Goal: Contribute content: Contribute content

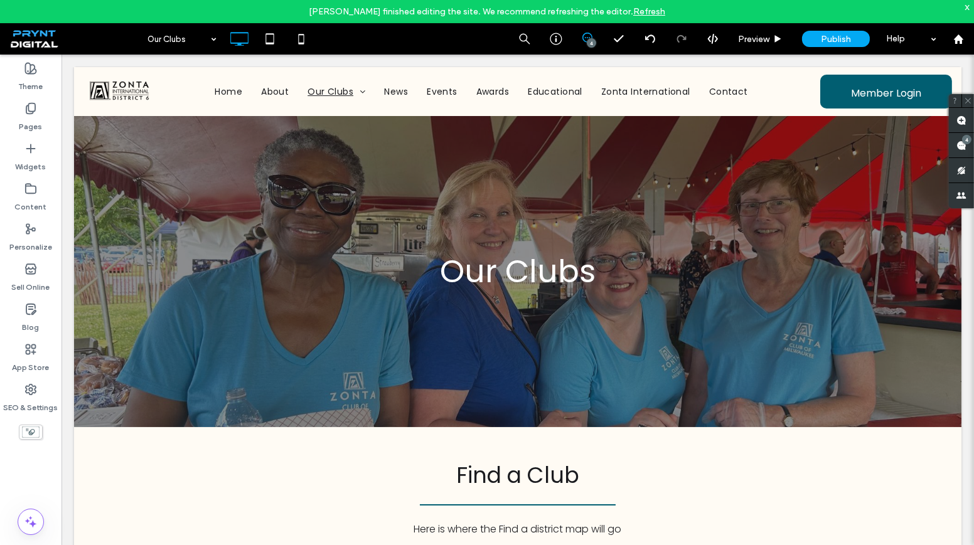
scroll to position [4857, 0]
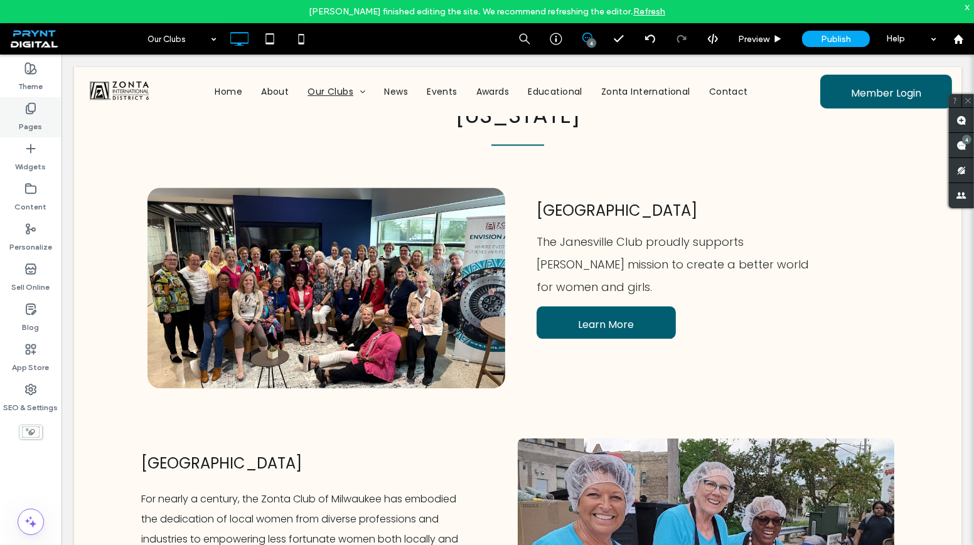
click at [29, 113] on icon at bounding box center [30, 108] width 13 height 13
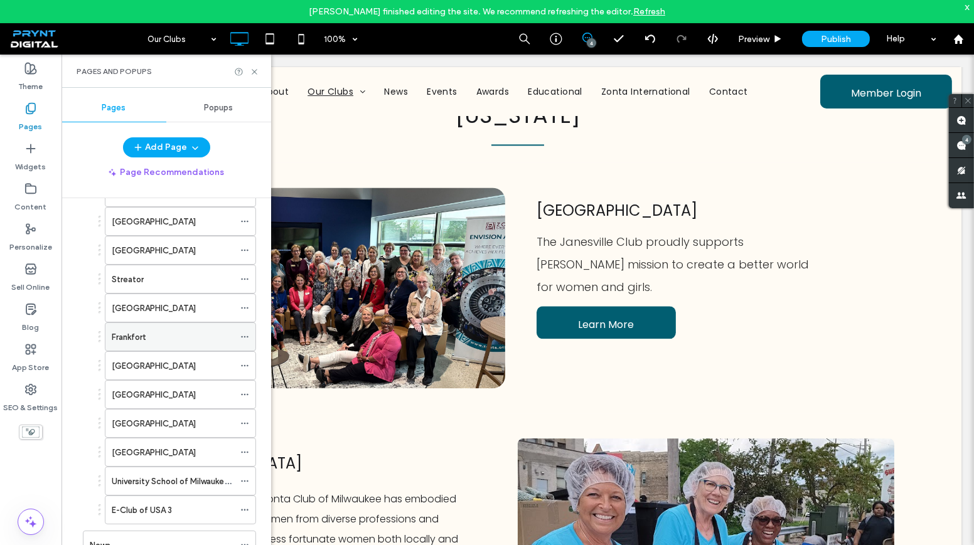
scroll to position [513, 0]
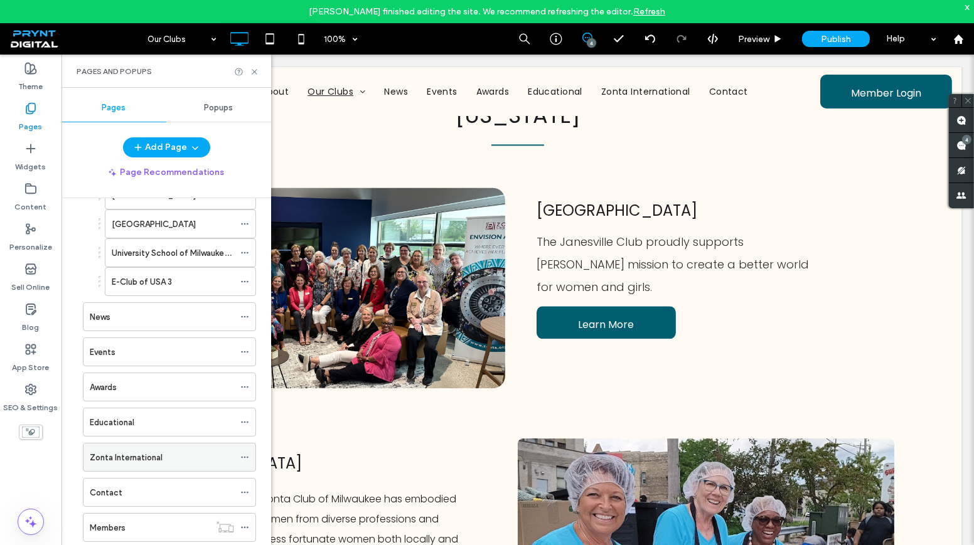
click at [144, 447] on label "Zonta International" at bounding box center [126, 458] width 73 height 22
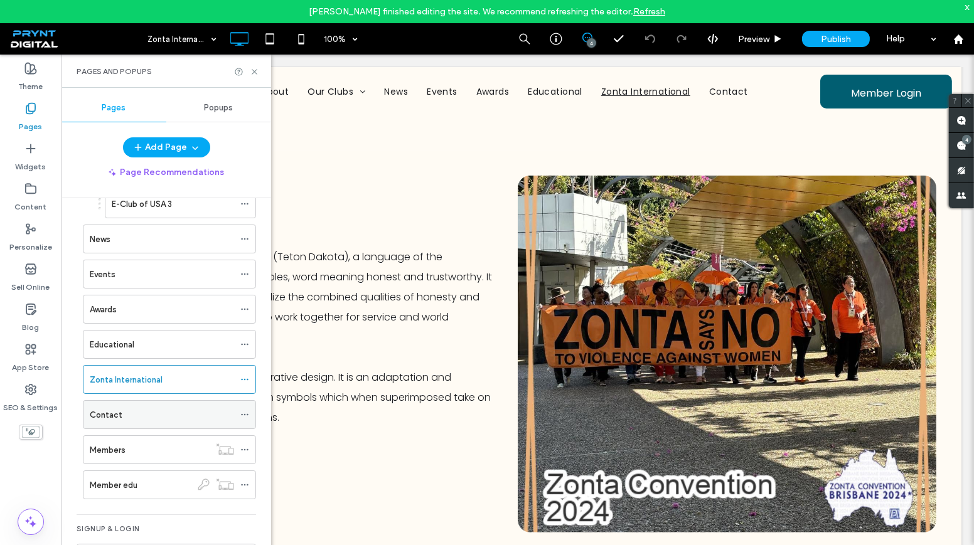
scroll to position [602, 0]
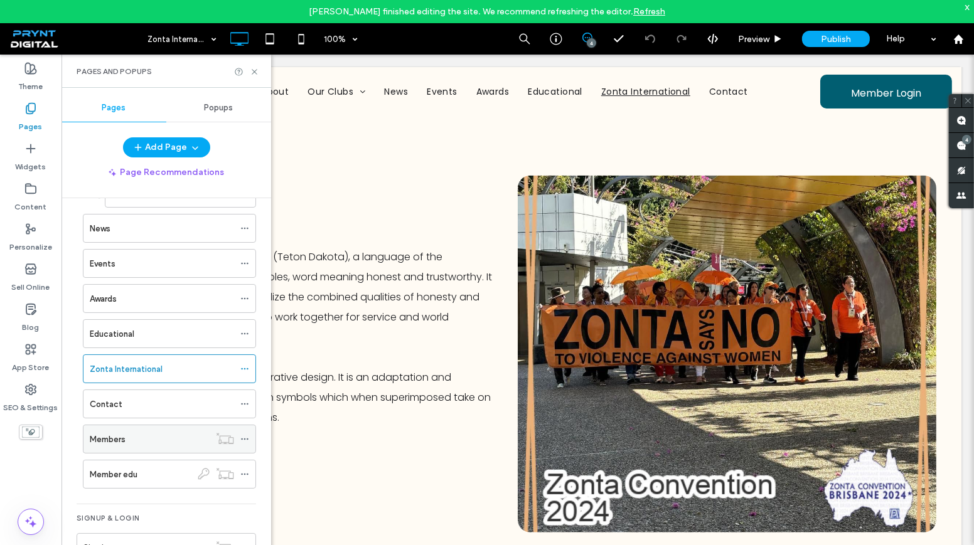
click at [131, 433] on div "Members" at bounding box center [150, 439] width 120 height 13
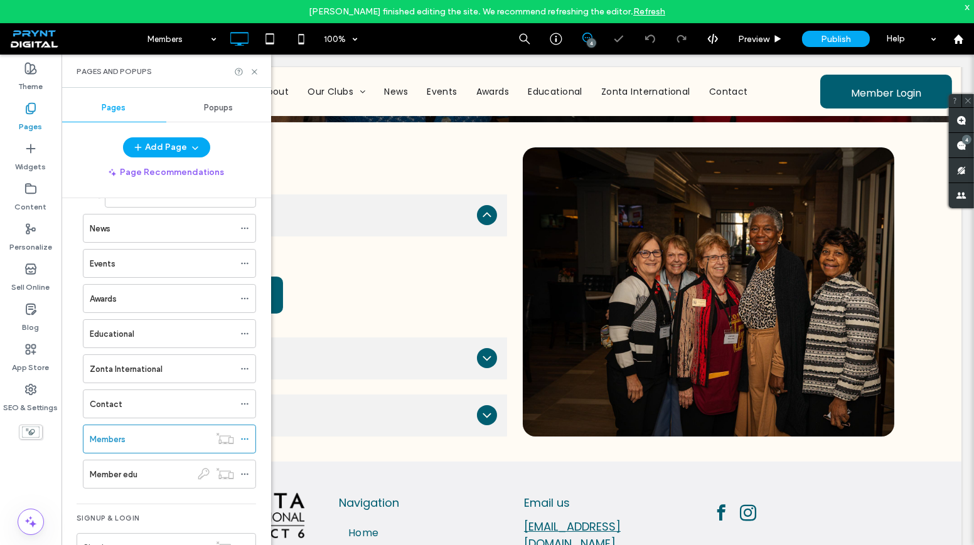
scroll to position [205, 0]
click at [257, 71] on icon at bounding box center [254, 71] width 9 height 9
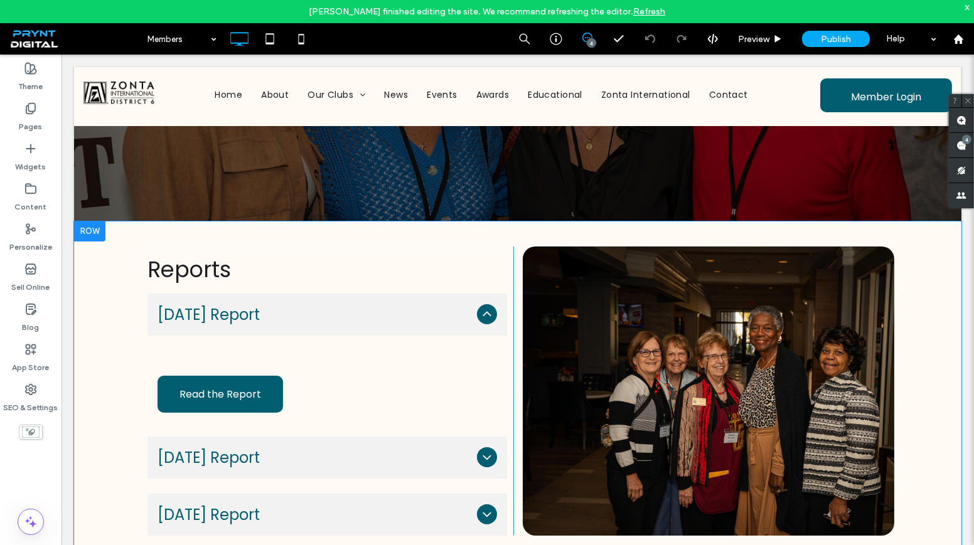
scroll to position [114, 0]
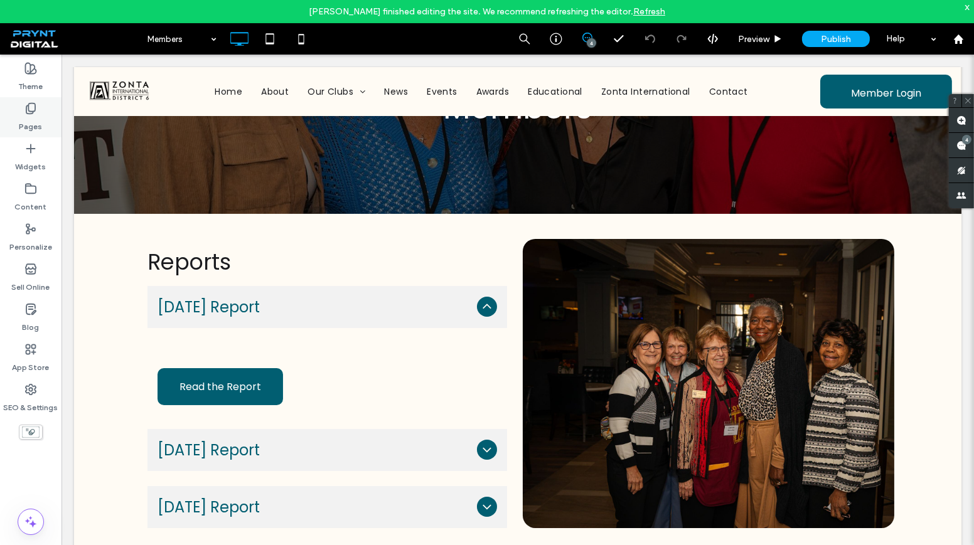
click at [34, 132] on div "Pages" at bounding box center [30, 117] width 61 height 40
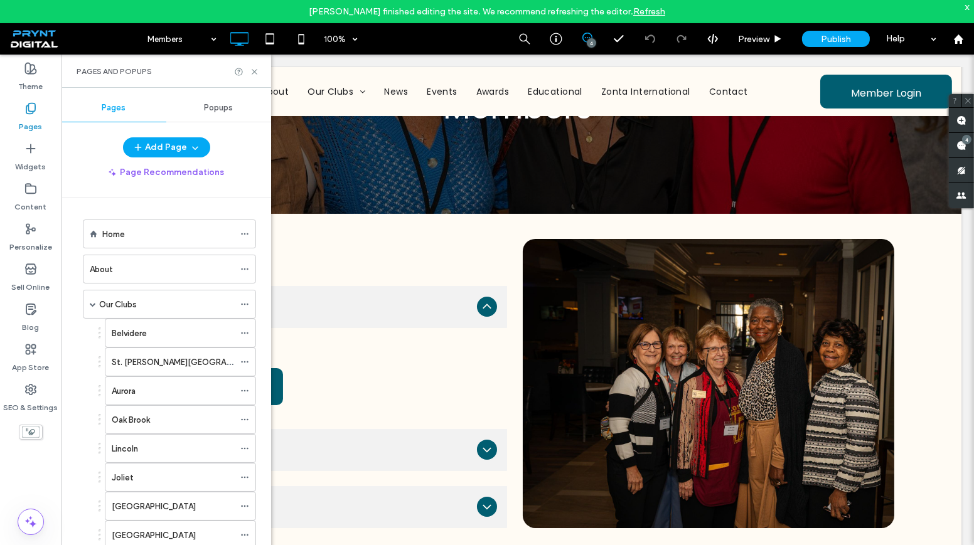
click at [142, 229] on div "Home" at bounding box center [168, 234] width 132 height 13
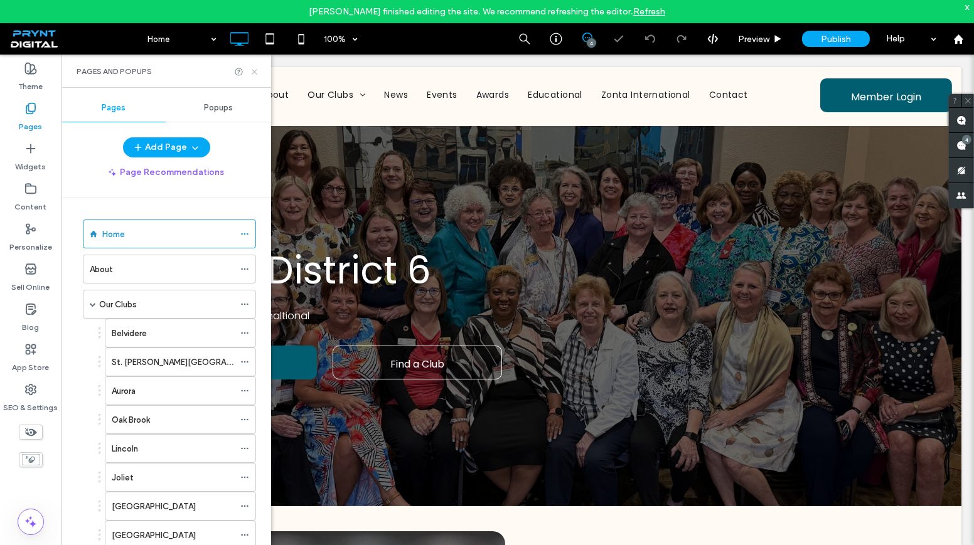
drag, startPoint x: 256, startPoint y: 70, endPoint x: 266, endPoint y: 112, distance: 43.8
click at [256, 70] on icon at bounding box center [254, 71] width 9 height 9
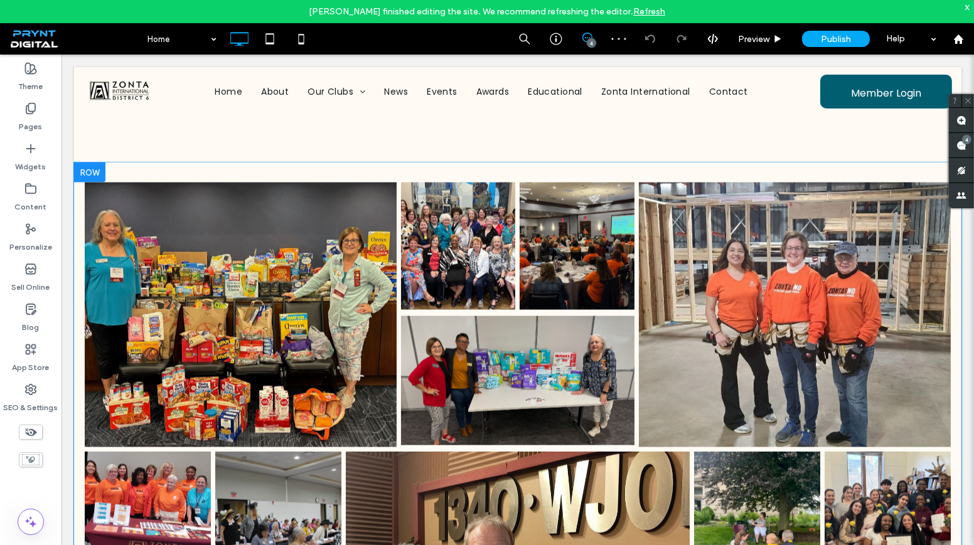
scroll to position [2910, 0]
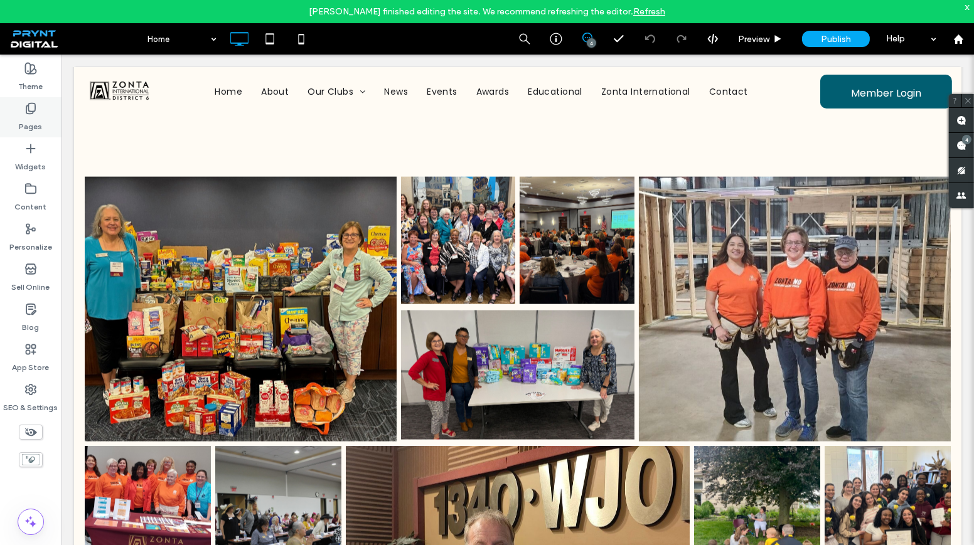
click at [38, 113] on div "Pages" at bounding box center [30, 117] width 61 height 40
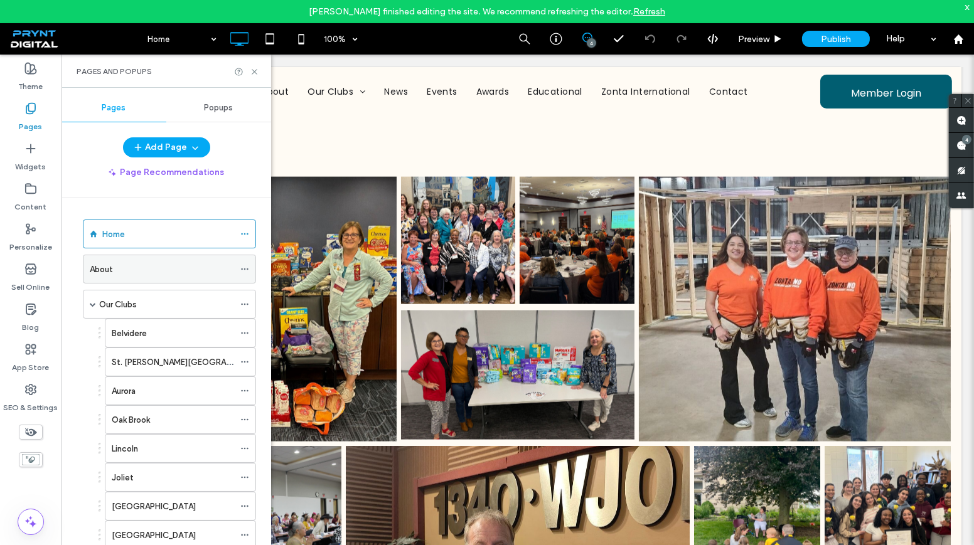
click at [149, 273] on div "About" at bounding box center [162, 269] width 144 height 13
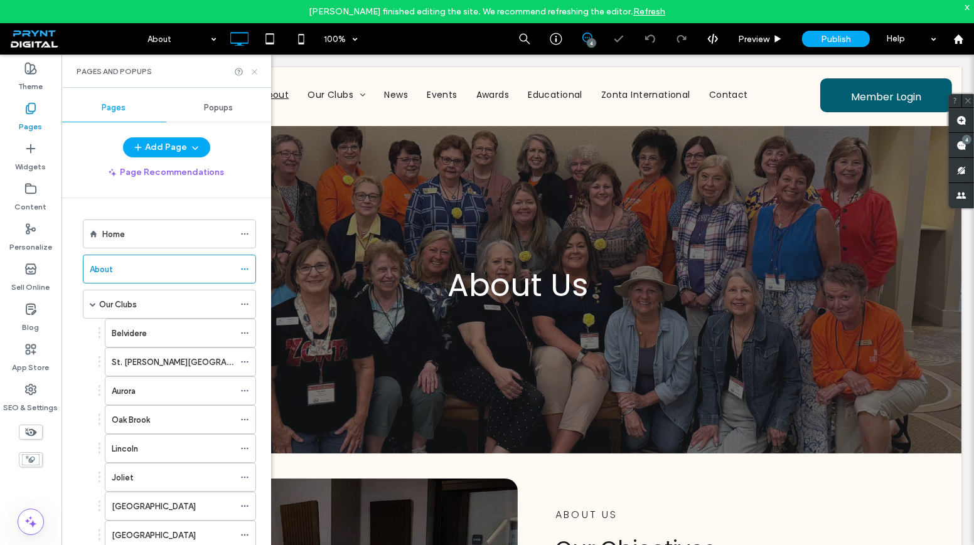
click at [254, 71] on icon at bounding box center [254, 71] width 9 height 9
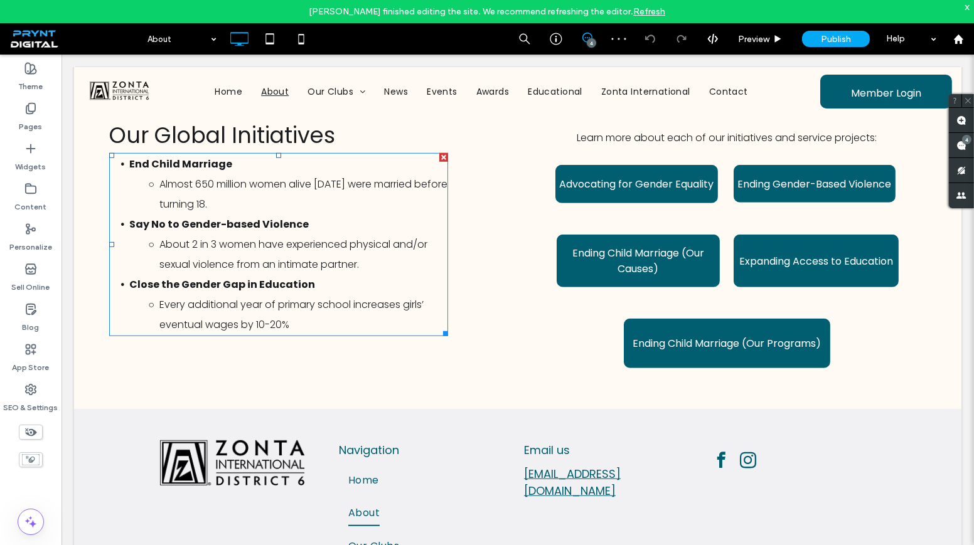
scroll to position [1539, 0]
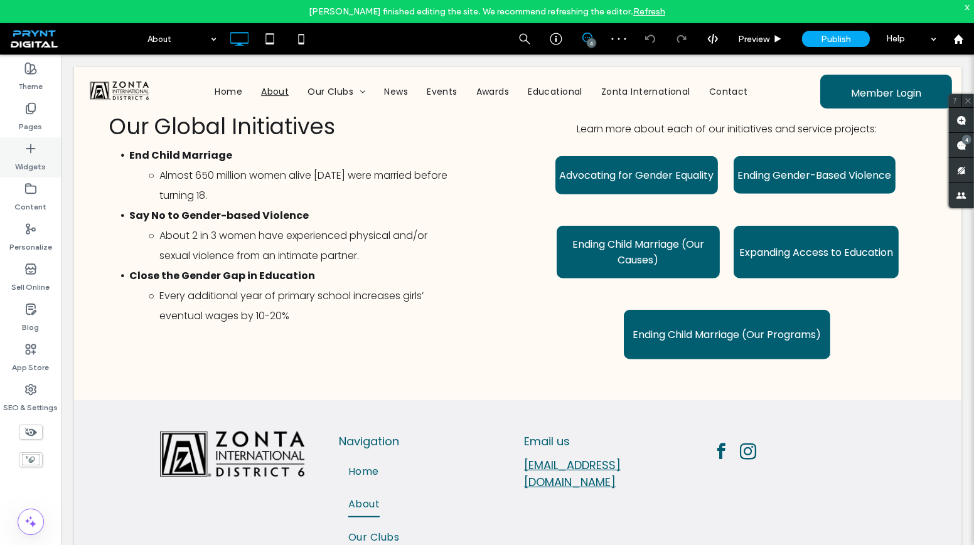
click at [29, 137] on div "Widgets" at bounding box center [30, 157] width 61 height 40
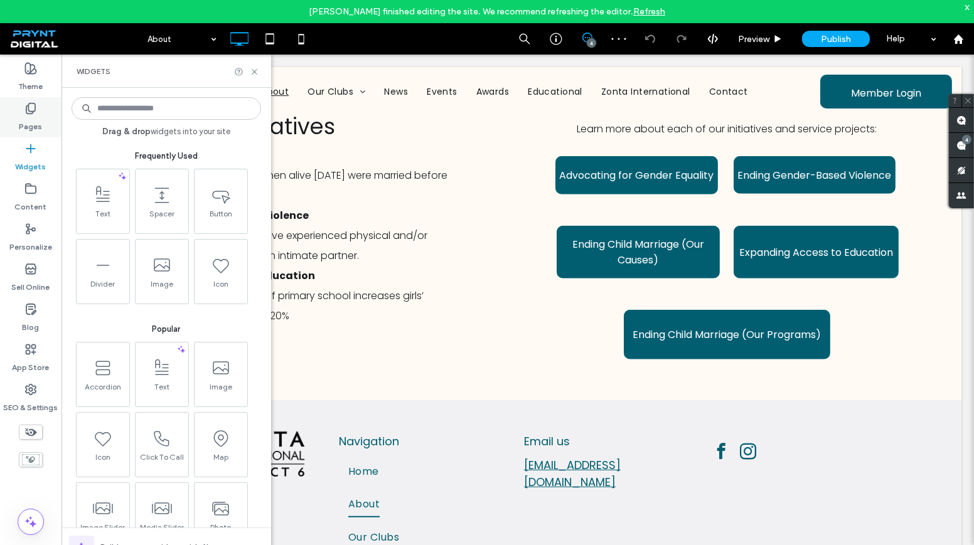
click at [29, 115] on label "Pages" at bounding box center [30, 124] width 23 height 18
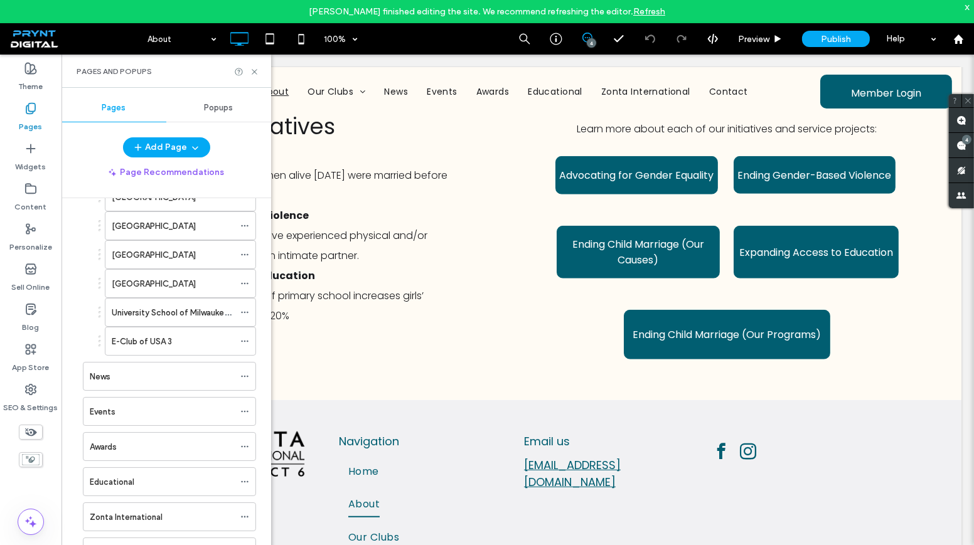
scroll to position [456, 0]
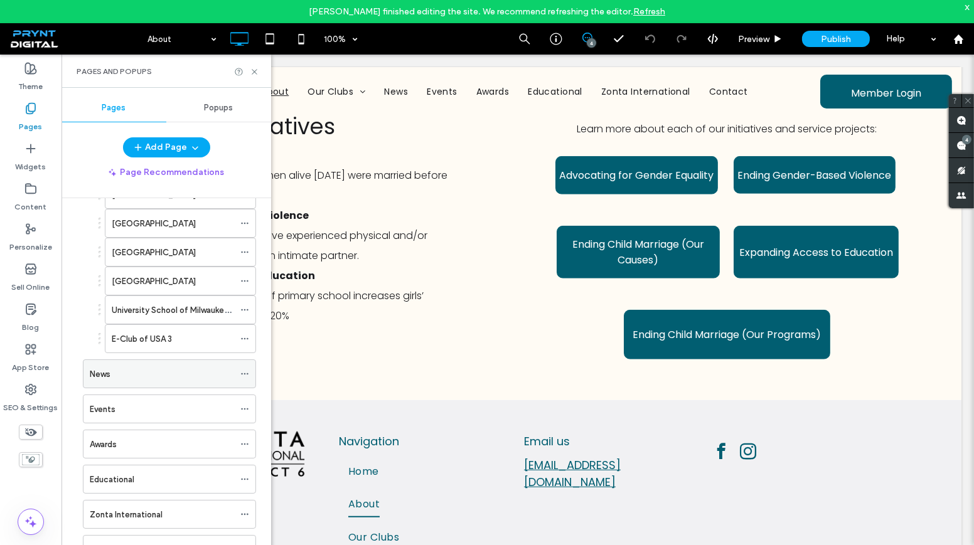
click at [169, 368] on div "News" at bounding box center [162, 374] width 144 height 13
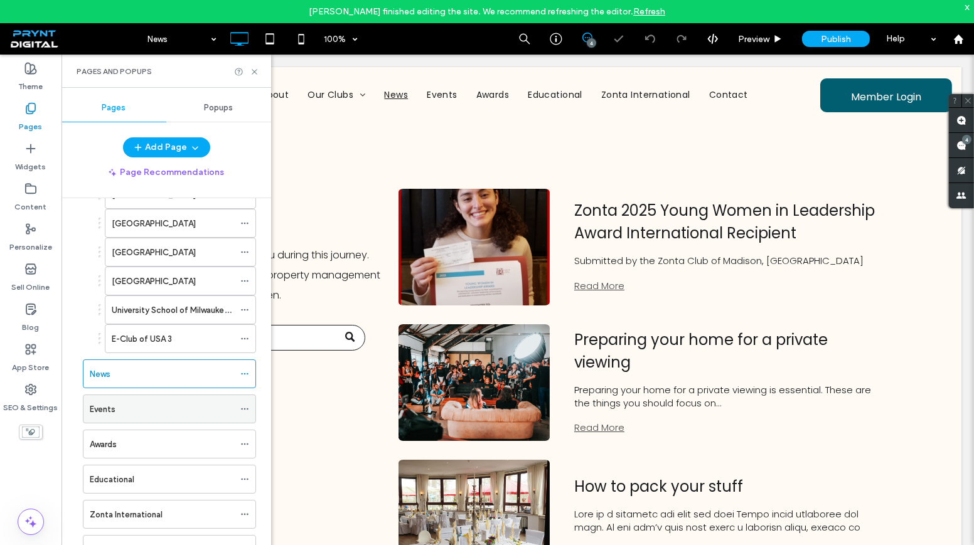
click at [153, 403] on div "Events" at bounding box center [162, 409] width 144 height 13
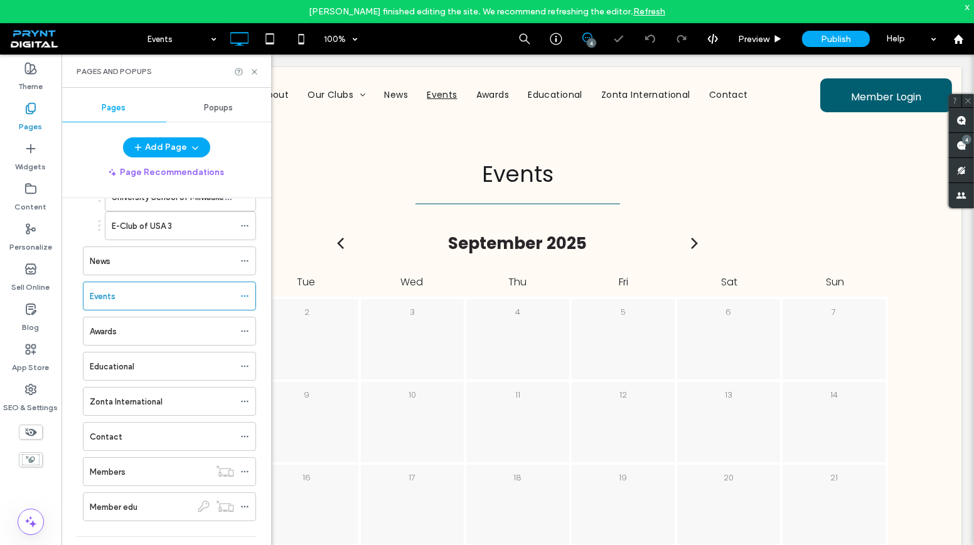
scroll to position [570, 0]
click at [154, 362] on div "Educational" at bounding box center [162, 365] width 144 height 28
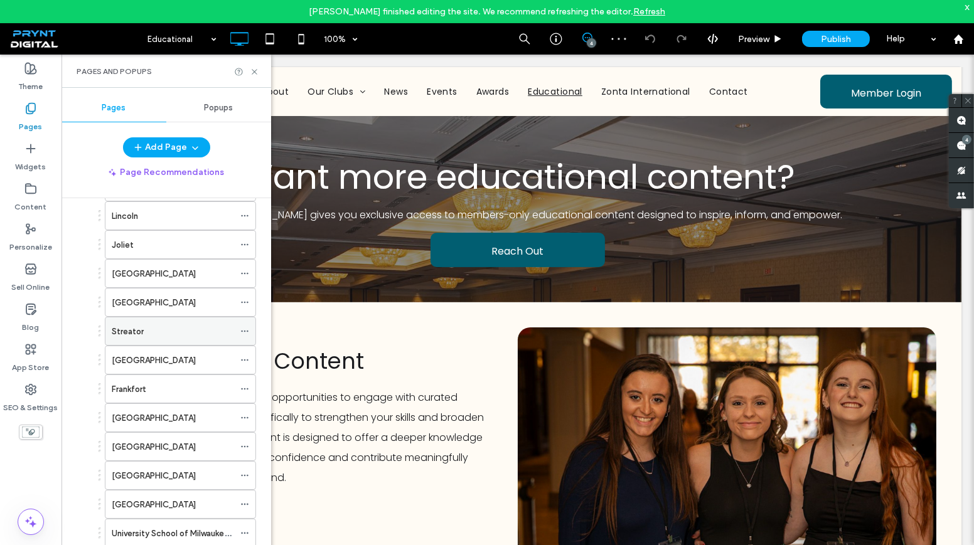
scroll to position [228, 0]
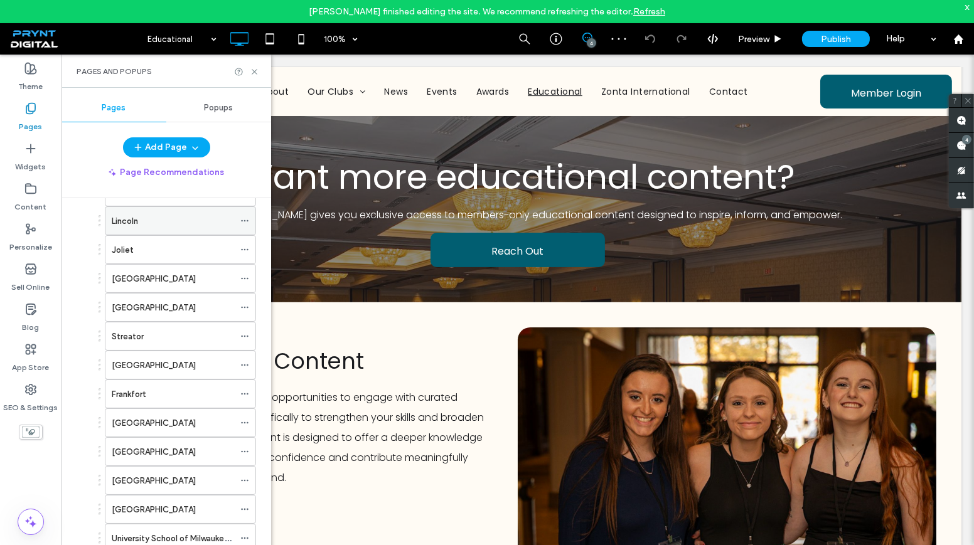
click at [144, 222] on div "Lincoln" at bounding box center [173, 221] width 122 height 13
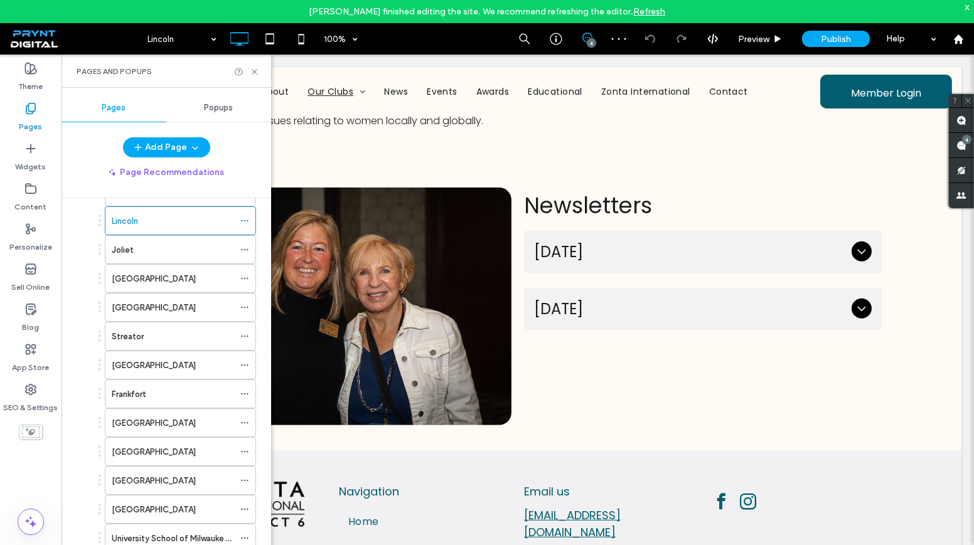
scroll to position [1369, 0]
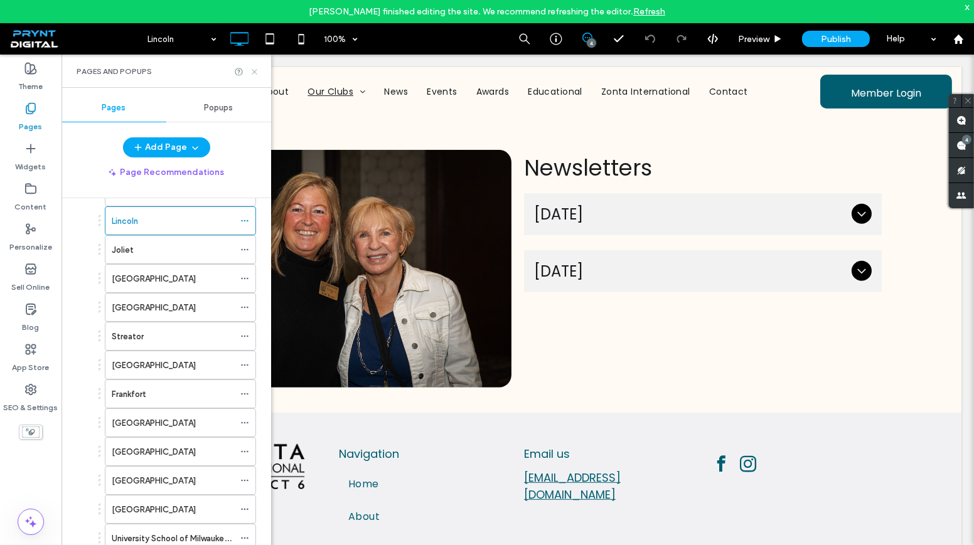
click at [257, 73] on icon at bounding box center [254, 71] width 9 height 9
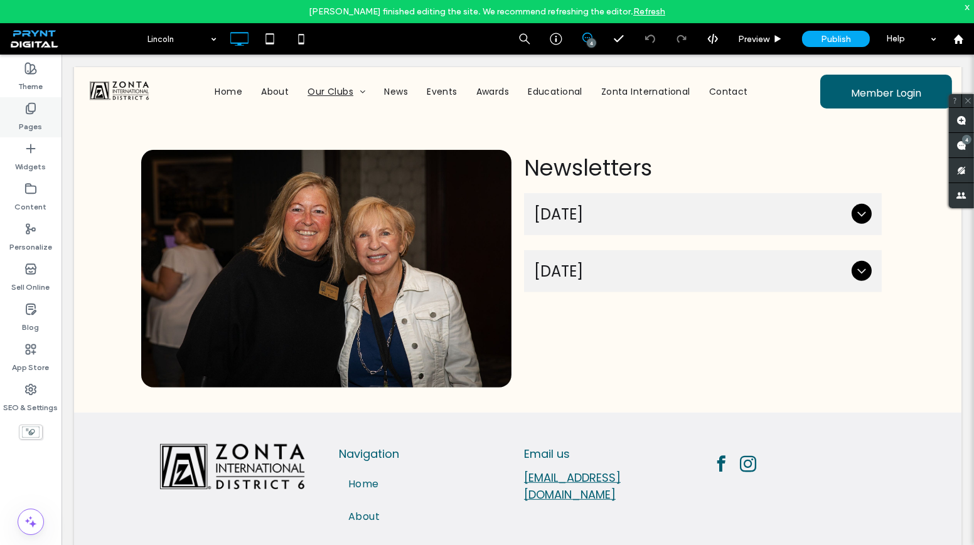
click at [38, 125] on label "Pages" at bounding box center [30, 124] width 23 height 18
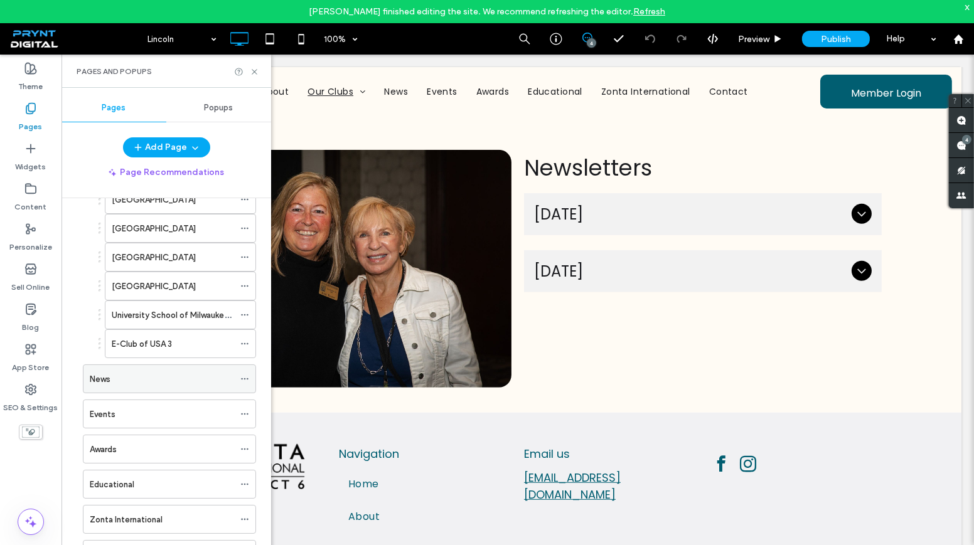
scroll to position [456, 0]
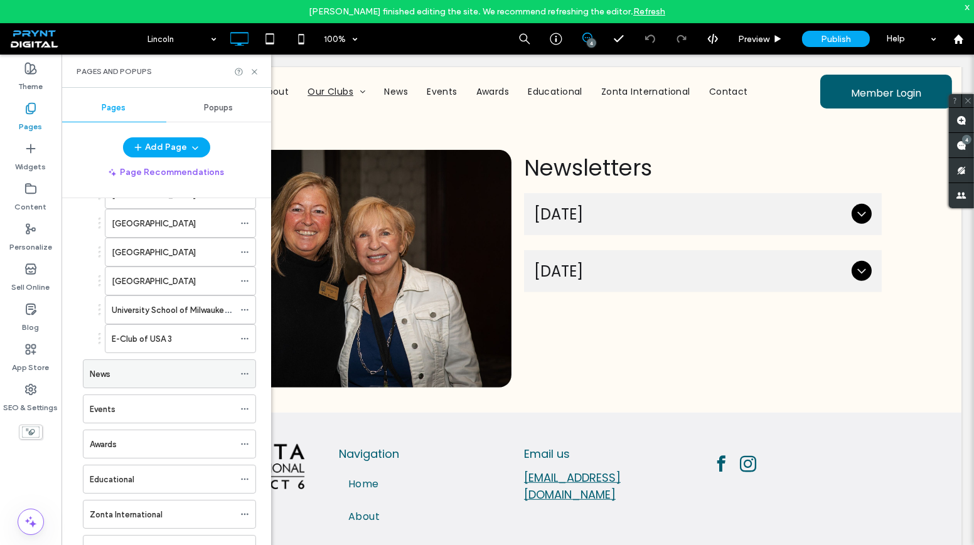
click at [182, 368] on div "News" at bounding box center [162, 374] width 144 height 13
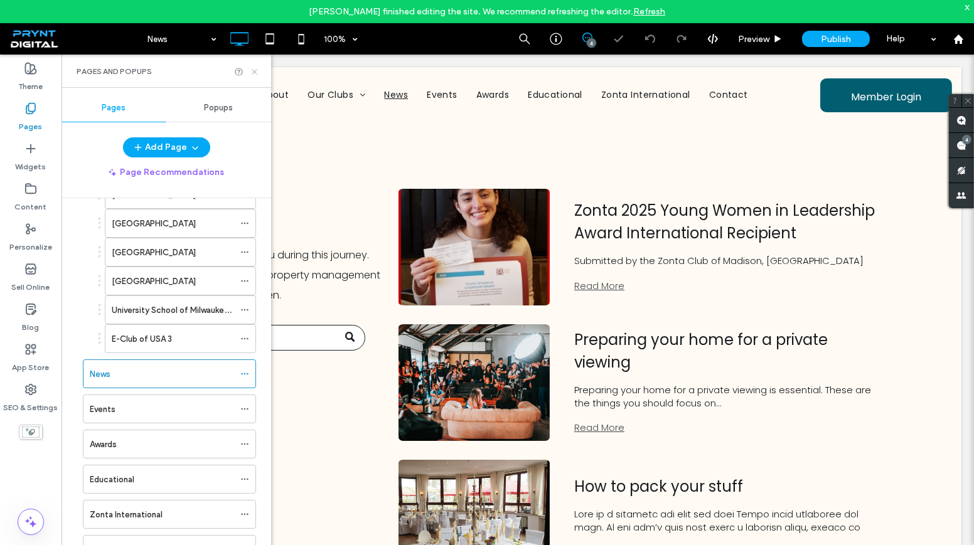
click at [255, 72] on icon at bounding box center [254, 71] width 9 height 9
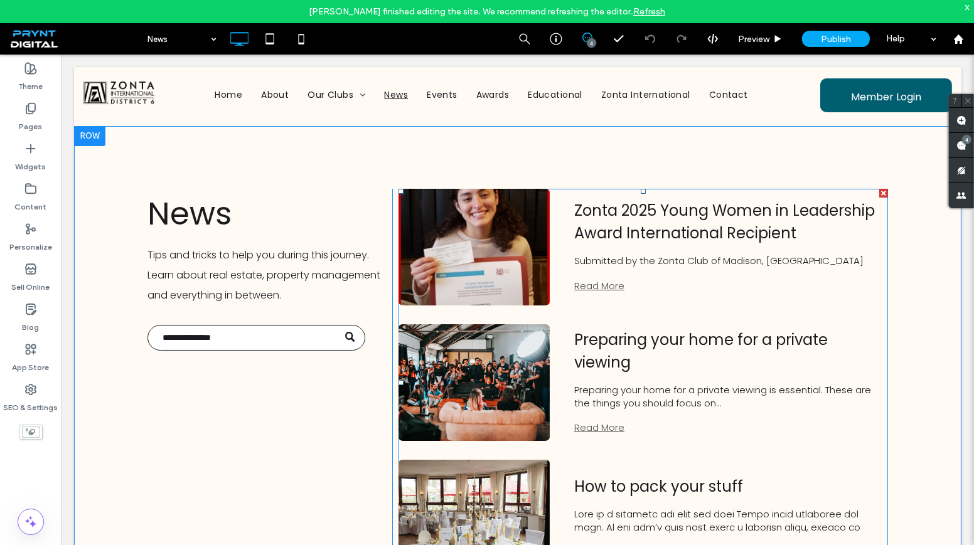
click at [598, 353] on link "Preparing your home for a private viewing" at bounding box center [728, 351] width 309 height 45
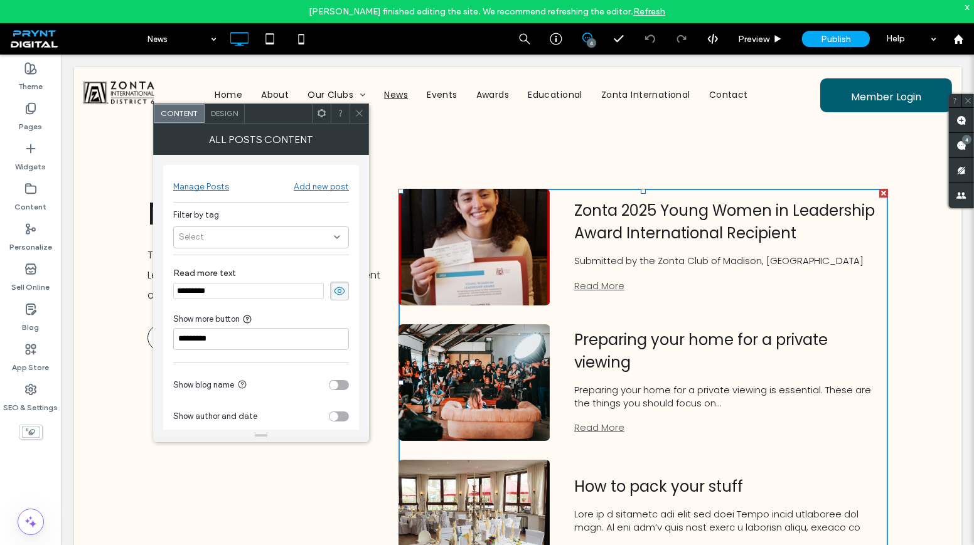
click at [200, 186] on div "Manage Posts" at bounding box center [201, 186] width 56 height 11
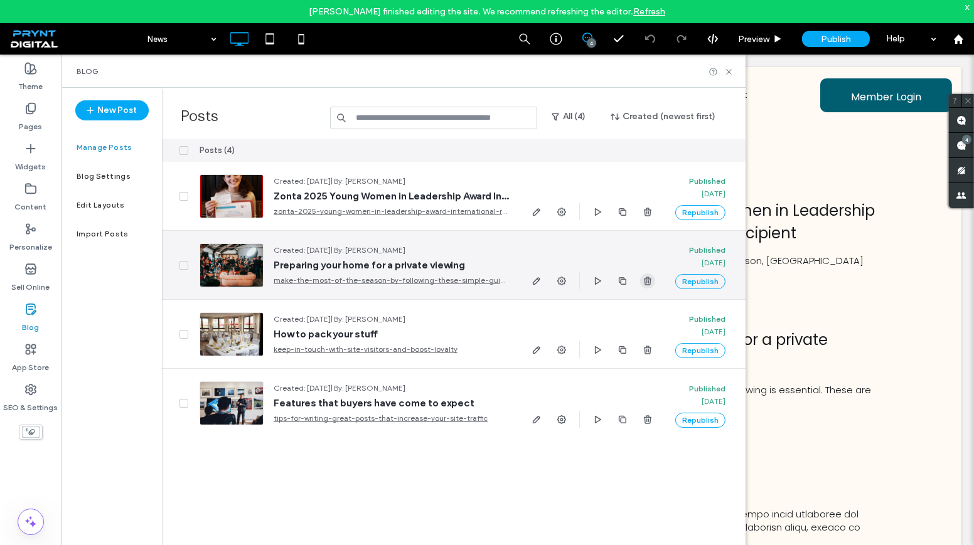
click at [644, 282] on use "button" at bounding box center [648, 281] width 8 height 8
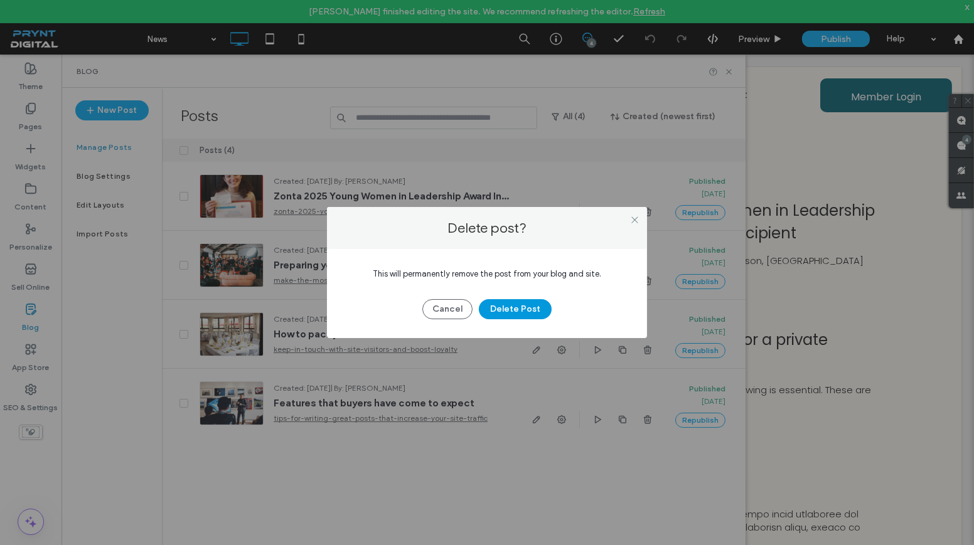
drag, startPoint x: 538, startPoint y: 308, endPoint x: 546, endPoint y: 306, distance: 7.8
click at [538, 307] on button "Delete Post" at bounding box center [515, 309] width 73 height 20
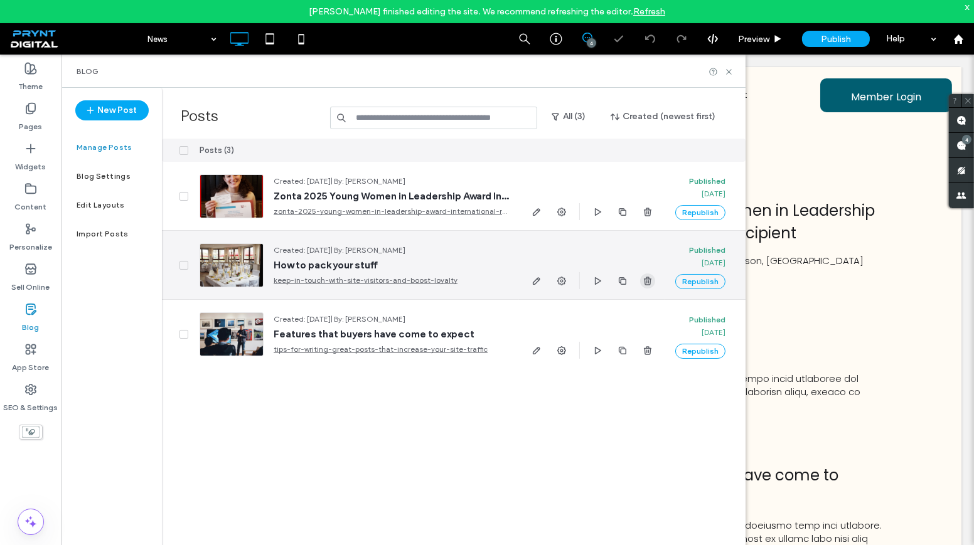
click at [643, 283] on icon "button" at bounding box center [648, 281] width 10 height 10
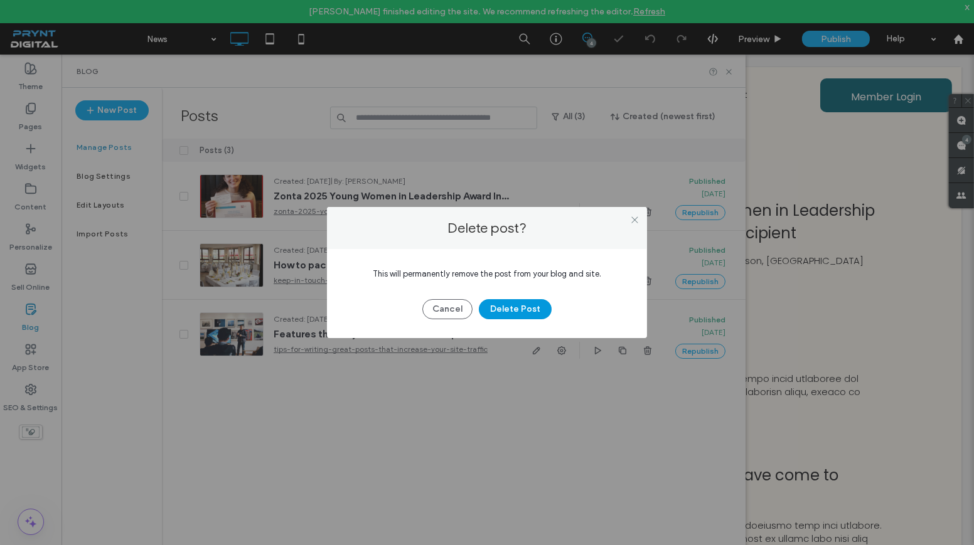
click at [517, 314] on button "Delete Post" at bounding box center [515, 309] width 73 height 20
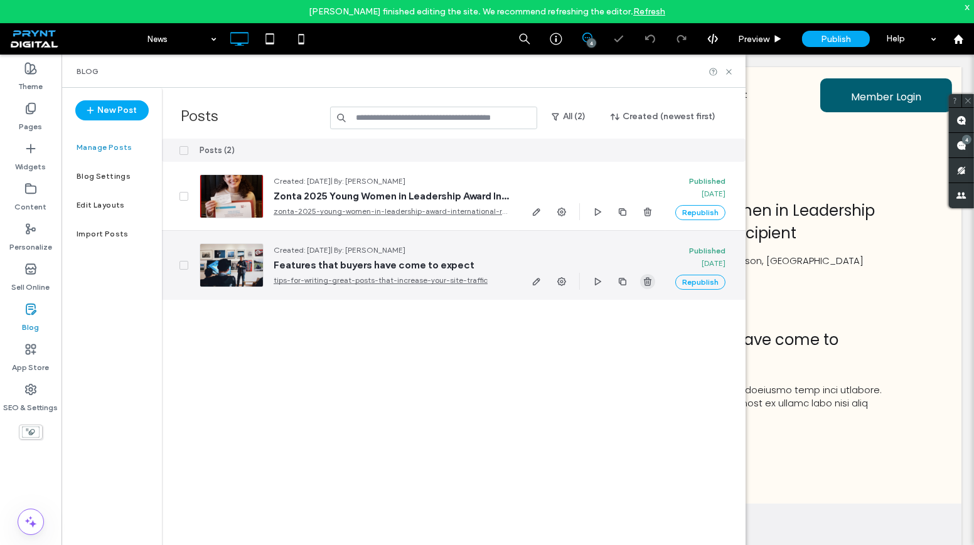
click at [646, 279] on use "button" at bounding box center [648, 281] width 8 height 8
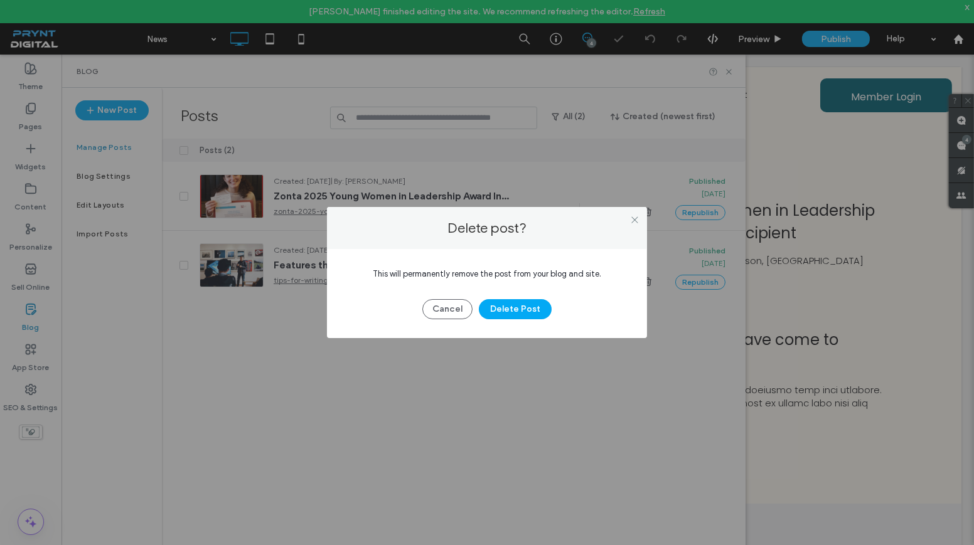
click at [503, 325] on div "This will permanently remove the post from your blog and site. Cancel Delete Po…" at bounding box center [487, 293] width 320 height 89
click at [514, 315] on button "Delete Post" at bounding box center [515, 309] width 73 height 20
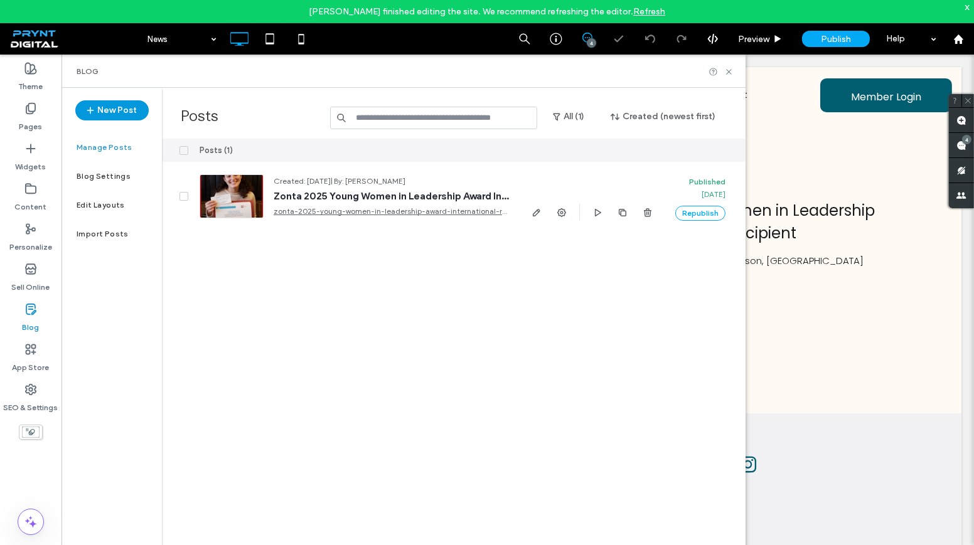
click at [135, 114] on button "New Post" at bounding box center [111, 110] width 73 height 20
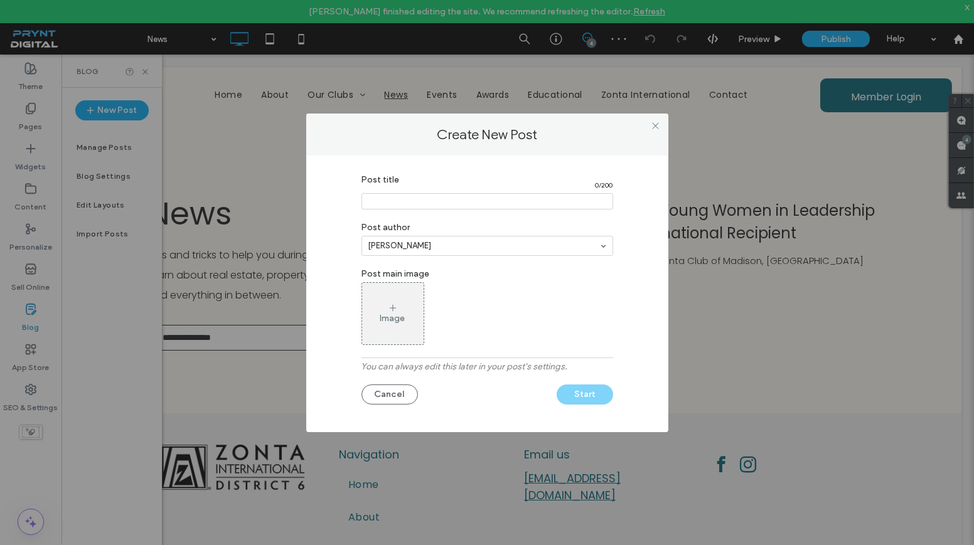
click at [537, 206] on input "Post title" at bounding box center [487, 201] width 252 height 16
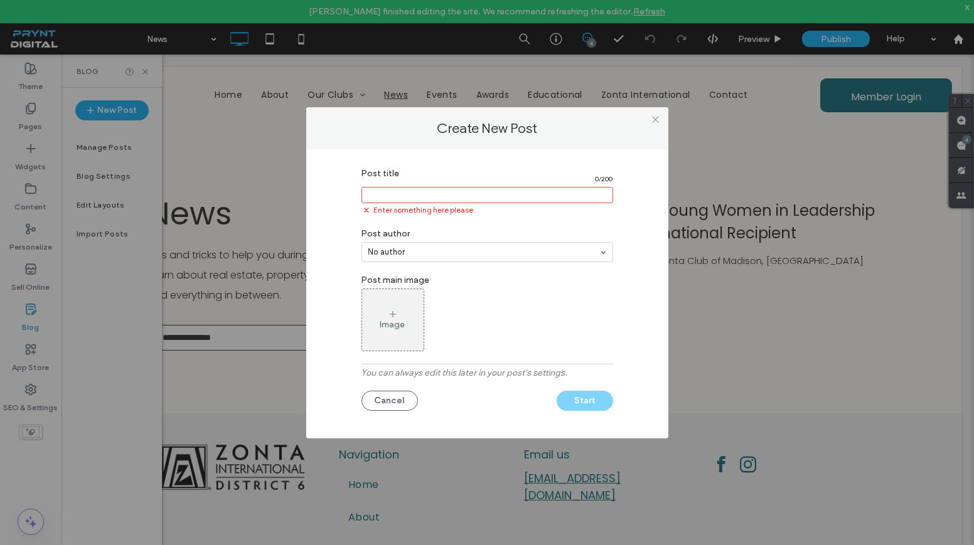
click at [391, 307] on div "Image" at bounding box center [392, 320] width 61 height 59
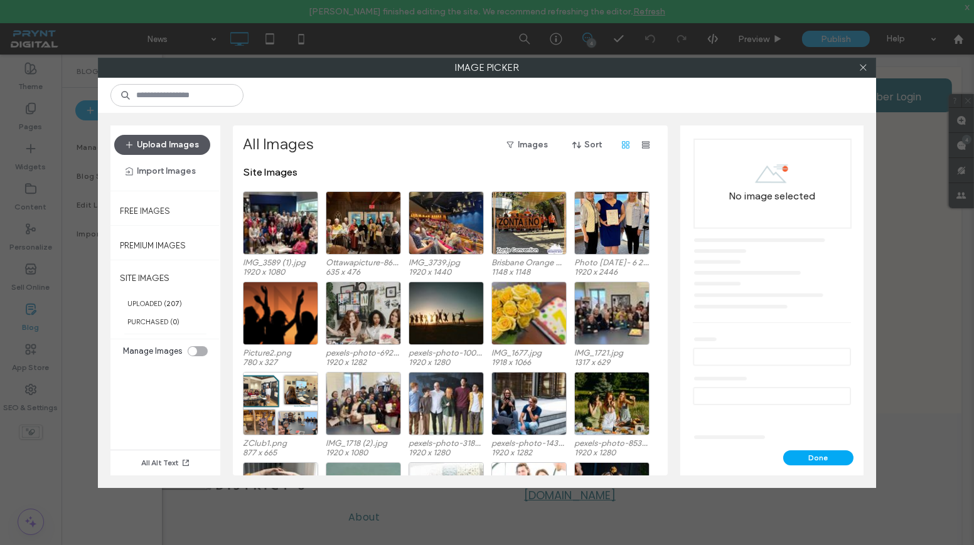
click at [179, 150] on button "Upload Images" at bounding box center [162, 145] width 96 height 20
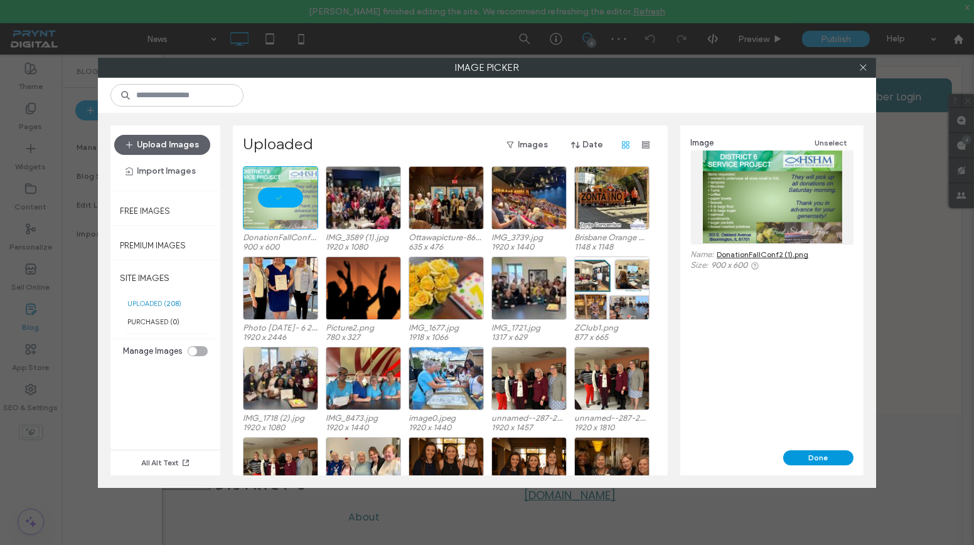
click at [821, 455] on button "Done" at bounding box center [818, 458] width 70 height 15
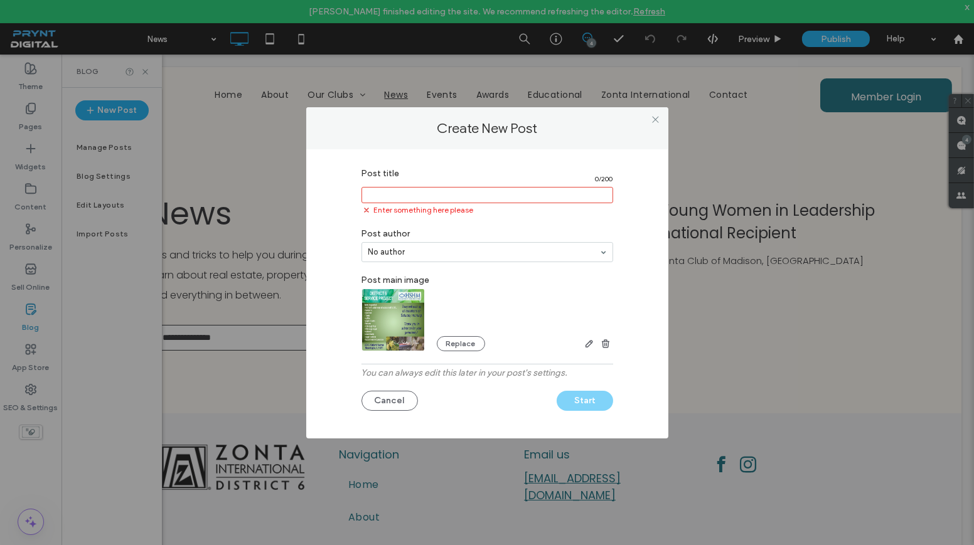
click at [451, 200] on input "Post title" at bounding box center [487, 195] width 252 height 16
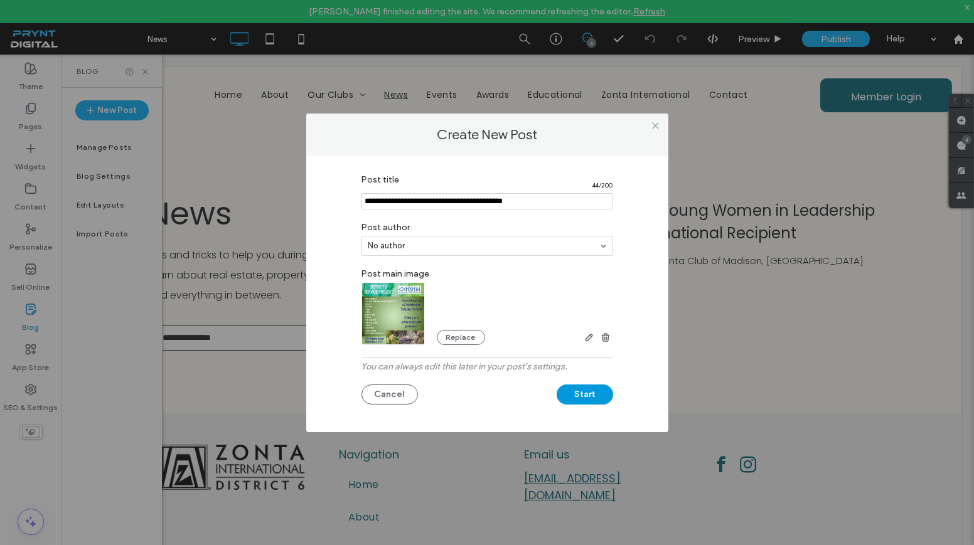
type input "**********"
click at [593, 396] on button "Start" at bounding box center [585, 395] width 56 height 20
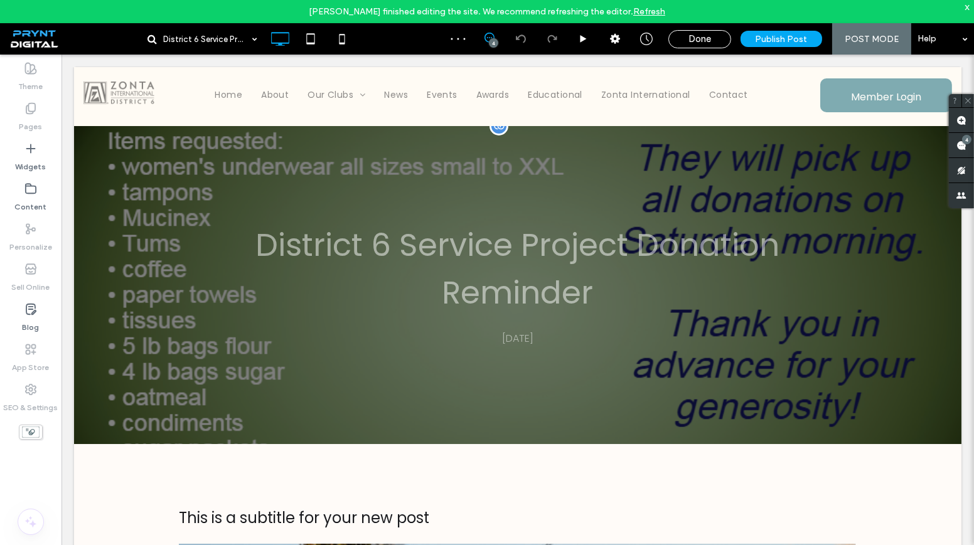
click at [644, 171] on div "District 6 Service Project Donation Reminder September 15, 2025 Click To Paste …" at bounding box center [517, 285] width 887 height 318
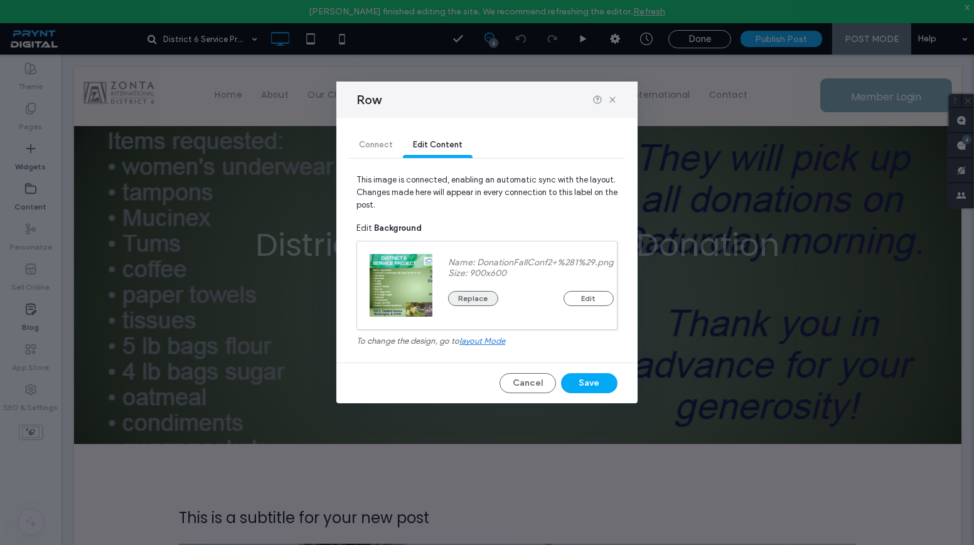
click at [457, 302] on button "Replace" at bounding box center [473, 298] width 50 height 15
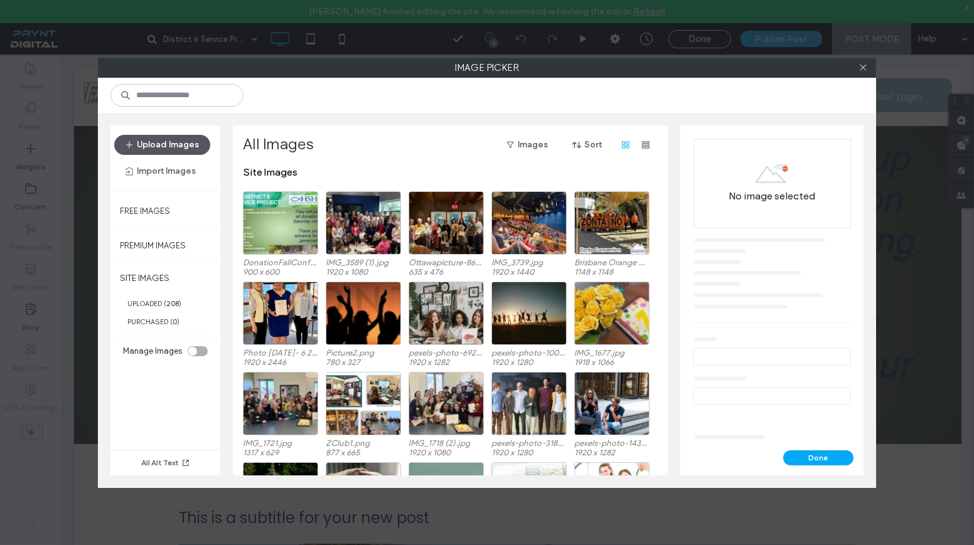
click at [201, 144] on button "Upload Images" at bounding box center [162, 145] width 96 height 20
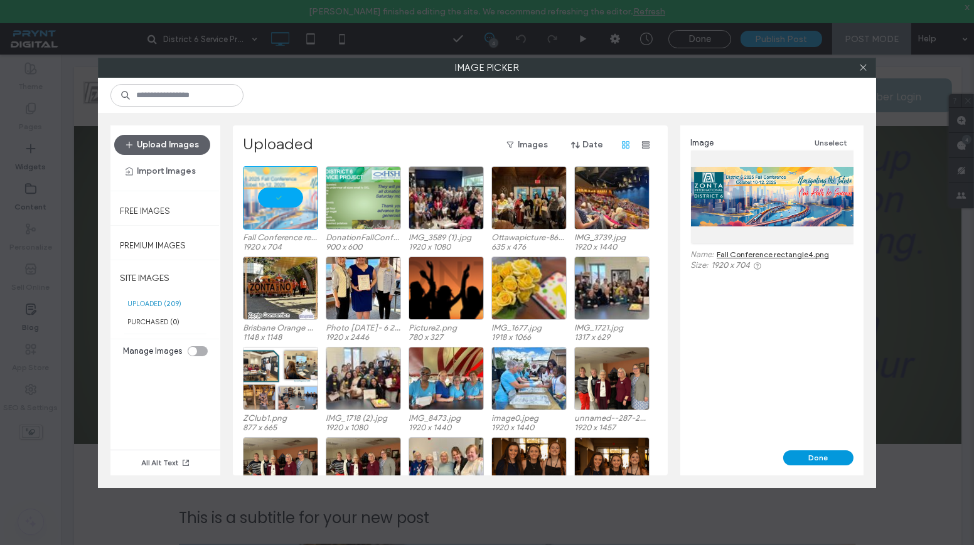
click at [803, 451] on button "Done" at bounding box center [818, 458] width 70 height 15
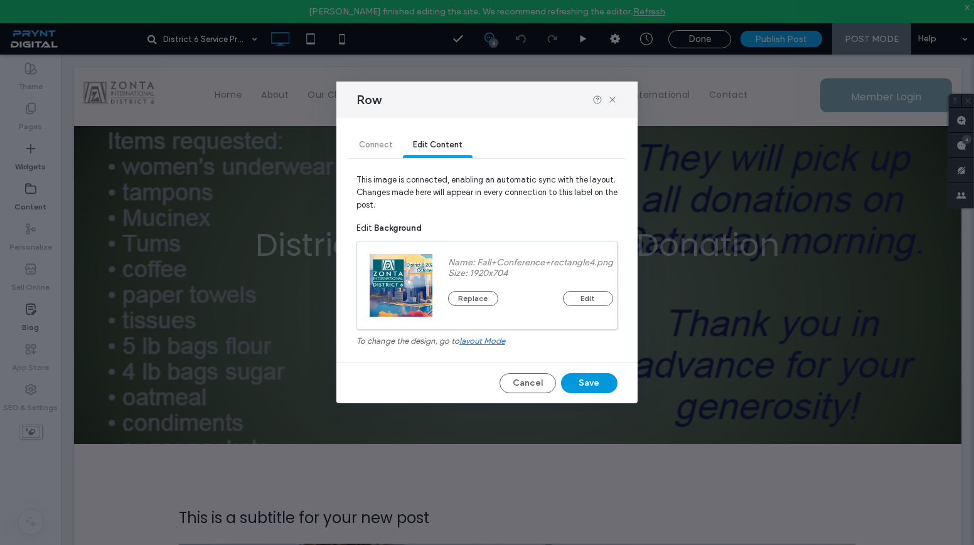
click at [593, 378] on button "Save" at bounding box center [589, 383] width 56 height 20
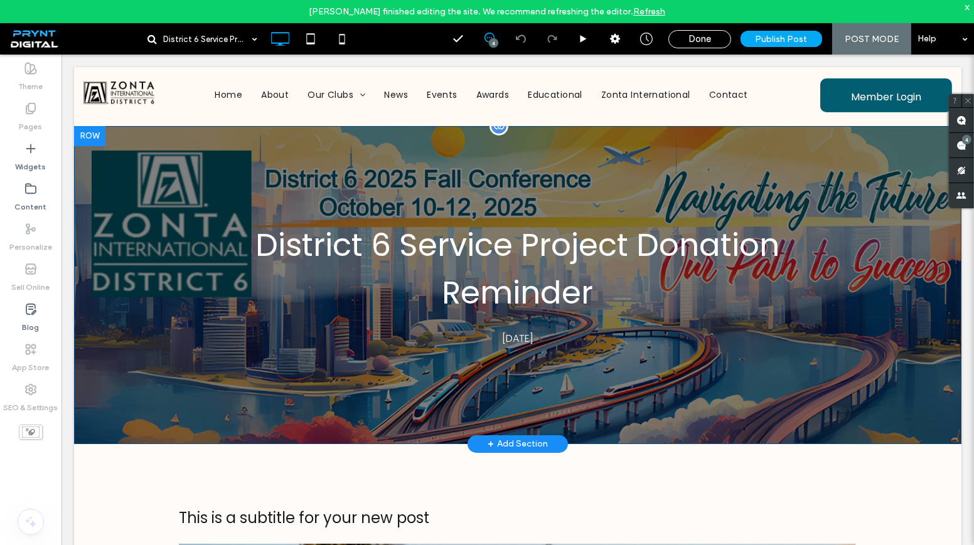
click at [681, 350] on div "District 6 Service Project Donation Reminder September 15, 2025 Click To Paste …" at bounding box center [517, 285] width 887 height 318
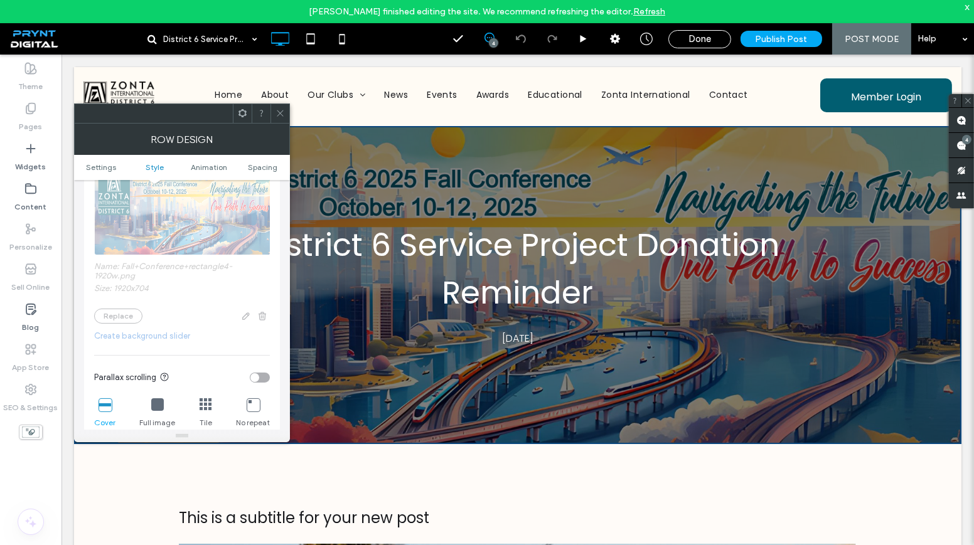
scroll to position [513, 0]
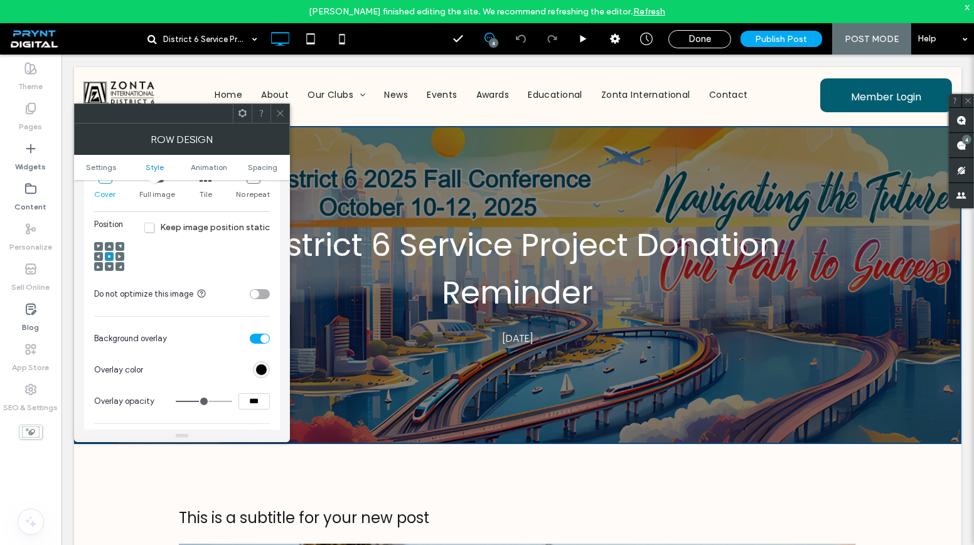
click at [248, 399] on input "***" at bounding box center [253, 401] width 31 height 16
type input "***"
type input "**"
click at [218, 361] on section "Overlay color" at bounding box center [182, 370] width 176 height 31
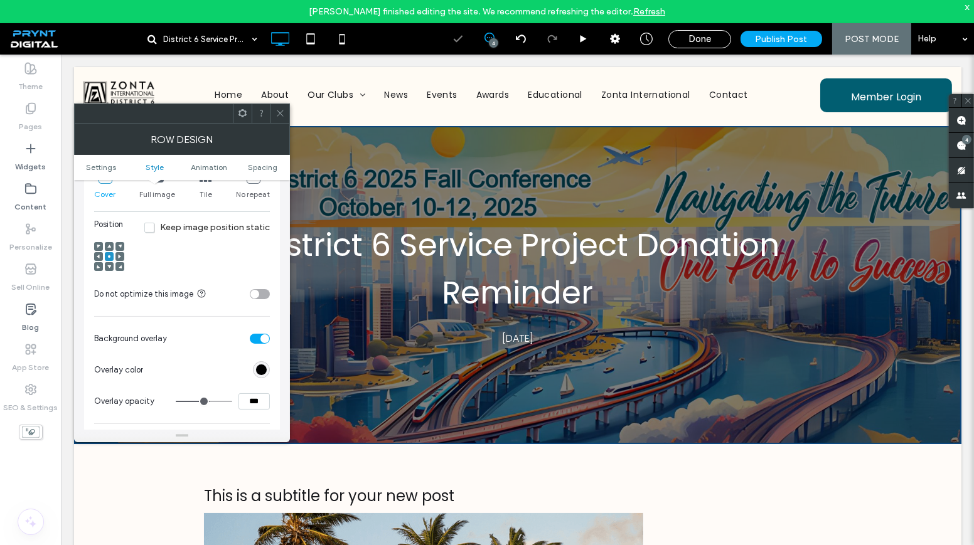
click at [280, 111] on icon at bounding box center [279, 113] width 9 height 9
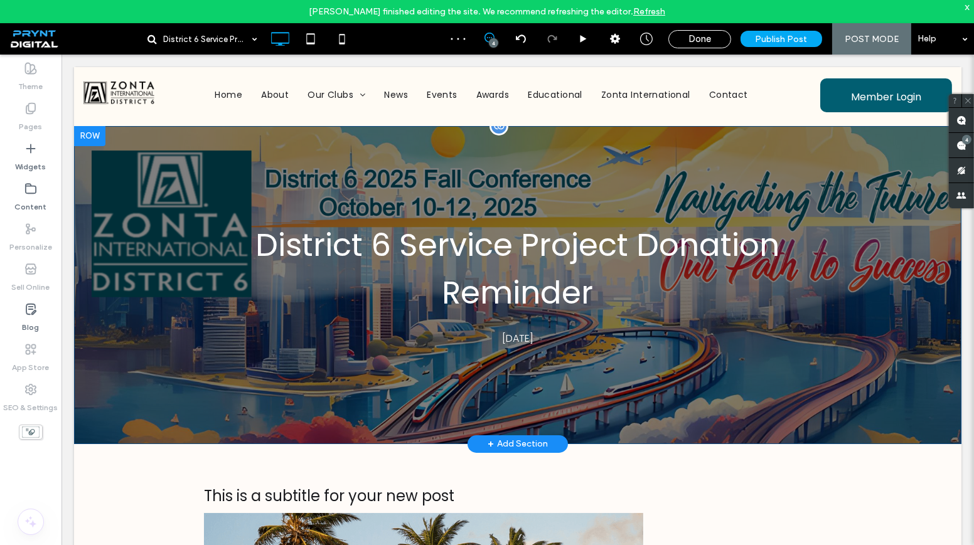
click at [507, 144] on div "District 6 Service Project Donation Reminder September 15, 2025 Click To Paste …" at bounding box center [517, 285] width 887 height 318
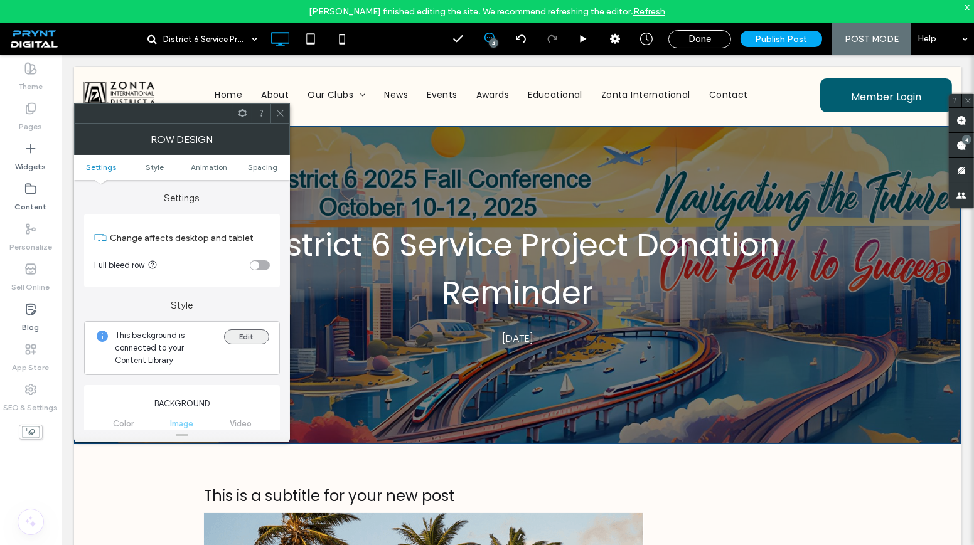
click at [247, 333] on button "Edit" at bounding box center [246, 336] width 45 height 15
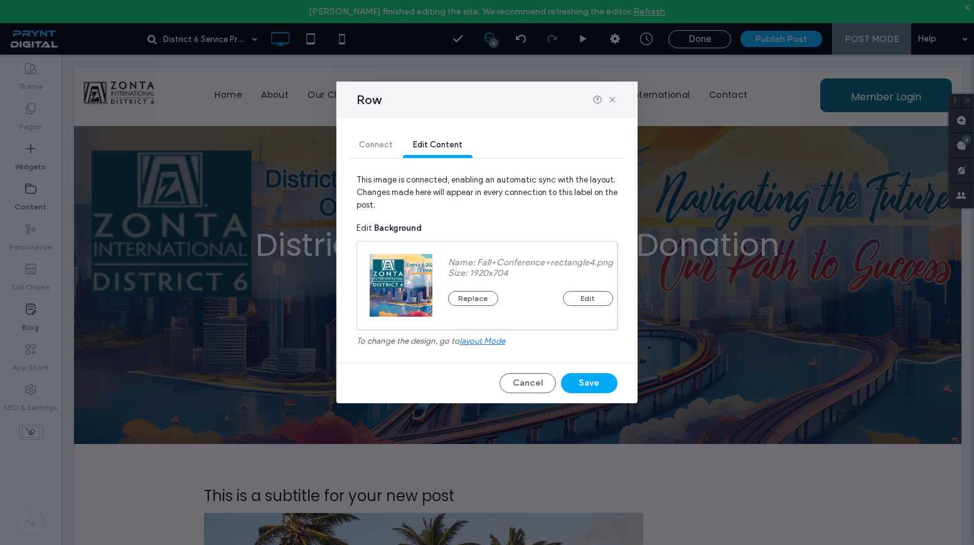
click at [590, 306] on div "Name: Fall+Conference+rectangle4.png Size: 1920x704 Replace Edit" at bounding box center [530, 286] width 196 height 88
click at [589, 303] on button "Edit" at bounding box center [588, 298] width 50 height 15
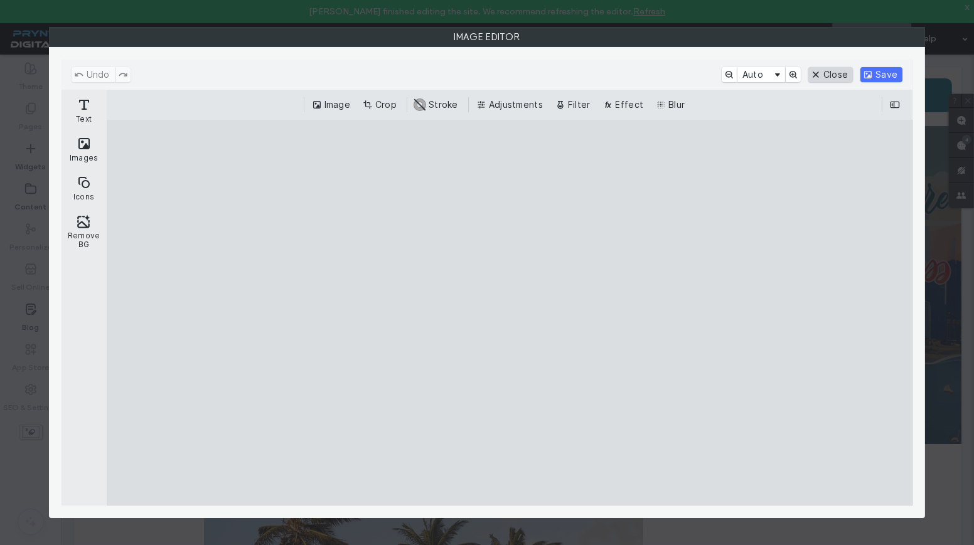
click at [826, 70] on button "Close" at bounding box center [830, 74] width 45 height 15
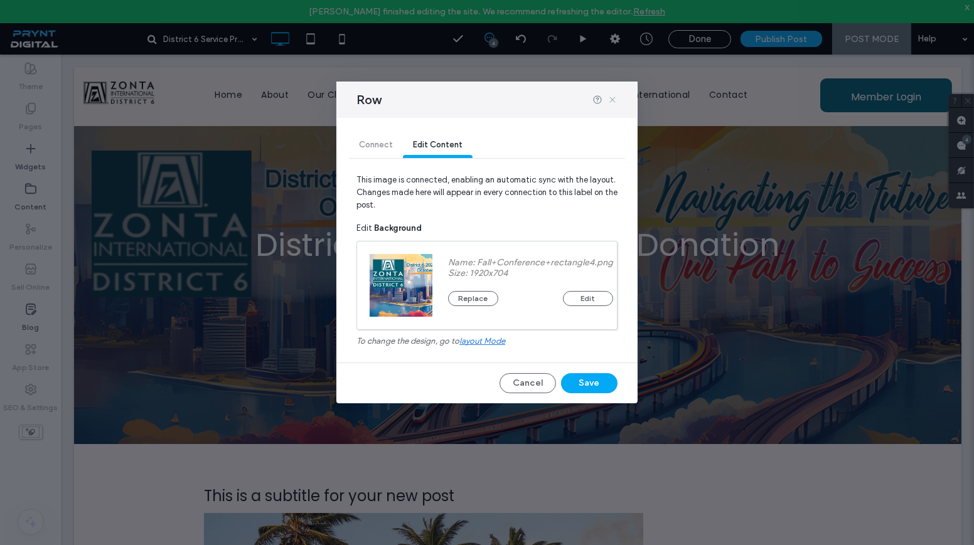
click at [613, 98] on icon at bounding box center [612, 100] width 10 height 10
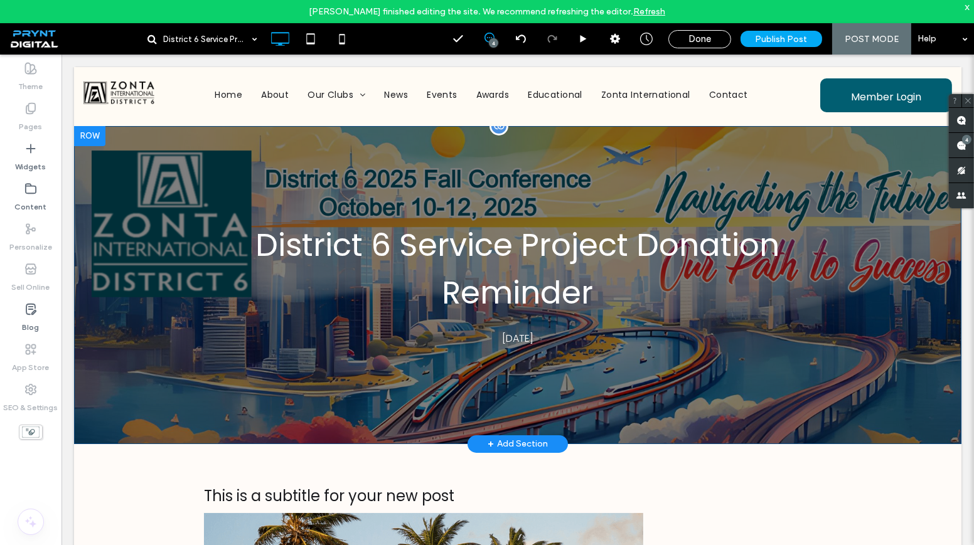
click at [784, 382] on div "District 6 Service Project Donation Reminder September 15, 2025 Click To Paste …" at bounding box center [517, 285] width 887 height 318
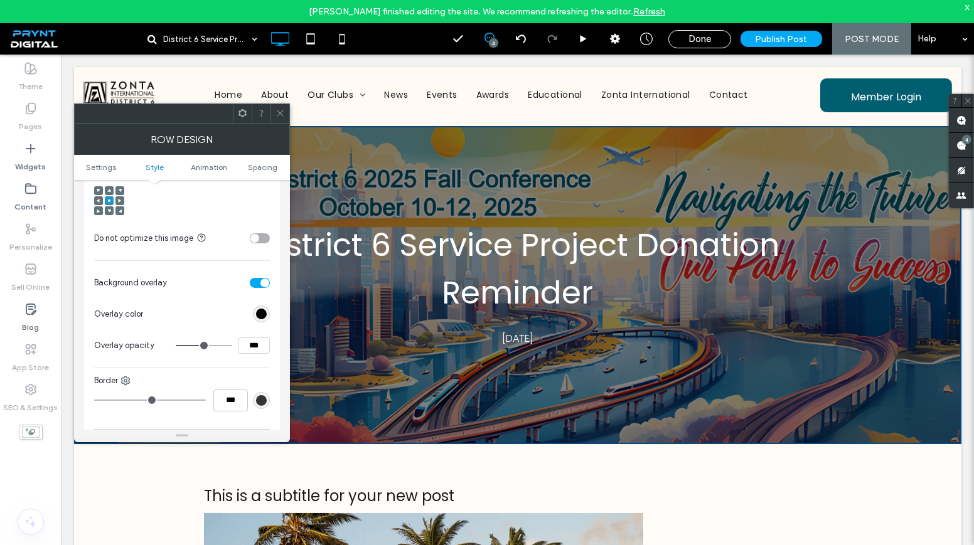
scroll to position [570, 0]
click at [256, 348] on input "***" at bounding box center [253, 344] width 31 height 16
click at [253, 346] on input "***" at bounding box center [253, 344] width 31 height 16
type input "***"
type input "**"
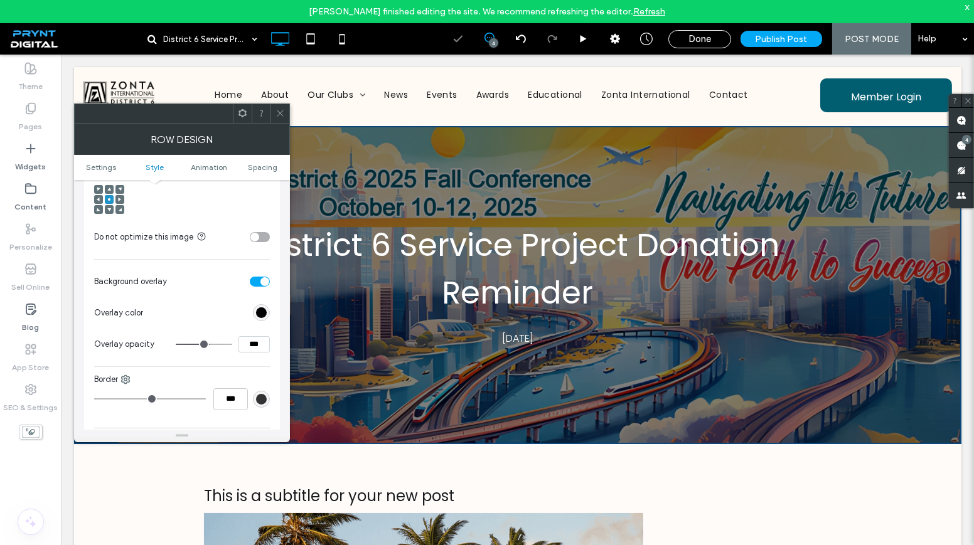
click at [190, 308] on section "Overlay color" at bounding box center [182, 312] width 176 height 31
click at [279, 110] on icon at bounding box center [279, 113] width 9 height 9
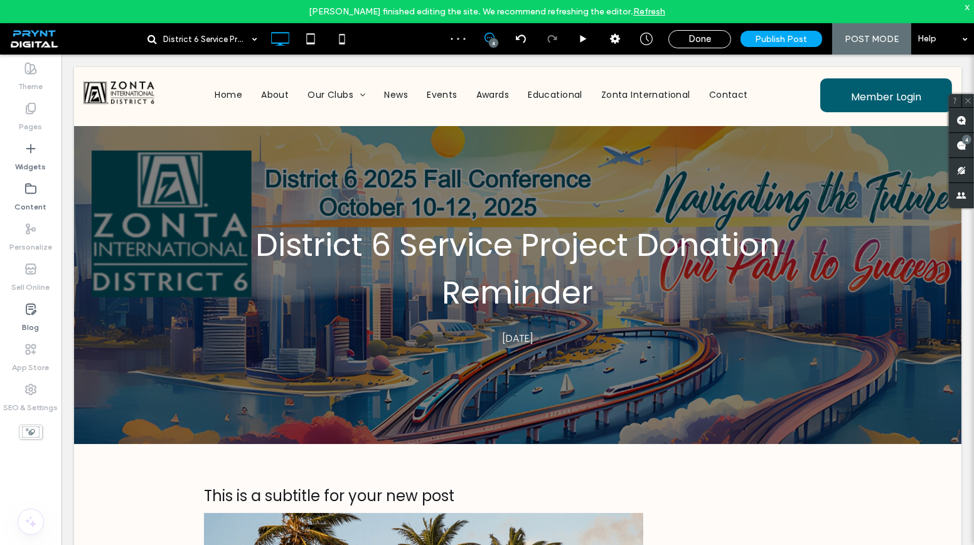
click at [875, 35] on span "POST MODE" at bounding box center [872, 39] width 54 height 11
click at [434, 374] on div "District 6 Service Project Donation Reminder September 15, 2025 Click To Paste …" at bounding box center [517, 285] width 887 height 318
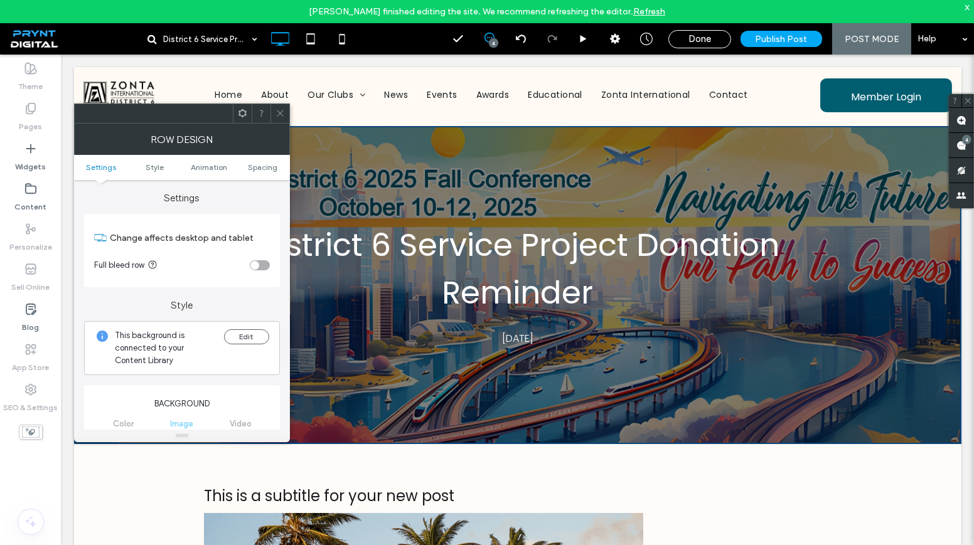
click at [279, 109] on icon at bounding box center [279, 113] width 9 height 9
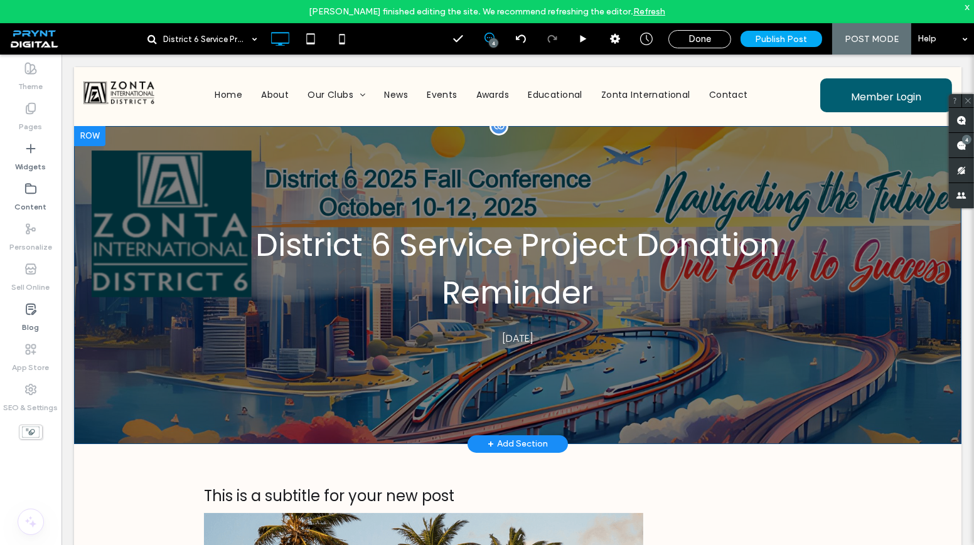
click at [499, 132] on div at bounding box center [498, 126] width 19 height 19
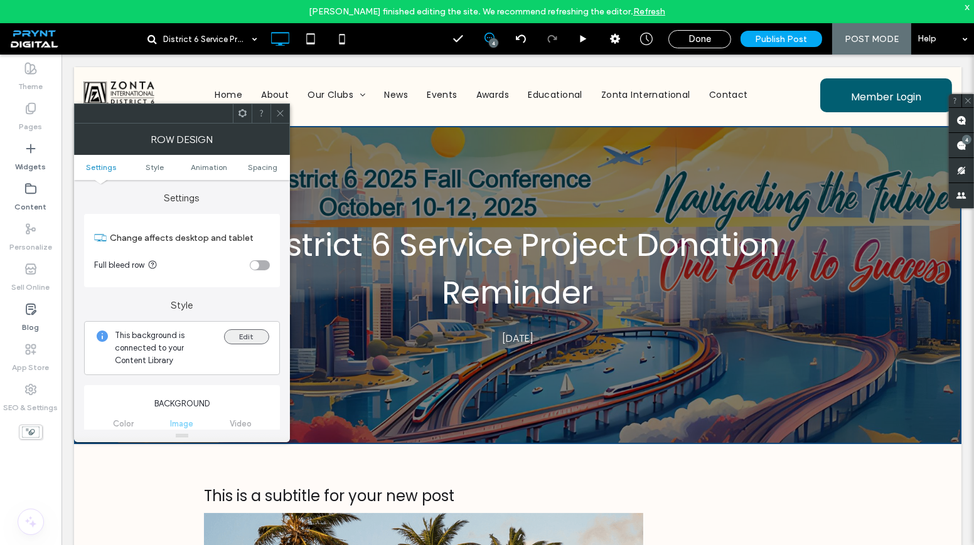
click at [230, 331] on button "Edit" at bounding box center [246, 336] width 45 height 15
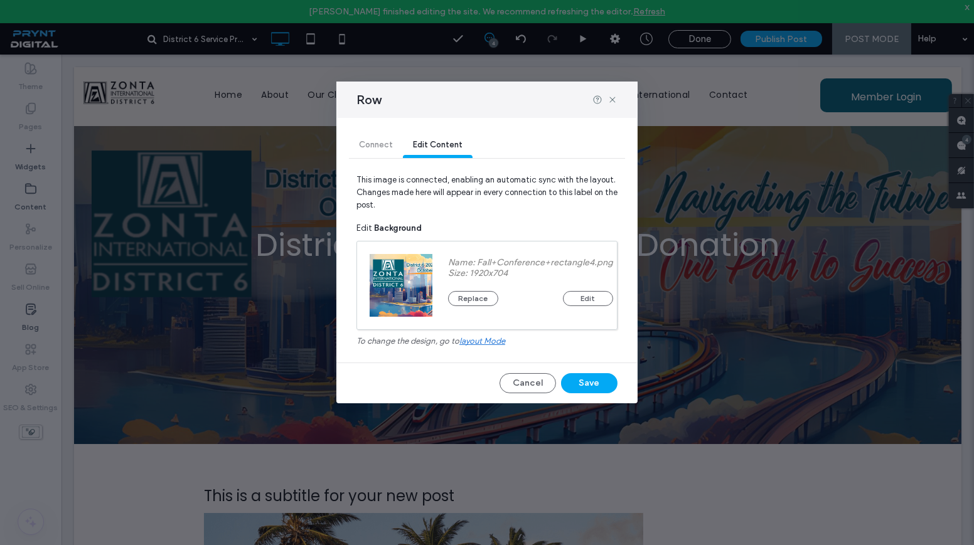
click at [385, 146] on div "Connect Edit Content" at bounding box center [487, 145] width 276 height 25
click at [471, 339] on span "layout mode" at bounding box center [482, 340] width 46 height 9
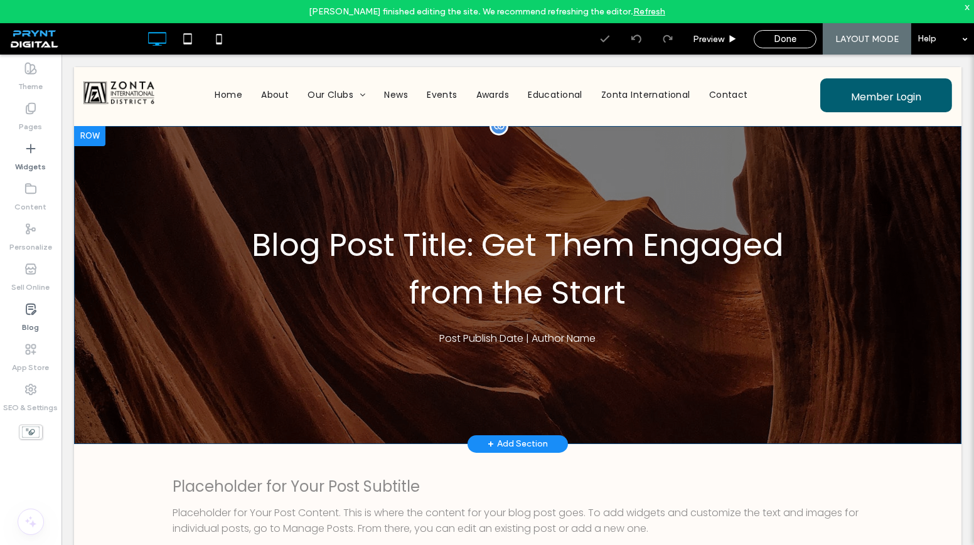
click at [399, 380] on div "Blog Post Title: Get Them Engaged from the Start Post Publish Date | Author Nam…" at bounding box center [517, 285] width 887 height 318
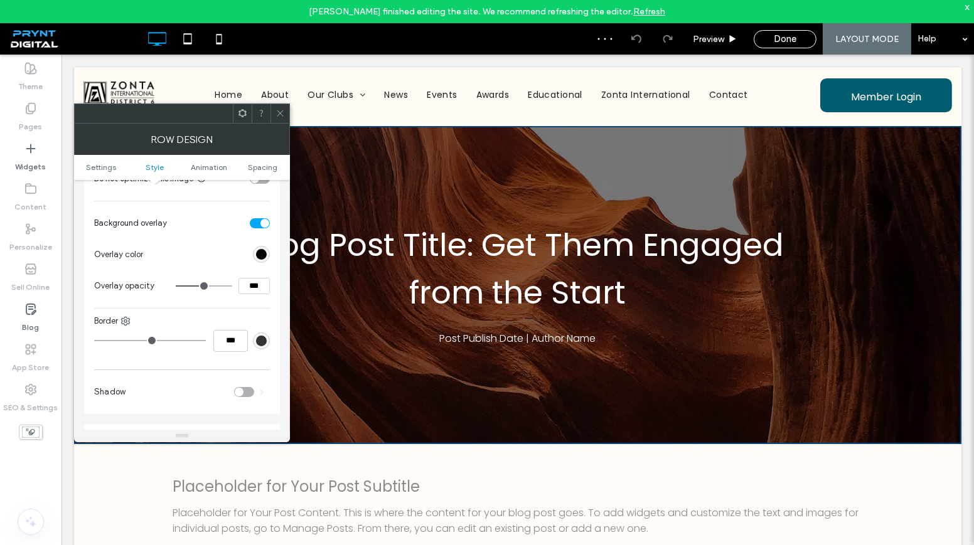
scroll to position [627, 0]
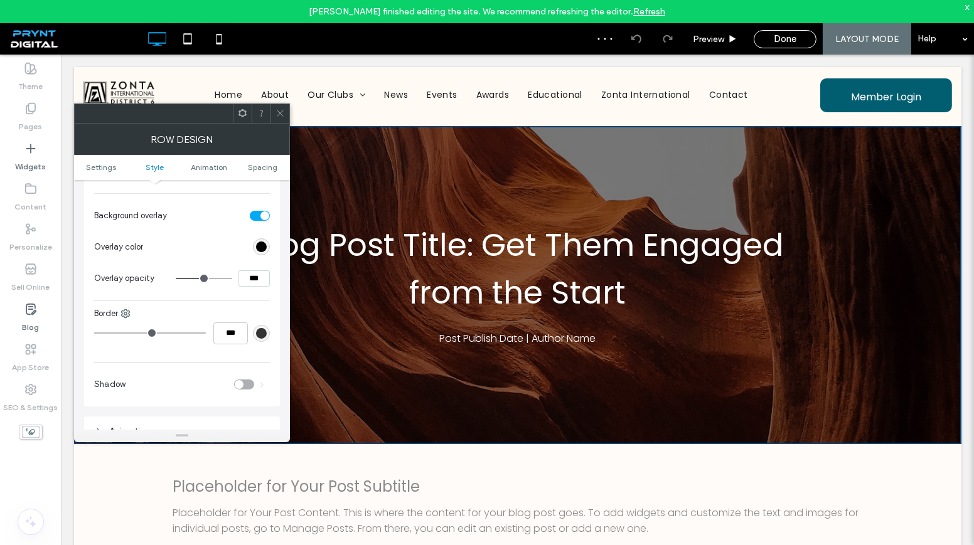
click at [251, 275] on input "***" at bounding box center [253, 278] width 31 height 16
type input "***"
type input "**"
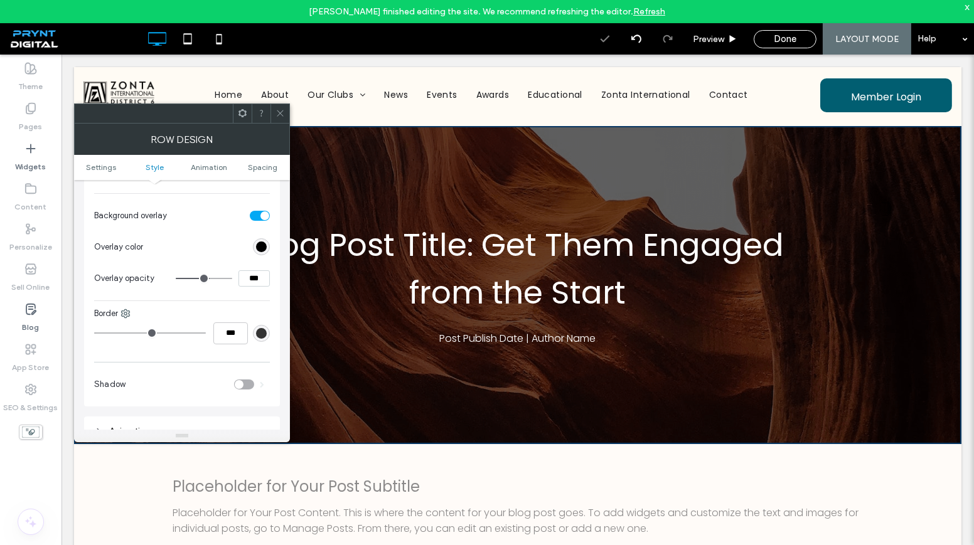
click at [282, 110] on use at bounding box center [280, 113] width 6 height 6
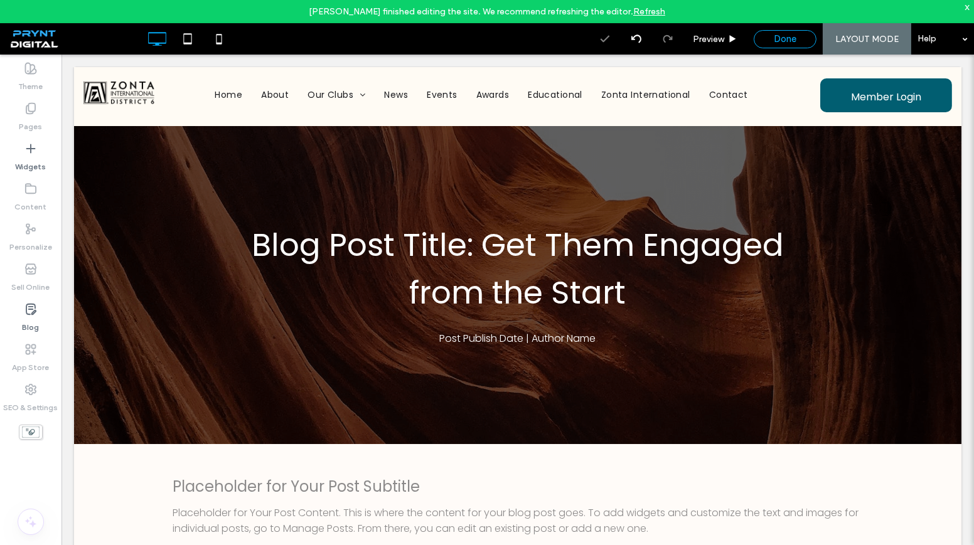
click at [788, 36] on span "Done" at bounding box center [785, 38] width 23 height 11
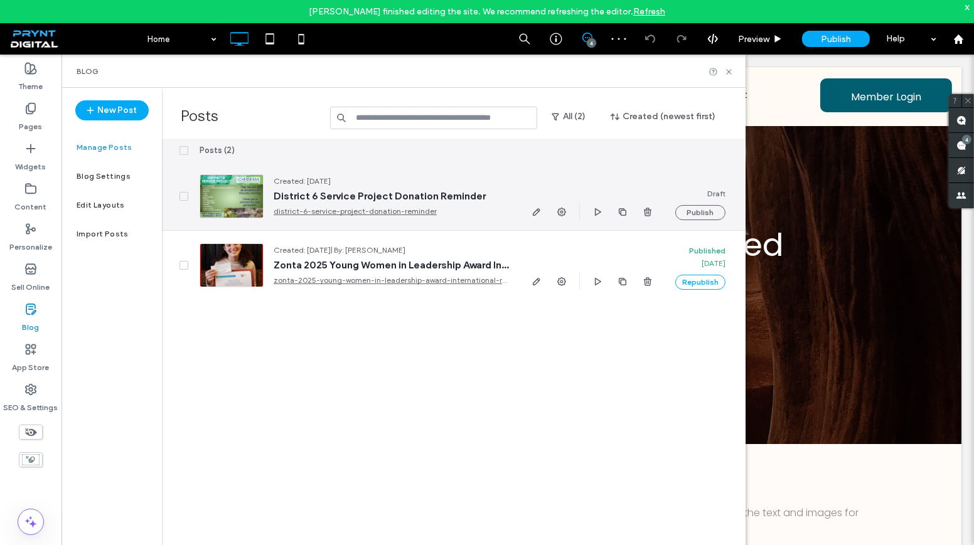
click at [400, 188] on div "Created: Sep 15, 2025 District 6 Service Project Donation Reminder district-6-s…" at bounding box center [386, 196] width 245 height 43
click at [539, 213] on icon "button" at bounding box center [536, 212] width 10 height 10
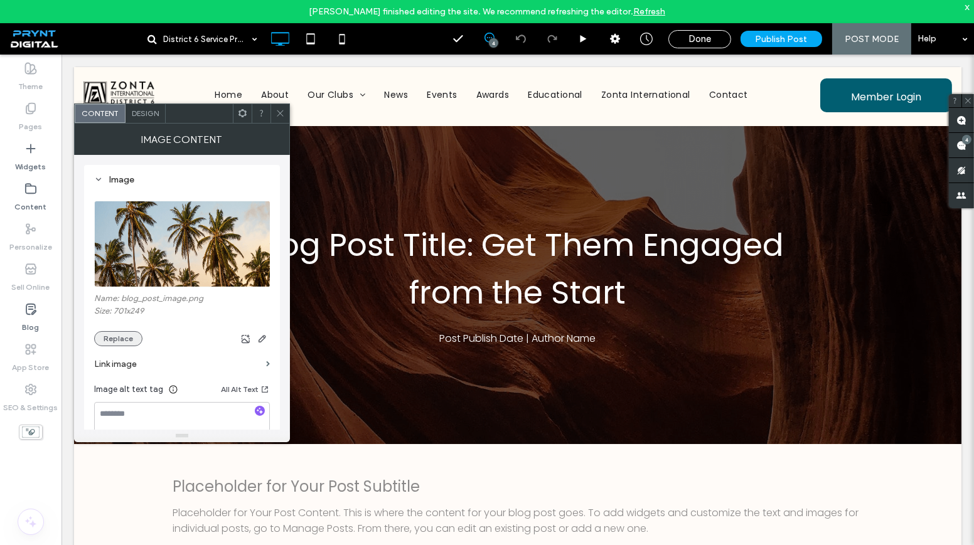
click at [136, 335] on button "Replace" at bounding box center [118, 338] width 48 height 15
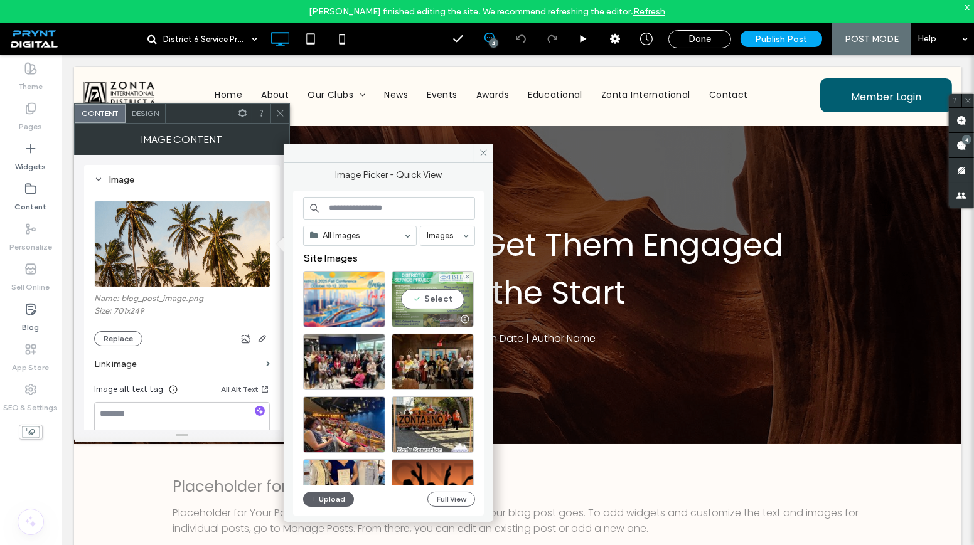
click at [422, 299] on div "Select" at bounding box center [433, 299] width 82 height 56
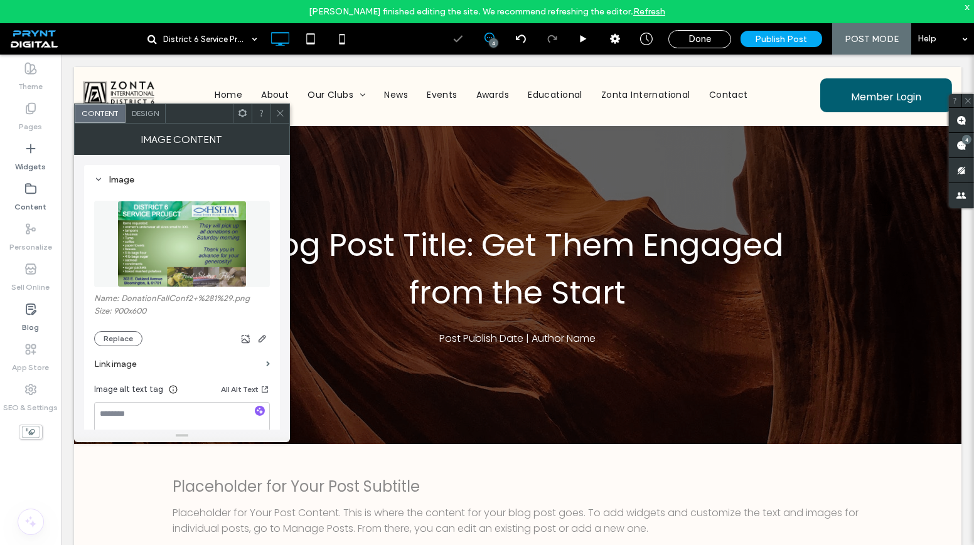
click at [270, 116] on div at bounding box center [279, 113] width 19 height 19
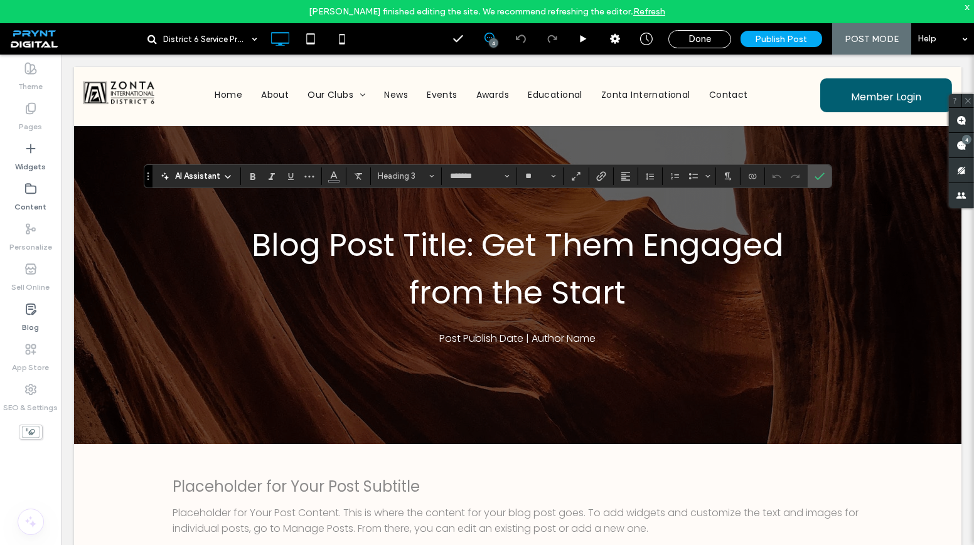
click at [969, 7] on div "x" at bounding box center [967, 6] width 6 height 11
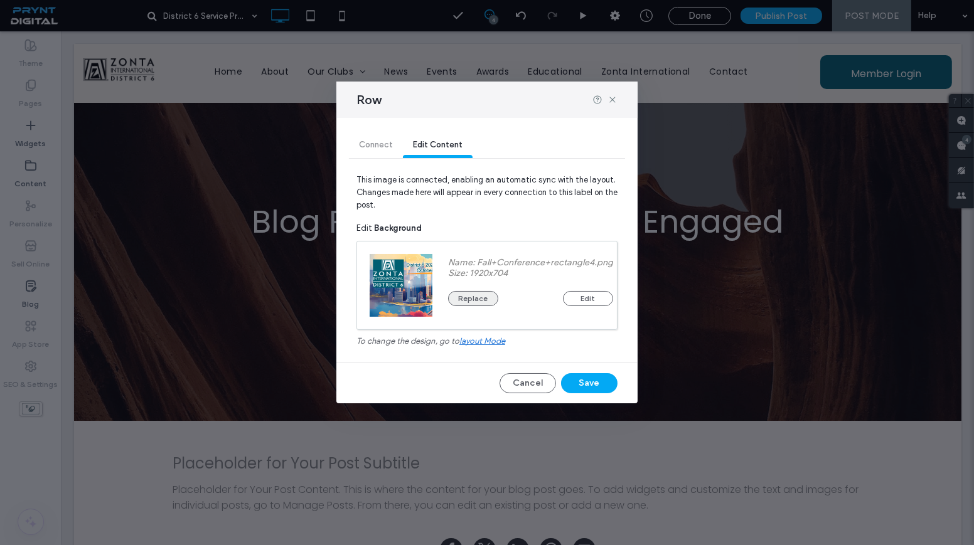
click at [481, 296] on button "Replace" at bounding box center [473, 298] width 50 height 15
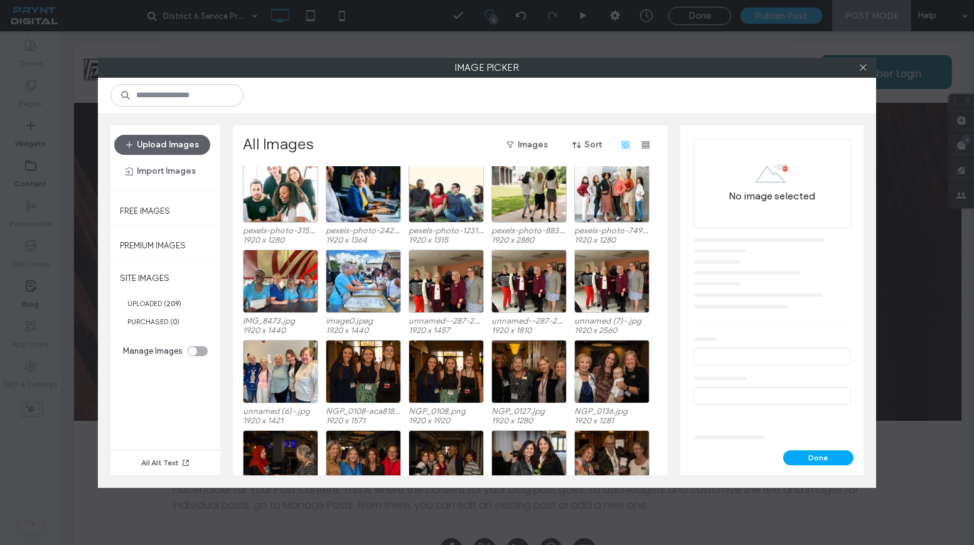
scroll to position [399, 0]
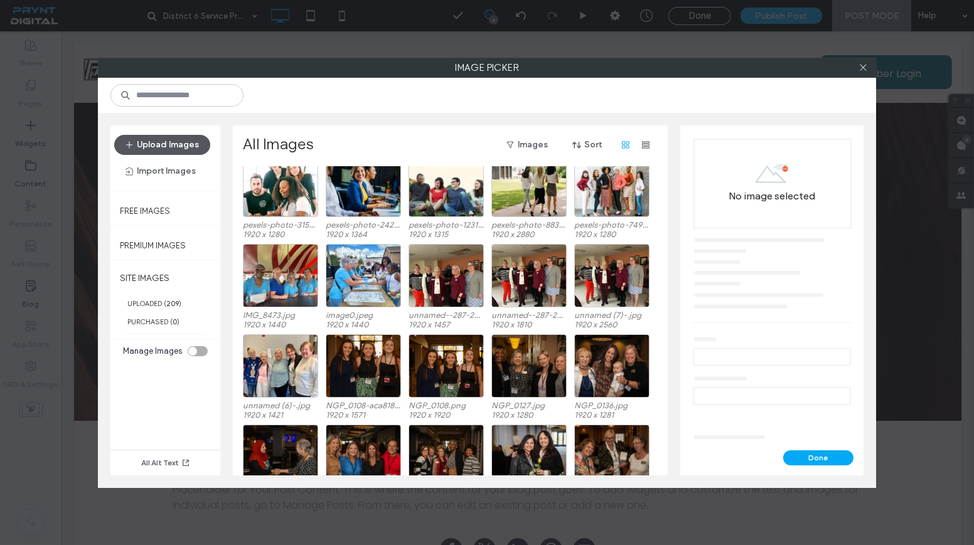
click at [156, 141] on button "Upload Images" at bounding box center [162, 145] width 96 height 20
click at [200, 145] on button "Upload Images" at bounding box center [162, 145] width 96 height 20
click at [184, 147] on button "Upload Images" at bounding box center [162, 145] width 96 height 20
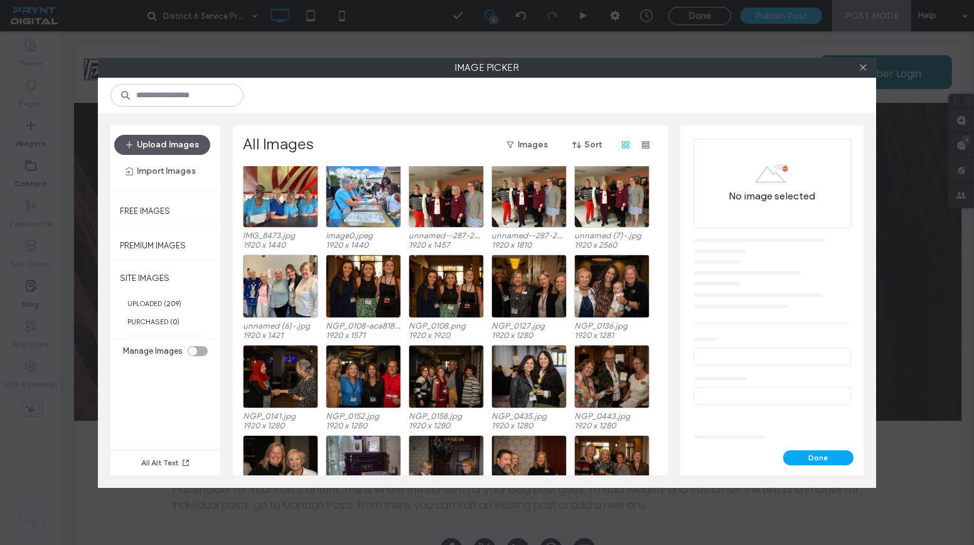
scroll to position [529, 0]
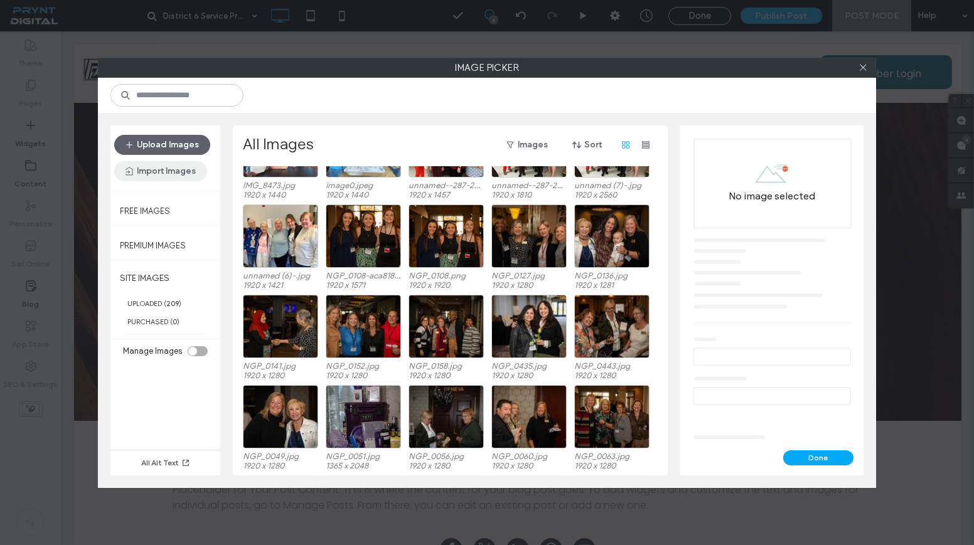
click at [159, 173] on button "Import Images" at bounding box center [160, 171] width 93 height 20
click at [178, 136] on button "Upload Images" at bounding box center [162, 145] width 96 height 20
click at [862, 67] on icon at bounding box center [862, 67] width 9 height 9
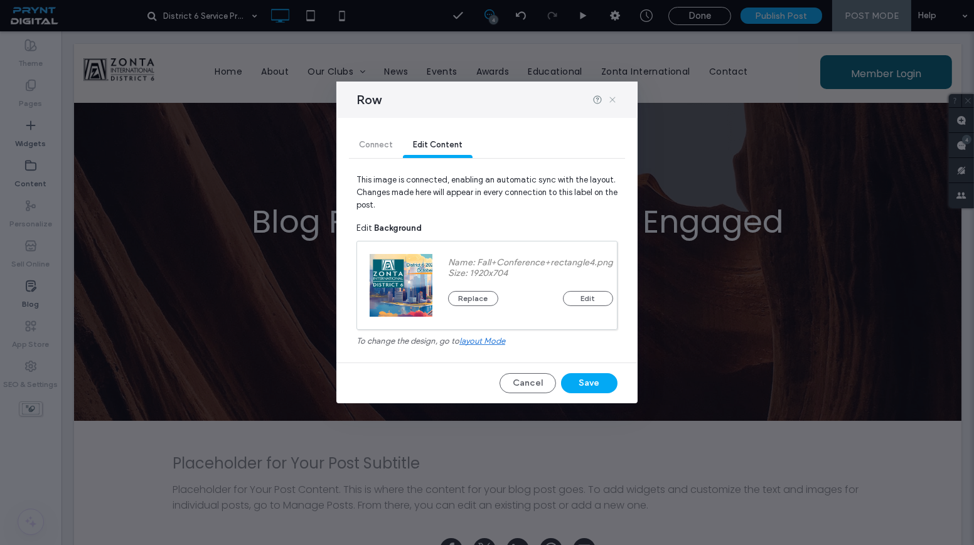
click at [616, 100] on icon at bounding box center [612, 100] width 10 height 10
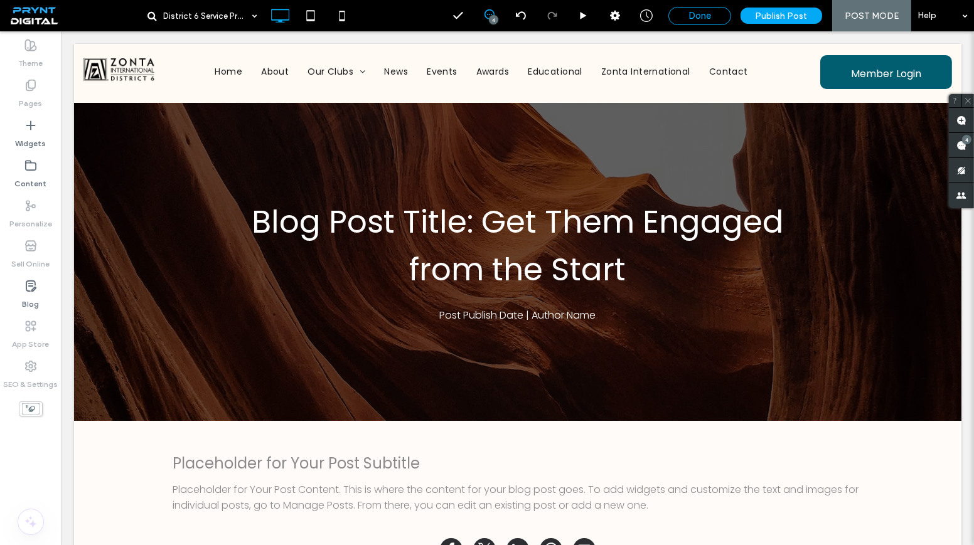
click at [698, 19] on span "Done" at bounding box center [699, 15] width 23 height 11
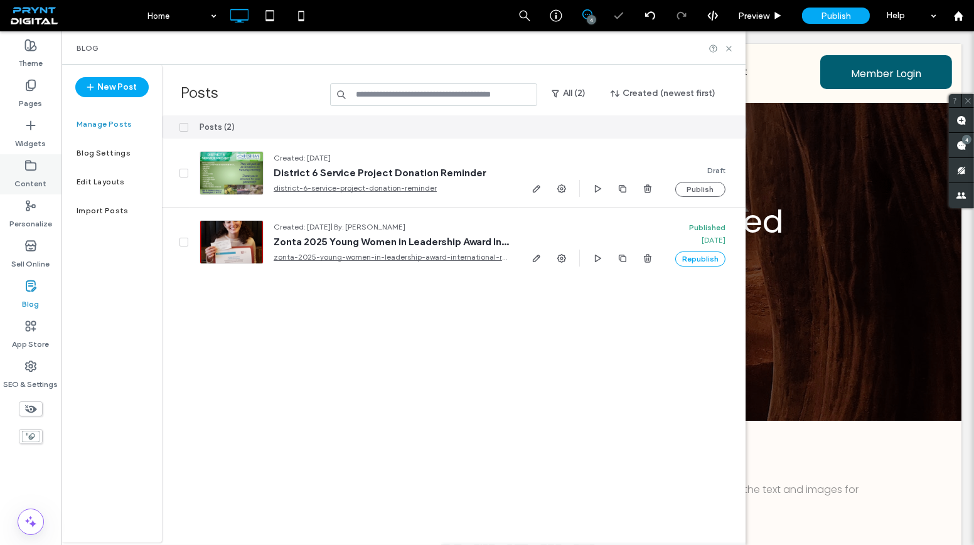
click at [28, 176] on label "Content" at bounding box center [31, 181] width 32 height 18
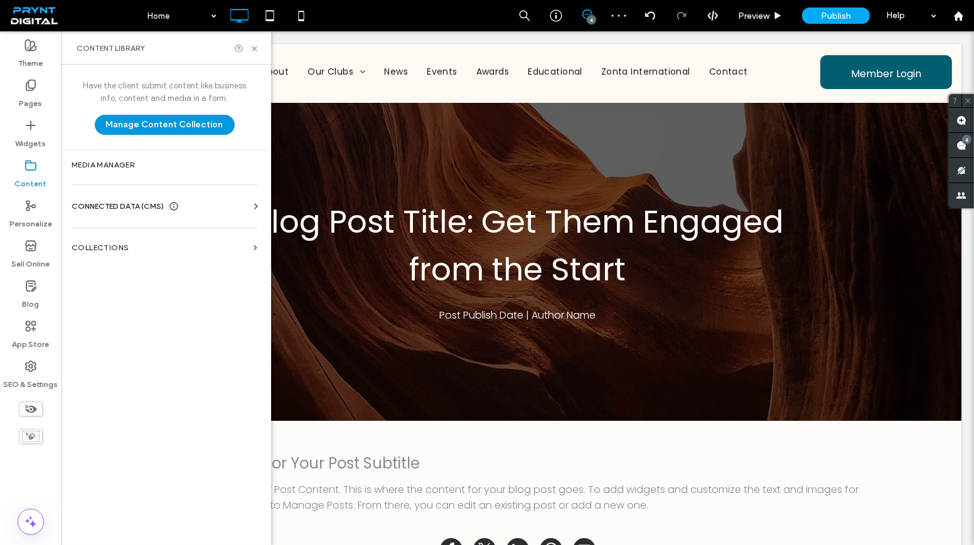
click at [148, 127] on button "Manage Content Collection" at bounding box center [165, 125] width 140 height 20
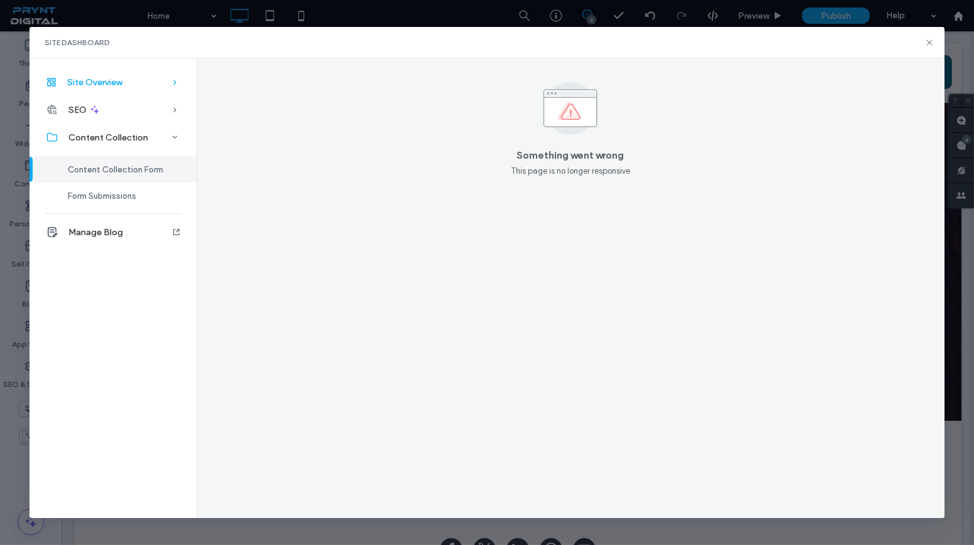
click at [134, 89] on div "Site Overview" at bounding box center [112, 82] width 167 height 28
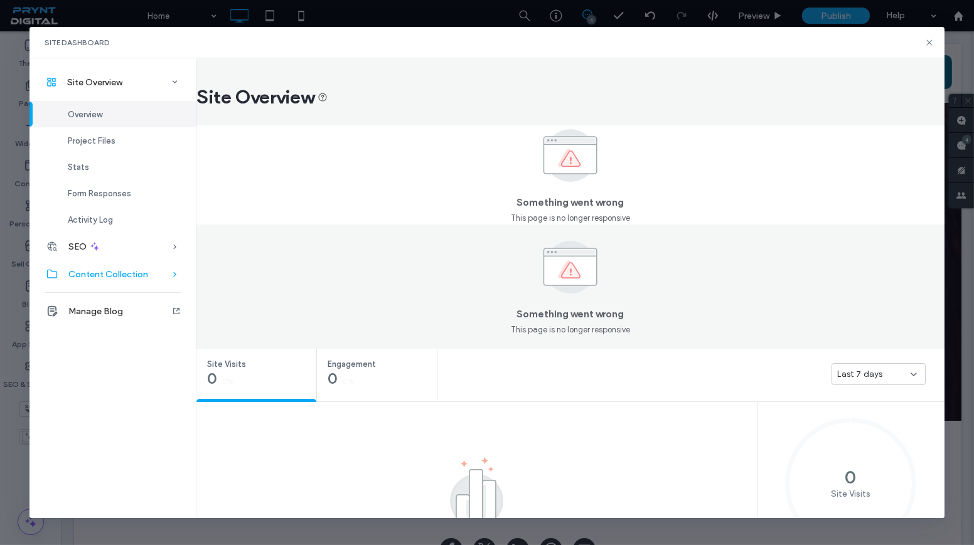
click at [122, 277] on span "Content Collection" at bounding box center [108, 274] width 80 height 11
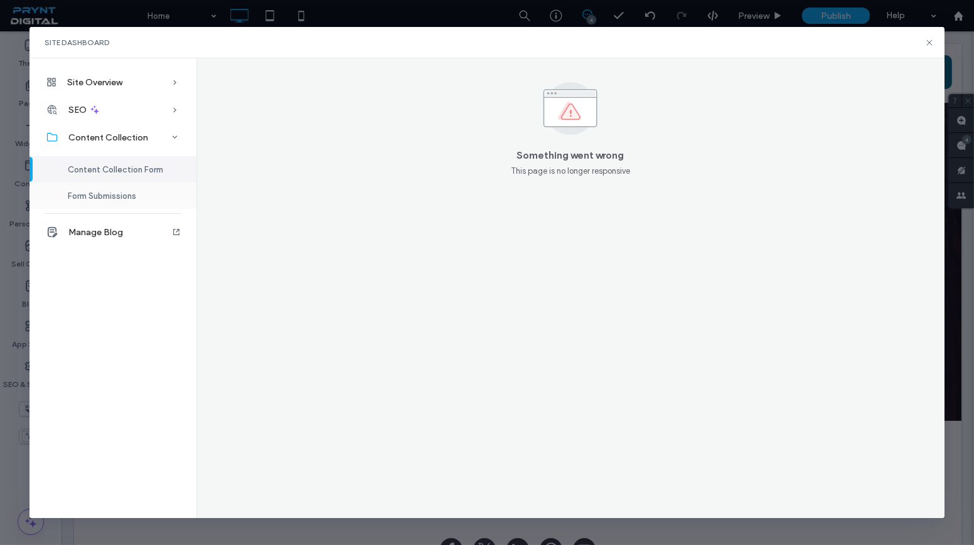
click at [114, 195] on span "Form Submissions" at bounding box center [102, 195] width 68 height 9
click at [114, 176] on div "Content Collection Form" at bounding box center [112, 169] width 167 height 26
click at [128, 79] on div "Site Overview" at bounding box center [112, 82] width 167 height 28
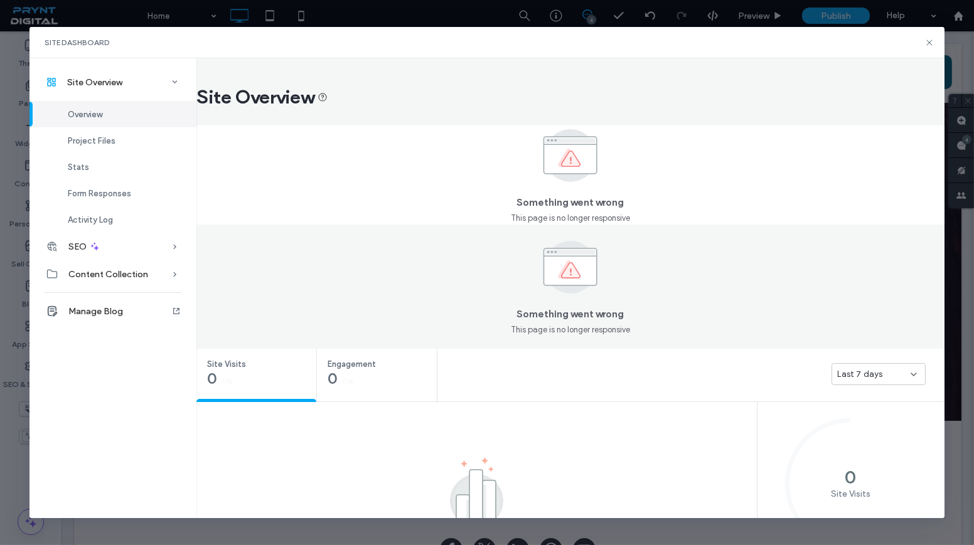
click at [135, 117] on div "Overview" at bounding box center [112, 114] width 167 height 26
click at [118, 140] on div "Project Files" at bounding box center [112, 140] width 167 height 26
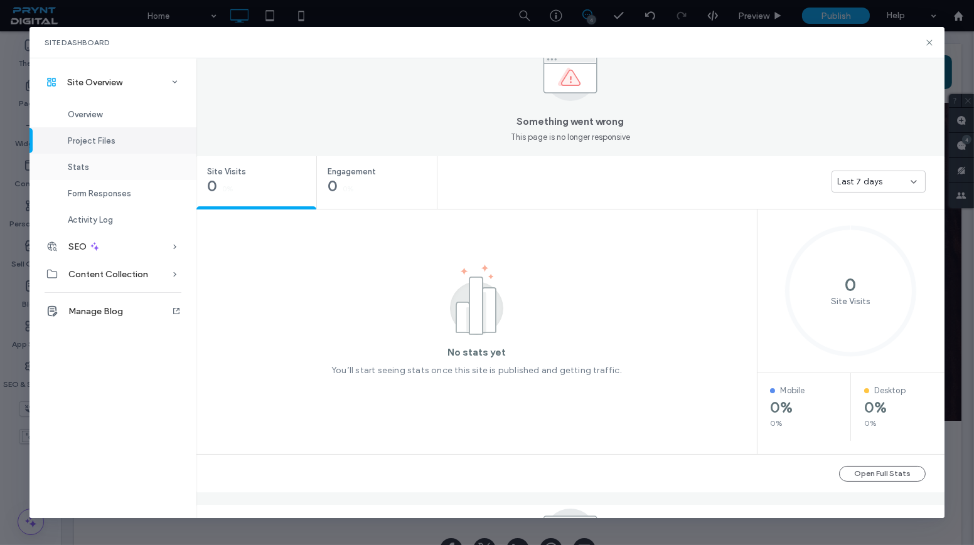
click at [105, 166] on div "Stats" at bounding box center [112, 167] width 167 height 26
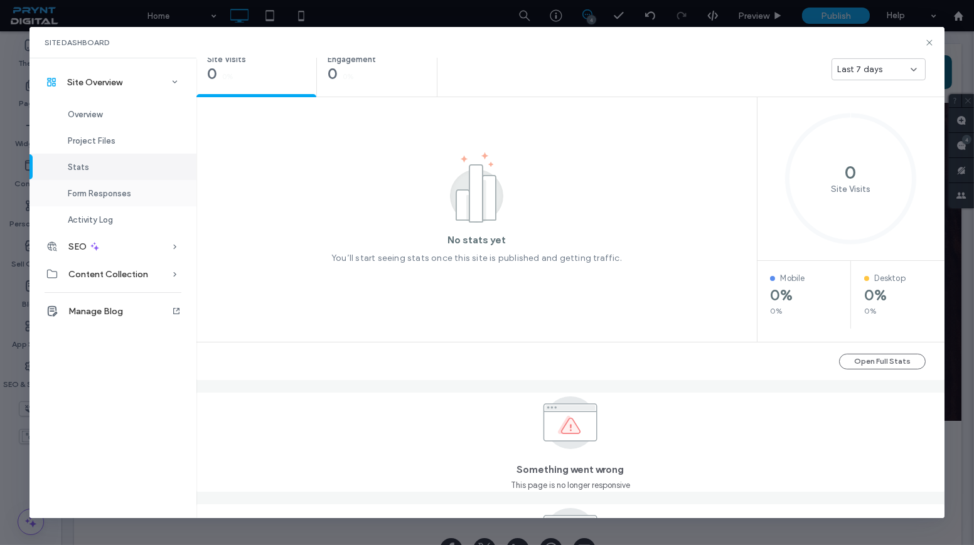
click at [103, 194] on span "Form Responses" at bounding box center [99, 193] width 63 height 9
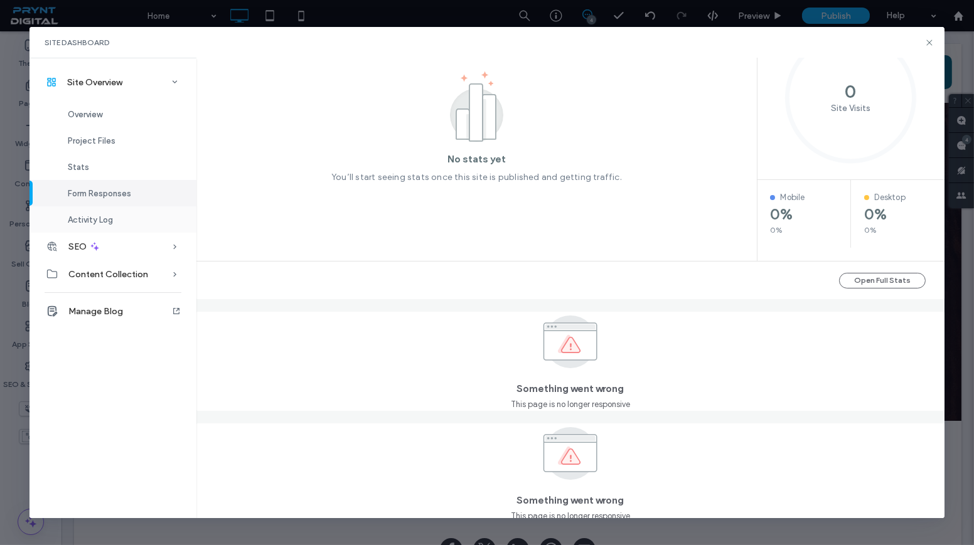
scroll to position [396, 0]
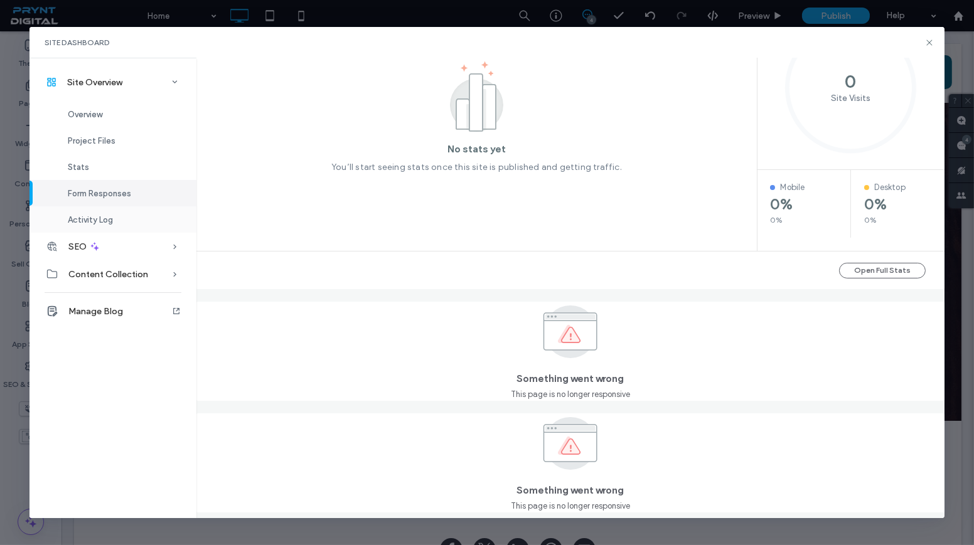
click at [102, 216] on span "Activity Log" at bounding box center [90, 219] width 45 height 9
click at [97, 190] on span "Form Responses" at bounding box center [99, 193] width 63 height 9
click at [95, 167] on div "Stats" at bounding box center [112, 167] width 167 height 26
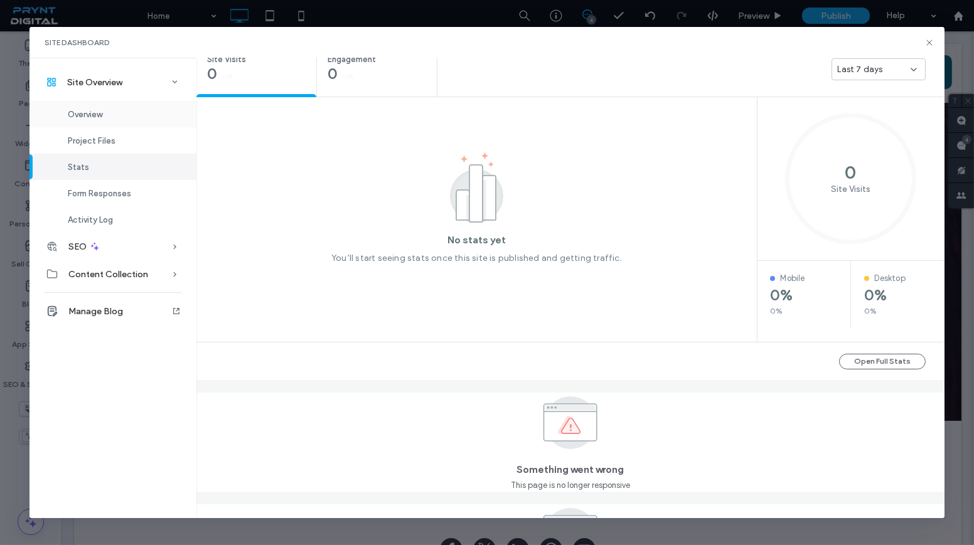
click at [119, 119] on div "Overview" at bounding box center [112, 114] width 167 height 26
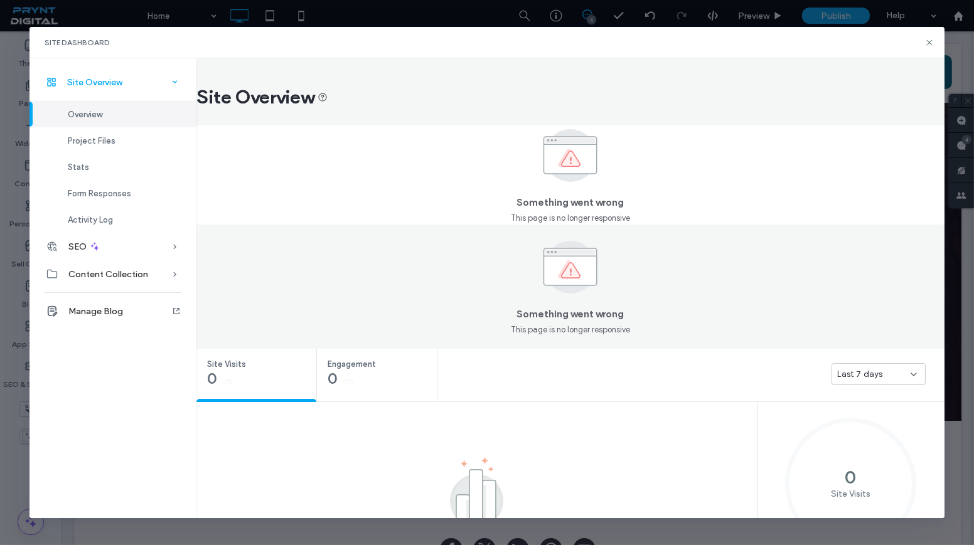
scroll to position [0, 0]
click at [147, 78] on div "Site Overview" at bounding box center [112, 82] width 167 height 28
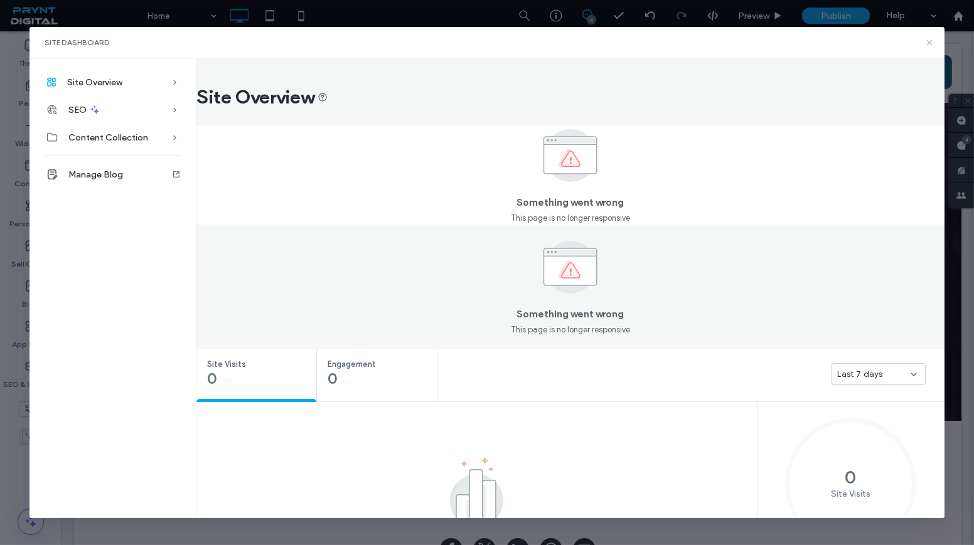
click at [926, 43] on icon at bounding box center [929, 43] width 10 height 10
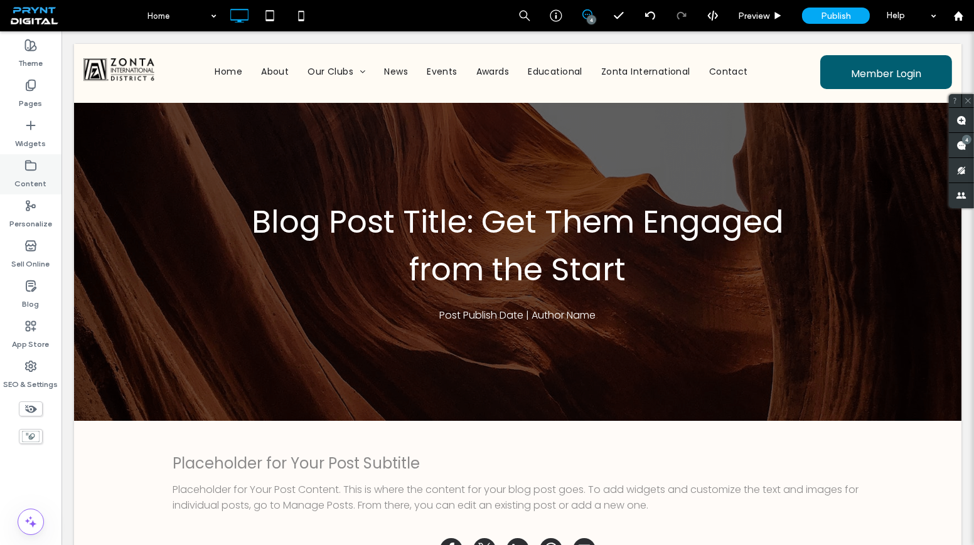
click at [45, 164] on div "Content" at bounding box center [30, 174] width 61 height 40
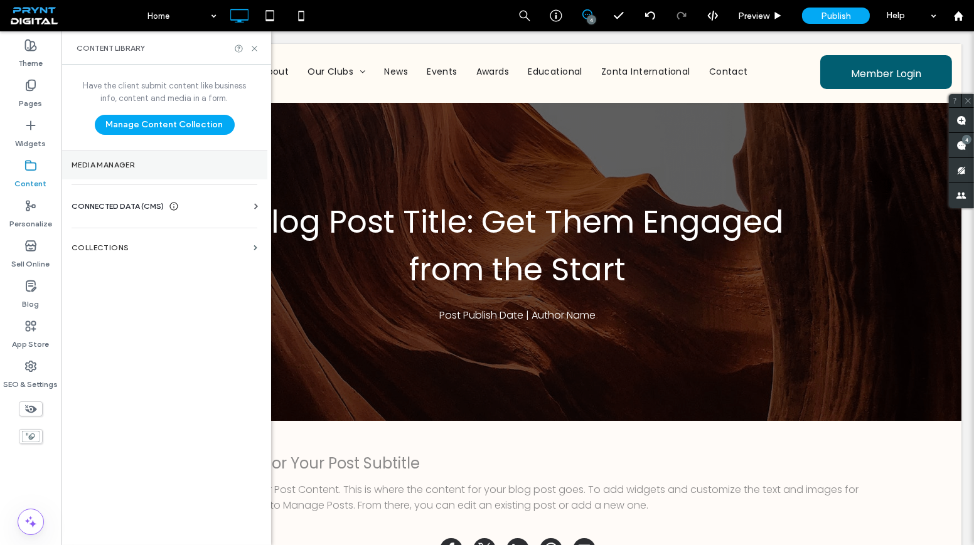
click at [163, 174] on section "Media Manager" at bounding box center [164, 165] width 206 height 29
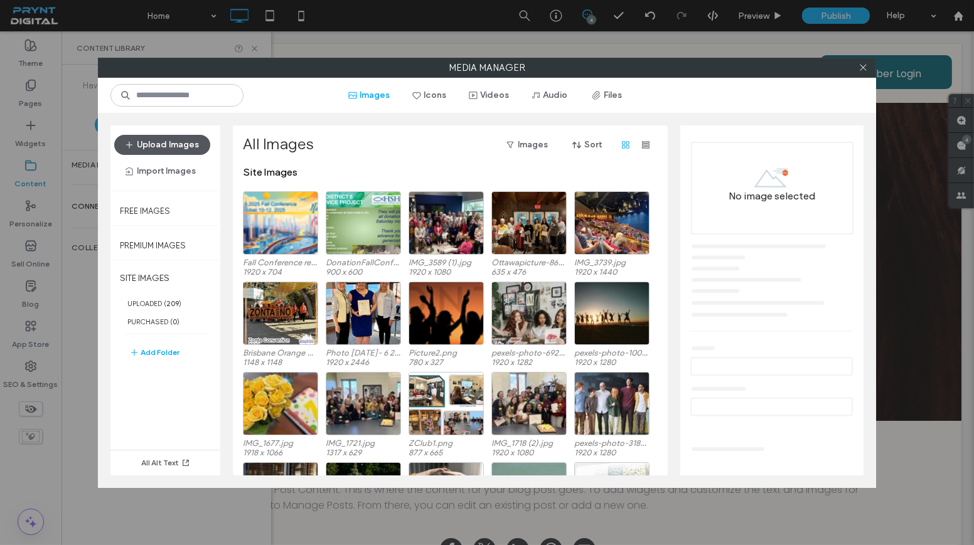
click at [194, 144] on button "Upload Images" at bounding box center [162, 145] width 96 height 20
click at [866, 68] on icon at bounding box center [862, 67] width 9 height 9
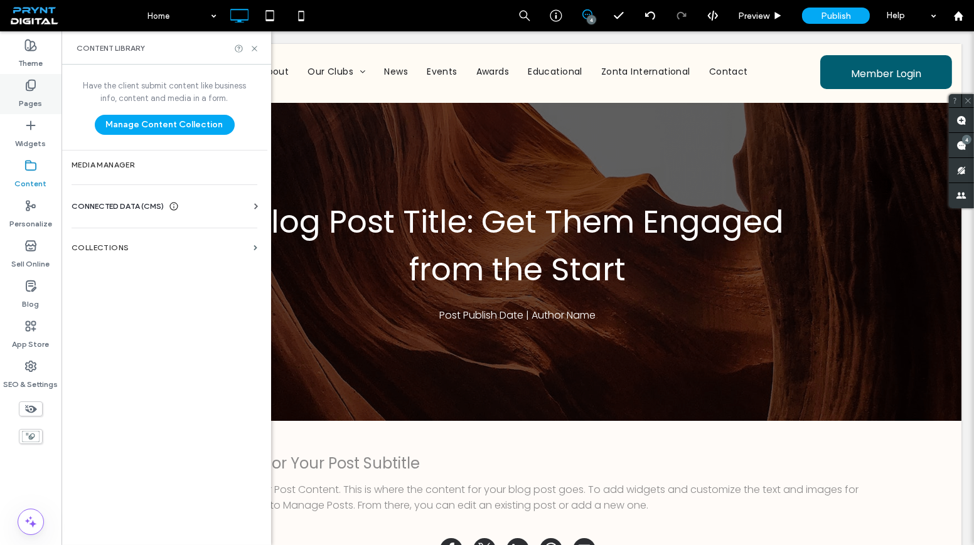
click at [33, 100] on label "Pages" at bounding box center [30, 101] width 23 height 18
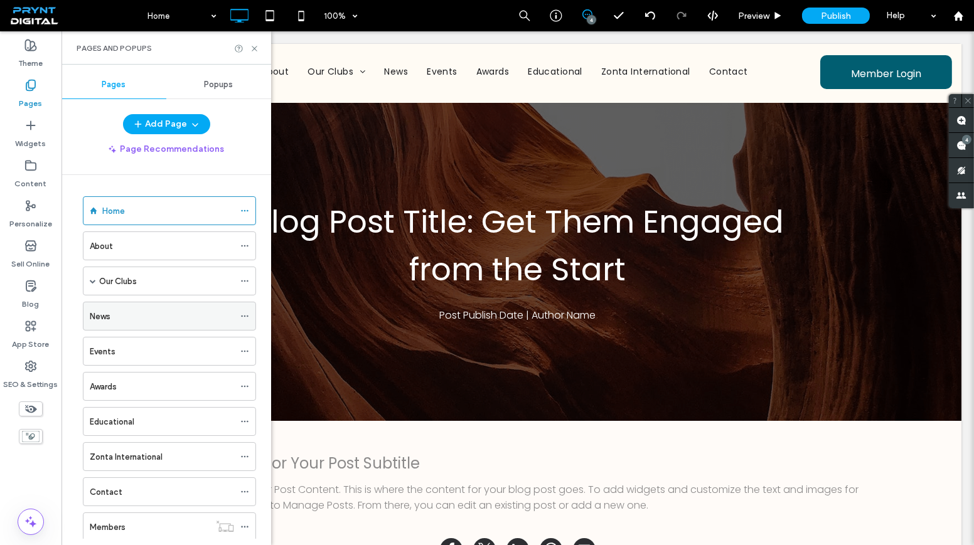
click at [147, 312] on div "News" at bounding box center [162, 316] width 144 height 13
click at [255, 48] on icon at bounding box center [254, 48] width 9 height 9
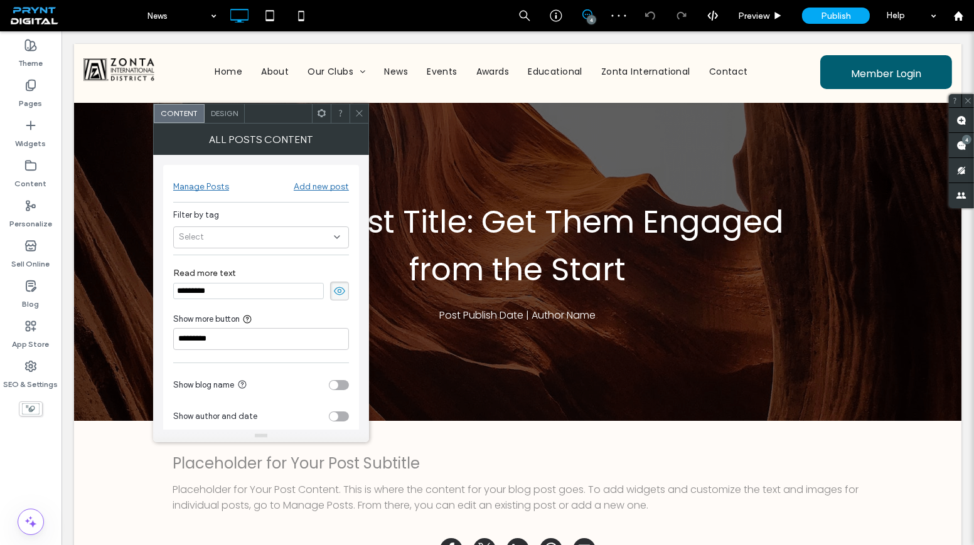
click at [209, 188] on div "Manage Posts" at bounding box center [201, 186] width 56 height 11
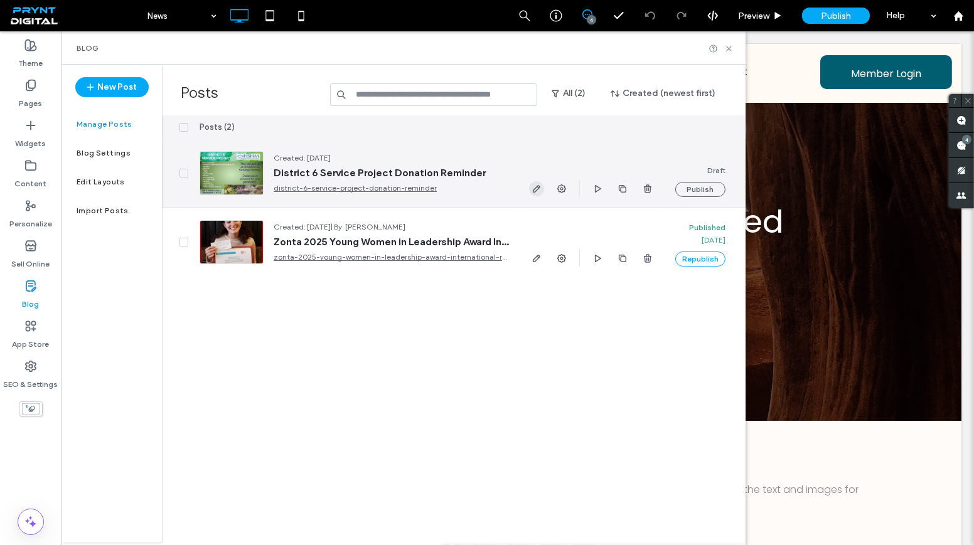
click at [540, 186] on icon "button" at bounding box center [536, 189] width 10 height 10
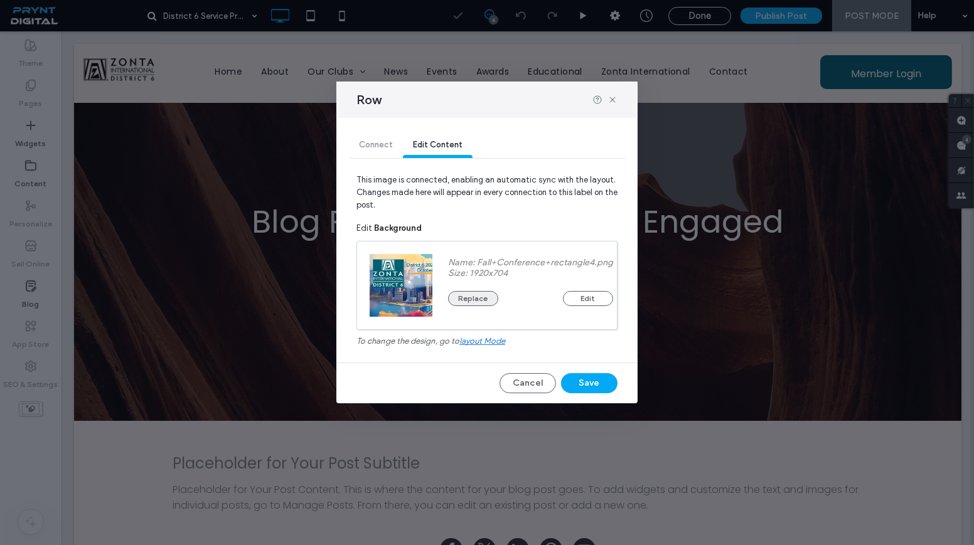
click at [471, 299] on button "Replace" at bounding box center [473, 298] width 50 height 15
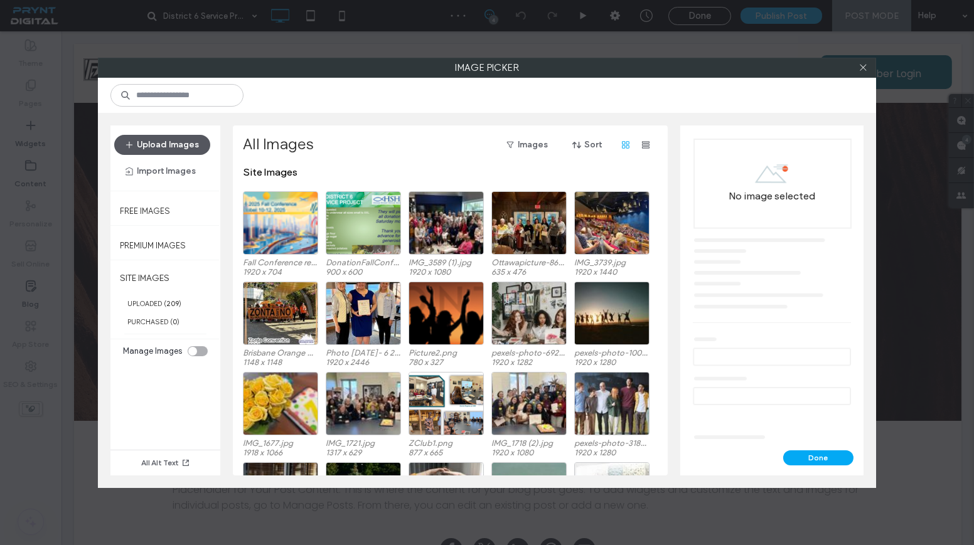
click at [150, 136] on button "Upload Images" at bounding box center [162, 145] width 96 height 20
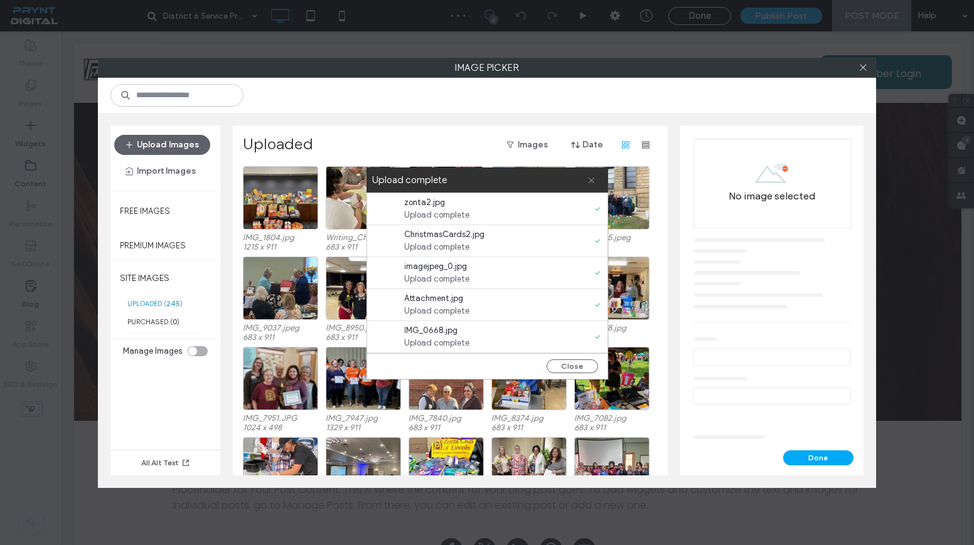
click at [589, 179] on use at bounding box center [592, 181] width 6 height 6
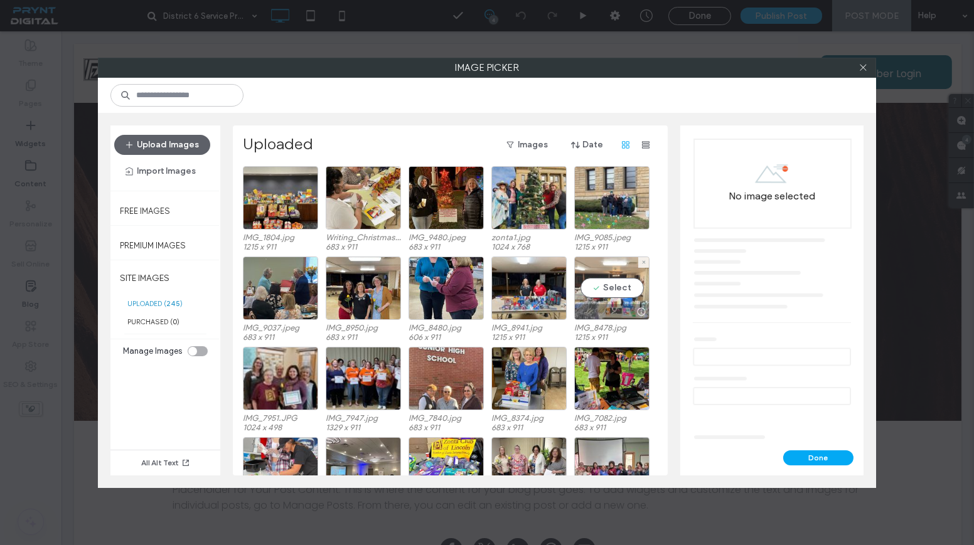
click at [619, 292] on div "Select" at bounding box center [611, 288] width 75 height 63
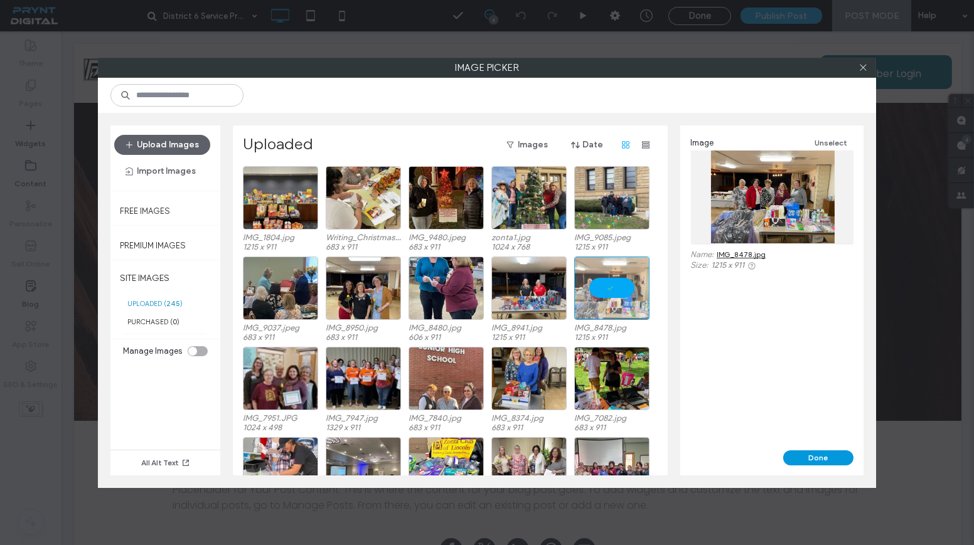
click at [812, 457] on button "Done" at bounding box center [818, 458] width 70 height 15
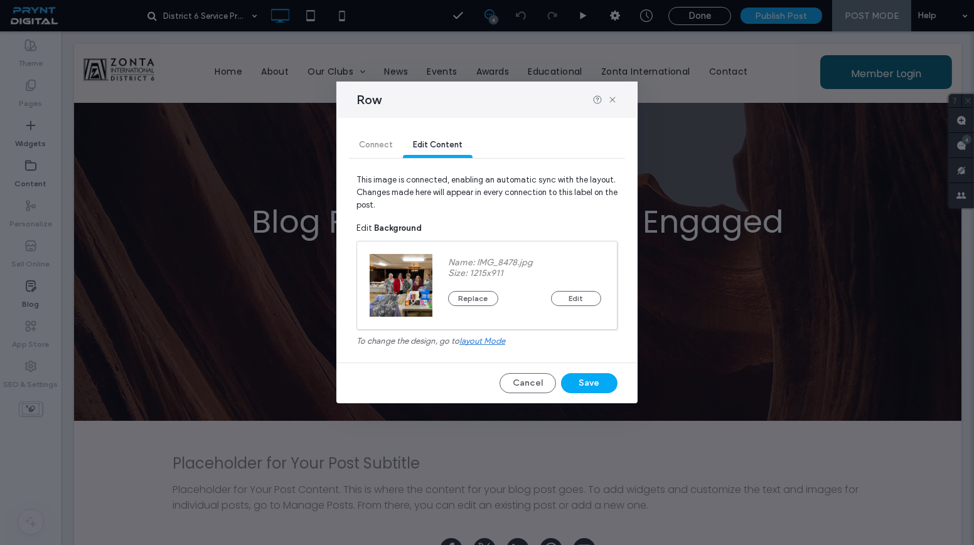
click at [604, 372] on div "Connect Edit Content This image is connected, enabling an automatic sync with t…" at bounding box center [486, 261] width 301 height 286
click at [601, 376] on button "Save" at bounding box center [589, 383] width 56 height 20
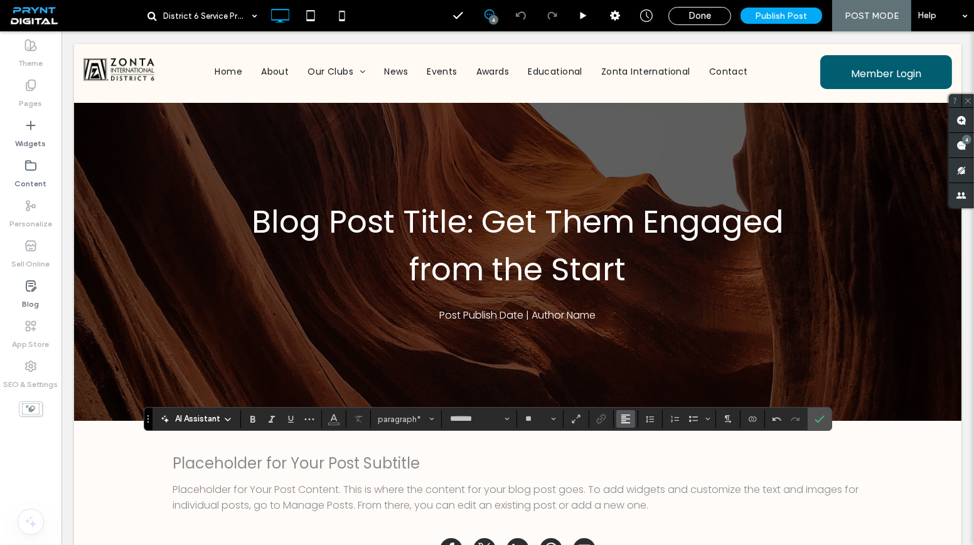
click at [628, 420] on button "Alignment" at bounding box center [625, 419] width 19 height 18
click at [638, 358] on div "ui.textEditor.alignment.center" at bounding box center [638, 363] width 16 height 10
click at [818, 421] on icon "Confirm" at bounding box center [820, 419] width 10 height 10
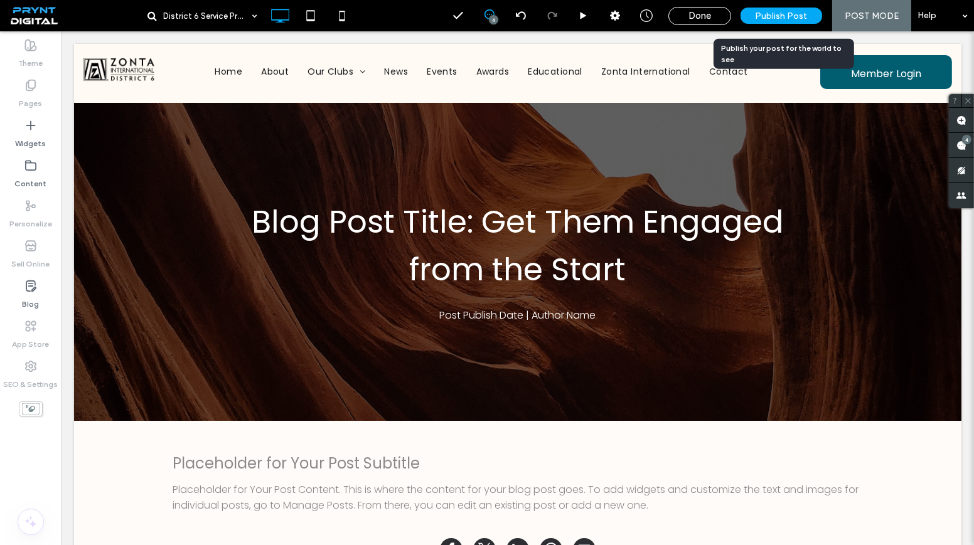
click at [794, 18] on span "Publish Post" at bounding box center [782, 16] width 52 height 11
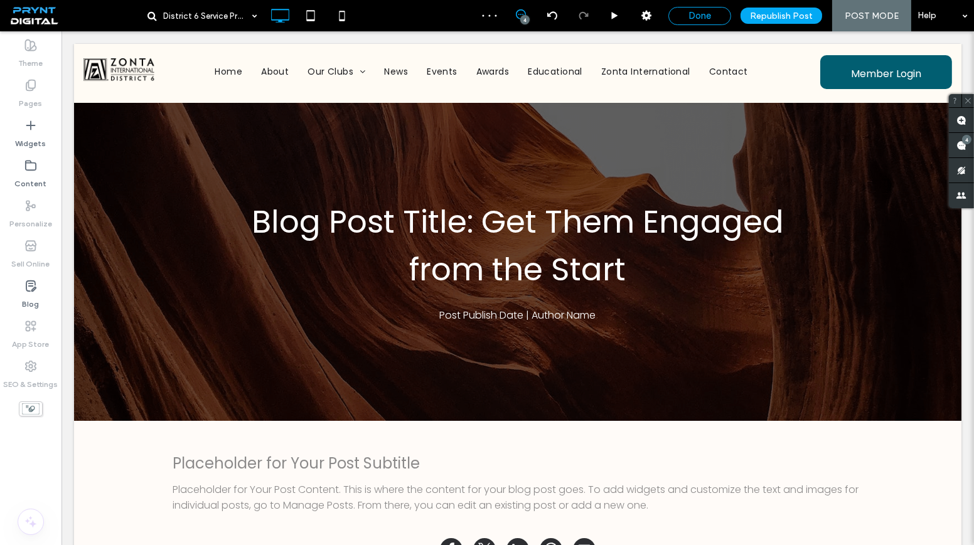
click at [705, 18] on span "Done" at bounding box center [699, 15] width 23 height 11
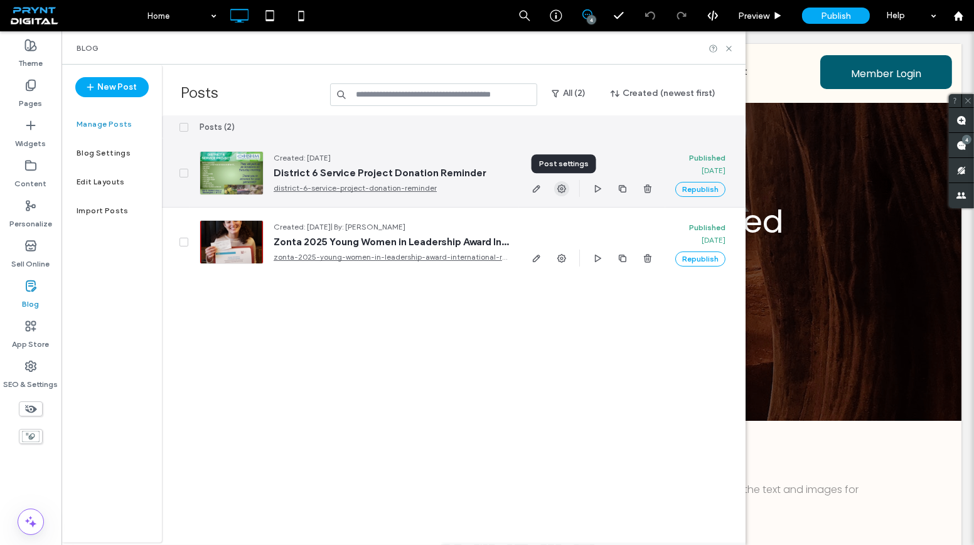
click at [557, 188] on icon "button" at bounding box center [562, 189] width 10 height 10
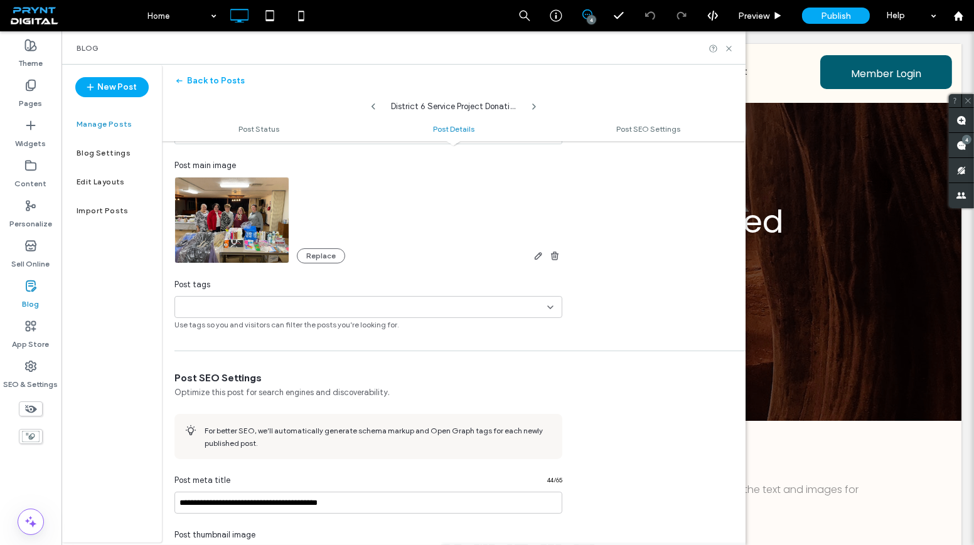
scroll to position [400, 0]
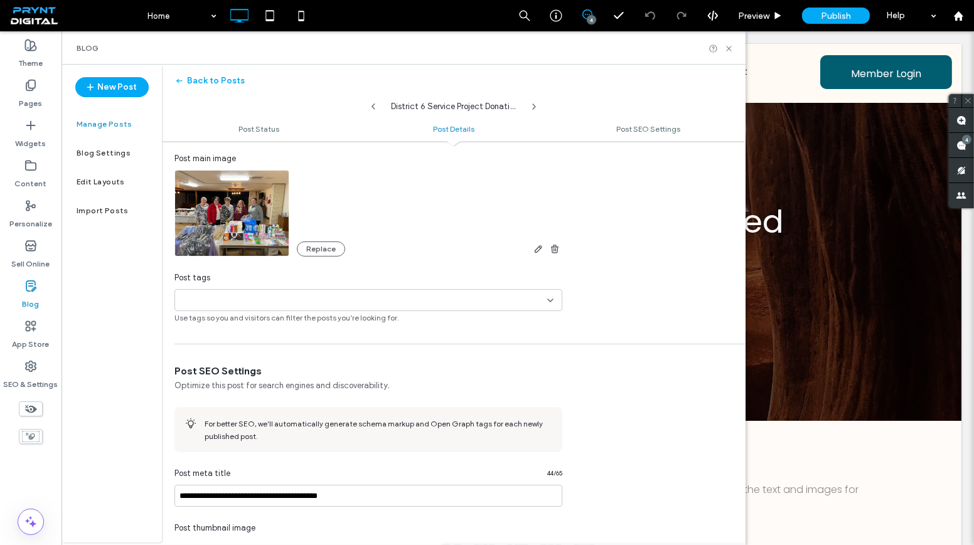
click at [383, 297] on div "+0 +0" at bounding box center [363, 300] width 367 height 21
click at [357, 322] on div "Zonta District 6" at bounding box center [373, 320] width 358 height 22
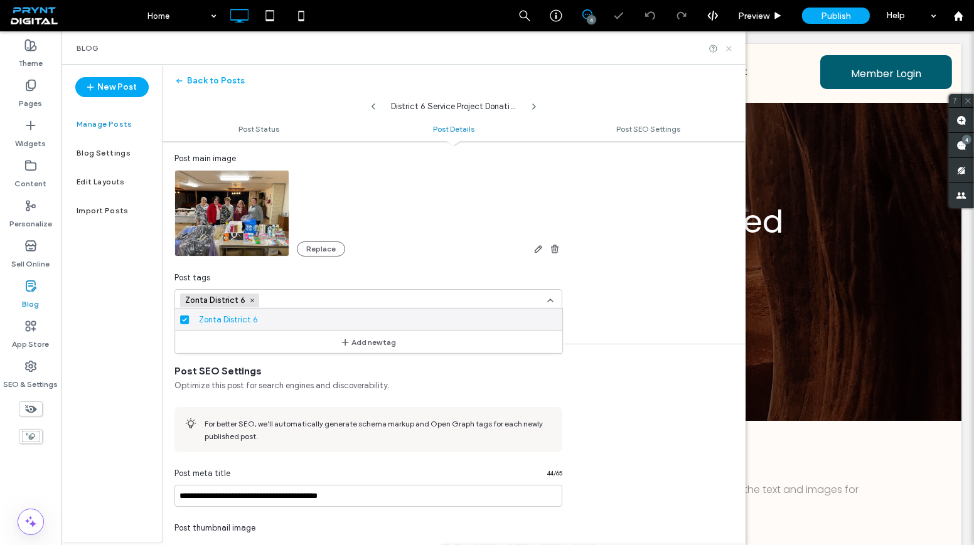
click at [729, 48] on icon at bounding box center [728, 48] width 9 height 9
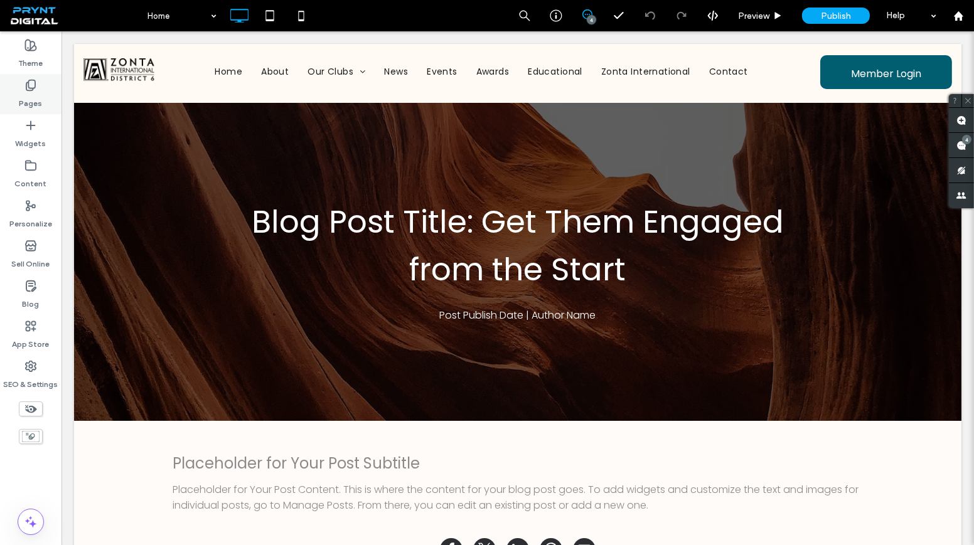
click at [35, 97] on label "Pages" at bounding box center [30, 101] width 23 height 18
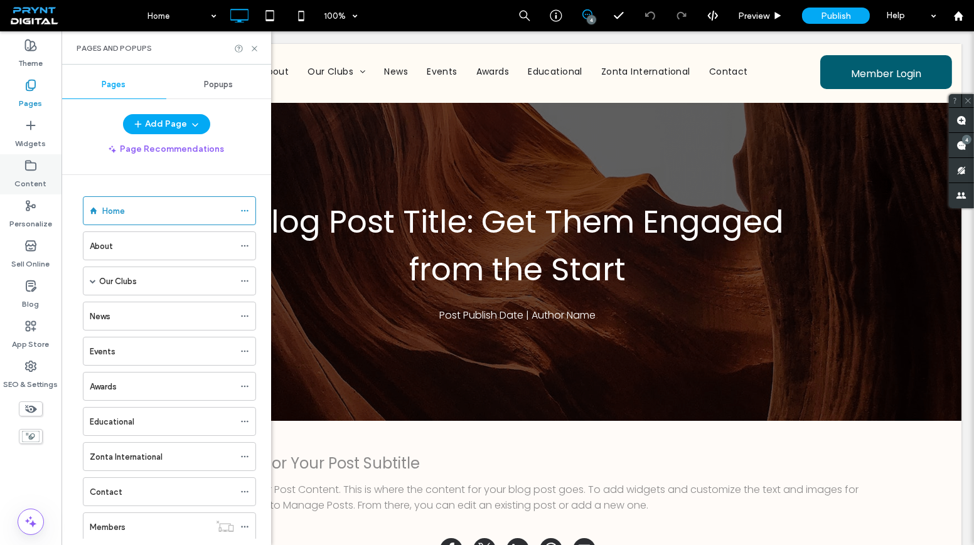
click at [43, 159] on div "Content" at bounding box center [30, 174] width 61 height 40
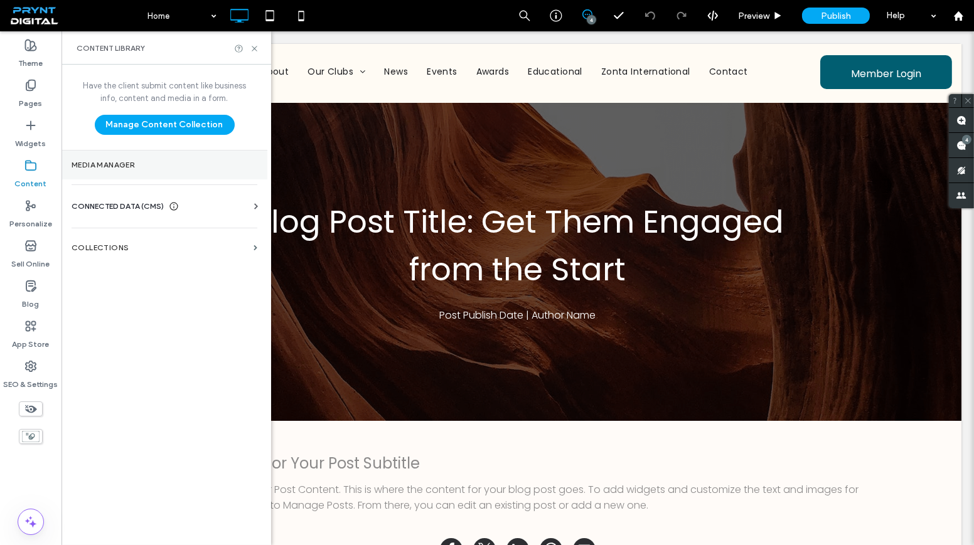
click at [144, 165] on label "Media Manager" at bounding box center [165, 165] width 186 height 9
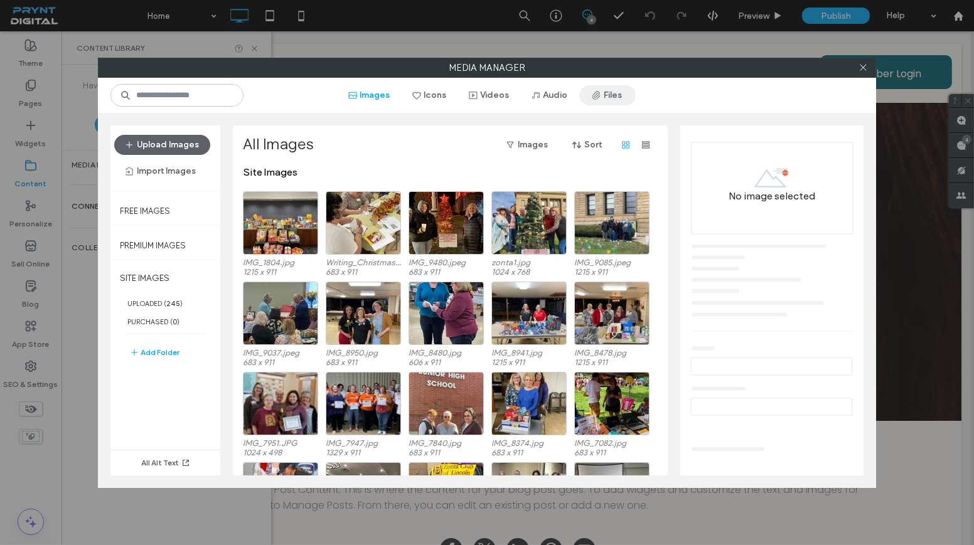
click at [586, 89] on button "Files" at bounding box center [607, 95] width 56 height 20
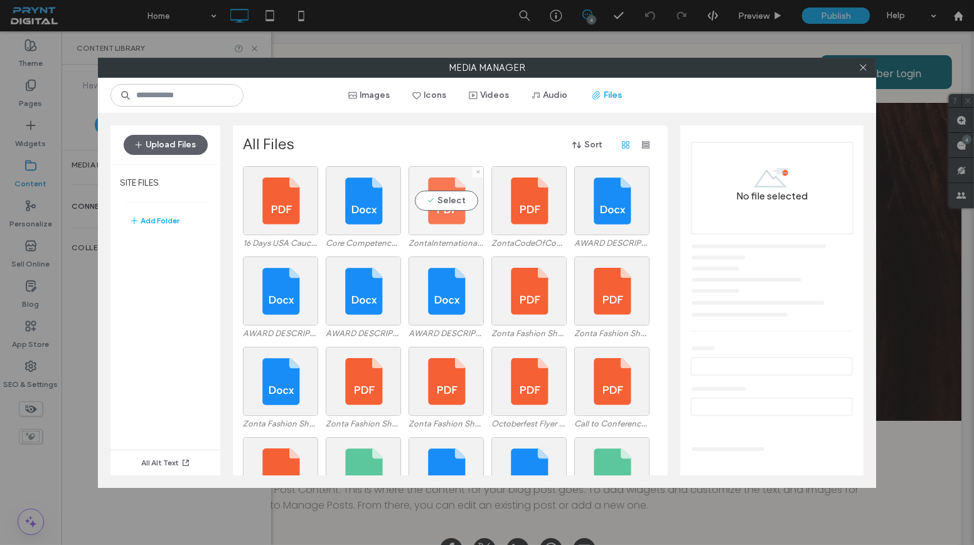
click at [462, 233] on div "Select" at bounding box center [446, 200] width 75 height 69
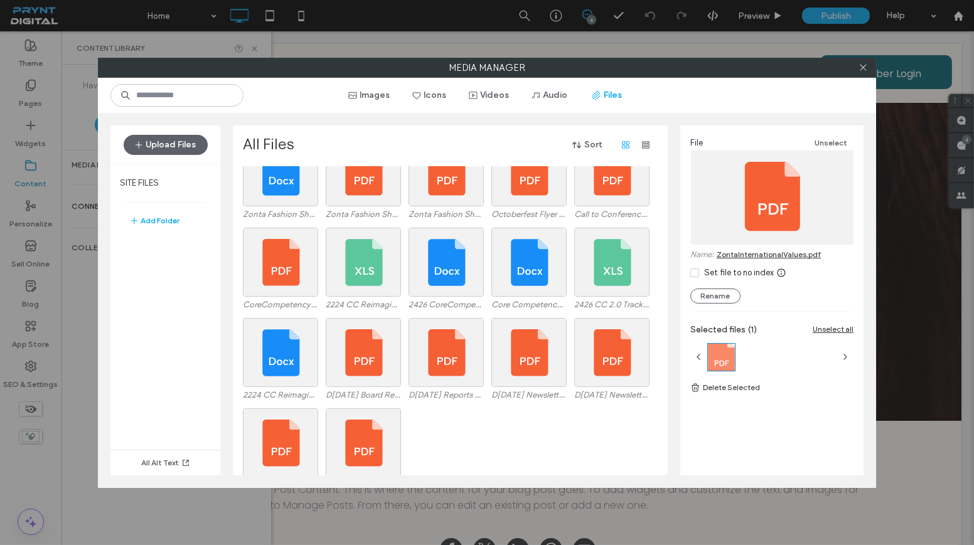
scroll to position [232, 0]
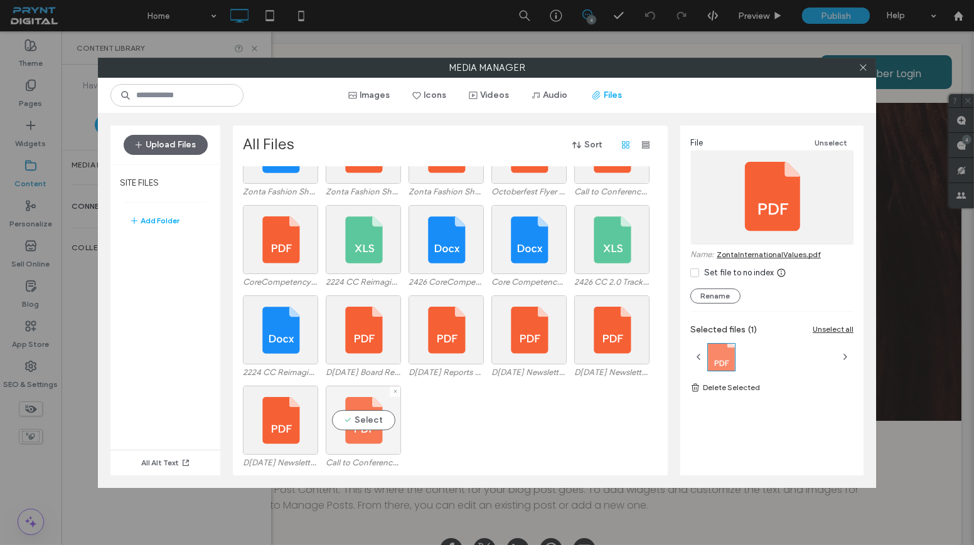
click at [350, 449] on div "Select" at bounding box center [363, 420] width 75 height 69
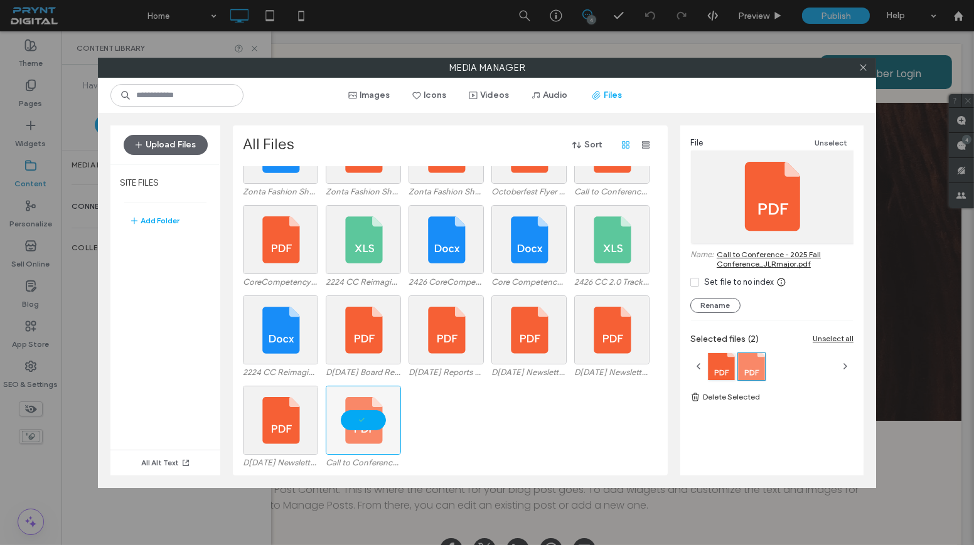
click at [753, 254] on link "Call to Conference - 2025 Fall Conference_JLRmajor.pdf" at bounding box center [785, 259] width 137 height 19
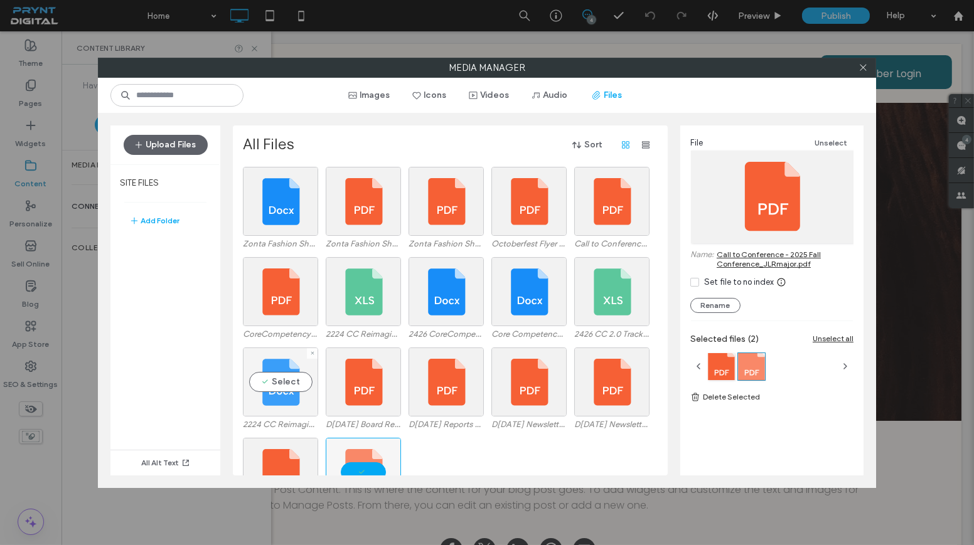
scroll to position [175, 0]
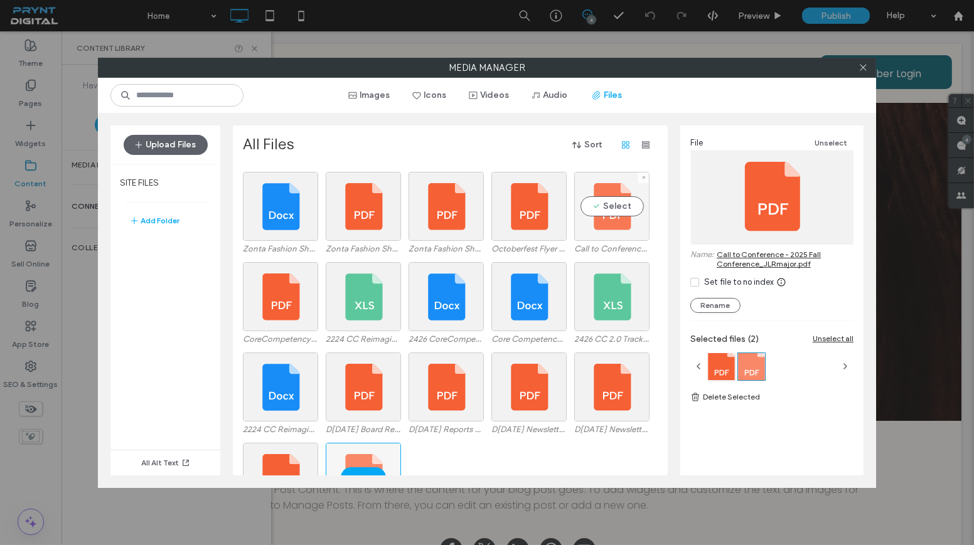
click at [619, 232] on div "Select" at bounding box center [611, 206] width 75 height 69
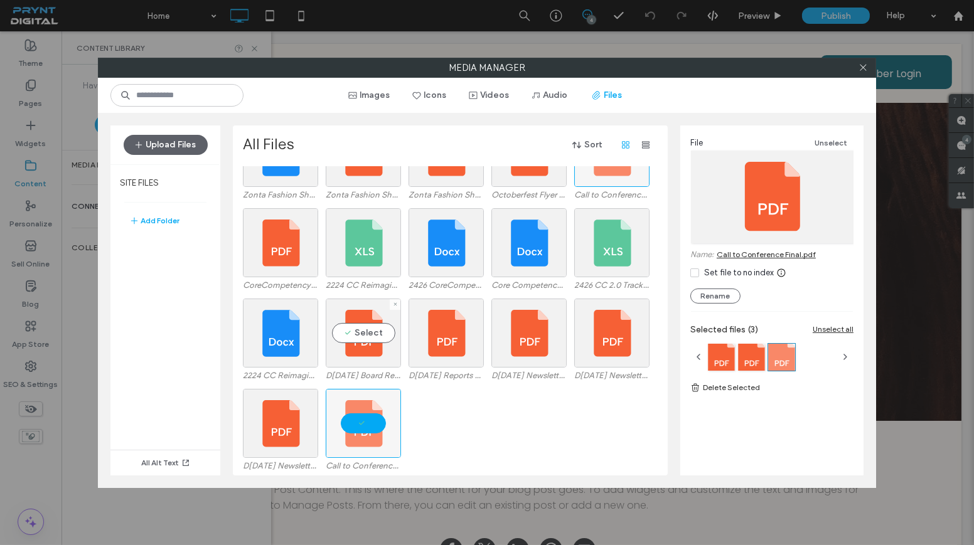
scroll to position [232, 0]
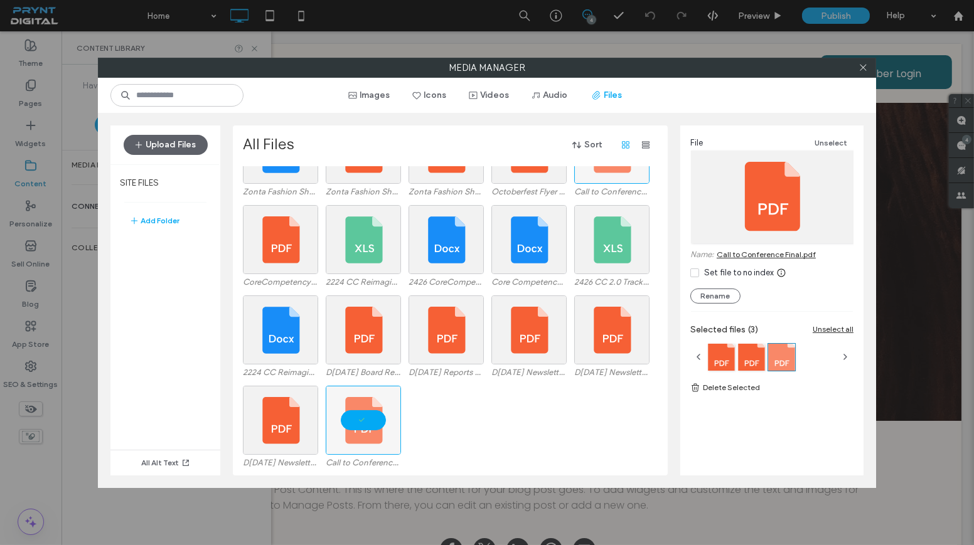
click at [443, 410] on div "D6 Feb 2025 Newsletter - FINAL (1).pdf Call to Conference - 2025 Fall Conferenc…" at bounding box center [454, 431] width 422 height 90
click at [391, 393] on div at bounding box center [395, 392] width 11 height 11
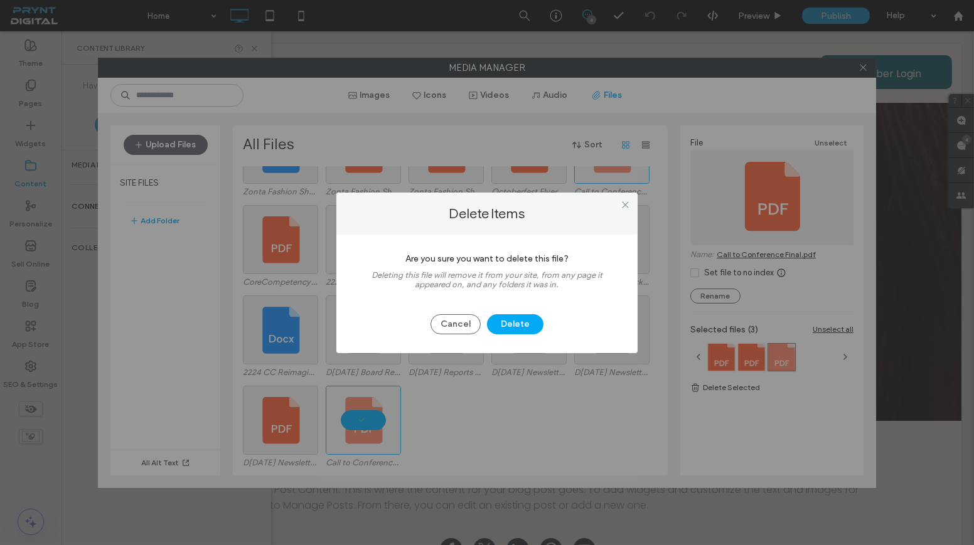
drag, startPoint x: 483, startPoint y: 377, endPoint x: 542, endPoint y: 309, distance: 90.3
click at [486, 369] on div "Delete Items Are you sure you want to delete this file? Deleting this file will…" at bounding box center [487, 272] width 974 height 545
click at [619, 208] on div at bounding box center [625, 205] width 19 height 19
click at [623, 205] on icon at bounding box center [625, 204] width 9 height 9
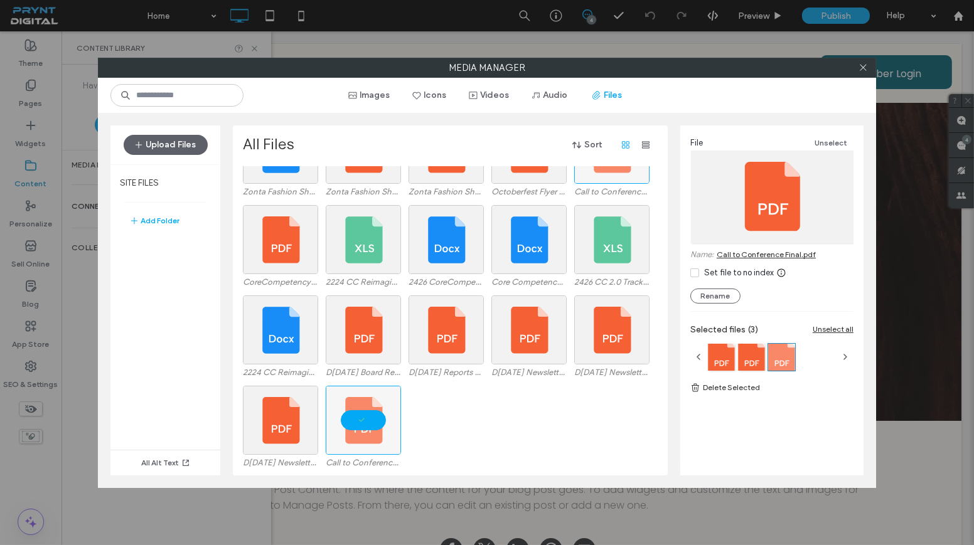
click at [620, 179] on div at bounding box center [611, 149] width 75 height 69
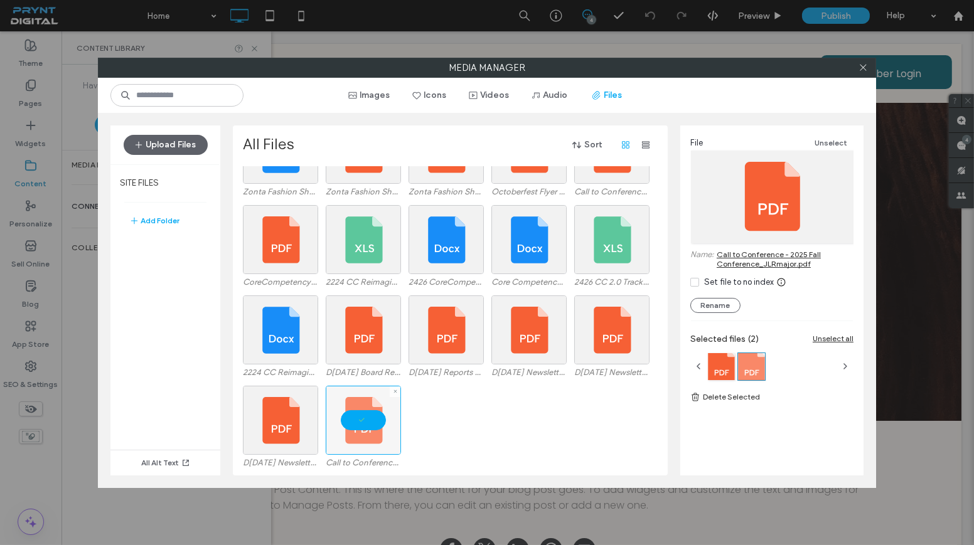
click at [398, 390] on div at bounding box center [395, 392] width 11 height 11
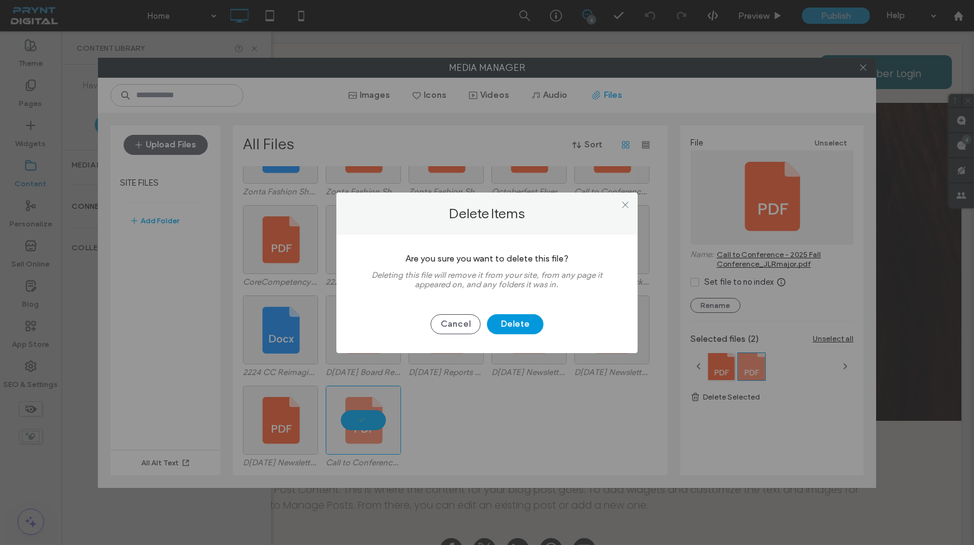
click at [522, 320] on button "Delete" at bounding box center [515, 324] width 56 height 20
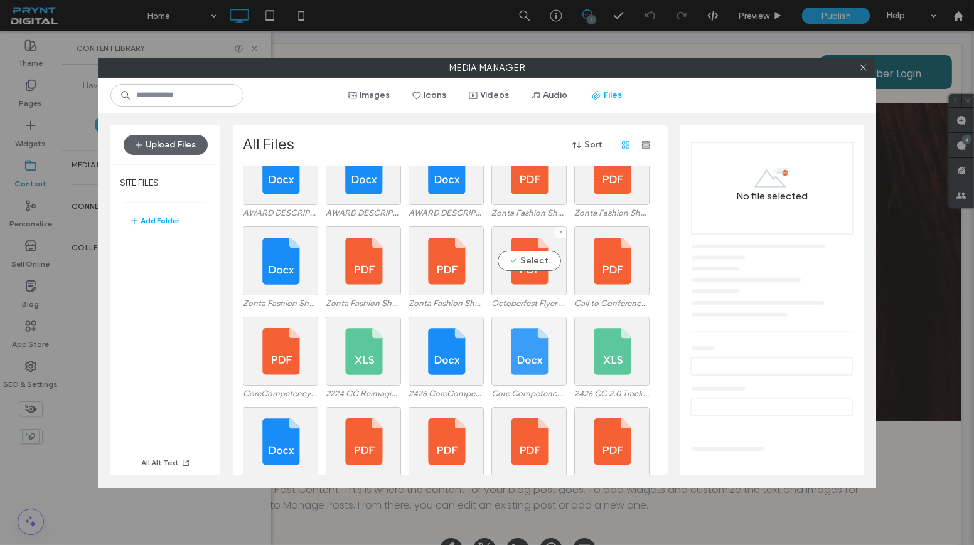
scroll to position [119, 0]
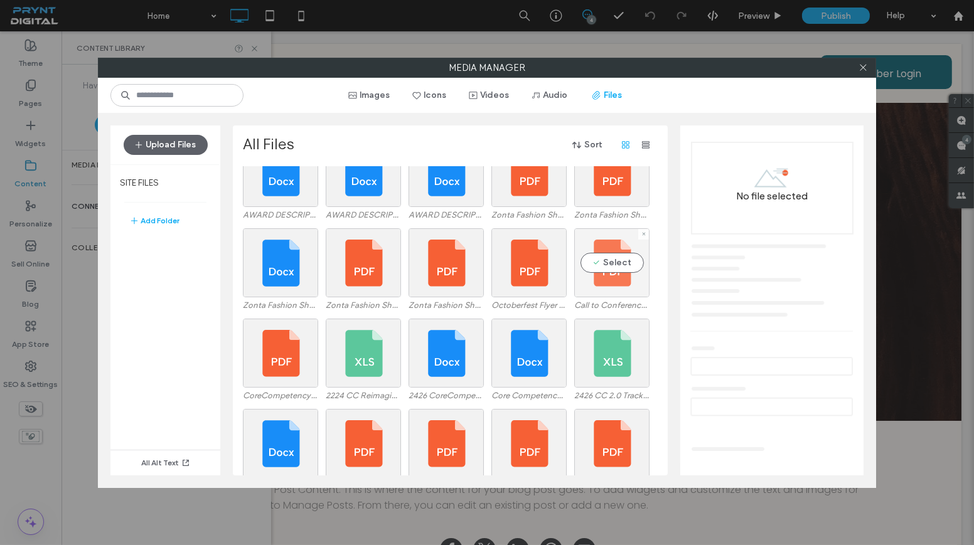
click at [622, 266] on div "Select" at bounding box center [611, 262] width 75 height 69
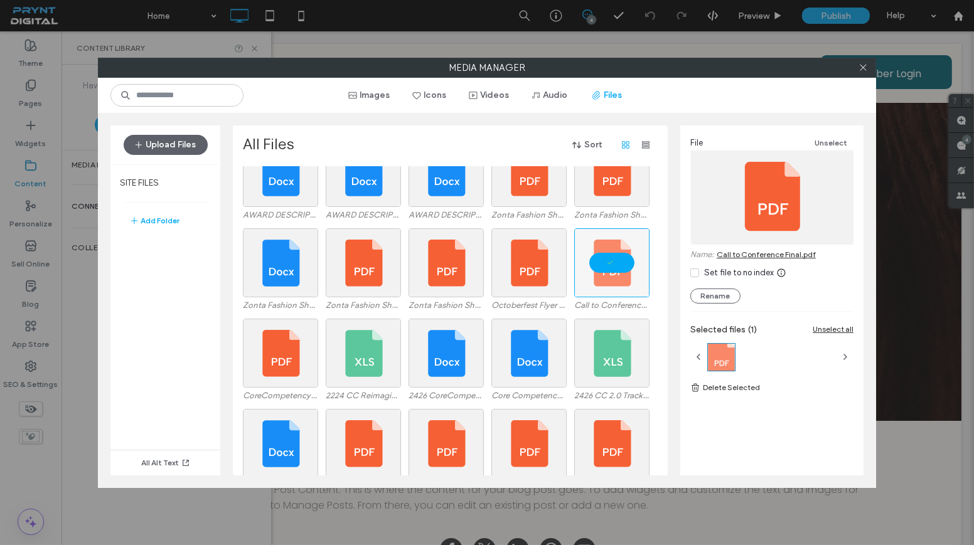
click at [771, 251] on link "Call to Conference Final.pdf" at bounding box center [766, 254] width 99 height 9
click at [857, 64] on div at bounding box center [862, 67] width 19 height 19
click at [861, 65] on icon at bounding box center [862, 67] width 9 height 9
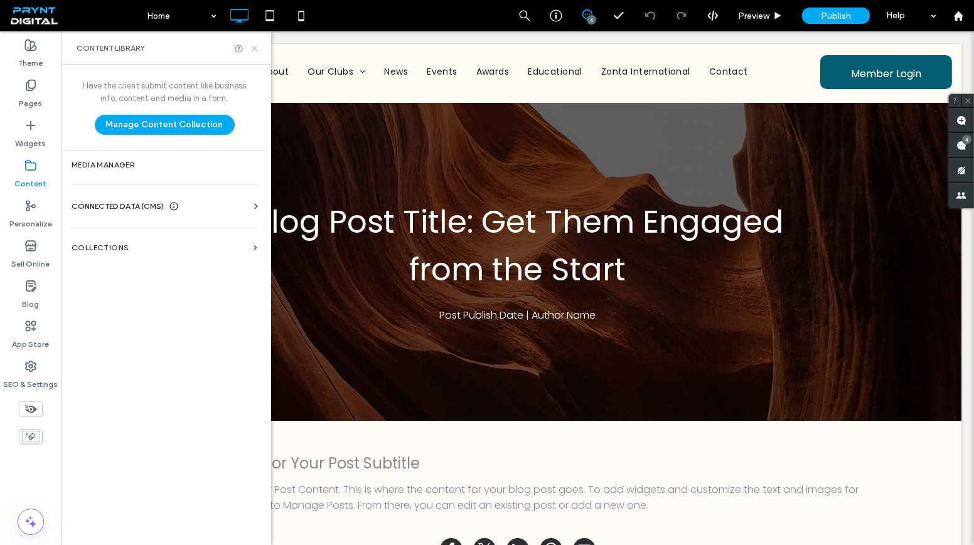
click at [254, 46] on icon at bounding box center [254, 48] width 9 height 9
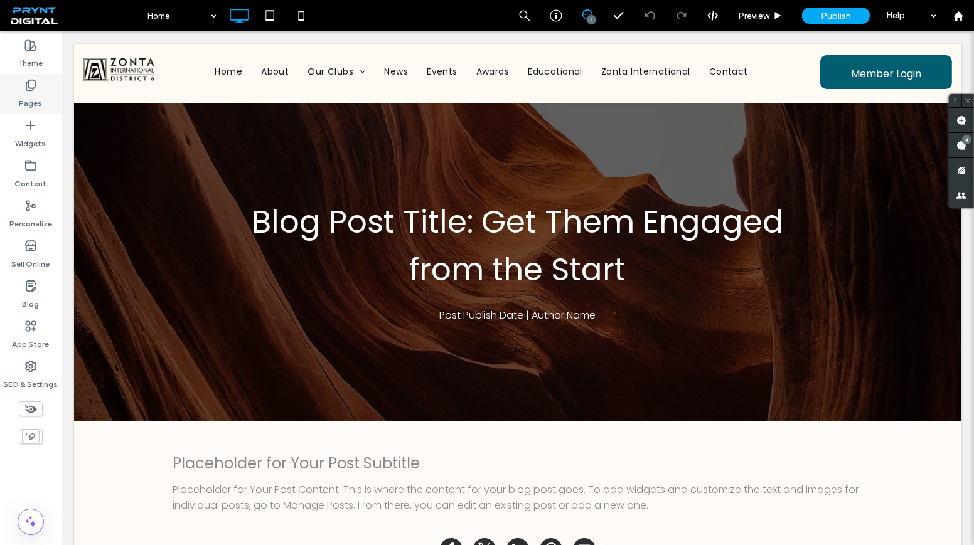
click at [43, 101] on div "Pages" at bounding box center [30, 94] width 61 height 40
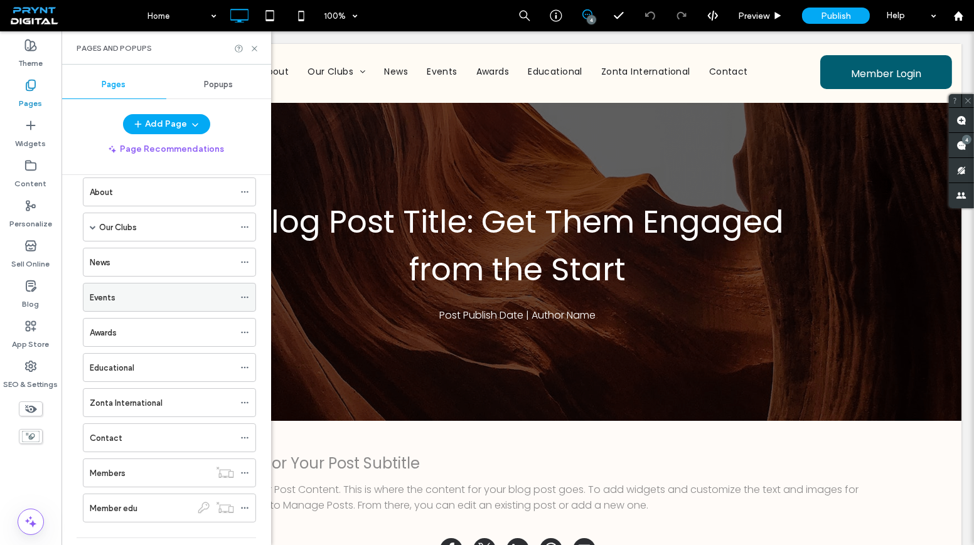
scroll to position [56, 0]
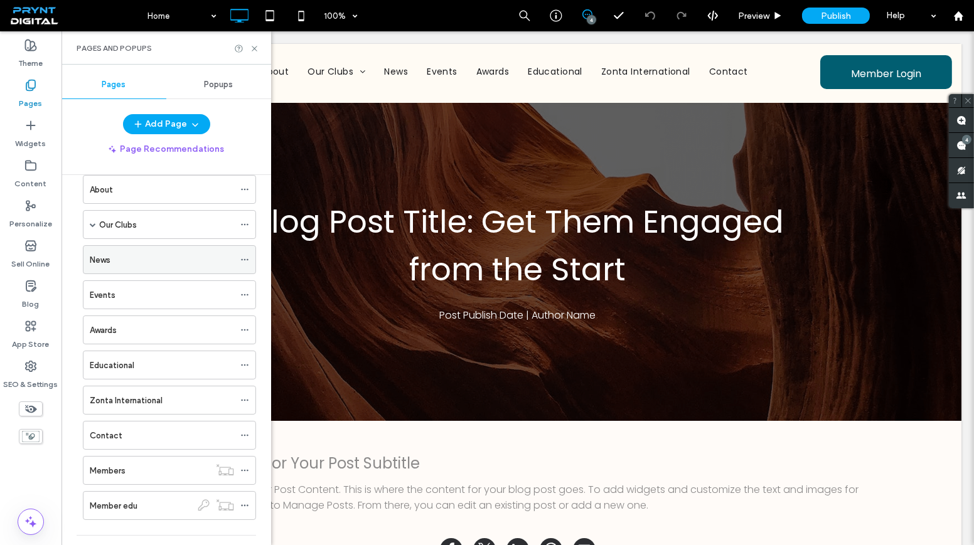
click at [117, 254] on div "News" at bounding box center [162, 260] width 144 height 13
click at [254, 48] on use at bounding box center [254, 48] width 5 height 5
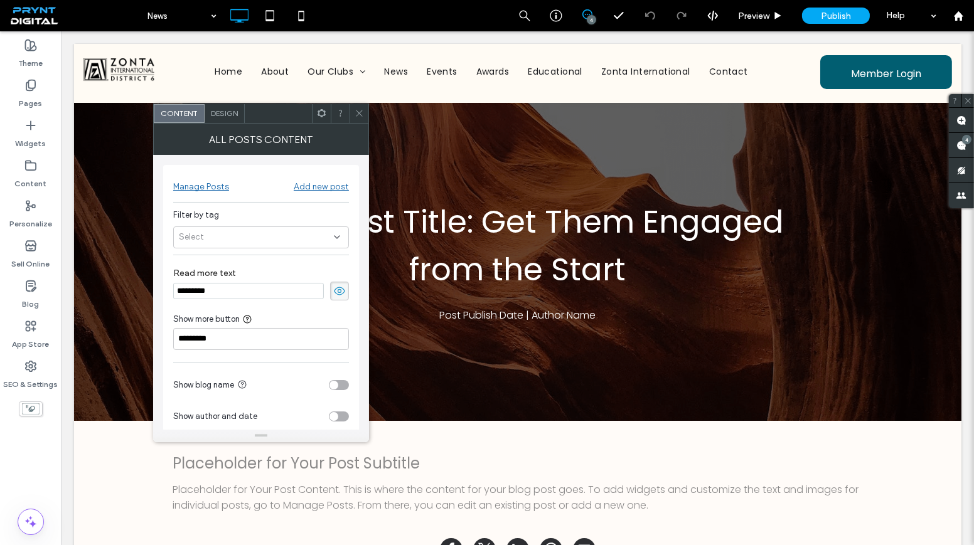
click at [338, 183] on div "Add new post" at bounding box center [321, 186] width 55 height 11
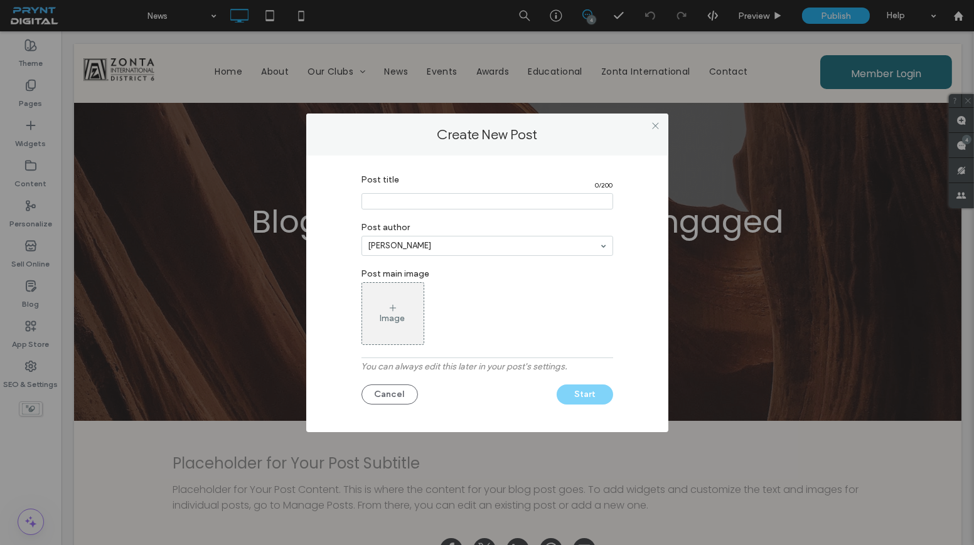
click at [391, 299] on div "Image" at bounding box center [392, 313] width 61 height 59
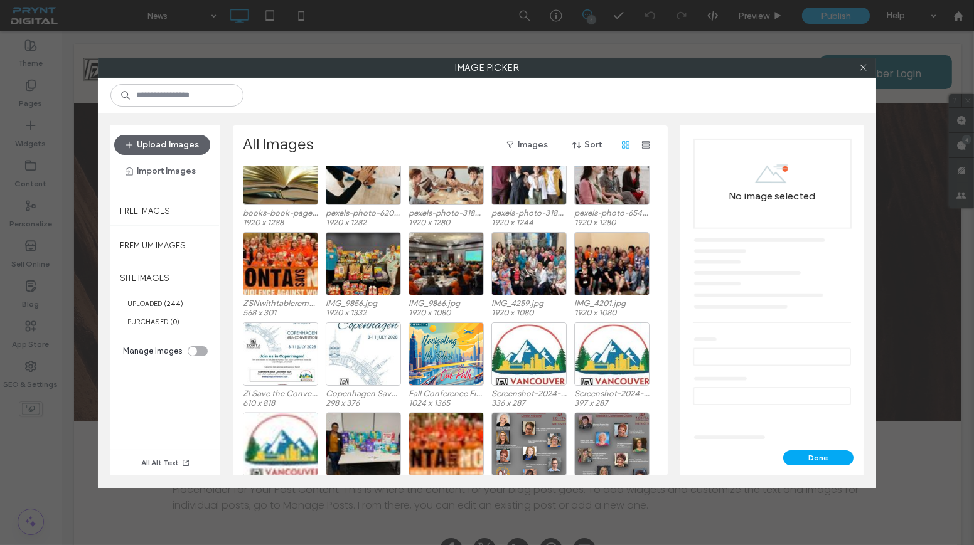
scroll to position [3052, 0]
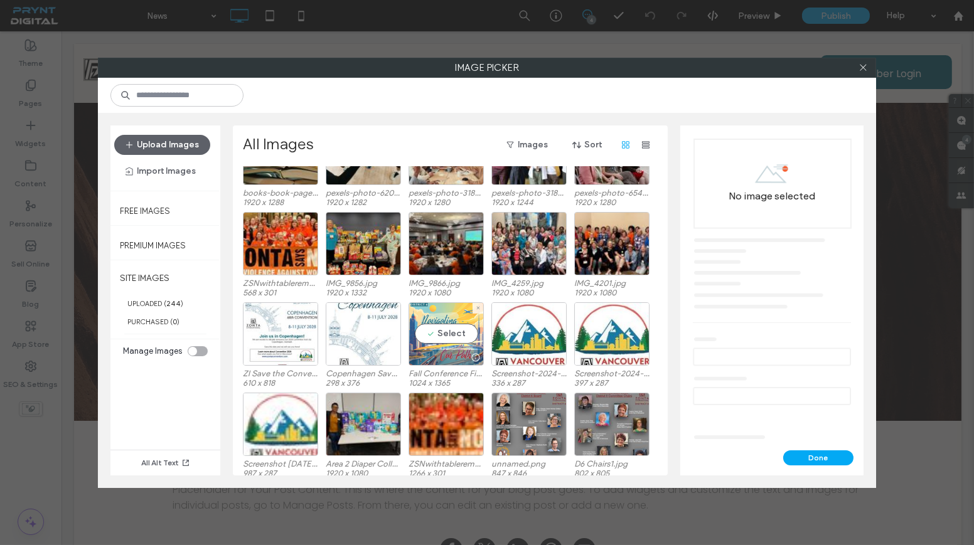
click at [437, 329] on div "Select" at bounding box center [446, 333] width 75 height 63
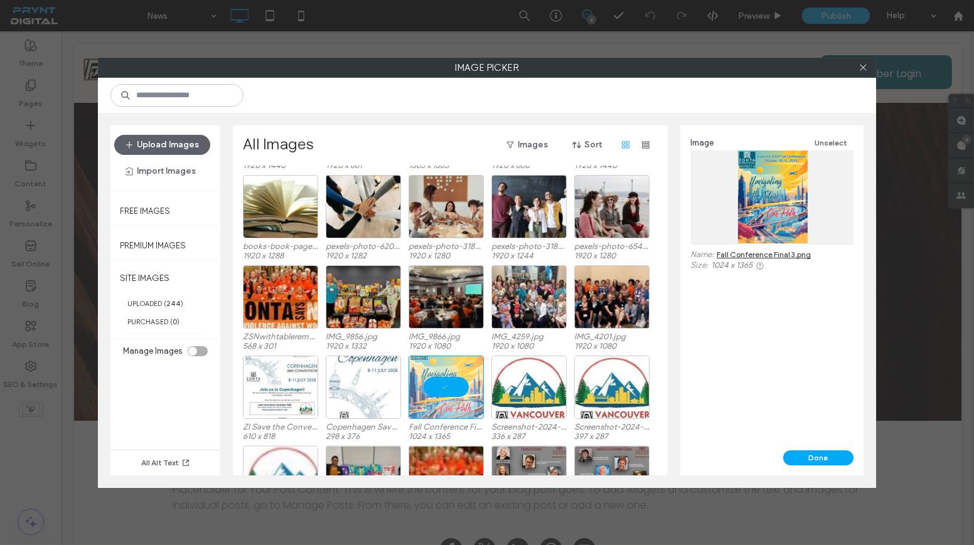
scroll to position [2994, 0]
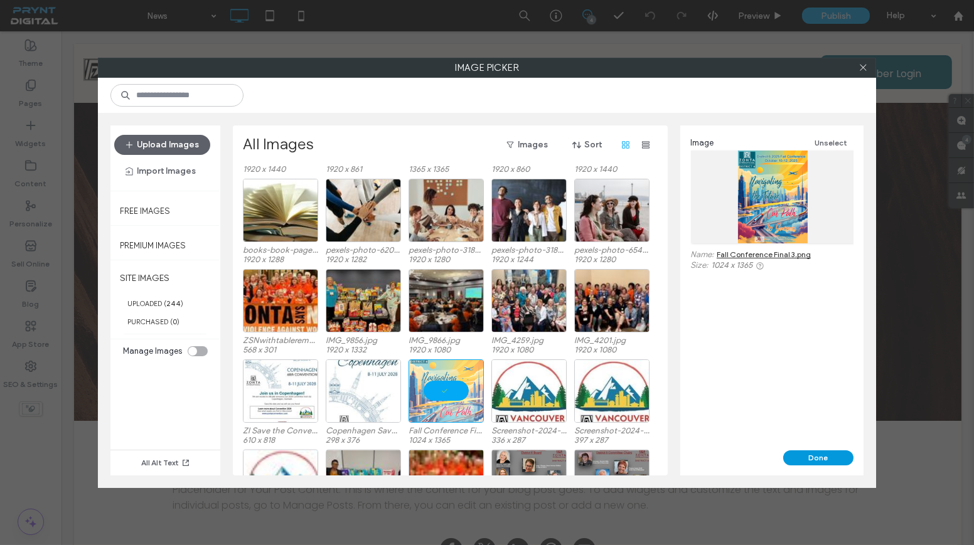
click at [813, 459] on button "Done" at bounding box center [818, 458] width 70 height 15
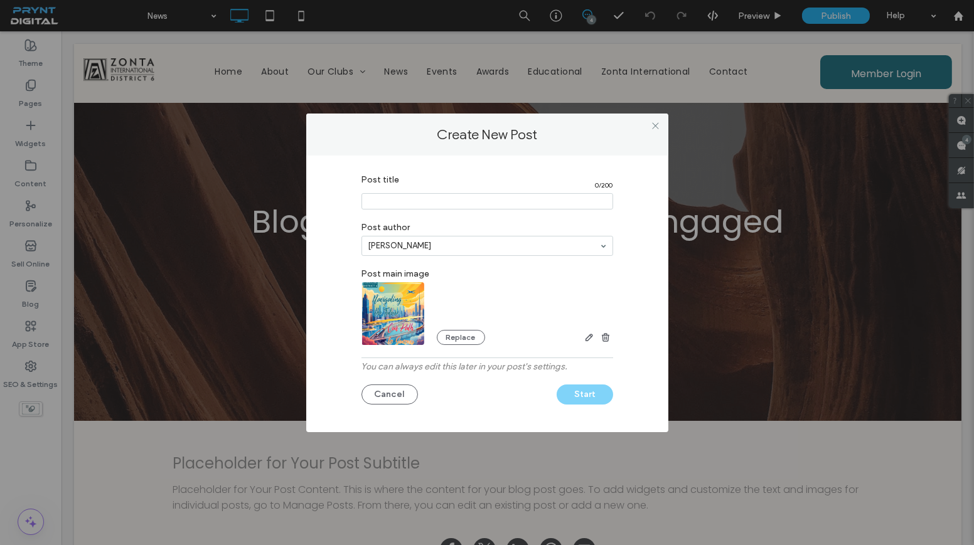
click at [430, 200] on input "Post title" at bounding box center [487, 201] width 252 height 16
type input "**********"
click at [579, 391] on button "Start" at bounding box center [585, 395] width 56 height 20
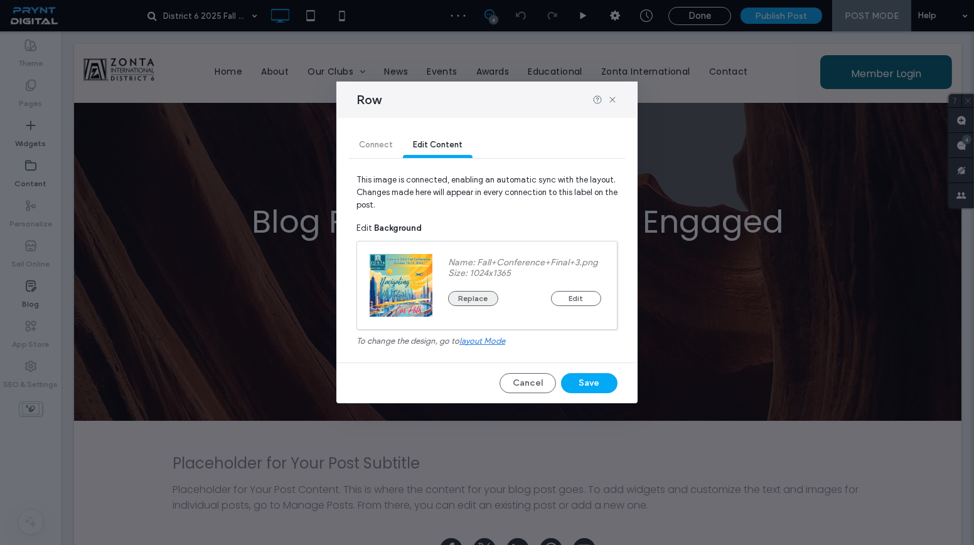
click at [479, 296] on button "Replace" at bounding box center [473, 298] width 50 height 15
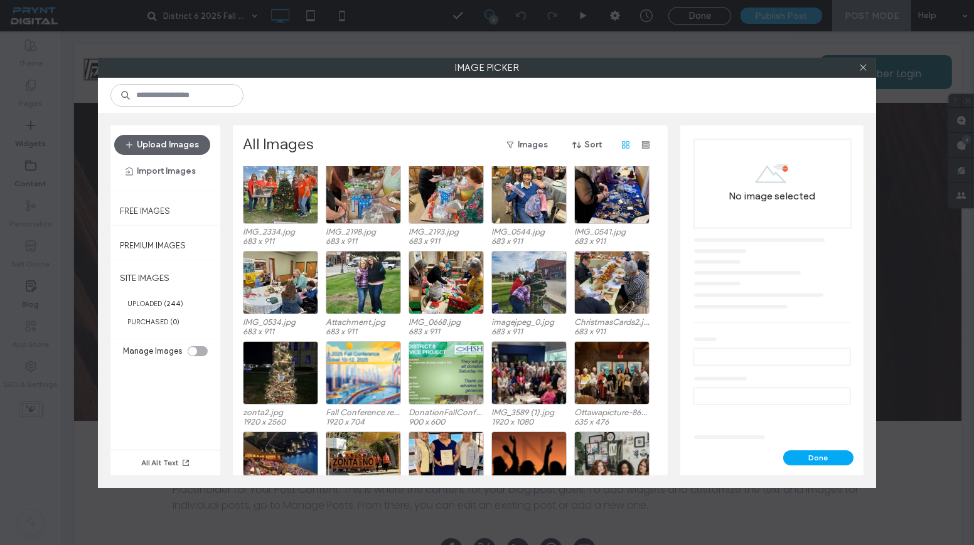
scroll to position [488, 0]
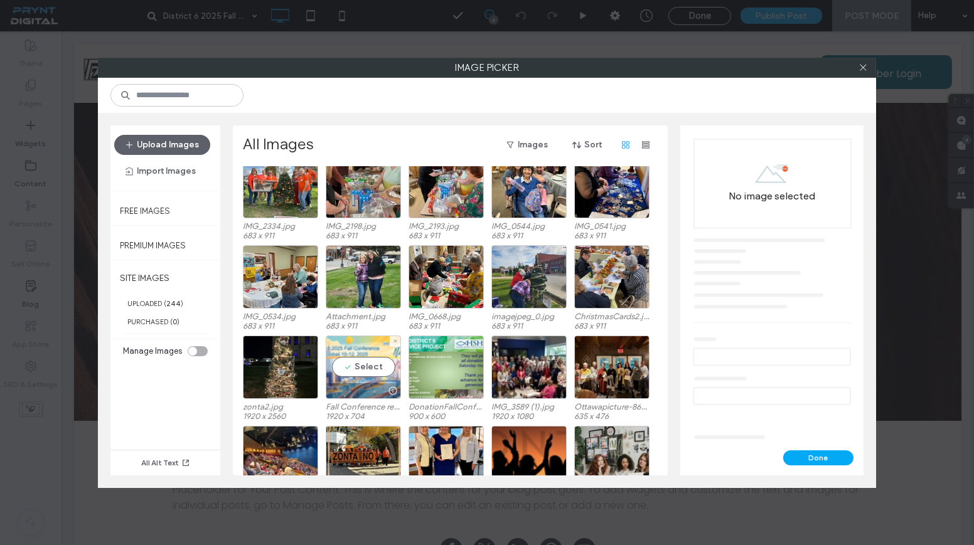
click at [370, 353] on div "Select" at bounding box center [363, 367] width 75 height 63
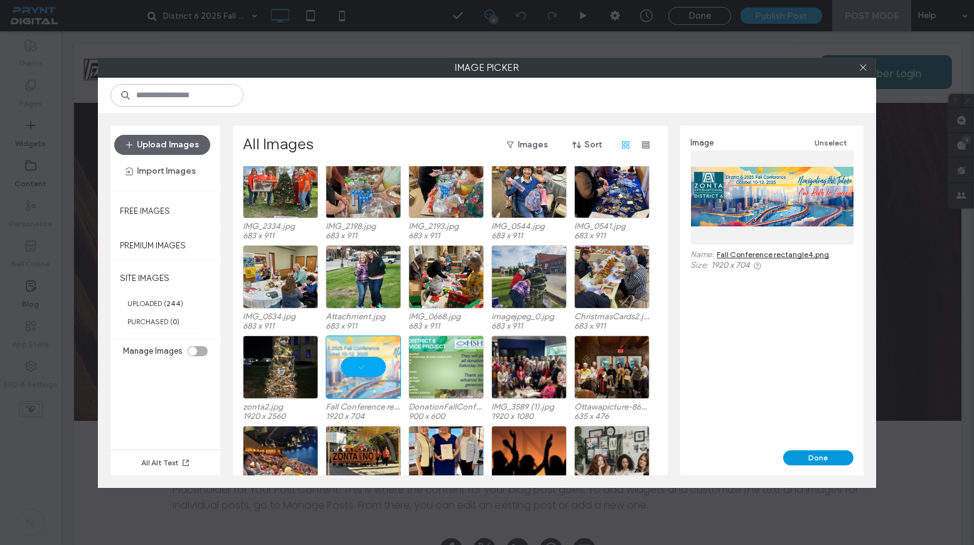
click at [808, 451] on button "Done" at bounding box center [818, 458] width 70 height 15
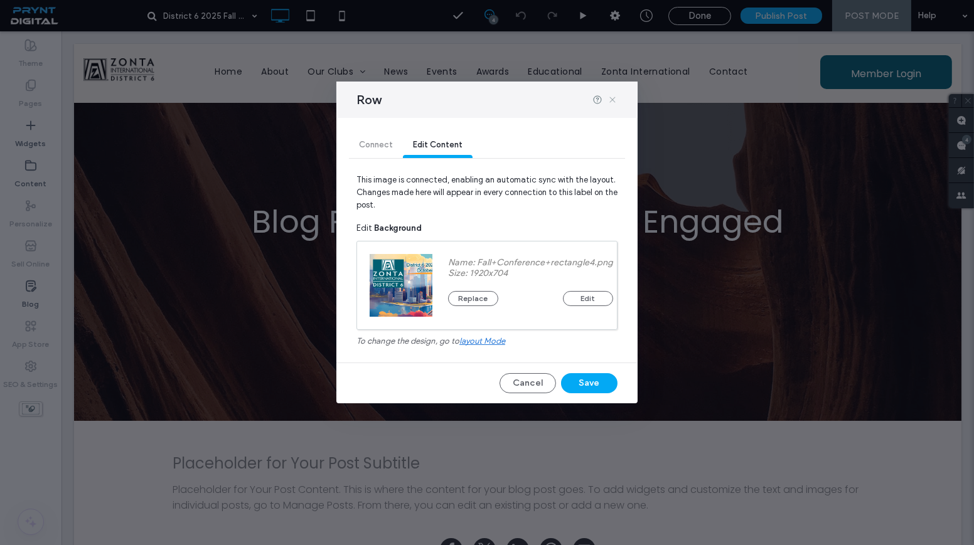
click at [612, 99] on icon at bounding box center [612, 100] width 10 height 10
click at [491, 294] on button "Replace" at bounding box center [473, 298] width 50 height 15
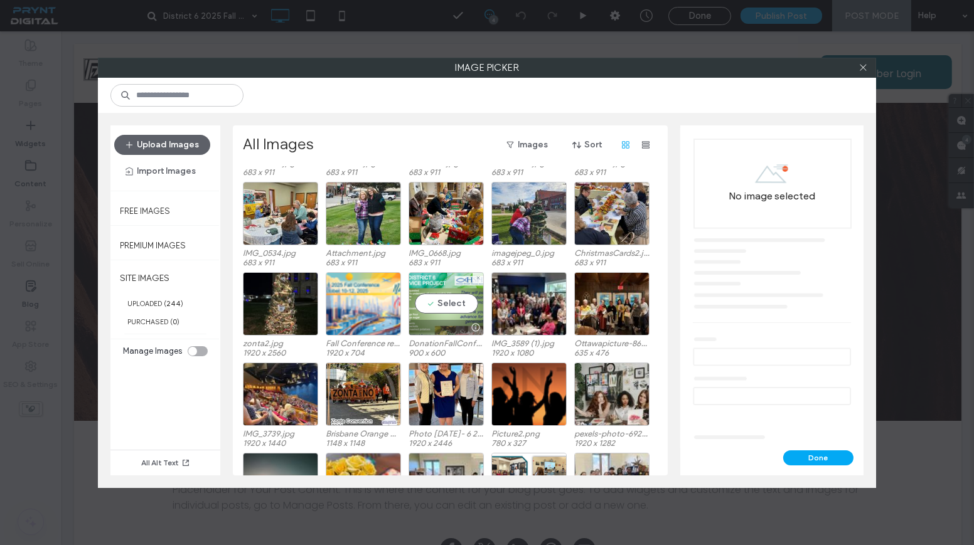
scroll to position [627, 0]
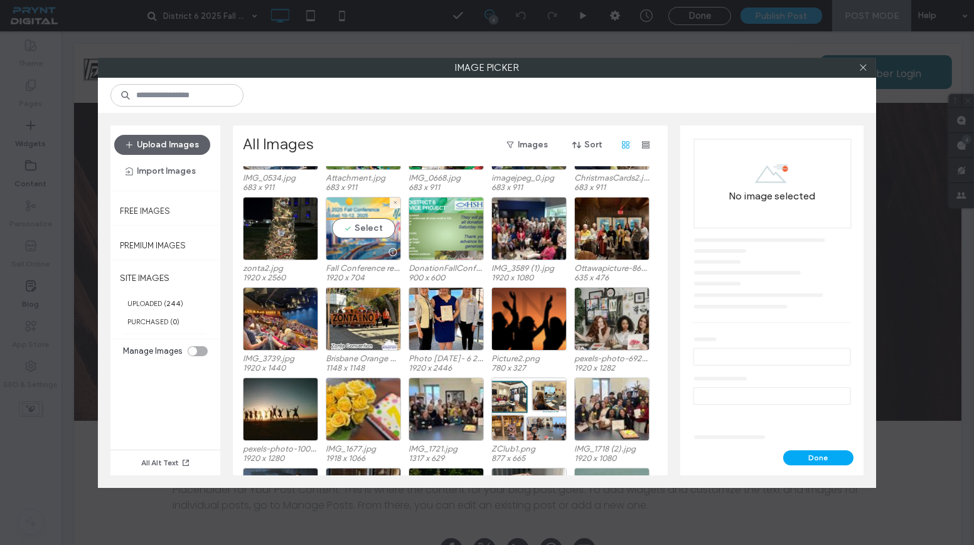
click at [371, 245] on div at bounding box center [363, 252] width 74 height 15
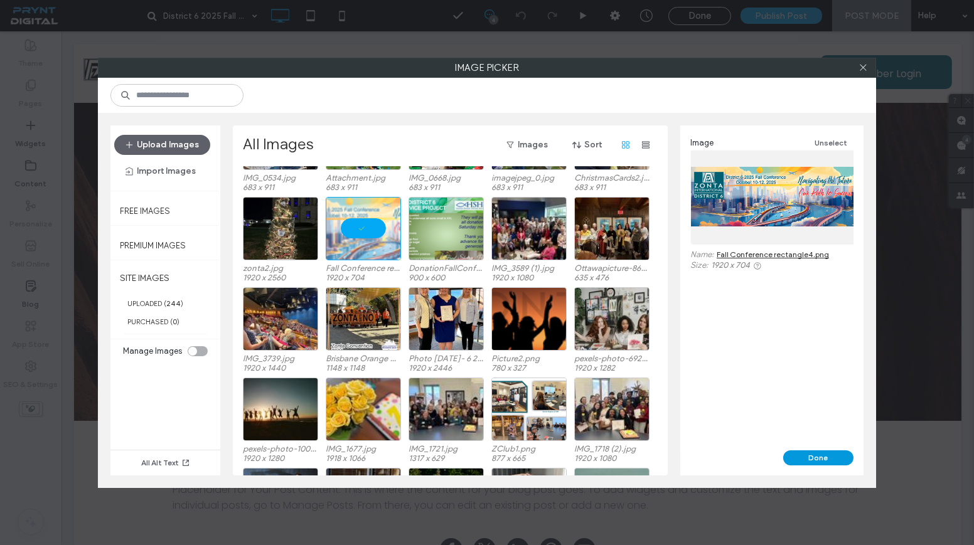
click at [833, 460] on button "Done" at bounding box center [818, 458] width 70 height 15
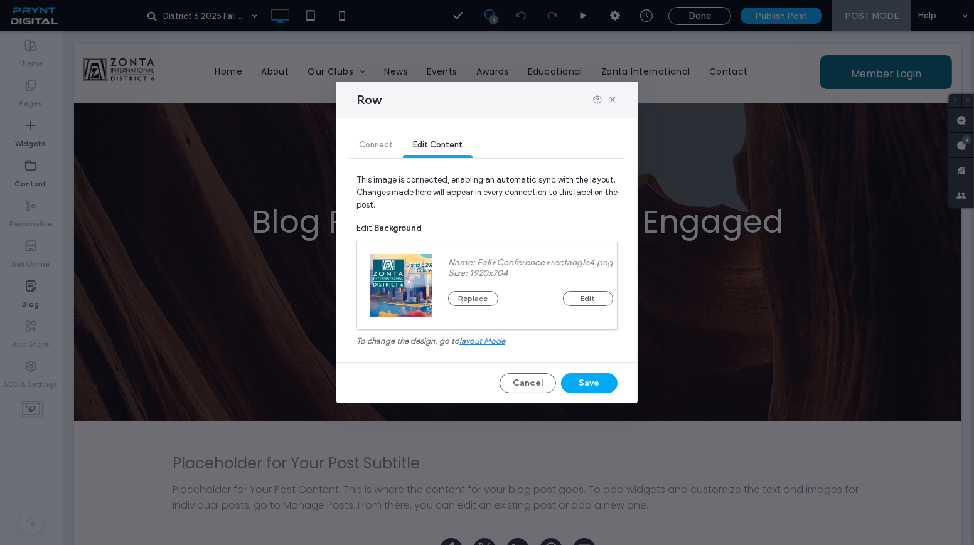
click at [592, 385] on button "Save" at bounding box center [589, 383] width 56 height 20
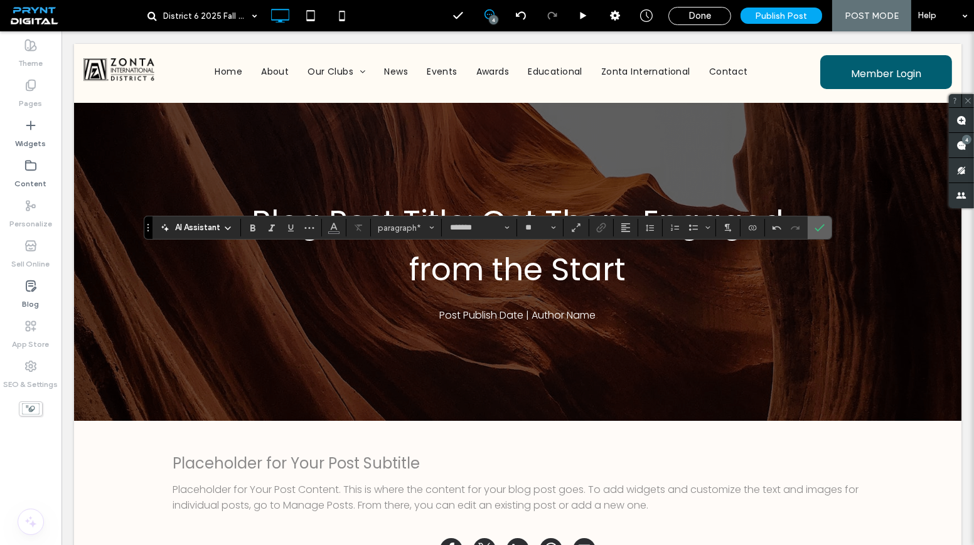
click at [815, 232] on icon "Confirm" at bounding box center [820, 228] width 10 height 10
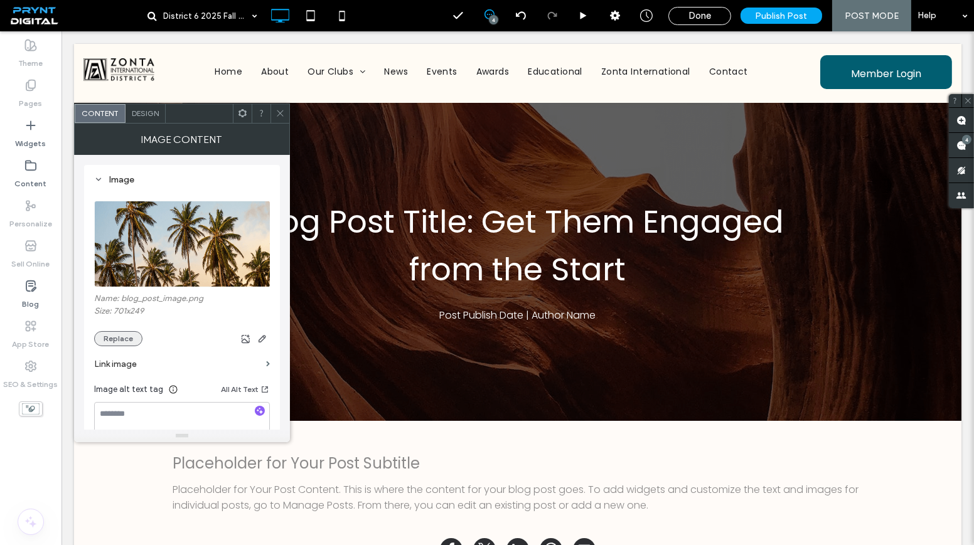
click at [114, 337] on button "Replace" at bounding box center [118, 338] width 48 height 15
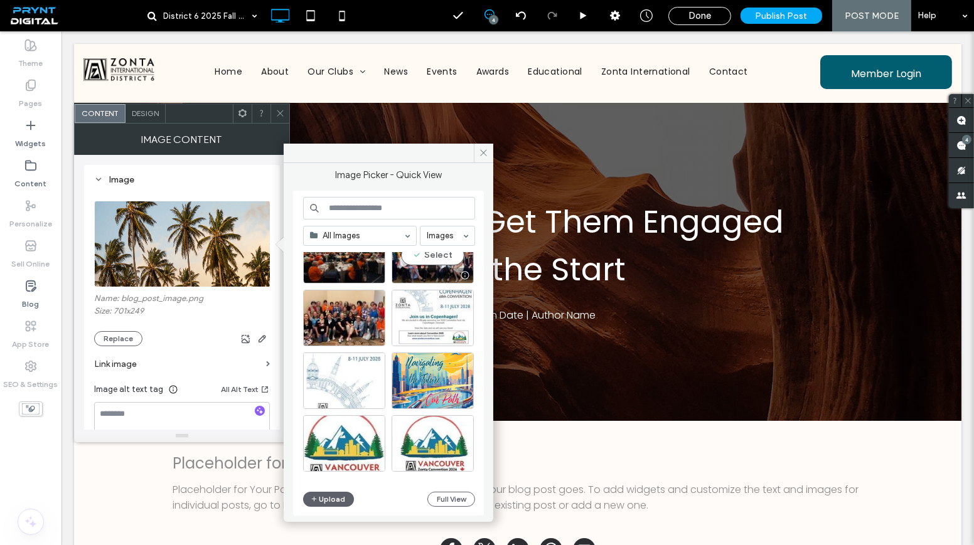
scroll to position [5467, 0]
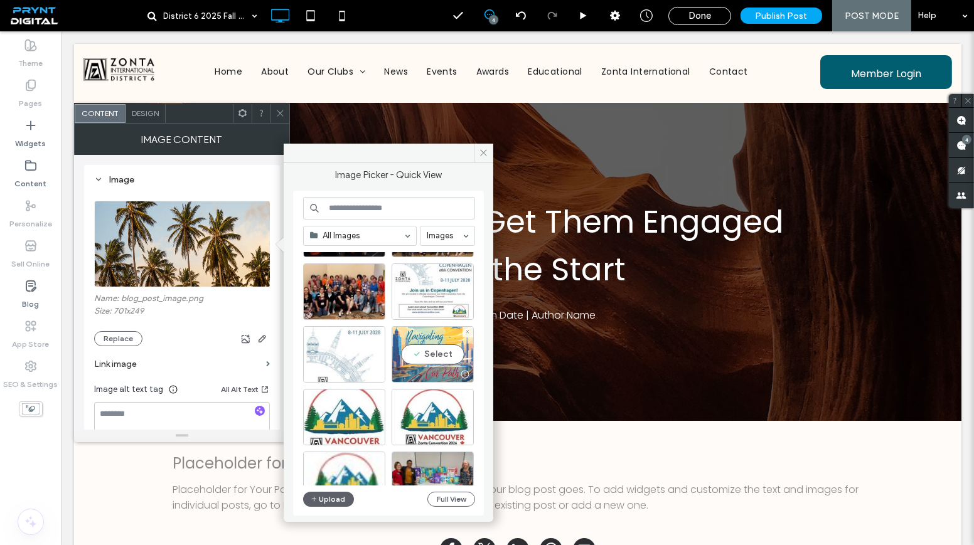
click at [420, 351] on div "Select" at bounding box center [433, 354] width 82 height 56
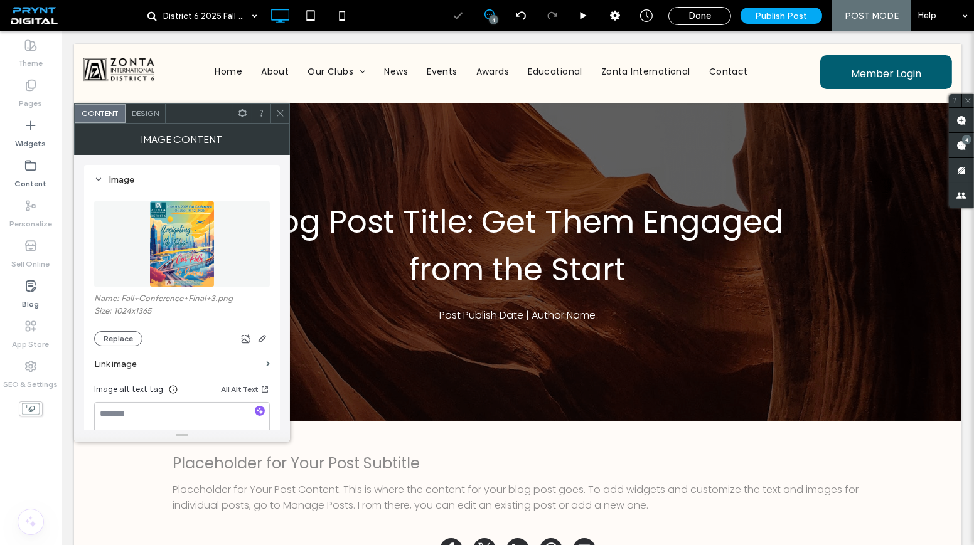
click at [281, 109] on icon at bounding box center [279, 113] width 9 height 9
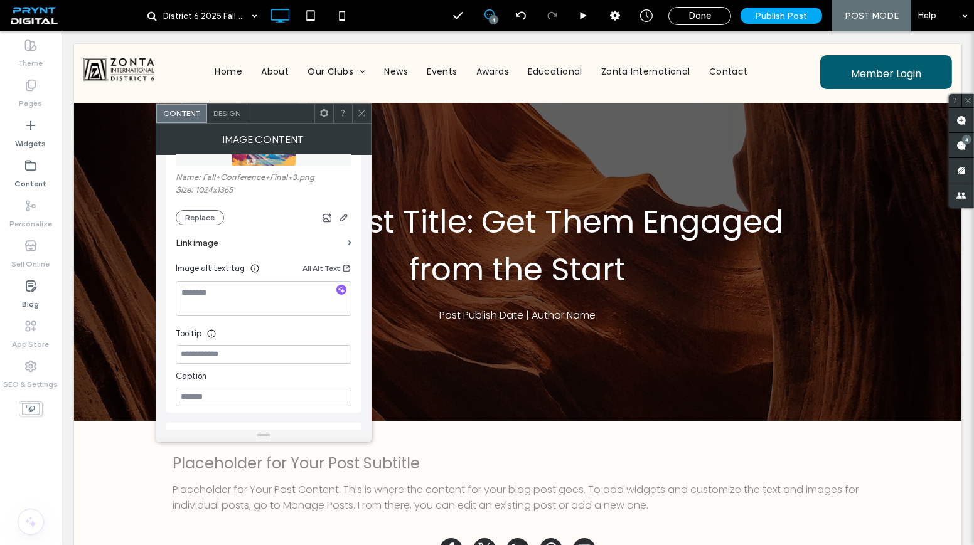
scroll to position [171, 0]
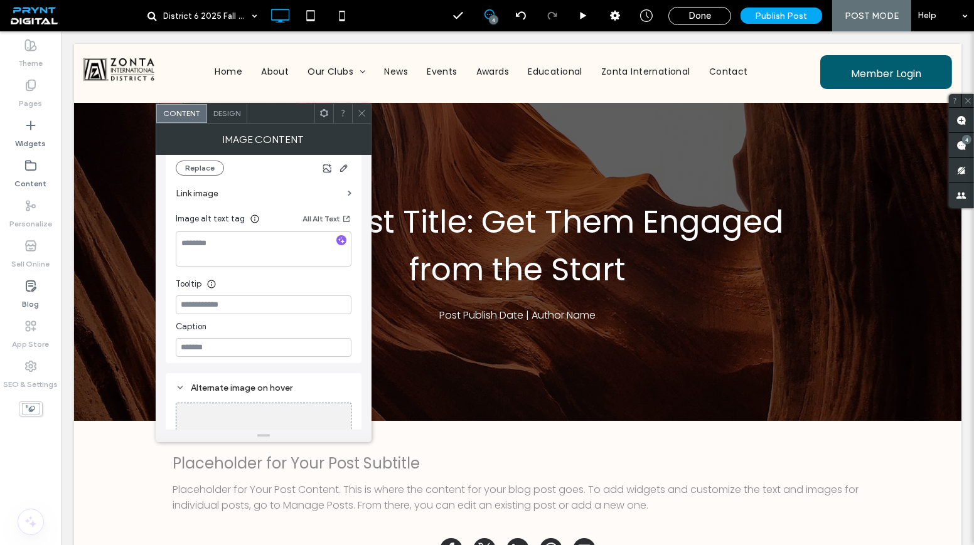
click at [232, 113] on span "Design" at bounding box center [226, 113] width 27 height 9
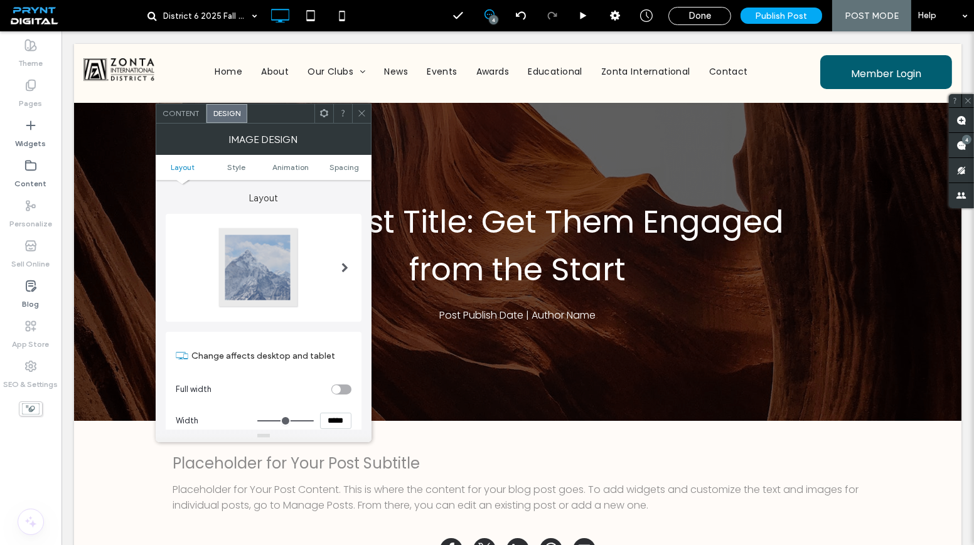
click at [328, 267] on div at bounding box center [264, 268] width 176 height 83
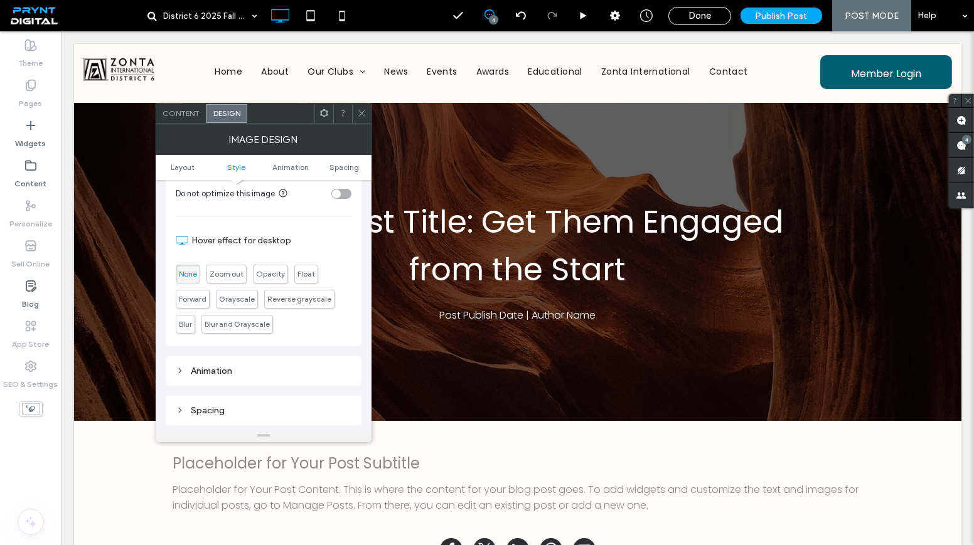
scroll to position [627, 0]
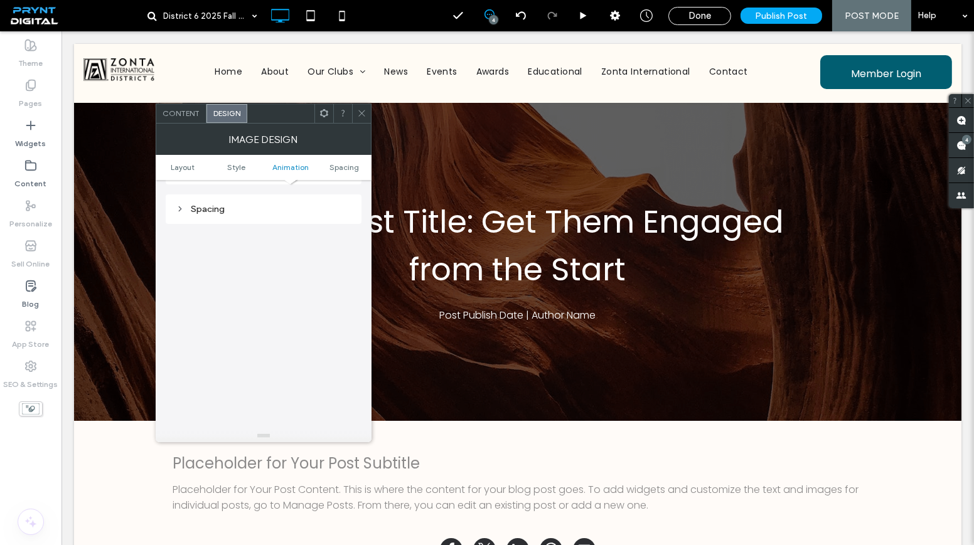
click at [185, 111] on span "Content" at bounding box center [181, 113] width 37 height 9
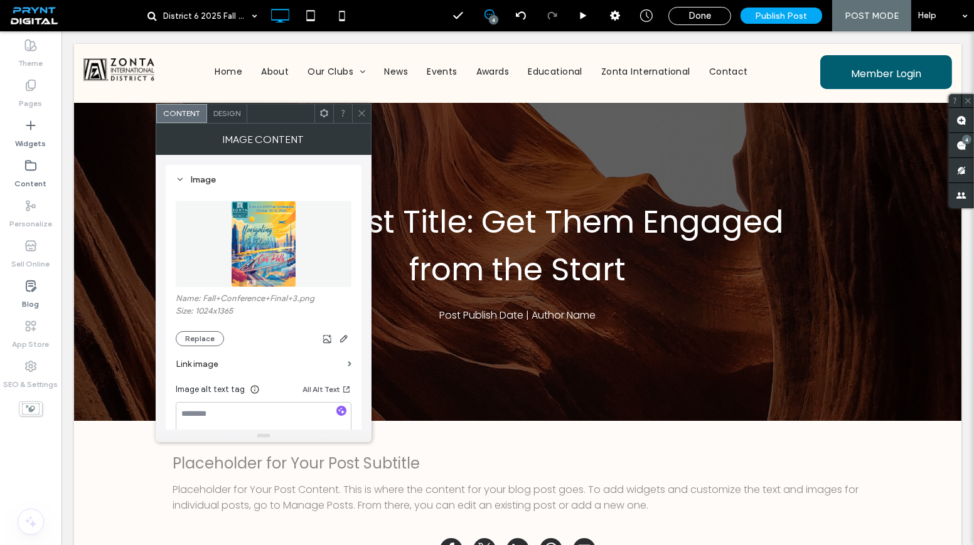
click at [356, 113] on div at bounding box center [361, 113] width 19 height 19
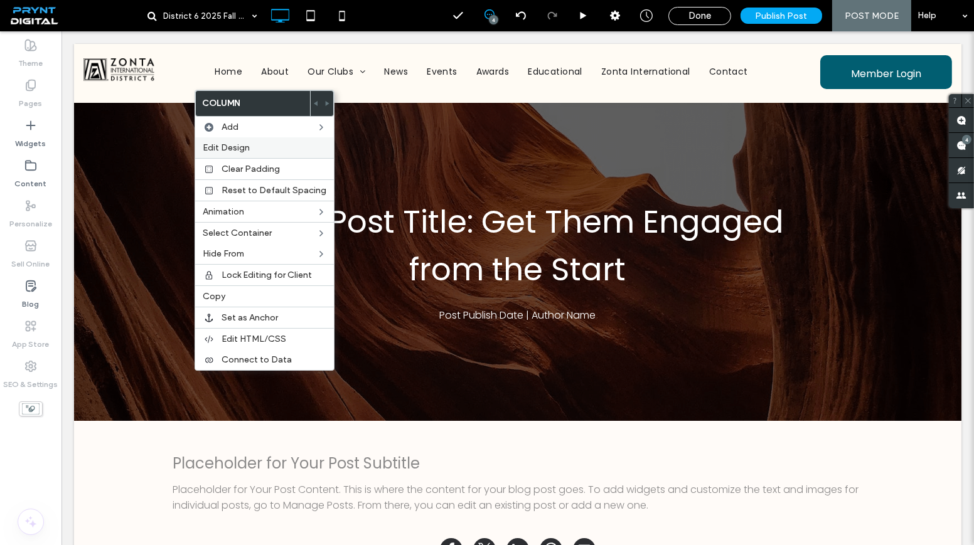
click at [235, 147] on span "Edit Design" at bounding box center [226, 147] width 47 height 11
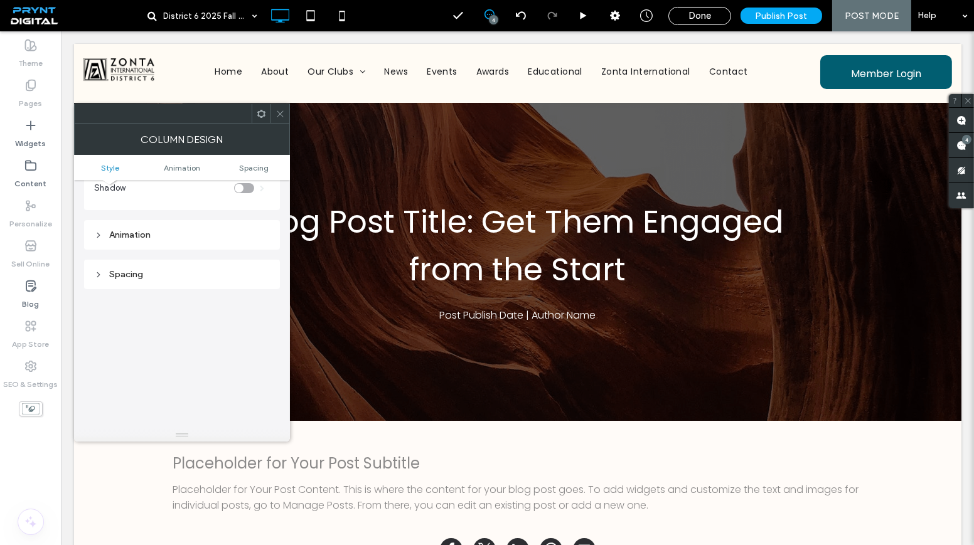
scroll to position [228, 0]
click at [284, 118] on span at bounding box center [279, 113] width 9 height 19
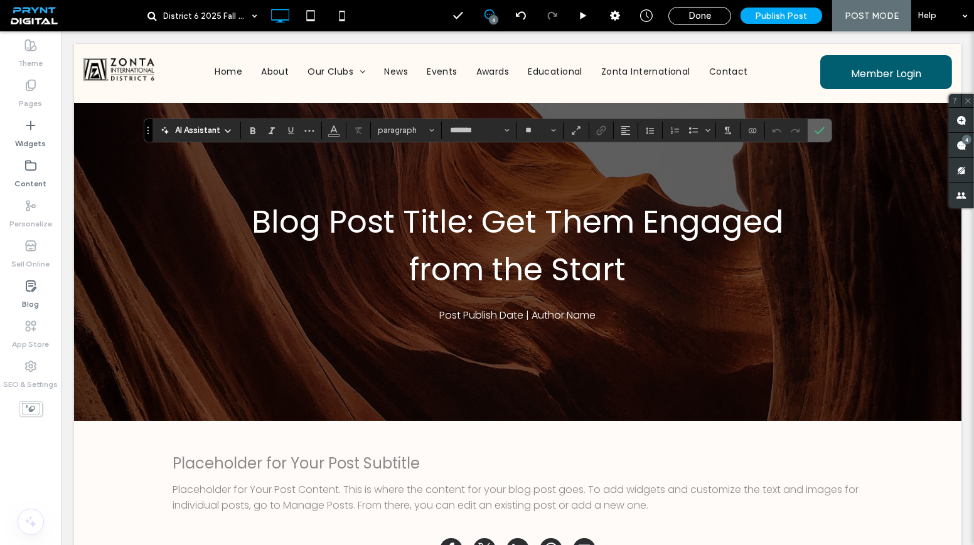
click at [810, 128] on label "Confirm" at bounding box center [819, 130] width 19 height 23
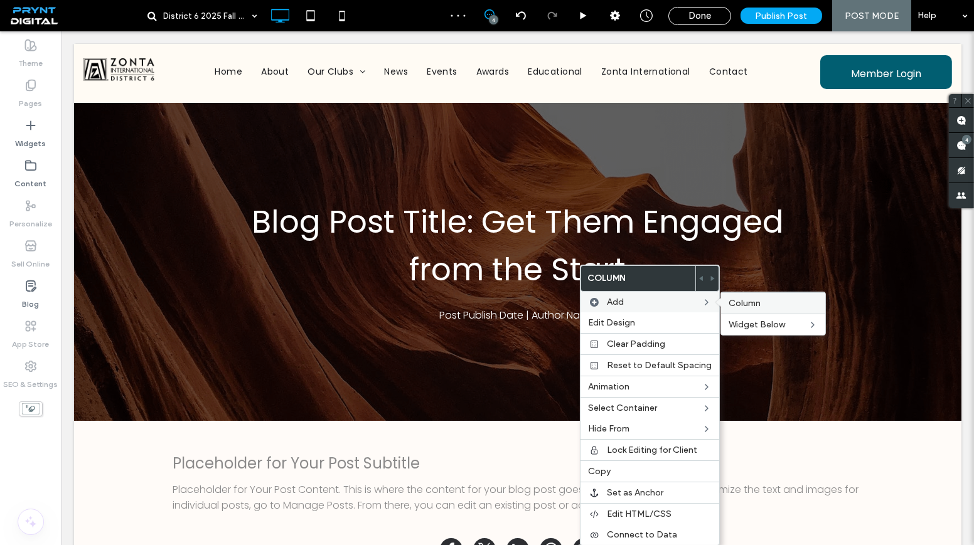
click at [797, 299] on label "Column" at bounding box center [773, 303] width 89 height 11
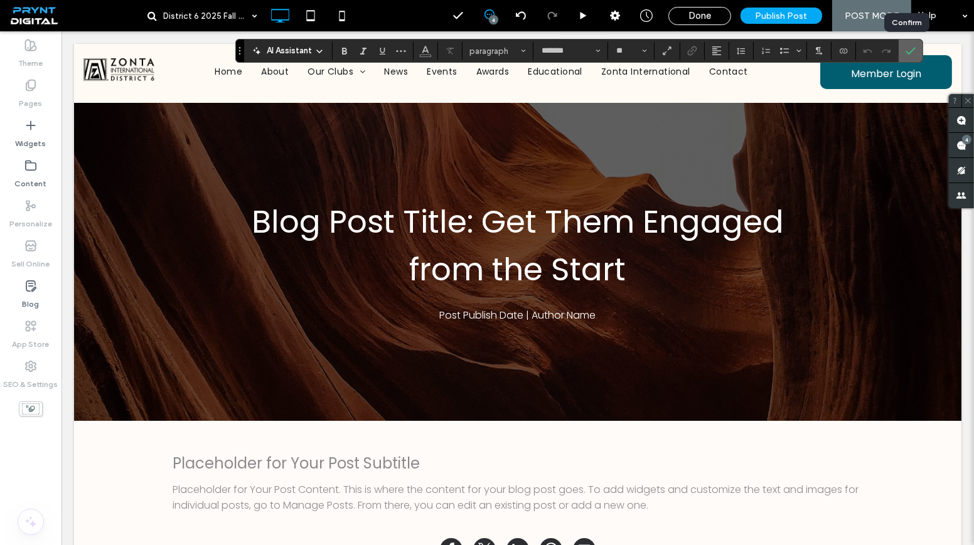
click at [905, 50] on icon "Confirm" at bounding box center [910, 51] width 10 height 10
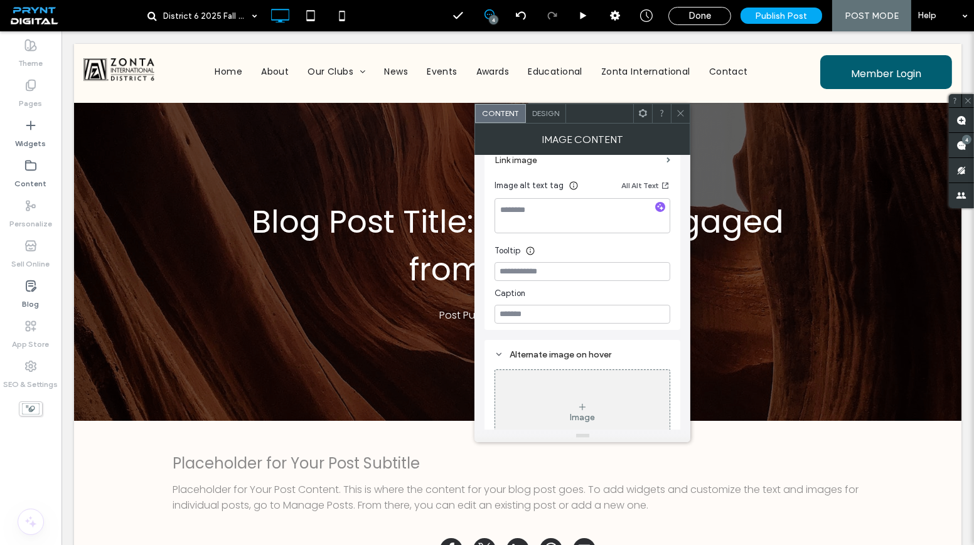
scroll to position [122, 0]
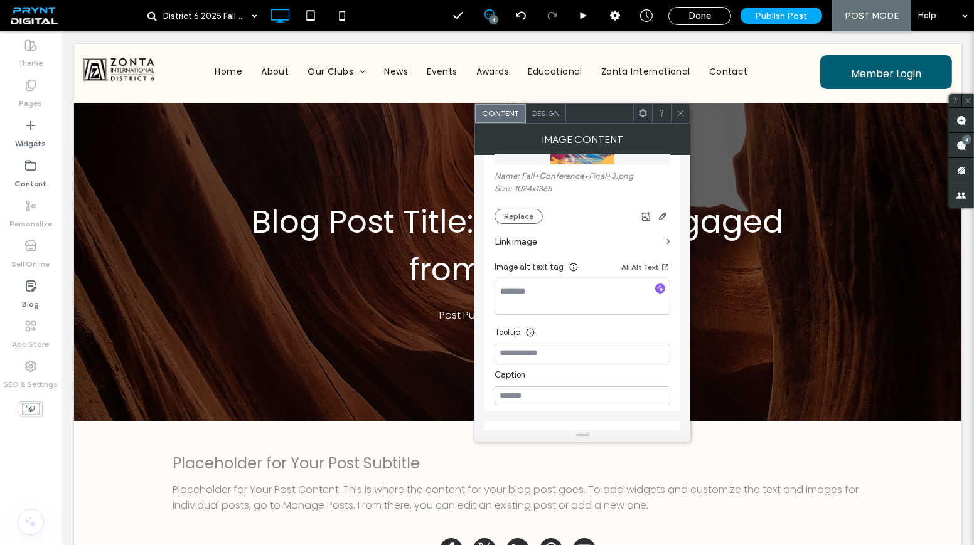
click at [683, 117] on icon at bounding box center [680, 113] width 9 height 9
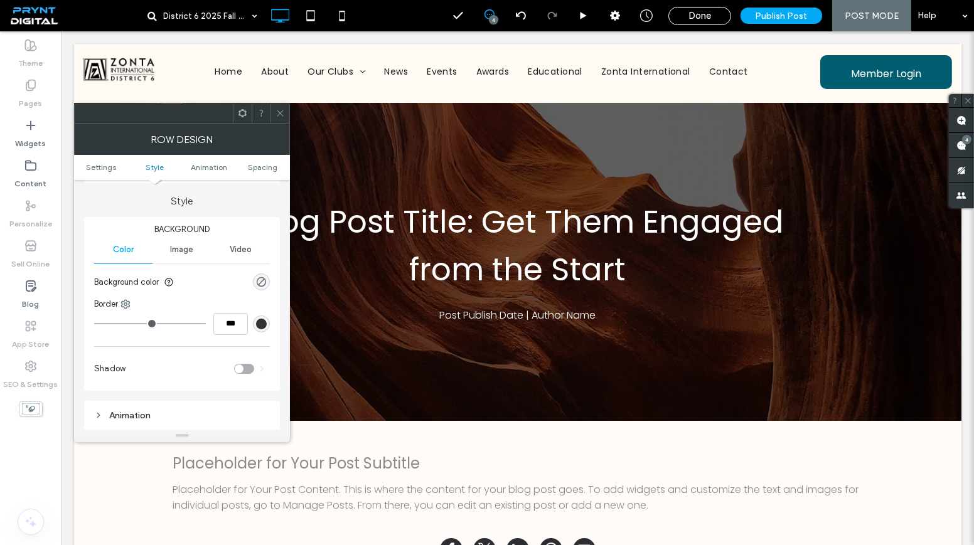
scroll to position [171, 0]
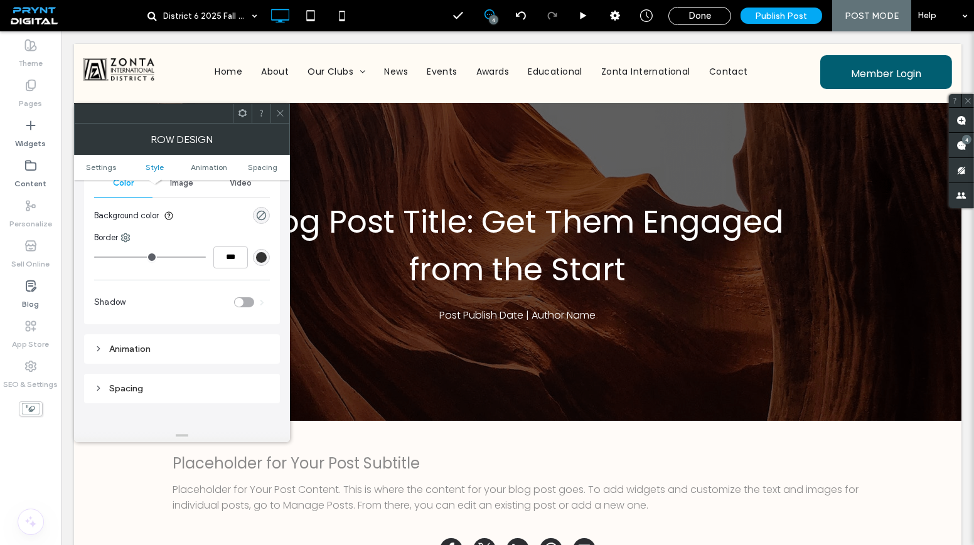
click at [279, 110] on icon at bounding box center [279, 113] width 9 height 9
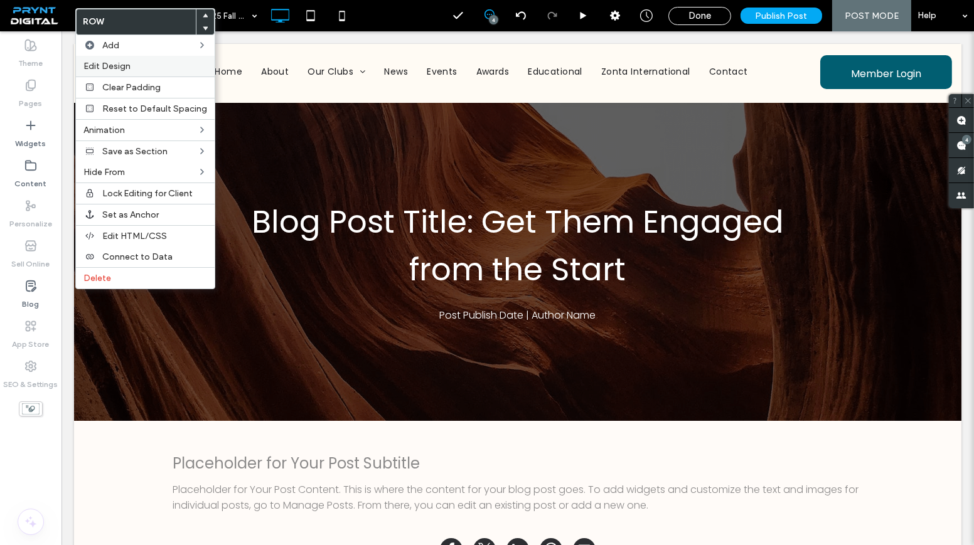
click at [131, 68] on label "Edit Design" at bounding box center [145, 66] width 124 height 11
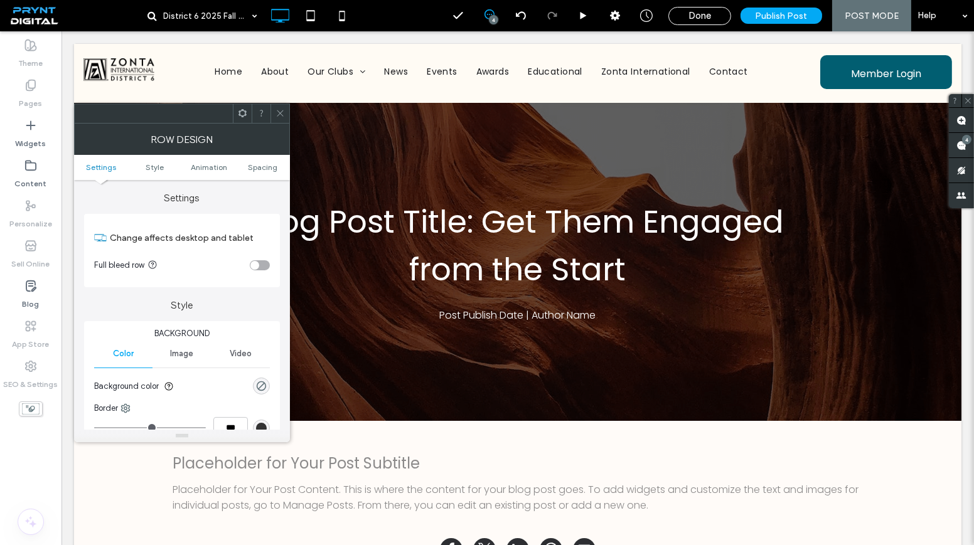
click at [274, 112] on div at bounding box center [279, 113] width 19 height 19
click at [283, 119] on span at bounding box center [279, 113] width 9 height 19
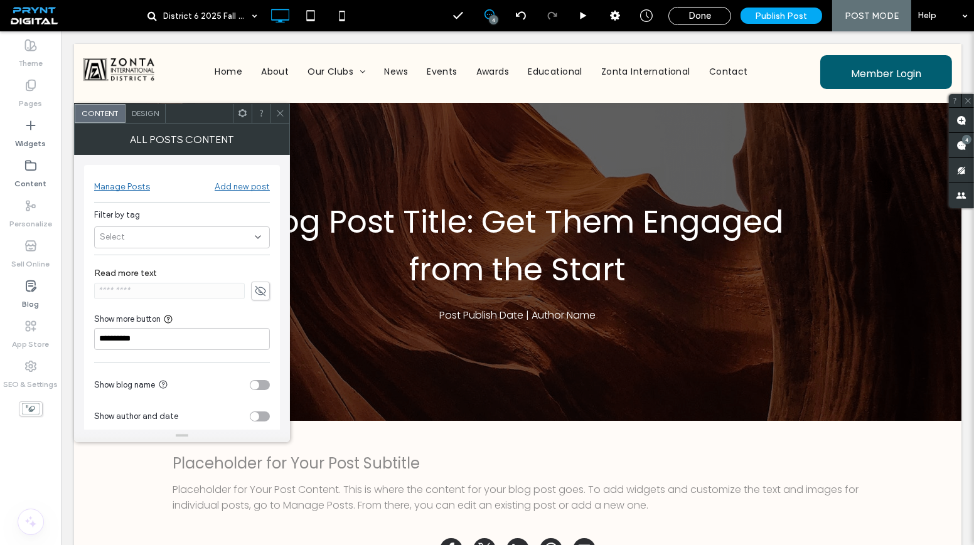
click at [126, 184] on div "Manage Posts" at bounding box center [122, 186] width 56 height 11
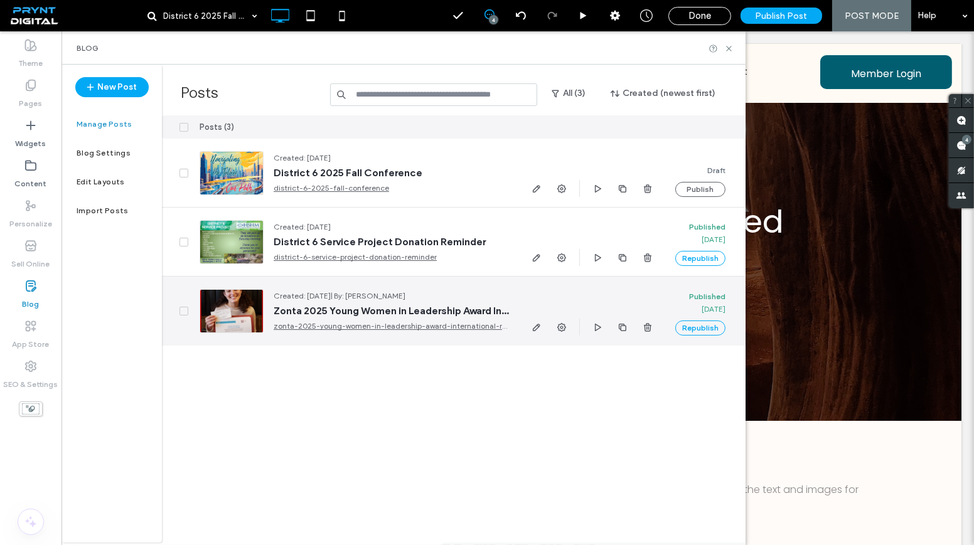
click at [385, 321] on link "zonta-2025-young-women-in-leadership-award-international-recipient-submitted-by…" at bounding box center [391, 326] width 235 height 13
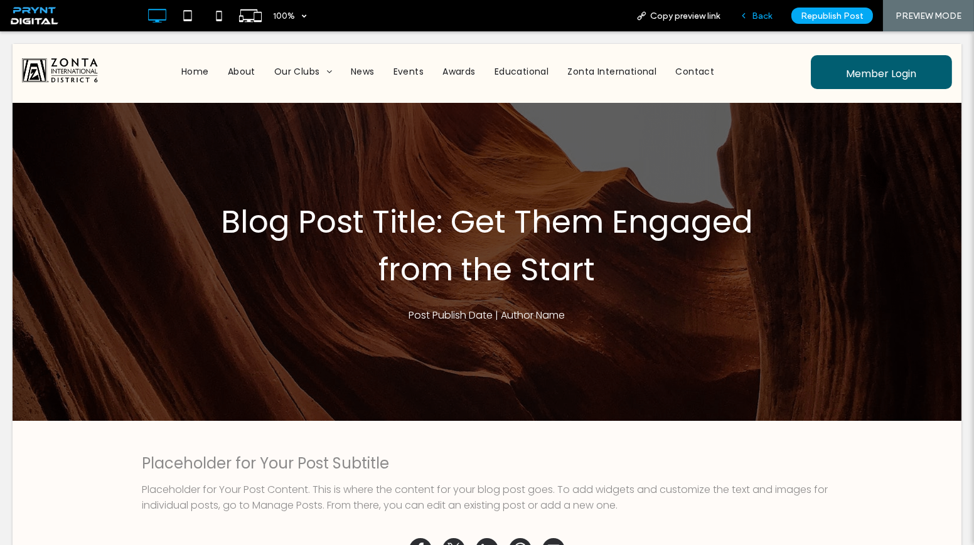
click at [762, 19] on span "Back" at bounding box center [762, 16] width 20 height 11
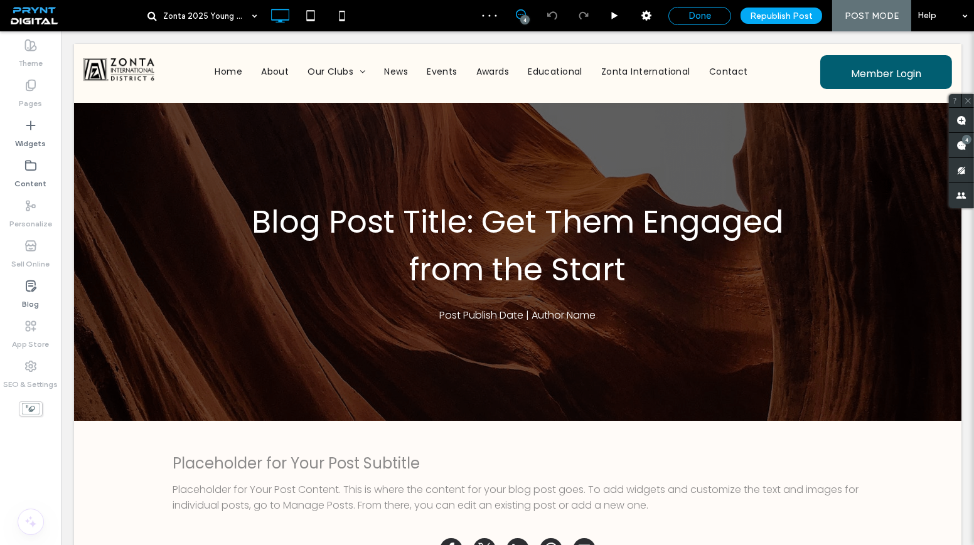
click at [680, 17] on div "Done" at bounding box center [699, 15] width 61 height 11
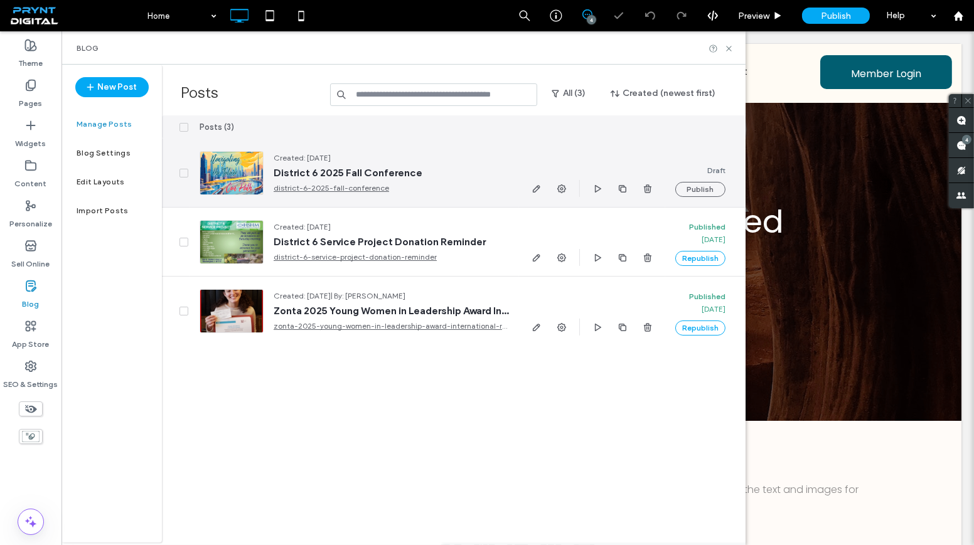
click at [317, 177] on span "District 6 2025 Fall Conference" at bounding box center [391, 173] width 235 height 13
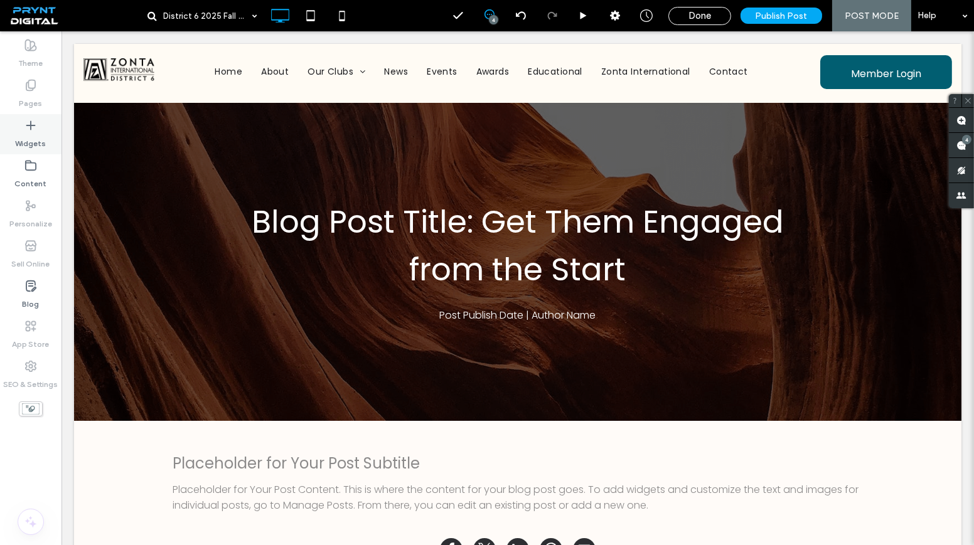
click at [35, 137] on label "Widgets" at bounding box center [31, 141] width 31 height 18
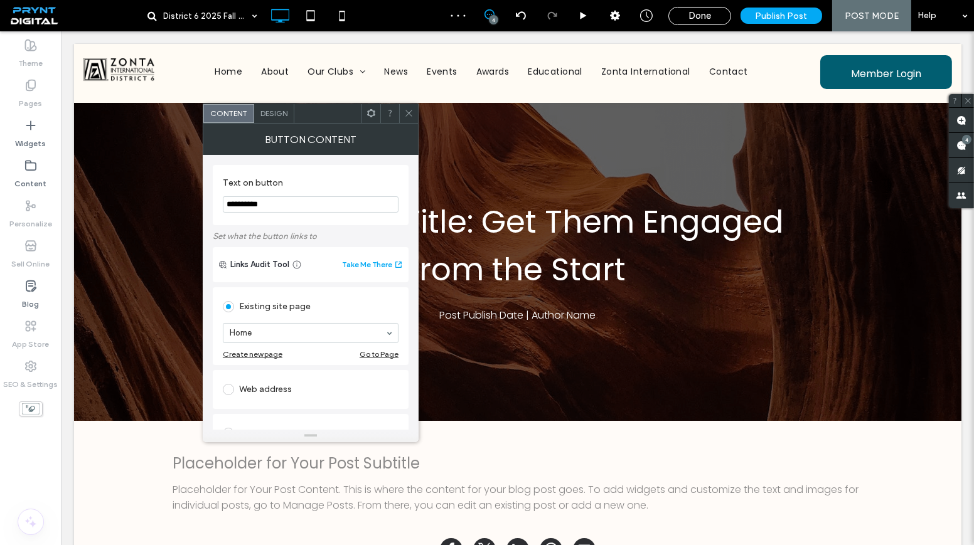
drag, startPoint x: 298, startPoint y: 198, endPoint x: 222, endPoint y: 203, distance: 76.7
click at [222, 203] on div "**********" at bounding box center [311, 195] width 196 height 60
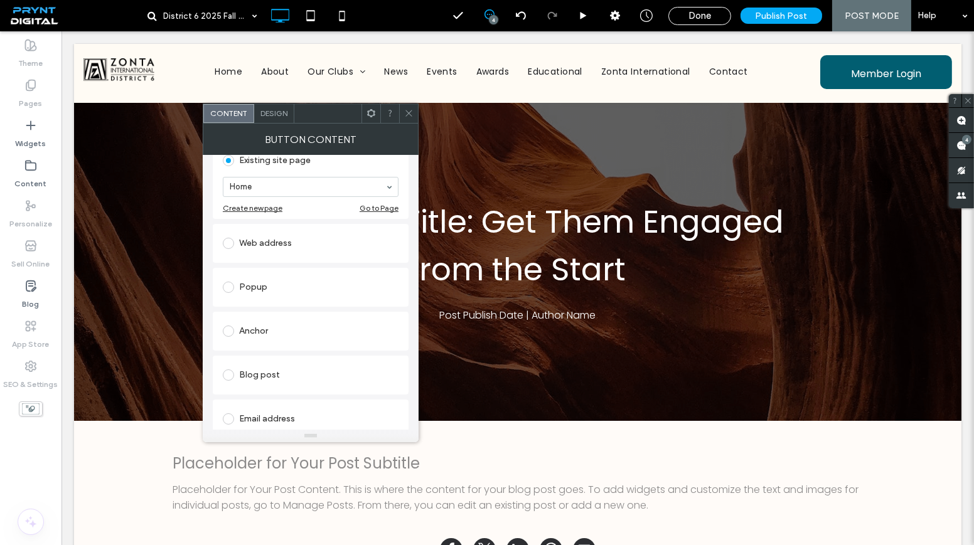
scroll to position [128, 0]
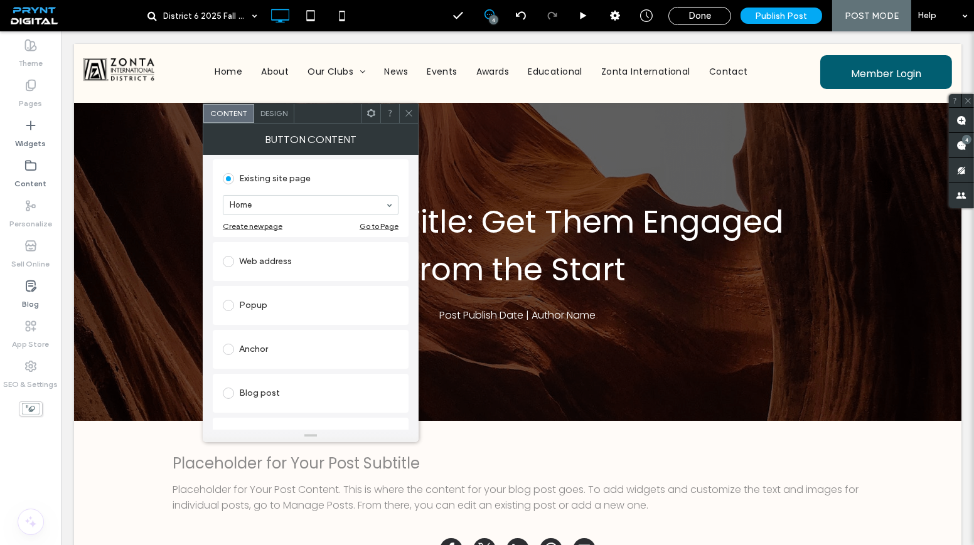
type input "**********"
click at [266, 258] on div "Web address" at bounding box center [311, 262] width 176 height 20
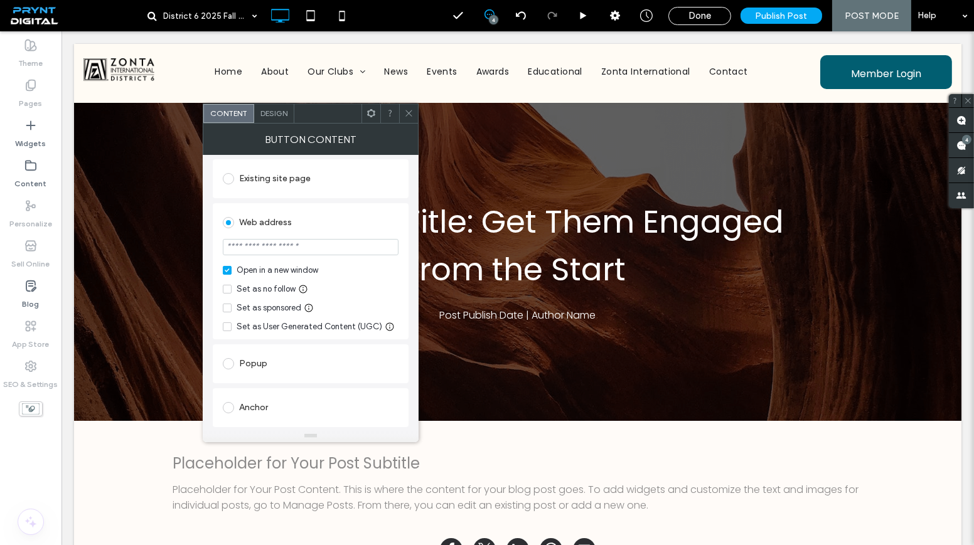
paste input "**********"
type input "**********"
click at [410, 117] on icon at bounding box center [408, 113] width 9 height 9
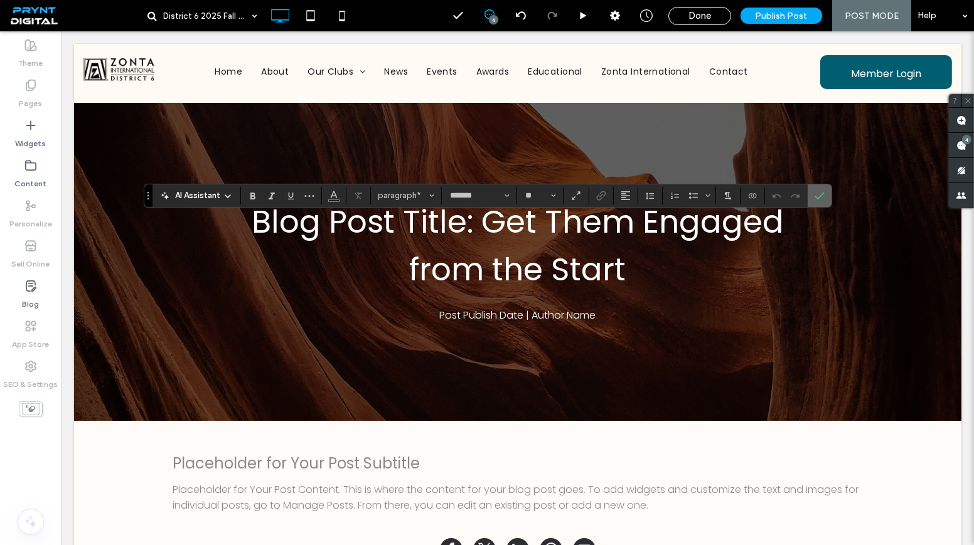
click at [808, 198] on section at bounding box center [820, 195] width 24 height 23
click at [810, 198] on label "Confirm" at bounding box center [819, 195] width 19 height 23
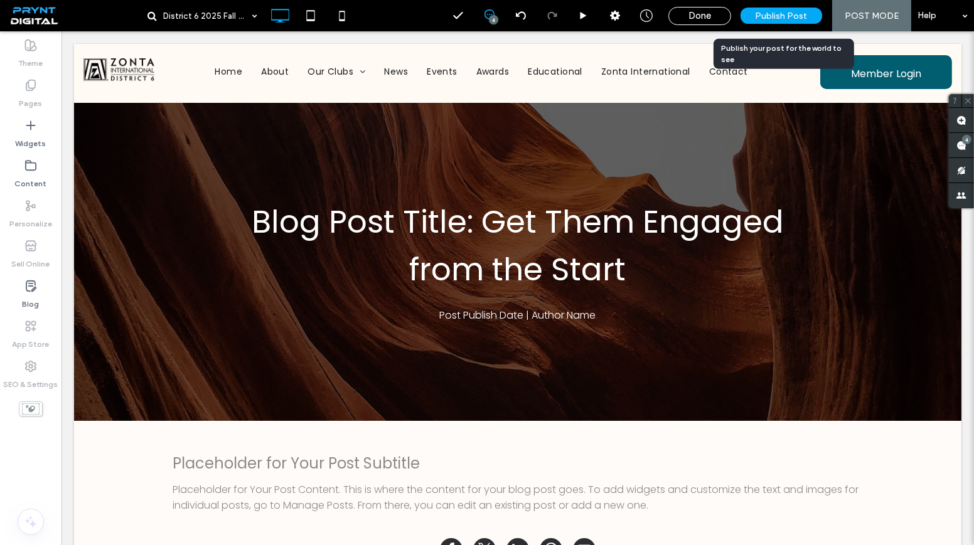
click at [761, 18] on span "Publish Post" at bounding box center [782, 16] width 52 height 11
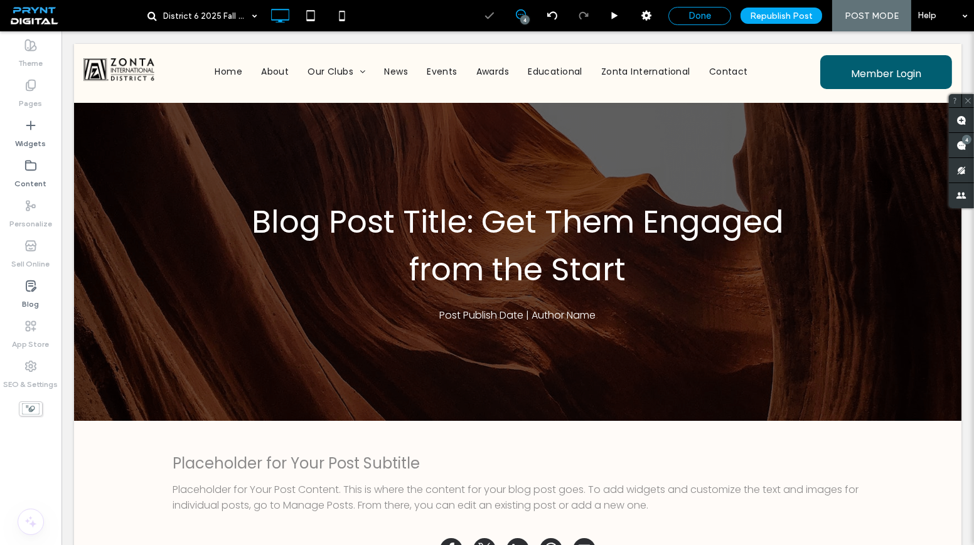
click at [696, 17] on span "Done" at bounding box center [699, 15] width 23 height 11
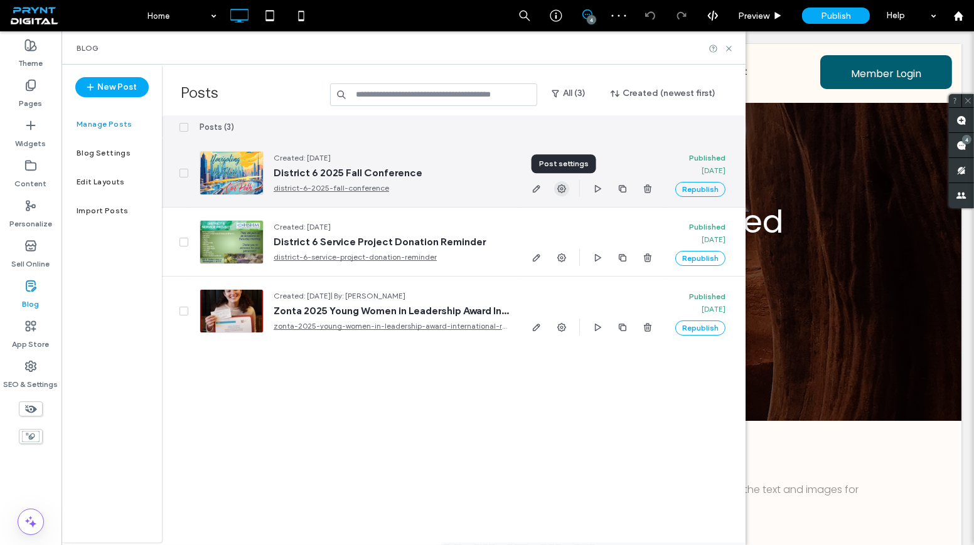
click at [562, 190] on icon "button" at bounding box center [562, 189] width 10 height 10
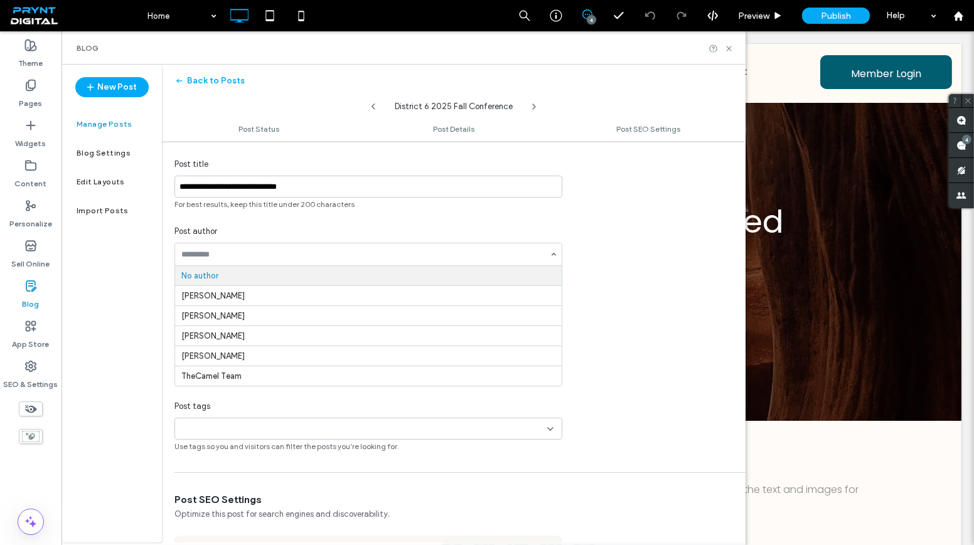
scroll to position [228, 0]
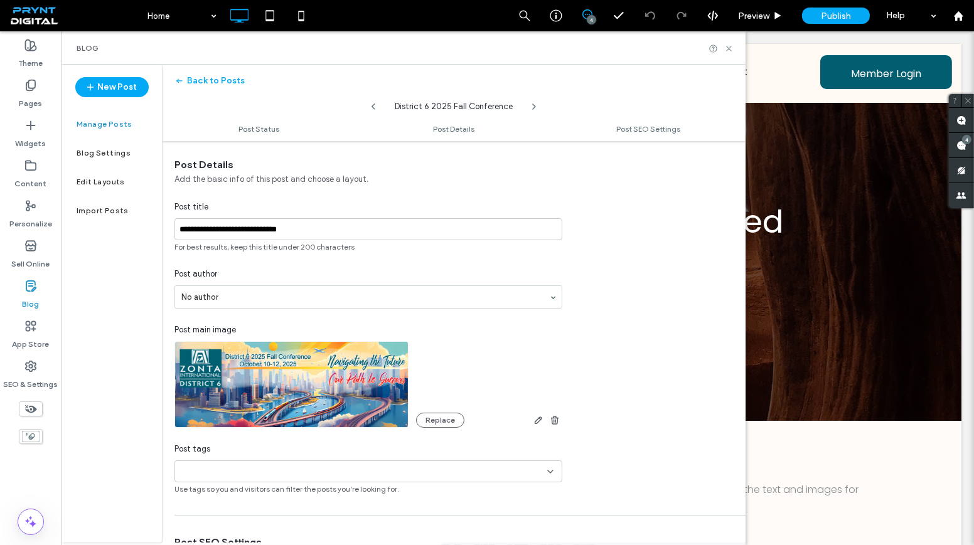
click at [282, 259] on div "**********" at bounding box center [368, 326] width 413 height 337
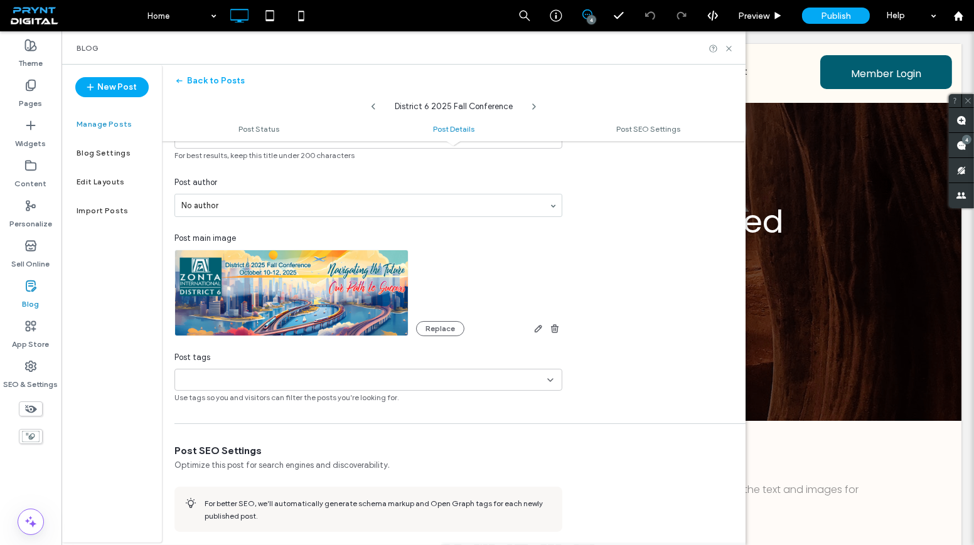
scroll to position [343, 0]
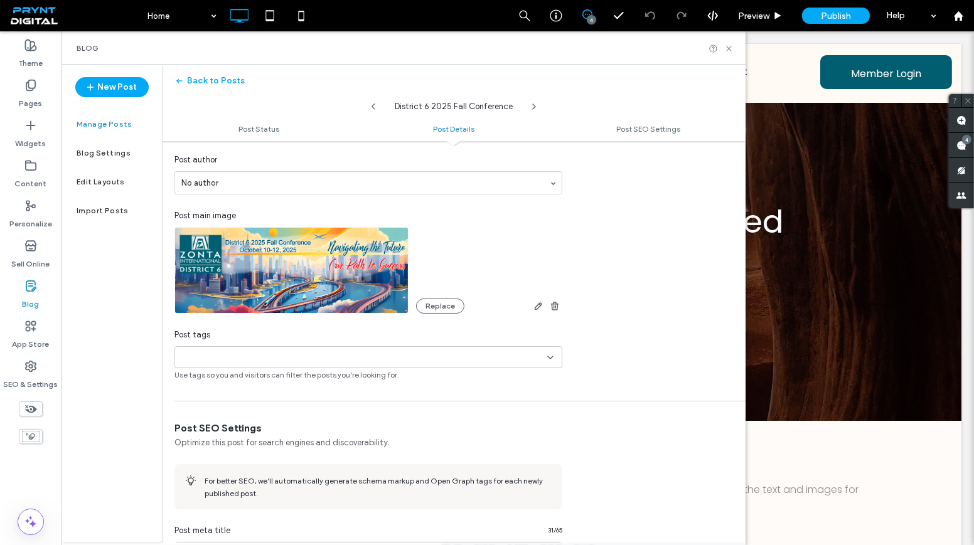
click at [230, 353] on input at bounding box center [223, 358] width 87 height 10
click at [242, 376] on span "Zonta District 6" at bounding box center [228, 376] width 59 height 13
click at [614, 378] on div "**********" at bounding box center [454, 212] width 584 height 337
click at [551, 353] on icon at bounding box center [550, 358] width 10 height 10
click at [730, 44] on icon at bounding box center [728, 48] width 9 height 9
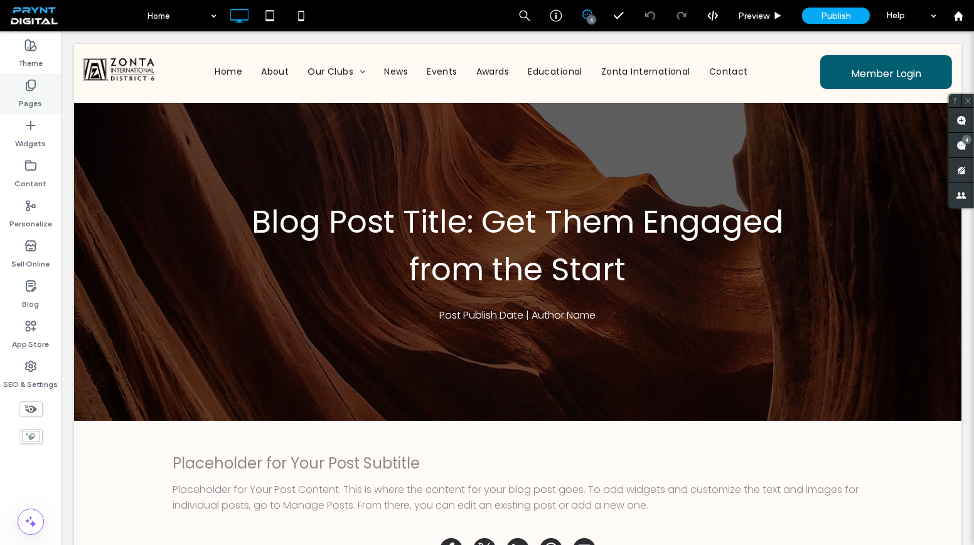
click at [51, 92] on div "Pages" at bounding box center [30, 94] width 61 height 40
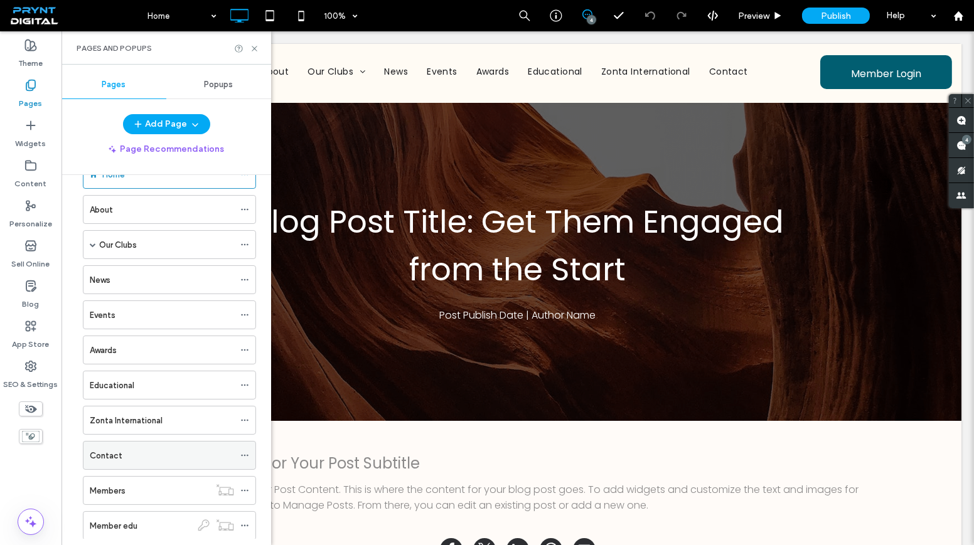
scroll to position [0, 0]
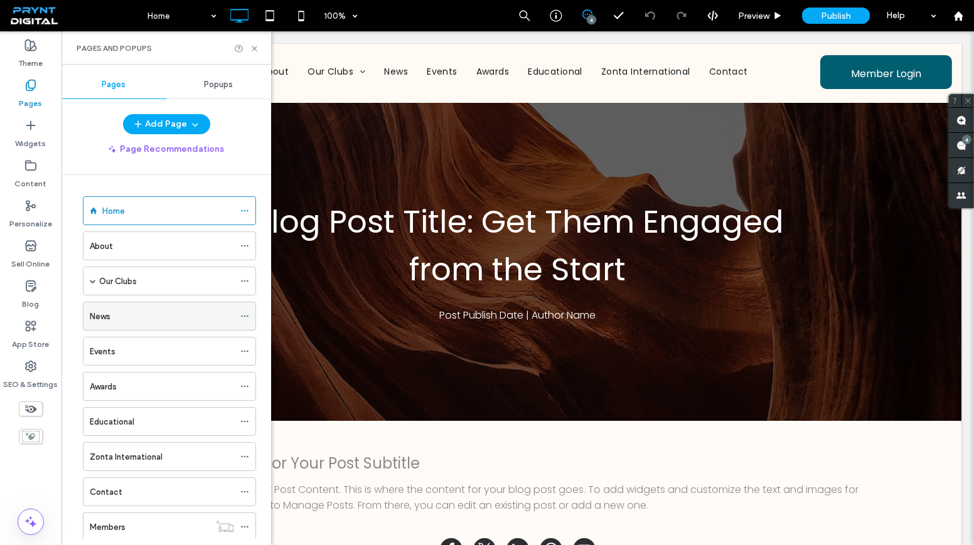
click at [125, 306] on div "News" at bounding box center [162, 316] width 144 height 28
click at [257, 48] on icon at bounding box center [254, 48] width 9 height 9
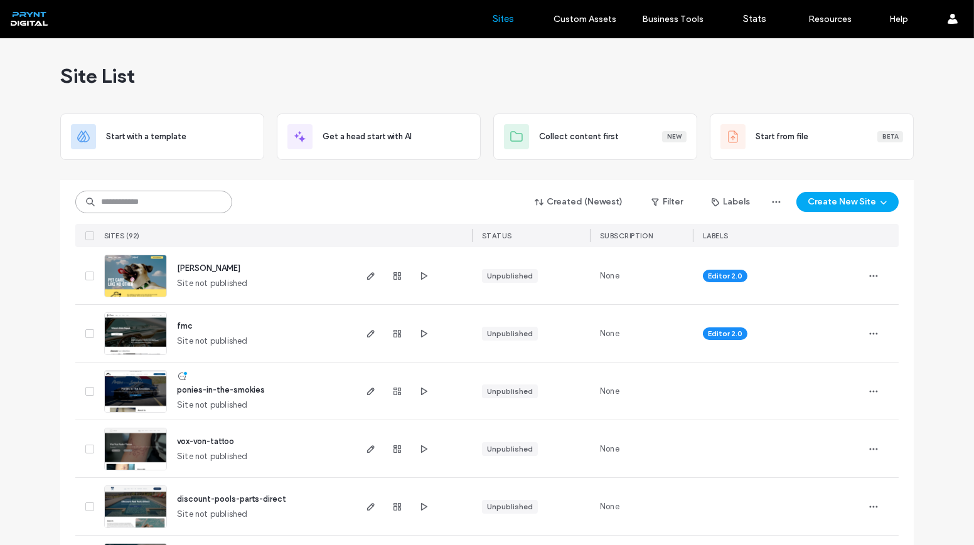
click at [180, 201] on input at bounding box center [153, 202] width 157 height 23
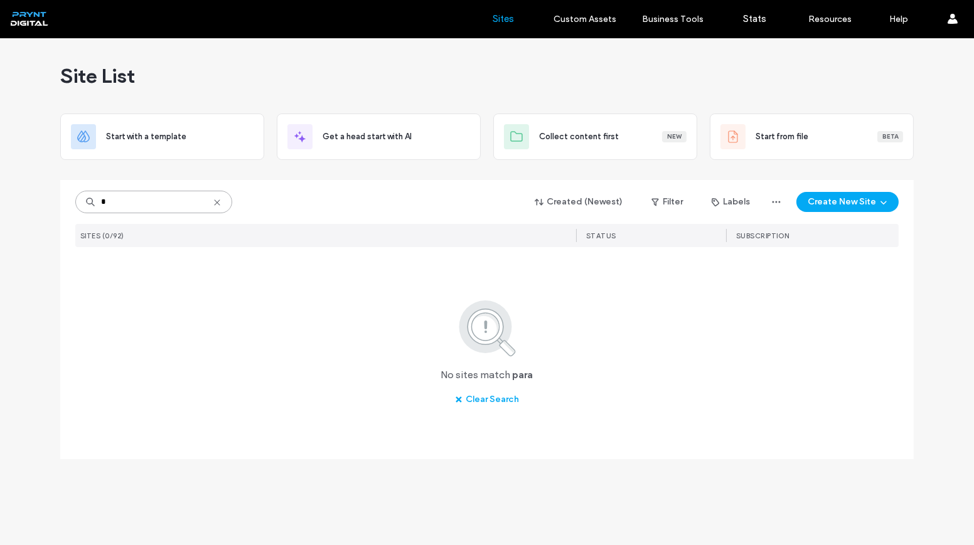
type input "*"
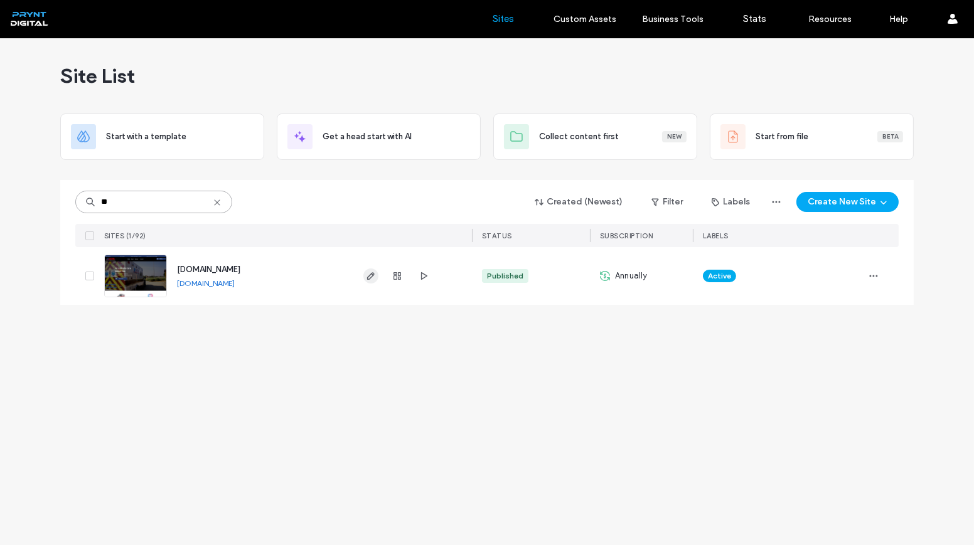
type input "**"
click at [365, 273] on span "button" at bounding box center [370, 276] width 15 height 15
type input "****"
click at [367, 274] on icon "button" at bounding box center [371, 276] width 10 height 10
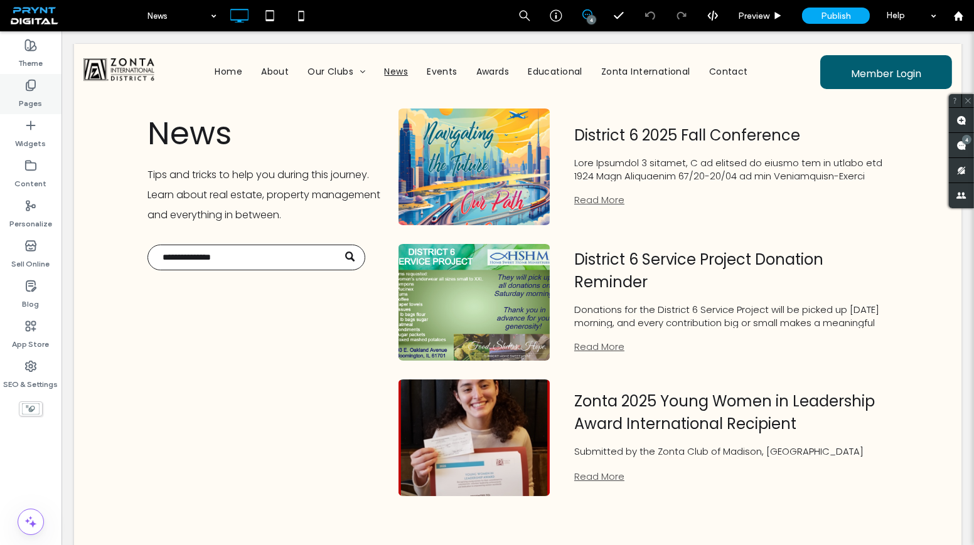
click at [19, 100] on div "Pages" at bounding box center [30, 94] width 61 height 40
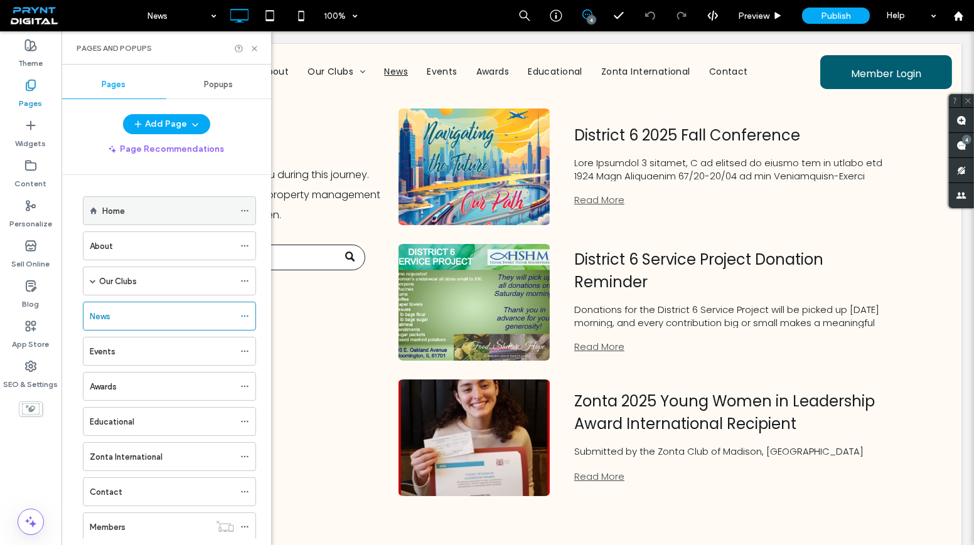
click at [143, 200] on div "Home" at bounding box center [168, 211] width 132 height 28
click at [254, 46] on icon at bounding box center [254, 48] width 9 height 9
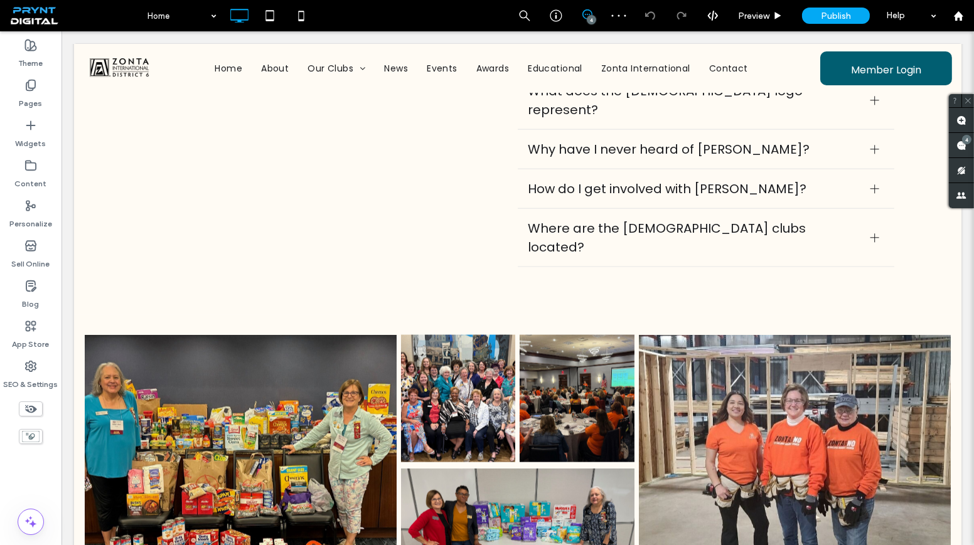
scroll to position [2731, 0]
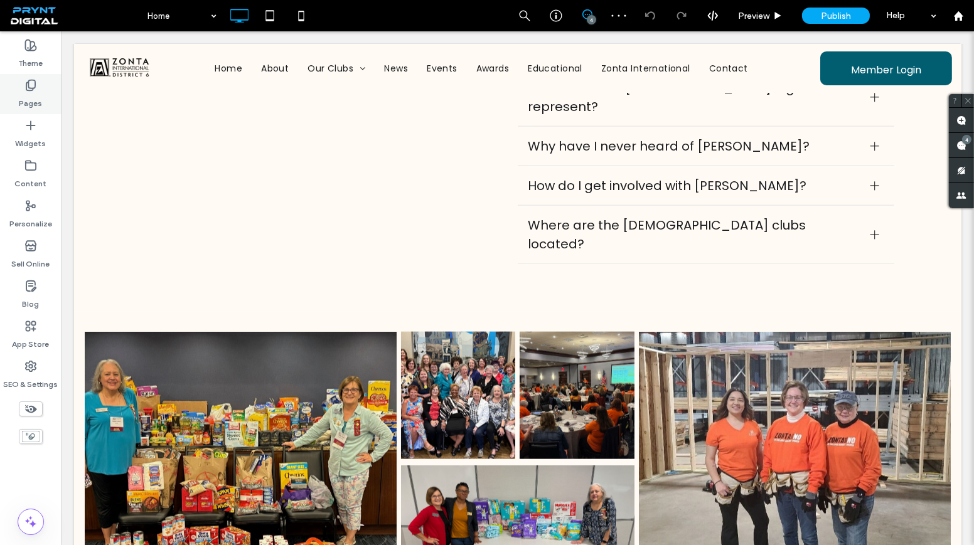
click at [44, 95] on div "Pages" at bounding box center [30, 94] width 61 height 40
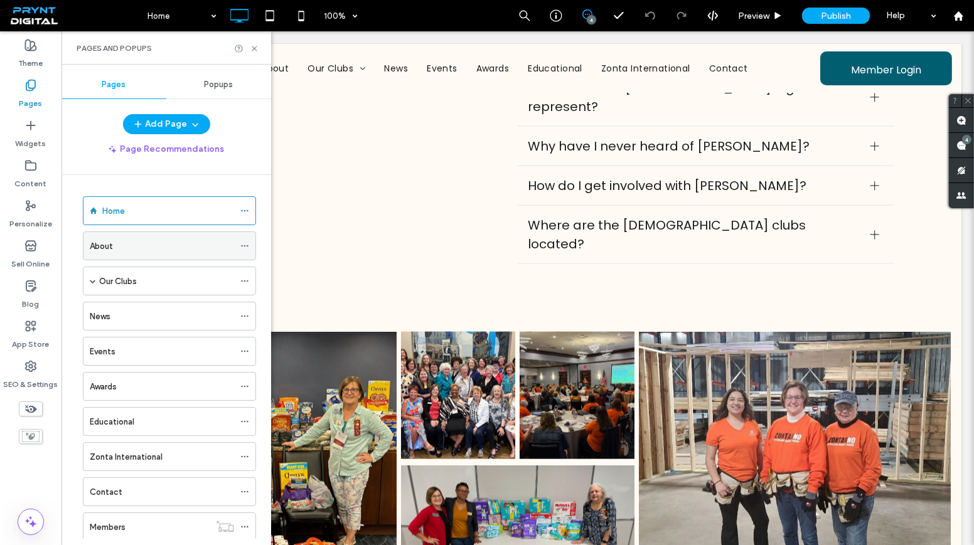
click at [124, 234] on div "About" at bounding box center [162, 246] width 144 height 28
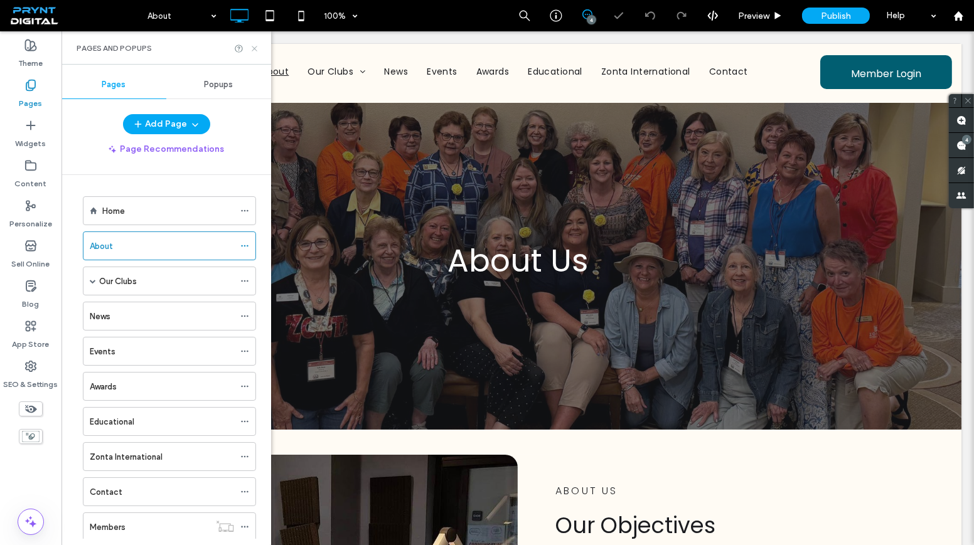
click at [253, 47] on use at bounding box center [254, 48] width 5 height 5
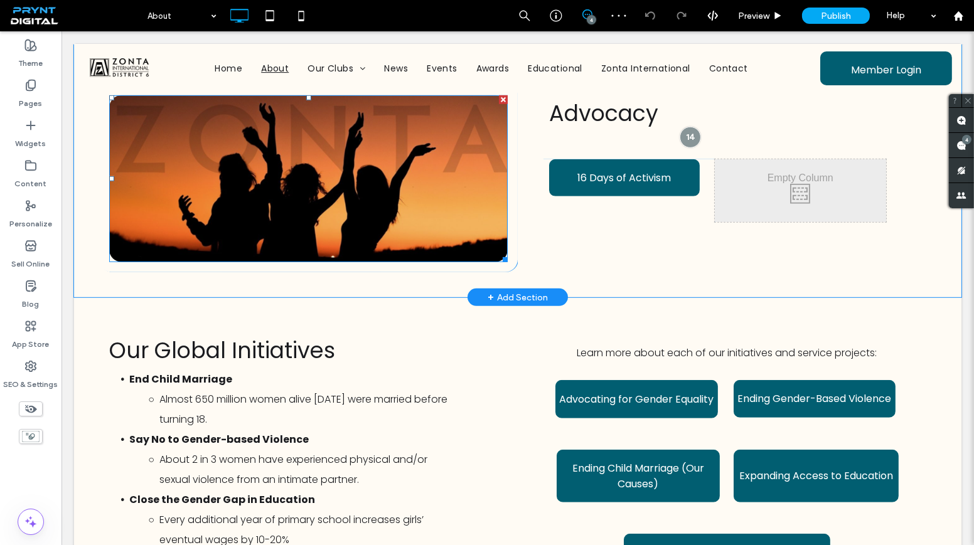
scroll to position [1483, 0]
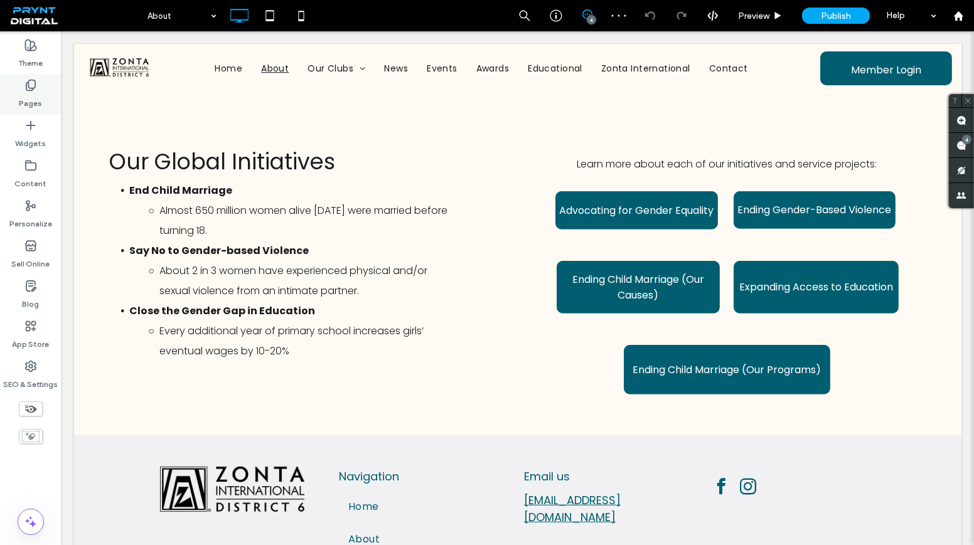
click at [48, 95] on div "Pages" at bounding box center [30, 94] width 61 height 40
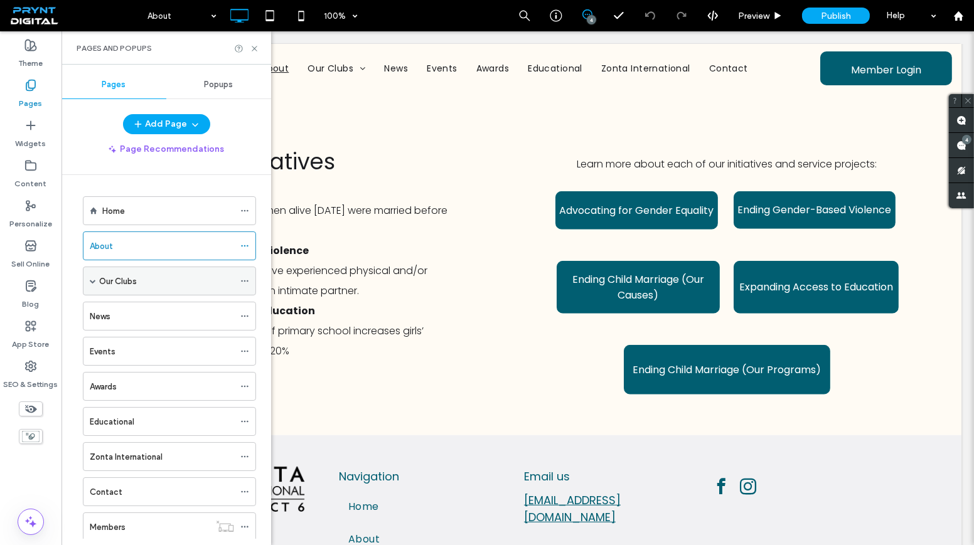
click at [121, 269] on div "Our Clubs" at bounding box center [166, 281] width 135 height 28
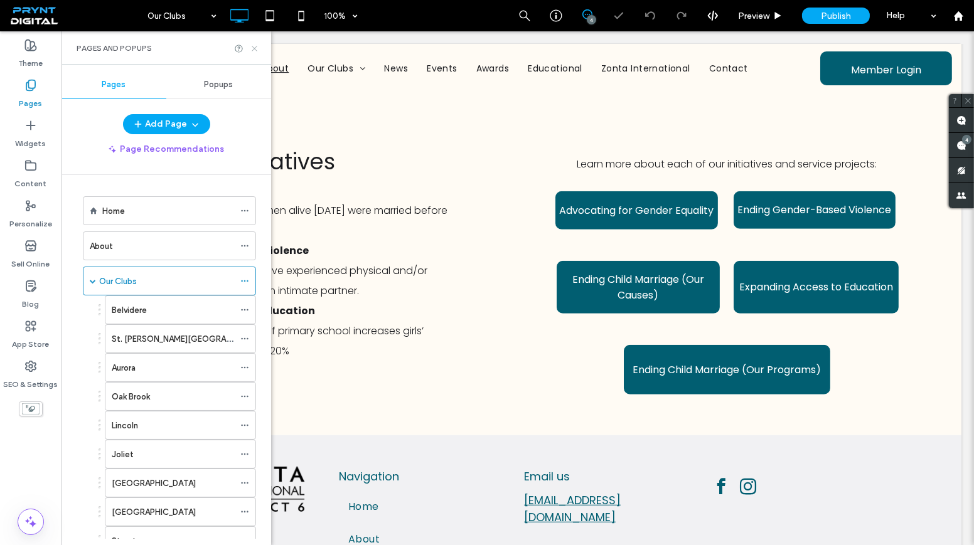
click at [254, 47] on use at bounding box center [254, 48] width 5 height 5
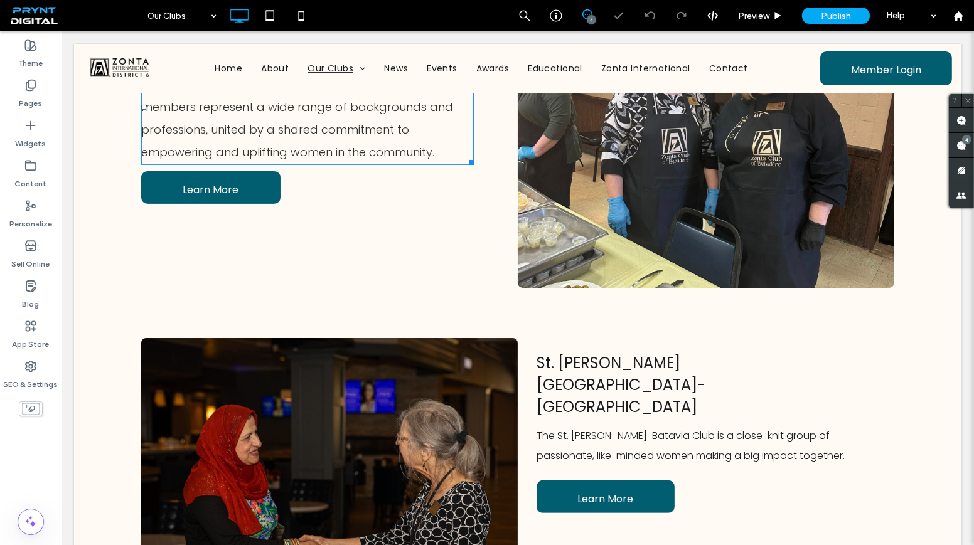
scroll to position [739, 0]
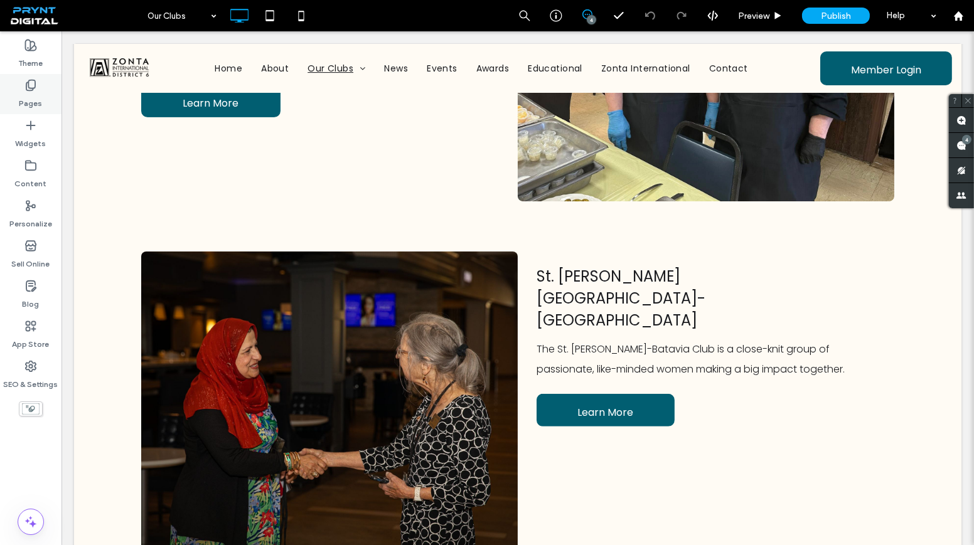
click at [15, 90] on div "Pages" at bounding box center [30, 94] width 61 height 40
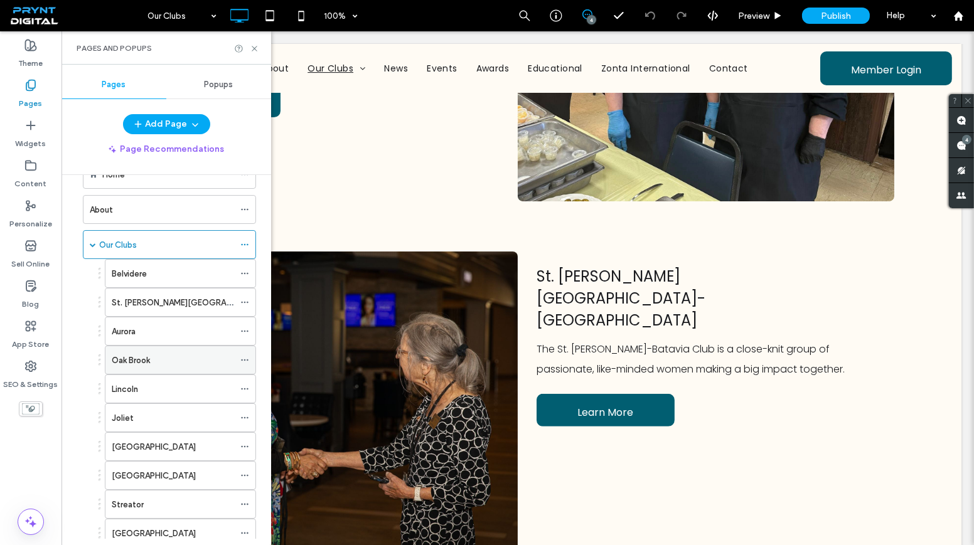
scroll to position [171, 0]
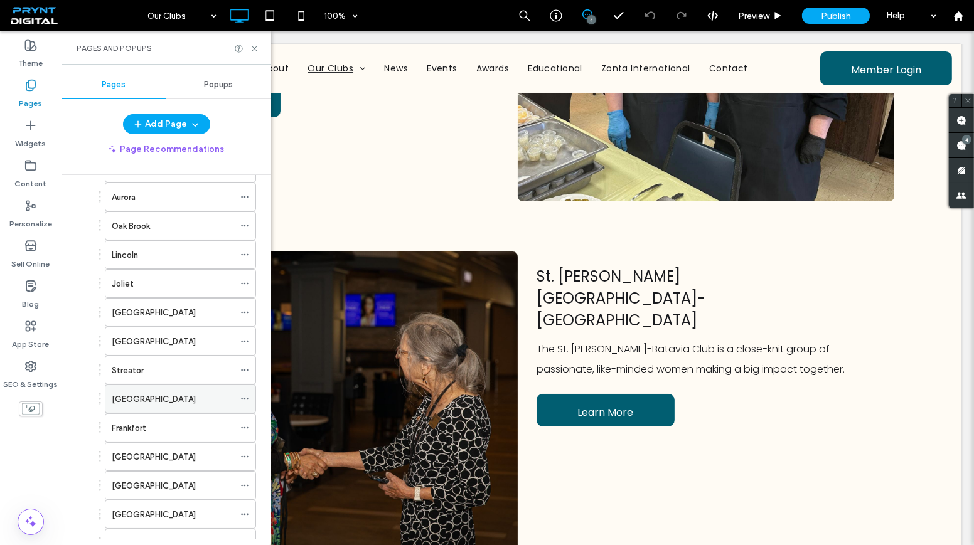
click at [147, 388] on label "[GEOGRAPHIC_DATA]" at bounding box center [154, 399] width 84 height 22
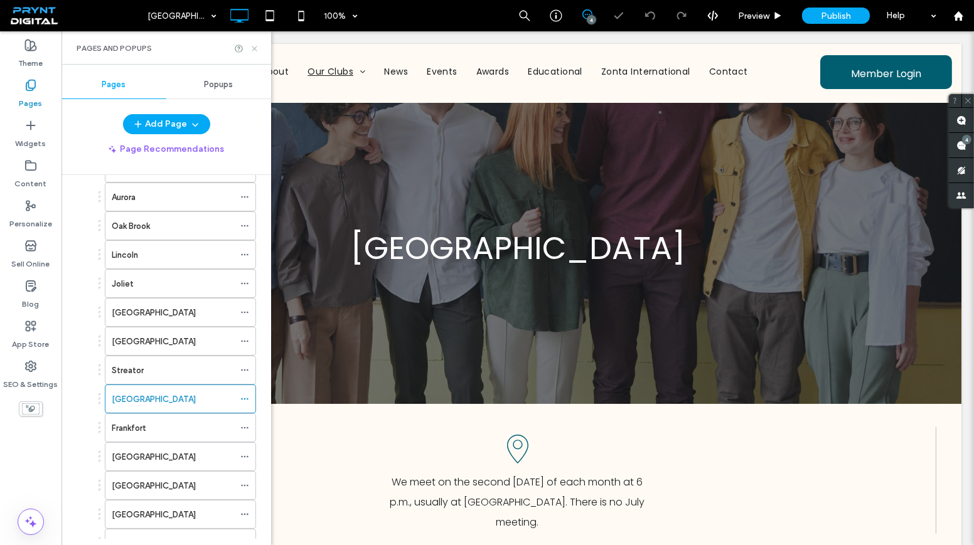
click at [254, 50] on icon at bounding box center [254, 48] width 9 height 9
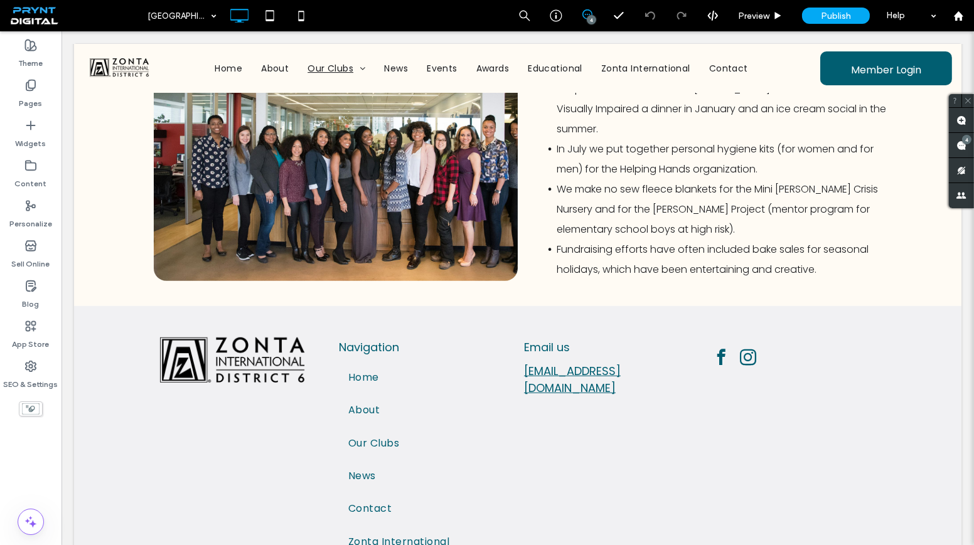
scroll to position [1426, 0]
click at [58, 91] on div "Pages" at bounding box center [30, 94] width 61 height 40
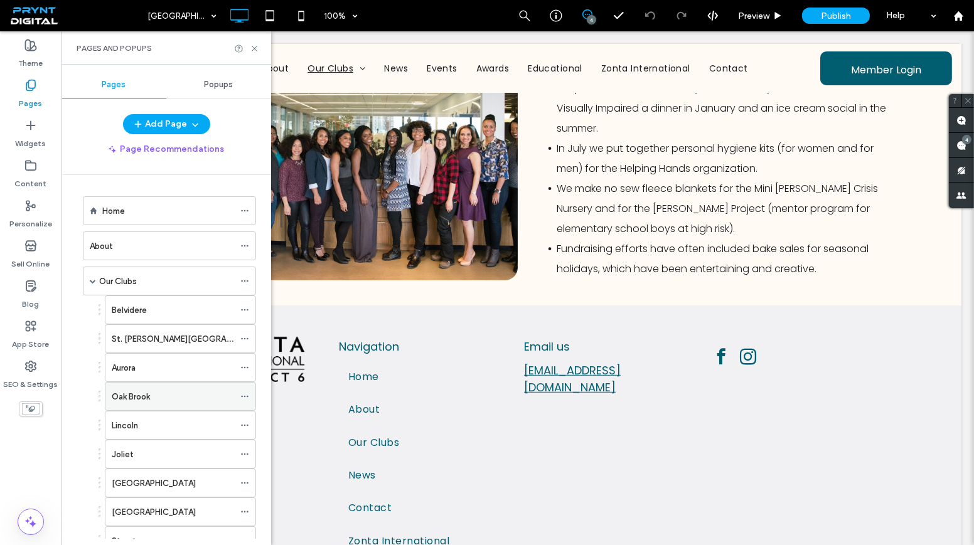
click at [135, 402] on div "Oak Brook" at bounding box center [173, 397] width 122 height 28
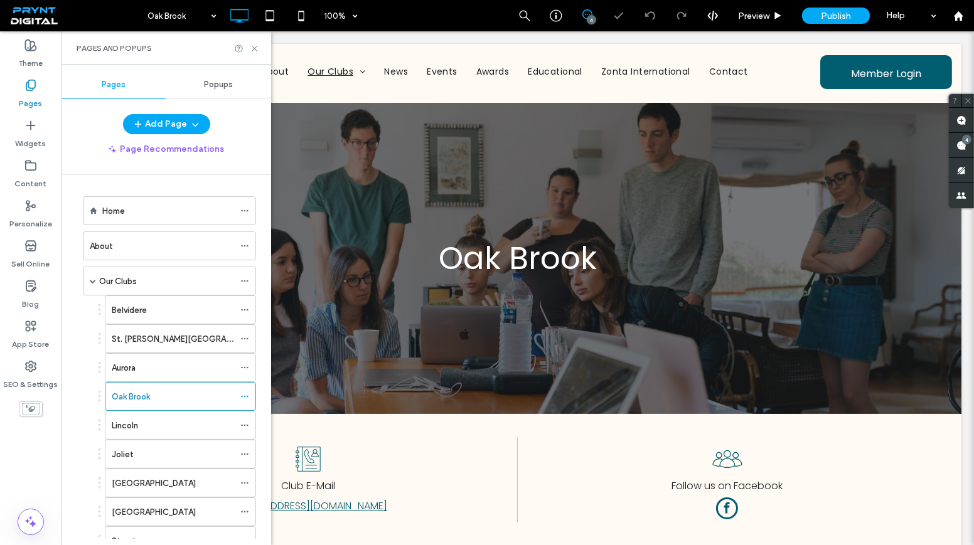
click at [252, 43] on div "Pages and Popups" at bounding box center [166, 47] width 210 height 33
click at [255, 49] on icon at bounding box center [254, 48] width 9 height 9
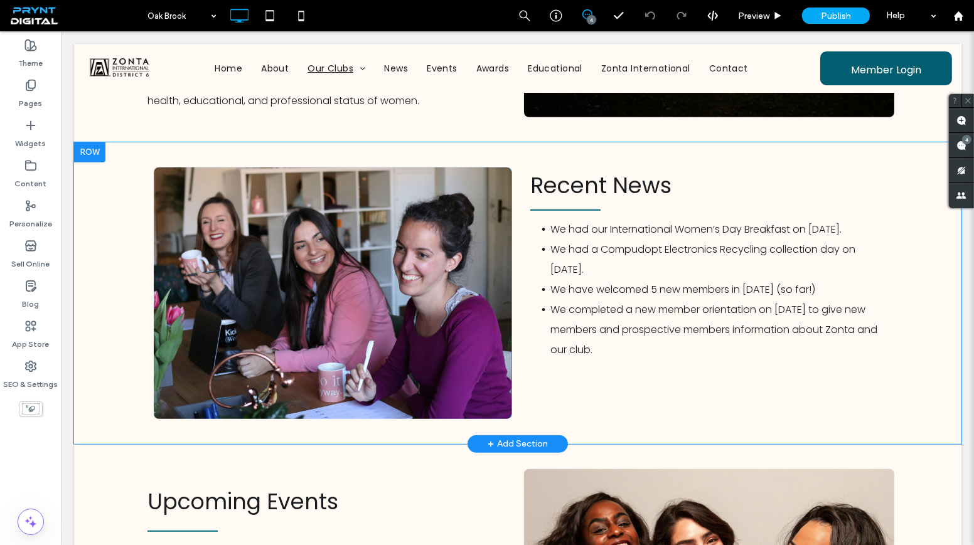
scroll to position [1483, 0]
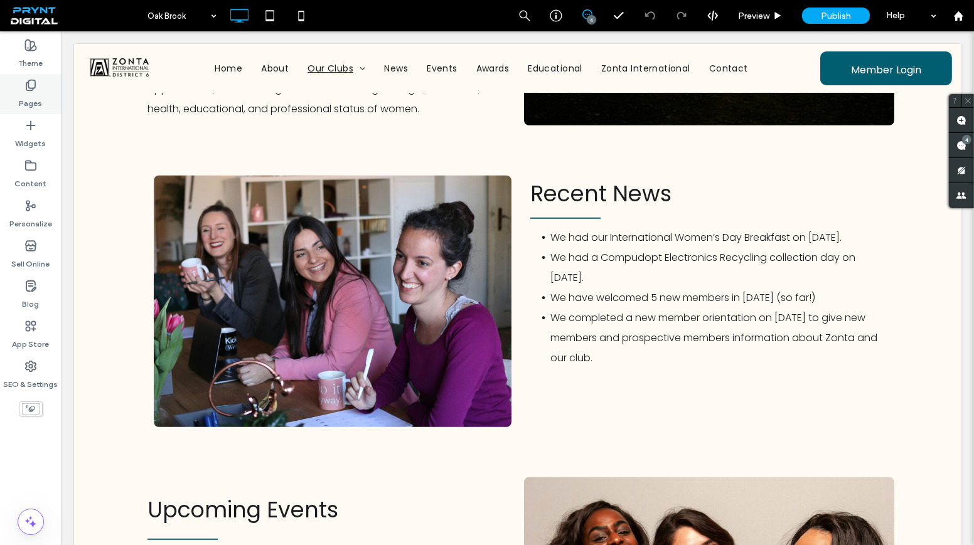
drag, startPoint x: 38, startPoint y: 93, endPoint x: 37, endPoint y: 102, distance: 9.4
click at [38, 93] on label "Pages" at bounding box center [30, 101] width 23 height 18
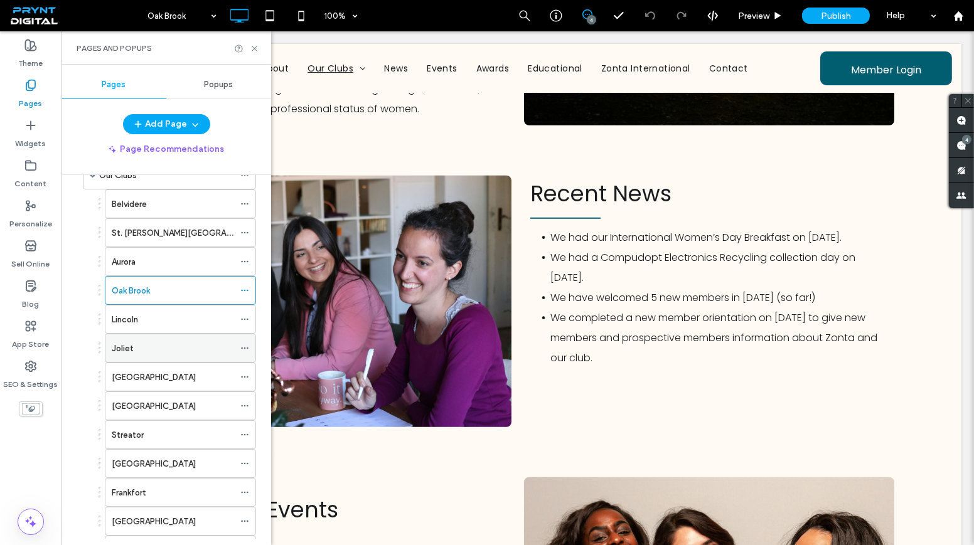
scroll to position [114, 0]
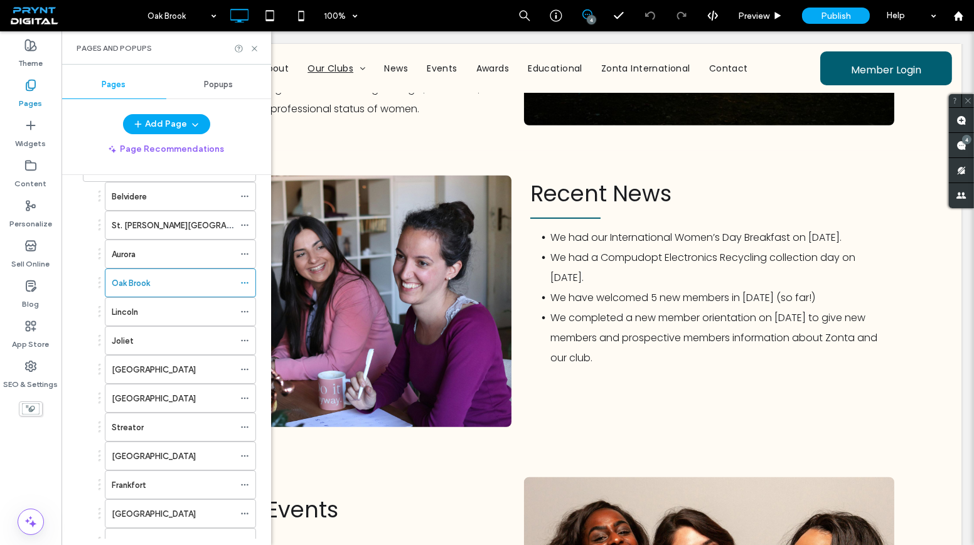
drag, startPoint x: 151, startPoint y: 451, endPoint x: 149, endPoint y: 432, distance: 18.3
click at [151, 450] on label "[GEOGRAPHIC_DATA]" at bounding box center [154, 457] width 84 height 22
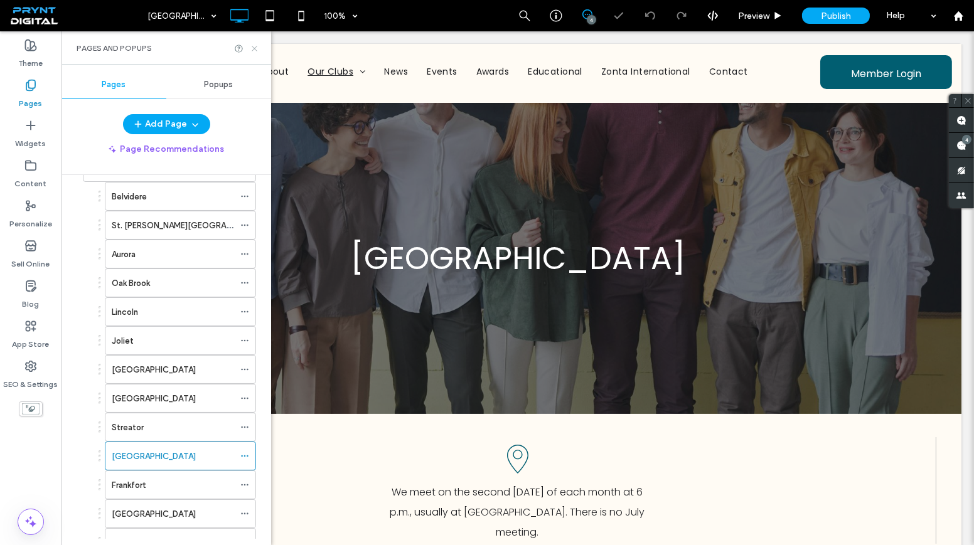
click at [255, 51] on icon at bounding box center [254, 48] width 9 height 9
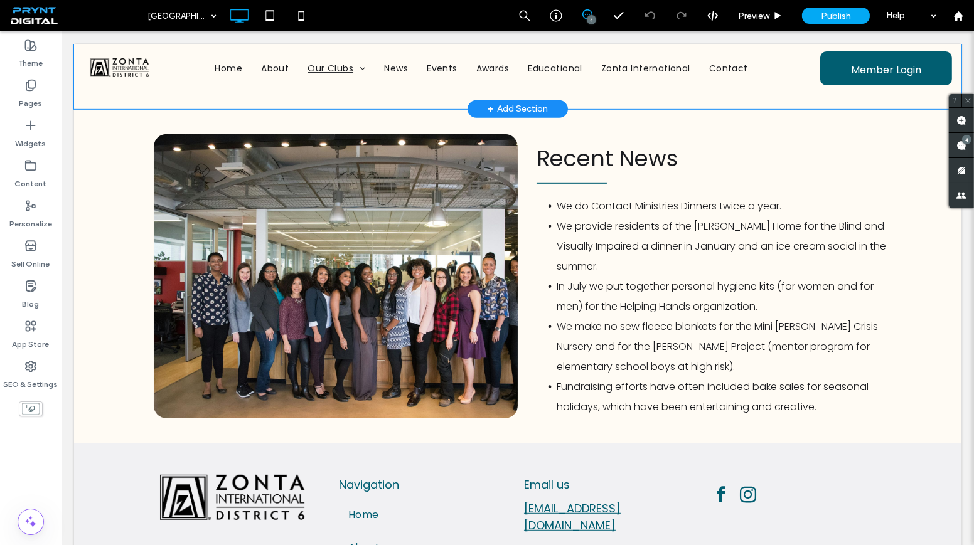
scroll to position [1302, 0]
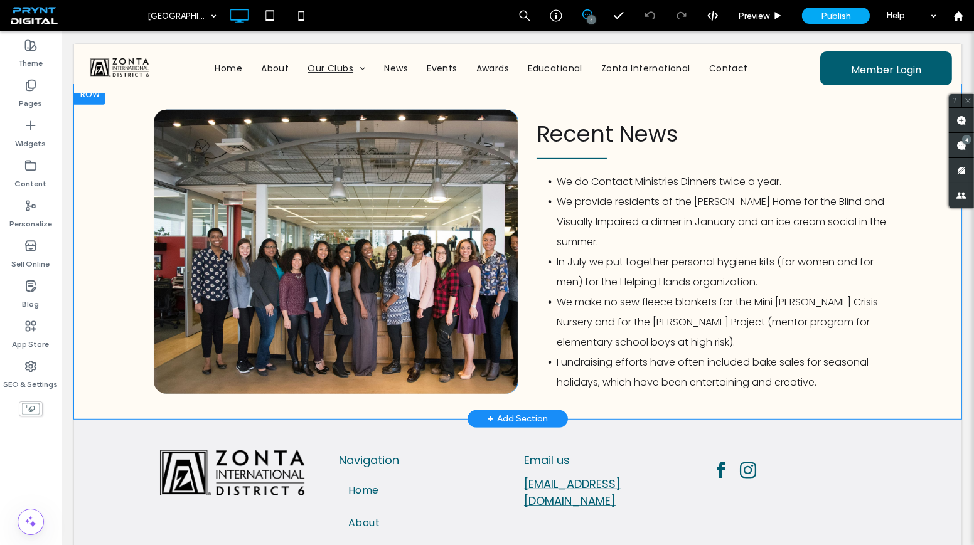
click at [96, 105] on div at bounding box center [89, 95] width 31 height 20
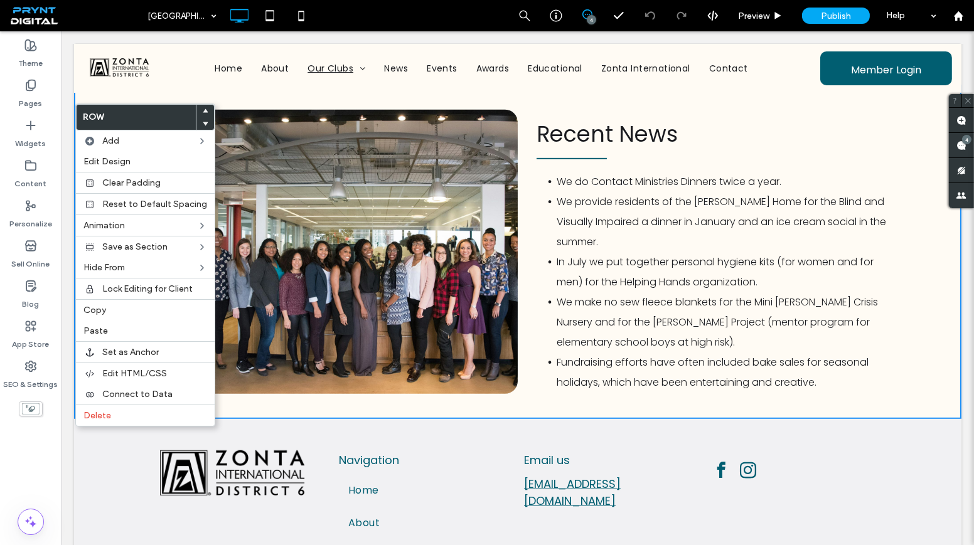
click at [271, 118] on div "Click To Paste Recent News We do Contact Ministries Dinners twice a year. We pr…" at bounding box center [517, 252] width 887 height 334
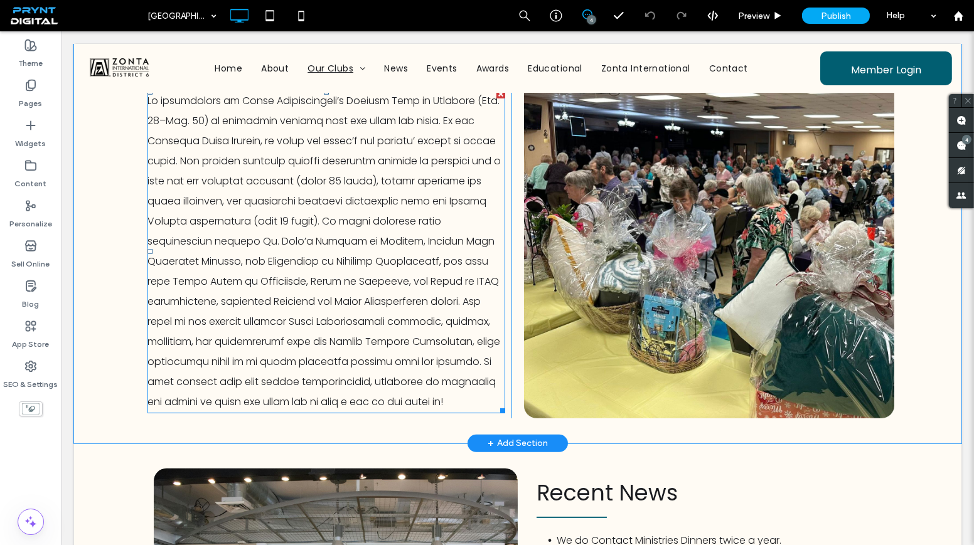
scroll to position [732, 0]
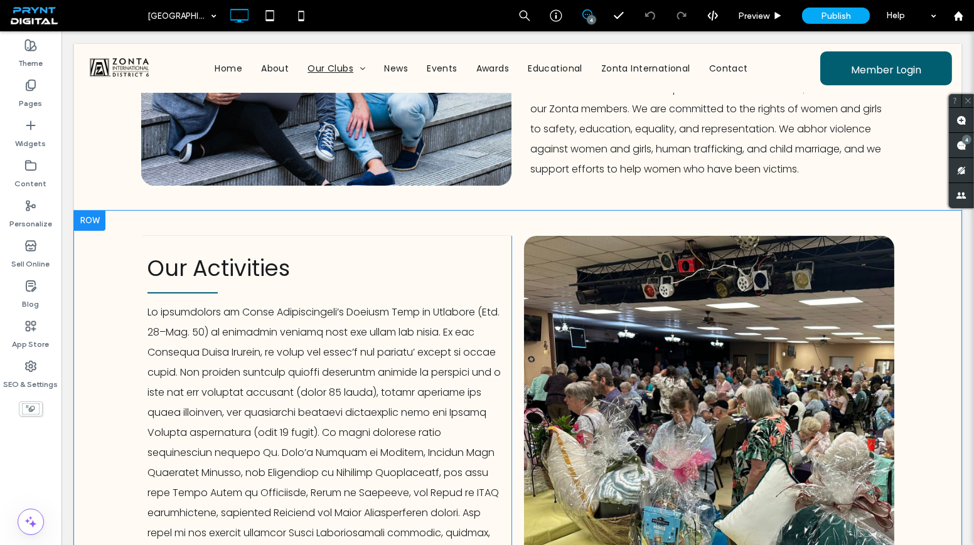
click at [85, 231] on div at bounding box center [89, 221] width 31 height 20
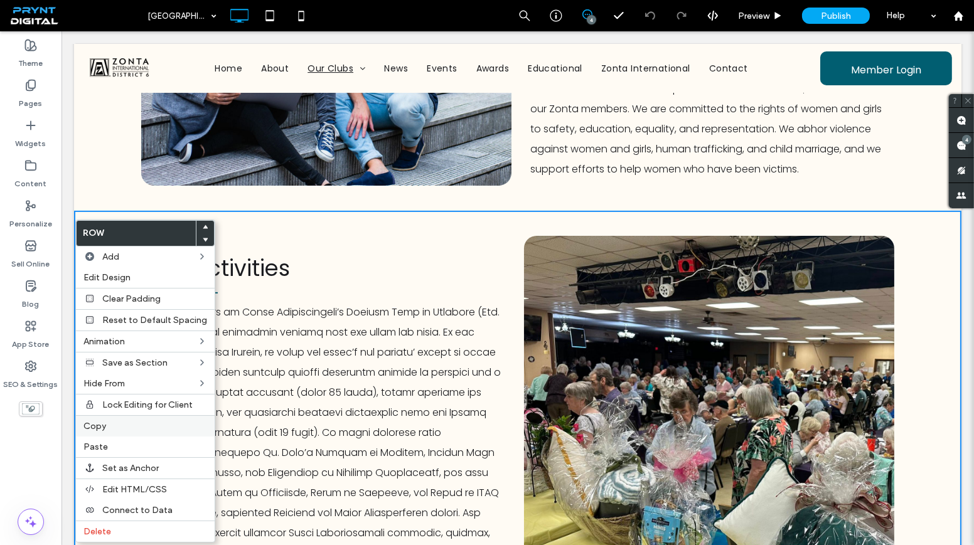
click at [140, 421] on label "Copy" at bounding box center [145, 426] width 124 height 11
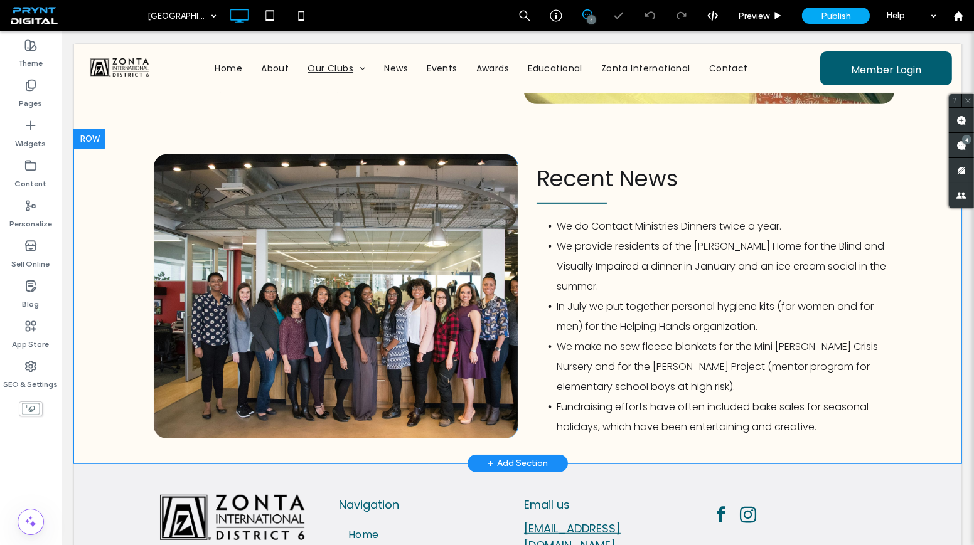
scroll to position [1302, 0]
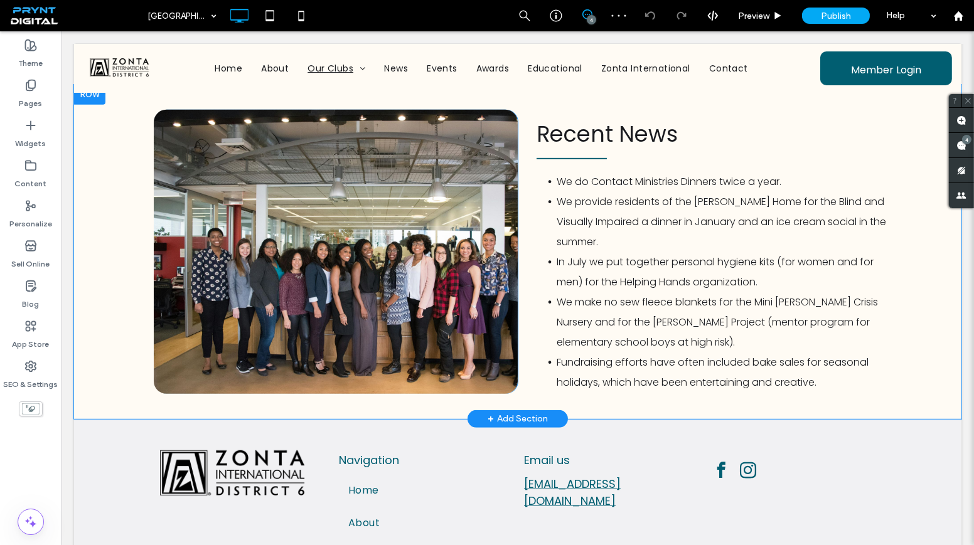
click at [93, 105] on div at bounding box center [89, 95] width 31 height 20
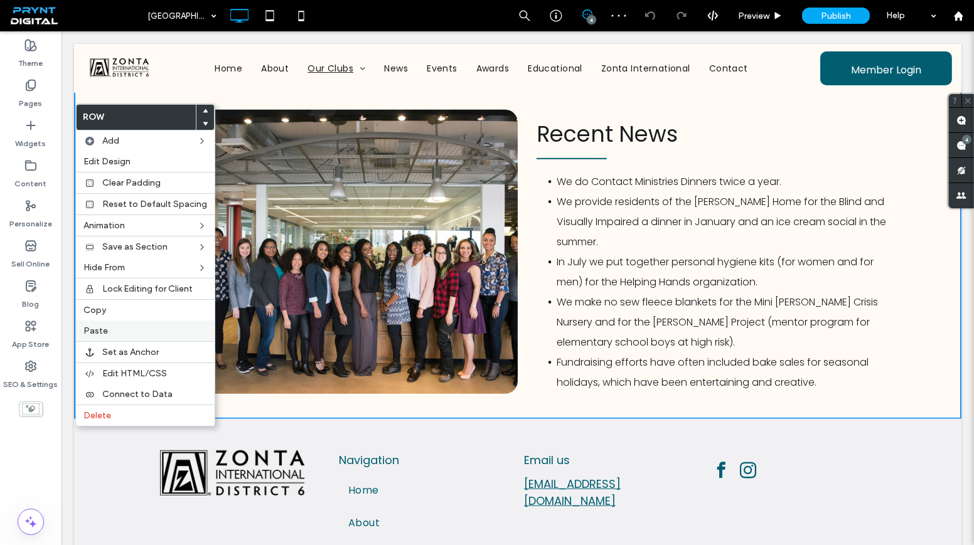
click at [151, 334] on div "Paste" at bounding box center [145, 331] width 139 height 21
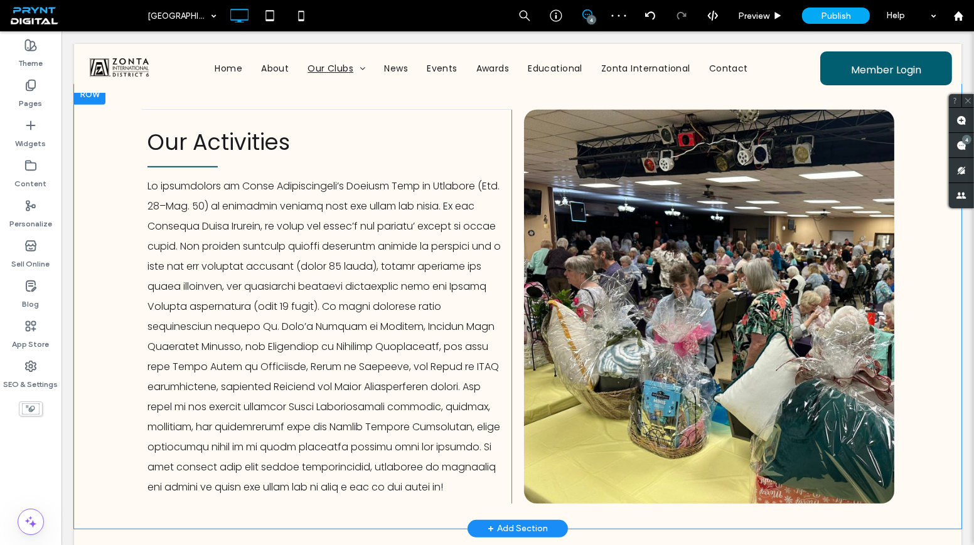
click at [97, 105] on div at bounding box center [89, 95] width 31 height 20
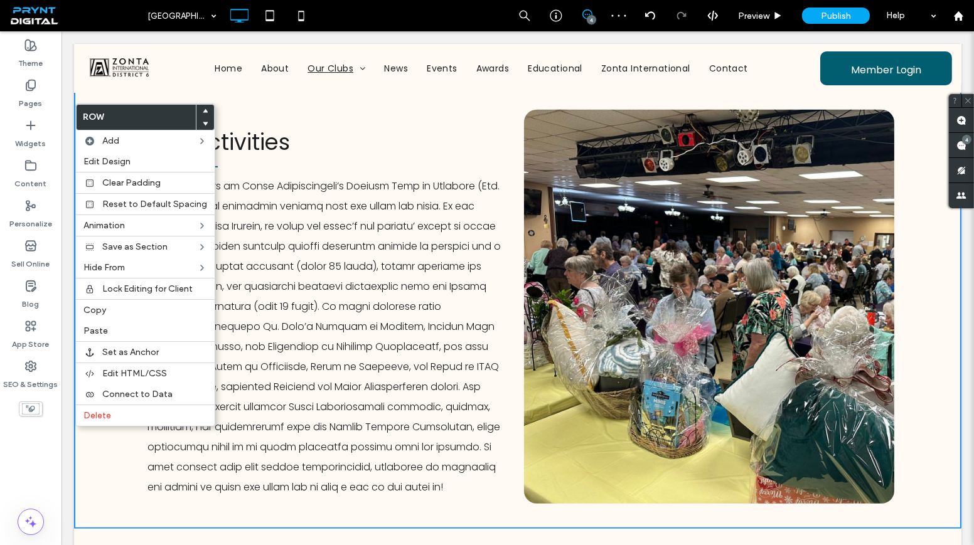
click at [203, 120] on span at bounding box center [205, 123] width 5 height 13
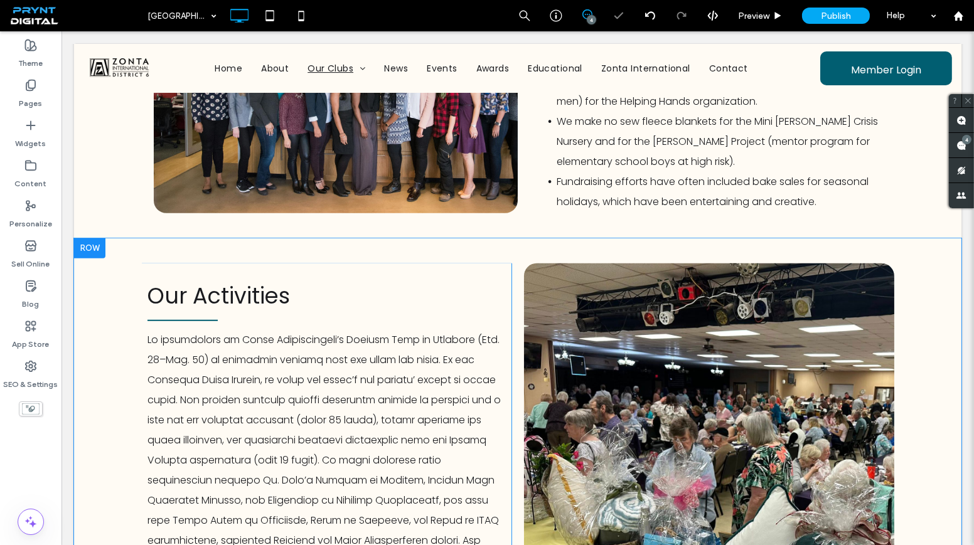
scroll to position [1530, 0]
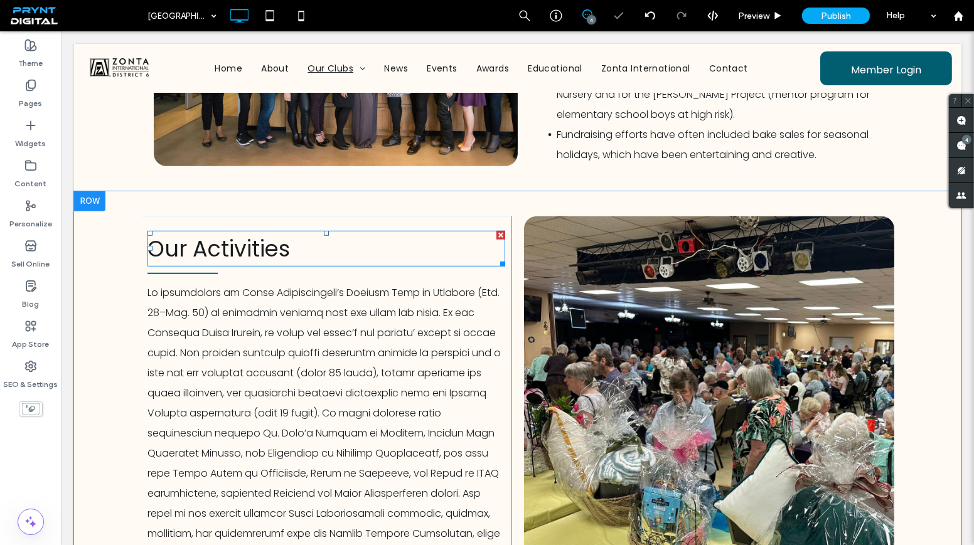
click at [289, 259] on h2 "Our Activities" at bounding box center [326, 248] width 358 height 33
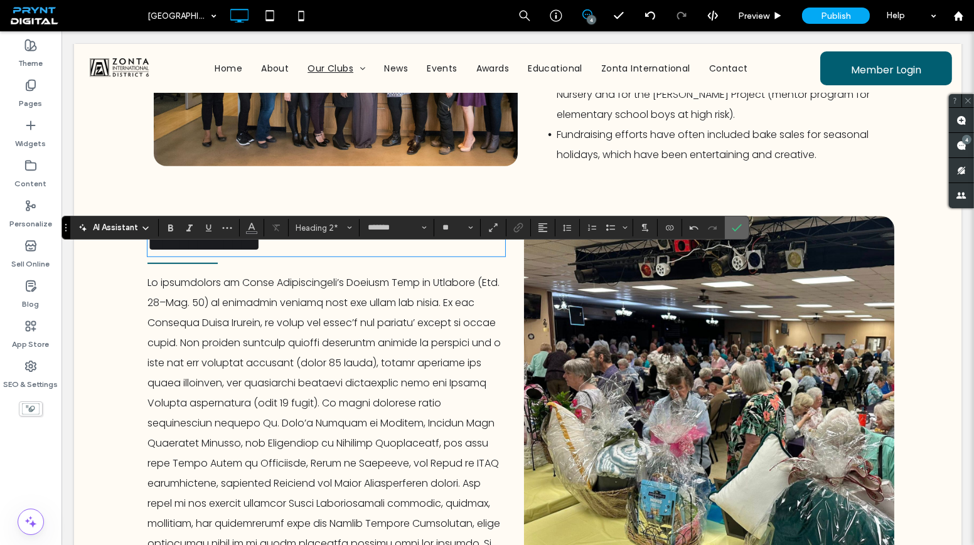
click at [732, 220] on span "Confirm" at bounding box center [735, 227] width 6 height 23
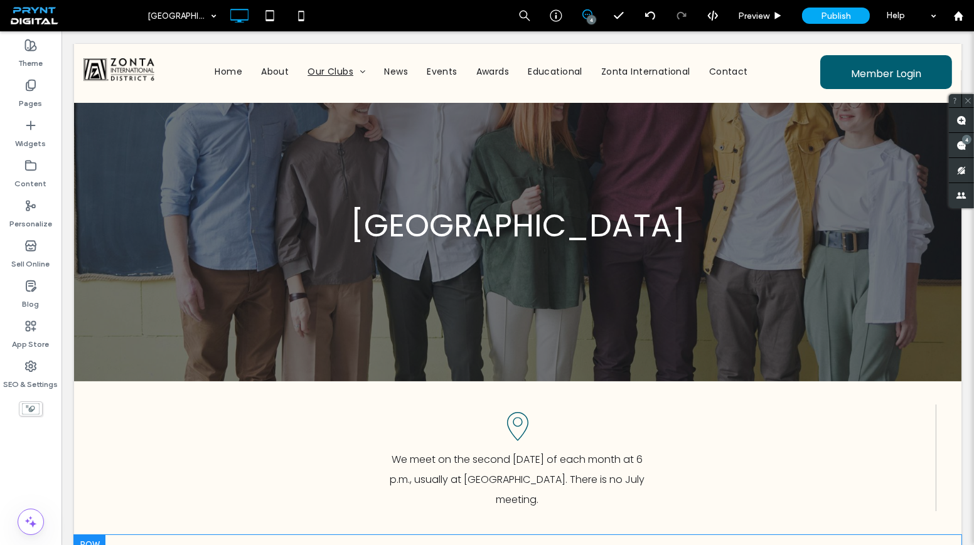
scroll to position [0, 0]
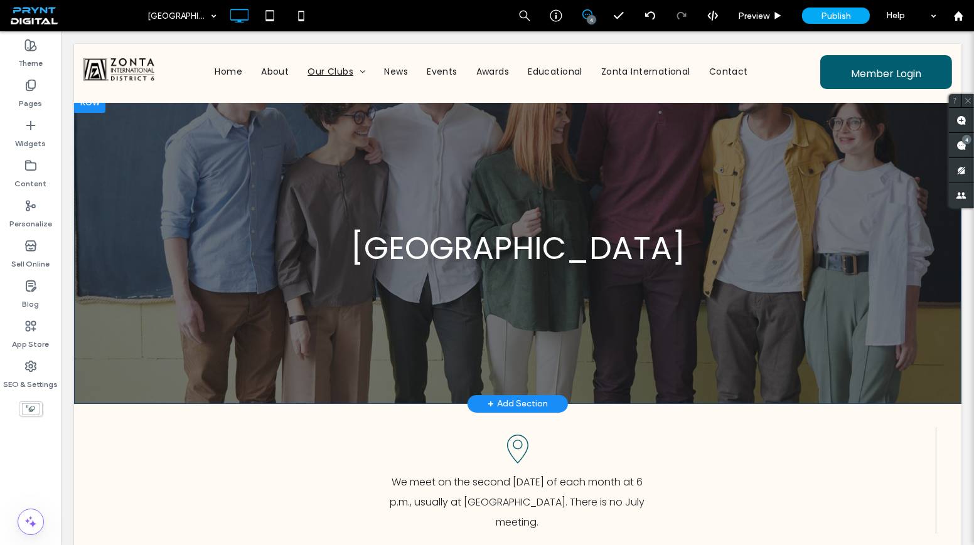
click at [440, 345] on div "Springfield Click To Paste Row + Add Section" at bounding box center [517, 248] width 887 height 311
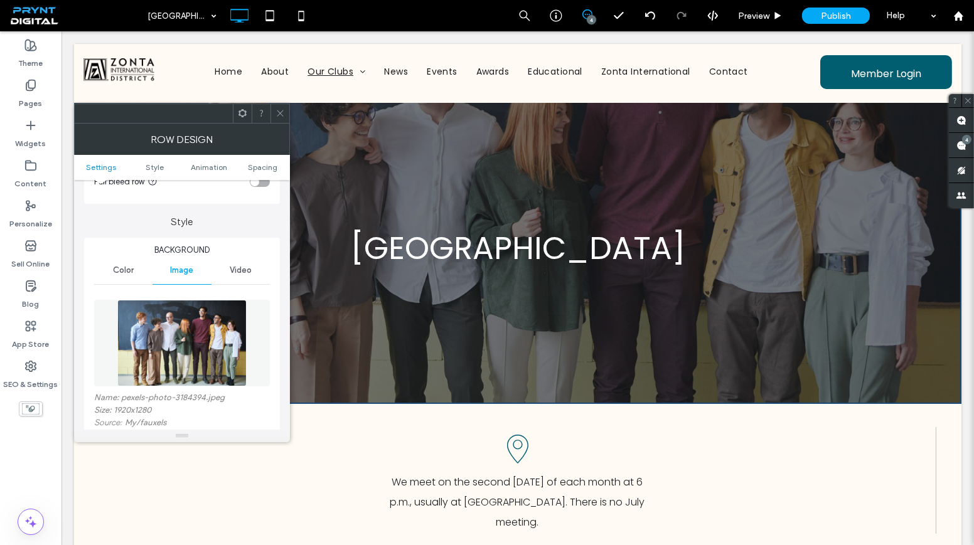
scroll to position [228, 0]
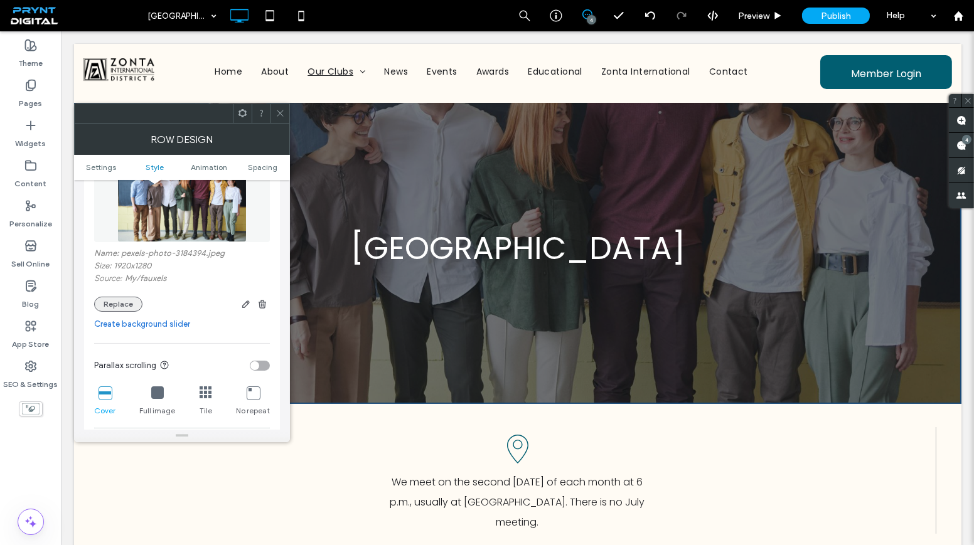
click at [128, 311] on button "Replace" at bounding box center [118, 304] width 48 height 15
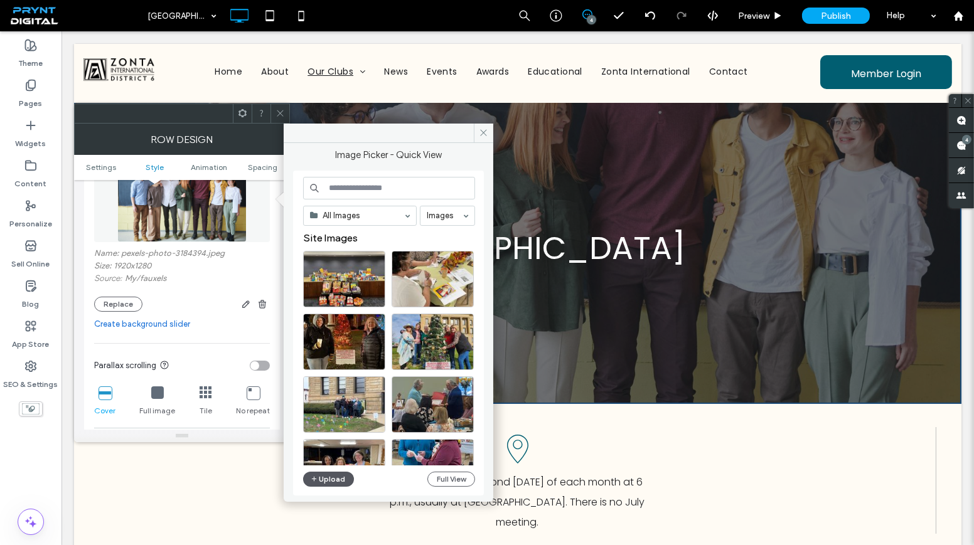
click at [338, 481] on button "Upload" at bounding box center [328, 479] width 51 height 15
click at [332, 488] on div "All Images Images Site Images Upload Full View" at bounding box center [389, 333] width 172 height 313
click at [330, 478] on button "Upload" at bounding box center [328, 479] width 51 height 15
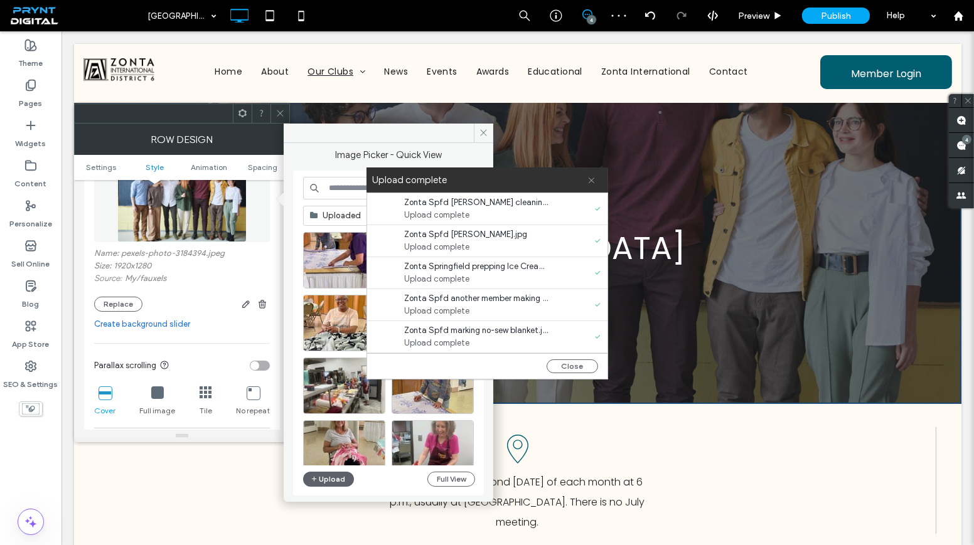
click at [595, 181] on icon at bounding box center [591, 180] width 8 height 8
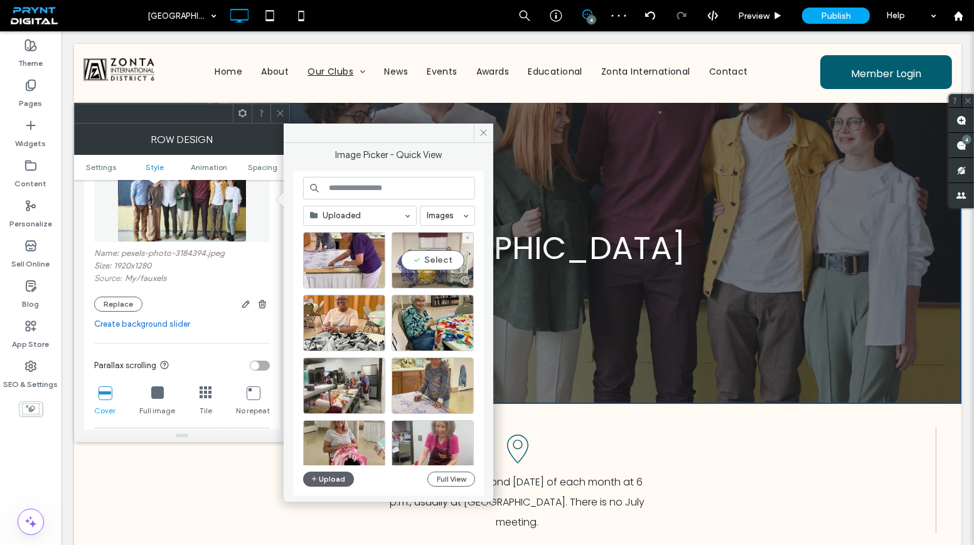
click at [434, 254] on div "Select" at bounding box center [433, 260] width 82 height 56
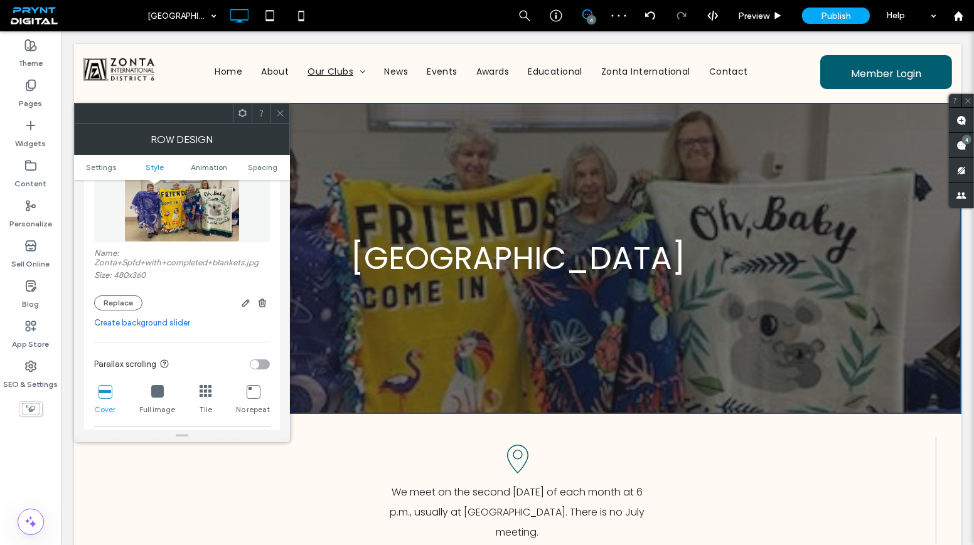
click at [280, 115] on icon at bounding box center [279, 113] width 9 height 9
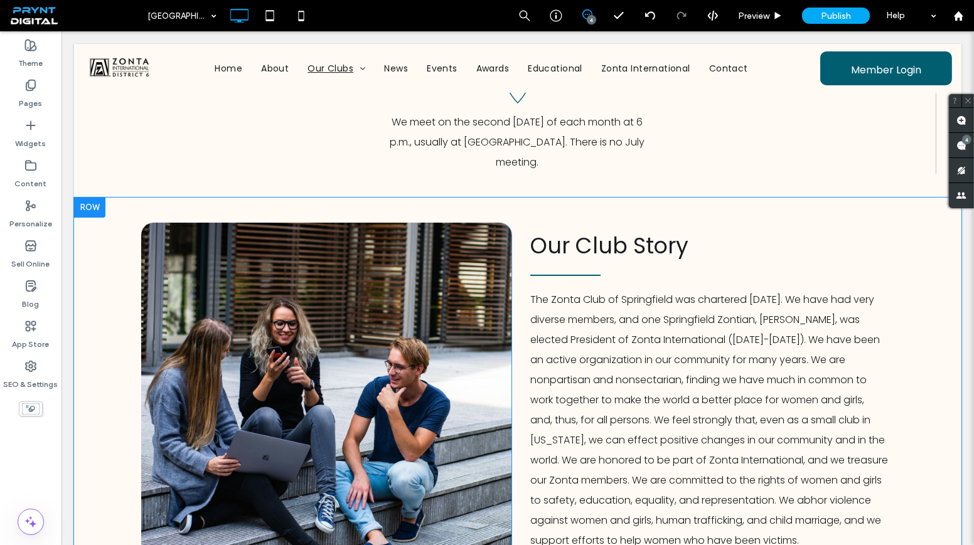
scroll to position [456, 0]
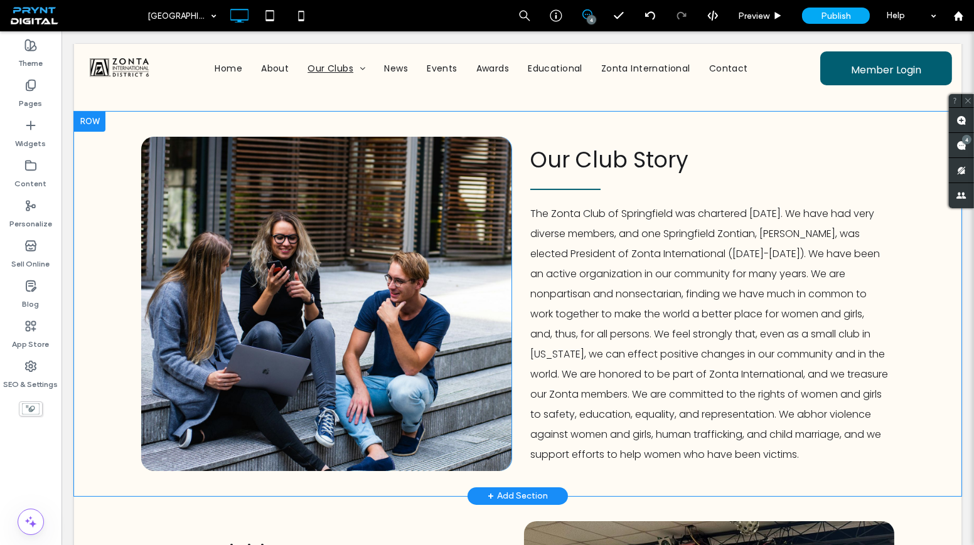
click at [452, 253] on div "Click To Paste" at bounding box center [326, 304] width 370 height 334
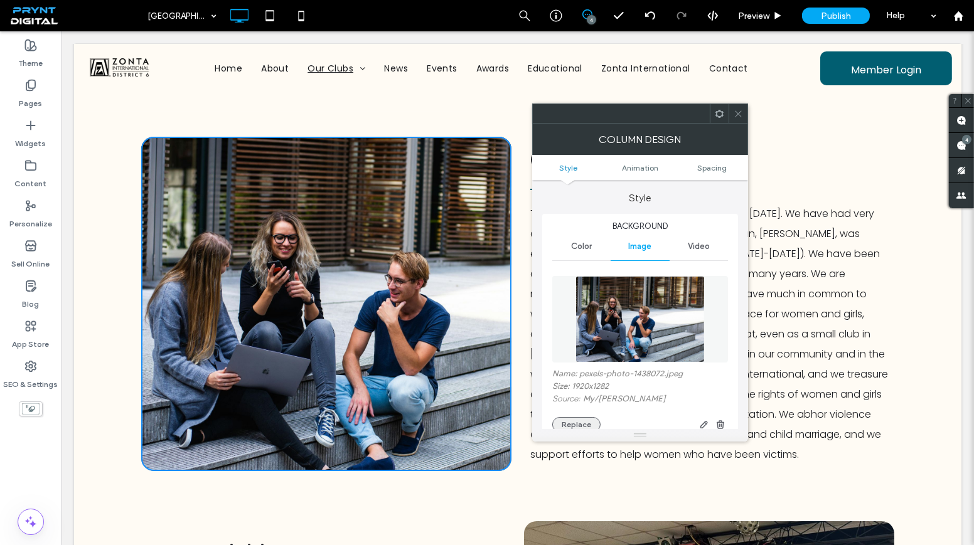
click at [566, 423] on button "Replace" at bounding box center [576, 424] width 48 height 15
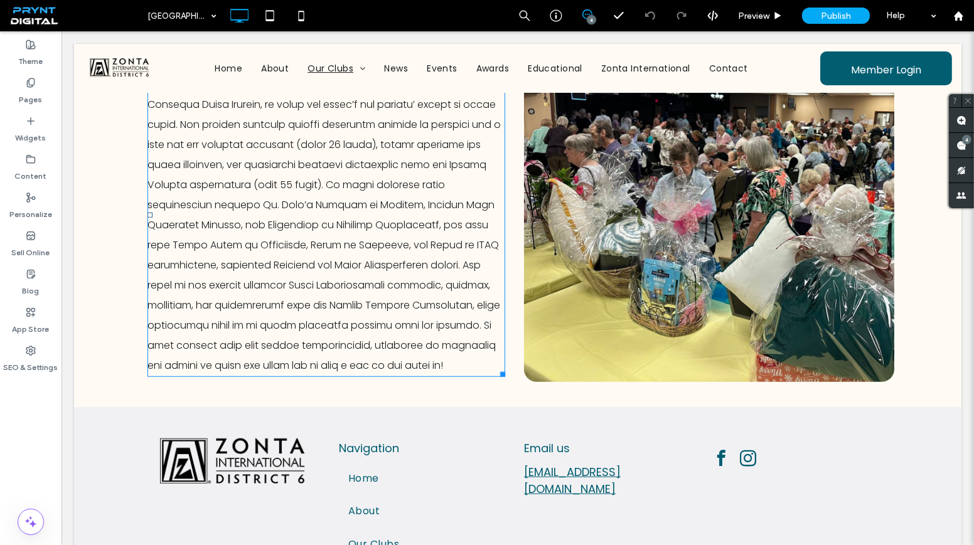
type input "*******"
type input "**"
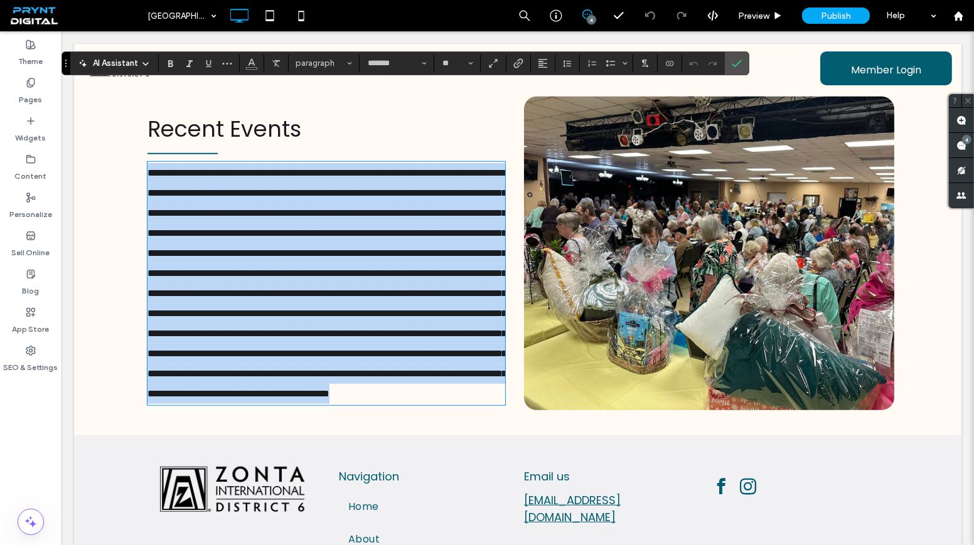
scroll to position [1654, 0]
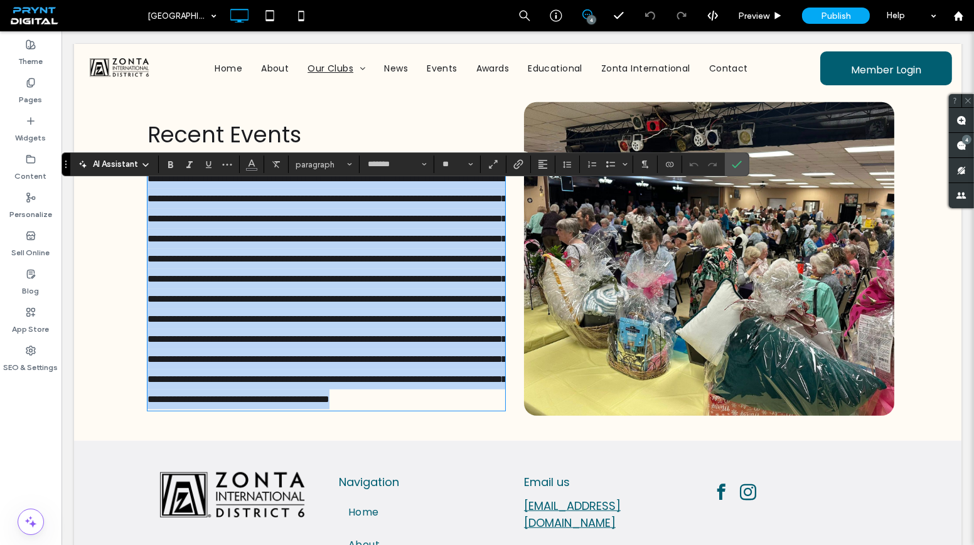
click at [422, 265] on p at bounding box center [326, 289] width 358 height 241
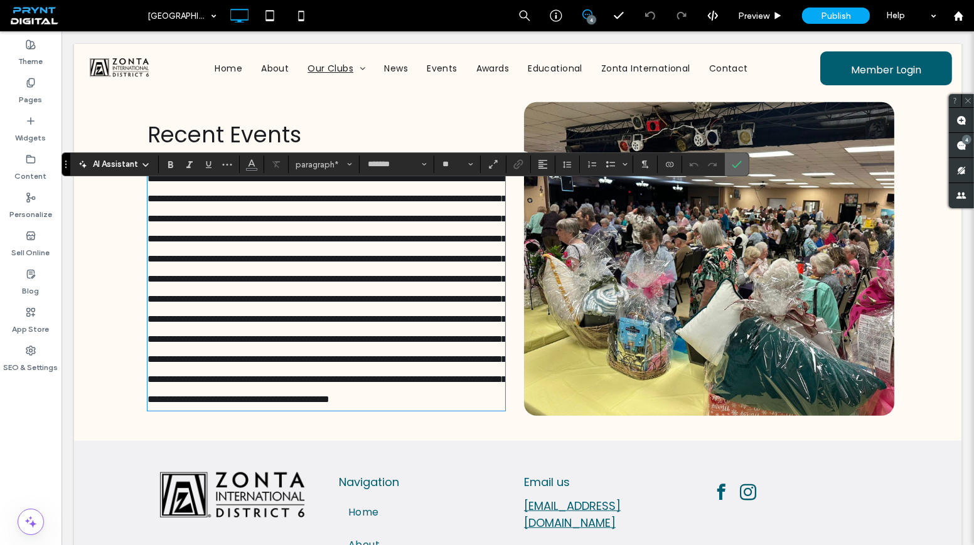
click at [725, 170] on section at bounding box center [737, 164] width 24 height 23
click at [740, 162] on label "Confirm" at bounding box center [736, 164] width 19 height 23
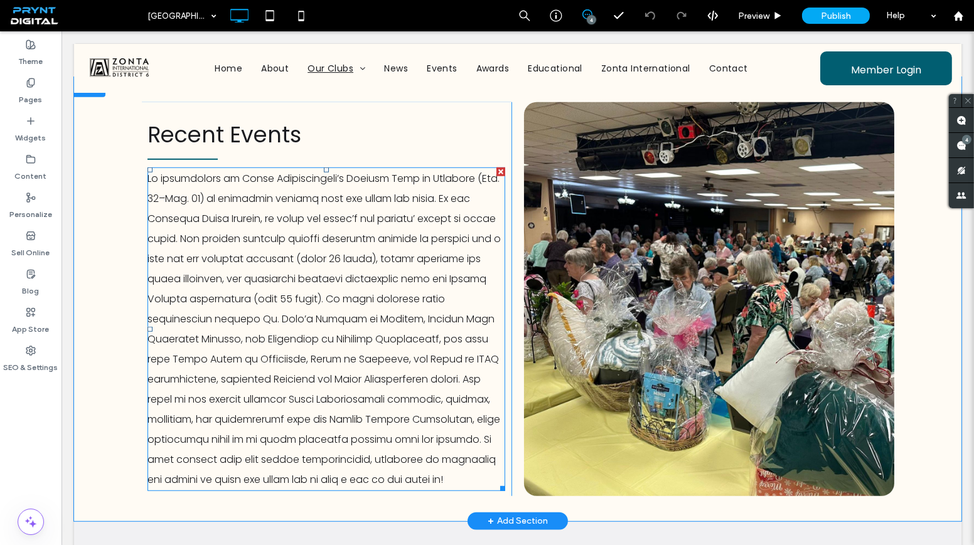
click at [417, 422] on span at bounding box center [323, 329] width 353 height 316
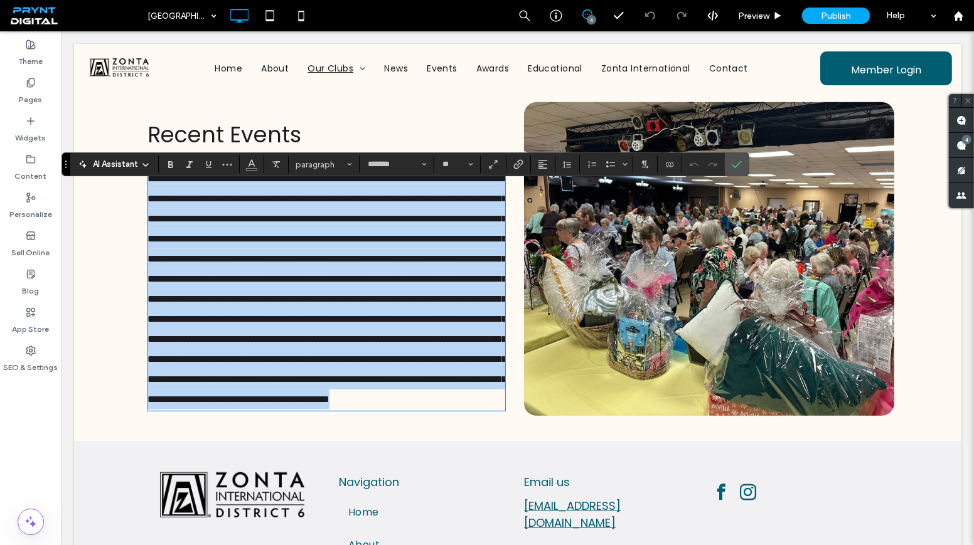
drag, startPoint x: 451, startPoint y: 498, endPoint x: 131, endPoint y: 201, distance: 436.0
click at [131, 201] on div "Recent Events Click To Paste Click To Paste Row + Add Section" at bounding box center [517, 259] width 887 height 364
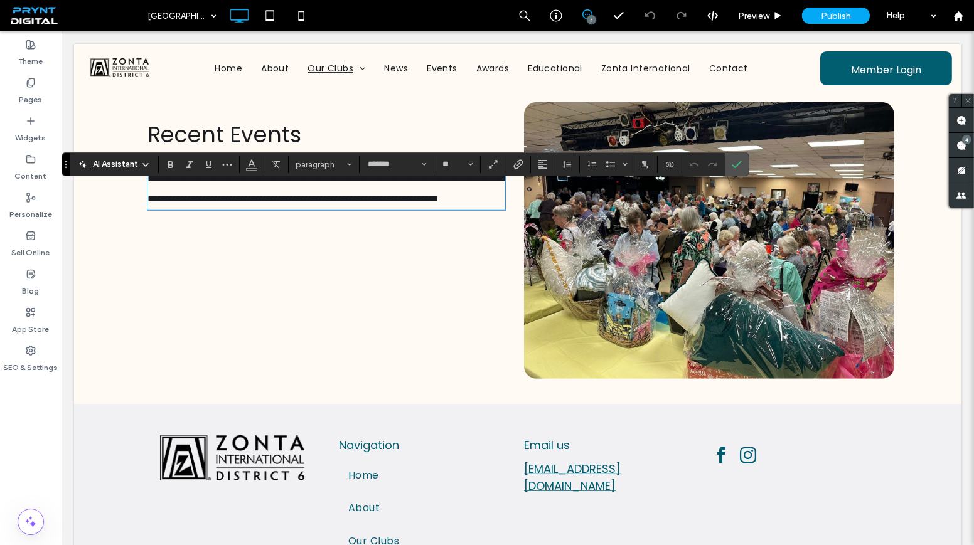
scroll to position [0, 0]
click at [147, 195] on span "**********" at bounding box center [326, 188] width 358 height 29
click at [301, 195] on span "**********" at bounding box center [326, 188] width 358 height 29
click at [354, 209] on p "**********" at bounding box center [326, 189] width 358 height 40
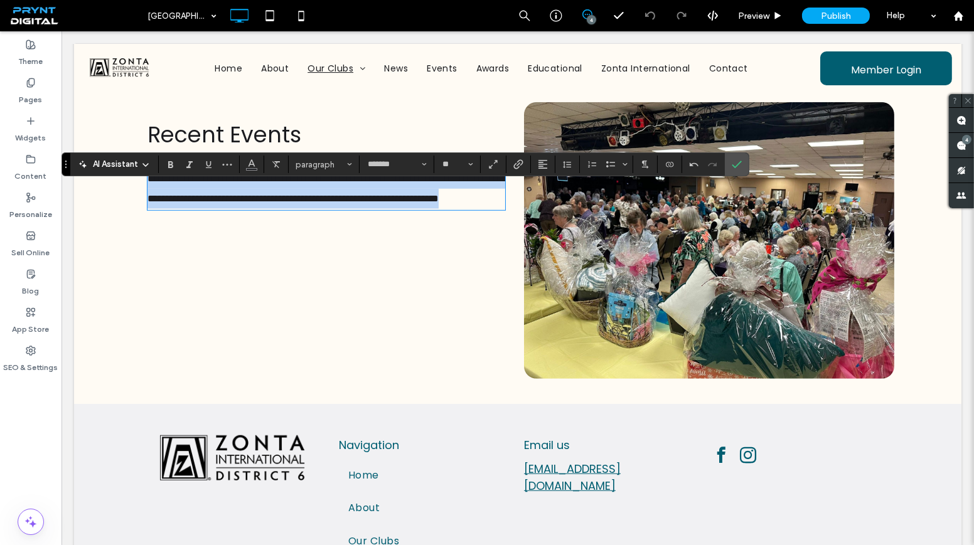
drag, startPoint x: 354, startPoint y: 238, endPoint x: 132, endPoint y: 196, distance: 226.1
click at [132, 196] on div "**********" at bounding box center [517, 240] width 887 height 327
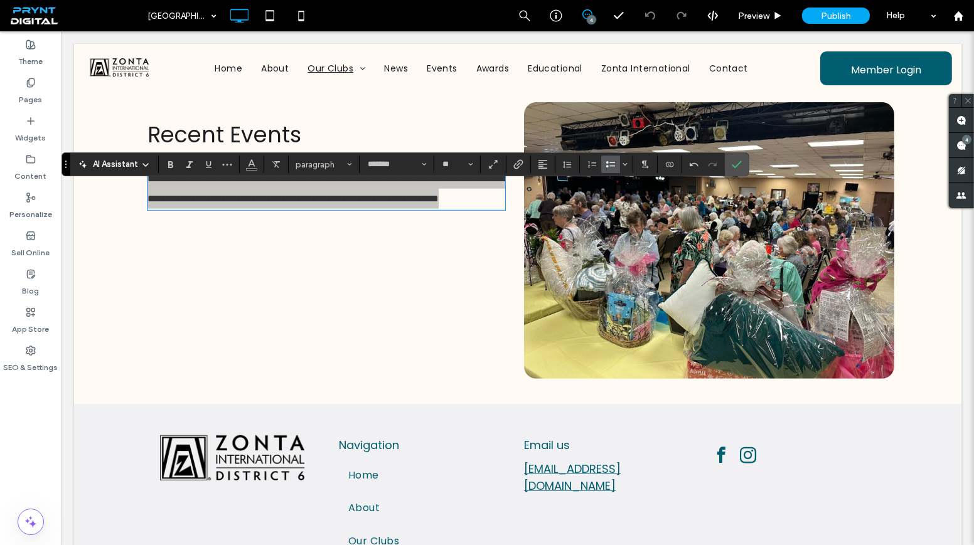
click at [606, 165] on icon "Bulleted List" at bounding box center [611, 164] width 10 height 10
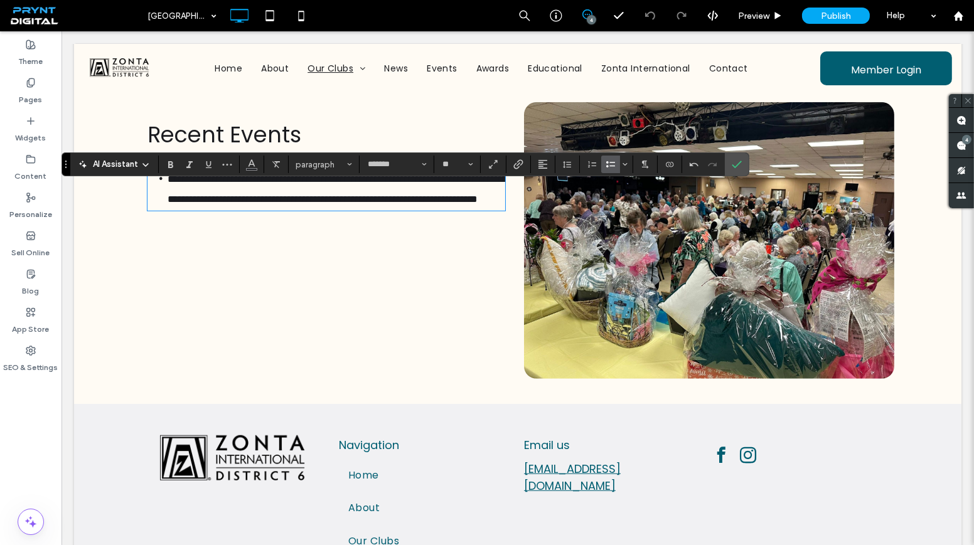
click at [378, 210] on li "**********" at bounding box center [337, 189] width 338 height 41
click at [368, 210] on li "**********" at bounding box center [337, 189] width 338 height 41
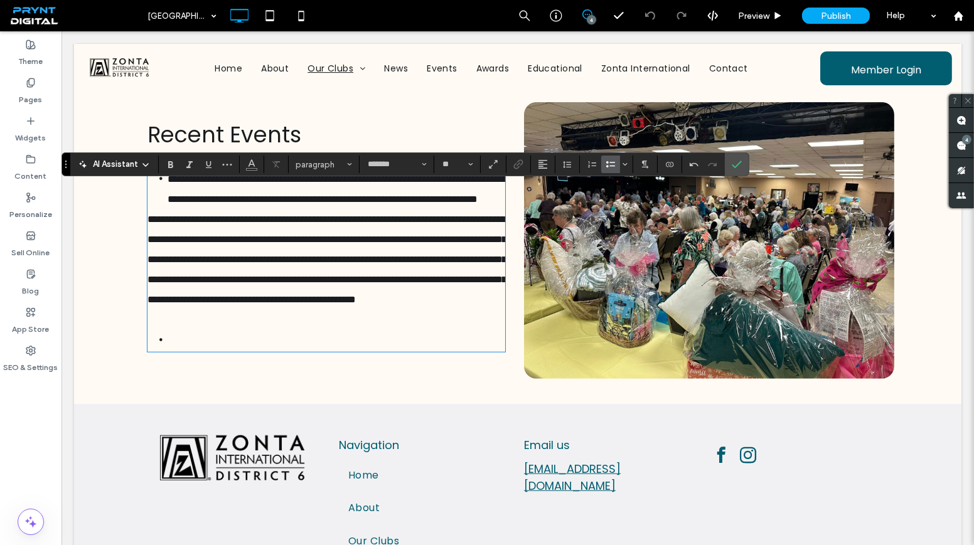
click at [282, 304] on span "**********" at bounding box center [326, 260] width 359 height 90
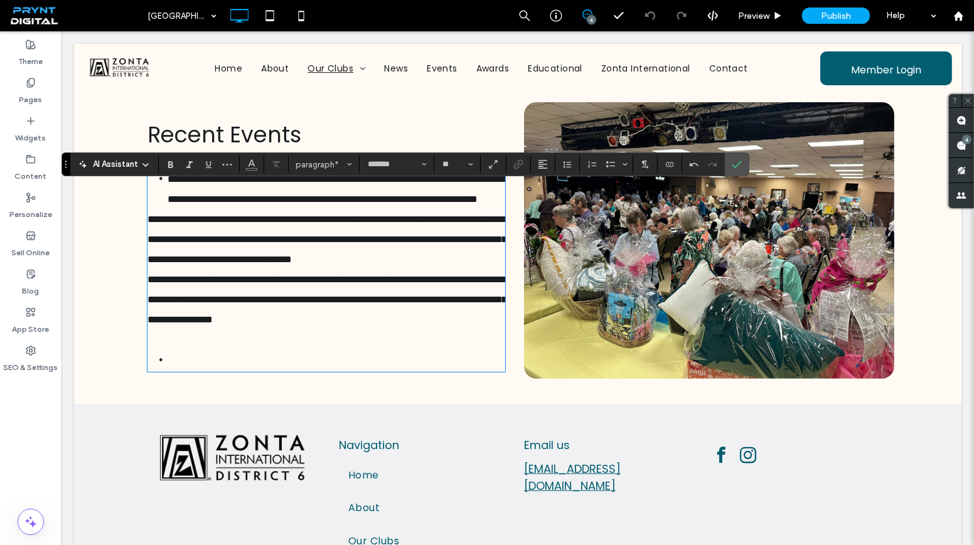
click at [171, 371] on li "﻿" at bounding box center [337, 360] width 338 height 21
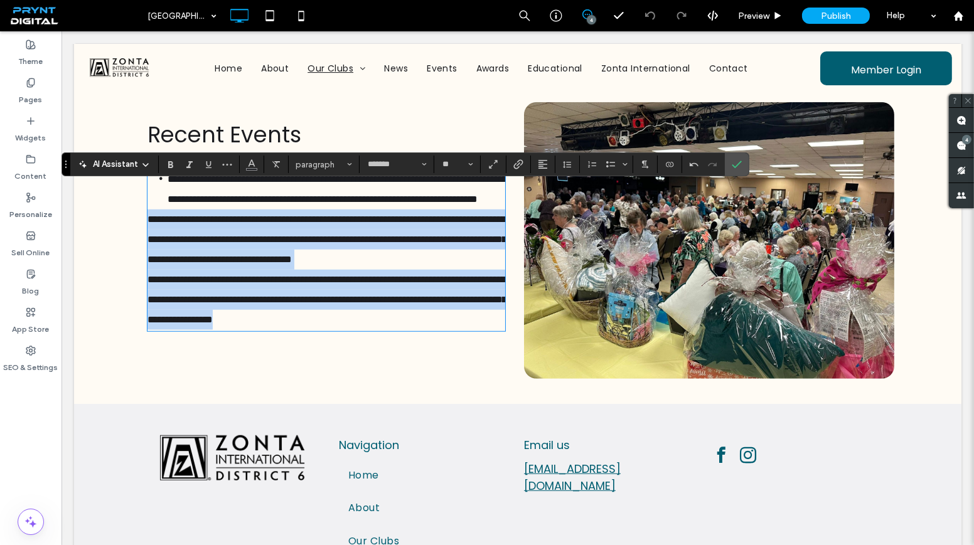
drag, startPoint x: 477, startPoint y: 380, endPoint x: 134, endPoint y: 249, distance: 367.2
click at [134, 249] on div "**********" at bounding box center [517, 240] width 887 height 327
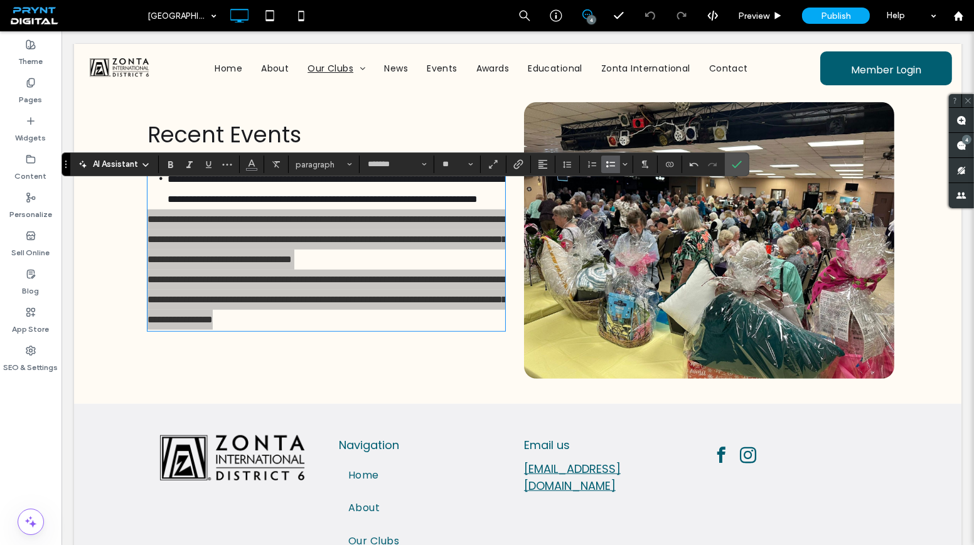
click at [606, 164] on icon "Bulleted List" at bounding box center [611, 164] width 10 height 10
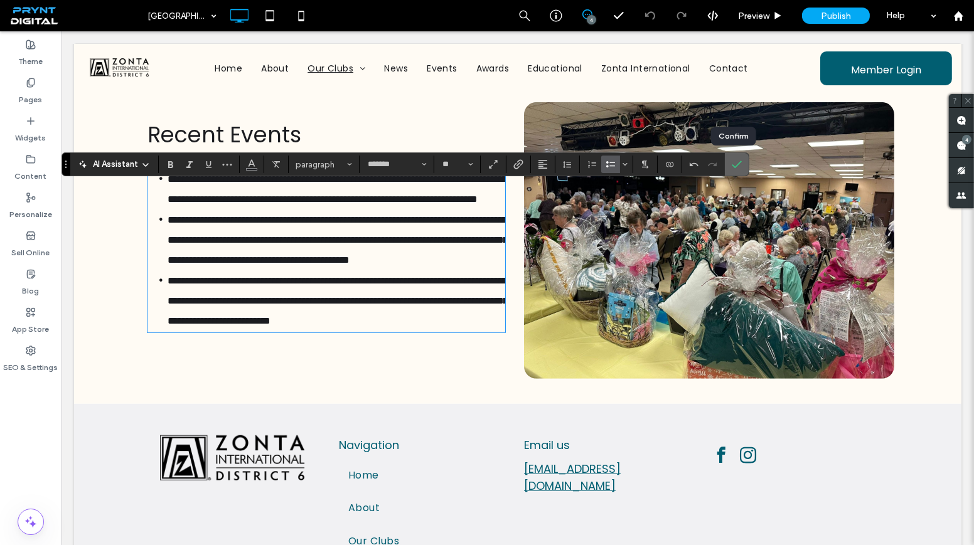
click at [727, 168] on label "Confirm" at bounding box center [736, 164] width 19 height 23
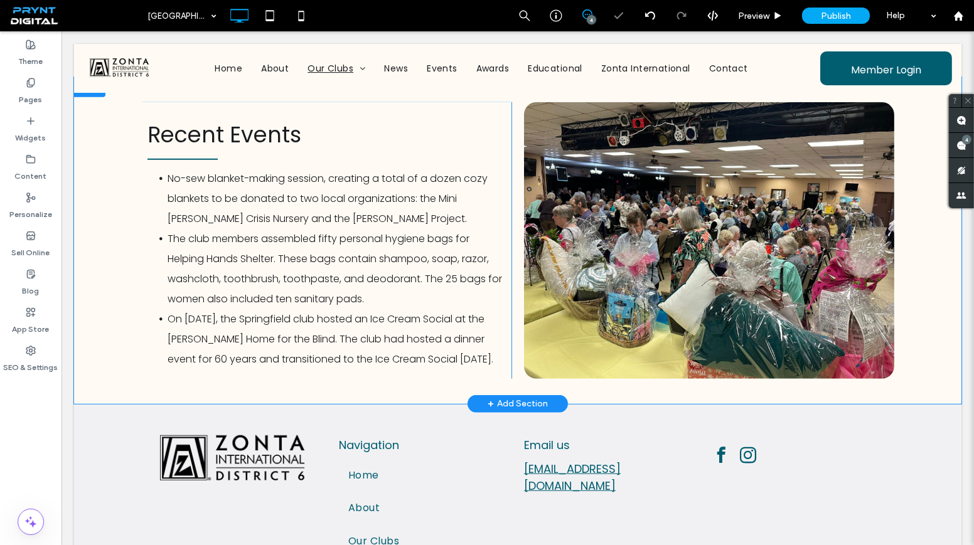
click at [583, 164] on div "Click To Paste" at bounding box center [709, 240] width 370 height 277
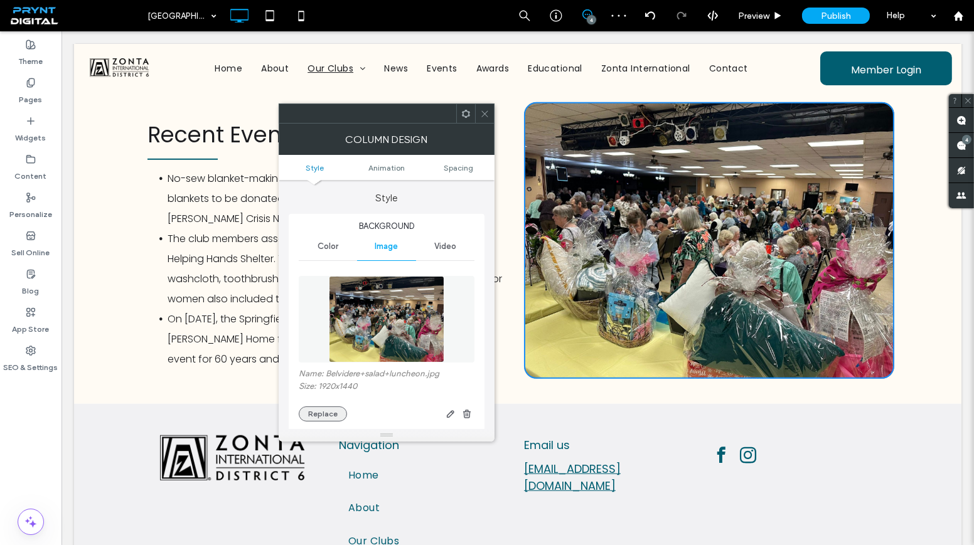
click at [316, 412] on button "Replace" at bounding box center [323, 414] width 48 height 15
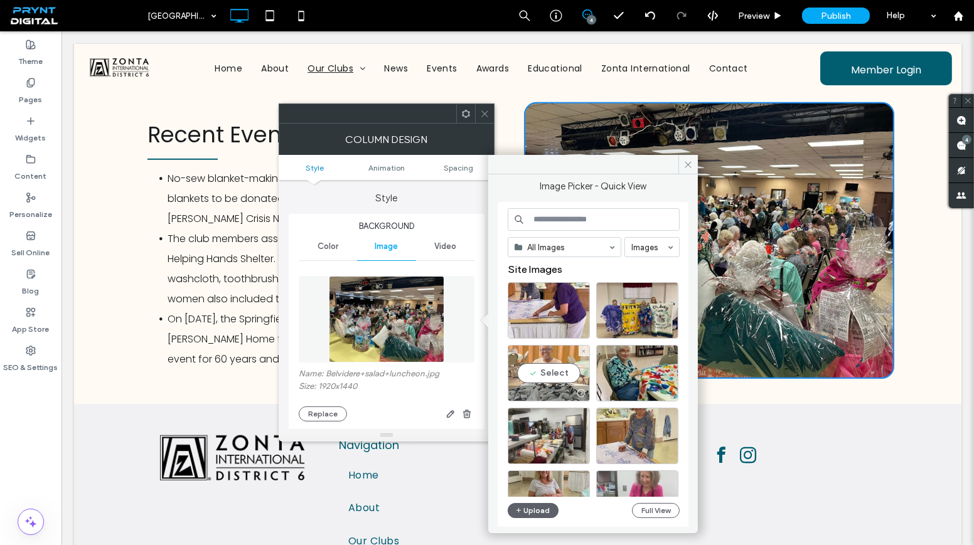
click at [560, 372] on div "Select" at bounding box center [549, 373] width 82 height 56
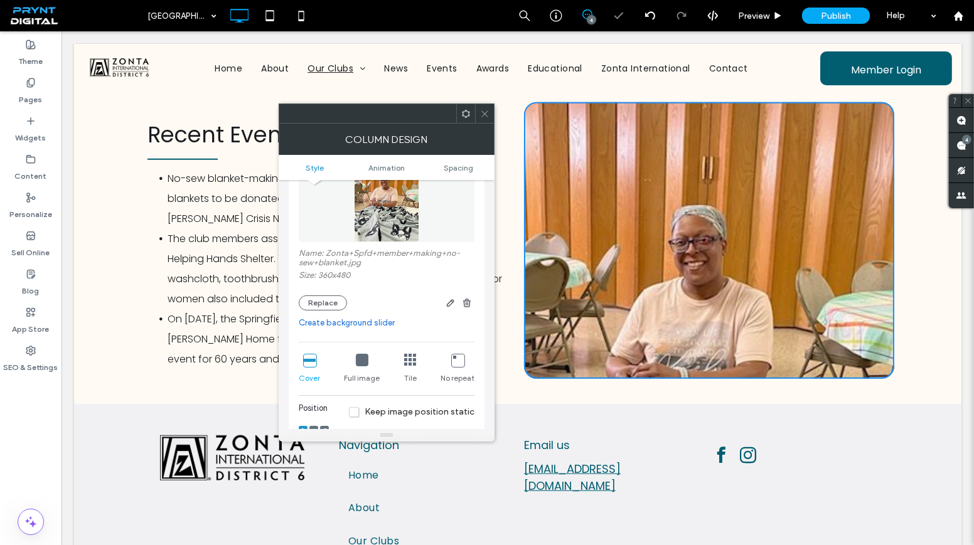
scroll to position [171, 0]
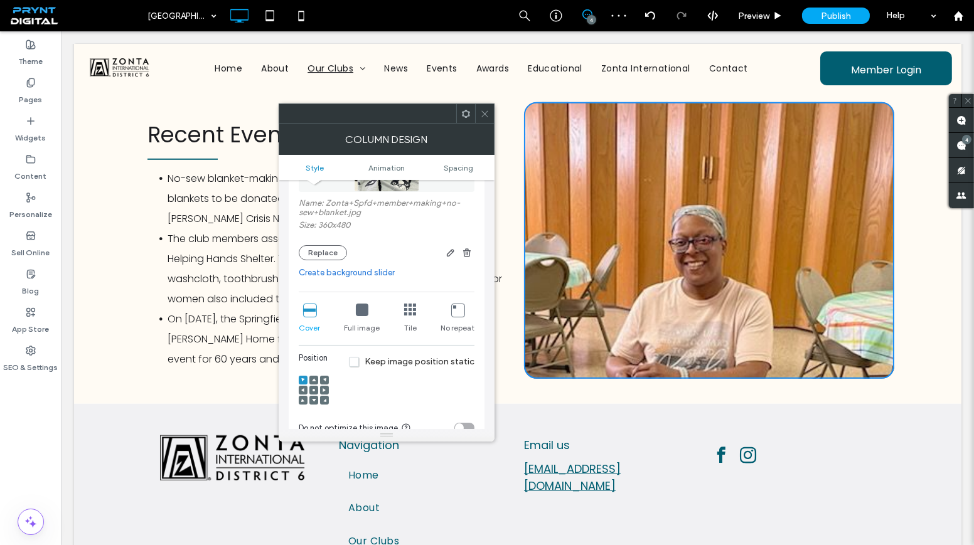
click at [310, 388] on div at bounding box center [313, 390] width 9 height 9
click at [312, 388] on icon at bounding box center [314, 390] width 4 height 4
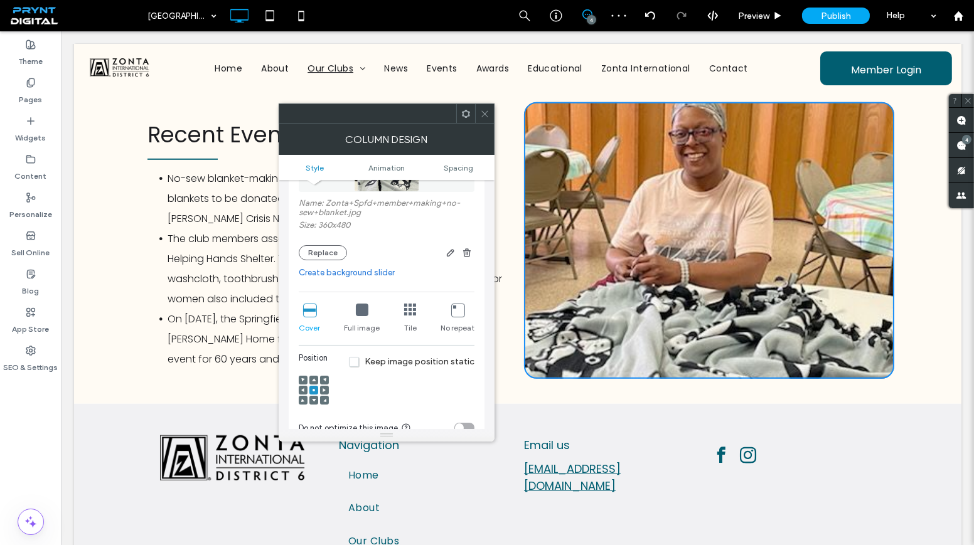
click at [484, 115] on icon at bounding box center [484, 113] width 9 height 9
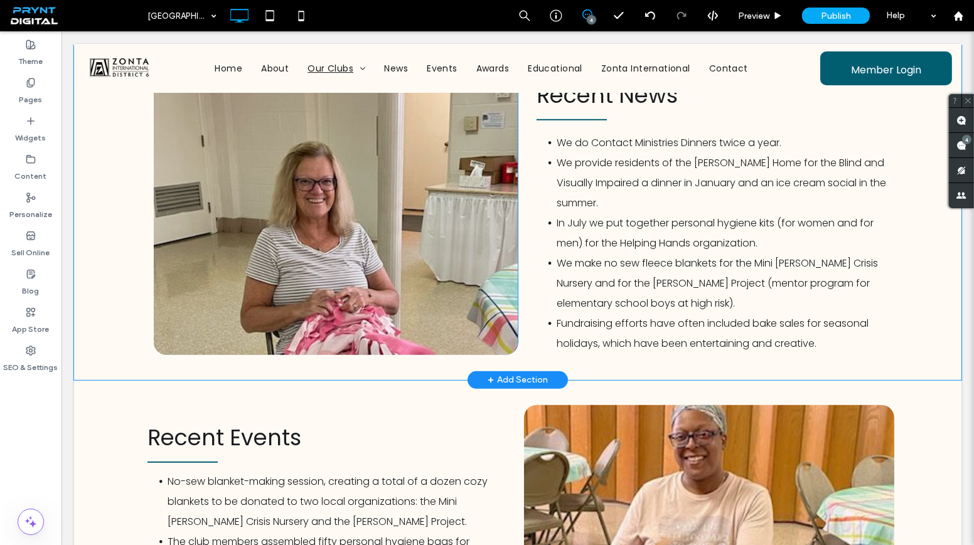
scroll to position [1483, 0]
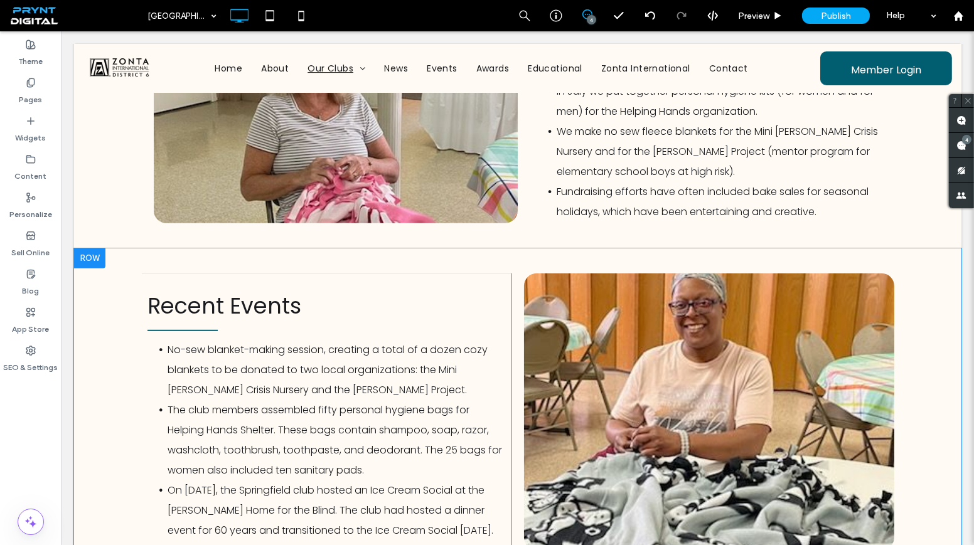
click at [598, 338] on div "Click To Paste" at bounding box center [709, 412] width 370 height 277
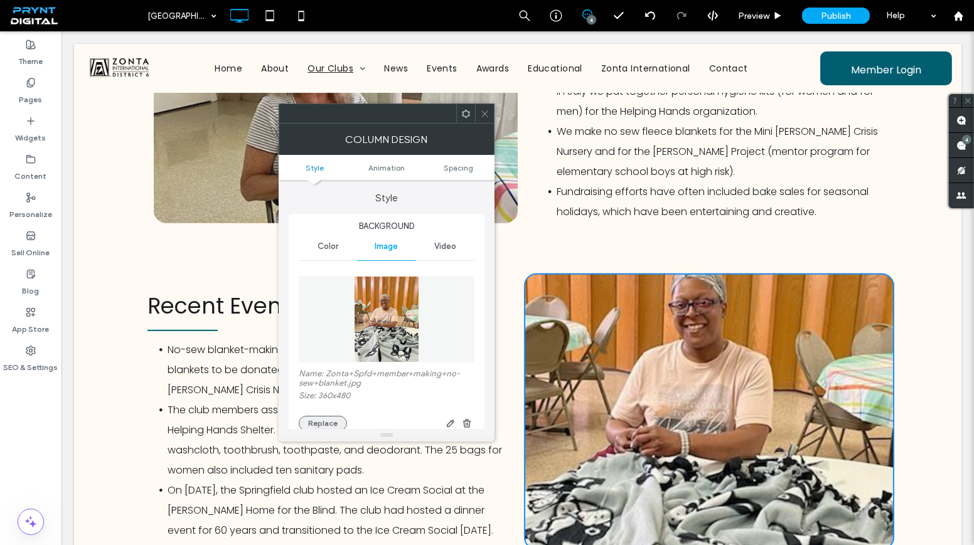
click at [321, 426] on button "Replace" at bounding box center [323, 423] width 48 height 15
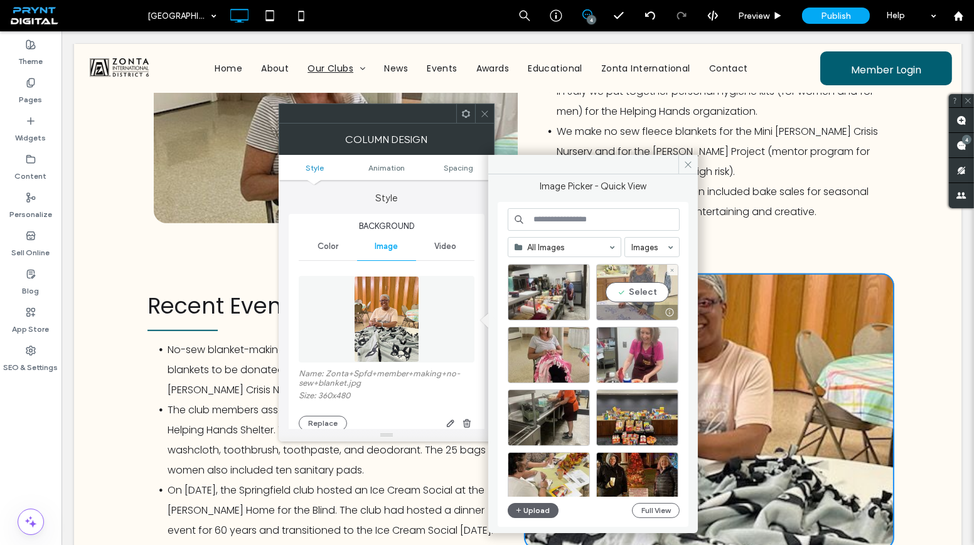
scroll to position [171, 0]
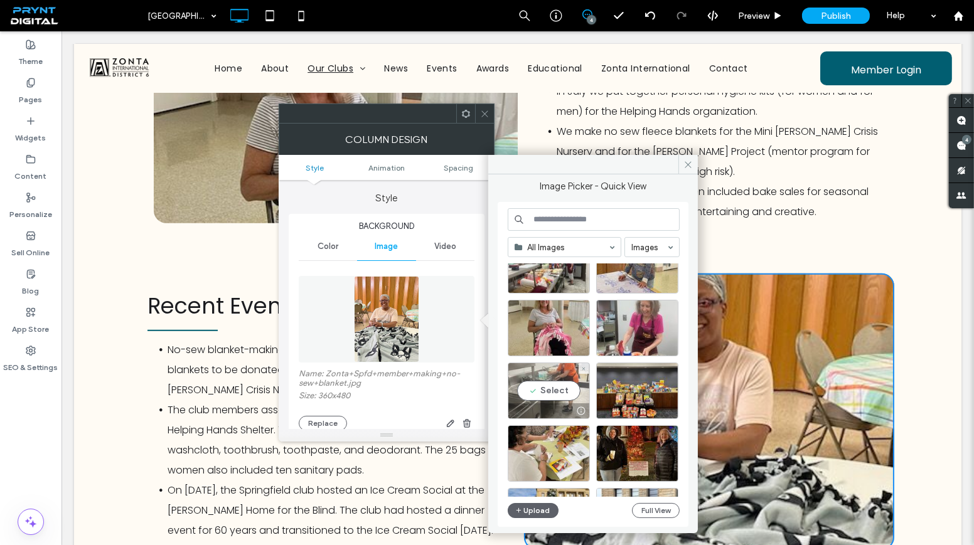
click at [565, 376] on div "Select" at bounding box center [549, 391] width 82 height 56
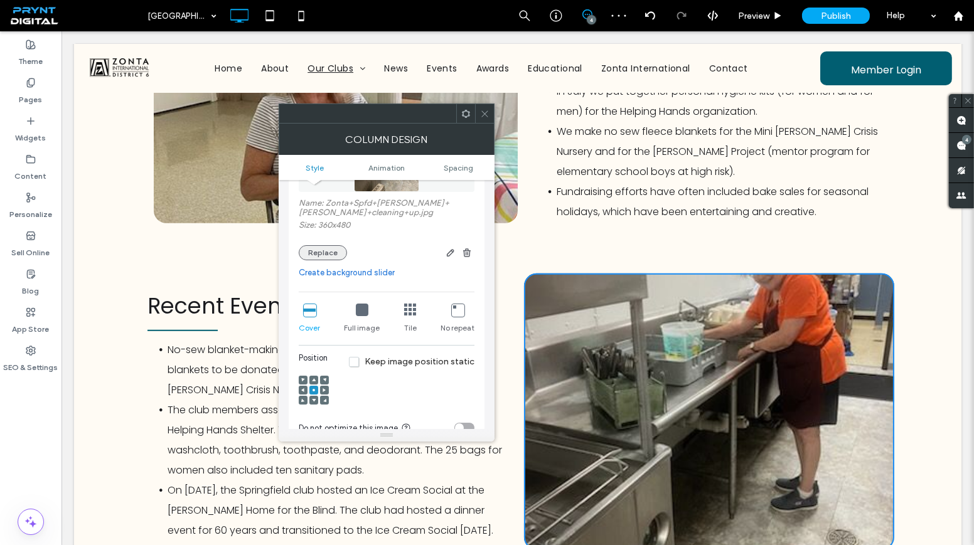
click at [325, 260] on button "Replace" at bounding box center [323, 252] width 48 height 15
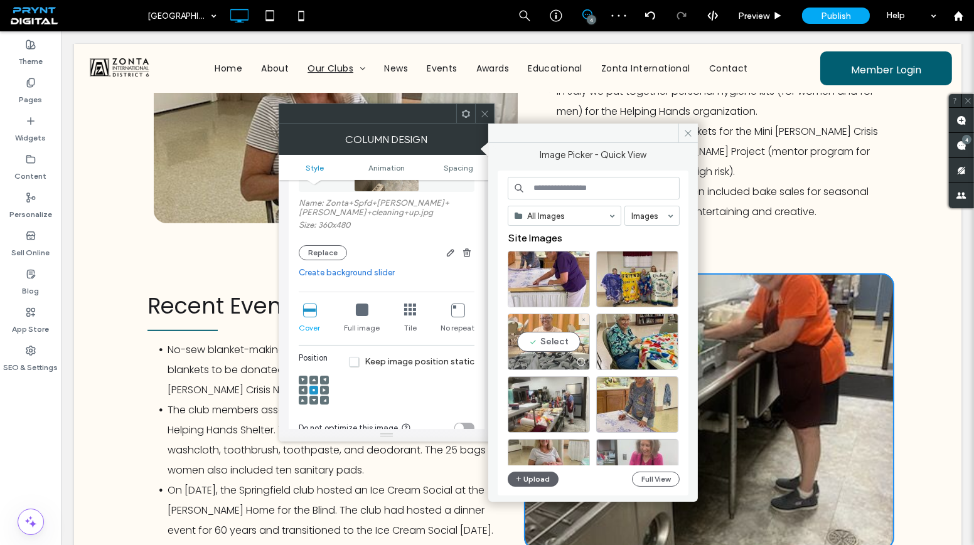
drag, startPoint x: 547, startPoint y: 334, endPoint x: 486, endPoint y: 303, distance: 69.0
click at [547, 334] on div "Select" at bounding box center [549, 342] width 82 height 56
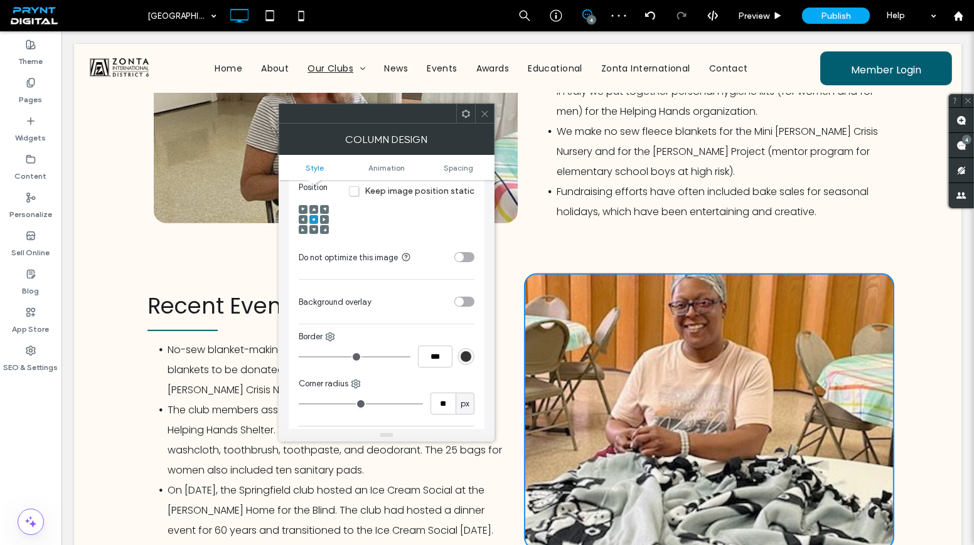
scroll to position [342, 0]
click at [484, 110] on icon at bounding box center [484, 113] width 9 height 9
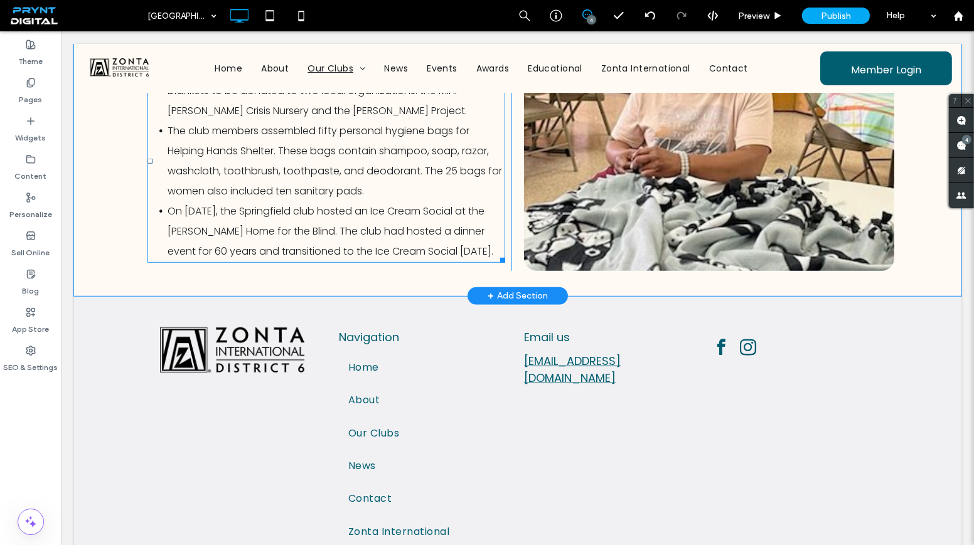
scroll to position [1768, 0]
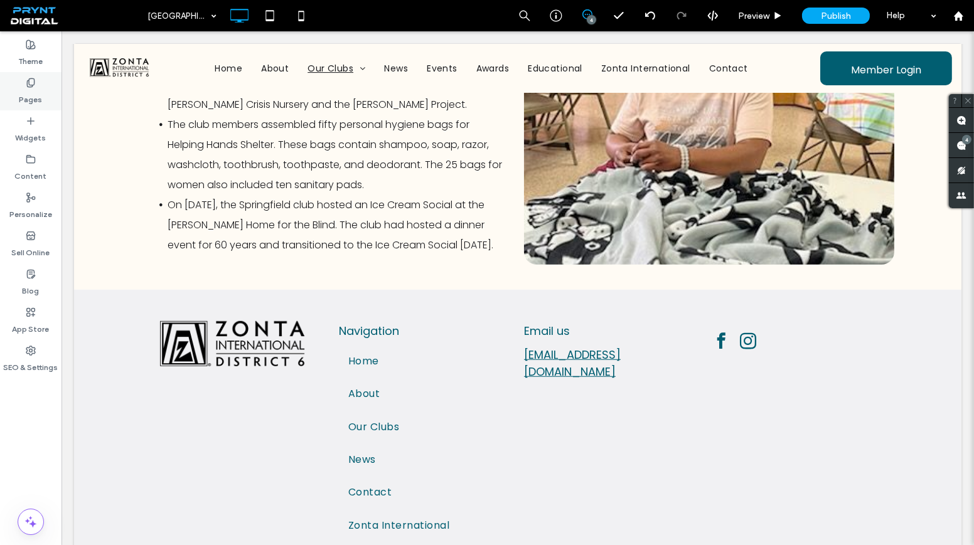
click at [42, 92] on div "Pages" at bounding box center [30, 91] width 61 height 38
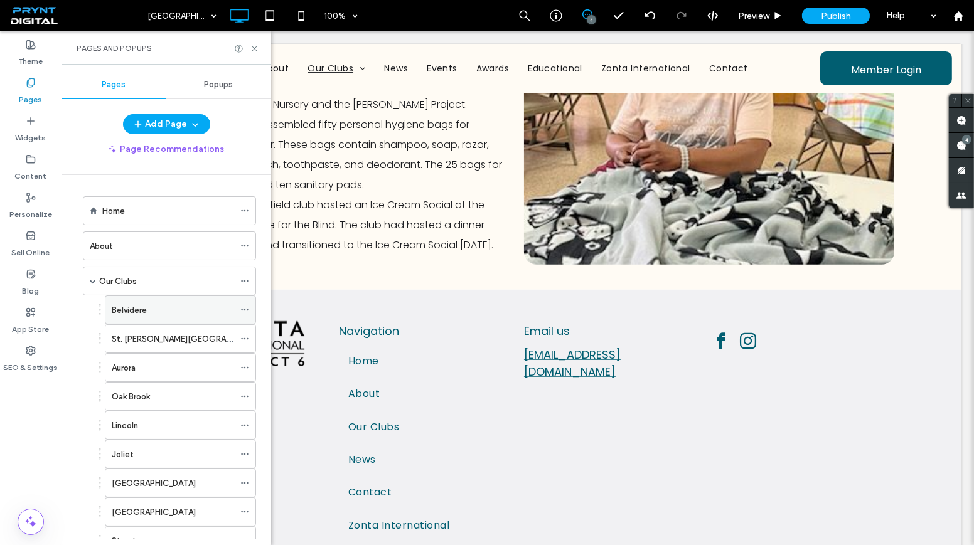
click at [154, 304] on div "Belvidere" at bounding box center [173, 310] width 122 height 13
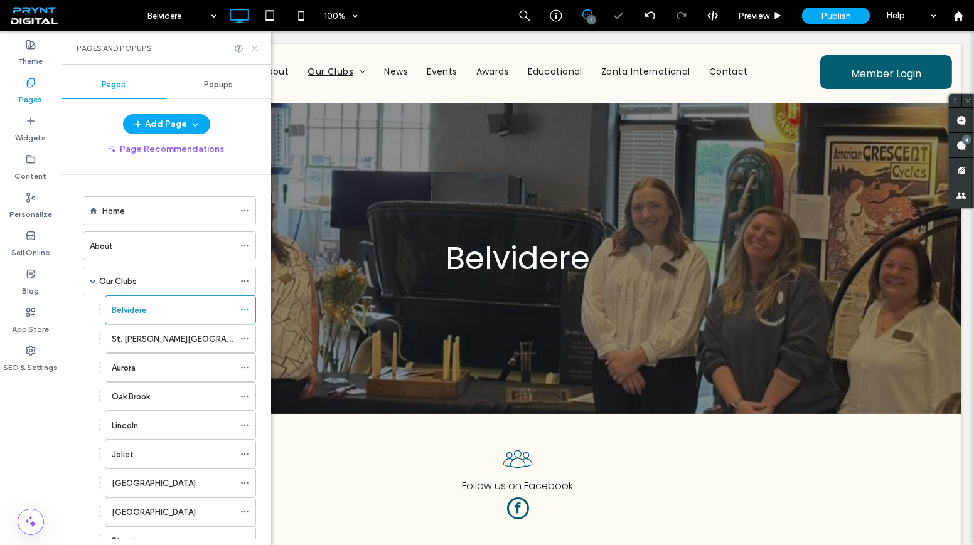
click at [259, 49] on div "Pages and Popups" at bounding box center [166, 47] width 210 height 33
click at [255, 48] on use at bounding box center [254, 48] width 5 height 5
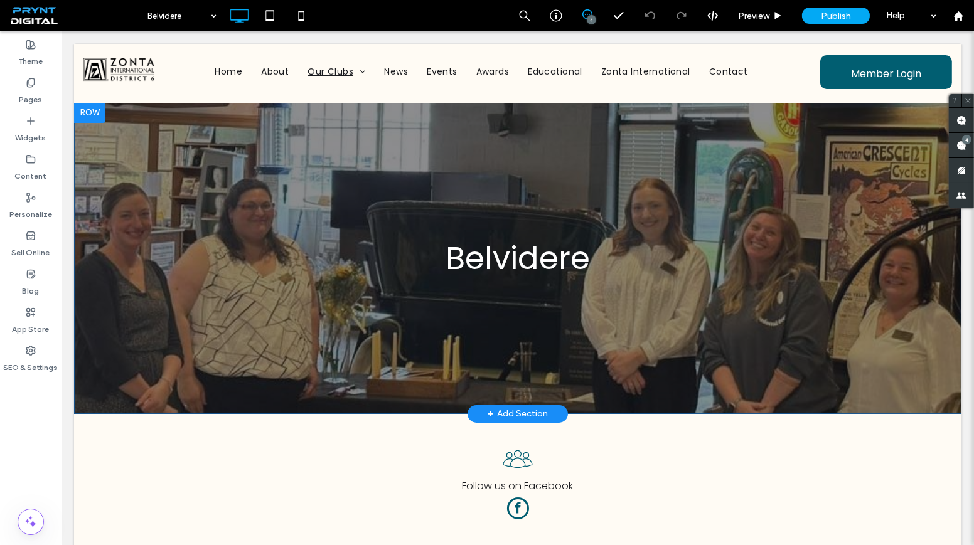
click at [355, 169] on div "Belvidere Click To Paste Row + Add Section" at bounding box center [517, 258] width 887 height 311
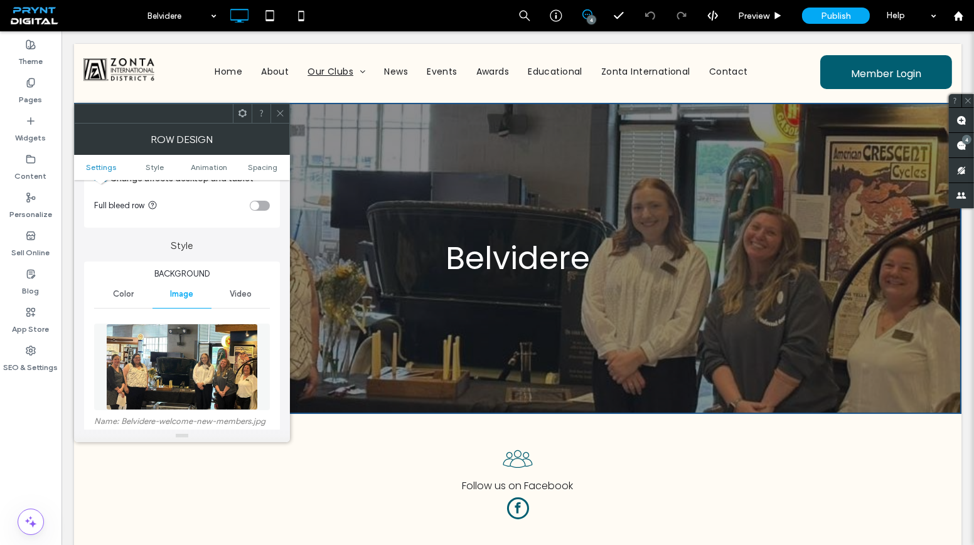
scroll to position [228, 0]
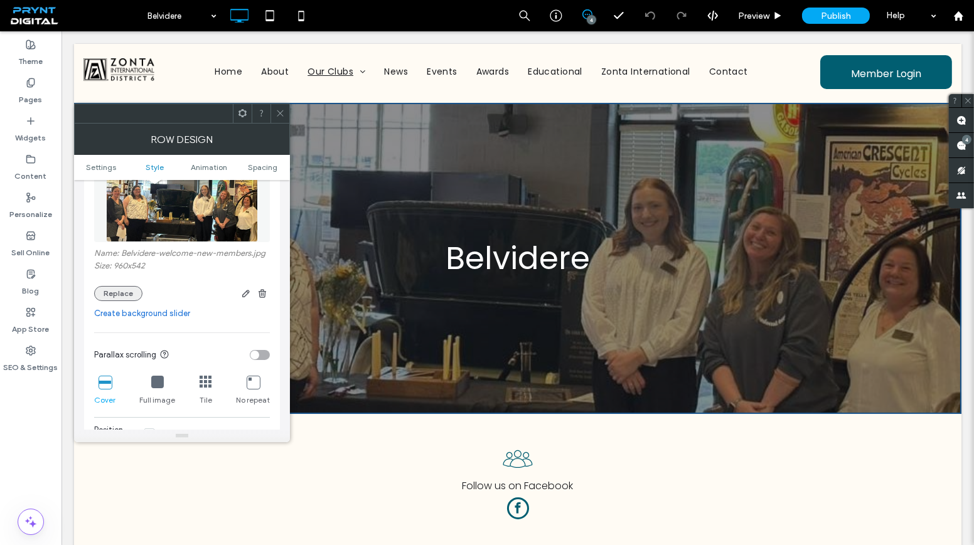
click at [127, 297] on button "Replace" at bounding box center [118, 293] width 48 height 15
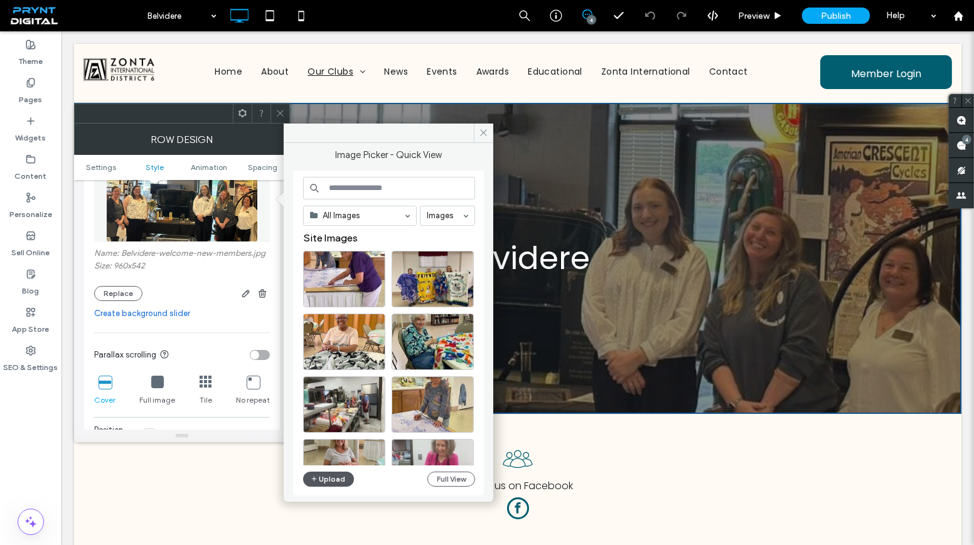
click at [328, 476] on button "Upload" at bounding box center [328, 479] width 51 height 15
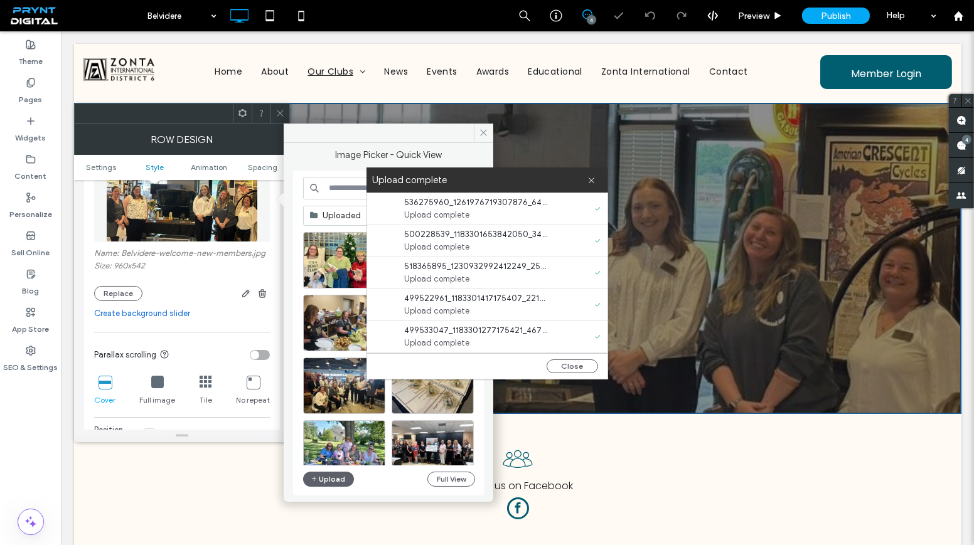
click at [587, 184] on span at bounding box center [591, 180] width 8 height 25
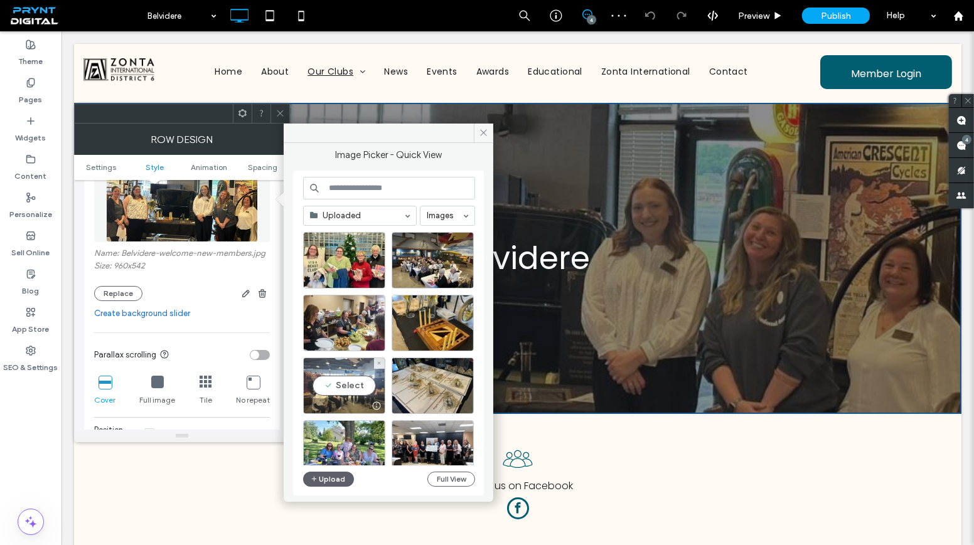
click at [358, 387] on div "Select" at bounding box center [344, 386] width 82 height 56
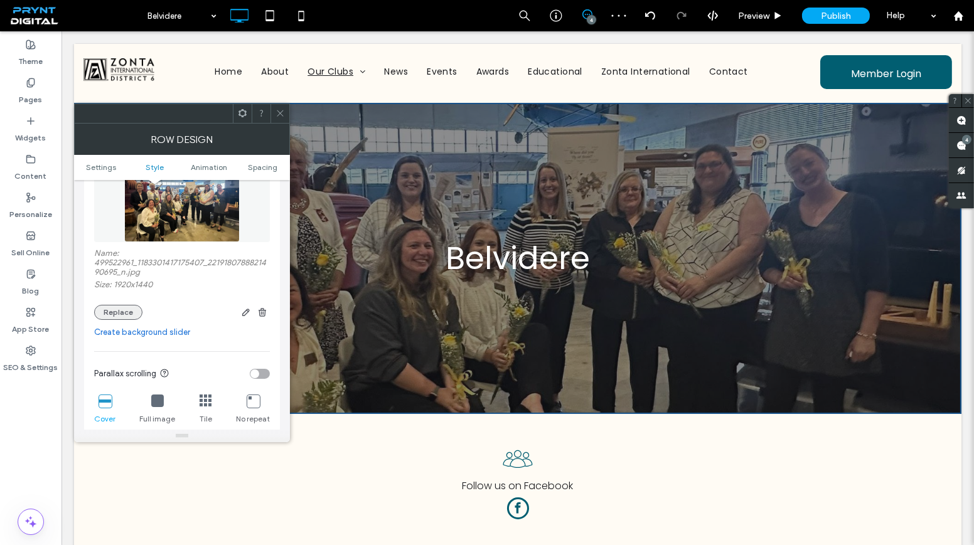
click at [125, 308] on button "Replace" at bounding box center [118, 312] width 48 height 15
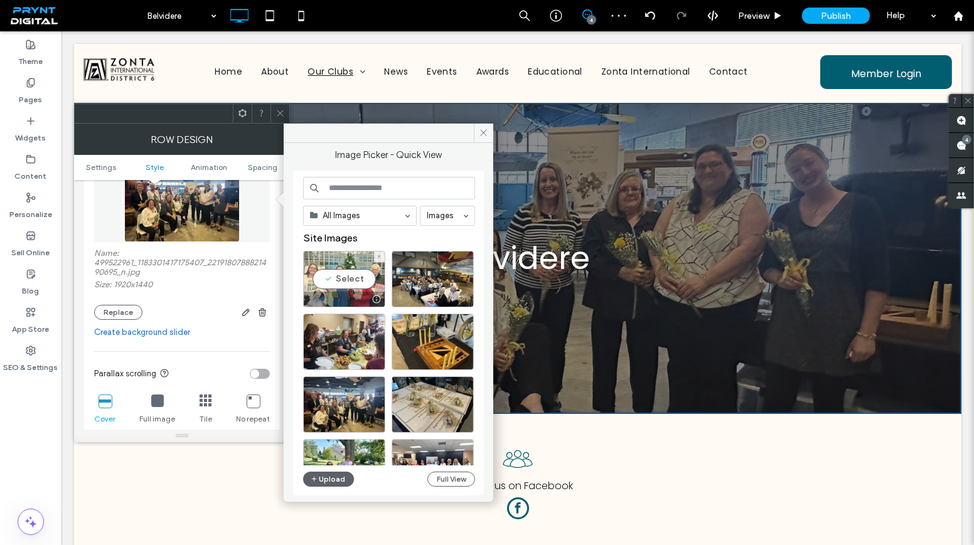
click at [314, 274] on div "Select" at bounding box center [344, 279] width 82 height 56
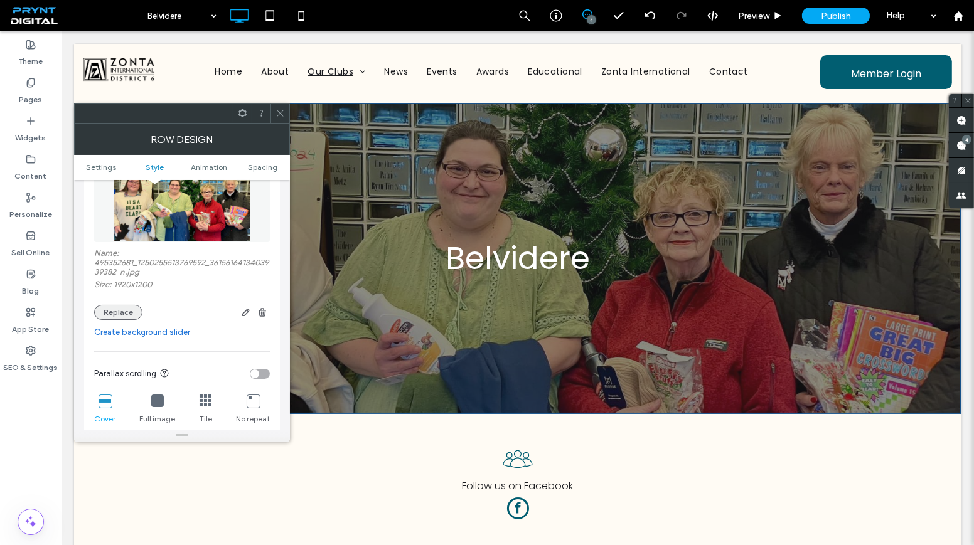
click at [126, 307] on button "Replace" at bounding box center [118, 312] width 48 height 15
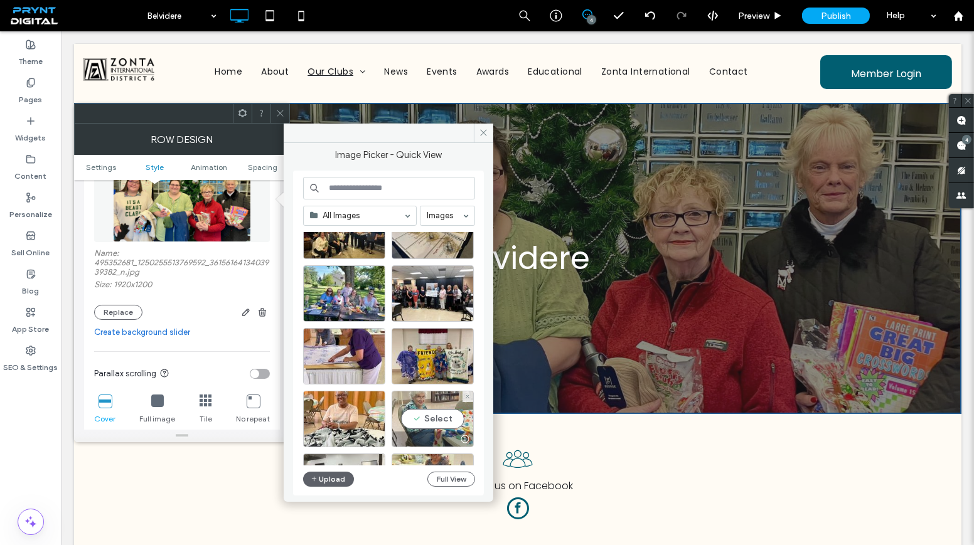
scroll to position [171, 0]
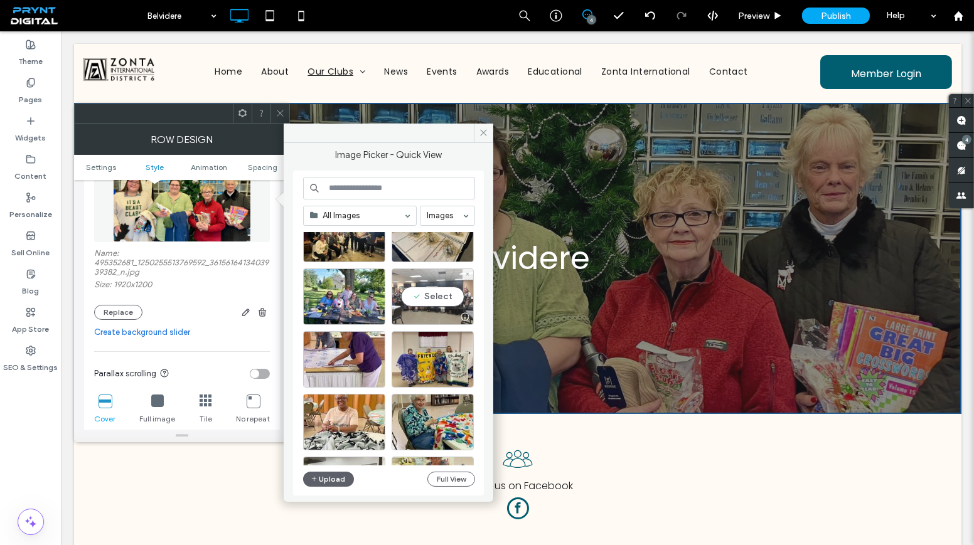
click at [428, 283] on div "Select" at bounding box center [433, 297] width 82 height 56
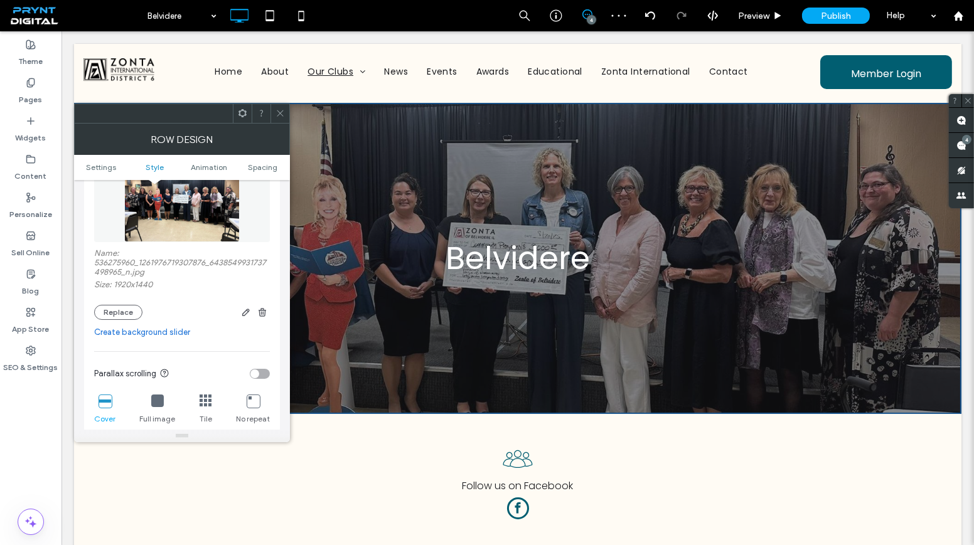
click at [272, 111] on div at bounding box center [279, 113] width 19 height 19
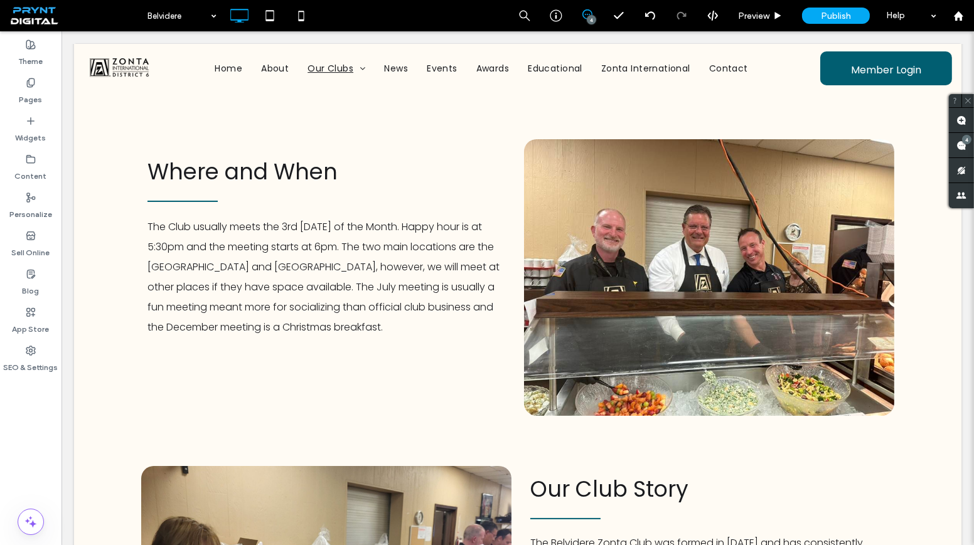
scroll to position [456, 0]
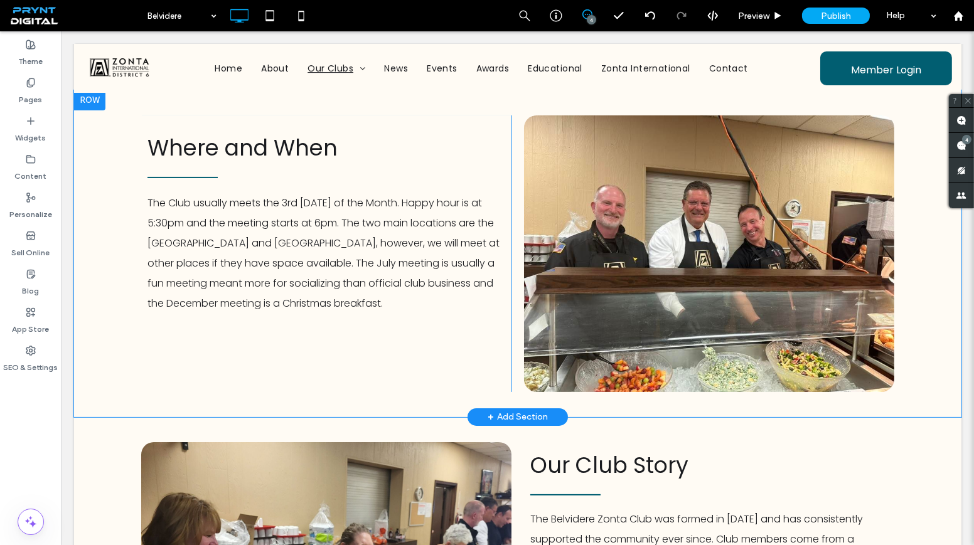
click at [545, 249] on div "Click To Paste" at bounding box center [709, 253] width 370 height 277
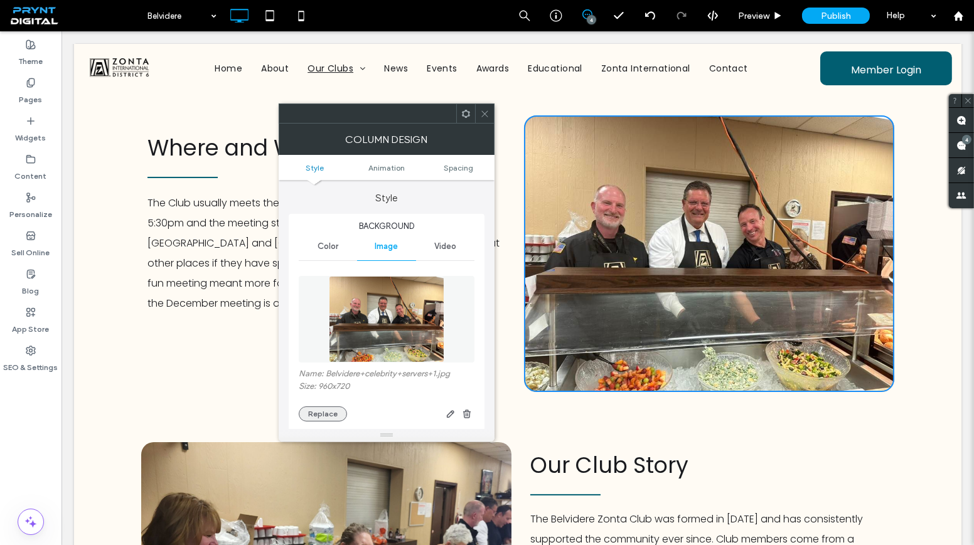
click at [339, 412] on button "Replace" at bounding box center [323, 414] width 48 height 15
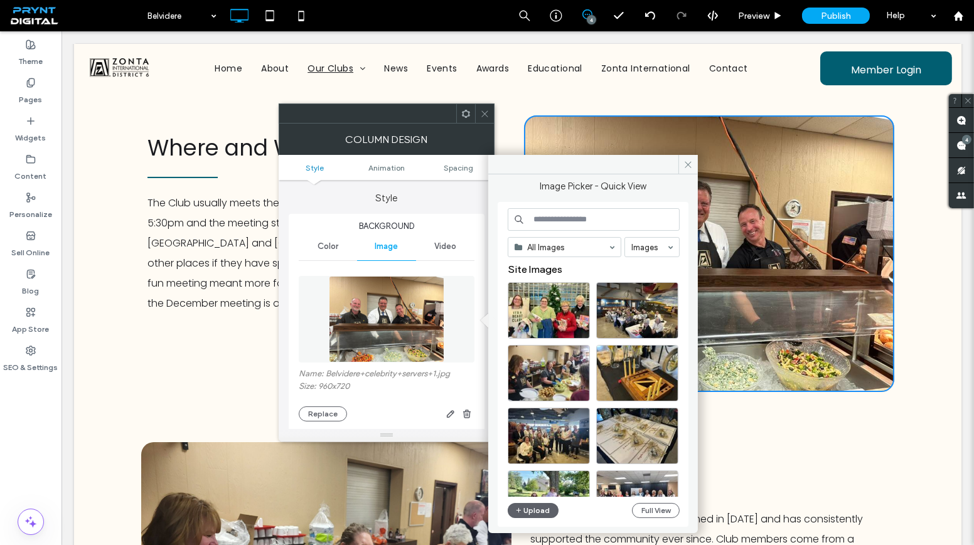
click at [487, 113] on icon at bounding box center [484, 113] width 9 height 9
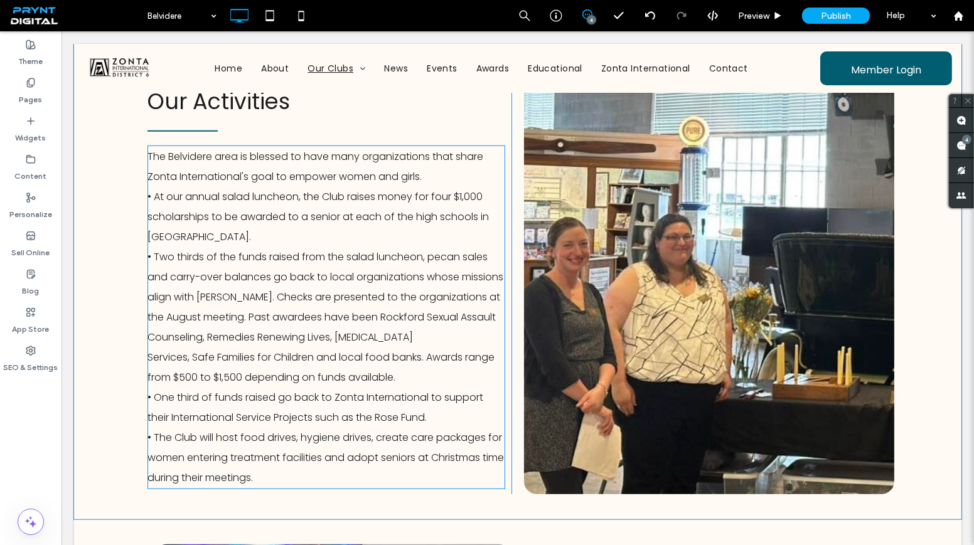
scroll to position [1768, 0]
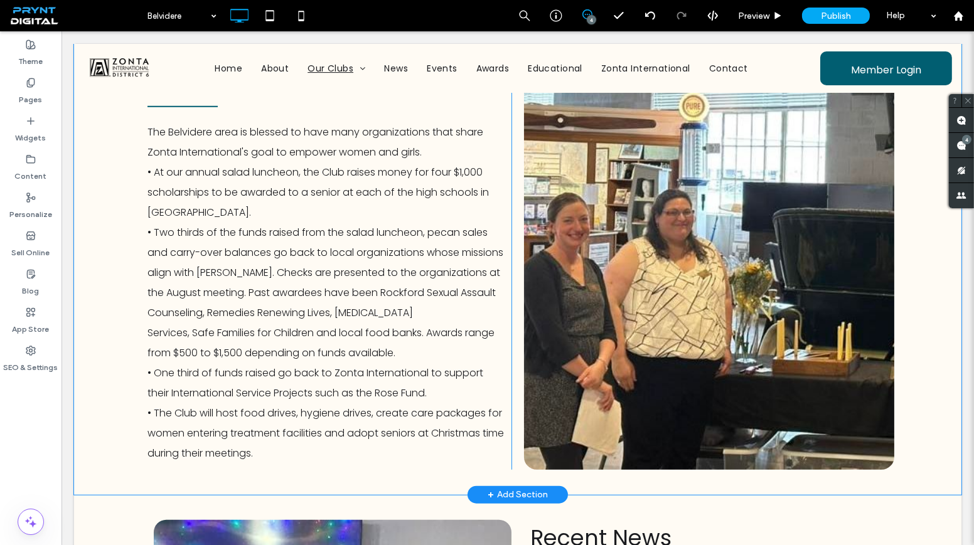
click at [555, 245] on div "Click To Paste" at bounding box center [709, 257] width 370 height 425
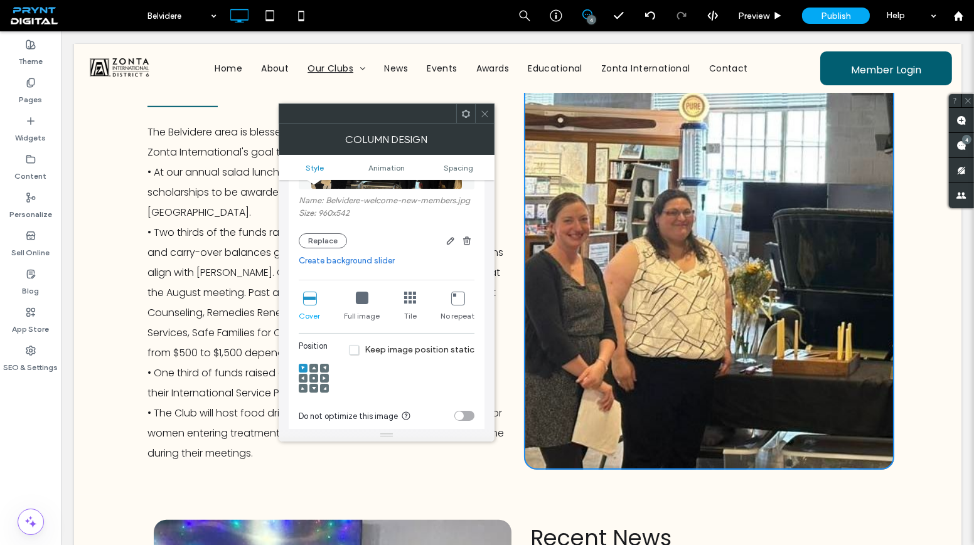
scroll to position [171, 0]
click at [338, 239] on button "Replace" at bounding box center [323, 243] width 48 height 15
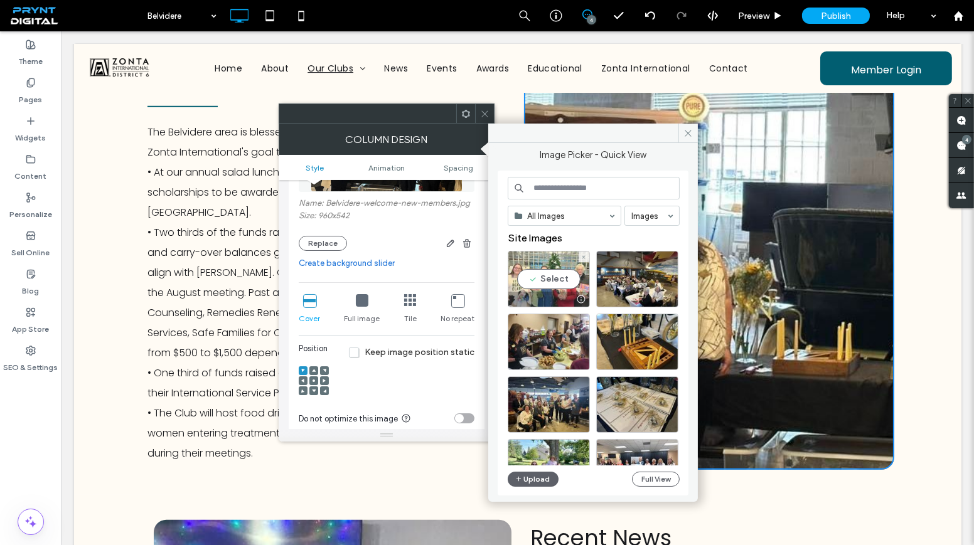
click at [530, 276] on div "Select" at bounding box center [549, 279] width 82 height 56
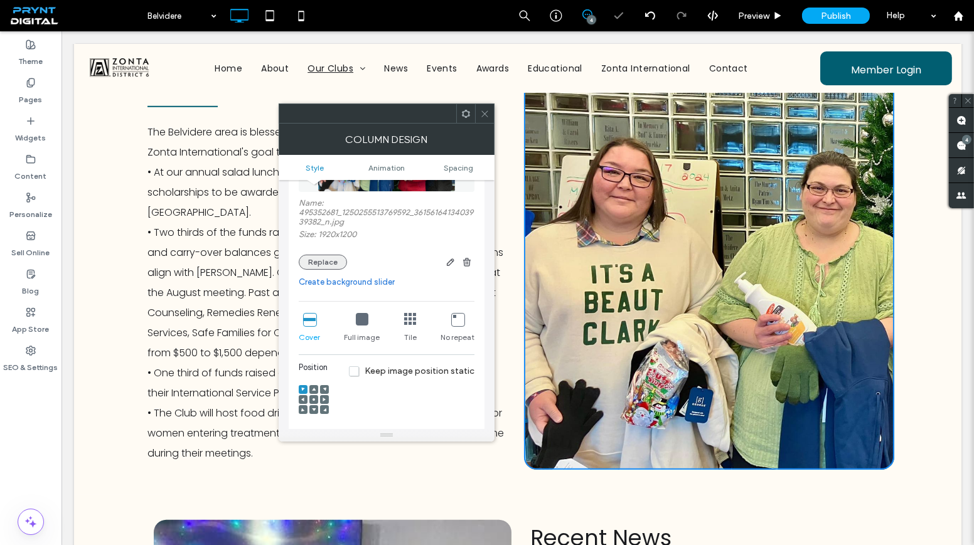
click at [338, 261] on button "Replace" at bounding box center [323, 262] width 48 height 15
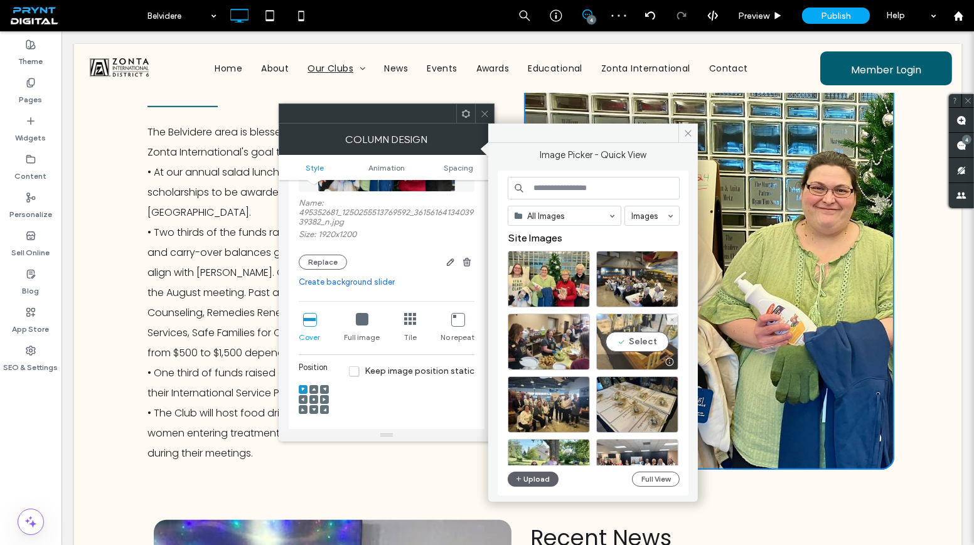
click at [653, 339] on div "Select" at bounding box center [637, 342] width 82 height 56
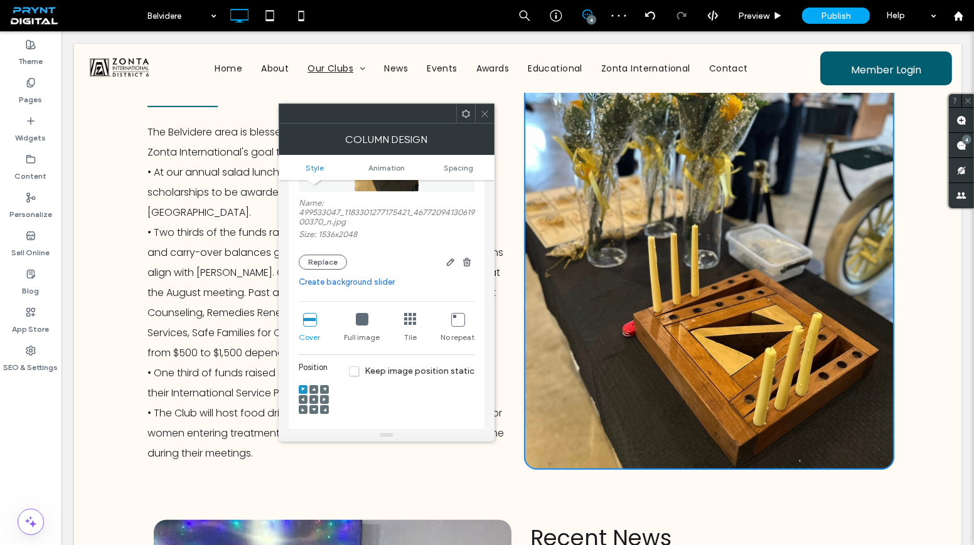
click at [482, 115] on icon at bounding box center [484, 113] width 9 height 9
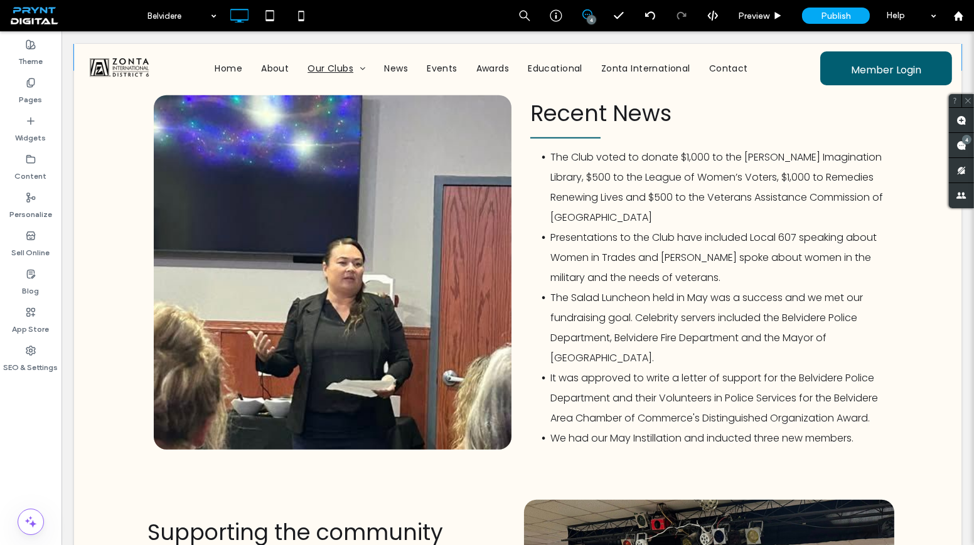
scroll to position [2225, 0]
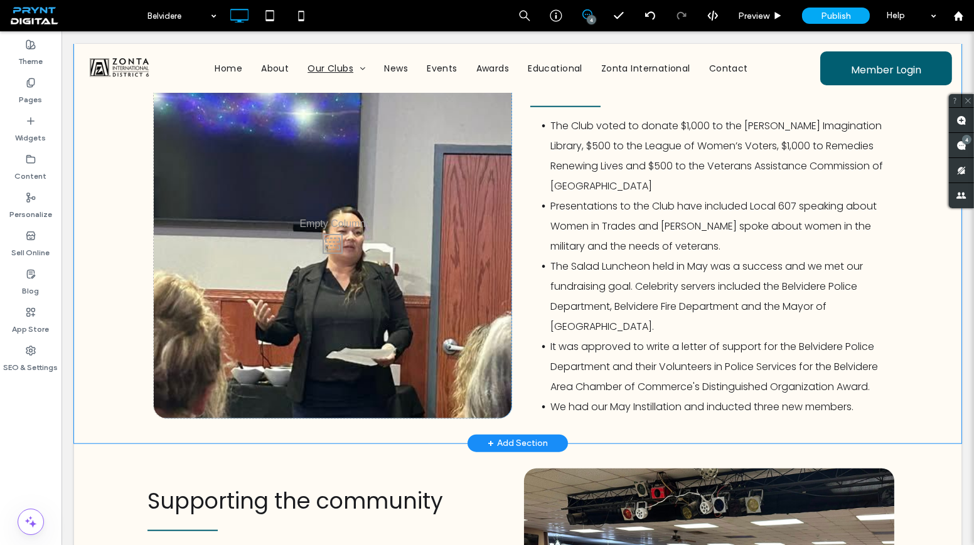
click at [481, 235] on div "Click To Paste" at bounding box center [333, 241] width 358 height 355
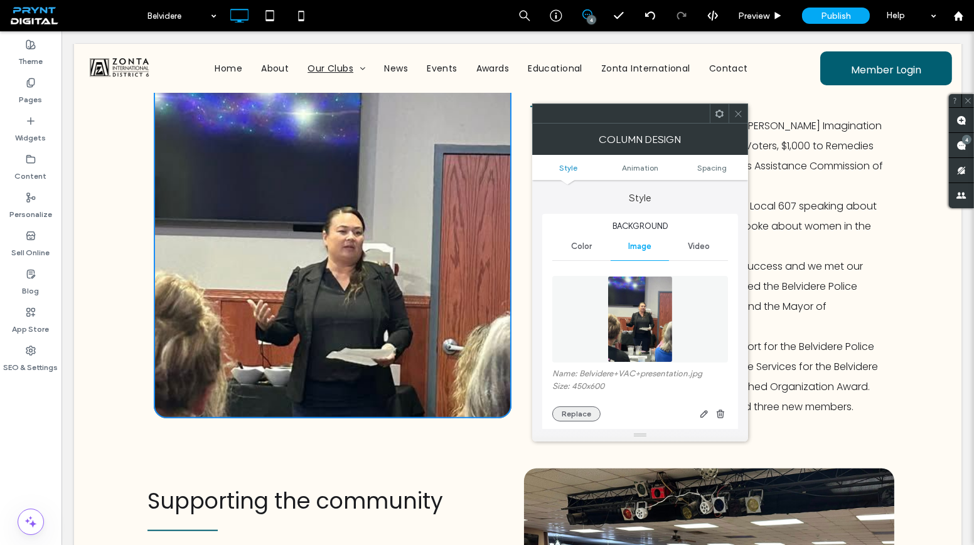
click at [579, 407] on button "Replace" at bounding box center [576, 414] width 48 height 15
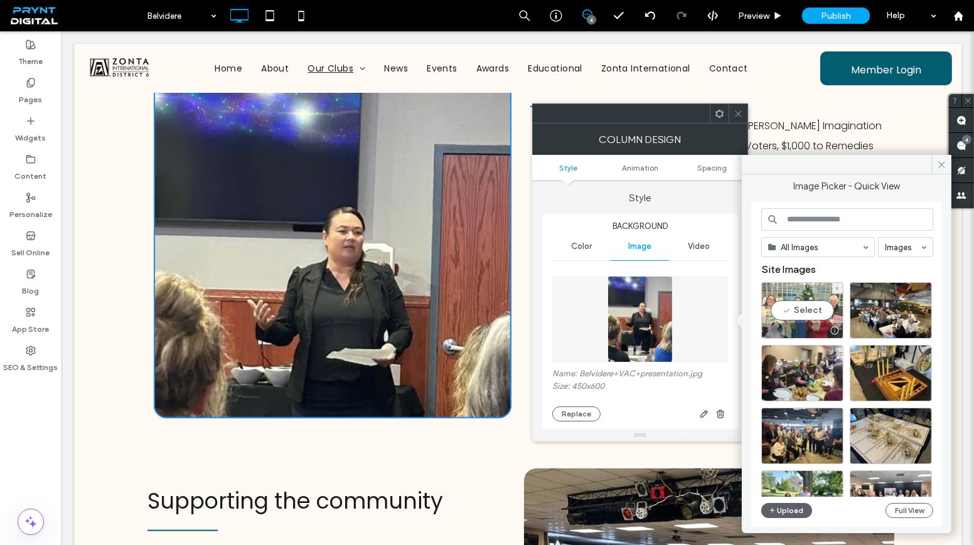
click at [796, 299] on div "Select" at bounding box center [802, 310] width 82 height 56
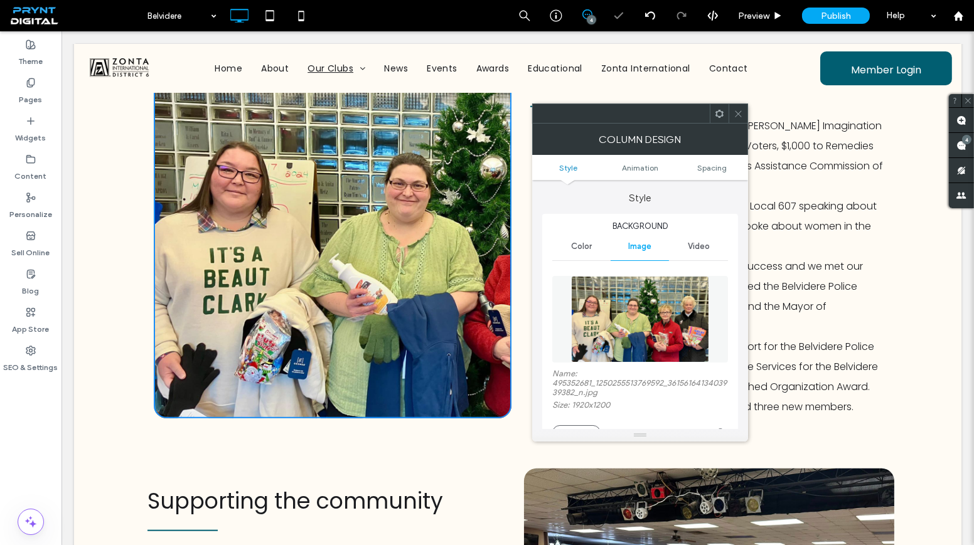
click at [743, 107] on div at bounding box center [738, 113] width 19 height 19
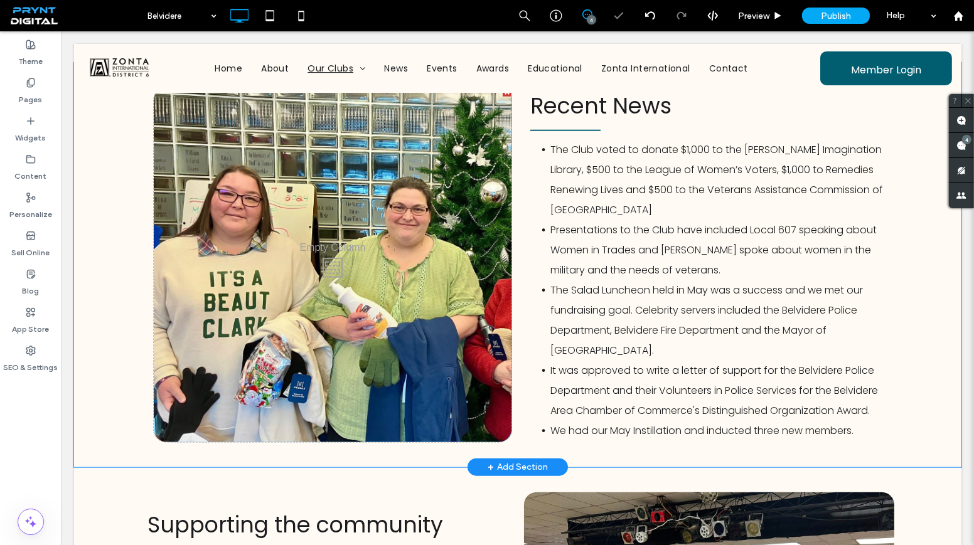
scroll to position [2167, 0]
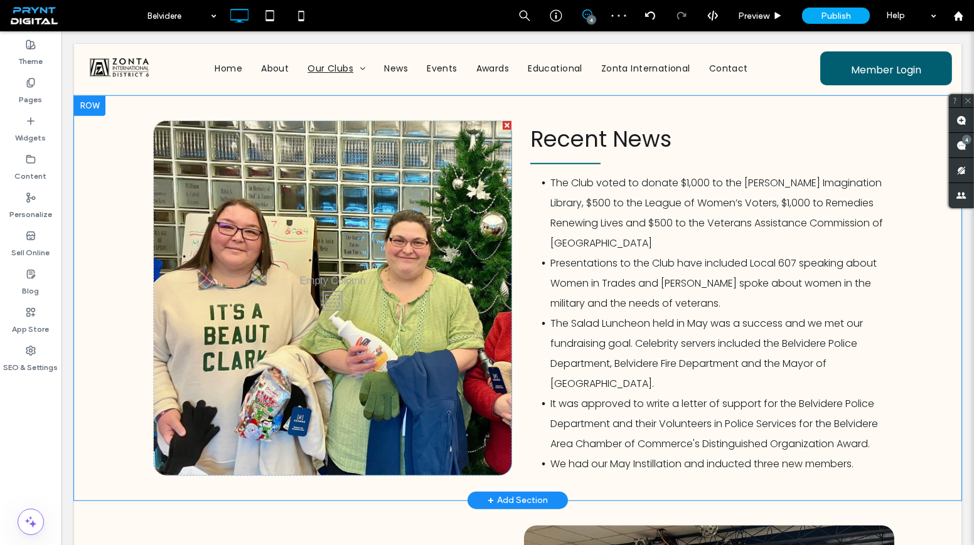
click at [462, 235] on div "Click To Paste" at bounding box center [333, 298] width 358 height 355
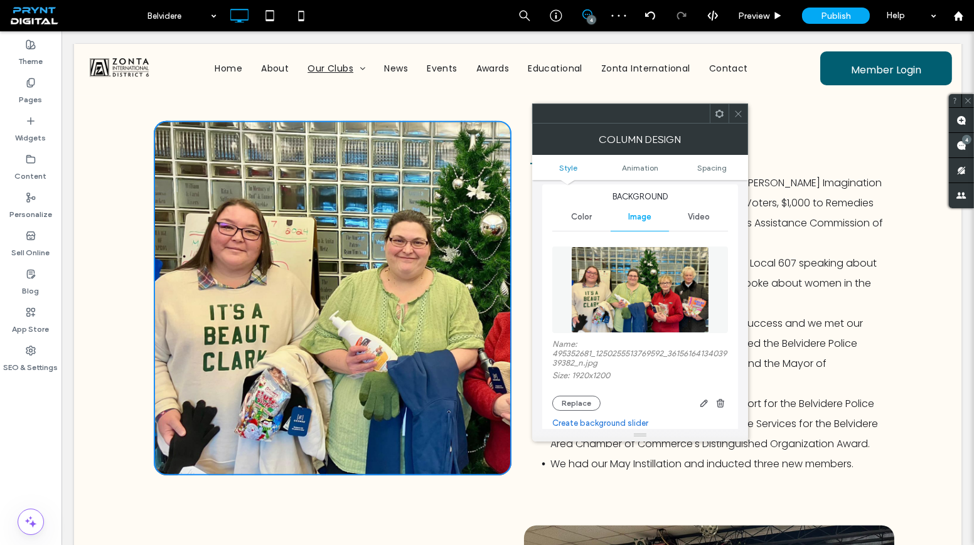
scroll to position [114, 0]
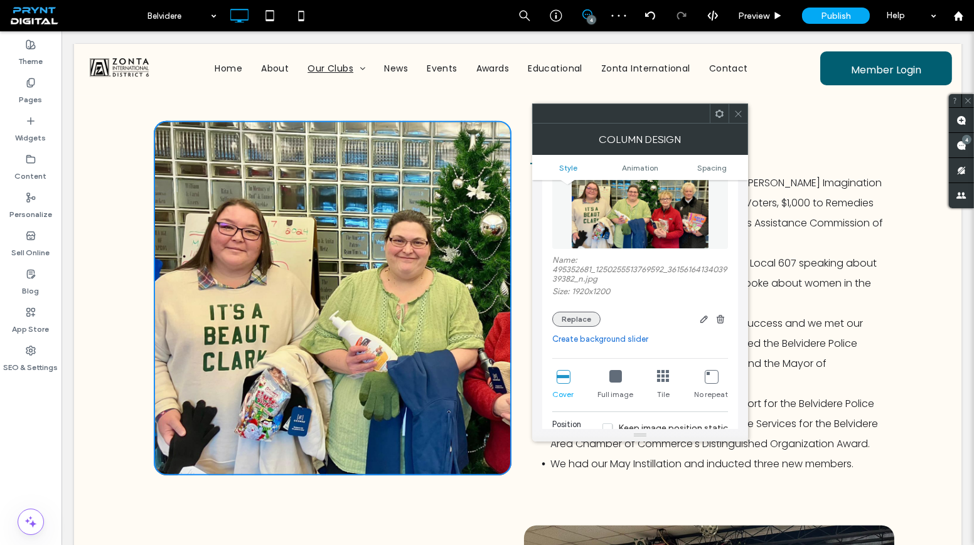
click at [579, 321] on button "Replace" at bounding box center [576, 319] width 48 height 15
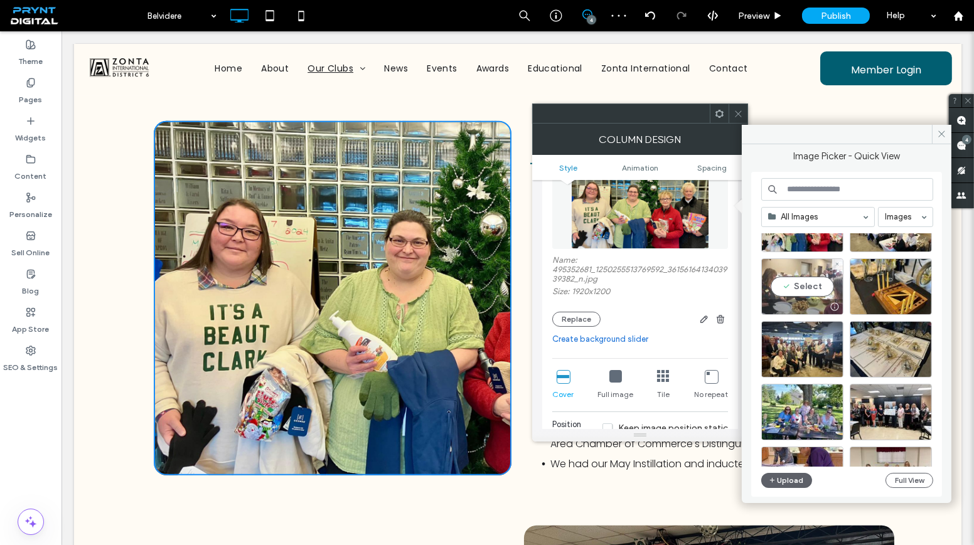
scroll to position [56, 0]
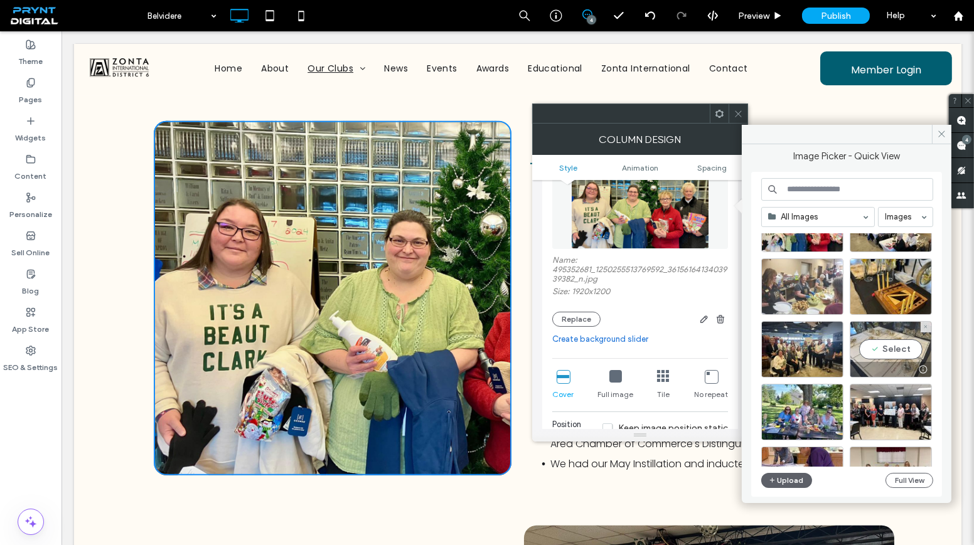
click at [880, 347] on div "Select" at bounding box center [891, 349] width 82 height 56
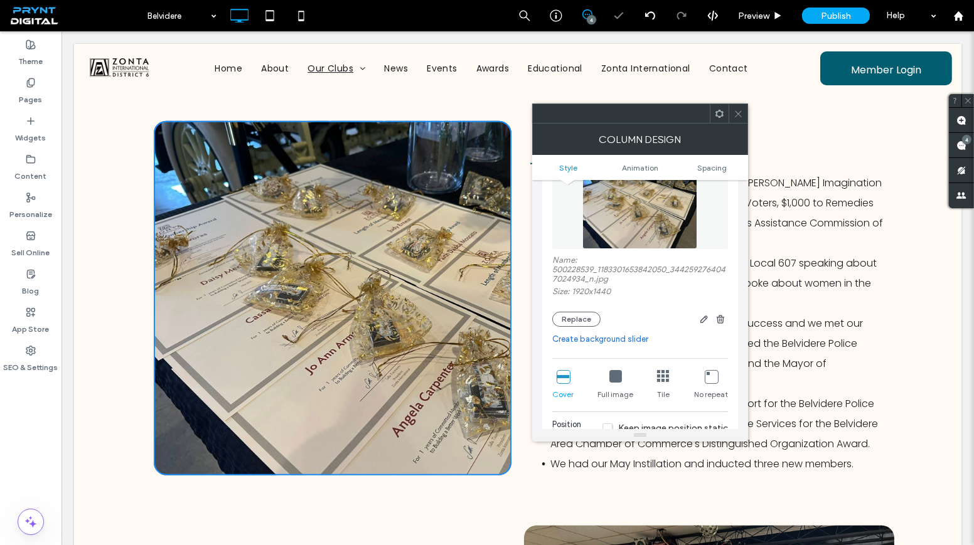
click at [740, 112] on icon at bounding box center [738, 113] width 9 height 9
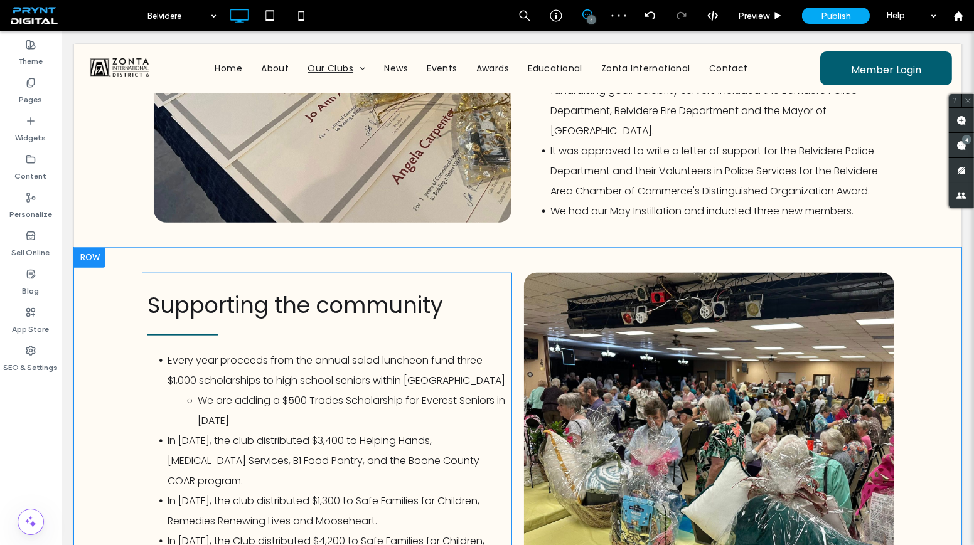
scroll to position [2509, 0]
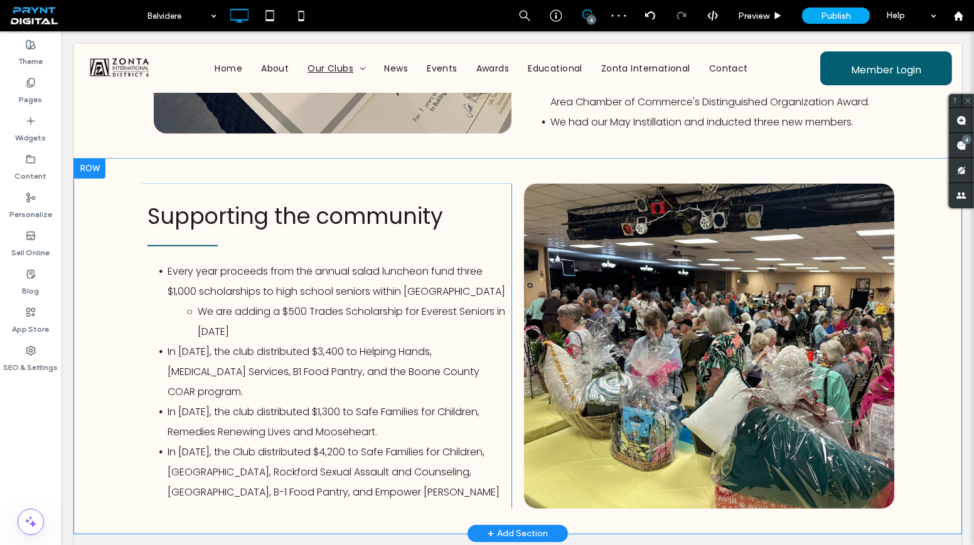
click at [553, 309] on div "Click To Paste" at bounding box center [709, 346] width 370 height 325
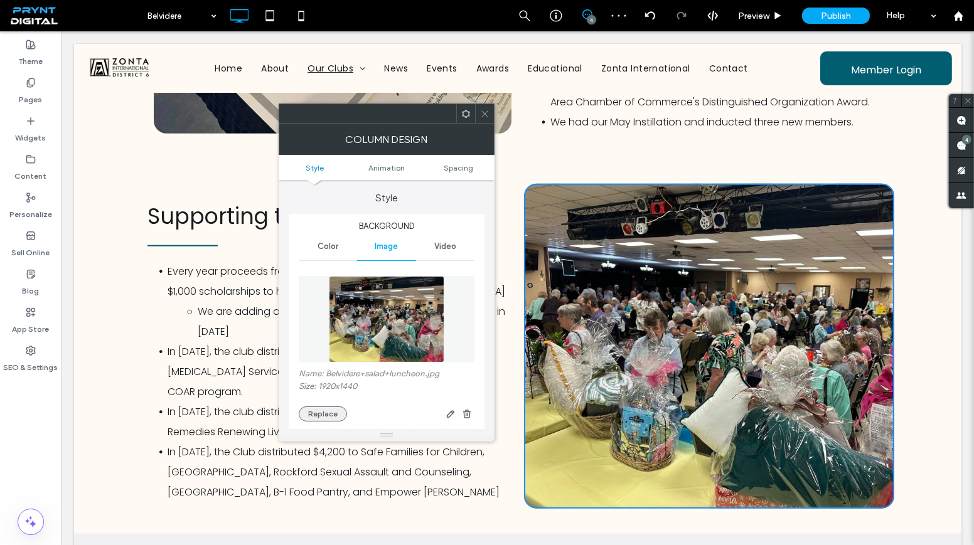
click at [306, 410] on button "Replace" at bounding box center [323, 414] width 48 height 15
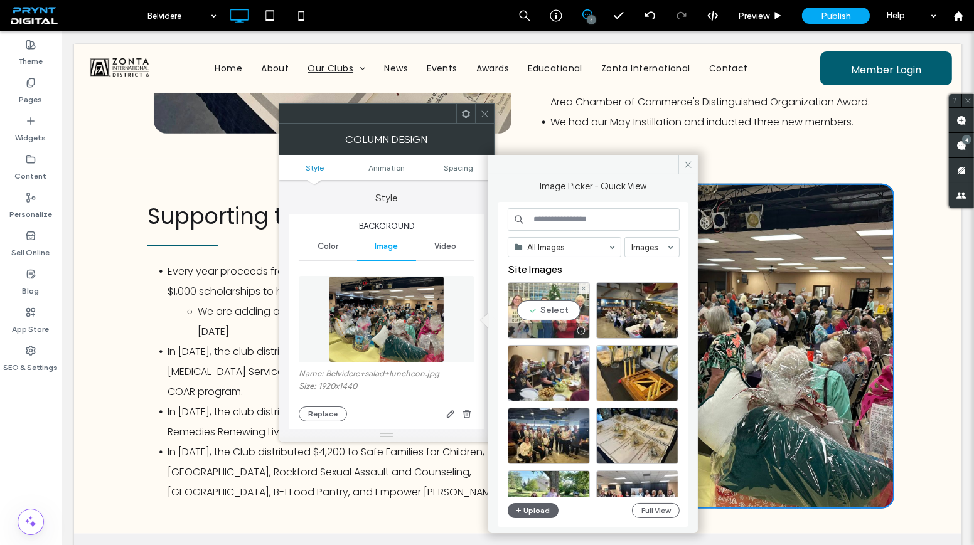
click at [575, 308] on div "Select" at bounding box center [549, 310] width 82 height 56
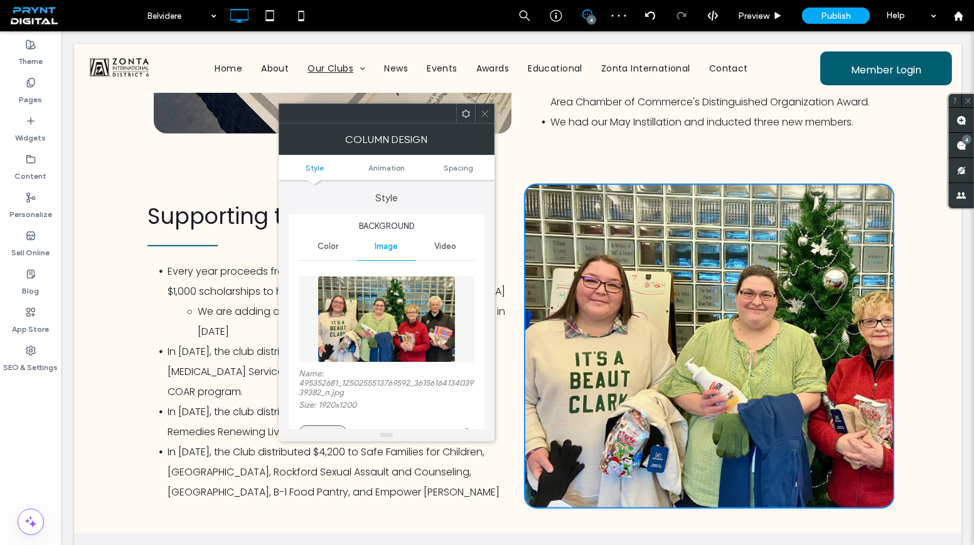
click at [325, 427] on button "Replace" at bounding box center [323, 432] width 48 height 15
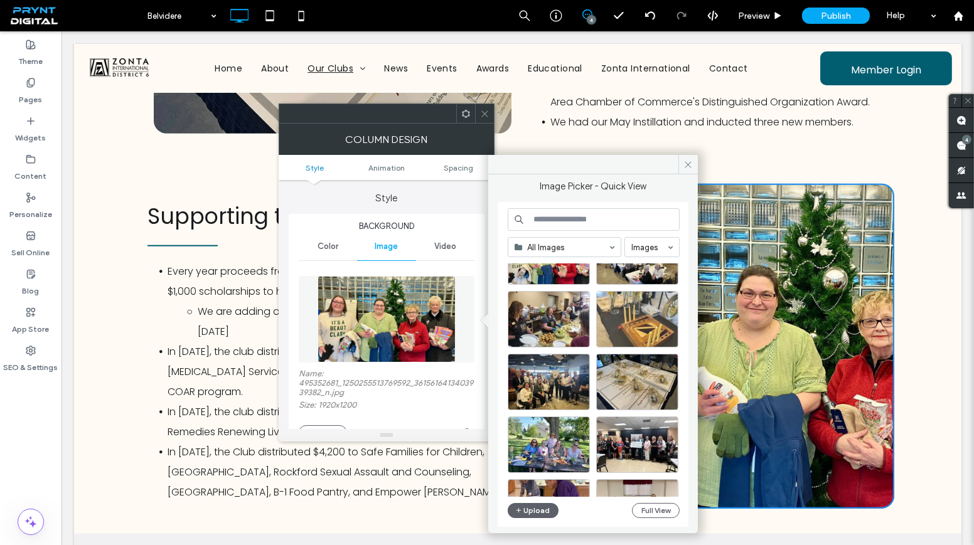
scroll to position [56, 0]
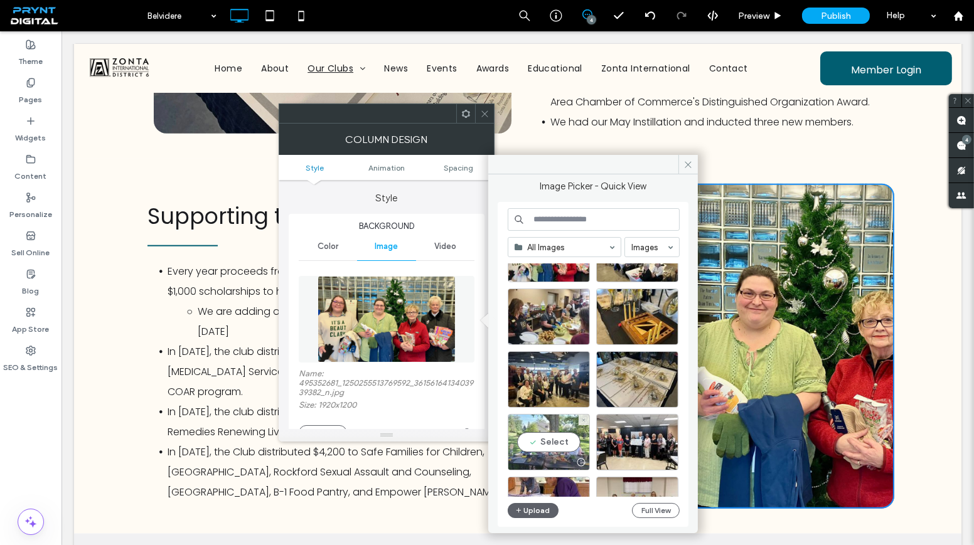
click at [554, 444] on div "Select" at bounding box center [549, 442] width 82 height 56
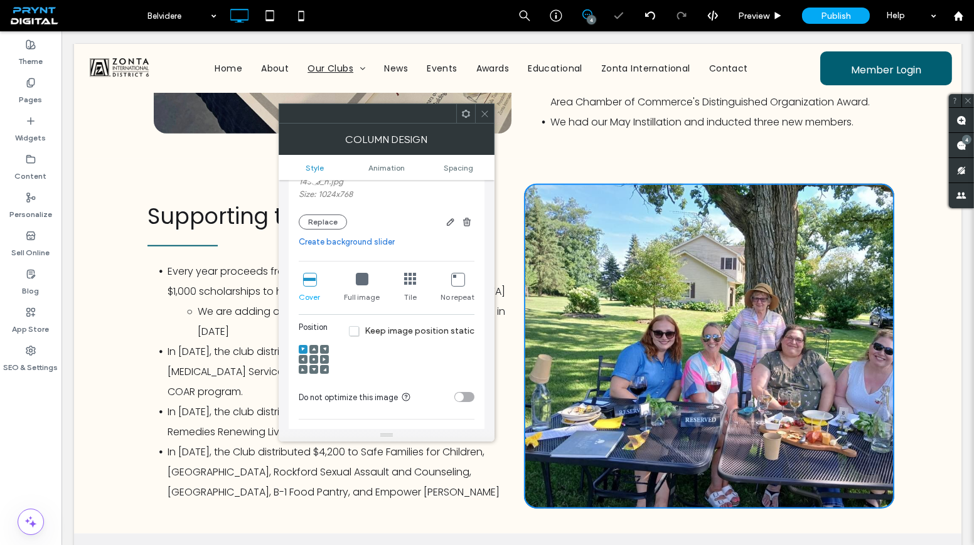
scroll to position [228, 0]
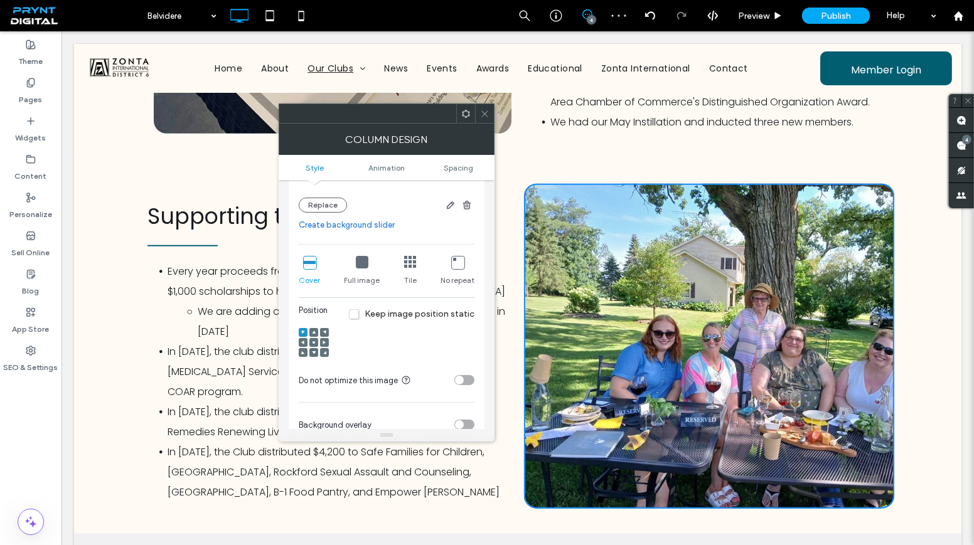
click at [312, 343] on use at bounding box center [313, 342] width 3 height 3
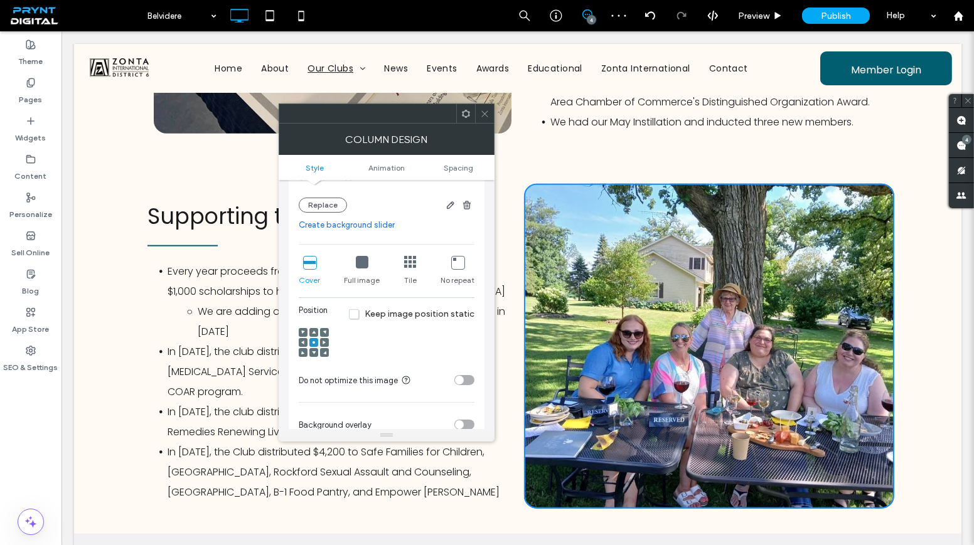
click at [480, 118] on span at bounding box center [484, 113] width 9 height 19
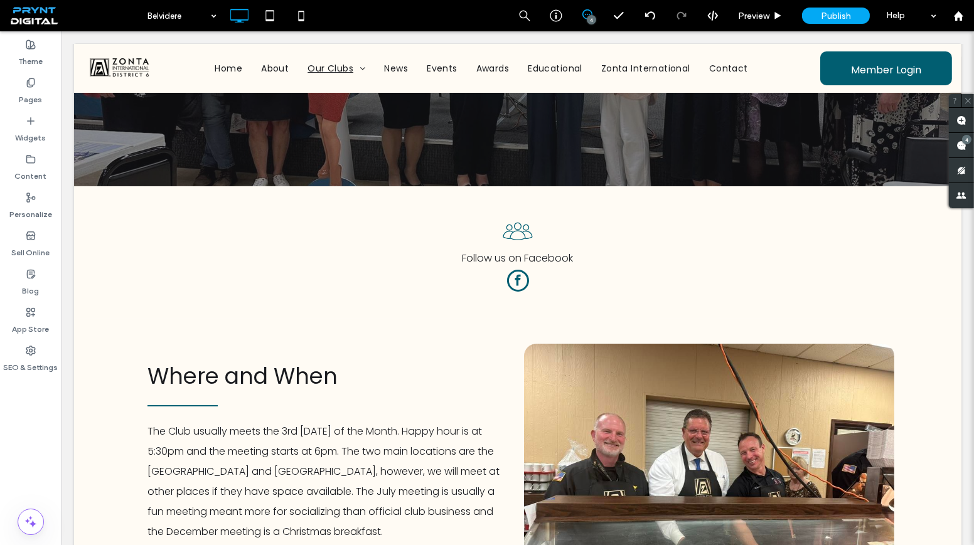
scroll to position [0, 0]
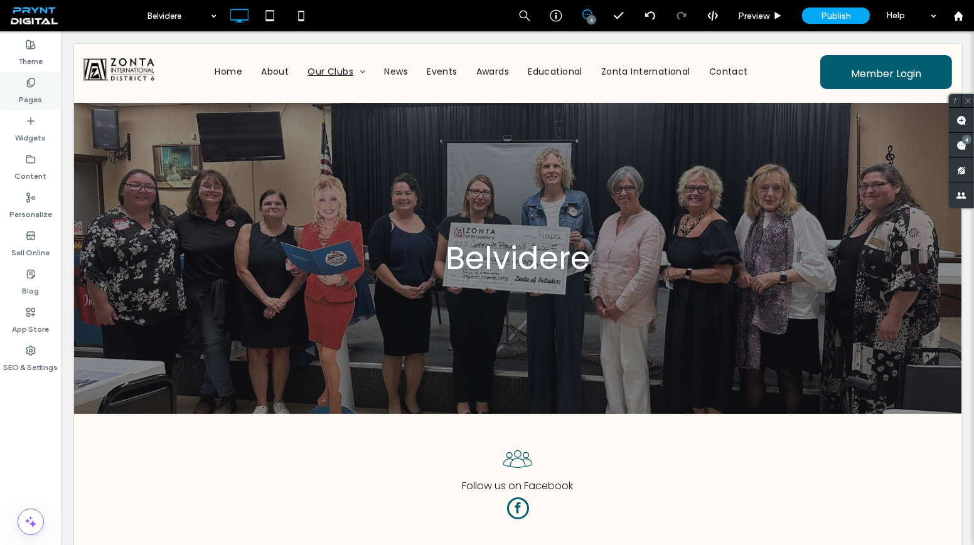
click at [53, 83] on div "Pages" at bounding box center [30, 91] width 61 height 38
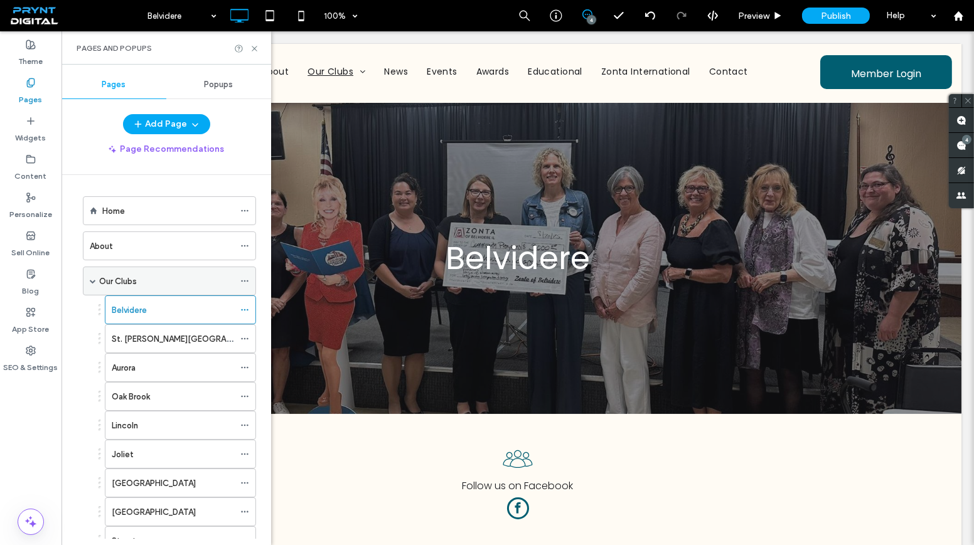
click at [176, 269] on div "Our Clubs" at bounding box center [166, 281] width 135 height 28
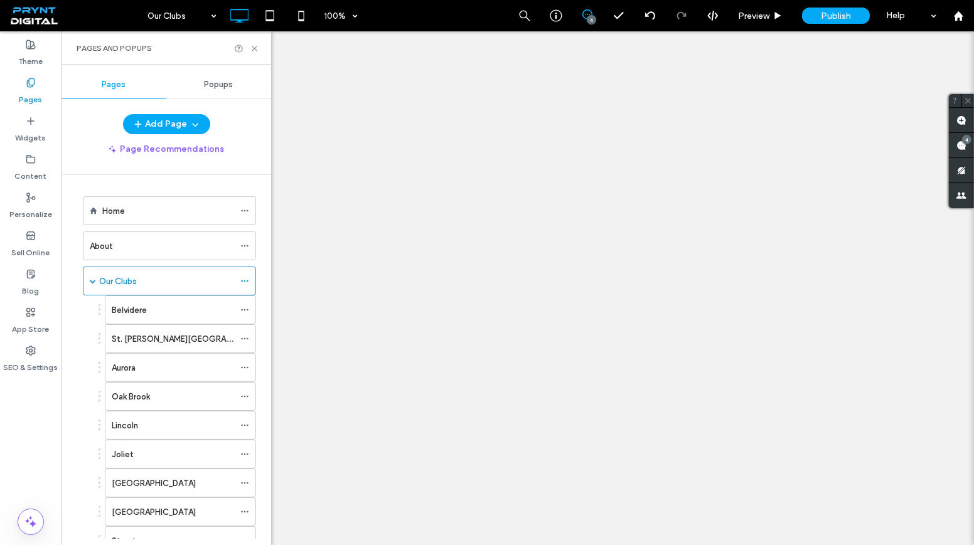
click at [253, 48] on icon at bounding box center [254, 48] width 9 height 9
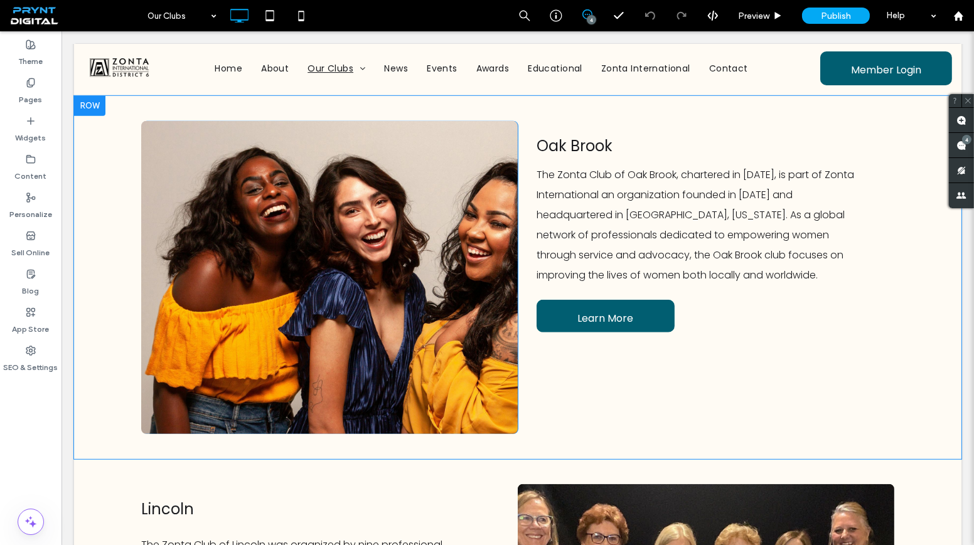
scroll to position [1587, 0]
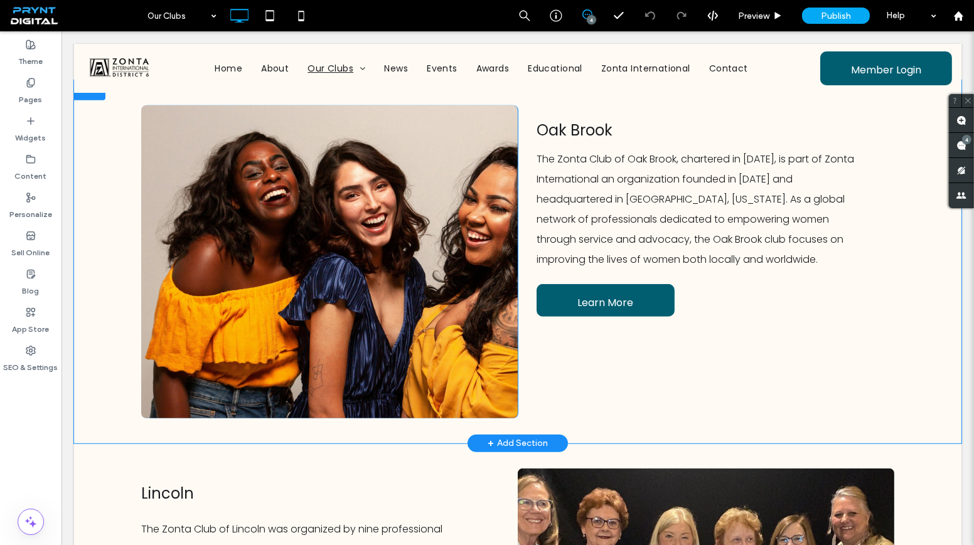
click at [483, 240] on div "Click To Paste" at bounding box center [329, 261] width 377 height 313
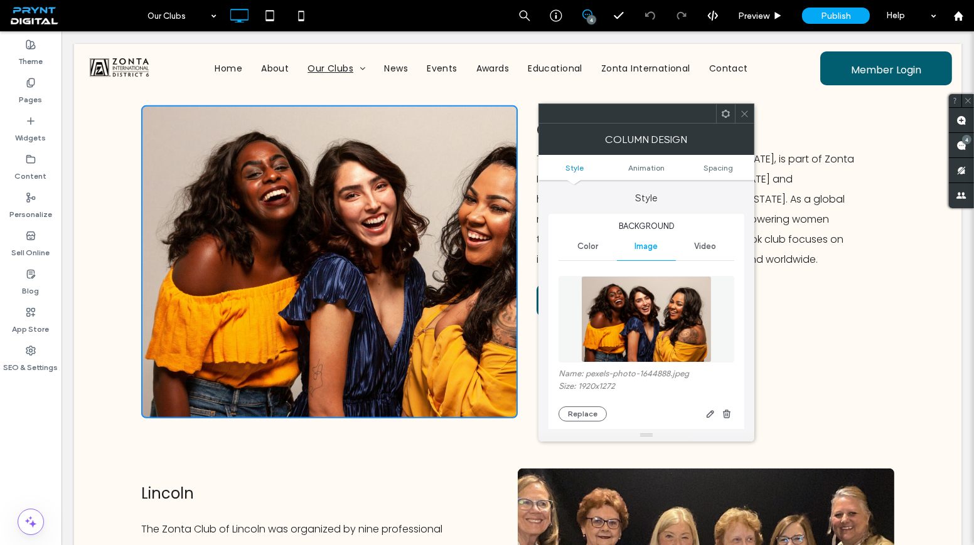
type input "*"
click at [567, 422] on button "Replace" at bounding box center [582, 424] width 48 height 15
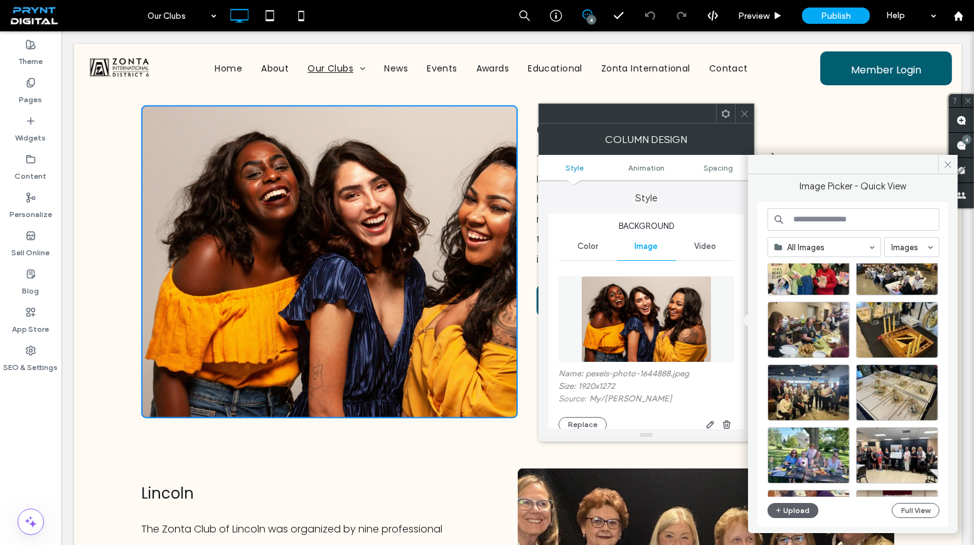
scroll to position [0, 0]
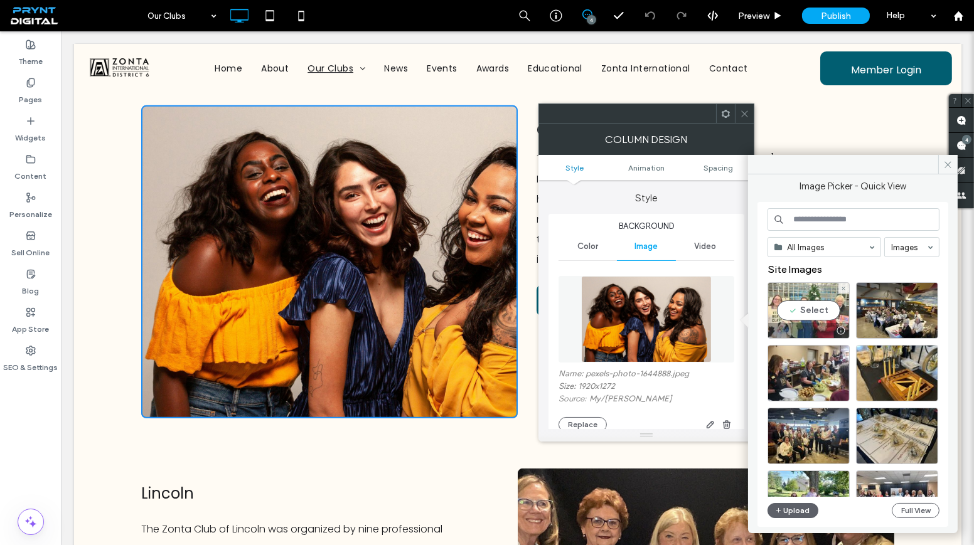
click at [805, 301] on div "Select" at bounding box center [808, 310] width 82 height 56
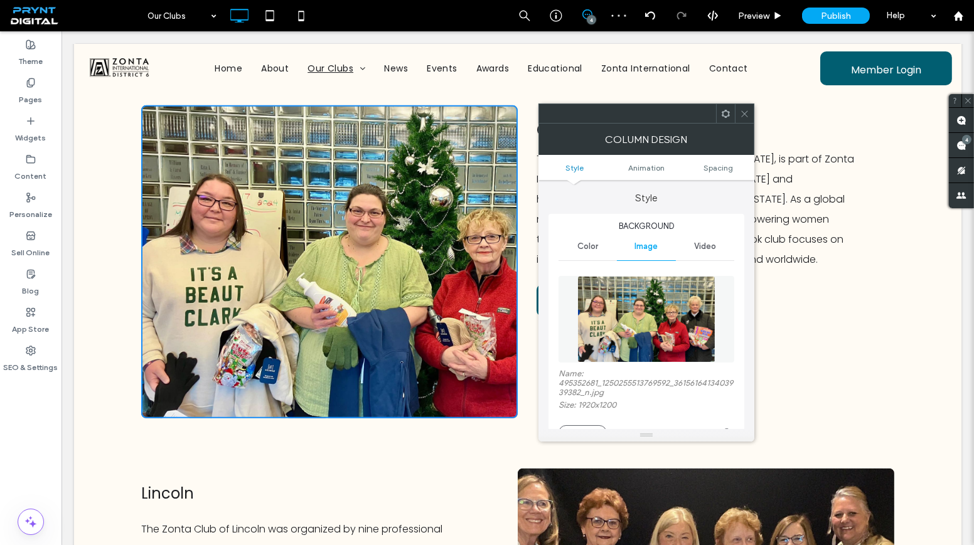
click at [594, 430] on div at bounding box center [646, 435] width 216 height 13
click at [592, 427] on button "Replace" at bounding box center [582, 432] width 48 height 15
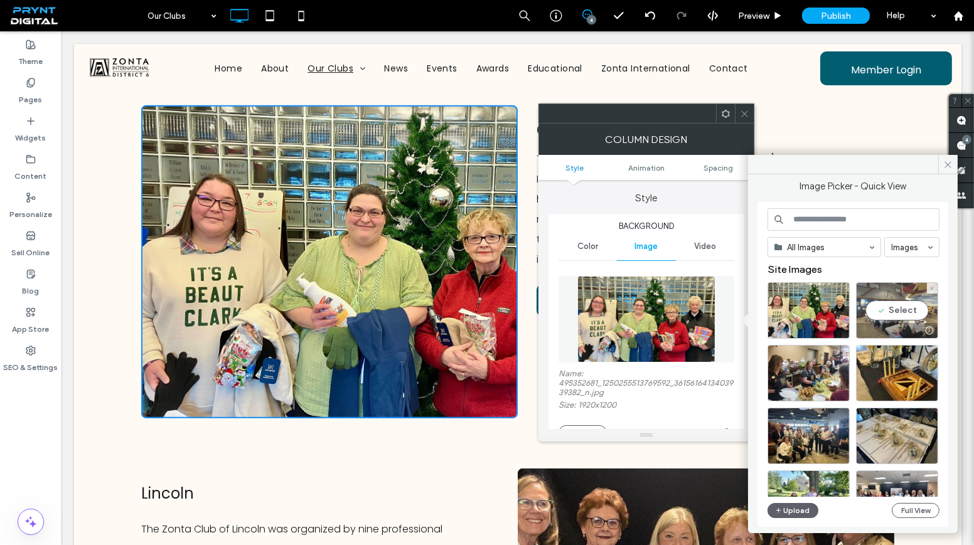
click at [884, 309] on div "Select" at bounding box center [897, 310] width 82 height 56
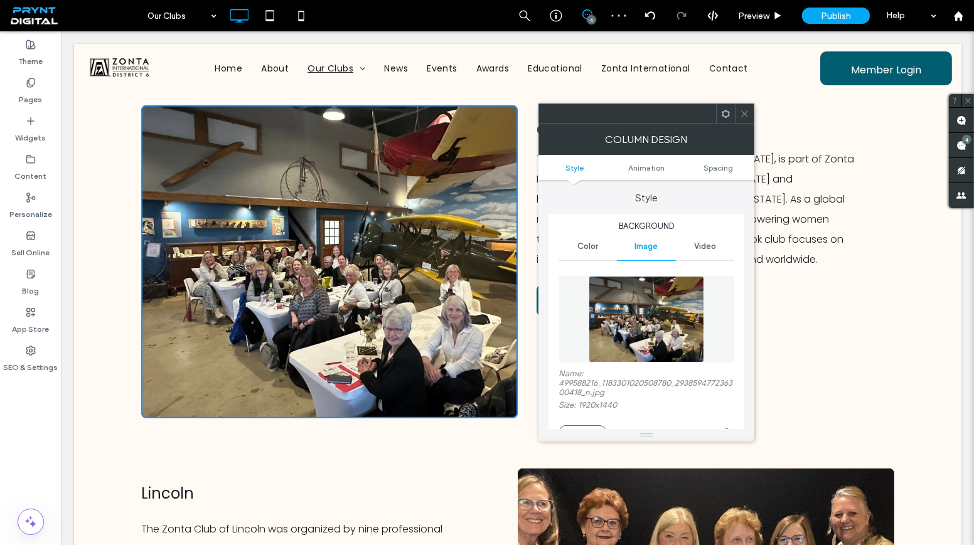
click at [743, 115] on icon at bounding box center [744, 113] width 9 height 9
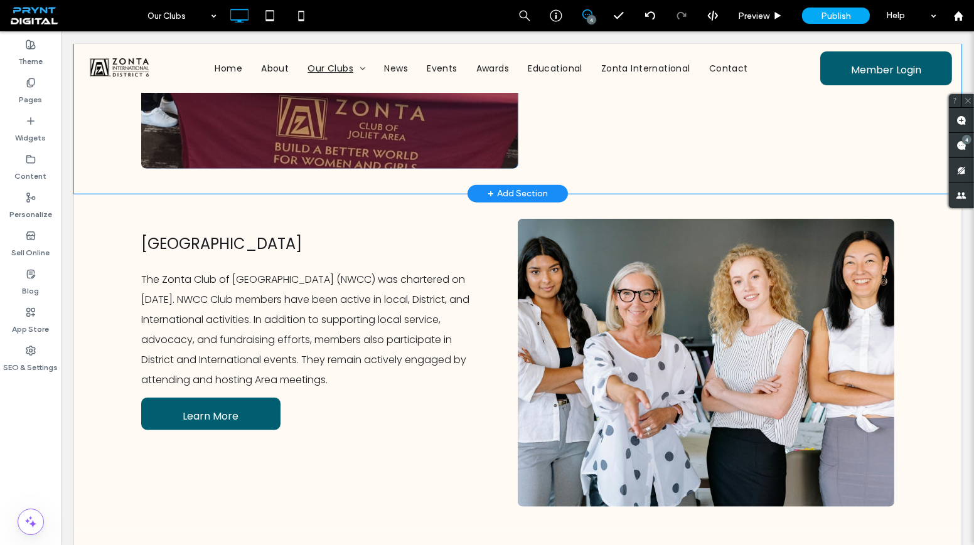
scroll to position [2614, 0]
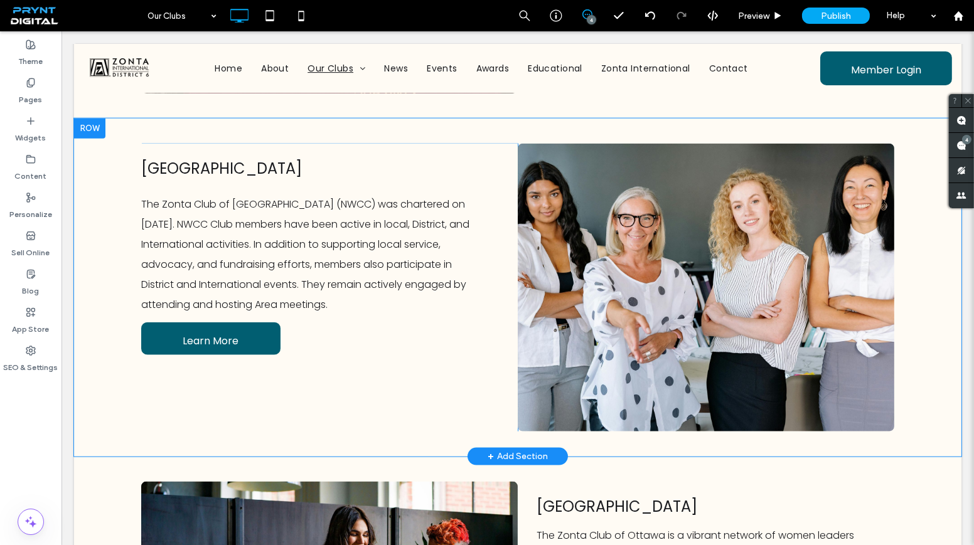
click at [872, 324] on div "Click To Paste" at bounding box center [706, 288] width 377 height 288
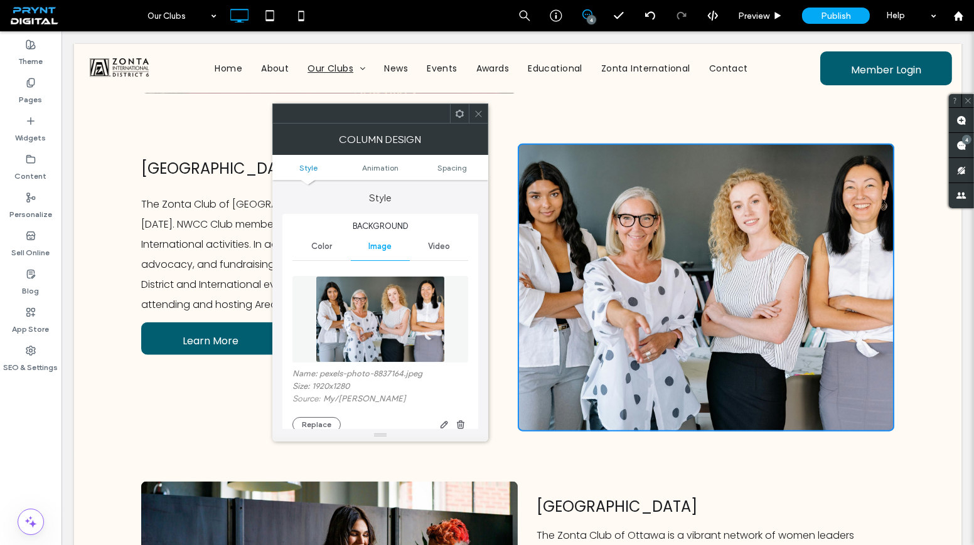
click at [321, 414] on div "Name: pexels-photo-8837164.jpeg Size: 1920x1280 Source: My / Yan Krukau Replace" at bounding box center [380, 400] width 176 height 63
click at [323, 424] on button "Replace" at bounding box center [316, 424] width 48 height 15
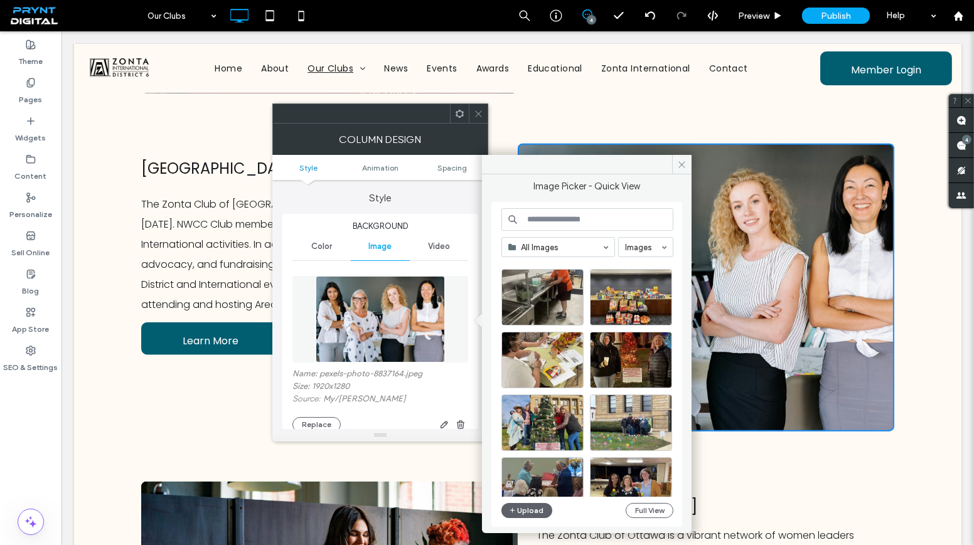
scroll to position [538, 0]
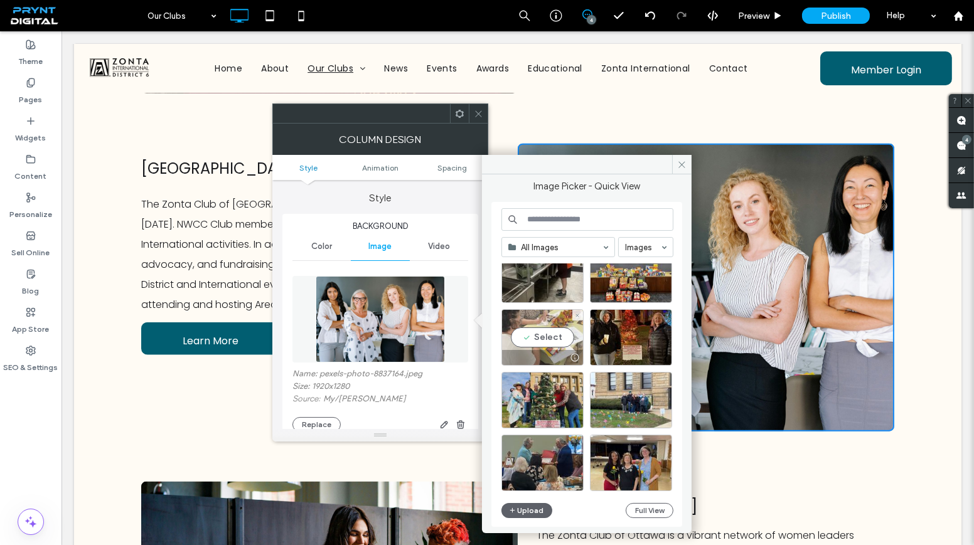
click at [542, 344] on div "Select" at bounding box center [542, 337] width 82 height 56
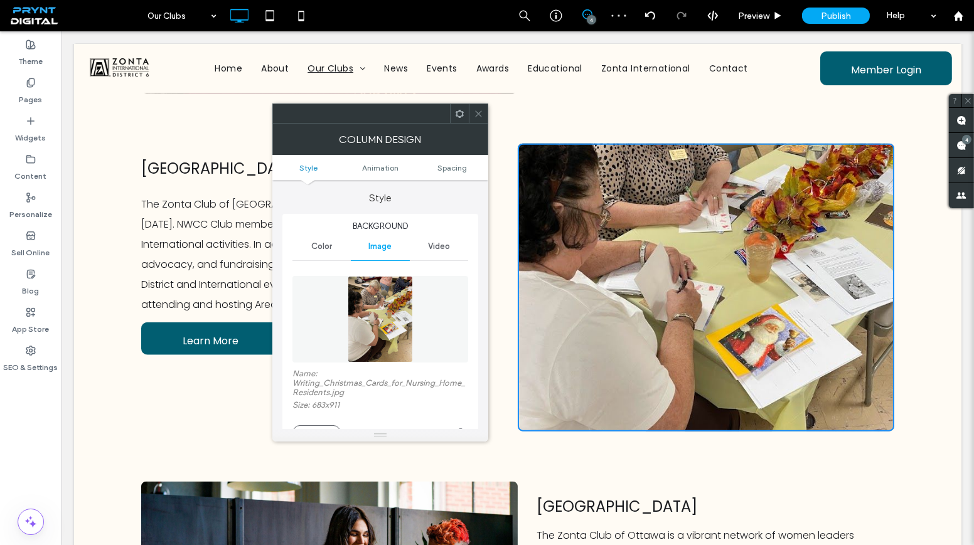
click at [478, 105] on span at bounding box center [478, 113] width 9 height 19
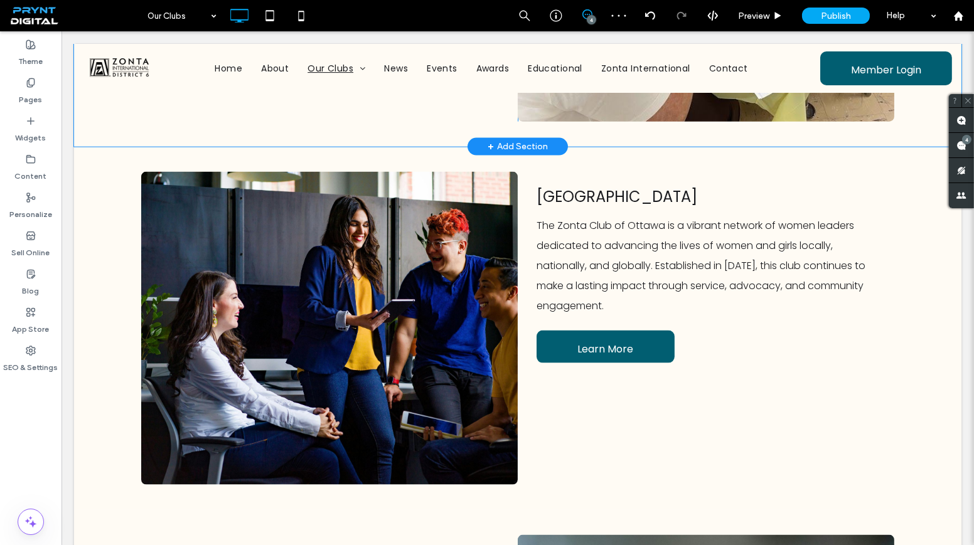
scroll to position [2956, 0]
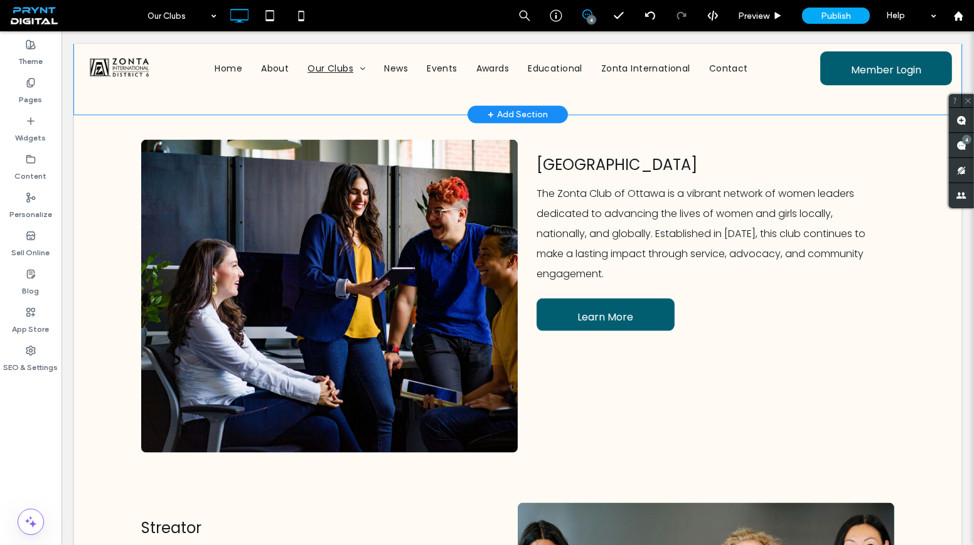
click at [491, 239] on div "Click To Paste" at bounding box center [329, 296] width 377 height 313
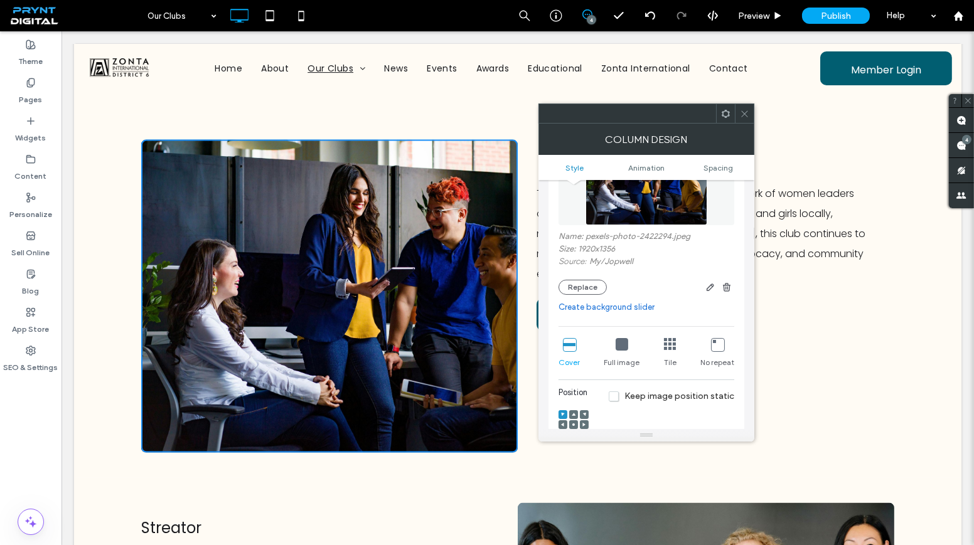
scroll to position [171, 0]
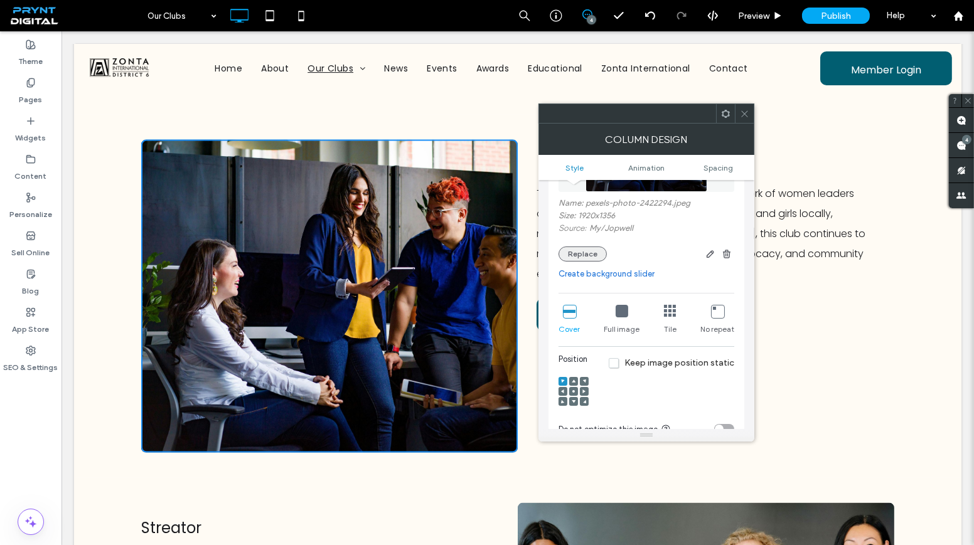
click at [586, 250] on button "Replace" at bounding box center [582, 254] width 48 height 15
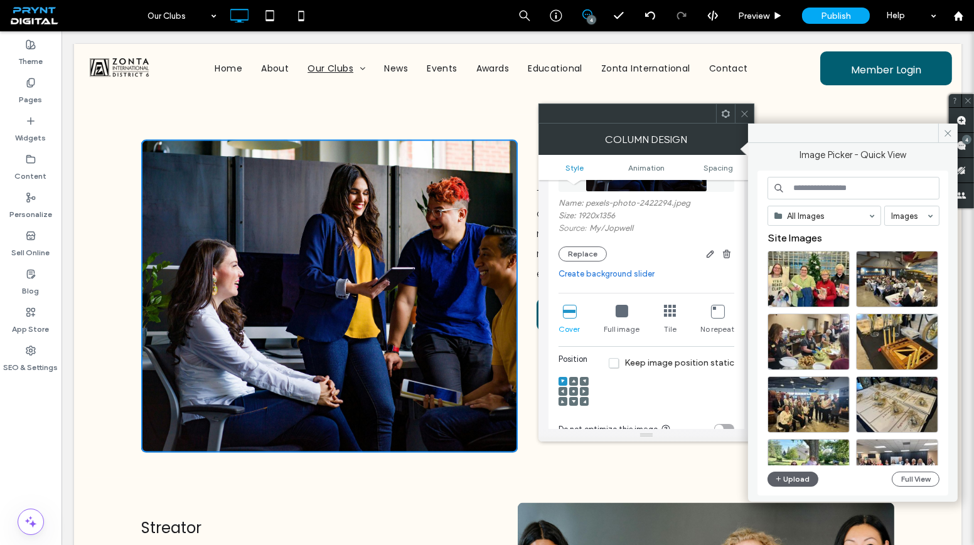
click at [748, 113] on icon at bounding box center [744, 113] width 9 height 9
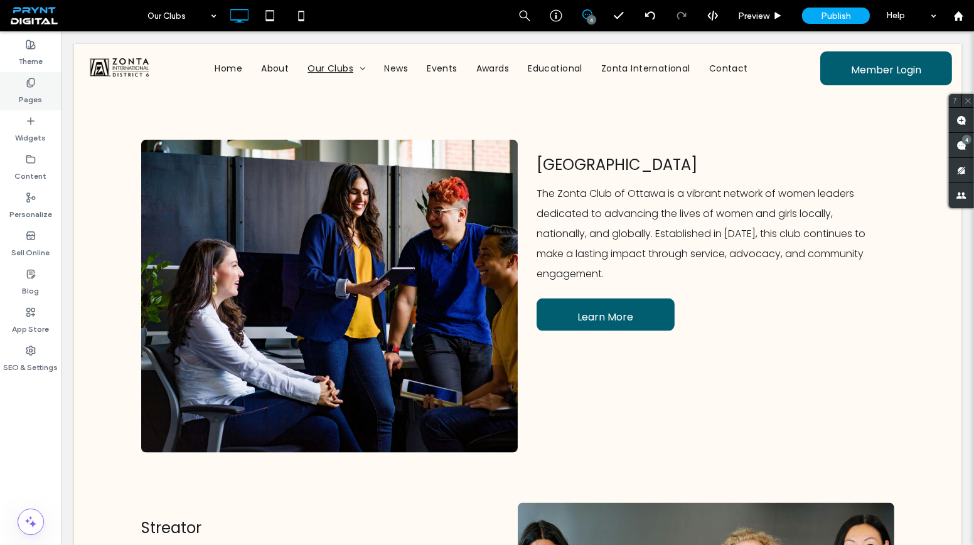
click at [26, 84] on icon at bounding box center [31, 83] width 10 height 10
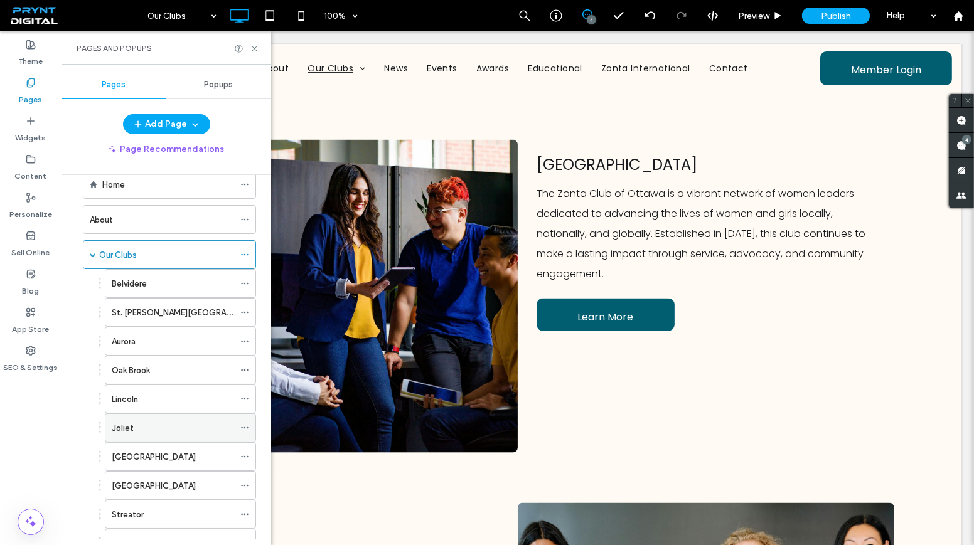
scroll to position [114, 0]
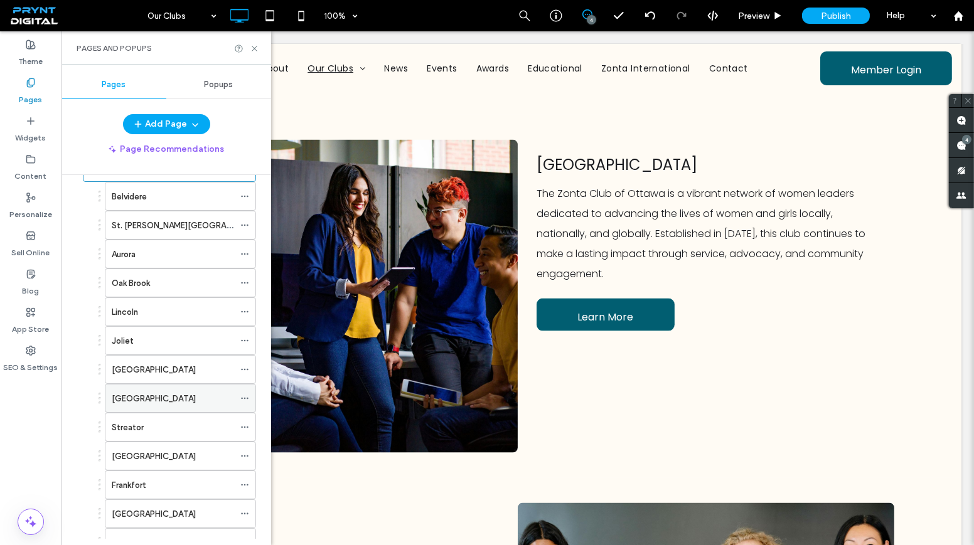
click at [151, 399] on div "[GEOGRAPHIC_DATA]" at bounding box center [173, 399] width 122 height 28
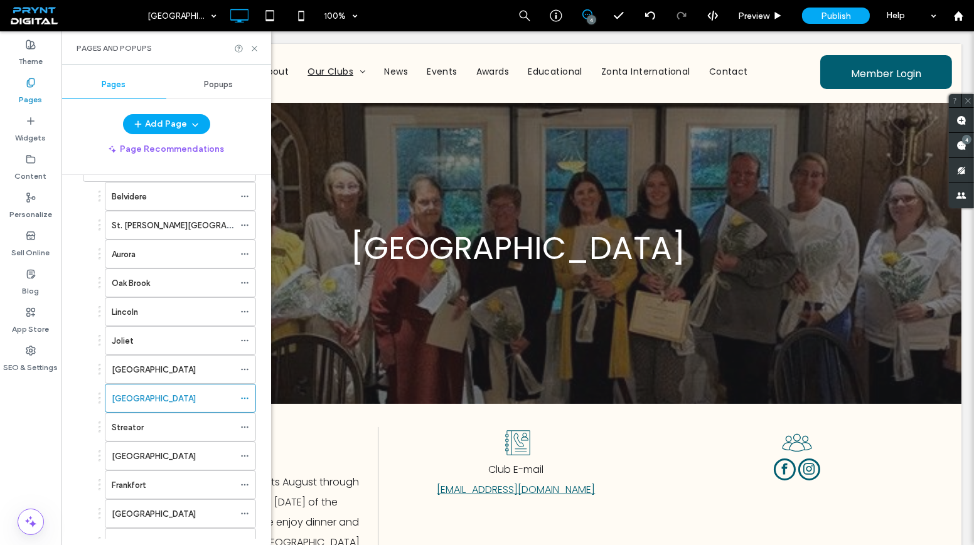
scroll to position [0, 0]
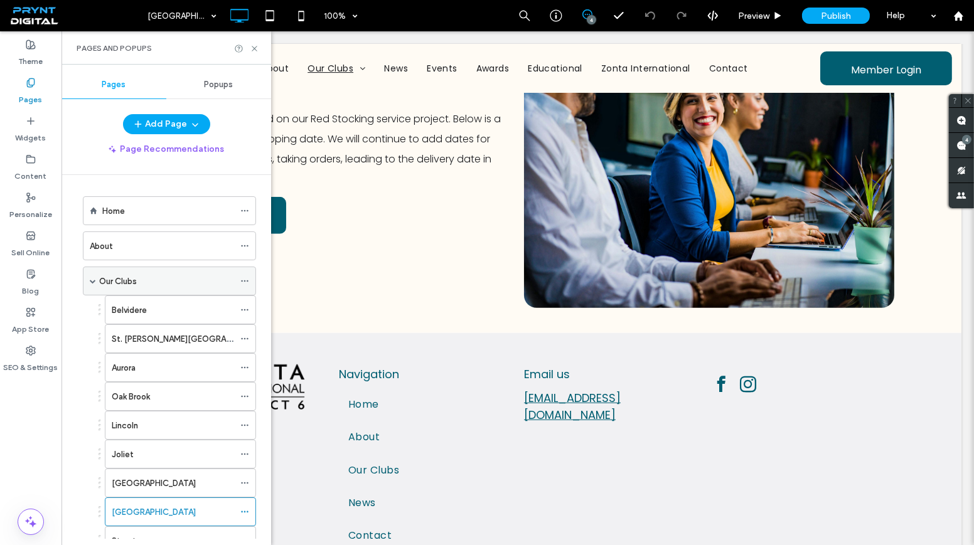
click at [110, 270] on div "Our Clubs" at bounding box center [166, 281] width 135 height 28
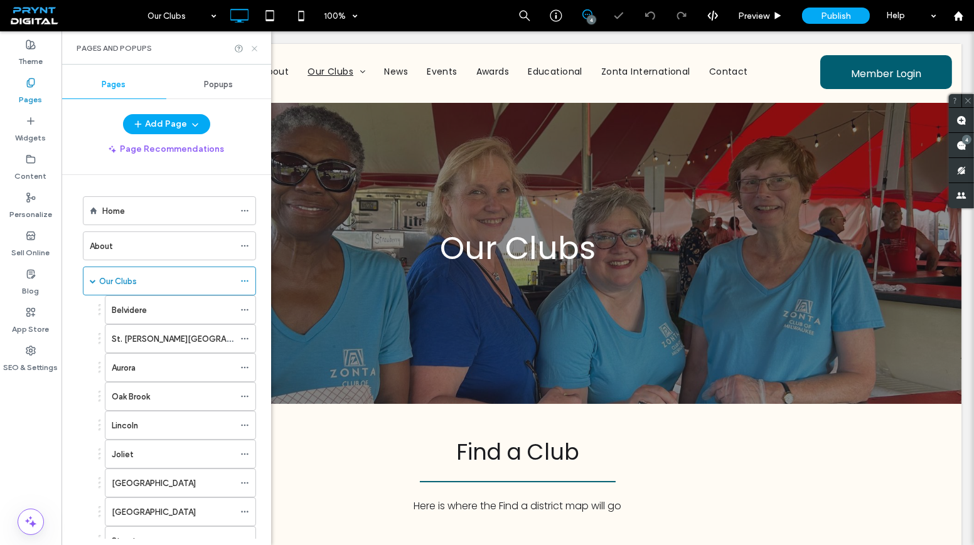
click at [253, 48] on icon at bounding box center [254, 48] width 9 height 9
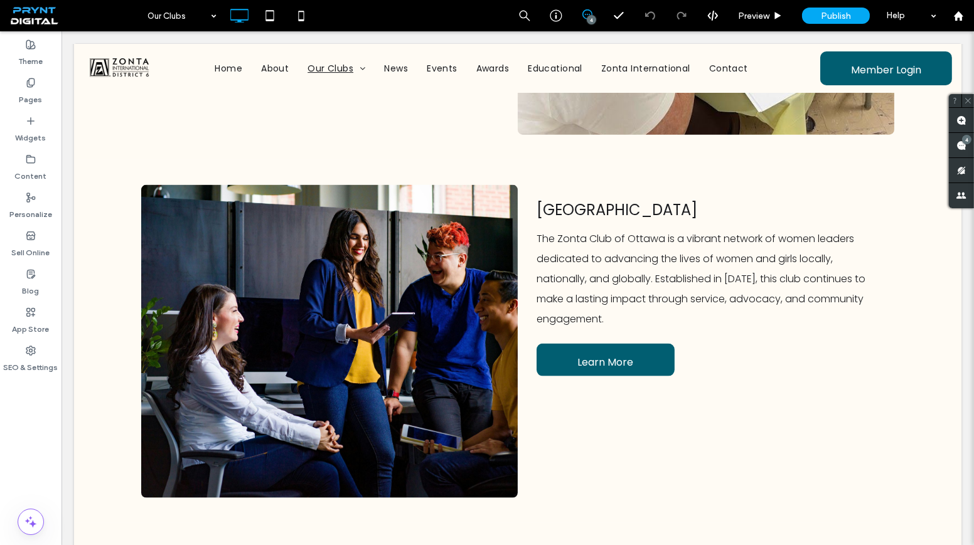
scroll to position [2966, 0]
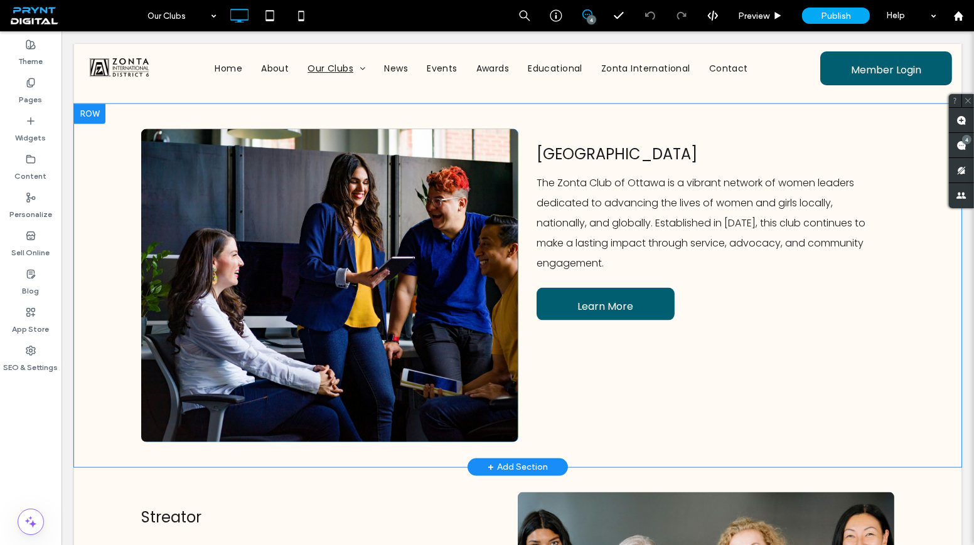
click at [481, 232] on div "Click To Paste" at bounding box center [329, 285] width 377 height 313
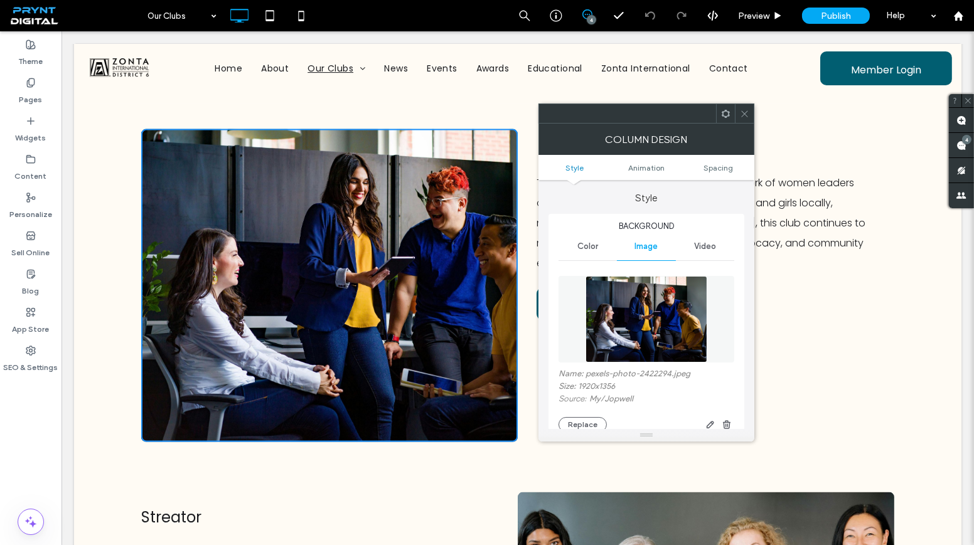
click at [569, 417] on div "Name: pexels-photo-2422294.jpeg Size: 1920x1356 Source: My / Jopwell Replace" at bounding box center [646, 400] width 176 height 63
click at [570, 425] on button "Replace" at bounding box center [582, 424] width 48 height 15
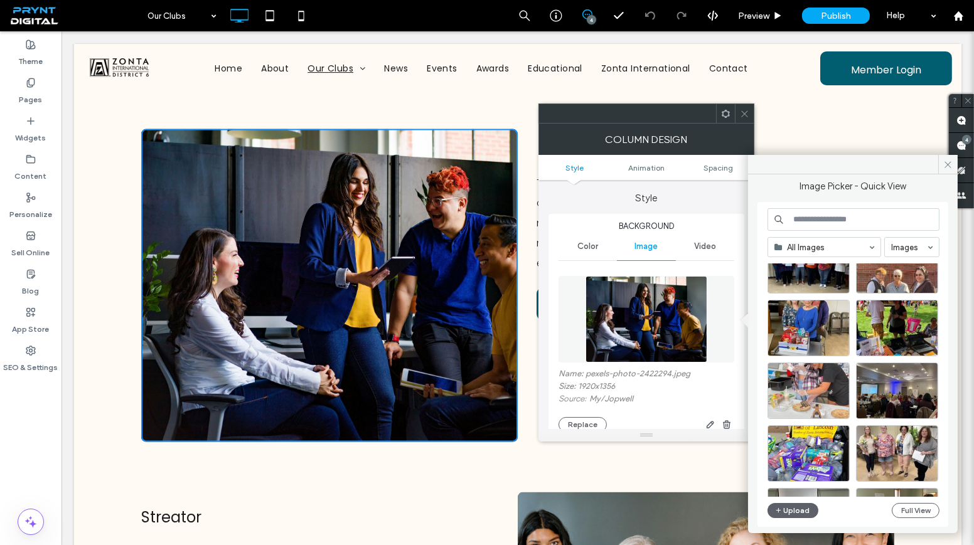
scroll to position [937, 0]
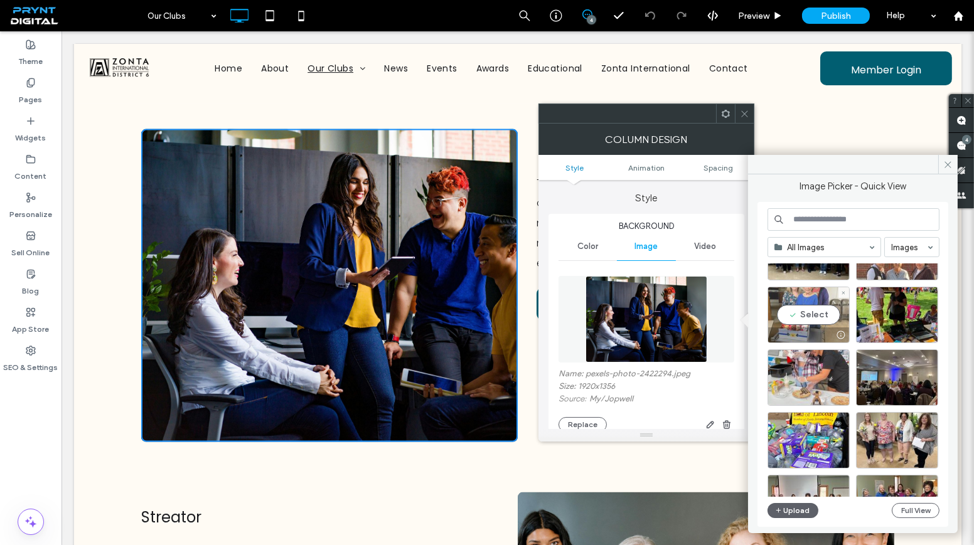
click at [815, 306] on div "Select" at bounding box center [808, 315] width 82 height 56
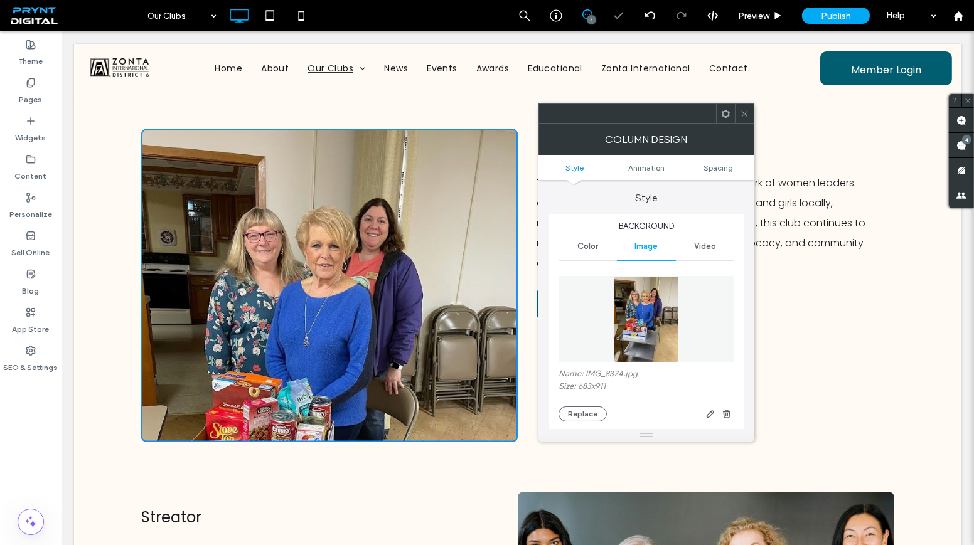
click at [750, 110] on div at bounding box center [744, 113] width 19 height 19
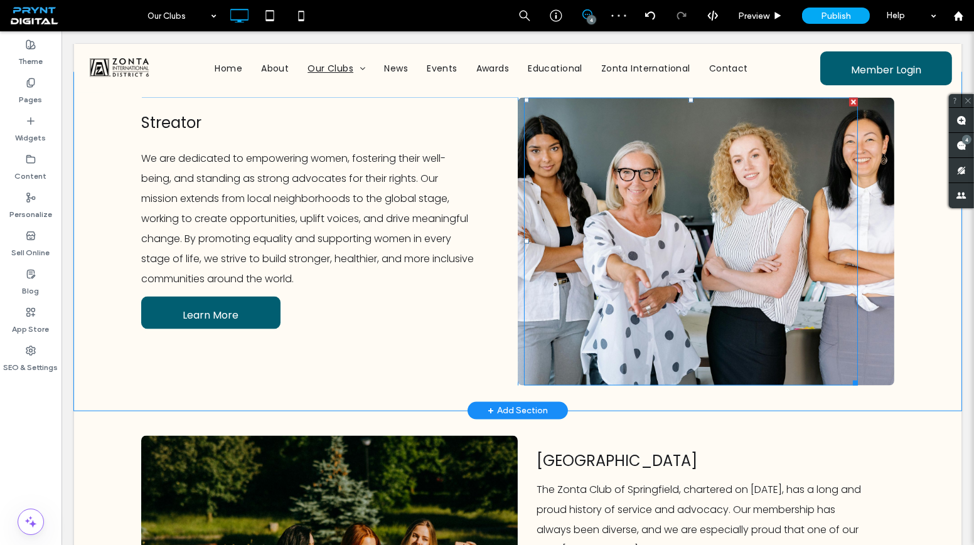
scroll to position [3365, 0]
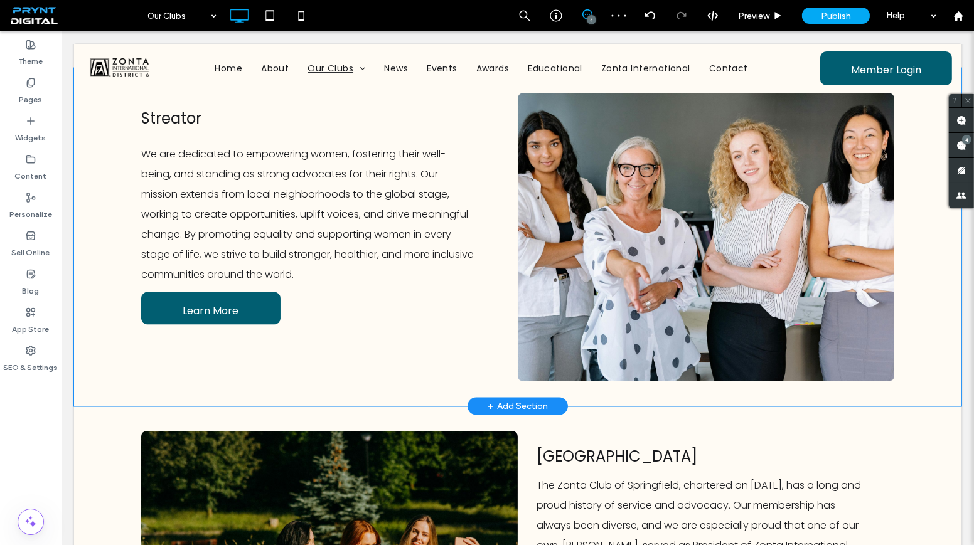
click at [871, 272] on div "Click To Paste" at bounding box center [706, 237] width 377 height 288
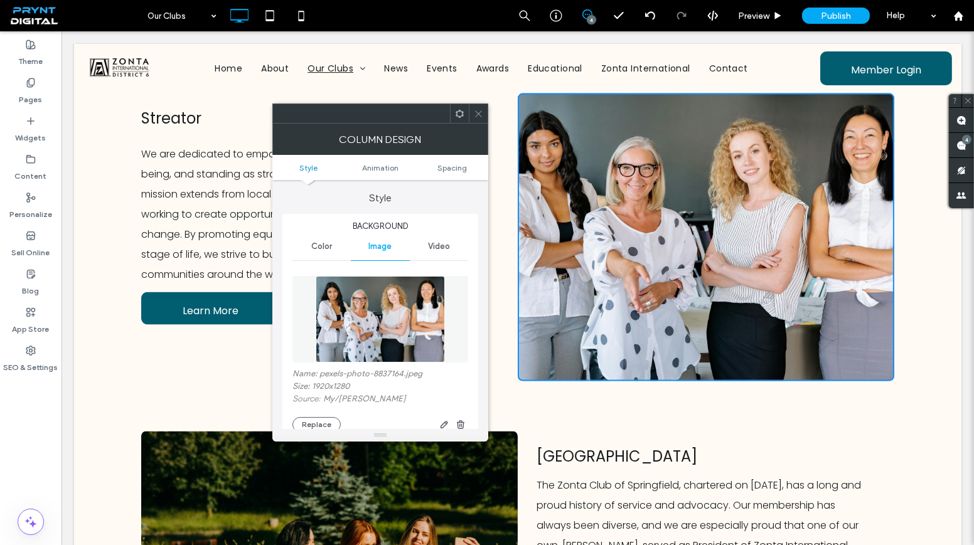
click at [330, 415] on div "Name: pexels-photo-8837164.jpeg Size: 1920x1280 Source: My / Yan Krukau Replace" at bounding box center [380, 400] width 176 height 63
click at [328, 418] on button "Replace" at bounding box center [316, 424] width 48 height 15
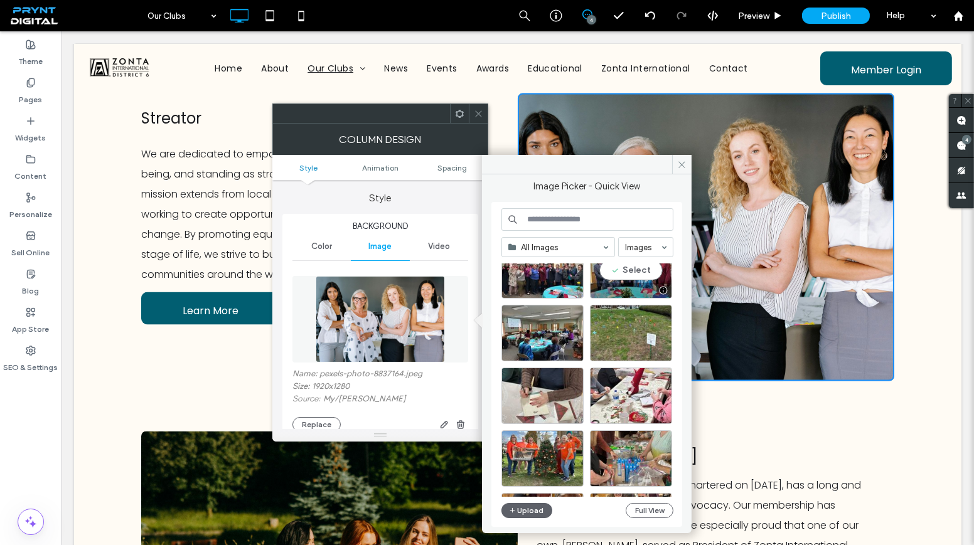
scroll to position [1177, 0]
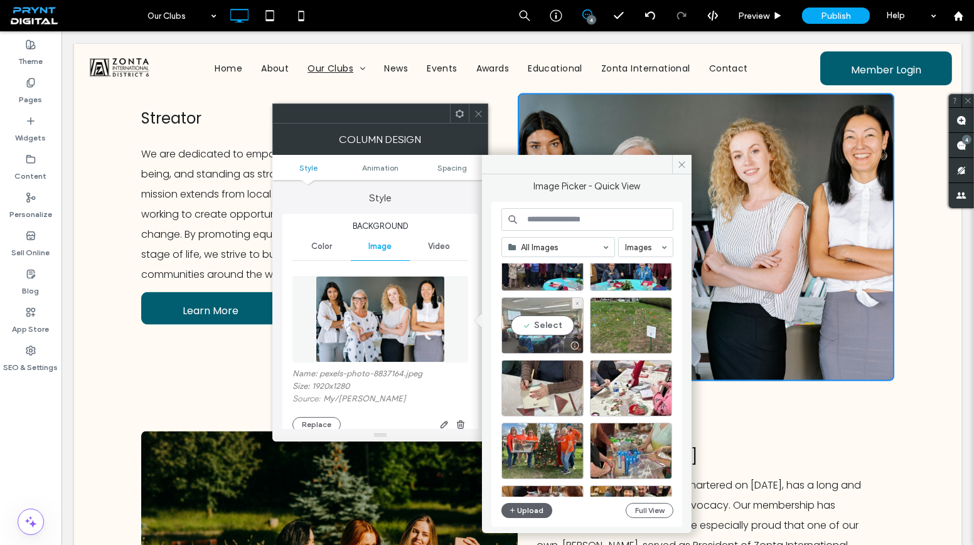
drag, startPoint x: 531, startPoint y: 316, endPoint x: 470, endPoint y: 284, distance: 68.5
click at [531, 316] on div "Select" at bounding box center [542, 325] width 82 height 56
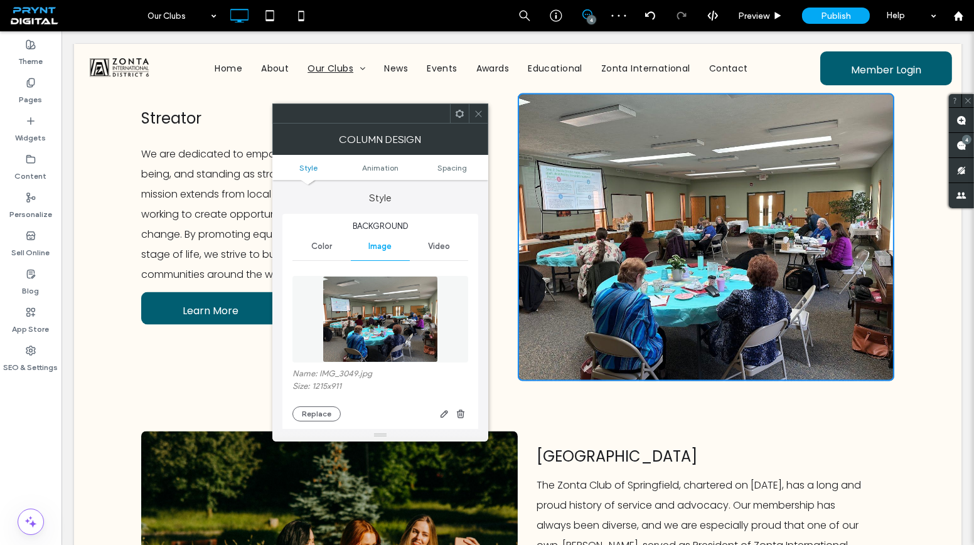
click at [475, 107] on span at bounding box center [478, 113] width 9 height 19
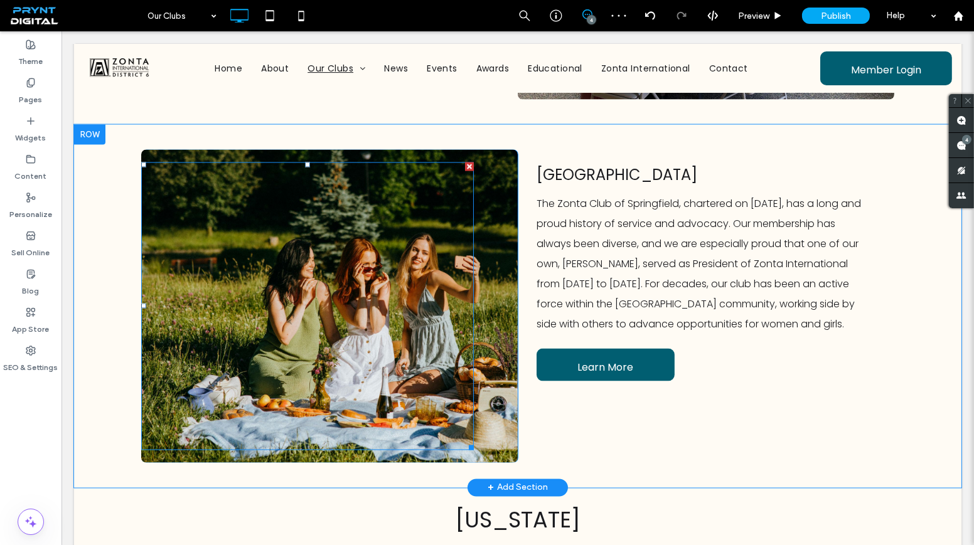
scroll to position [3651, 0]
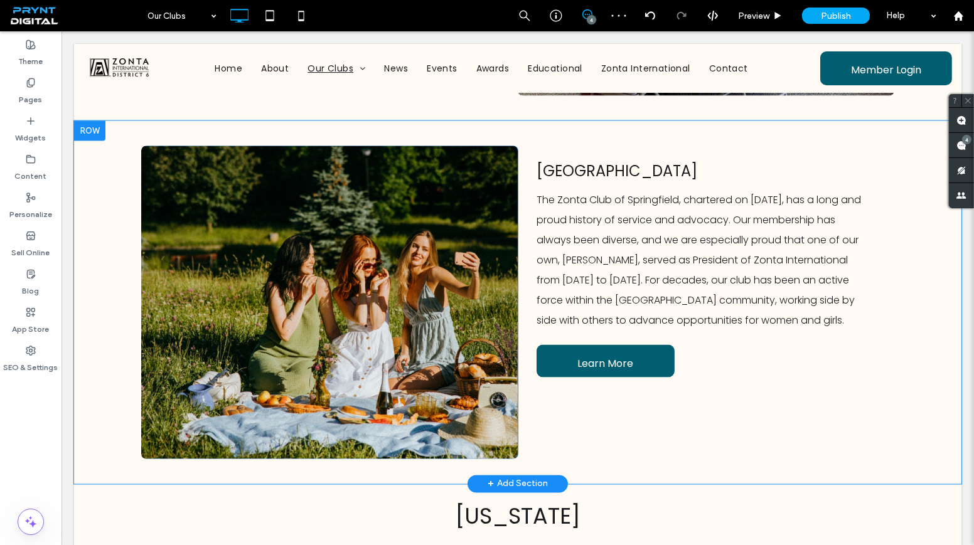
click at [489, 228] on div "Click To Paste" at bounding box center [329, 302] width 377 height 313
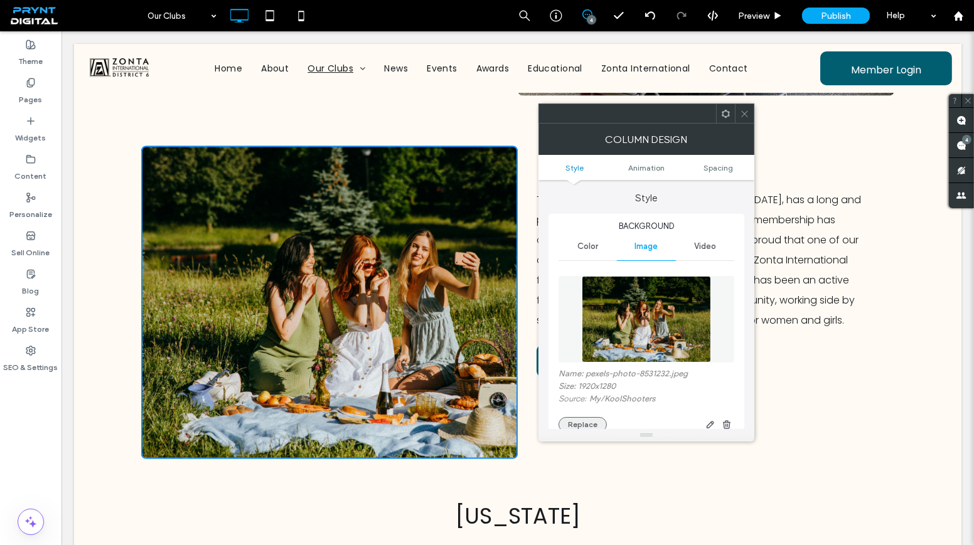
click at [575, 418] on button "Replace" at bounding box center [582, 424] width 48 height 15
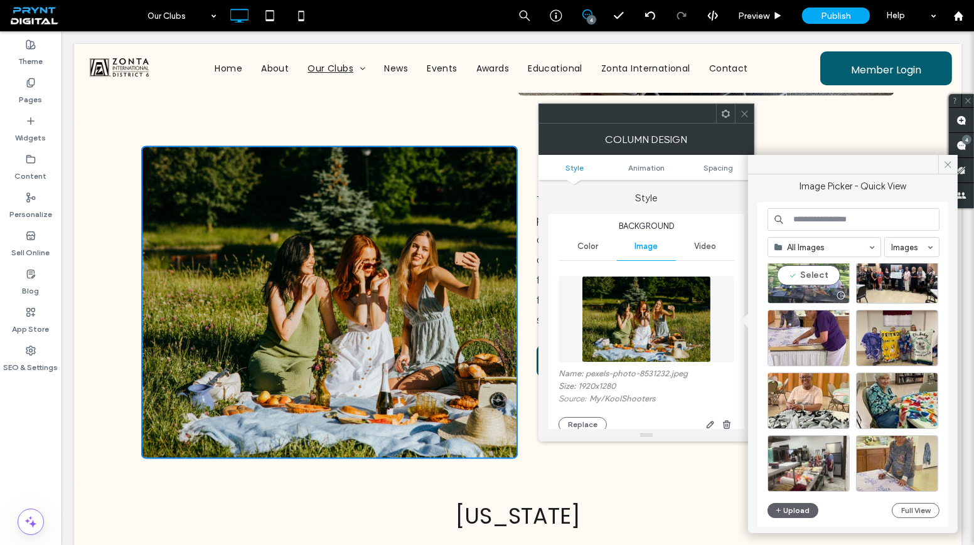
scroll to position [228, 0]
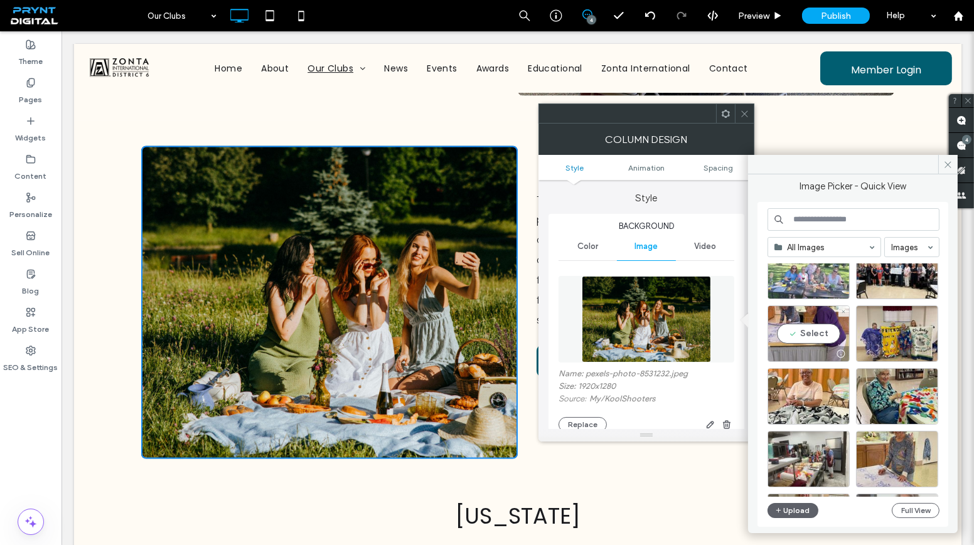
click at [816, 324] on div "Select" at bounding box center [808, 334] width 82 height 56
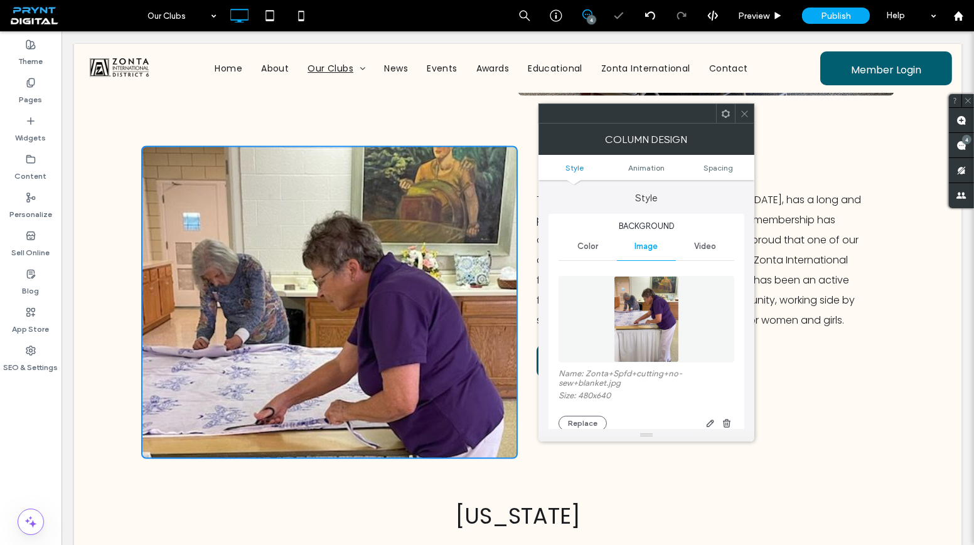
click at [750, 107] on div at bounding box center [744, 113] width 19 height 19
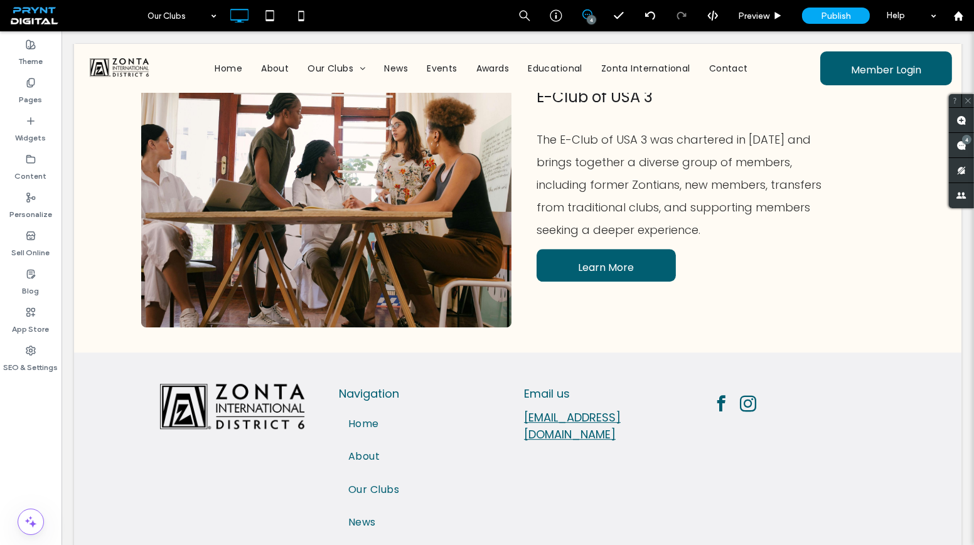
scroll to position [6161, 0]
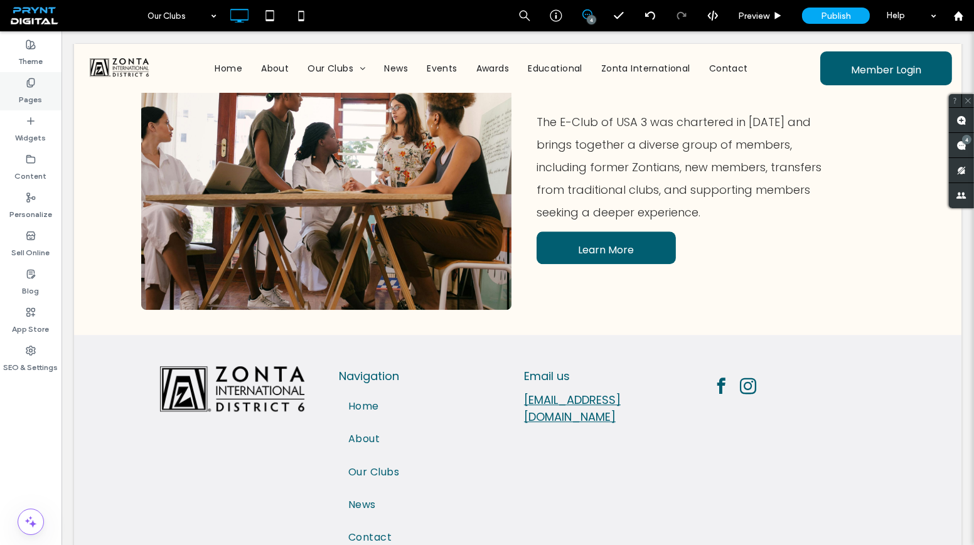
click at [31, 88] on label "Pages" at bounding box center [30, 97] width 23 height 18
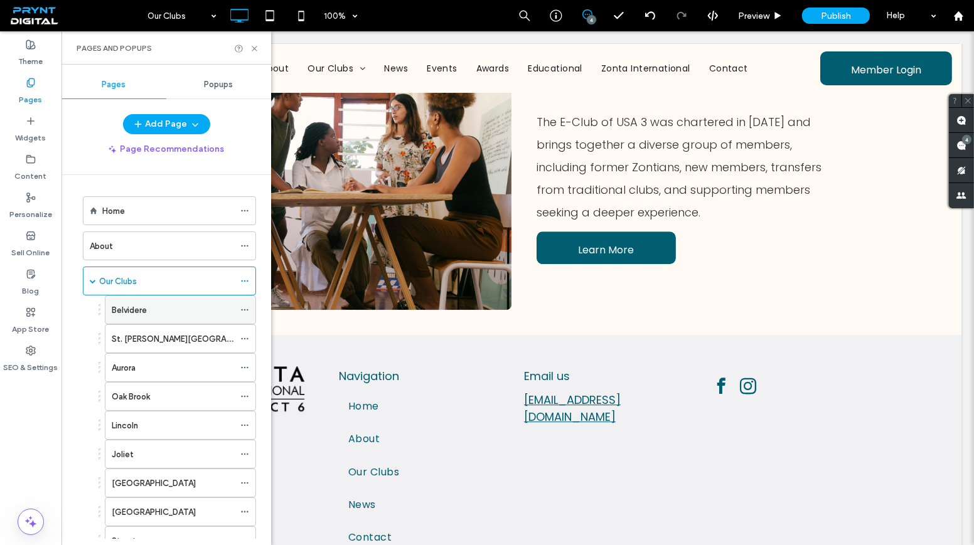
click at [162, 297] on div "Belvidere" at bounding box center [173, 310] width 122 height 28
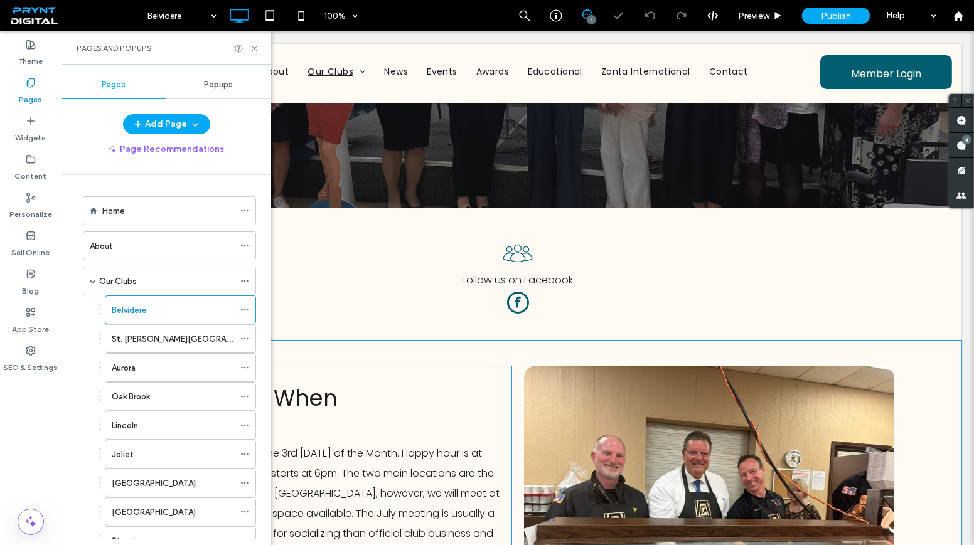
scroll to position [285, 0]
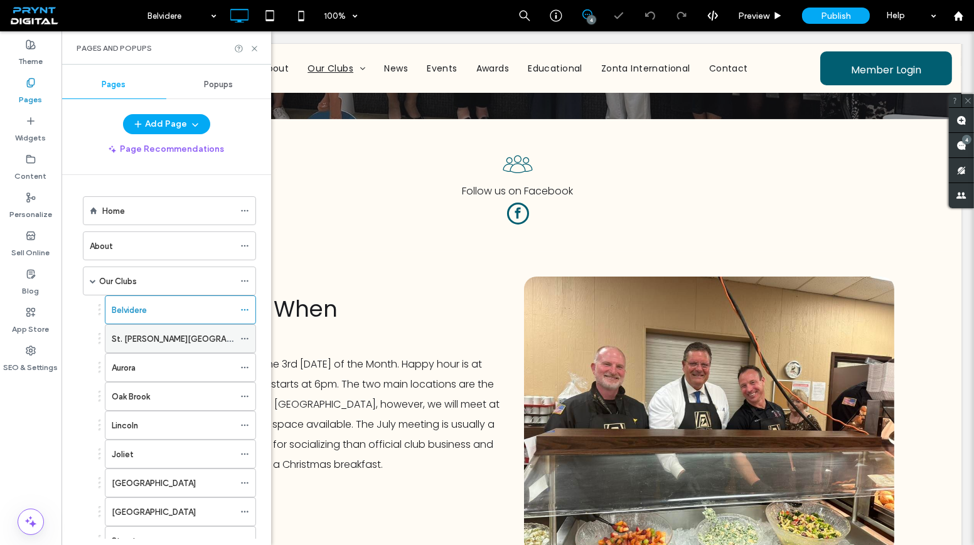
click at [200, 338] on label "St. [PERSON_NAME][GEOGRAPHIC_DATA]-[GEOGRAPHIC_DATA]" at bounding box center [236, 339] width 248 height 22
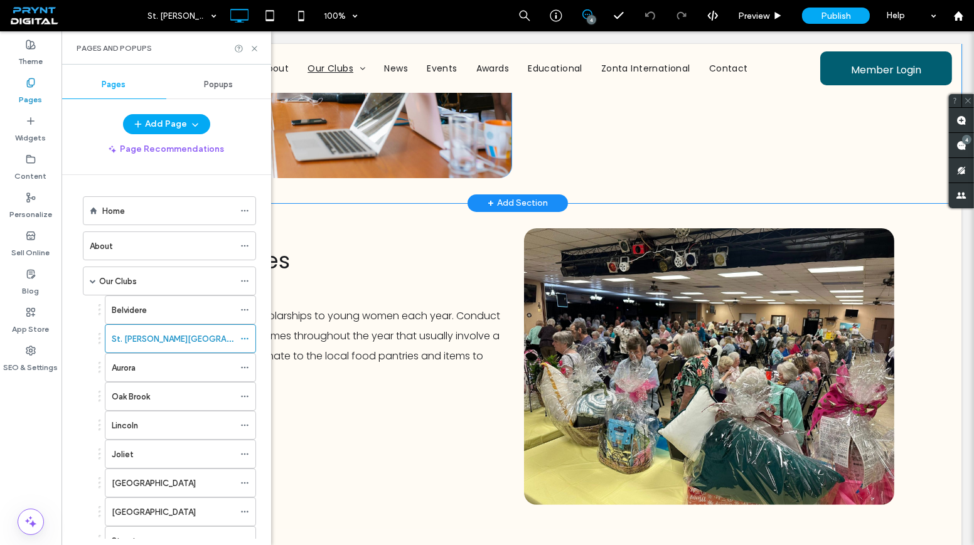
scroll to position [741, 0]
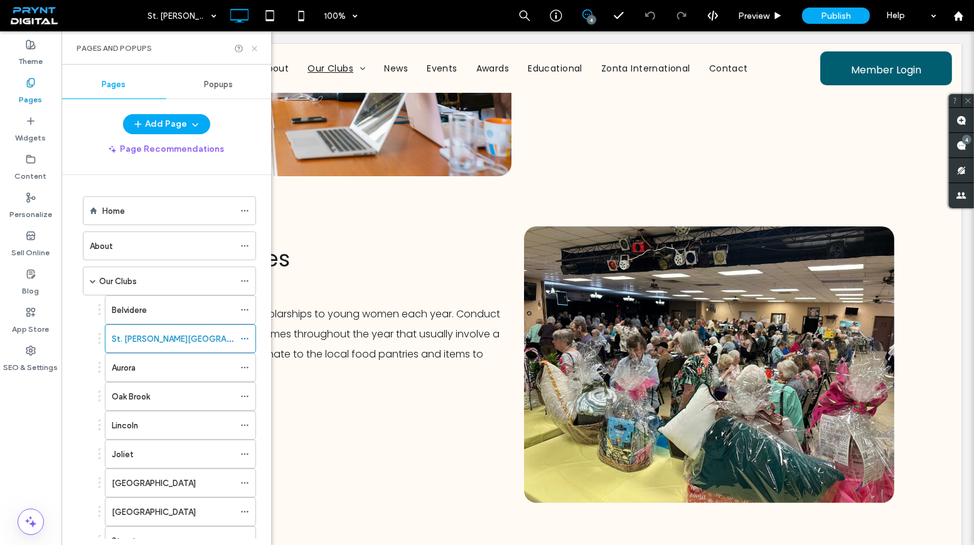
click at [253, 45] on icon at bounding box center [254, 48] width 9 height 9
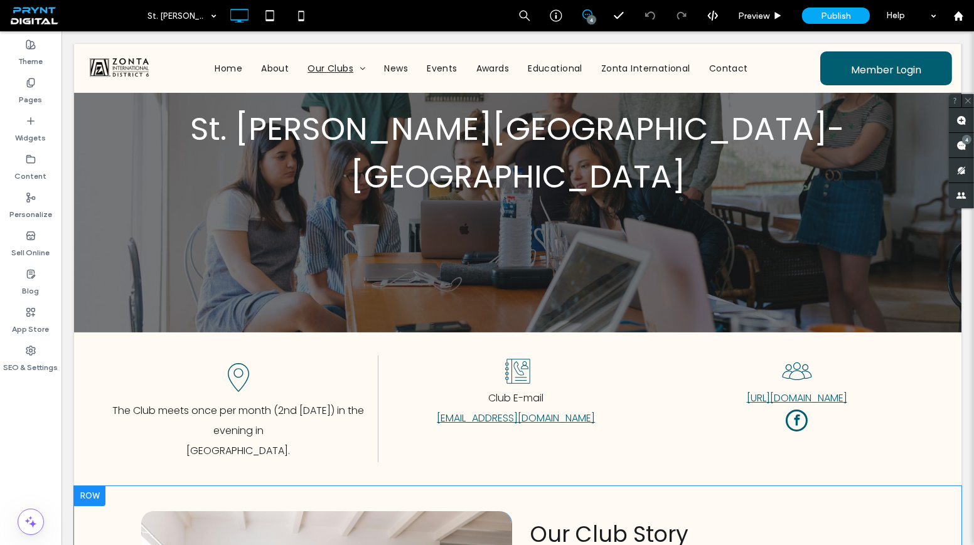
scroll to position [114, 0]
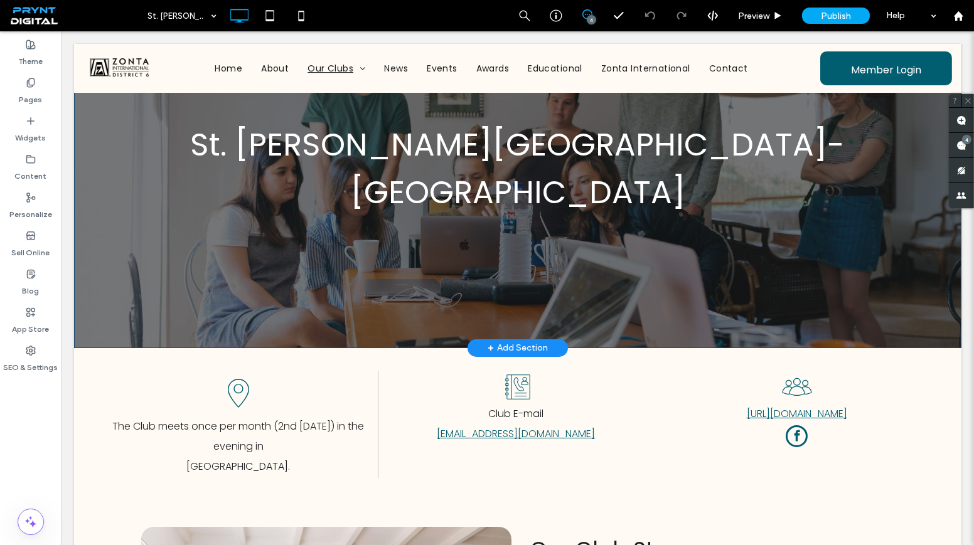
click at [501, 206] on div "St. Charles-Geneva-Batavia Click To Paste Row + Add Section" at bounding box center [517, 168] width 887 height 359
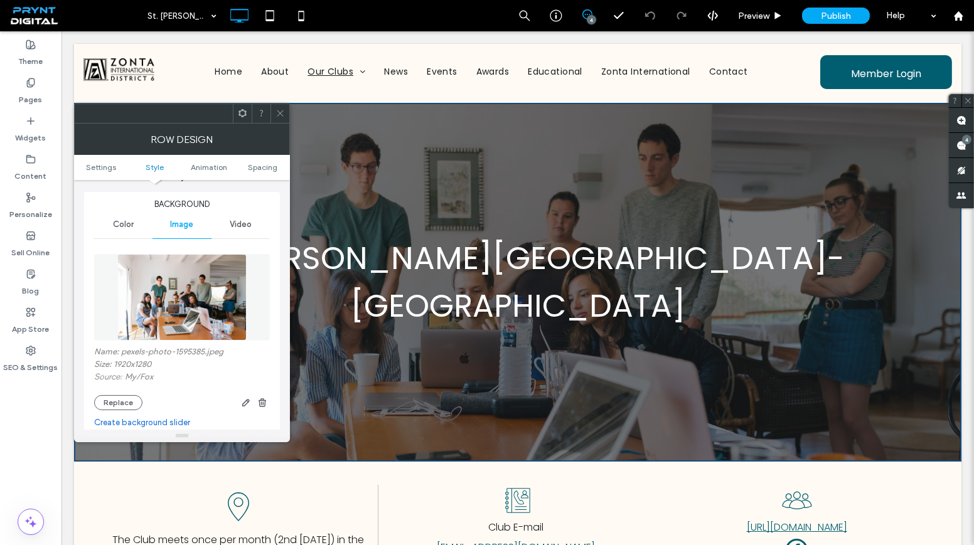
scroll to position [228, 0]
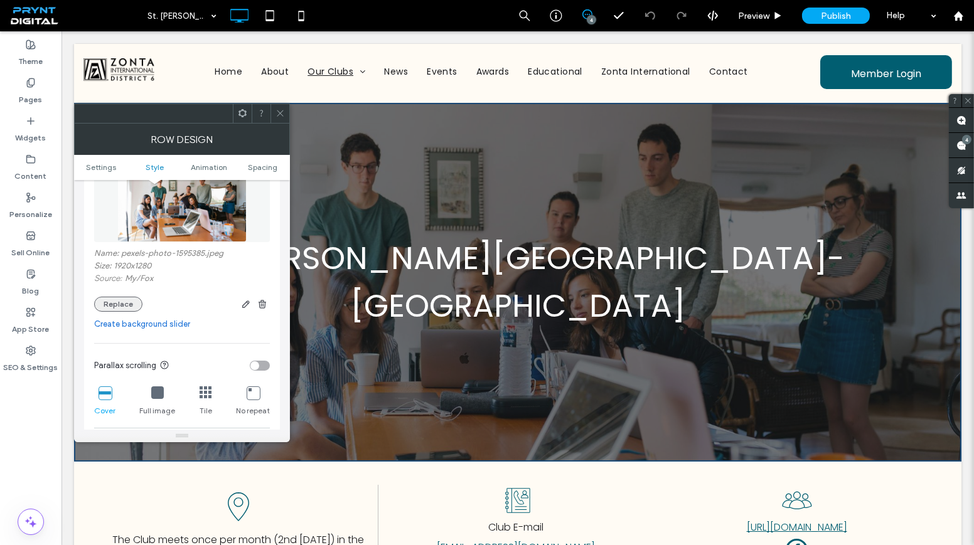
click at [132, 297] on button "Replace" at bounding box center [118, 304] width 48 height 15
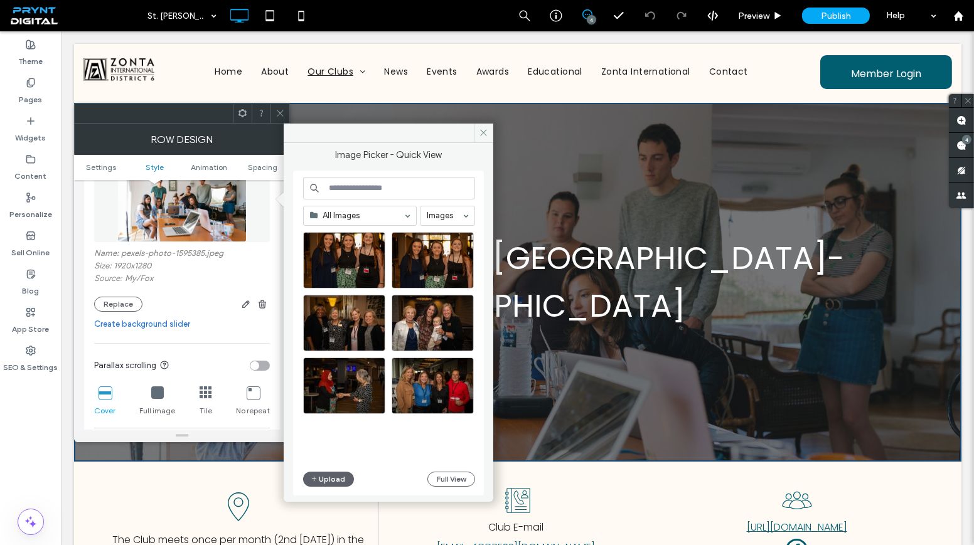
scroll to position [2716, 0]
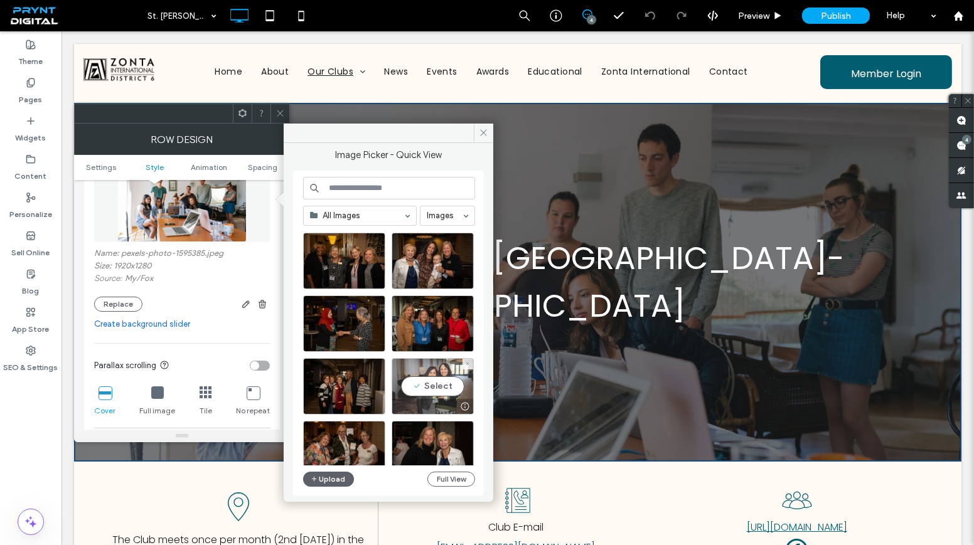
click at [431, 377] on div "Select" at bounding box center [433, 386] width 82 height 56
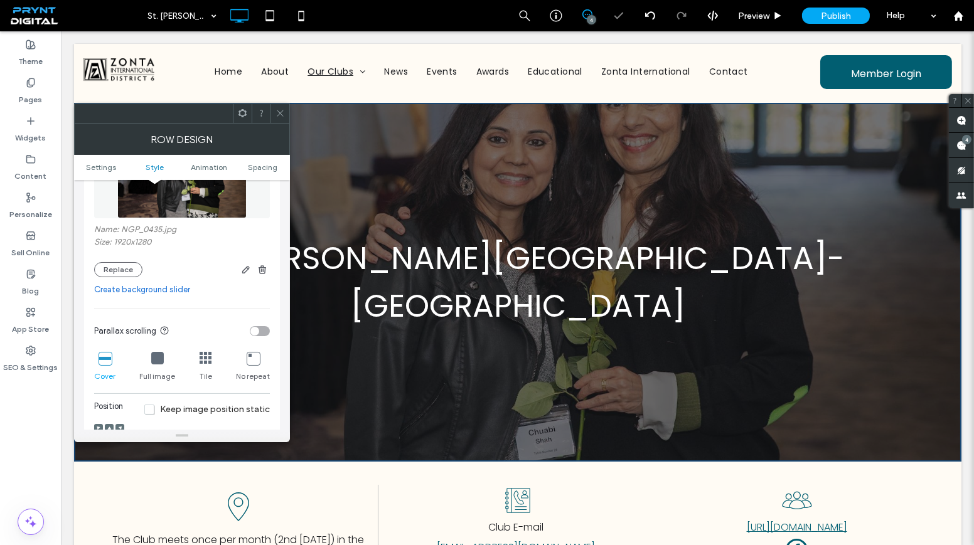
scroll to position [285, 0]
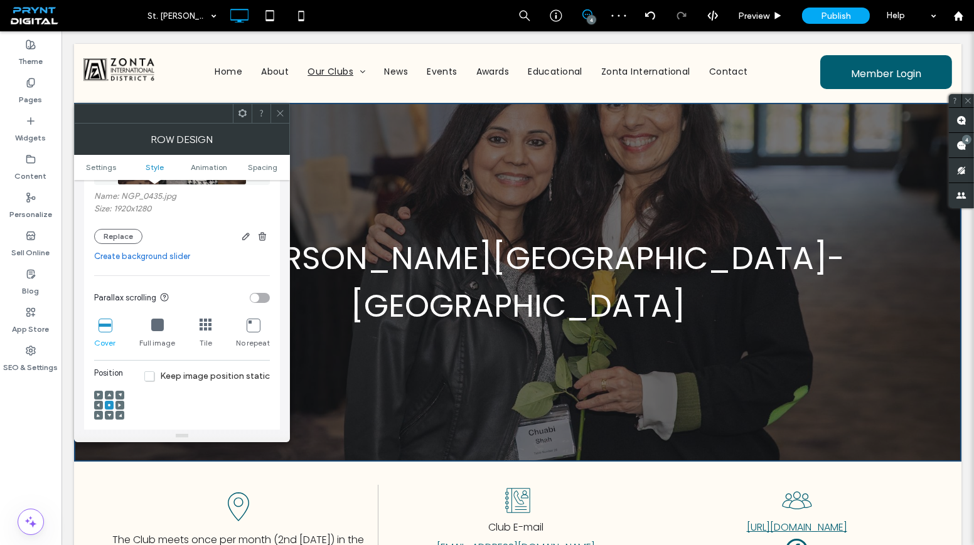
click at [280, 119] on span at bounding box center [279, 113] width 9 height 19
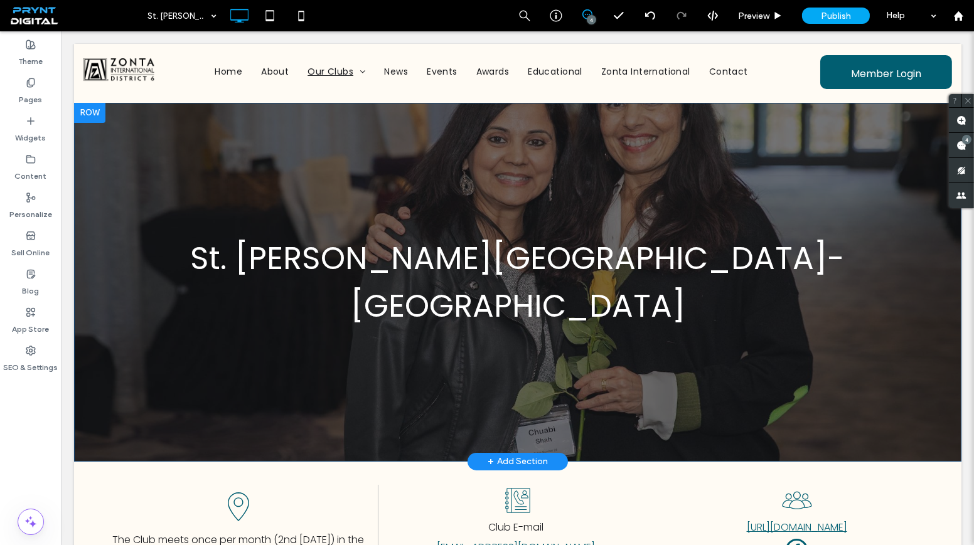
click at [548, 192] on div "St. Charles-Geneva-Batavia Click To Paste Row + Add Section" at bounding box center [517, 282] width 887 height 359
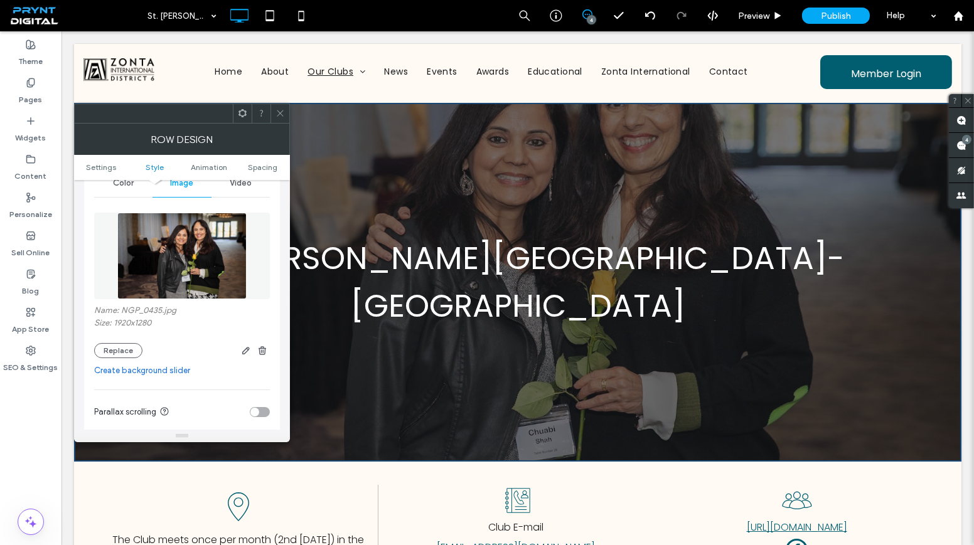
scroll to position [342, 0]
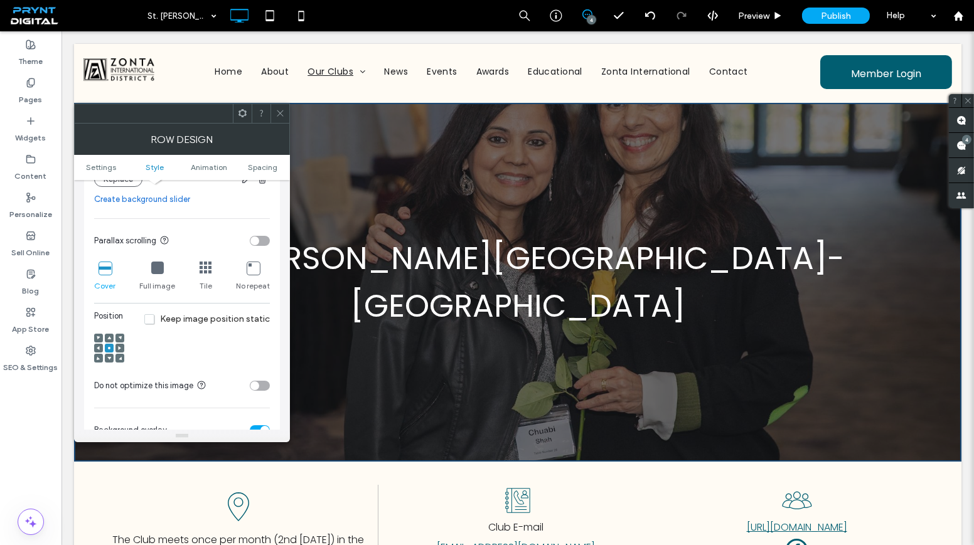
click at [108, 337] on use at bounding box center [109, 337] width 4 height 3
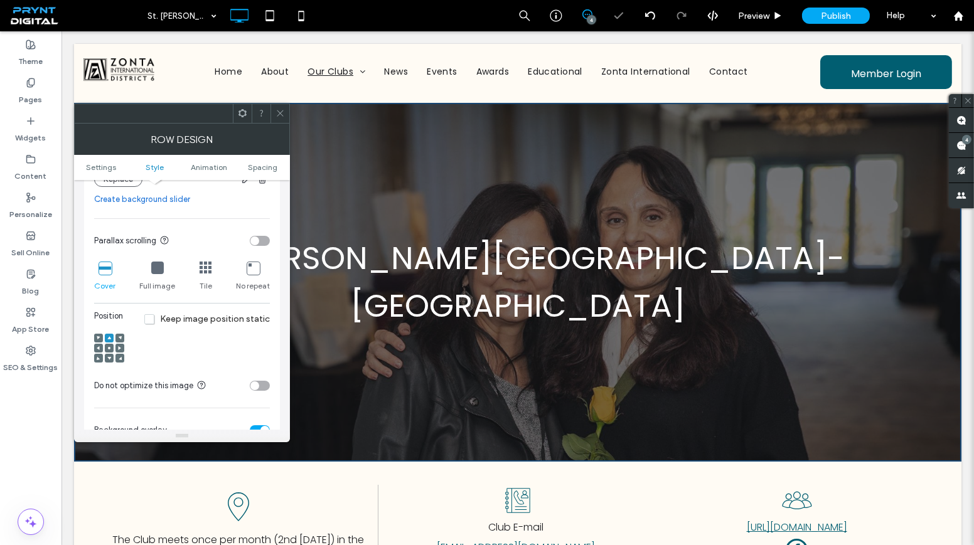
click at [282, 113] on icon at bounding box center [279, 113] width 9 height 9
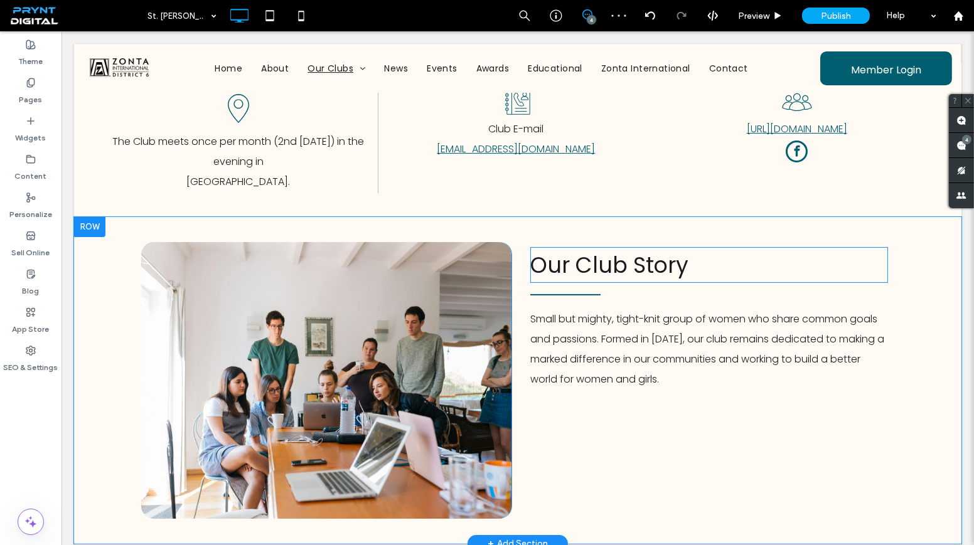
scroll to position [399, 0]
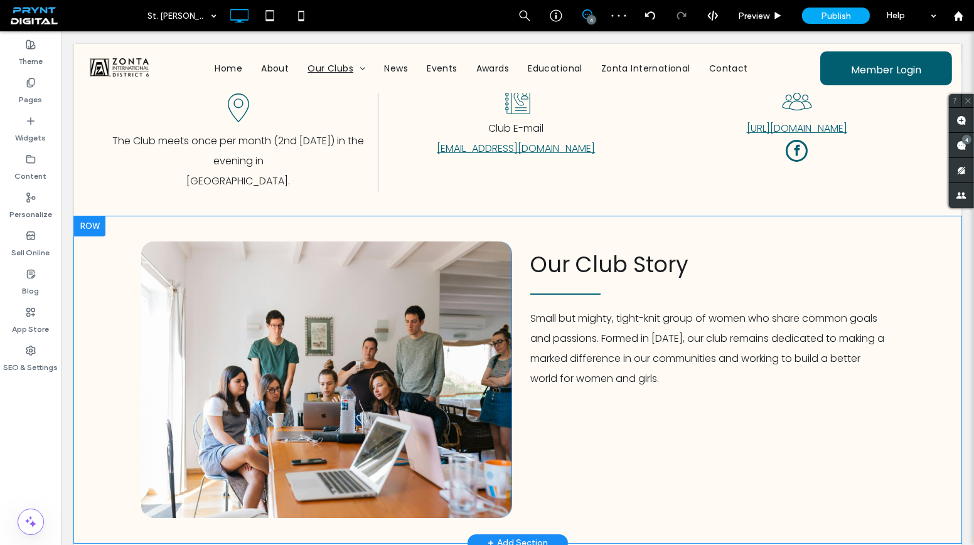
click at [457, 324] on div "Click To Paste" at bounding box center [326, 380] width 370 height 277
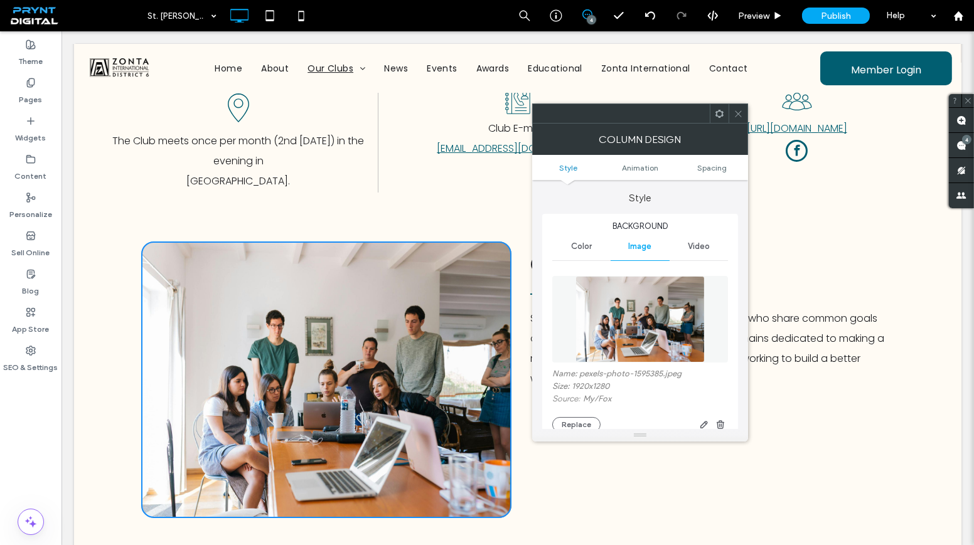
click at [575, 416] on div "Name: pexels-photo-1595385.jpeg Size: 1920x1280 Source: My / Fox Replace" at bounding box center [640, 400] width 176 height 63
click at [576, 420] on button "Replace" at bounding box center [576, 424] width 48 height 15
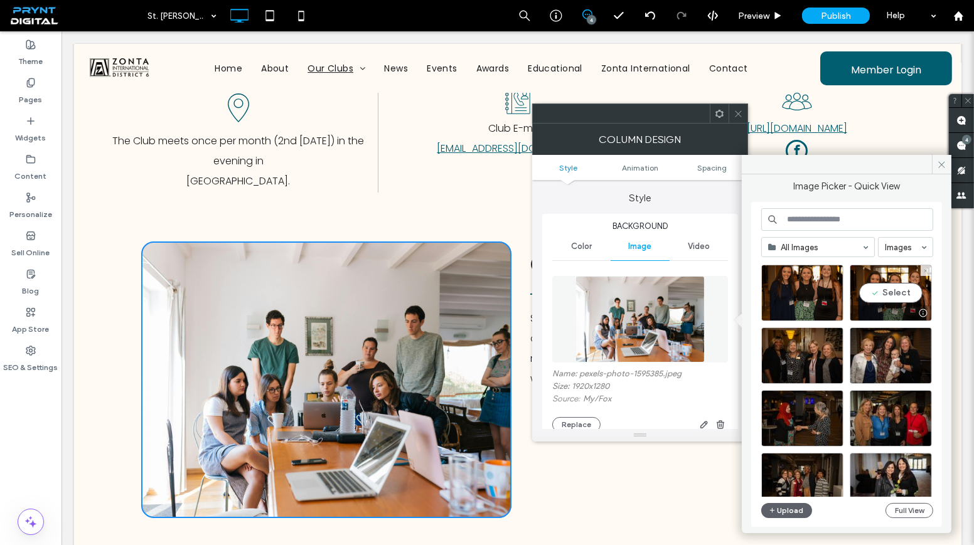
scroll to position [2683, 0]
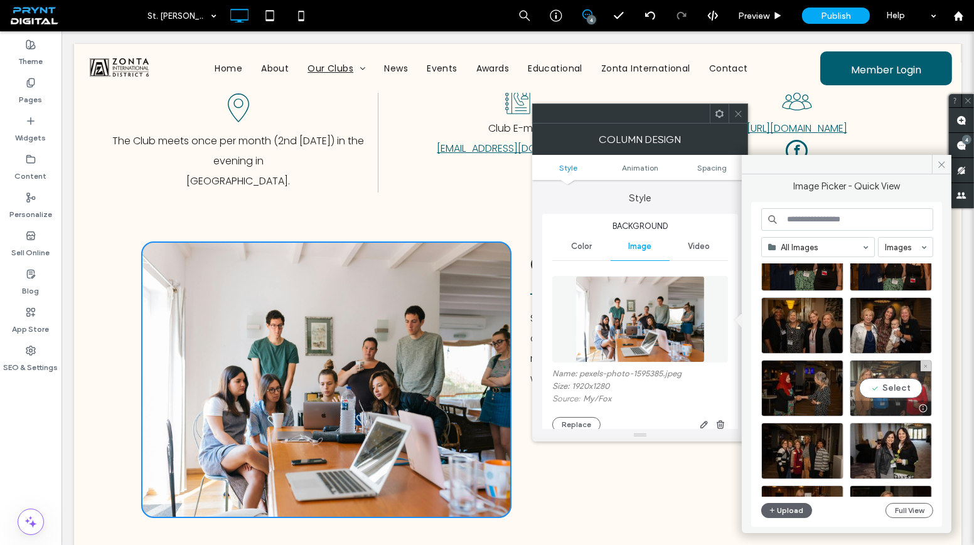
click at [882, 384] on div "Select" at bounding box center [891, 388] width 82 height 56
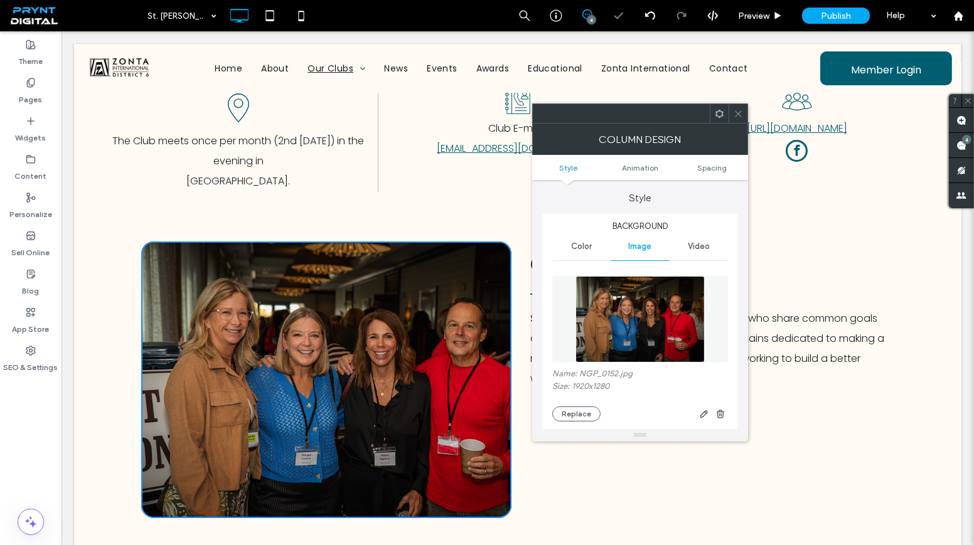
drag, startPoint x: 732, startPoint y: 114, endPoint x: 617, endPoint y: 201, distance: 144.6
click at [732, 114] on div at bounding box center [738, 113] width 19 height 19
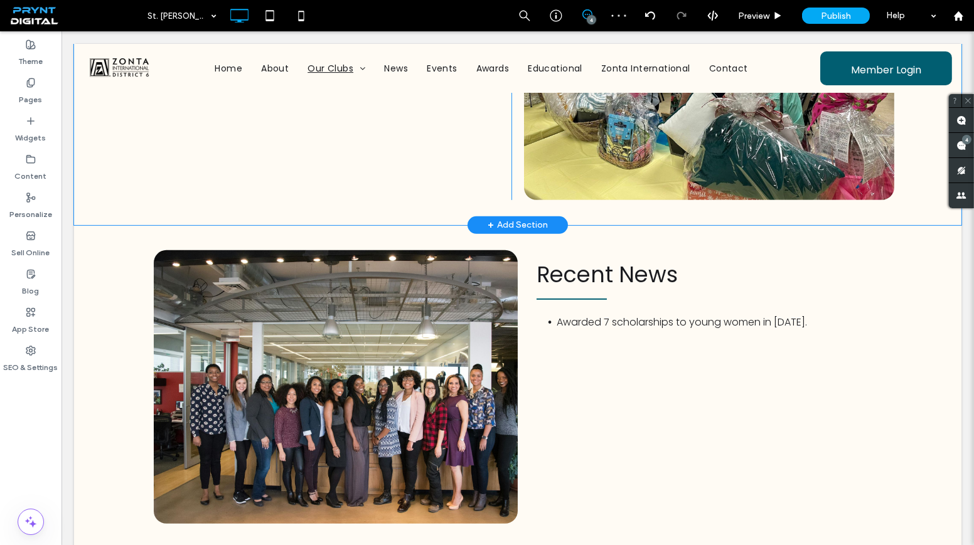
scroll to position [1141, 0]
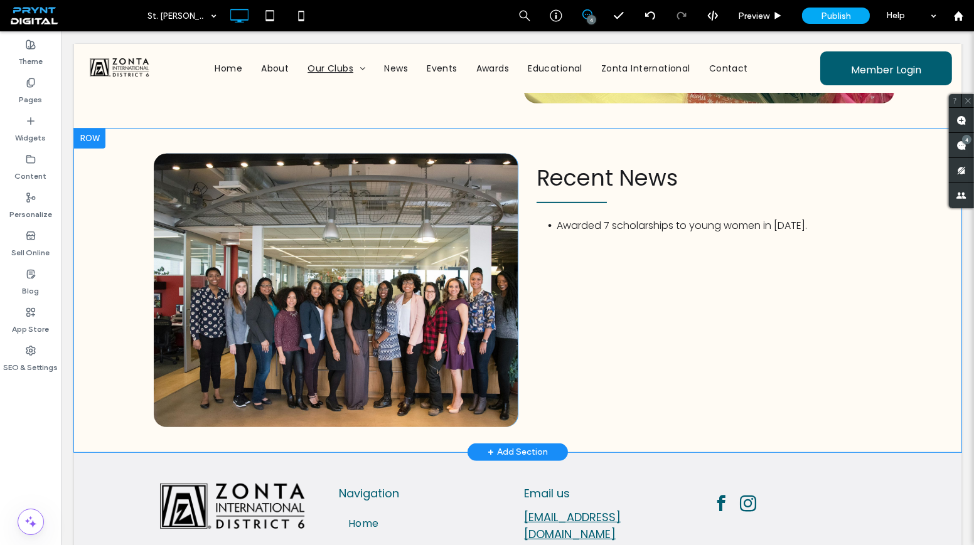
click at [452, 288] on div "Click To Paste" at bounding box center [336, 291] width 364 height 274
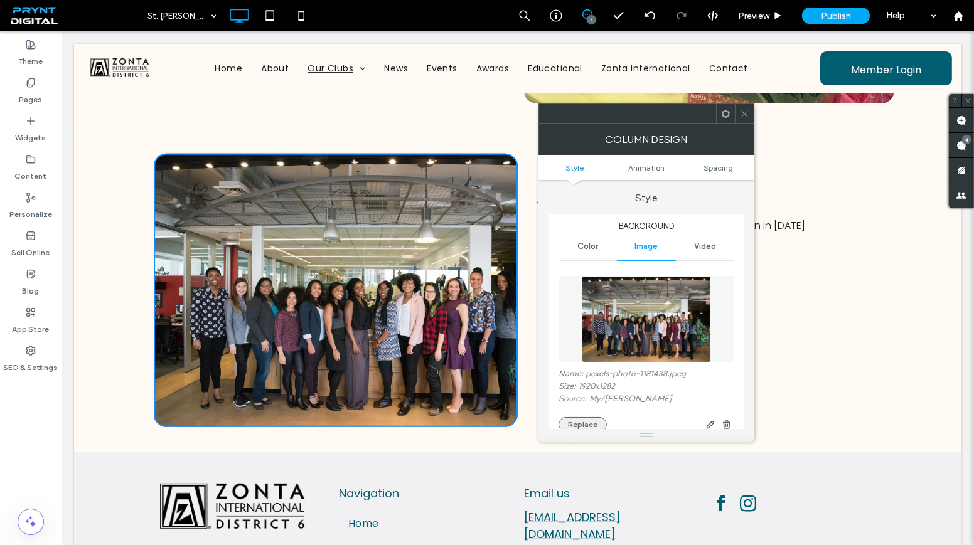
click at [584, 419] on button "Replace" at bounding box center [582, 424] width 48 height 15
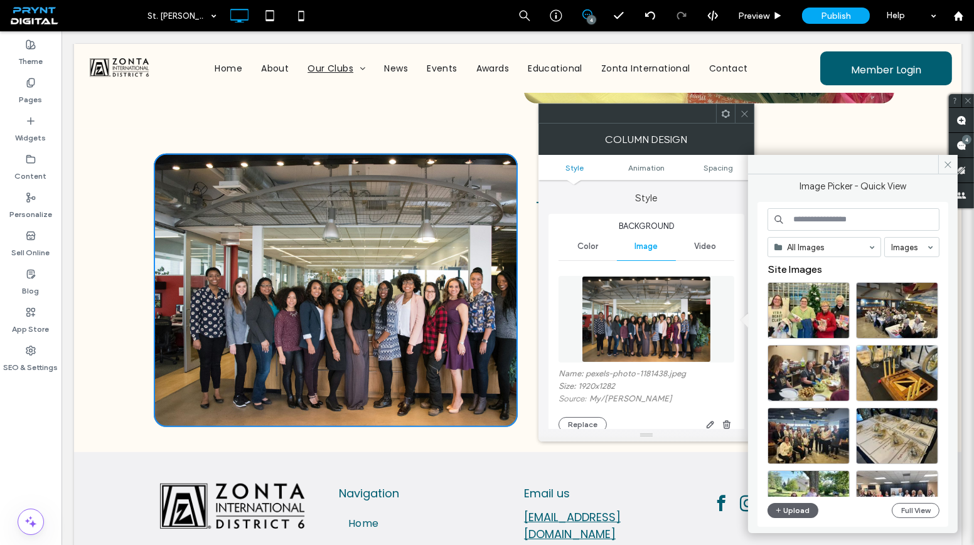
click at [742, 119] on span at bounding box center [744, 113] width 9 height 19
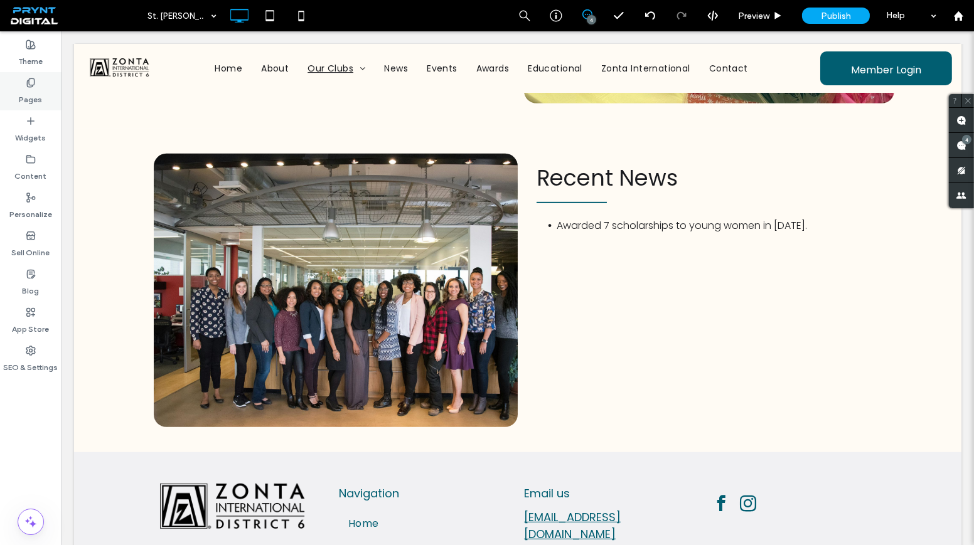
drag, startPoint x: 9, startPoint y: 89, endPoint x: 10, endPoint y: 99, distance: 9.5
click at [9, 89] on div "Pages" at bounding box center [30, 91] width 61 height 38
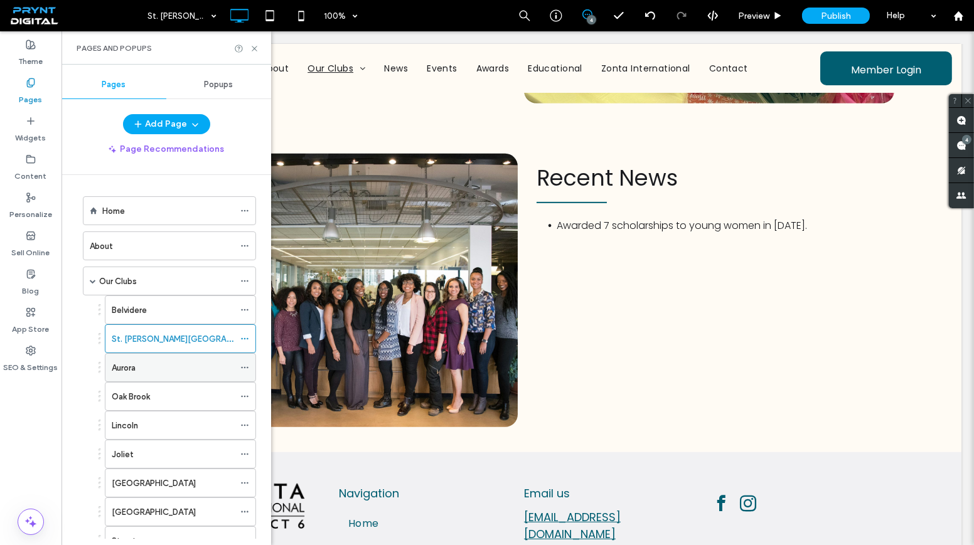
click at [187, 357] on div "Aurora" at bounding box center [173, 368] width 122 height 28
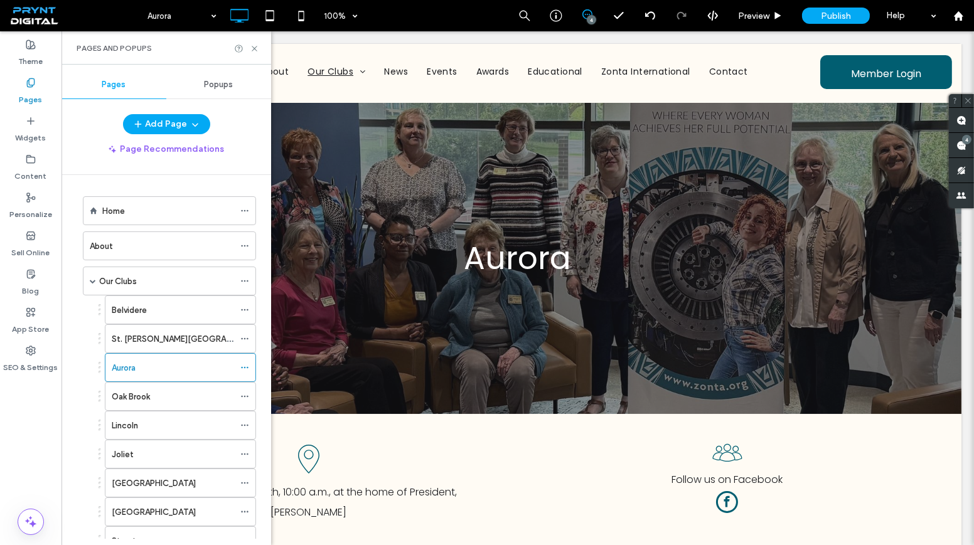
scroll to position [0, 0]
drag, startPoint x: 257, startPoint y: 48, endPoint x: 258, endPoint y: 145, distance: 96.6
click at [257, 48] on icon at bounding box center [254, 48] width 9 height 9
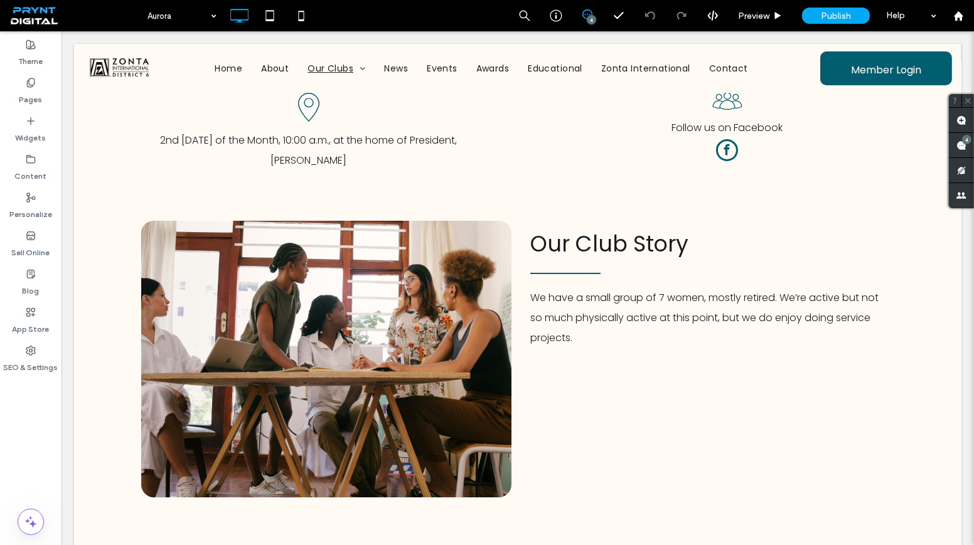
scroll to position [342, 0]
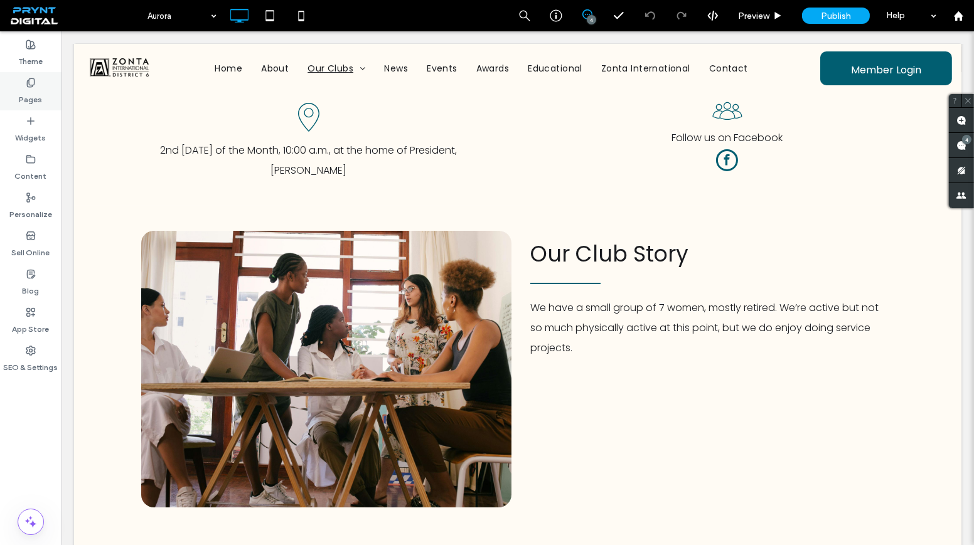
click at [40, 85] on div "Pages" at bounding box center [30, 91] width 61 height 38
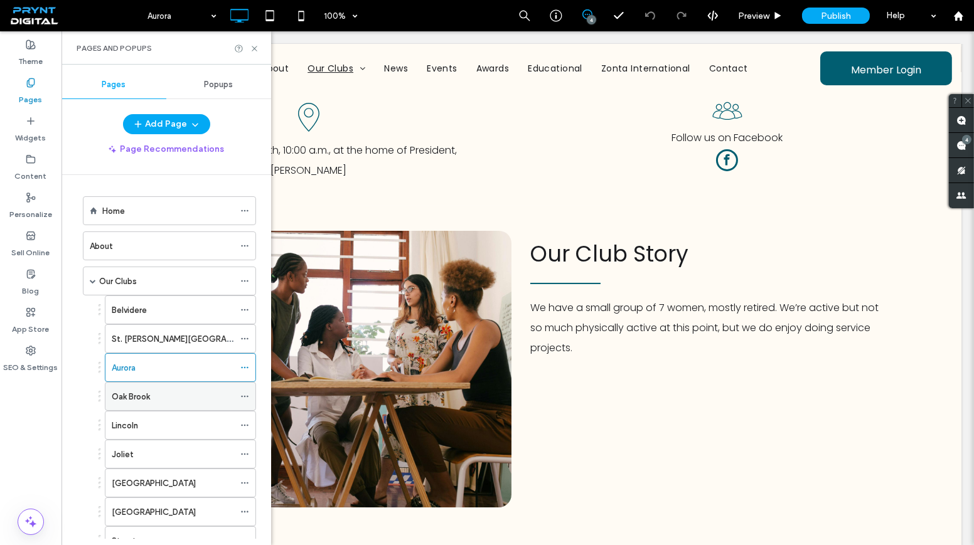
click at [186, 390] on div "Oak Brook" at bounding box center [173, 396] width 122 height 13
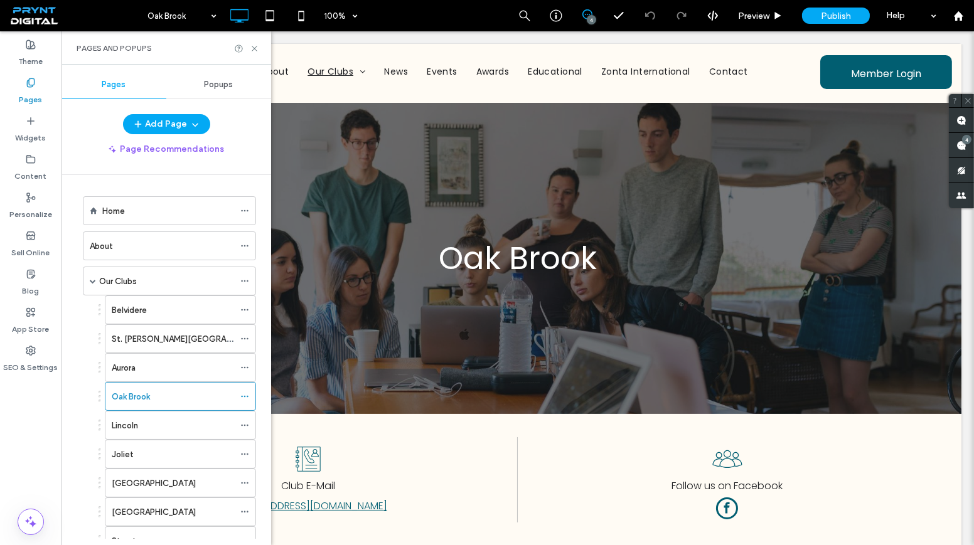
scroll to position [0, 0]
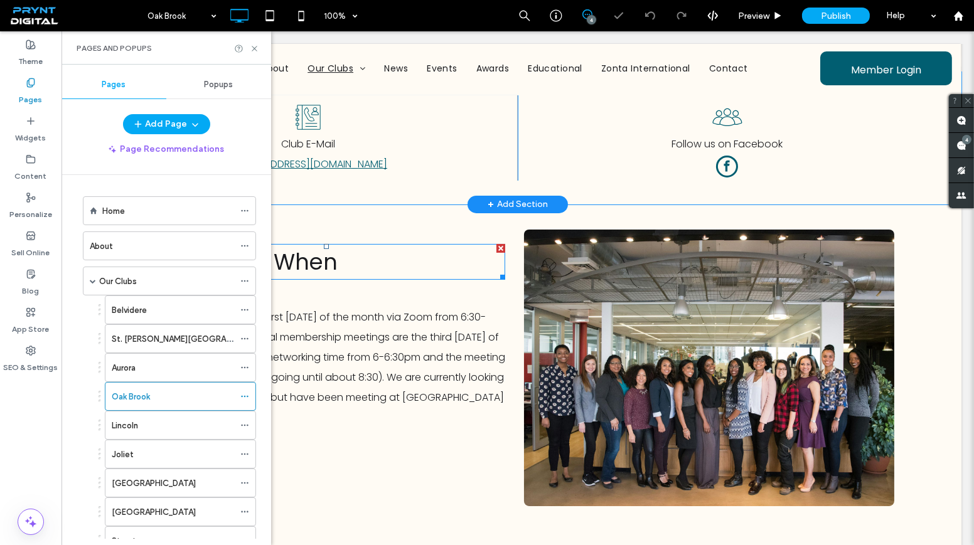
scroll to position [332, 0]
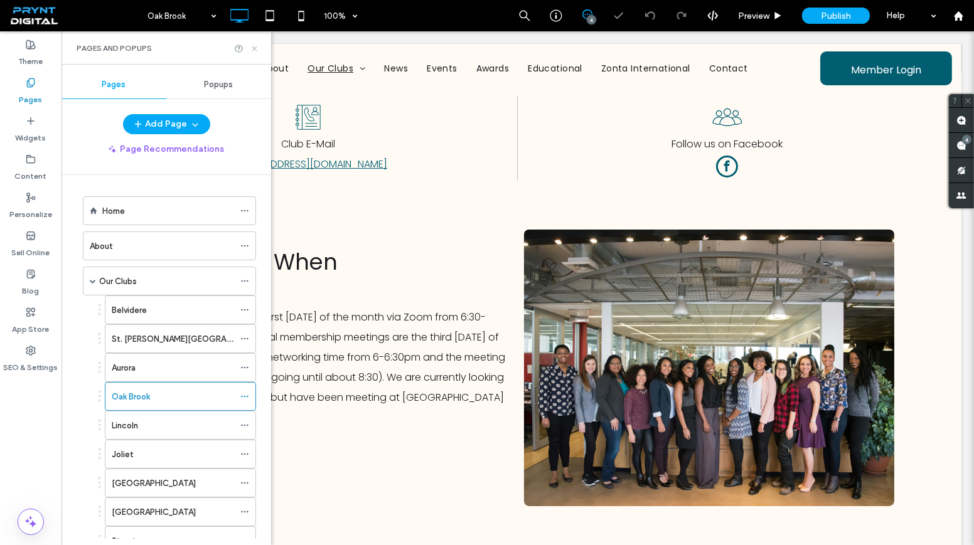
drag, startPoint x: 250, startPoint y: 47, endPoint x: 196, endPoint y: 27, distance: 58.2
click at [250, 47] on icon at bounding box center [254, 48] width 9 height 9
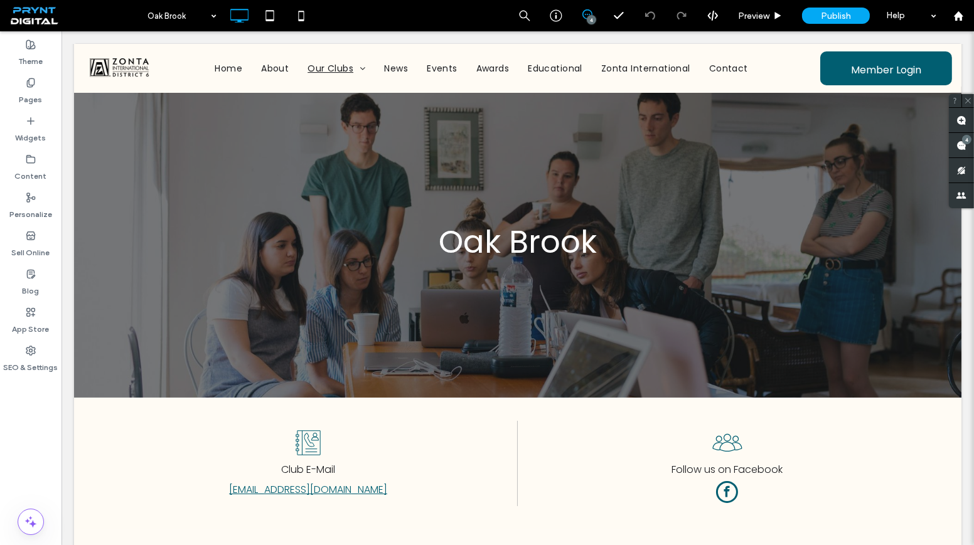
scroll to position [0, 0]
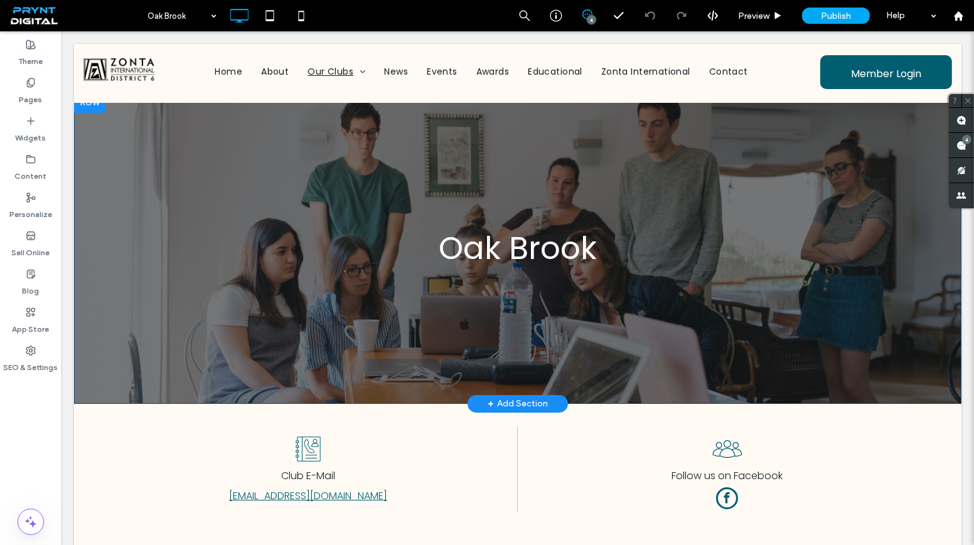
click at [277, 188] on div "Oak Brook Click To Paste Row + Add Section" at bounding box center [517, 248] width 887 height 311
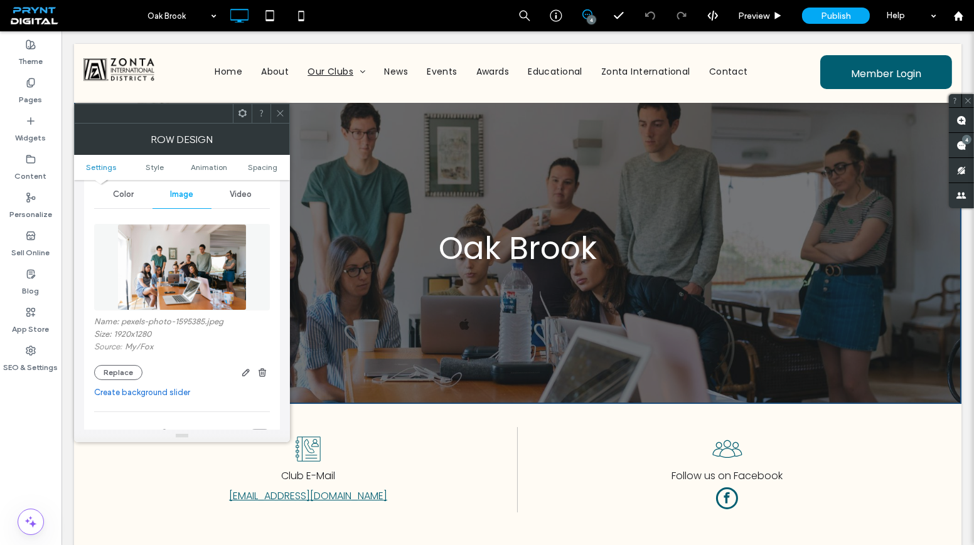
scroll to position [228, 0]
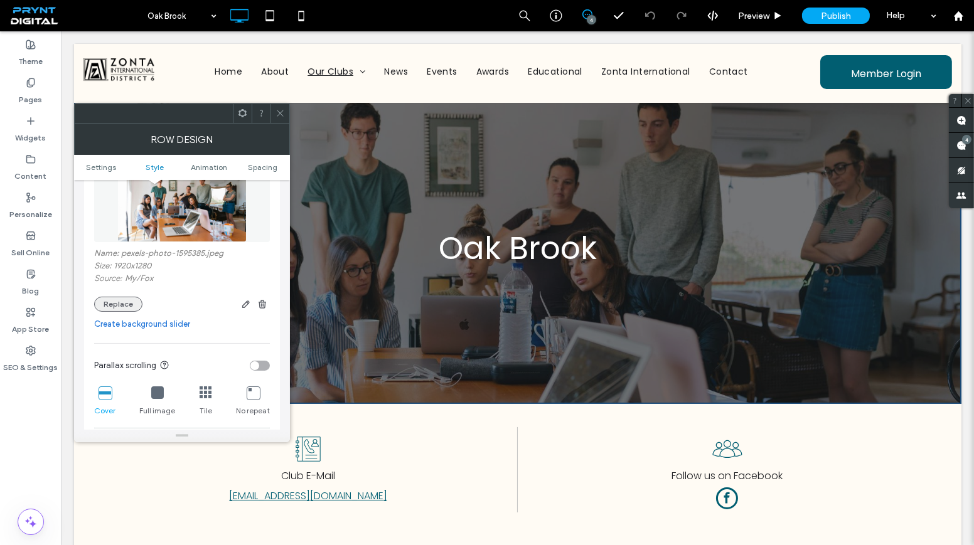
click at [128, 307] on button "Replace" at bounding box center [118, 304] width 48 height 15
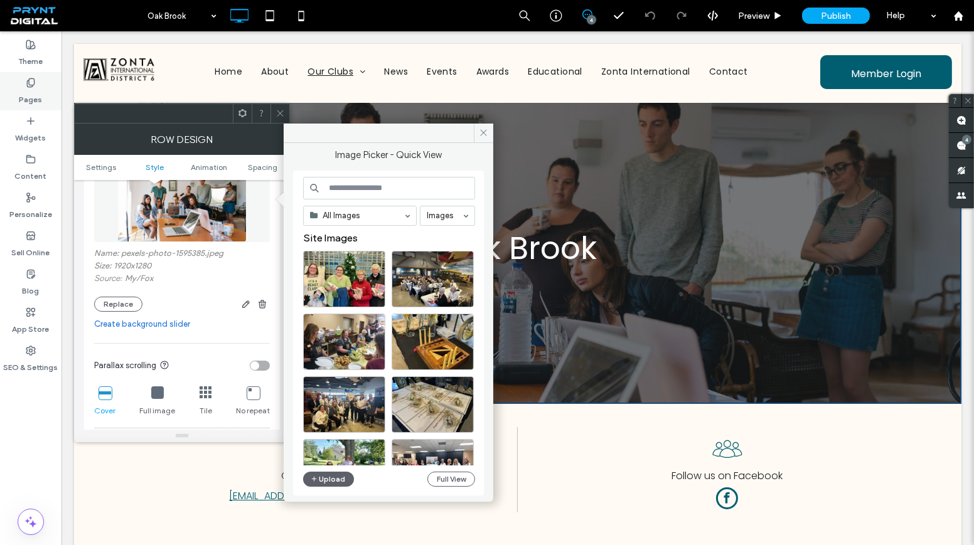
click at [41, 98] on div "Pages" at bounding box center [30, 91] width 61 height 38
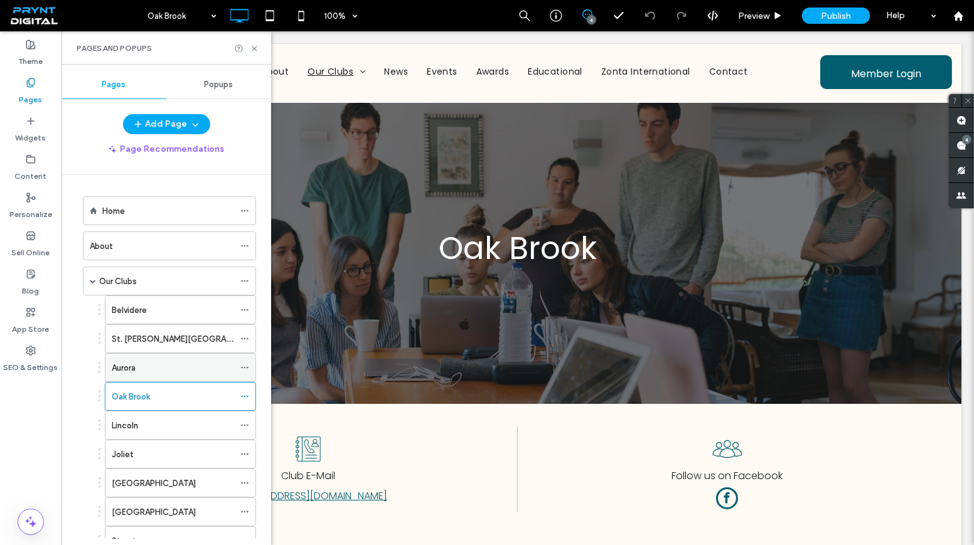
click at [135, 366] on label "Aurora" at bounding box center [124, 368] width 24 height 22
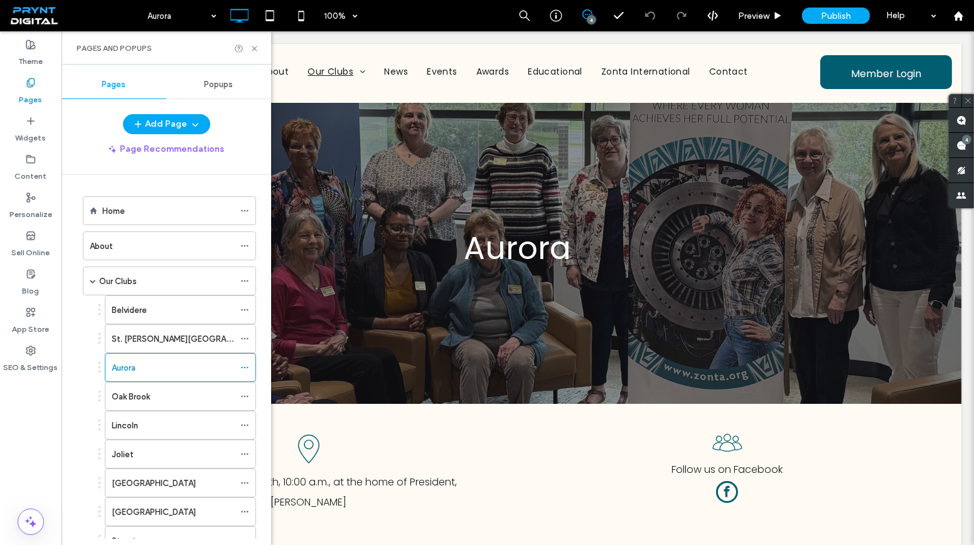
scroll to position [0, 0]
click at [255, 46] on icon at bounding box center [254, 48] width 9 height 9
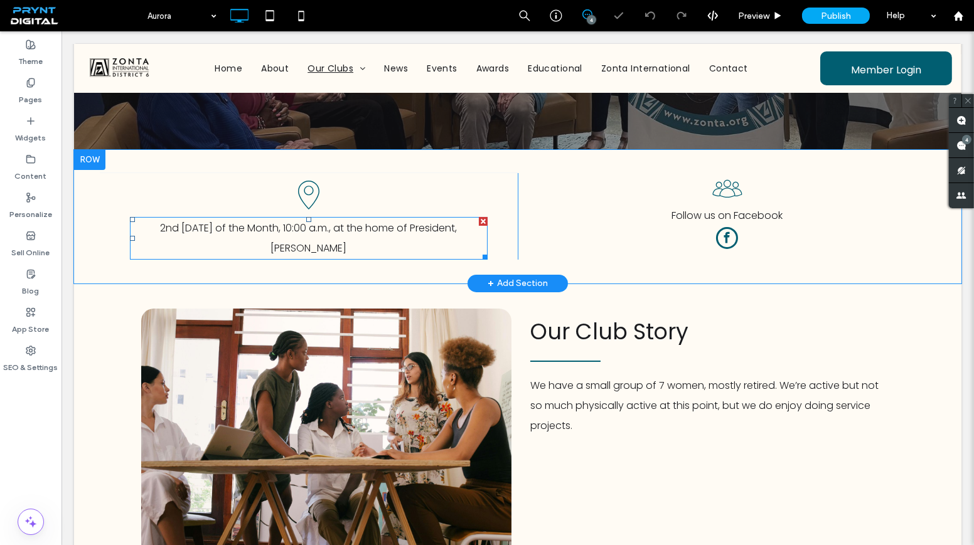
scroll to position [513, 0]
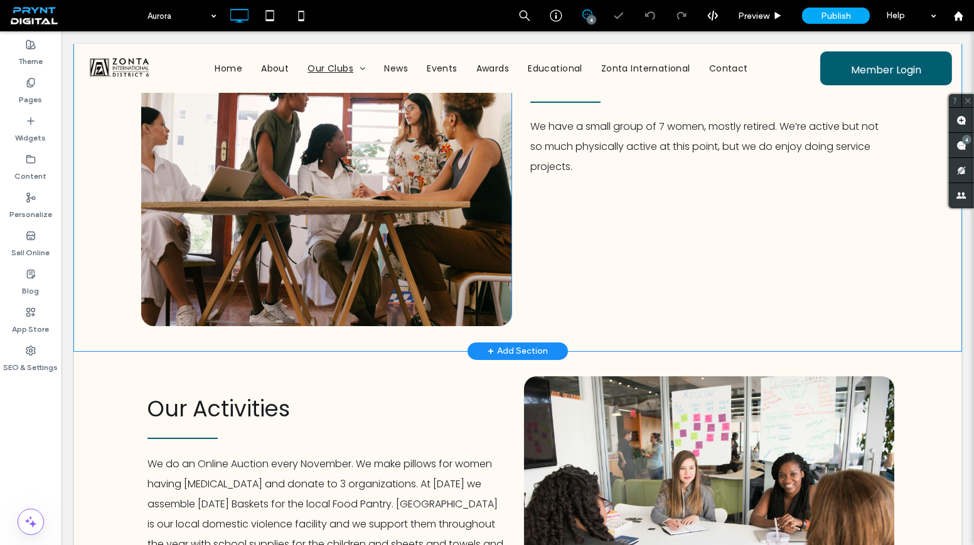
click at [456, 236] on div "Click To Paste" at bounding box center [326, 188] width 370 height 277
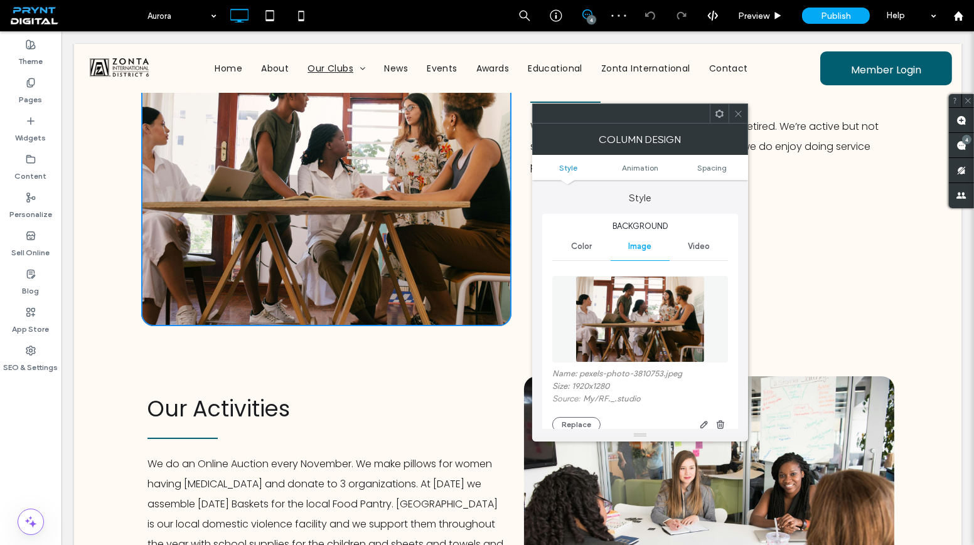
click at [570, 416] on div "Name: pexels-photo-3810753.jpeg Size: 1920x1280 Source: My / RF._.studio Replace" at bounding box center [640, 400] width 176 height 63
click at [570, 422] on button "Replace" at bounding box center [576, 424] width 48 height 15
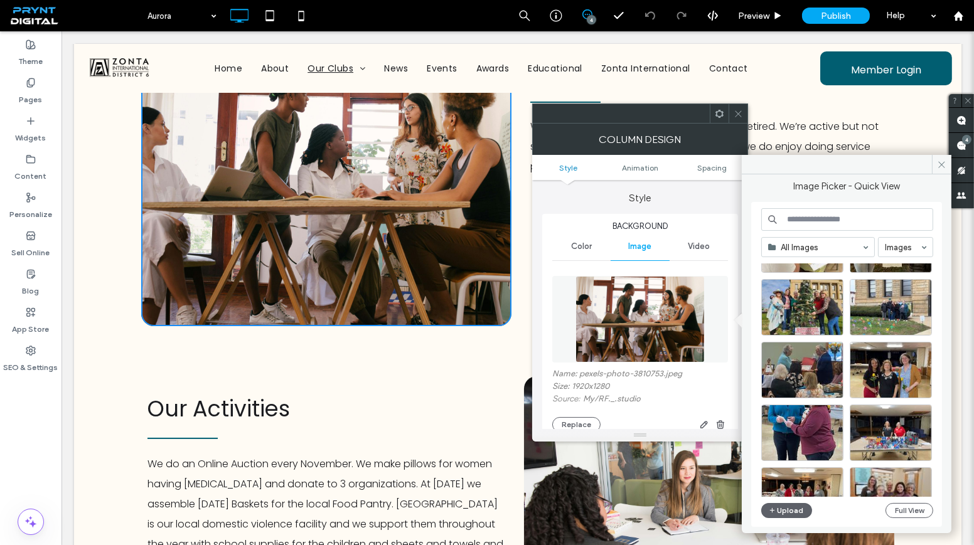
scroll to position [721, 0]
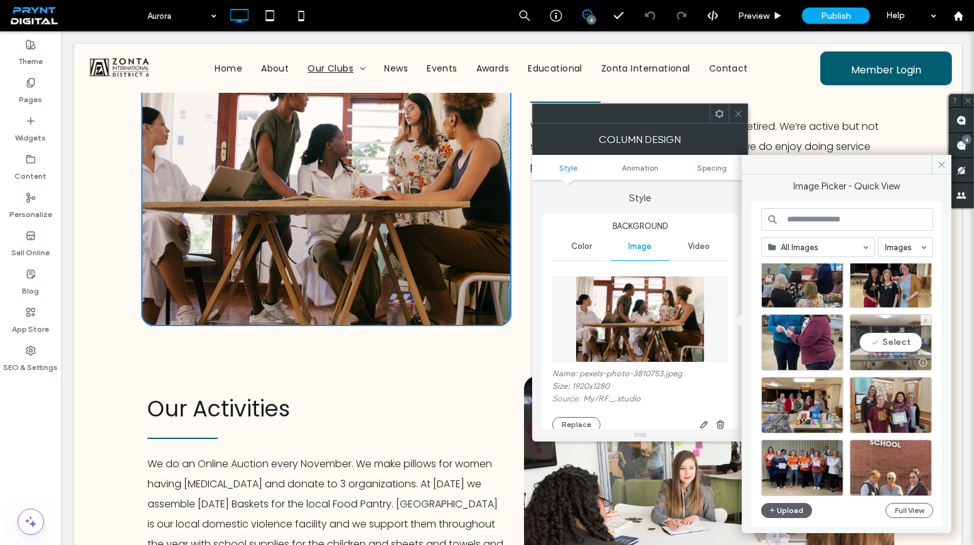
drag, startPoint x: 893, startPoint y: 340, endPoint x: 831, endPoint y: 309, distance: 69.6
click at [893, 340] on div "Select" at bounding box center [891, 342] width 82 height 56
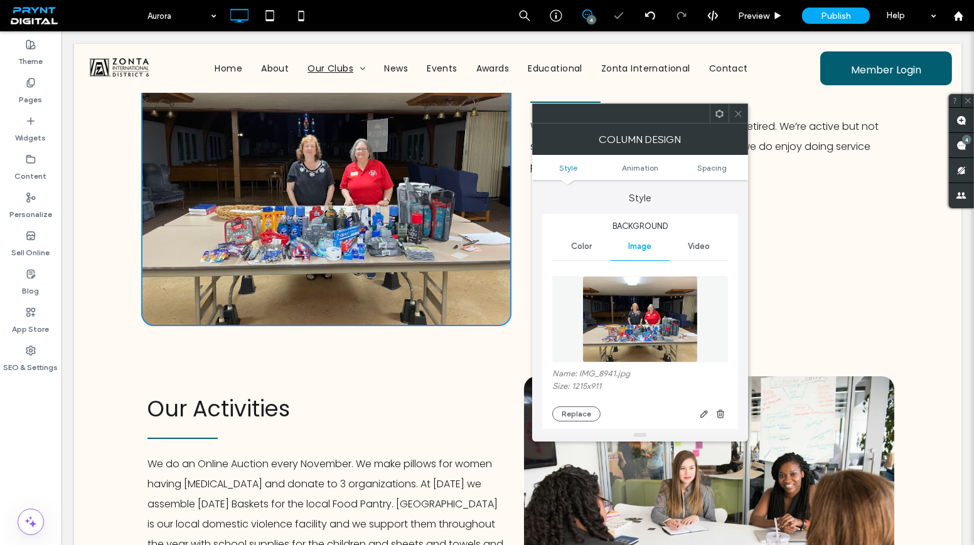
click at [743, 117] on div at bounding box center [738, 113] width 19 height 19
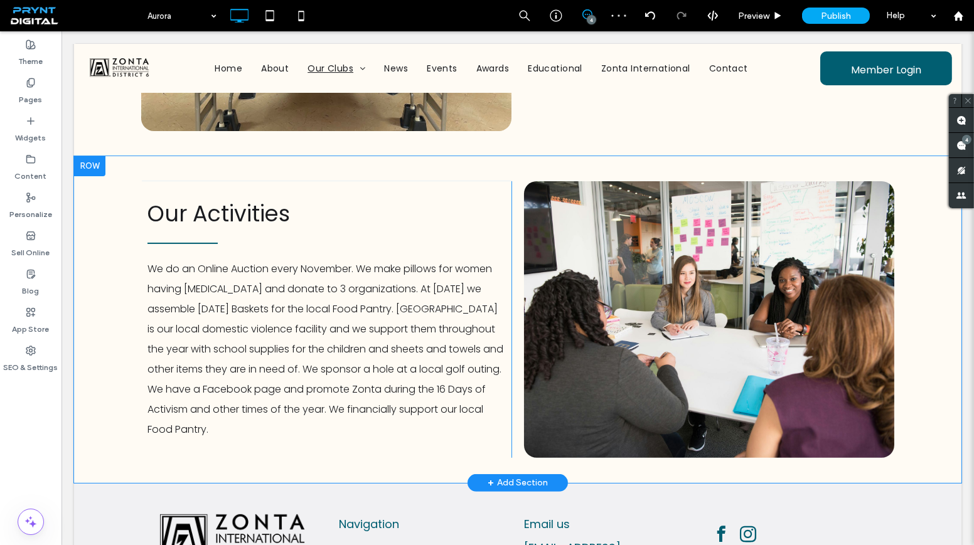
scroll to position [741, 0]
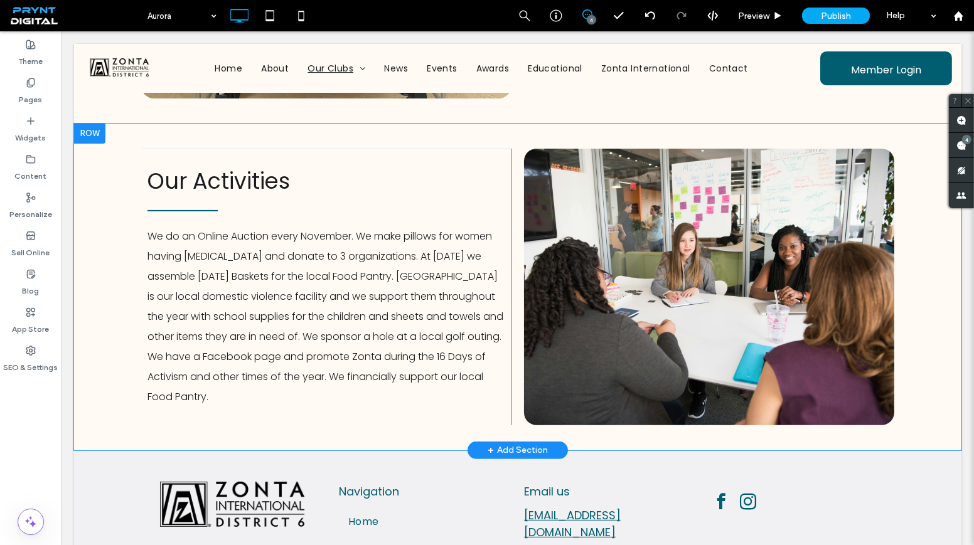
click at [578, 289] on div "Click To Paste" at bounding box center [709, 287] width 370 height 277
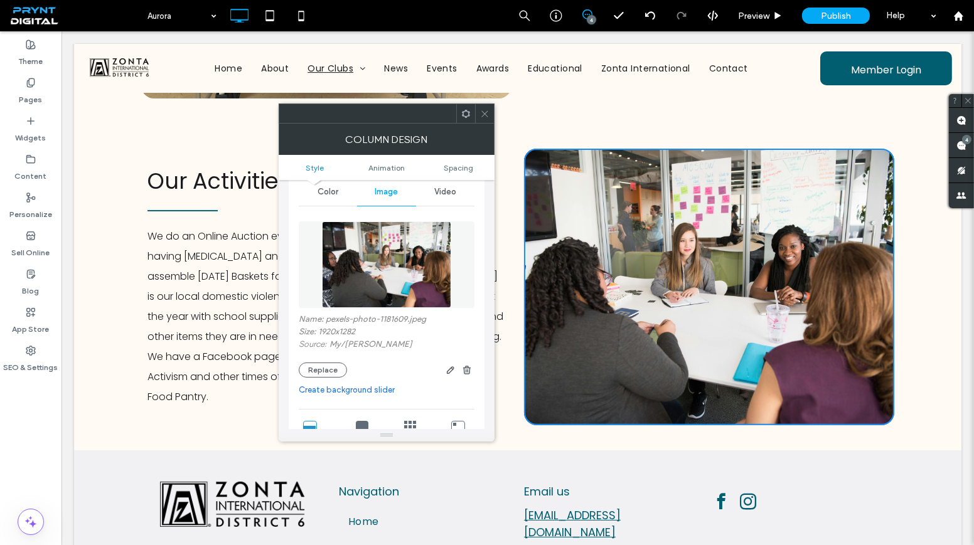
scroll to position [56, 0]
click at [322, 369] on button "Replace" at bounding box center [323, 368] width 48 height 15
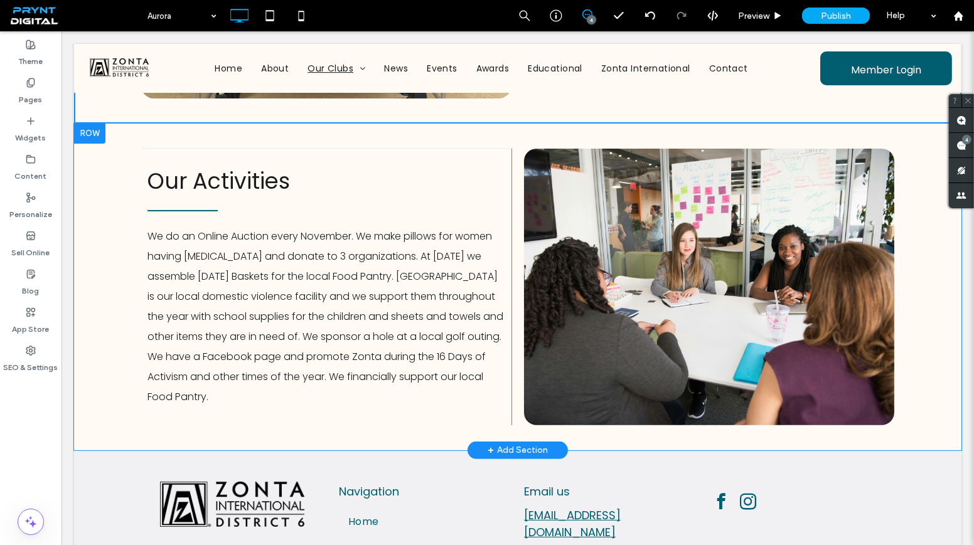
click at [583, 253] on div "Click To Paste" at bounding box center [709, 287] width 370 height 277
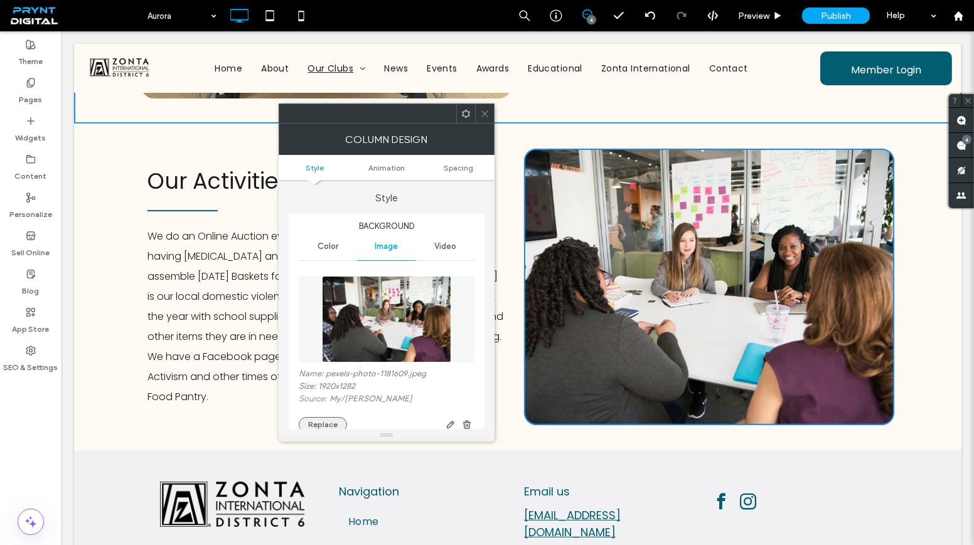
click at [328, 419] on button "Replace" at bounding box center [323, 424] width 48 height 15
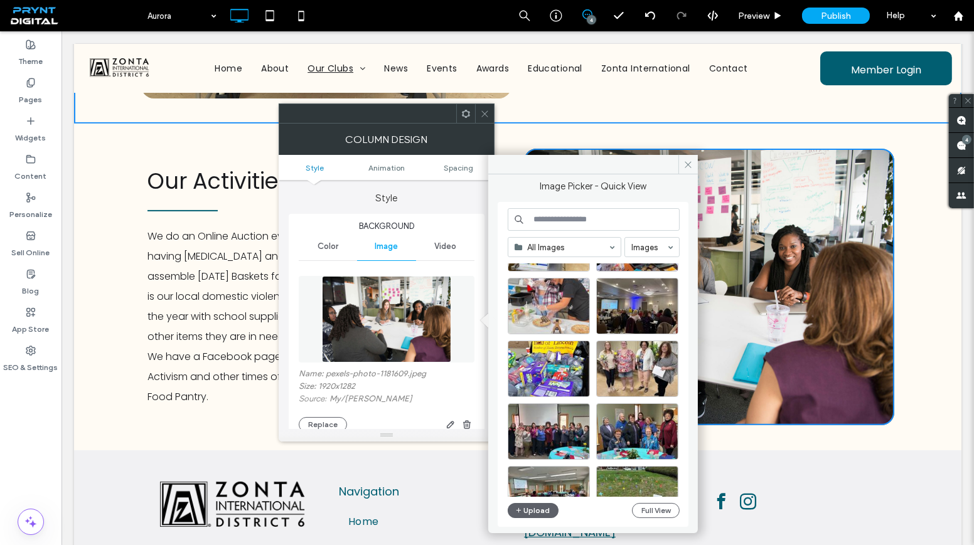
scroll to position [1007, 0]
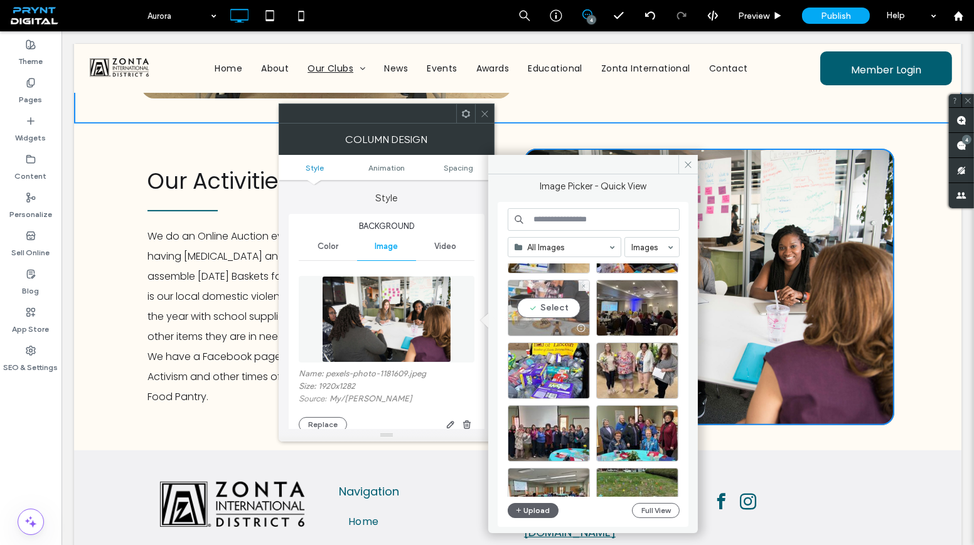
click at [547, 312] on div "Select" at bounding box center [549, 308] width 82 height 56
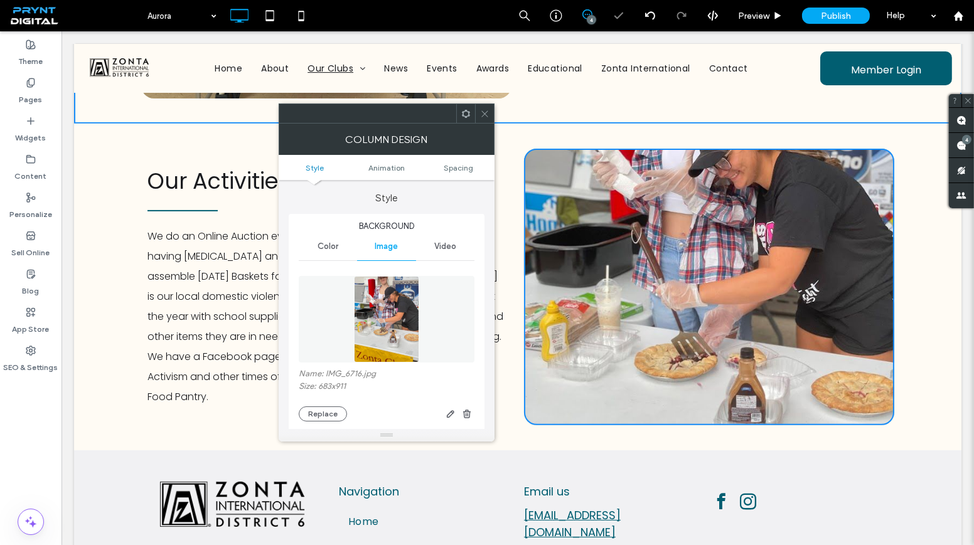
click at [485, 111] on icon at bounding box center [484, 113] width 9 height 9
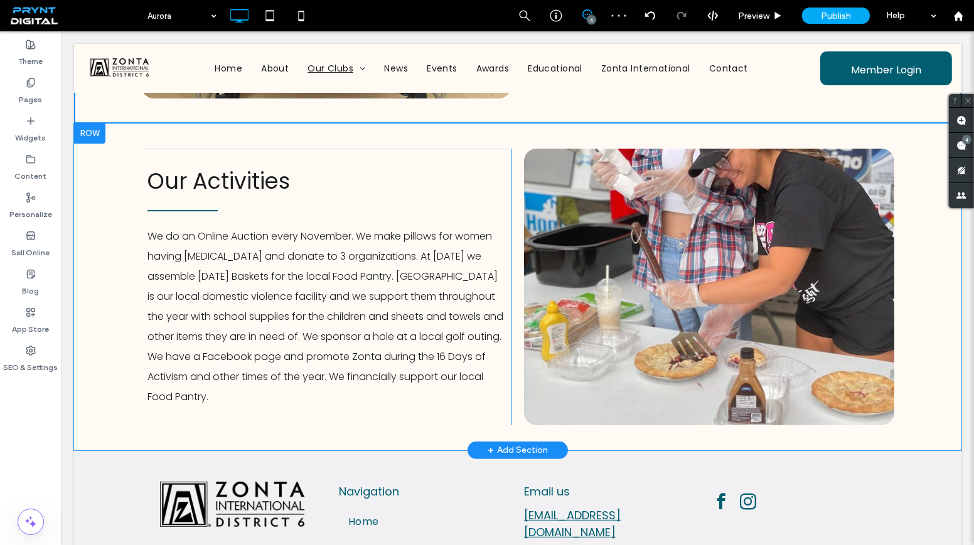
click at [604, 275] on div "Click To Paste" at bounding box center [709, 287] width 370 height 277
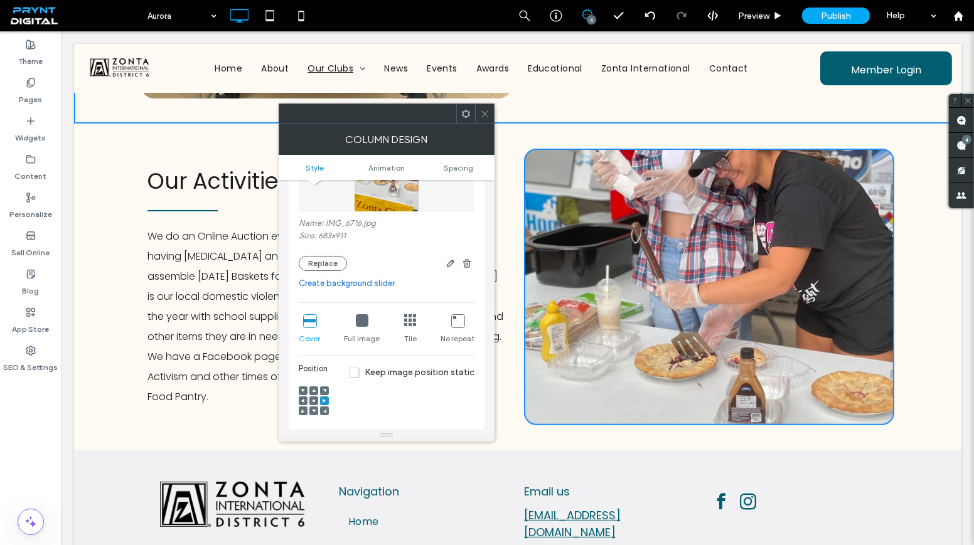
scroll to position [171, 0]
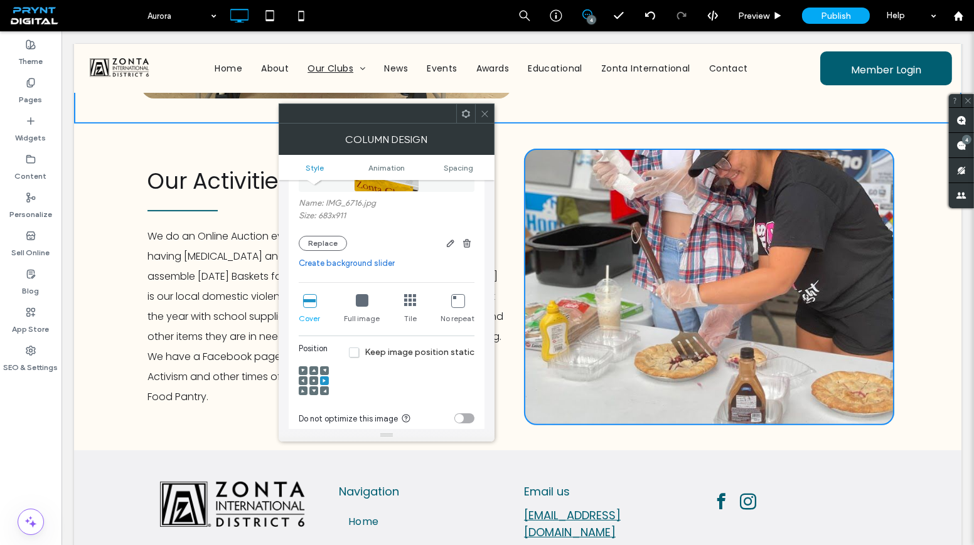
click at [316, 377] on div at bounding box center [313, 381] width 9 height 9
click at [312, 380] on icon at bounding box center [314, 381] width 4 height 4
click at [313, 372] on span at bounding box center [314, 370] width 4 height 9
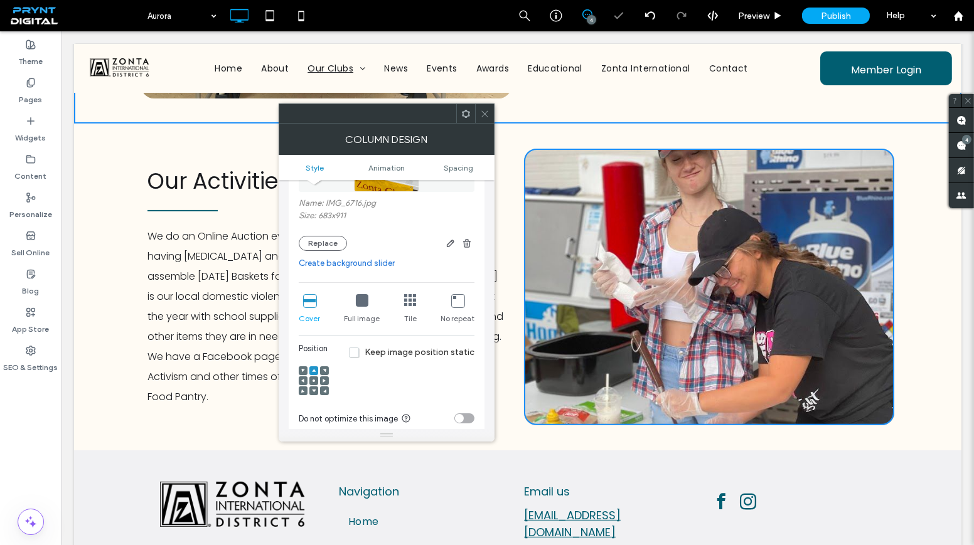
click at [316, 380] on div at bounding box center [313, 381] width 9 height 9
click at [312, 380] on use at bounding box center [313, 381] width 3 height 3
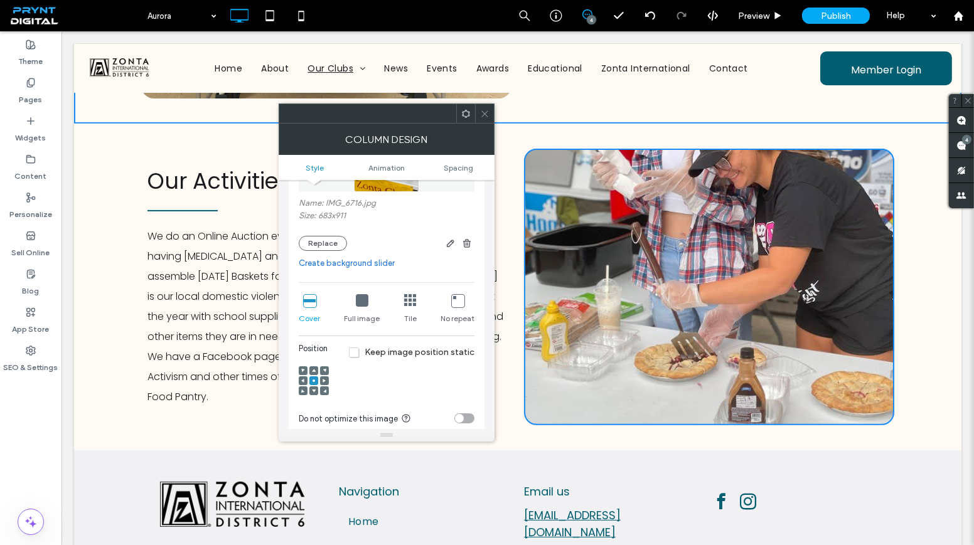
click at [488, 109] on icon at bounding box center [484, 113] width 9 height 9
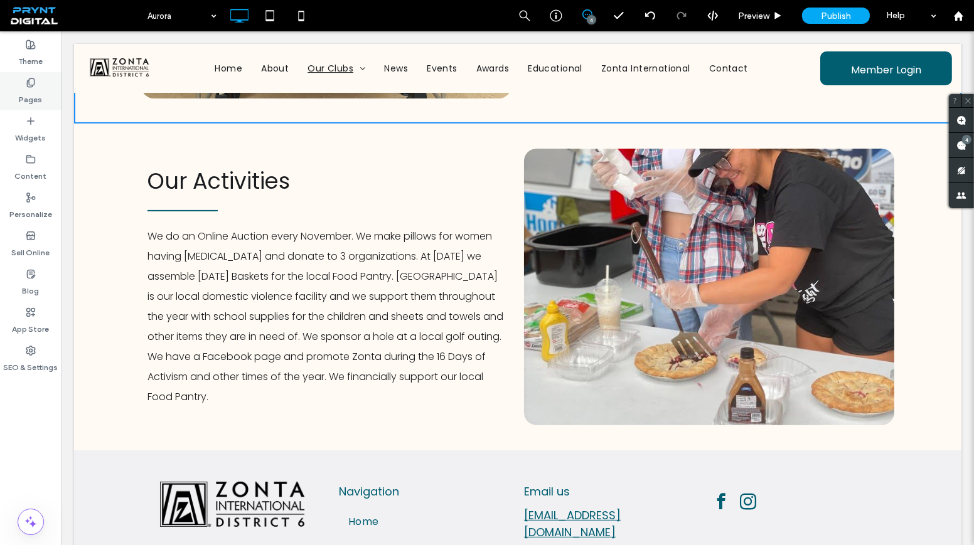
click at [44, 87] on div "Pages" at bounding box center [30, 91] width 61 height 38
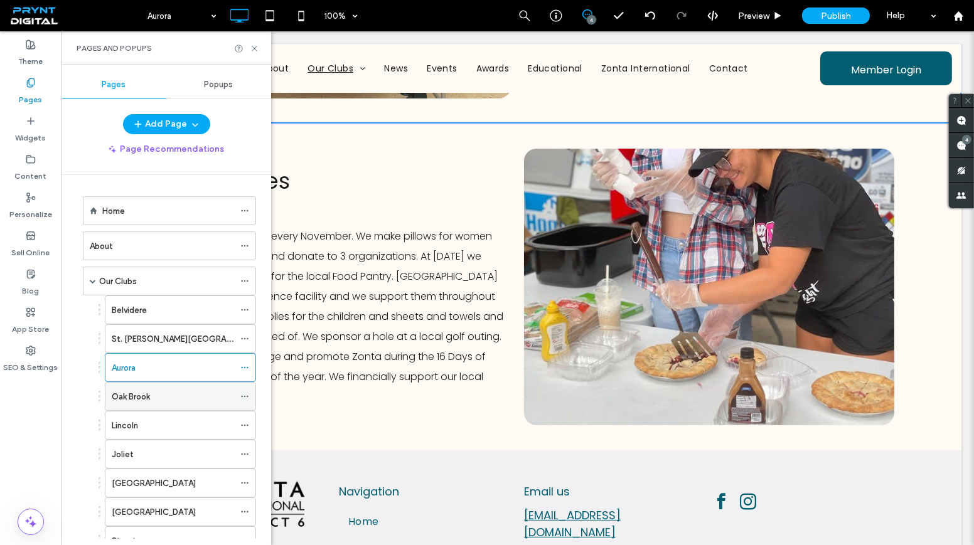
click at [177, 390] on div "Oak Brook" at bounding box center [173, 396] width 122 height 13
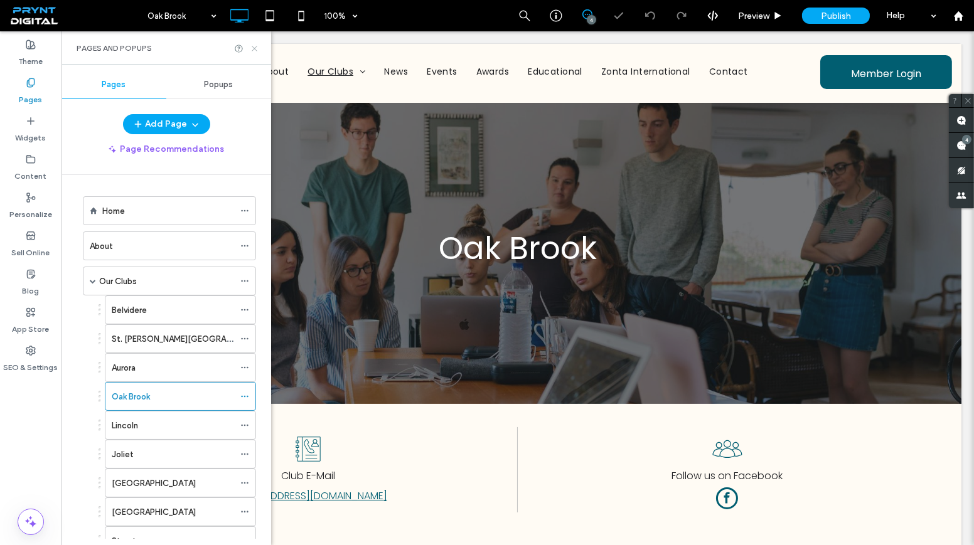
click at [254, 46] on icon at bounding box center [254, 48] width 9 height 9
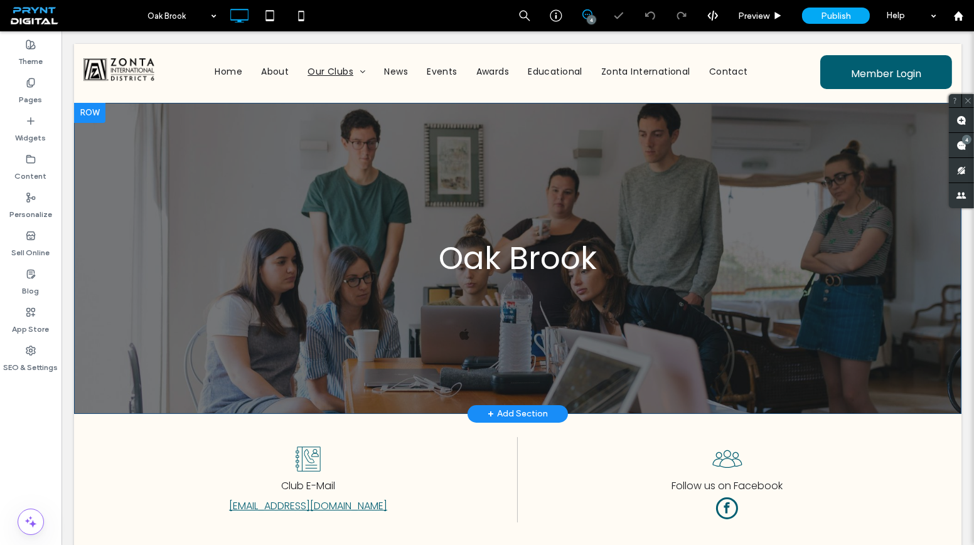
click at [275, 156] on div "Oak Brook Click To Paste Row + Add Section" at bounding box center [517, 258] width 887 height 311
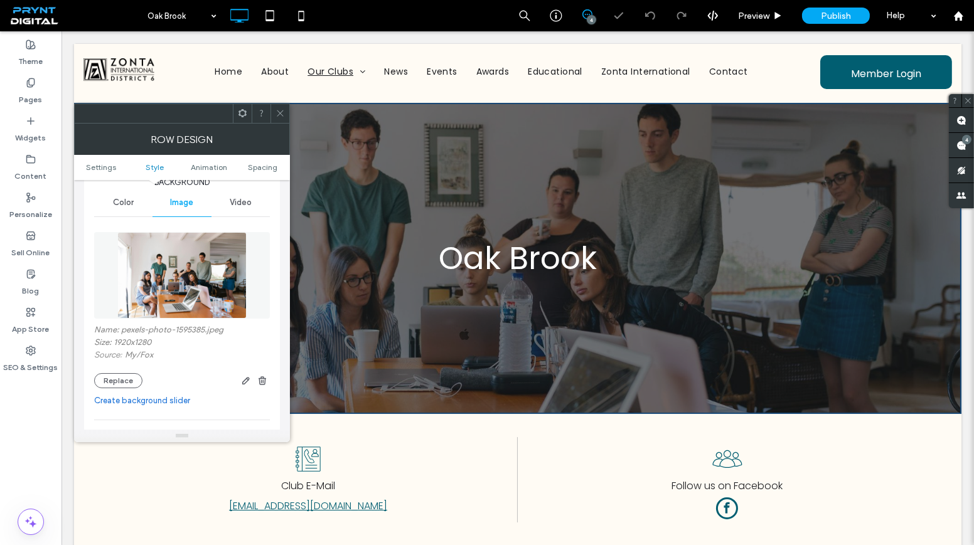
scroll to position [228, 0]
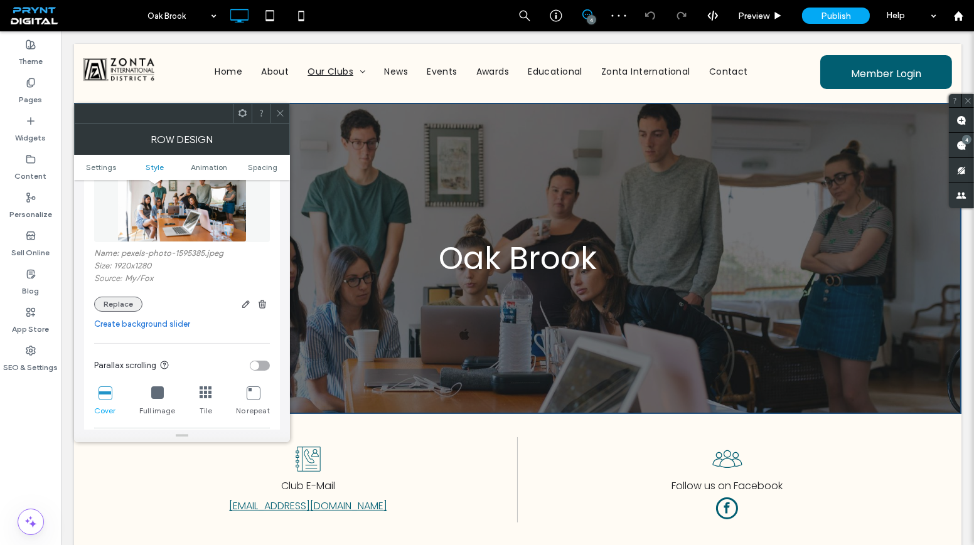
click at [112, 298] on button "Replace" at bounding box center [118, 304] width 48 height 15
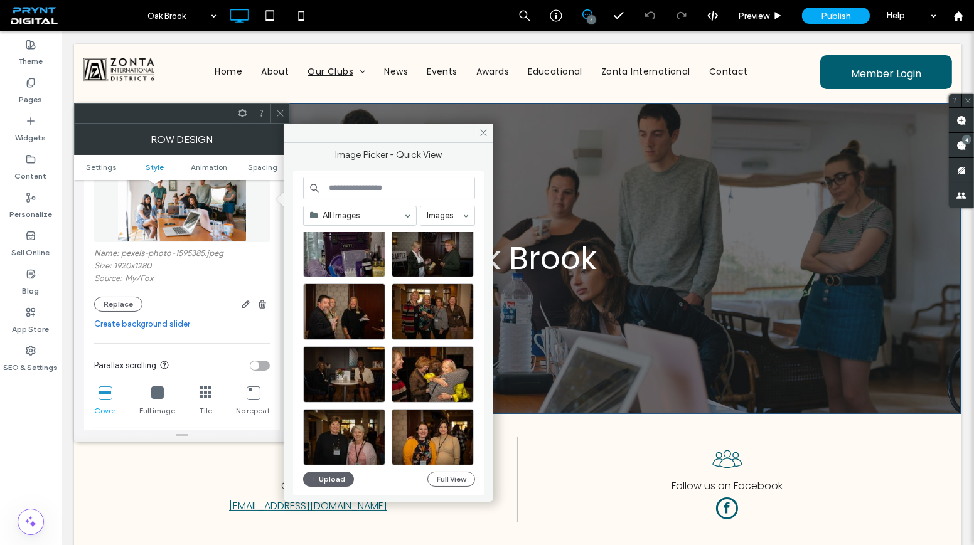
scroll to position [2980, 0]
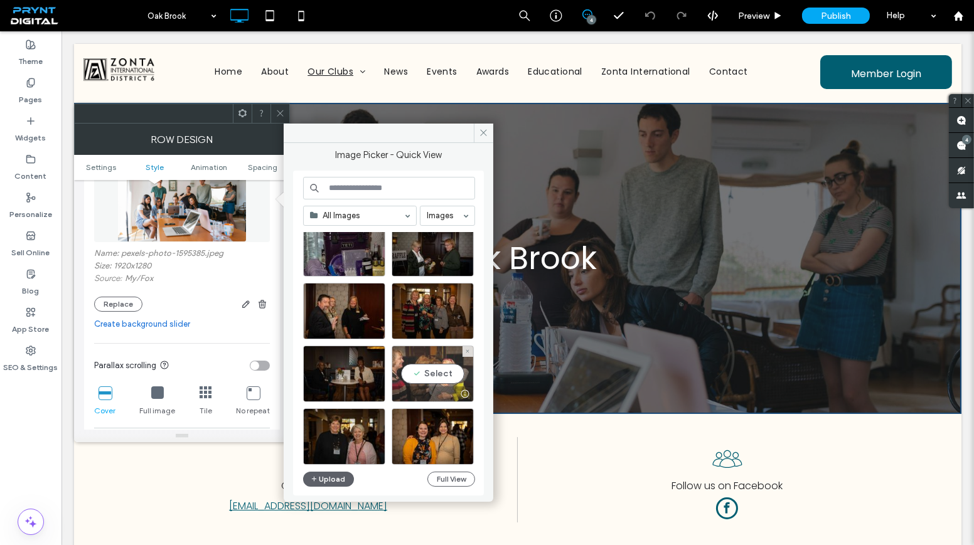
click at [410, 368] on div "Select" at bounding box center [433, 374] width 82 height 56
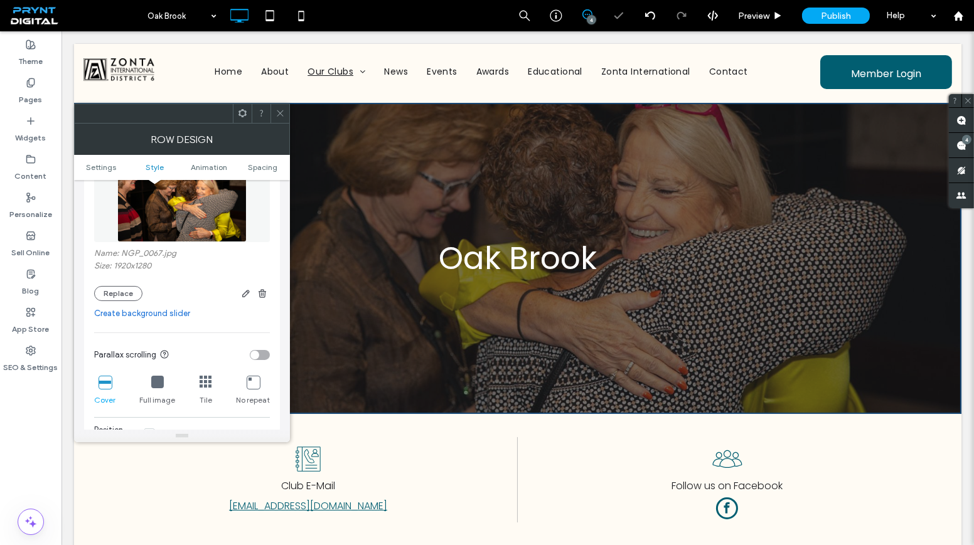
click at [284, 116] on icon at bounding box center [279, 113] width 9 height 9
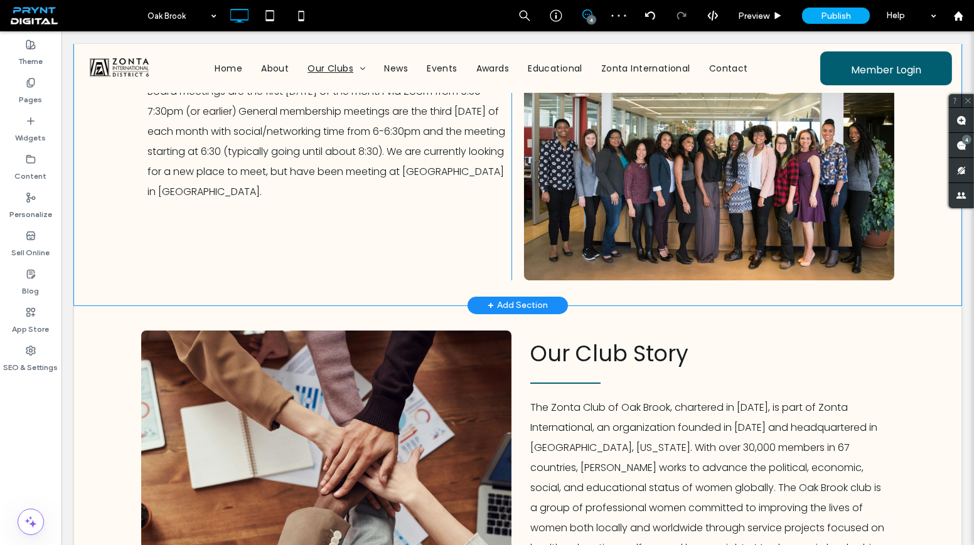
scroll to position [570, 0]
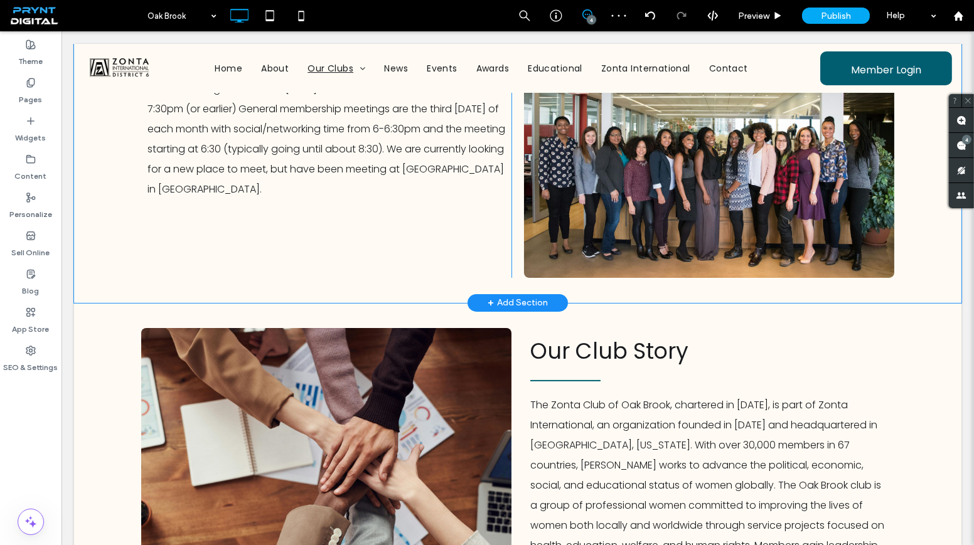
click at [586, 201] on div "Click To Paste" at bounding box center [709, 139] width 370 height 277
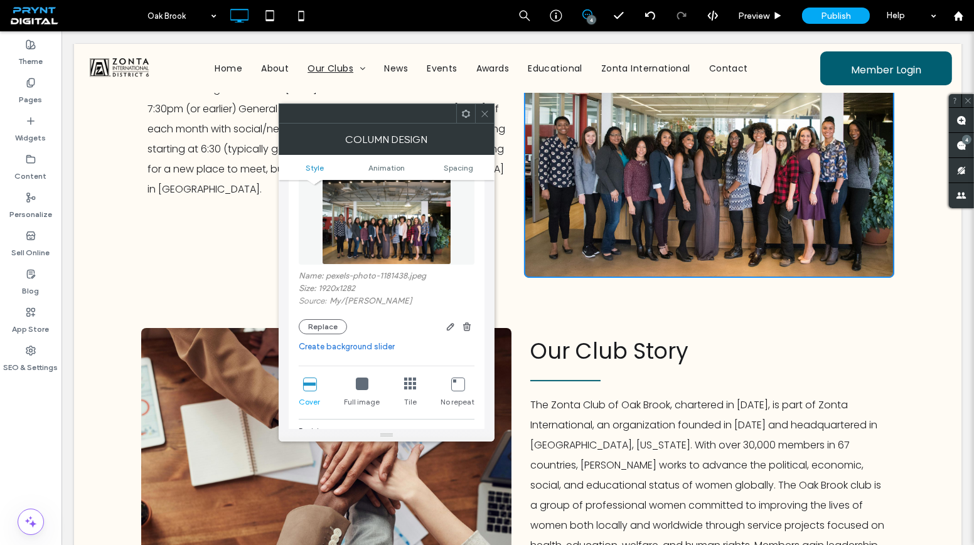
scroll to position [114, 0]
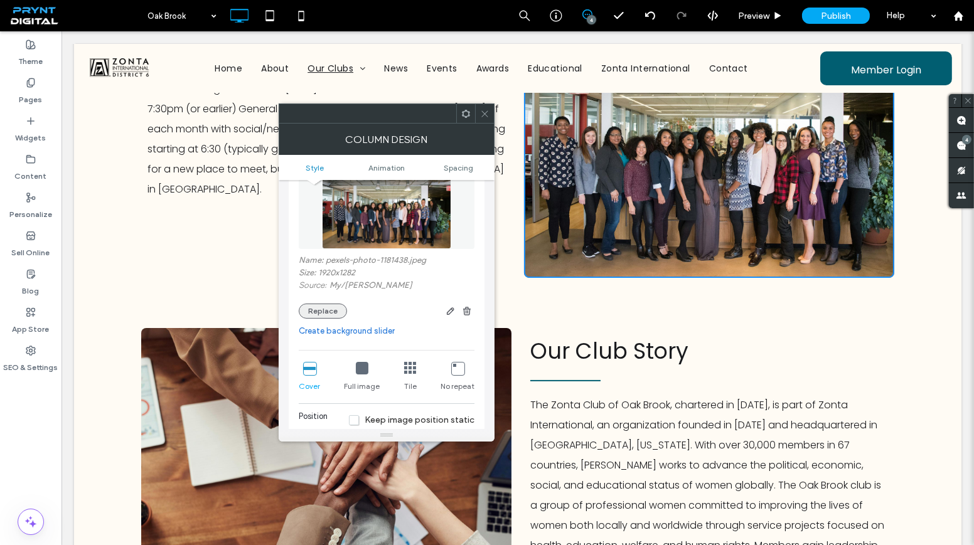
click at [325, 311] on button "Replace" at bounding box center [323, 311] width 48 height 15
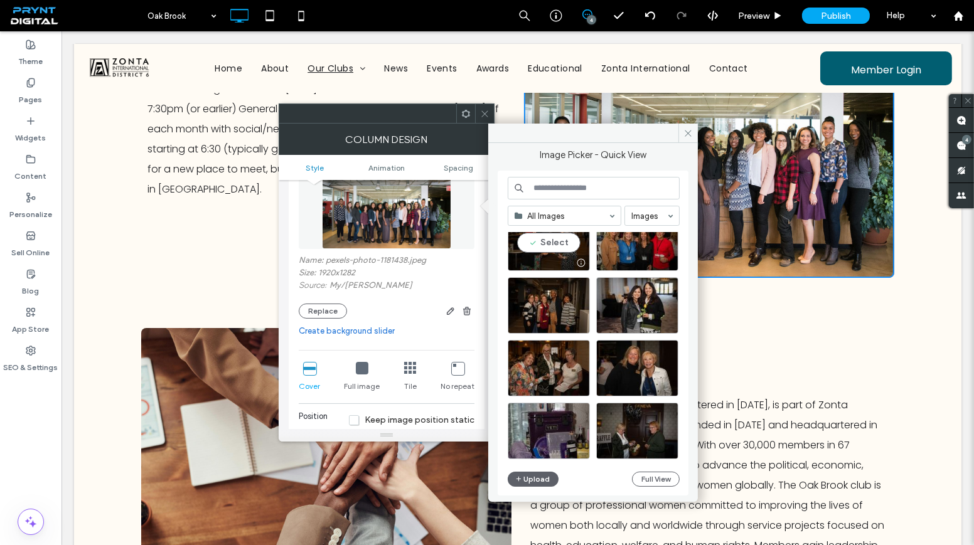
scroll to position [2809, 0]
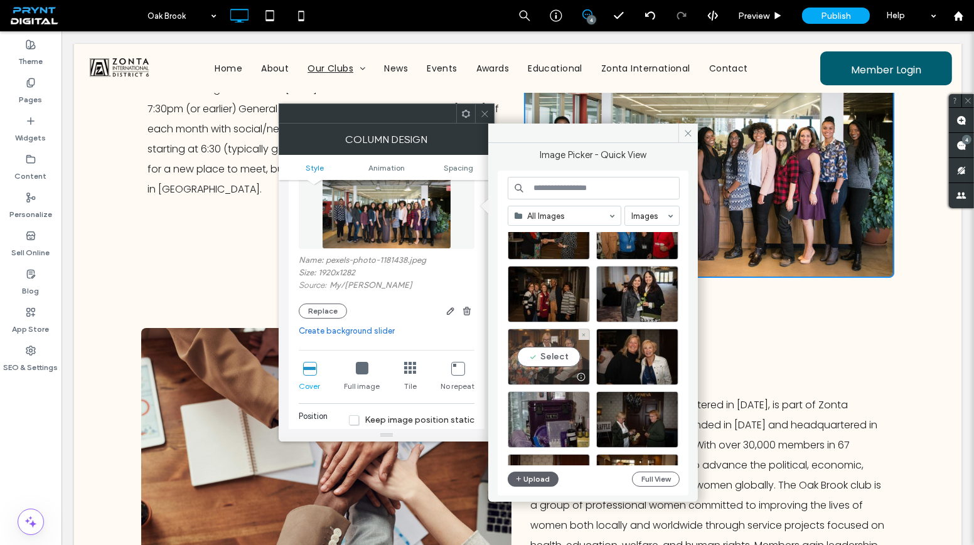
click at [546, 352] on div "Select" at bounding box center [549, 357] width 82 height 56
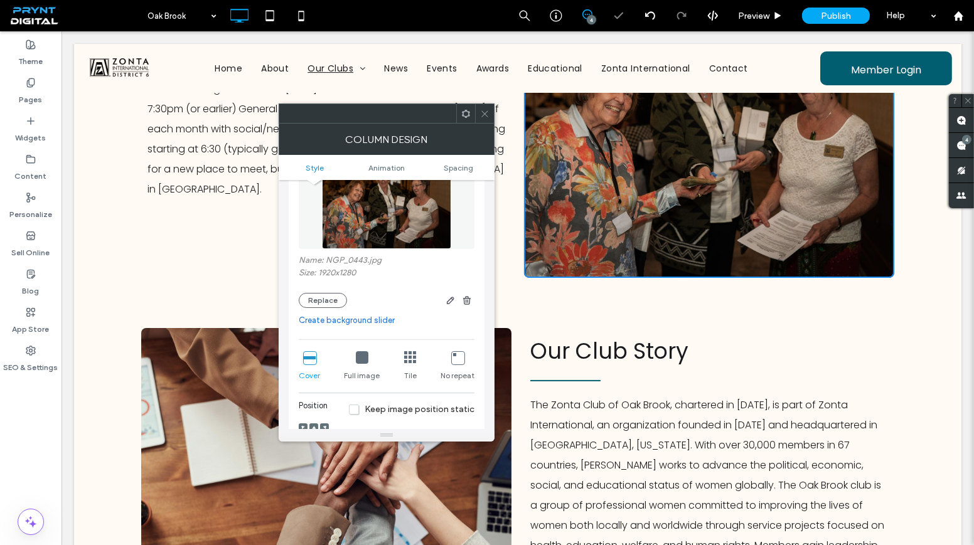
click at [481, 119] on span at bounding box center [484, 113] width 9 height 19
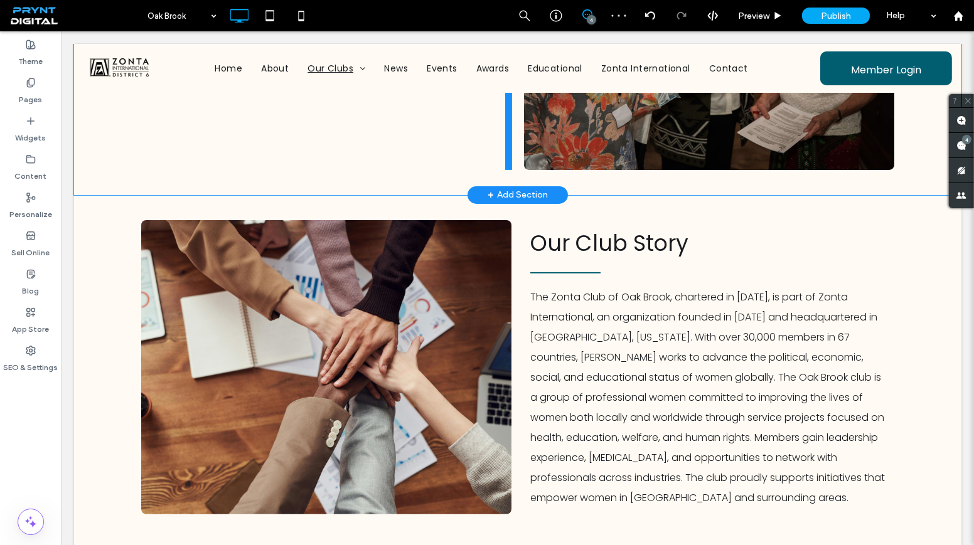
scroll to position [684, 0]
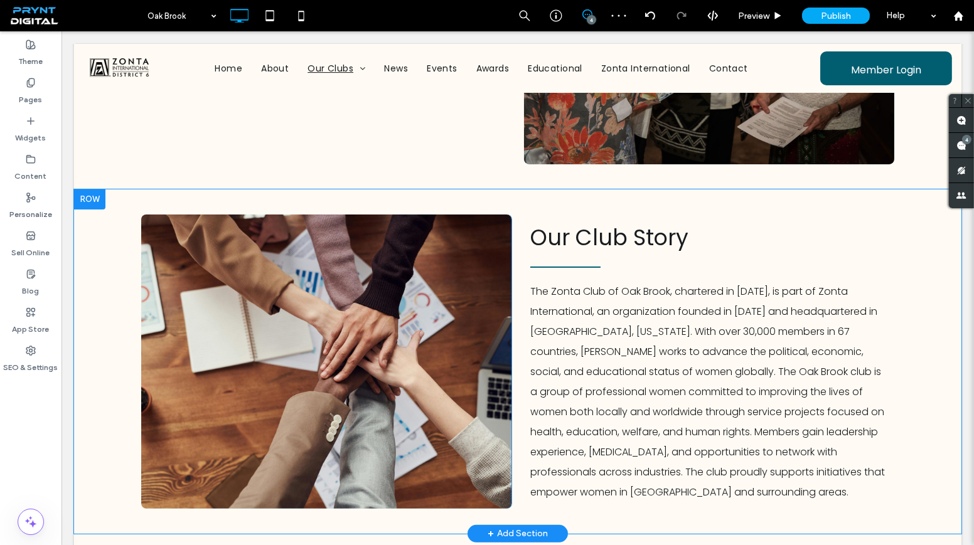
click at [481, 236] on div "Click To Paste" at bounding box center [326, 362] width 370 height 294
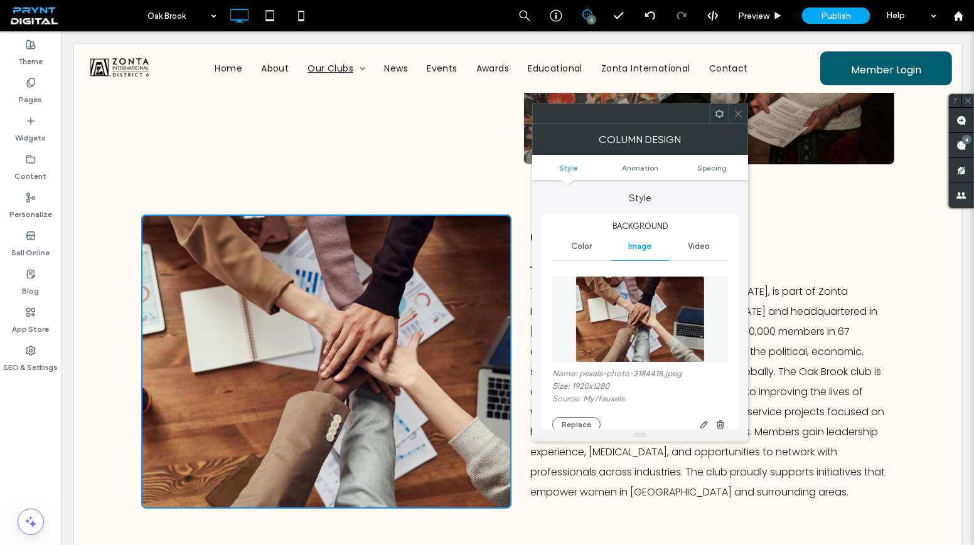
click at [575, 432] on div at bounding box center [640, 435] width 216 height 13
click at [574, 424] on button "Replace" at bounding box center [576, 424] width 48 height 15
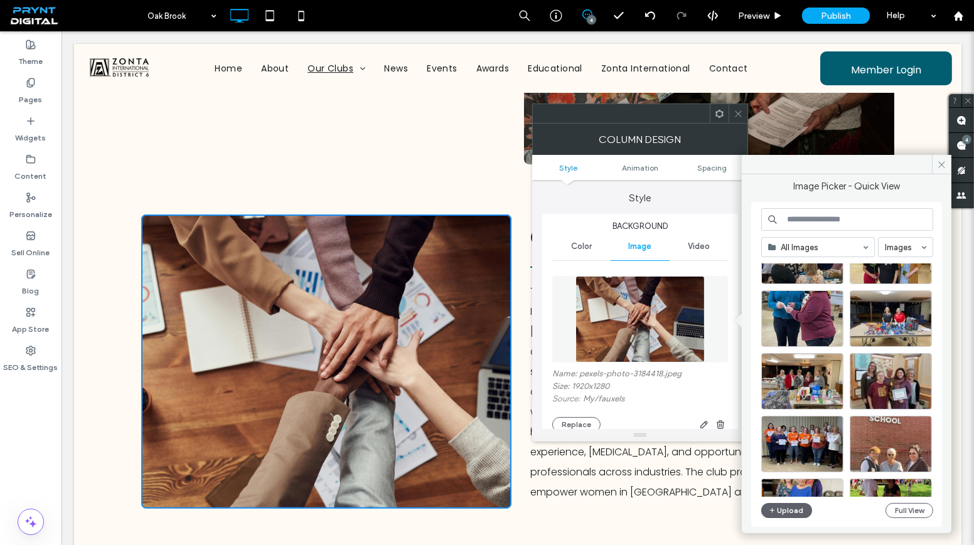
scroll to position [778, 0]
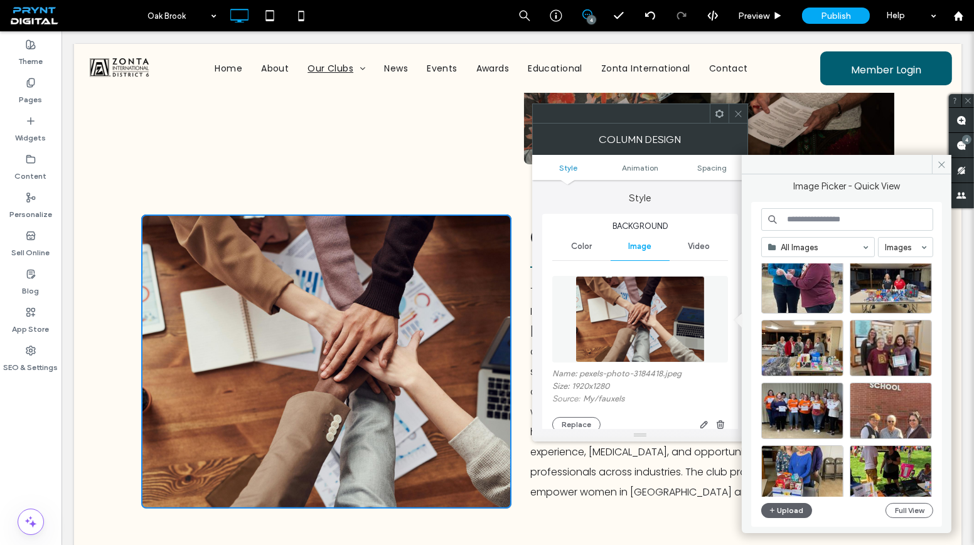
click at [739, 118] on span at bounding box center [738, 113] width 9 height 19
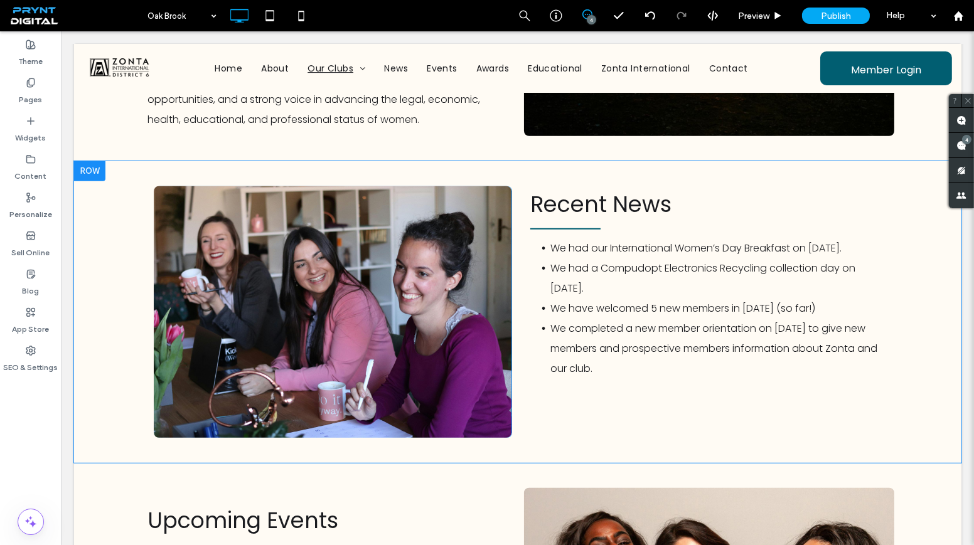
scroll to position [1483, 0]
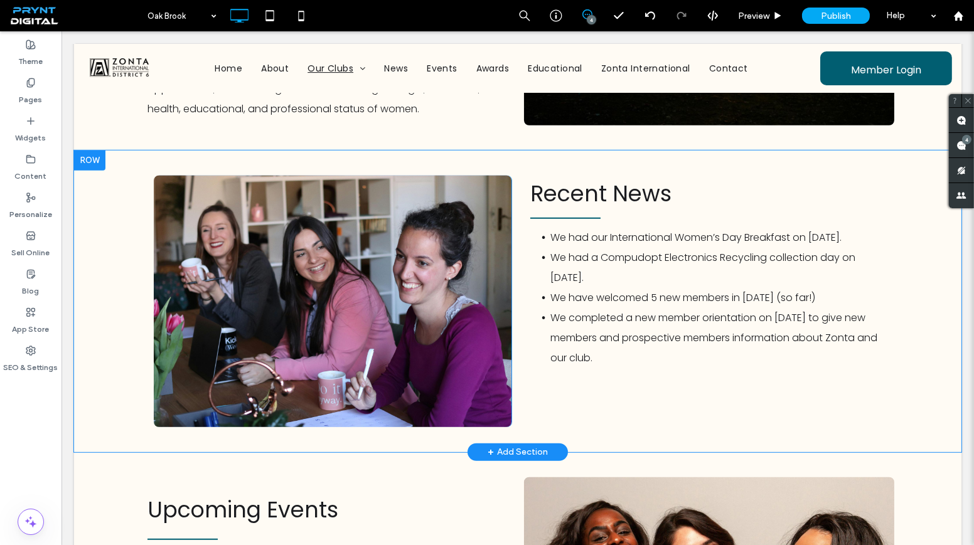
click at [485, 295] on div "Click To Paste" at bounding box center [333, 302] width 358 height 252
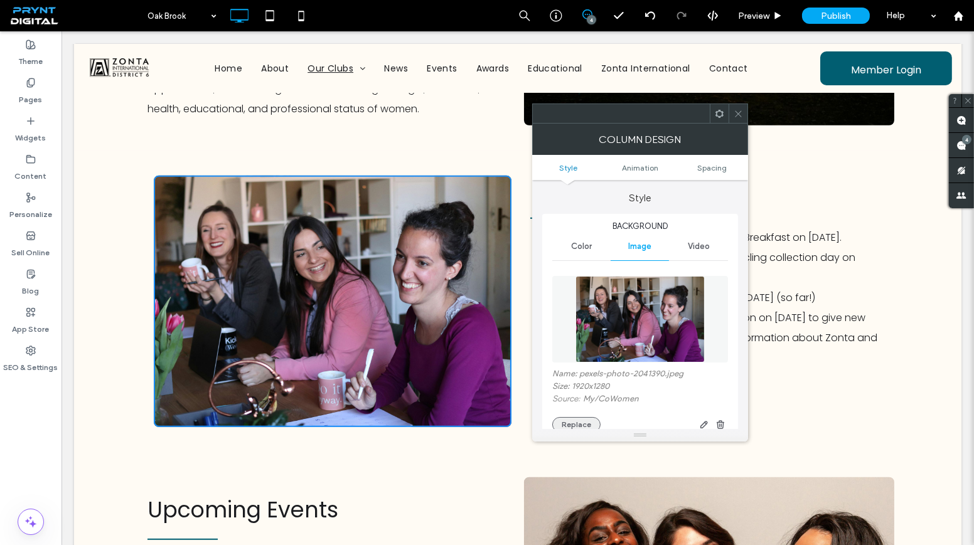
click at [560, 426] on button "Replace" at bounding box center [576, 424] width 48 height 15
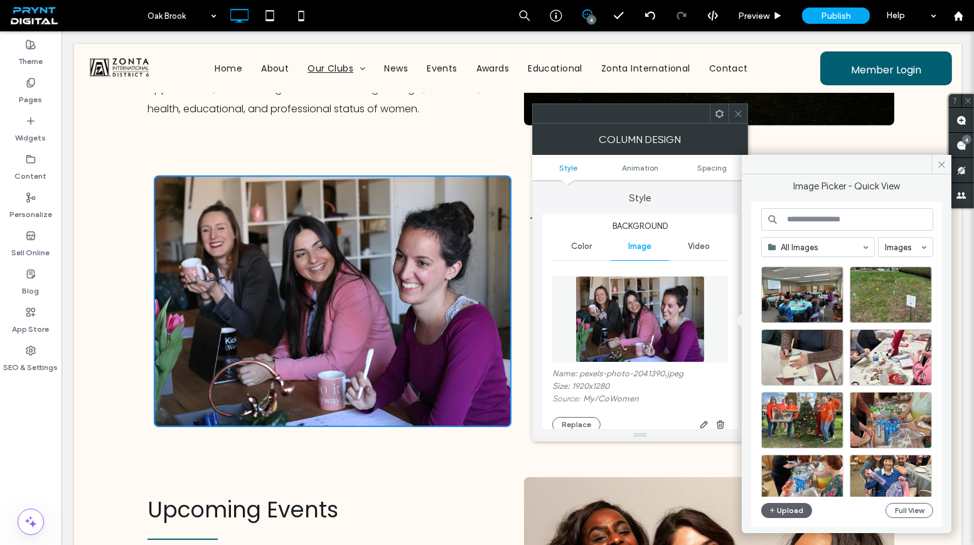
scroll to position [1222, 0]
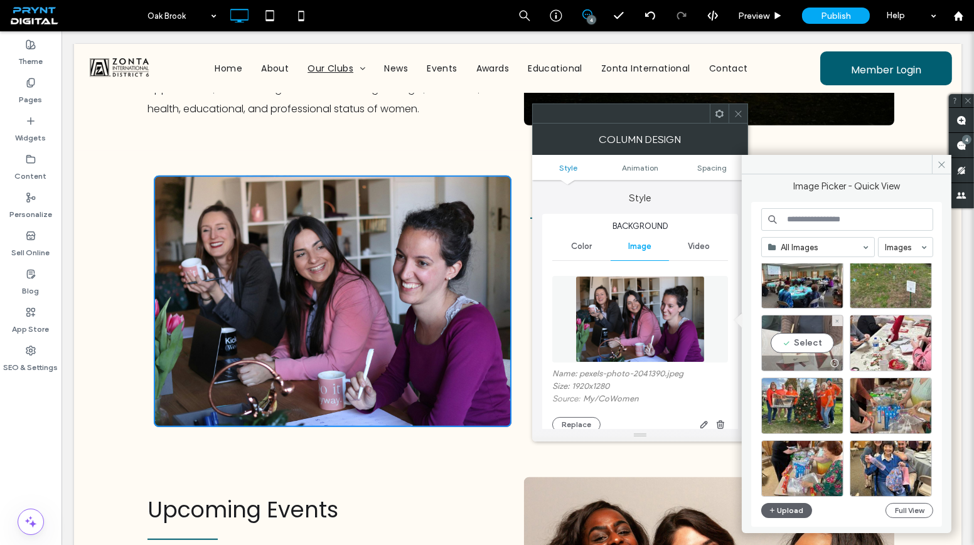
click at [806, 339] on div "Select" at bounding box center [802, 343] width 82 height 56
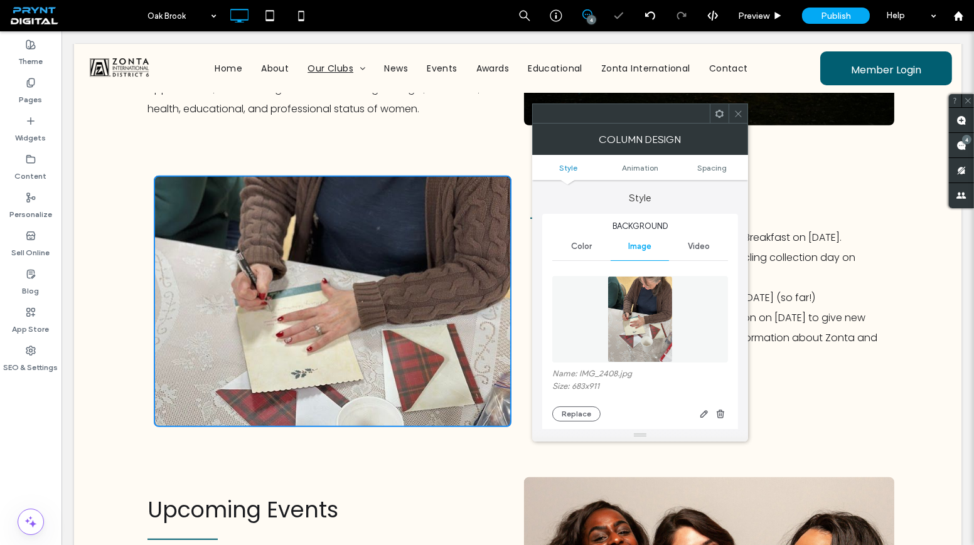
click at [737, 105] on span at bounding box center [738, 113] width 9 height 19
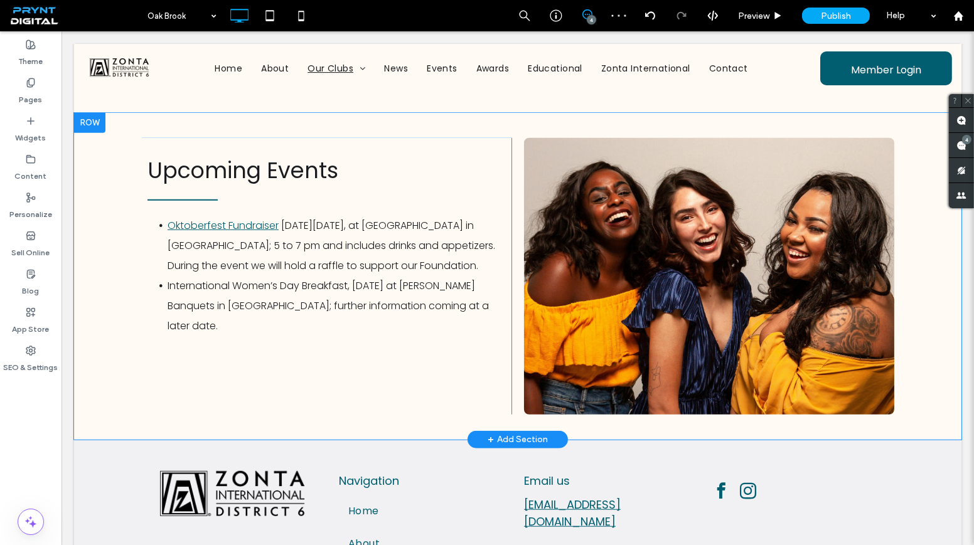
scroll to position [1825, 0]
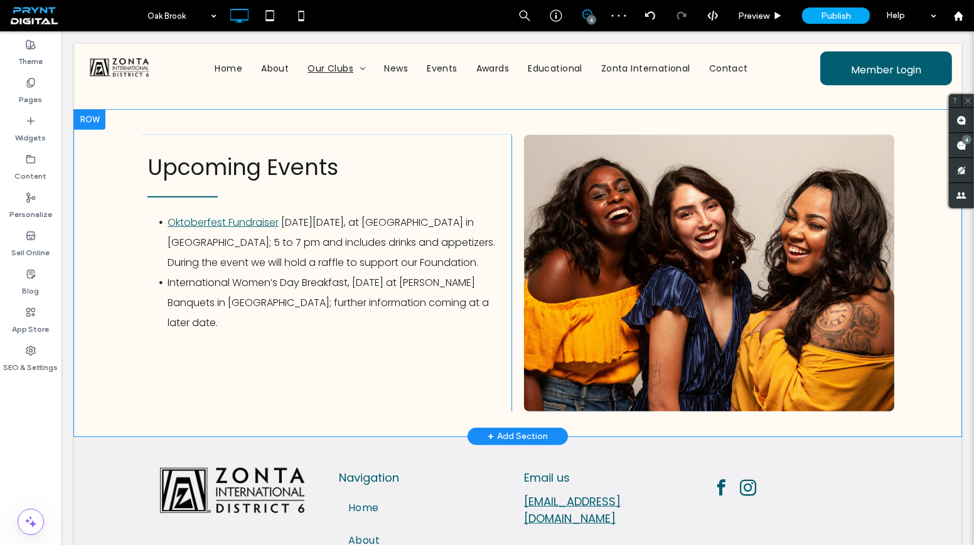
click at [550, 262] on div "Click To Paste" at bounding box center [709, 273] width 370 height 277
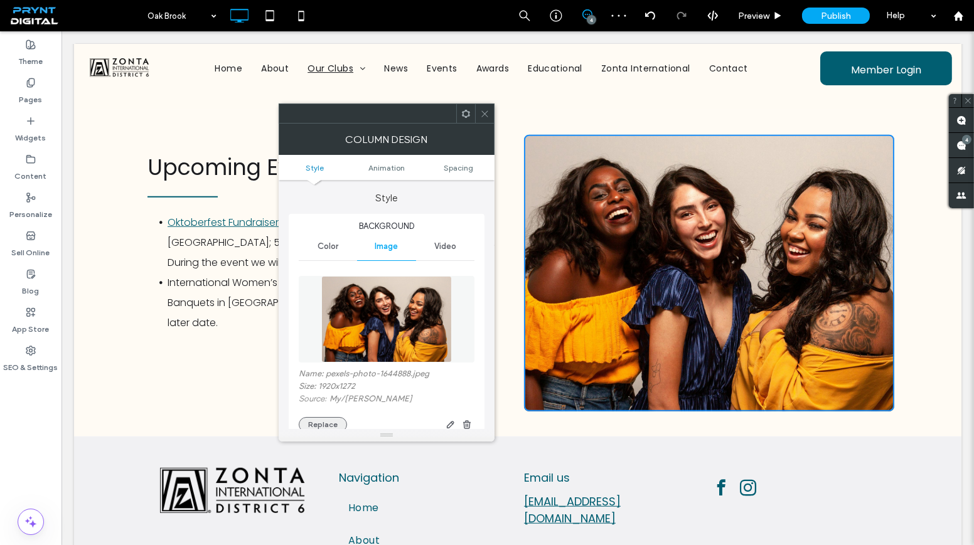
click at [333, 420] on button "Replace" at bounding box center [323, 424] width 48 height 15
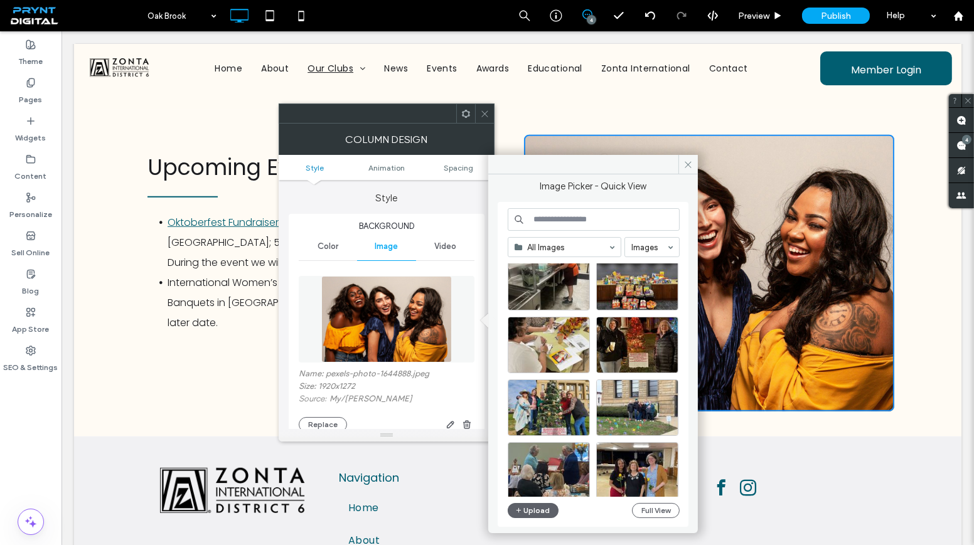
scroll to position [538, 0]
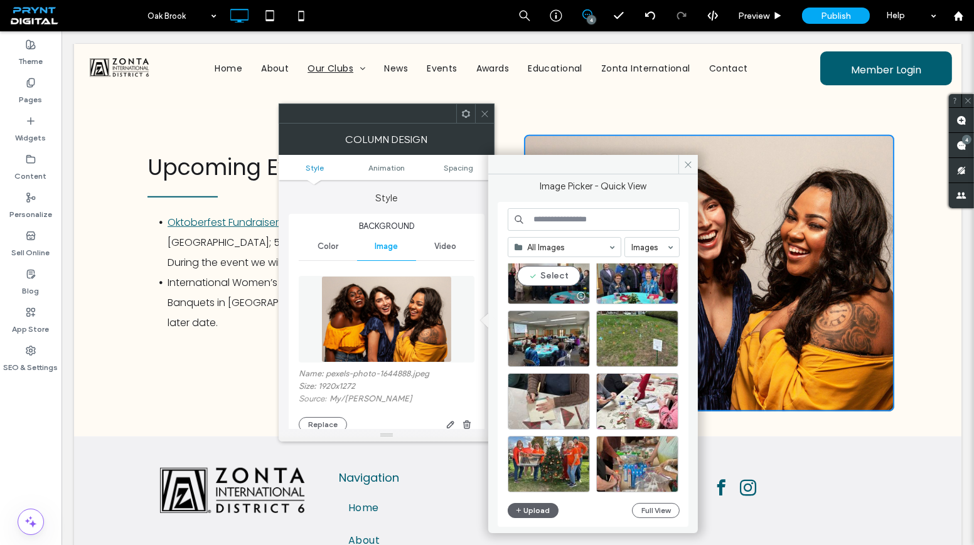
scroll to position [1165, 0]
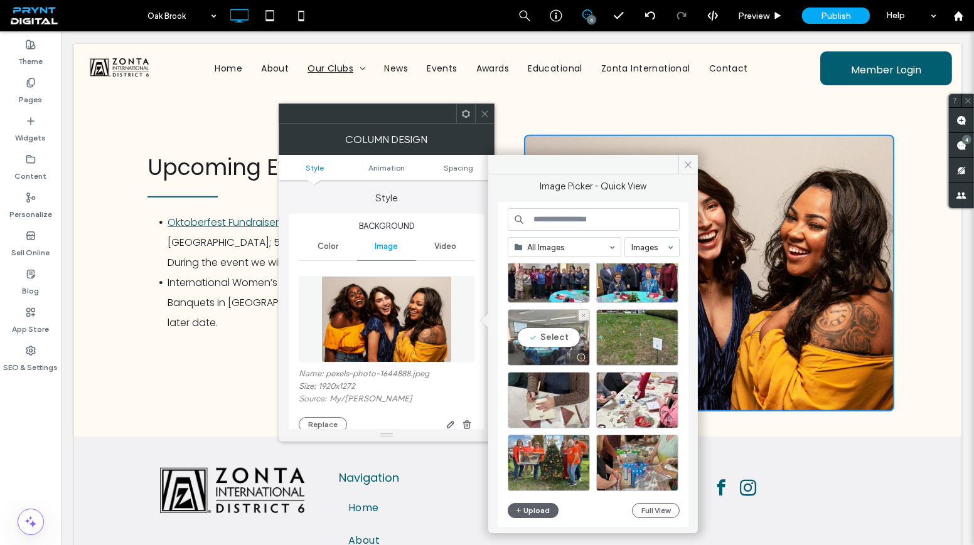
click at [565, 336] on div "Select" at bounding box center [549, 337] width 82 height 56
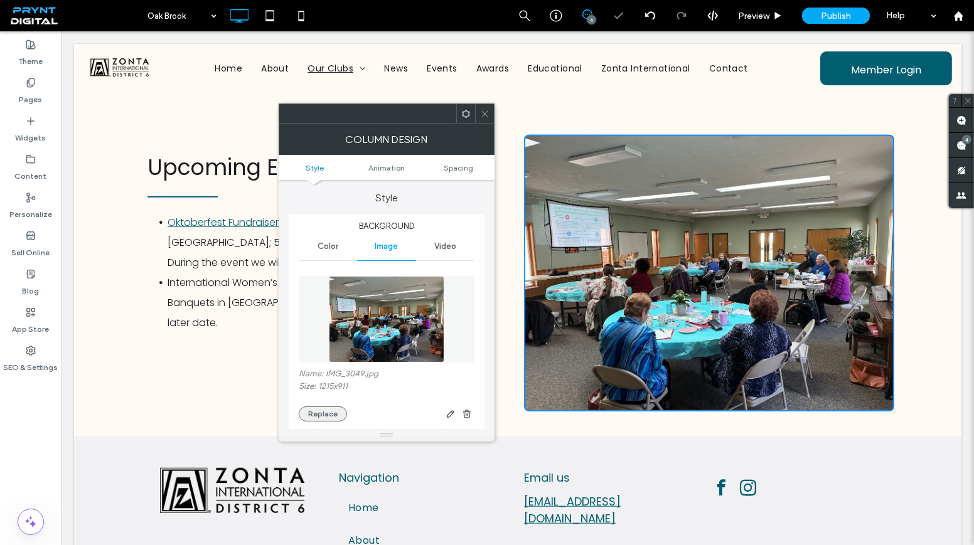
click at [329, 410] on button "Replace" at bounding box center [323, 414] width 48 height 15
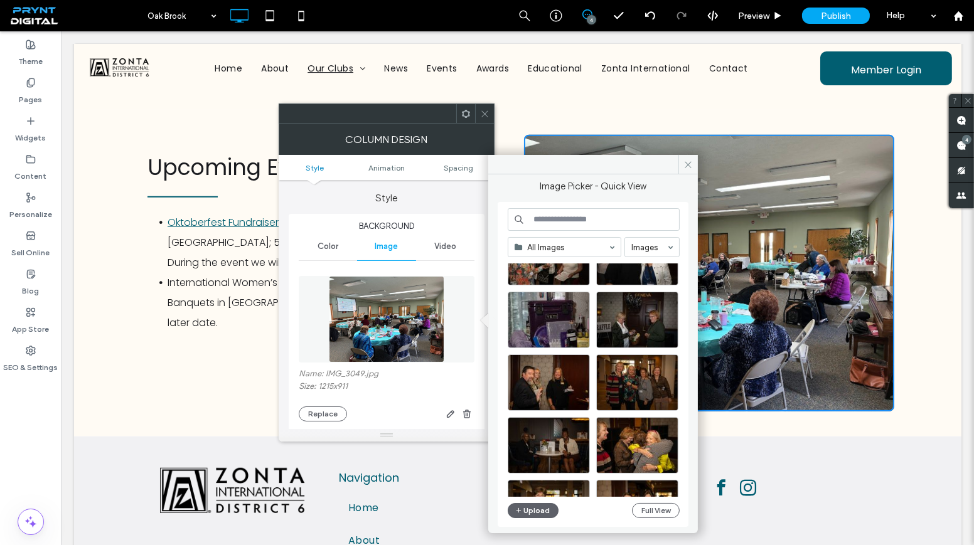
scroll to position [3070, 0]
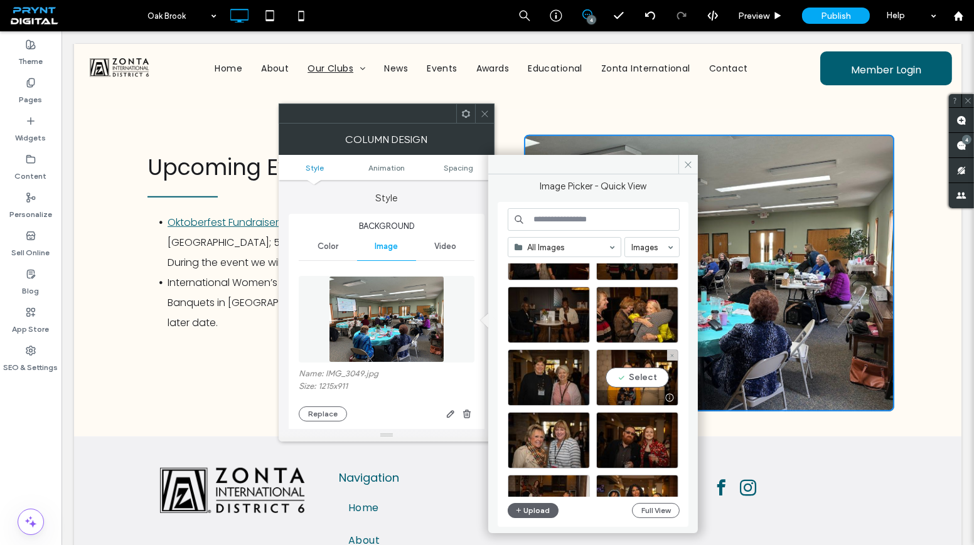
click at [619, 362] on div "Select" at bounding box center [637, 378] width 82 height 56
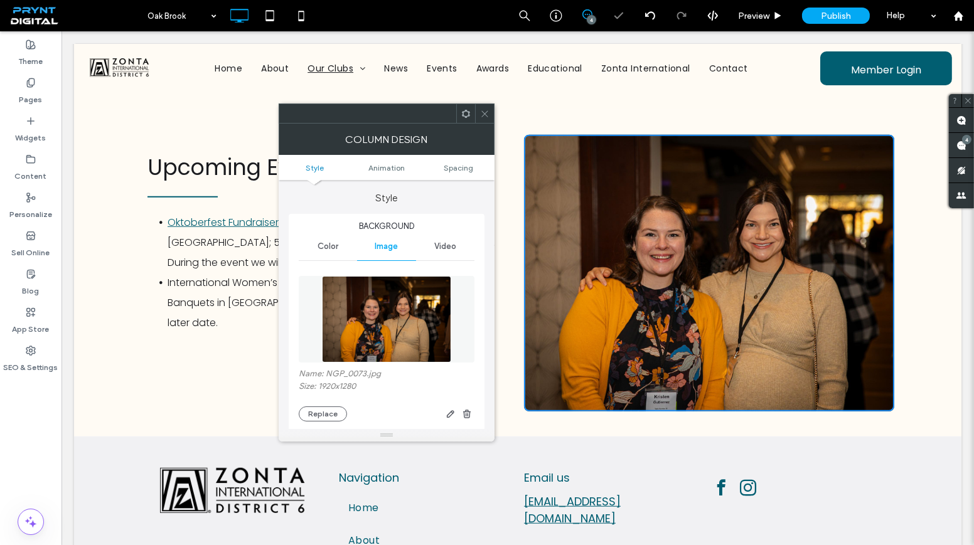
click at [488, 109] on div at bounding box center [484, 113] width 19 height 19
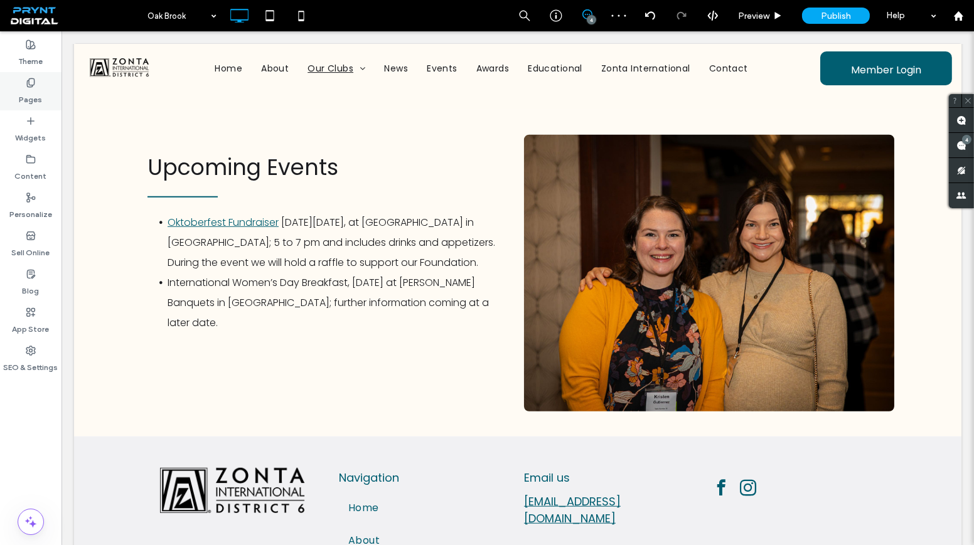
click at [29, 85] on icon at bounding box center [31, 83] width 10 height 10
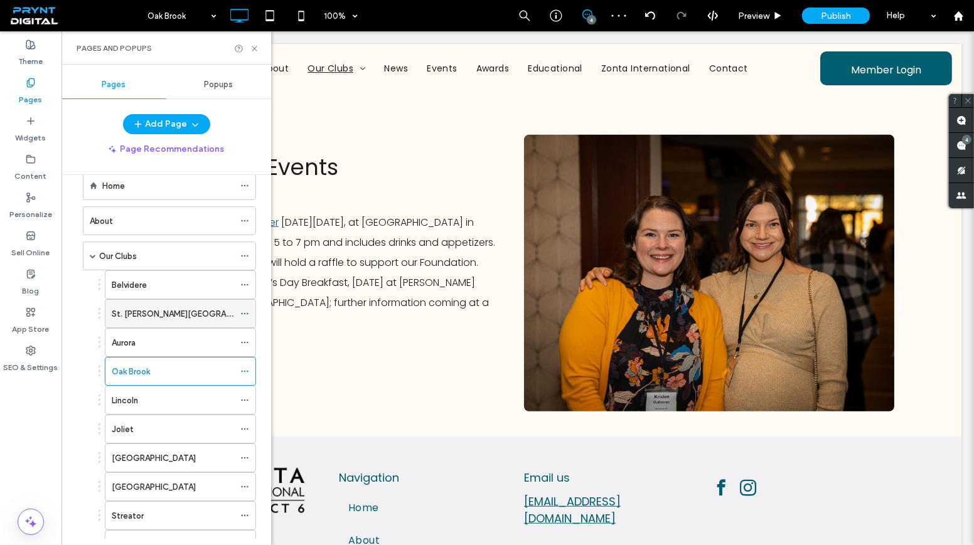
scroll to position [171, 0]
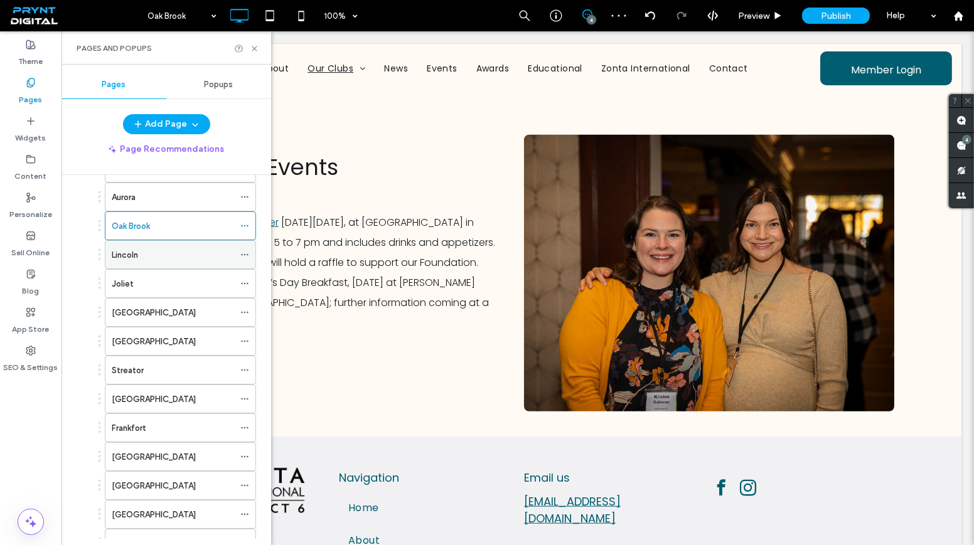
click at [162, 257] on div "Lincoln" at bounding box center [173, 255] width 122 height 28
click at [254, 48] on icon at bounding box center [254, 48] width 9 height 9
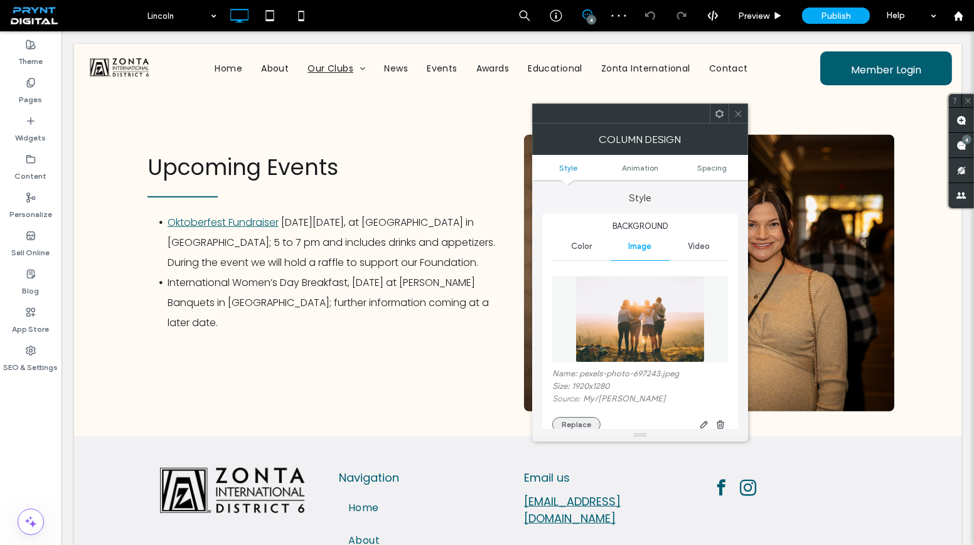
click at [572, 424] on button "Replace" at bounding box center [576, 424] width 48 height 15
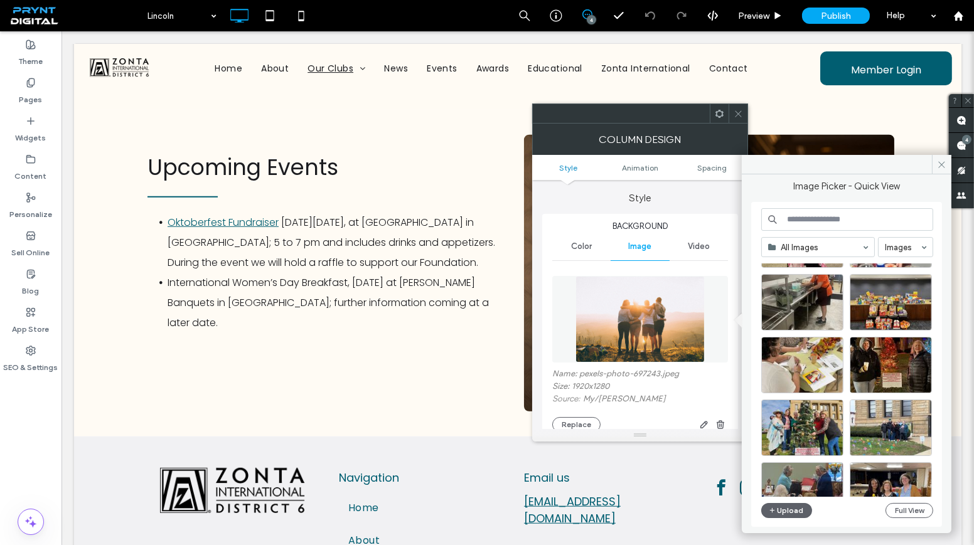
scroll to position [538, 0]
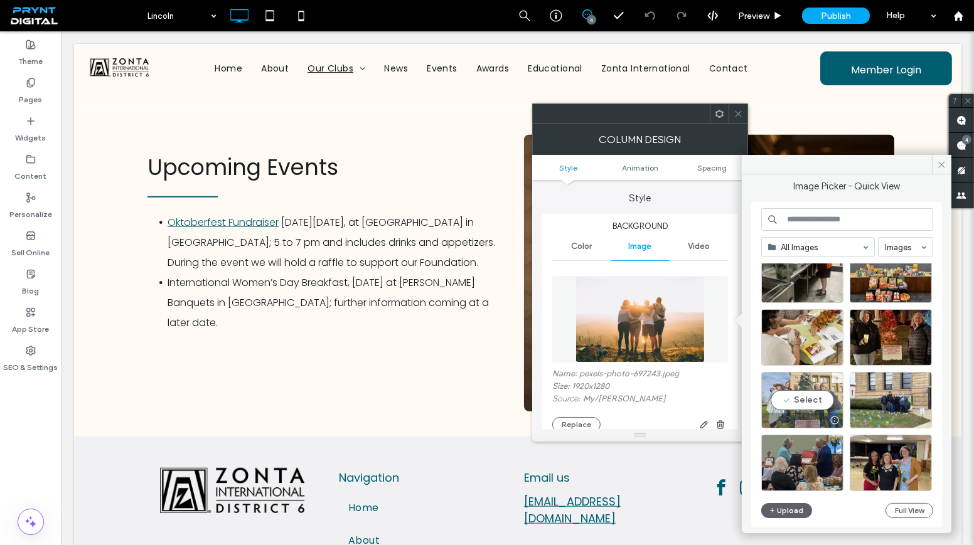
click at [813, 398] on div "Select" at bounding box center [802, 400] width 82 height 56
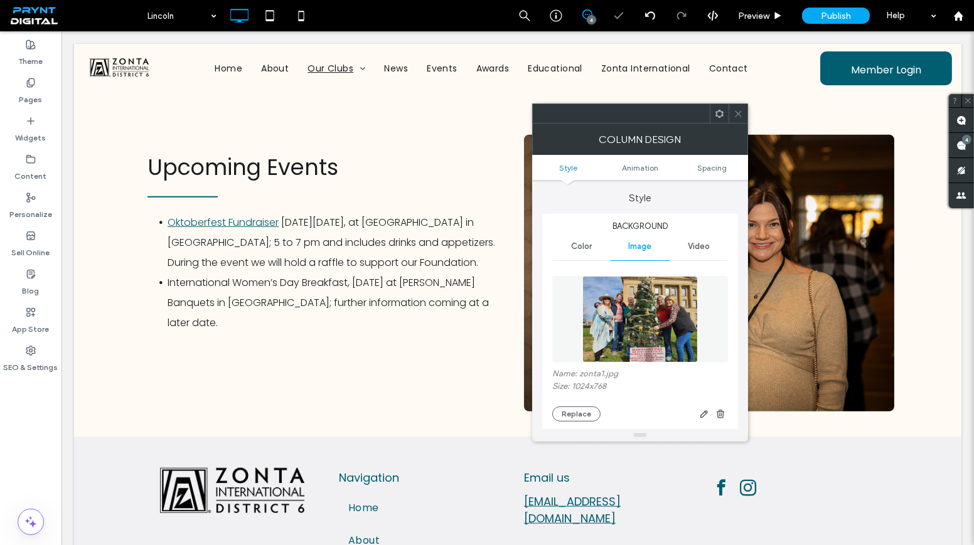
click at [740, 121] on span at bounding box center [738, 113] width 9 height 19
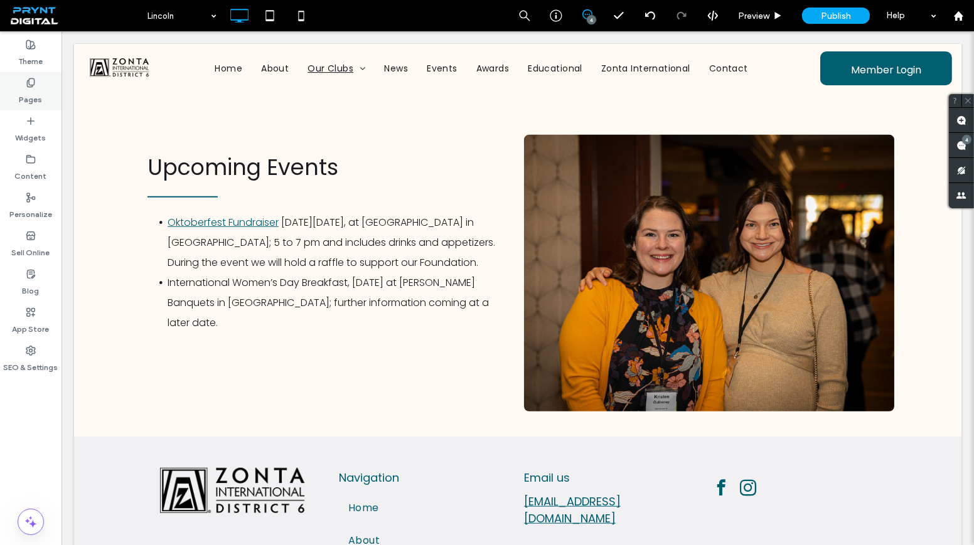
click at [3, 92] on div "Pages" at bounding box center [30, 91] width 61 height 38
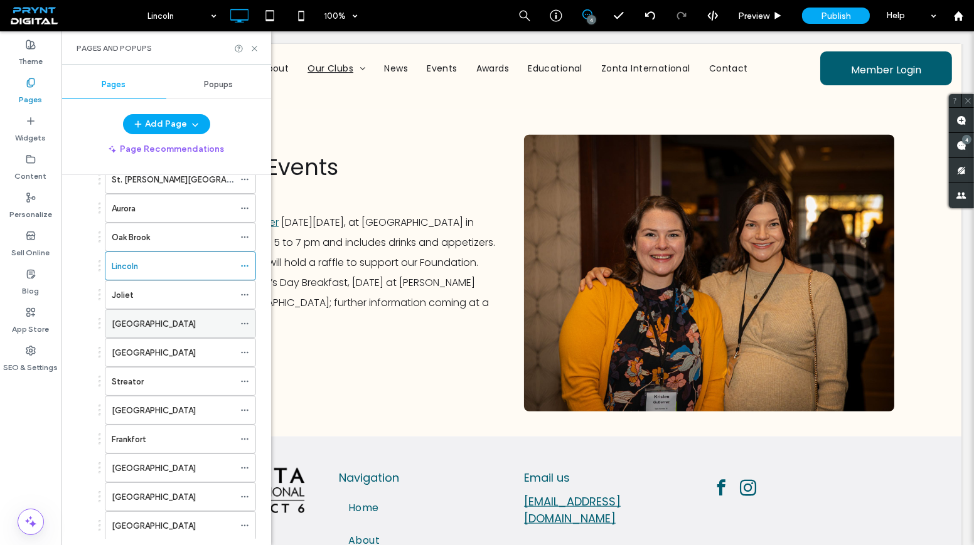
scroll to position [171, 0]
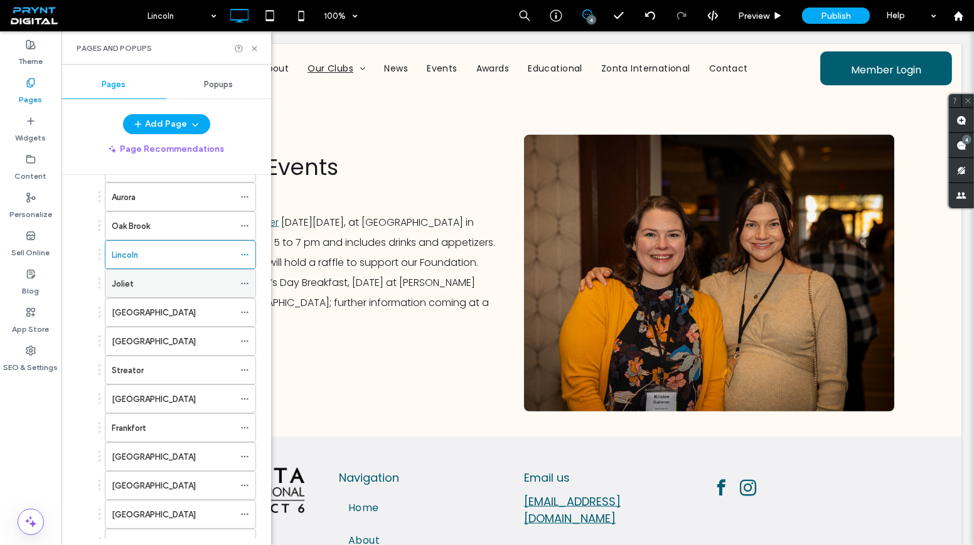
click at [174, 277] on div "Joliet" at bounding box center [173, 283] width 122 height 13
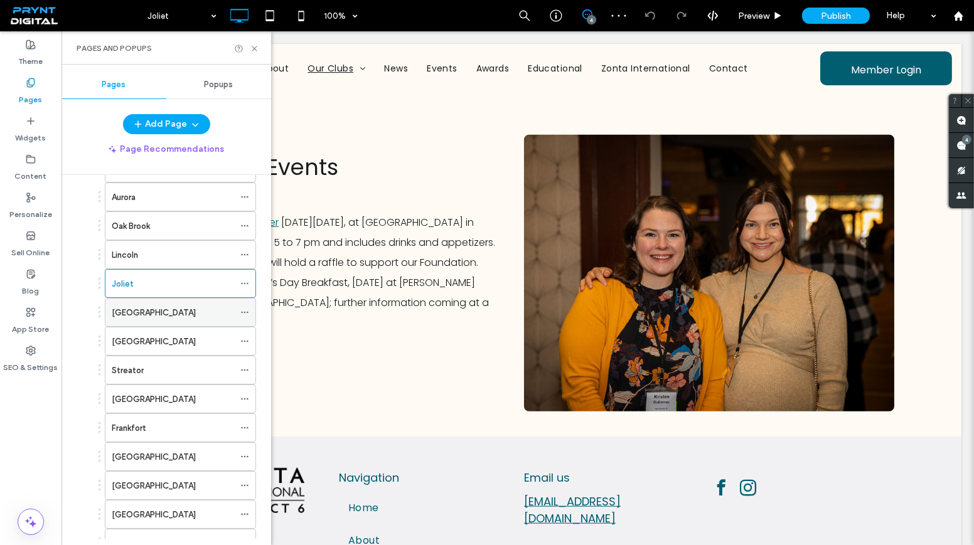
click at [206, 306] on div "[GEOGRAPHIC_DATA]" at bounding box center [173, 312] width 122 height 13
drag, startPoint x: 253, startPoint y: 32, endPoint x: 257, endPoint y: 50, distance: 18.0
click at [253, 34] on div "Pages and Popups" at bounding box center [166, 47] width 210 height 33
click at [257, 50] on icon at bounding box center [254, 48] width 9 height 9
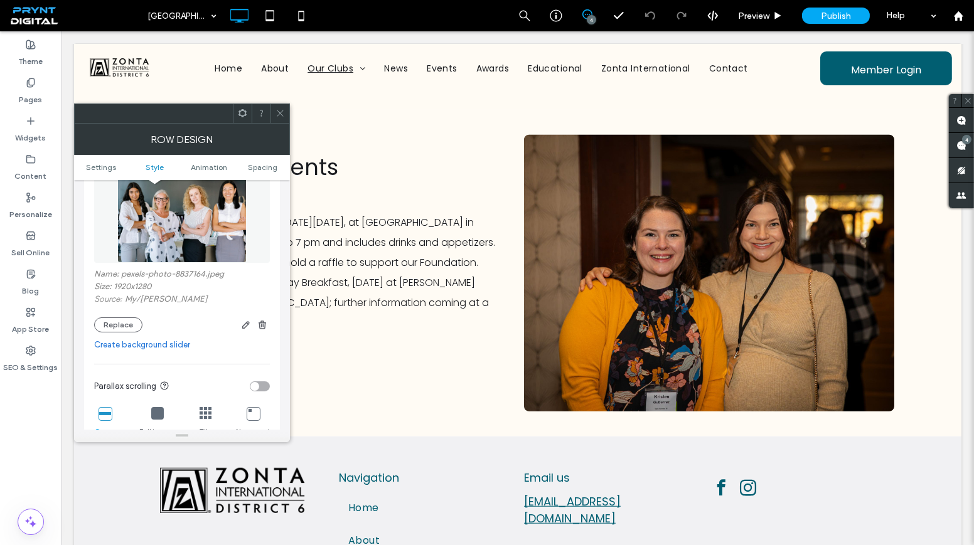
scroll to position [228, 0]
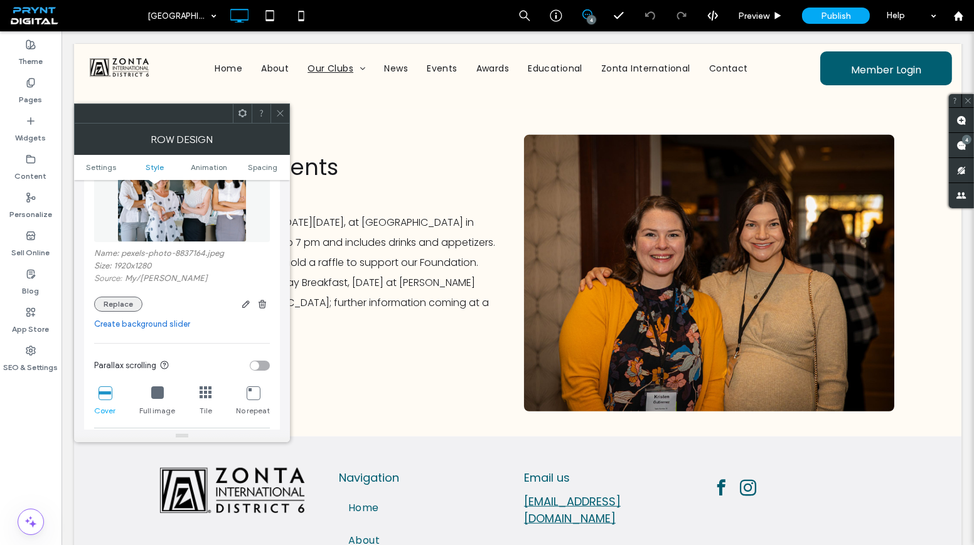
click at [137, 303] on button "Replace" at bounding box center [118, 304] width 48 height 15
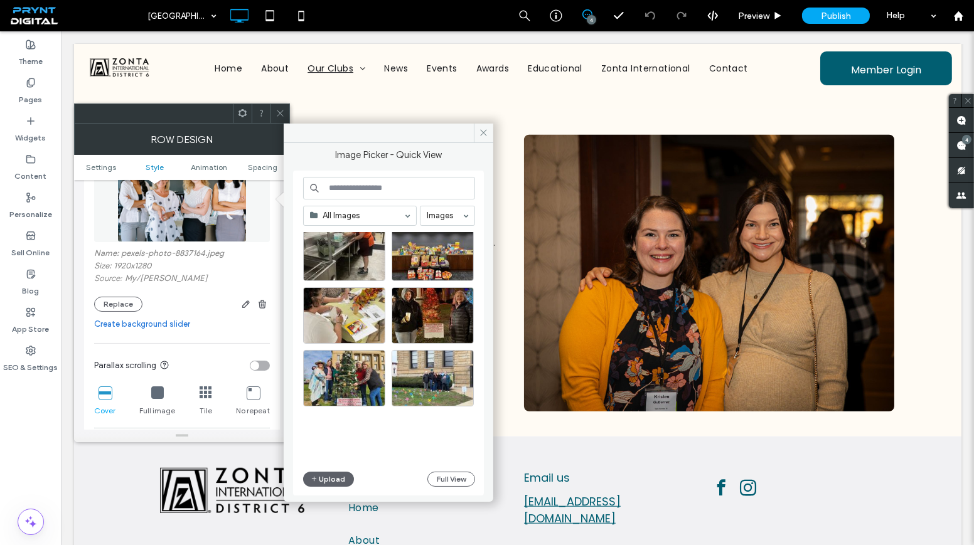
scroll to position [537, 0]
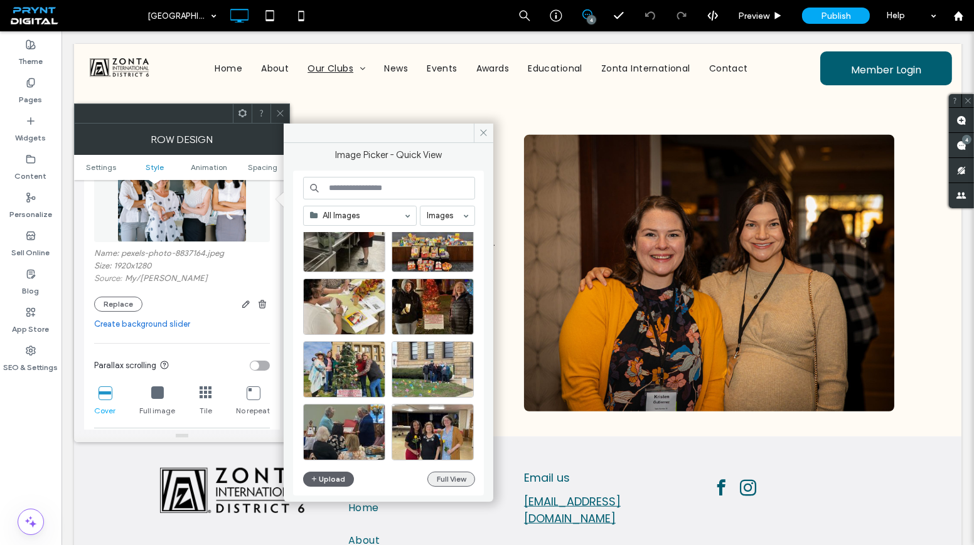
click at [454, 473] on button "Full View" at bounding box center [451, 479] width 48 height 15
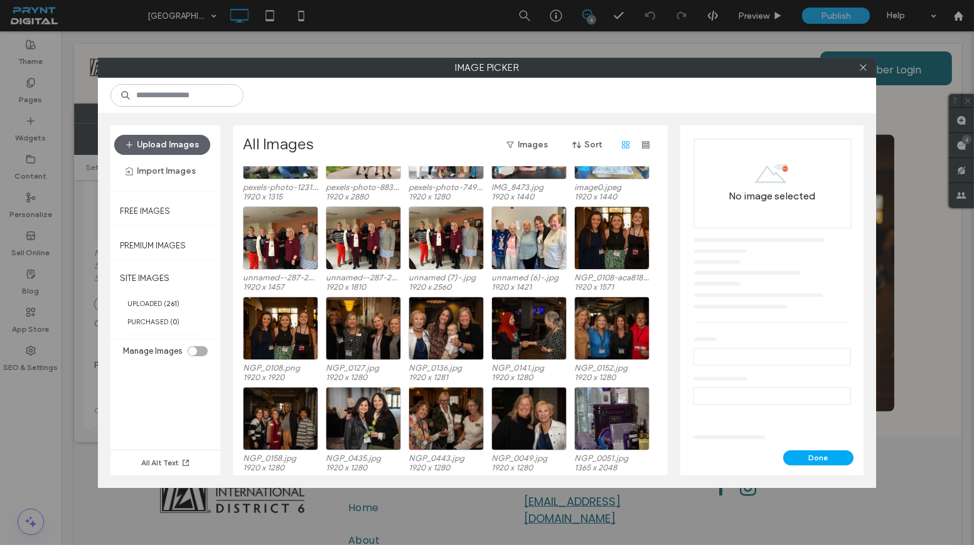
scroll to position [1445, 0]
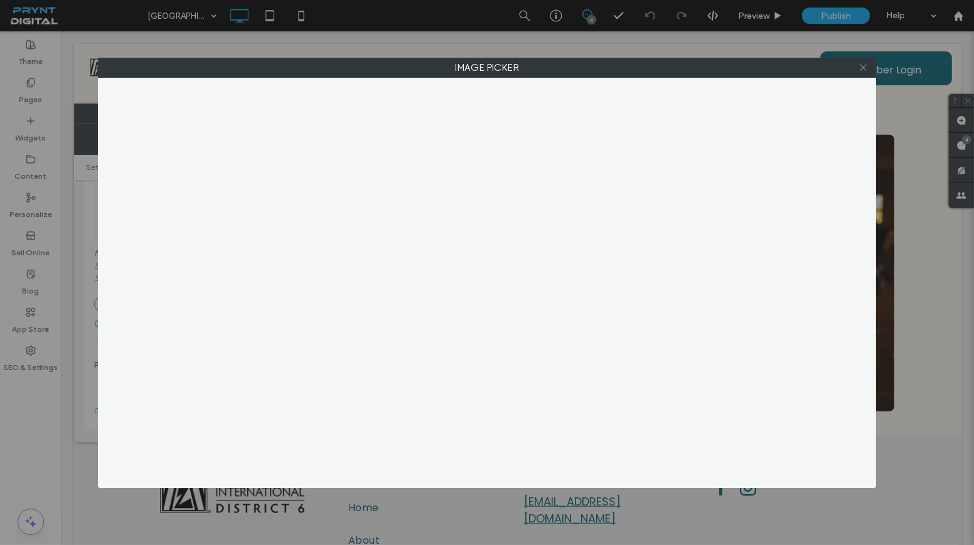
click at [861, 68] on icon at bounding box center [862, 67] width 9 height 9
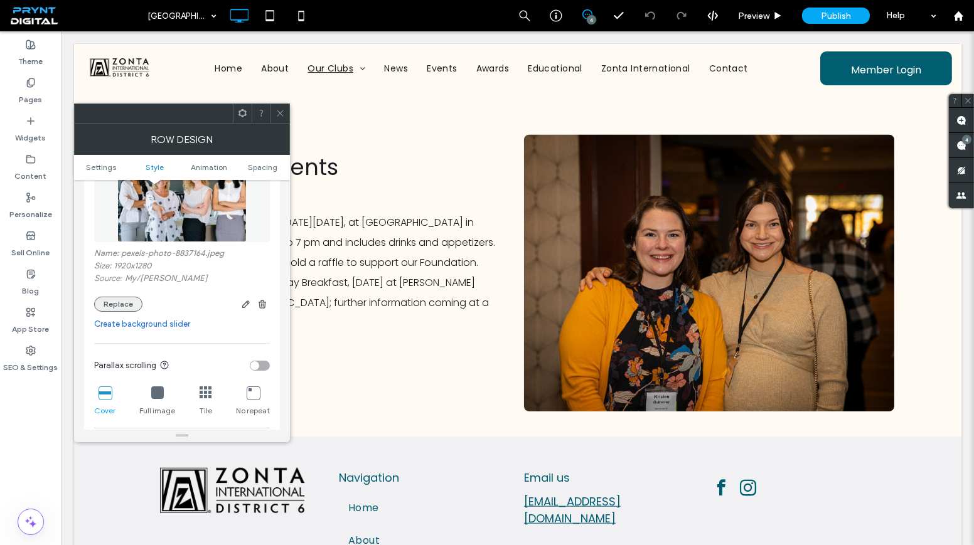
click at [133, 302] on button "Replace" at bounding box center [118, 304] width 48 height 15
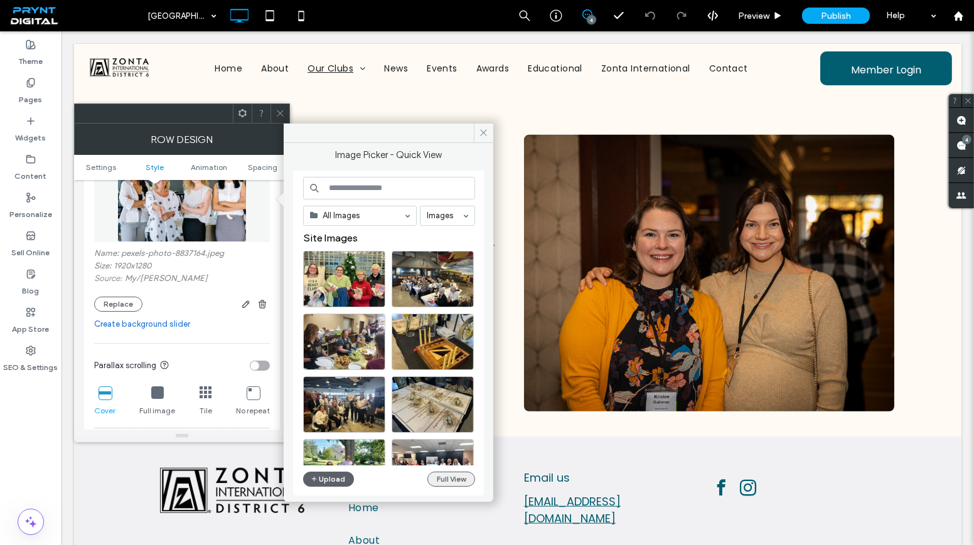
click at [439, 475] on button "Full View" at bounding box center [451, 479] width 48 height 15
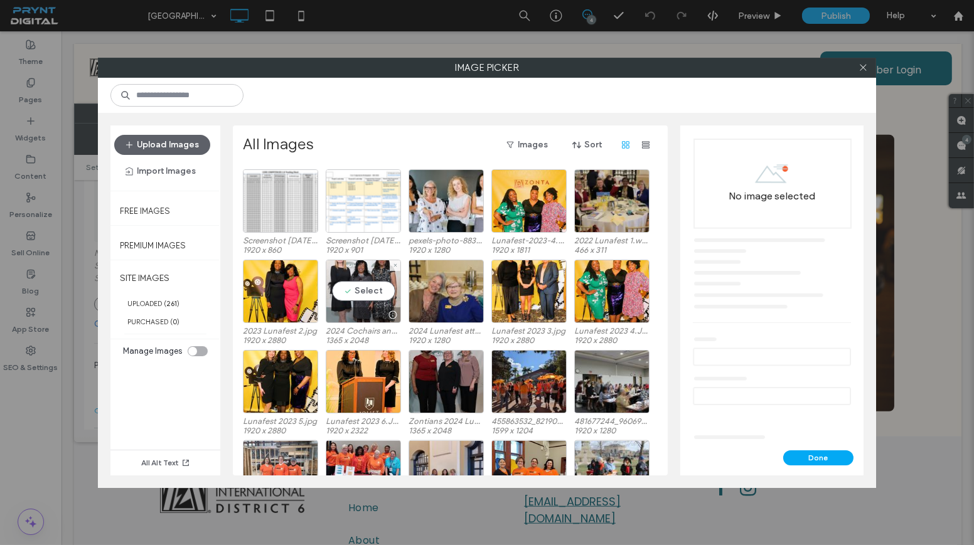
scroll to position [2880, 0]
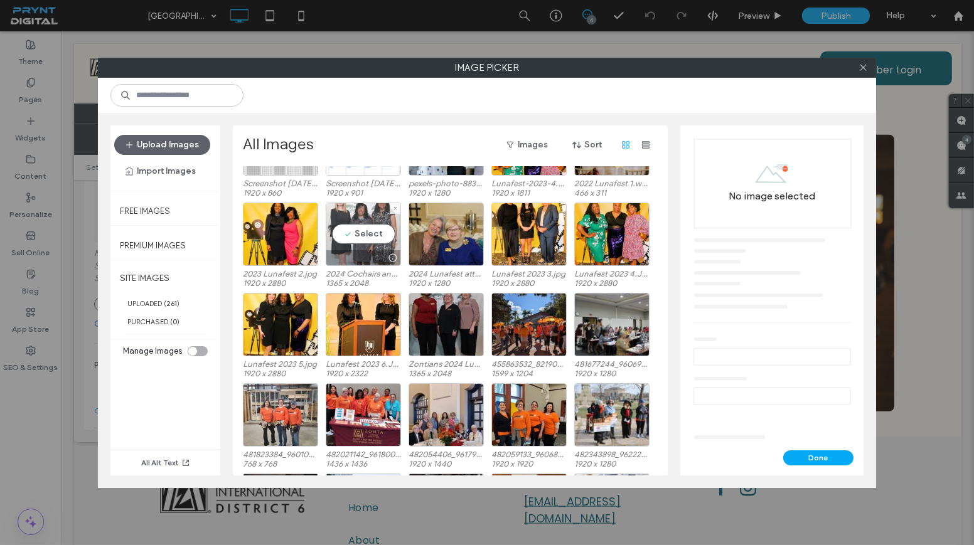
click at [366, 231] on div "Select" at bounding box center [363, 234] width 75 height 63
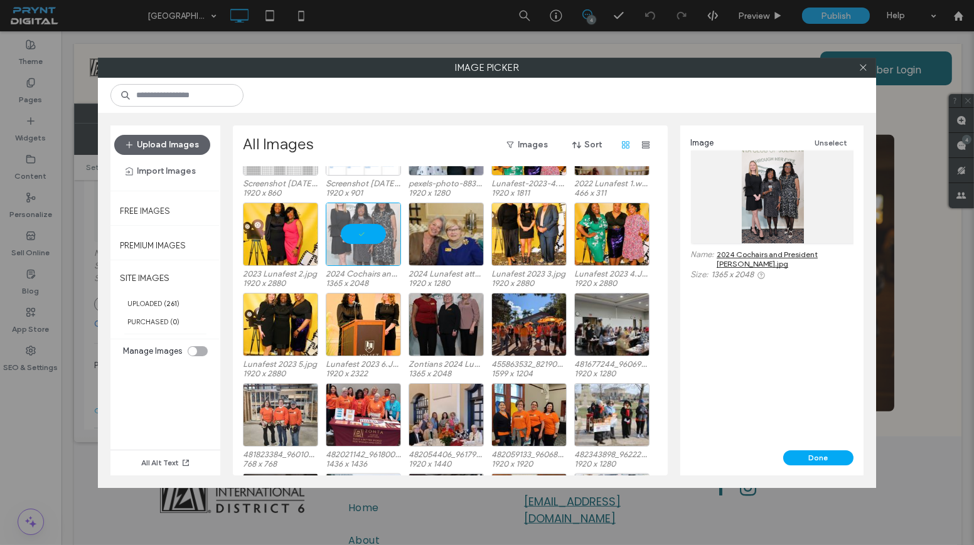
click at [825, 469] on div "Done" at bounding box center [771, 463] width 183 height 25
click at [815, 457] on button "Done" at bounding box center [818, 458] width 70 height 15
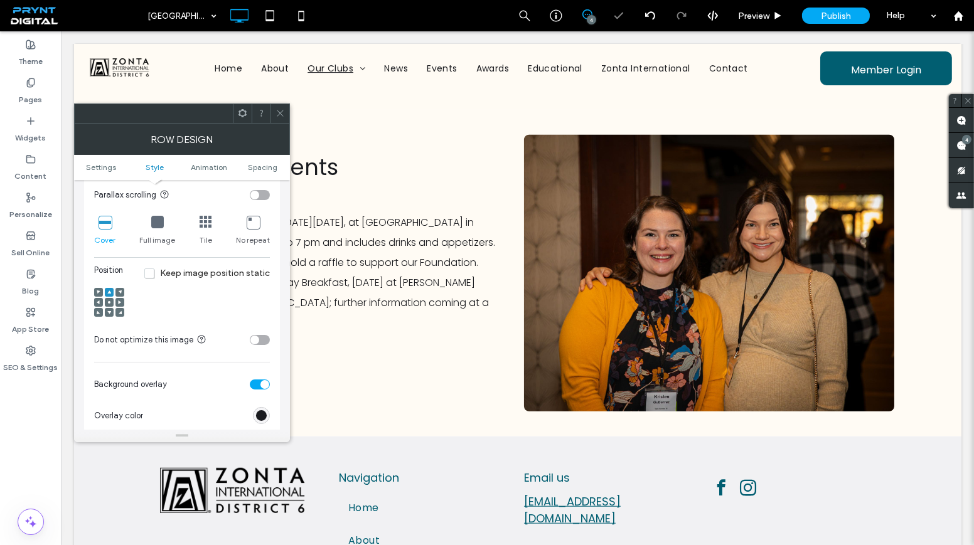
scroll to position [399, 0]
click at [108, 299] on use at bounding box center [109, 300] width 3 height 3
click at [159, 232] on div "Full image" at bounding box center [157, 229] width 36 height 40
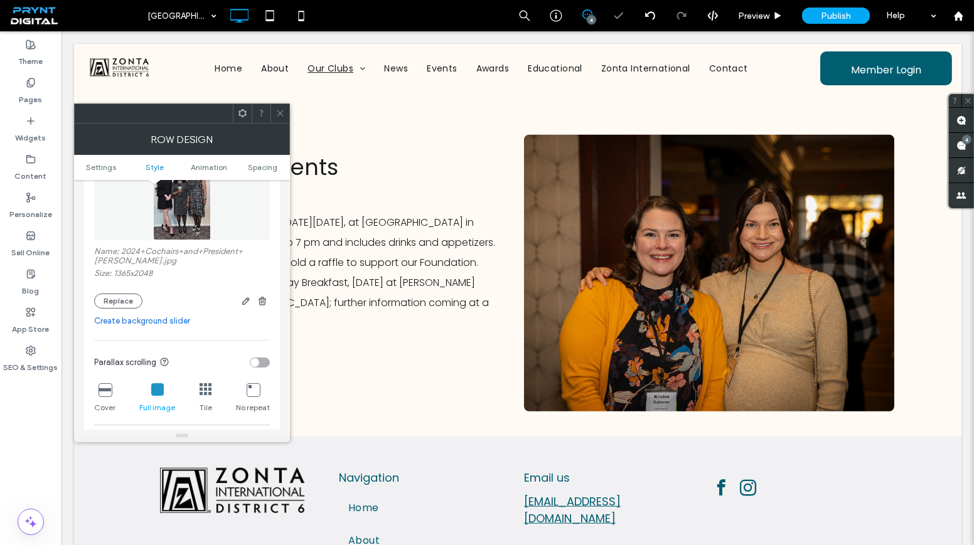
scroll to position [228, 0]
click at [244, 298] on icon "button" at bounding box center [246, 303] width 10 height 10
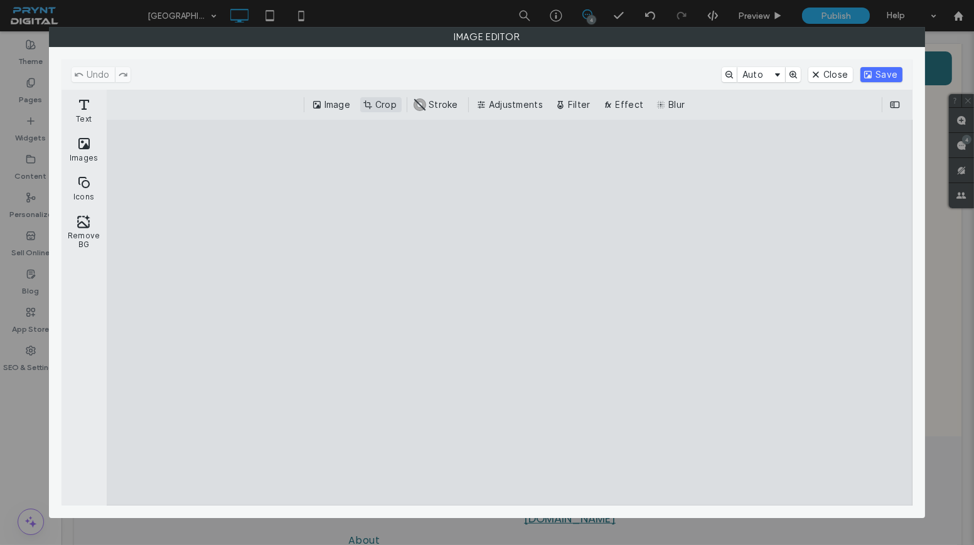
click at [364, 109] on button "Crop" at bounding box center [380, 104] width 41 height 15
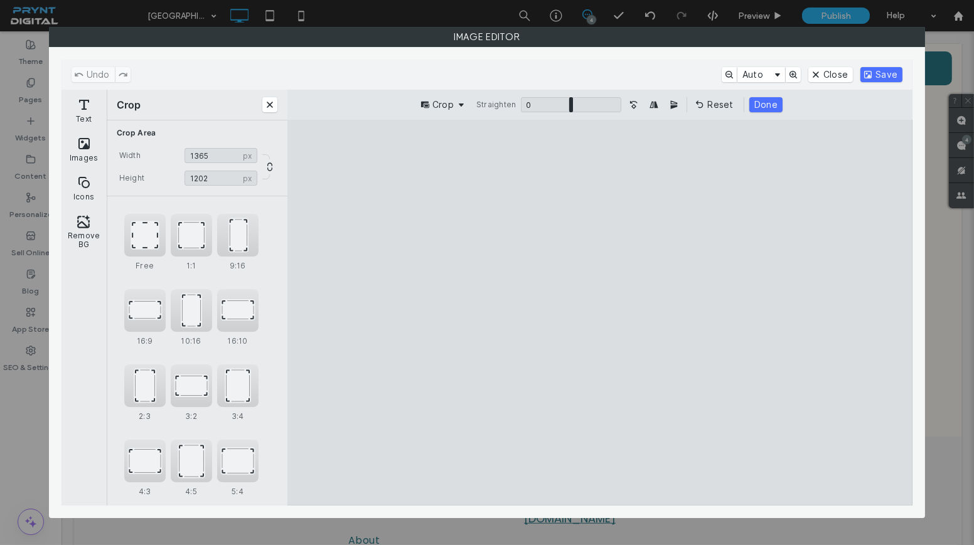
type input "****"
drag, startPoint x: 498, startPoint y: 466, endPoint x: 493, endPoint y: 364, distance: 101.8
click at [600, 313] on cesdk-canvas "Editor canvas" at bounding box center [600, 313] width 0 height 0
click at [874, 73] on button "Save" at bounding box center [881, 74] width 42 height 15
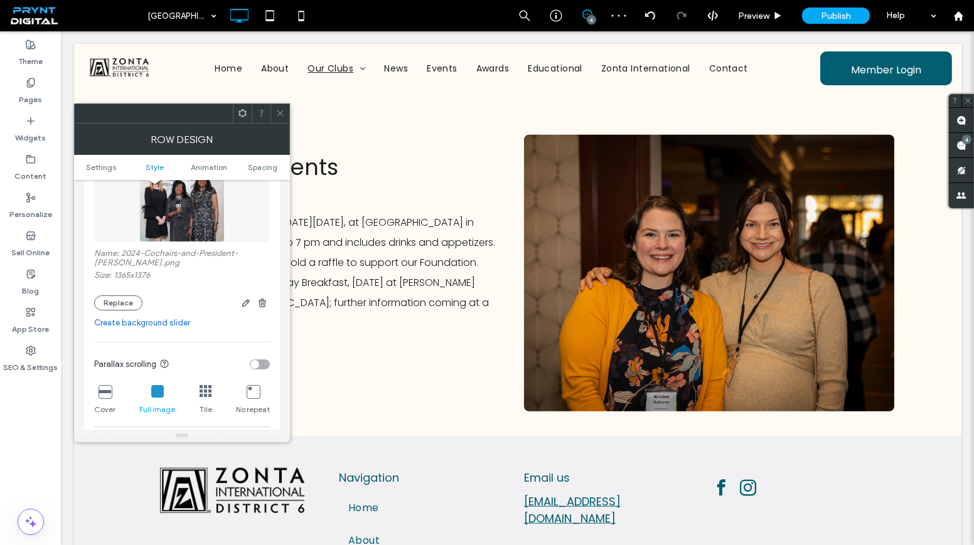
click at [102, 395] on icon at bounding box center [105, 391] width 13 height 13
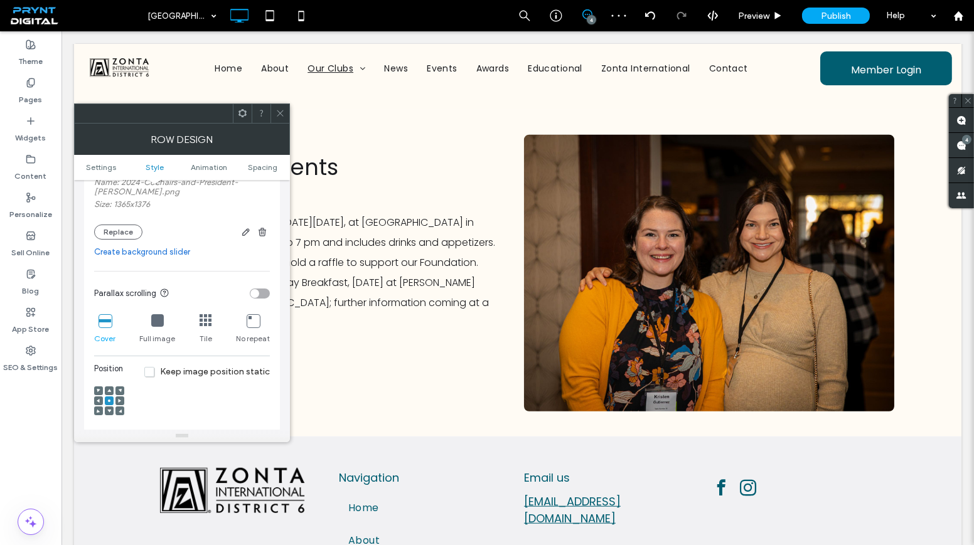
scroll to position [399, 0]
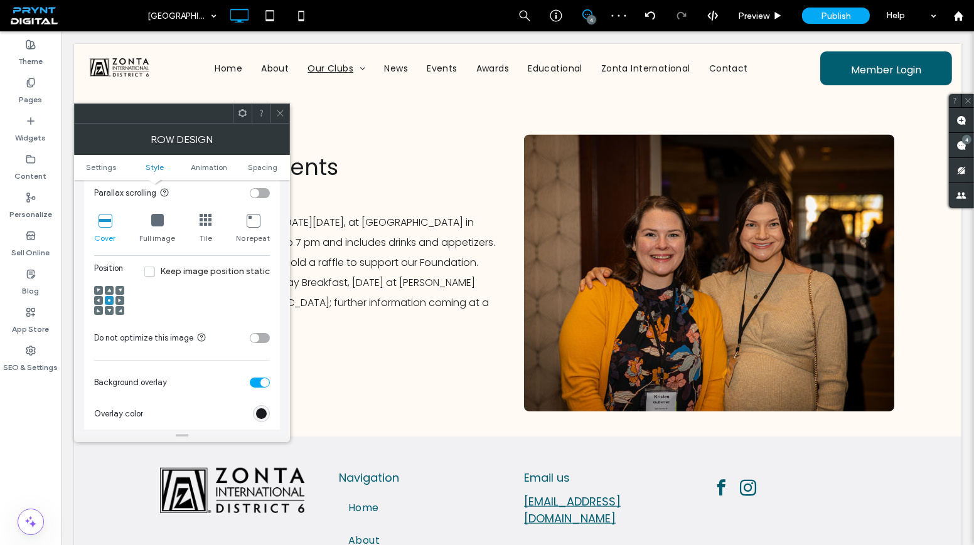
click at [110, 289] on icon at bounding box center [109, 291] width 4 height 4
click at [109, 299] on use at bounding box center [109, 300] width 3 height 3
click at [107, 292] on span at bounding box center [109, 290] width 4 height 9
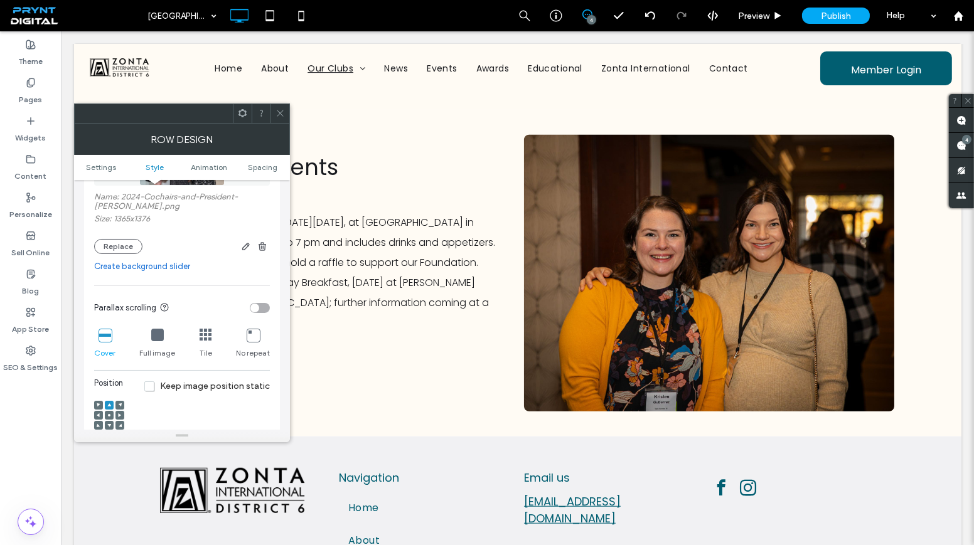
scroll to position [285, 0]
click at [242, 247] on icon "button" at bounding box center [246, 246] width 10 height 10
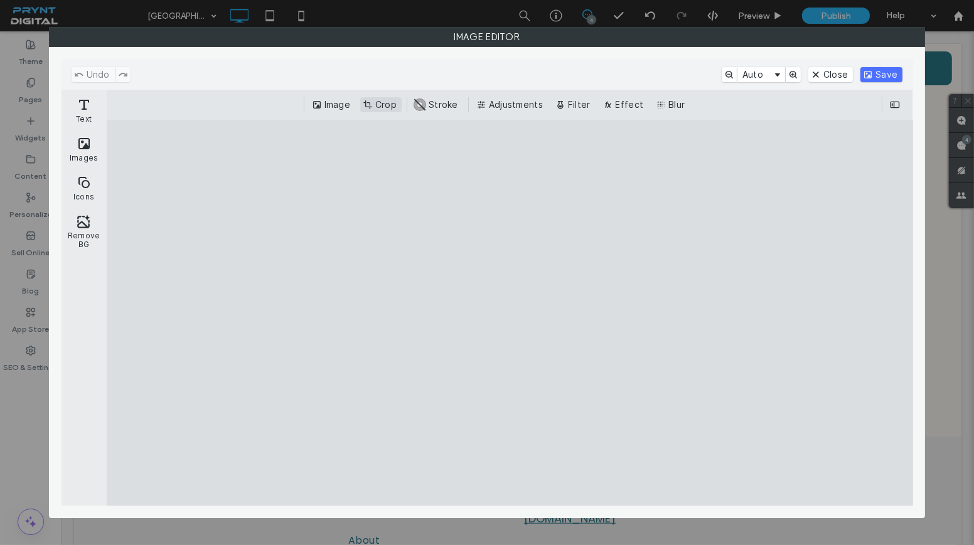
click at [370, 105] on button "Crop" at bounding box center [380, 104] width 41 height 15
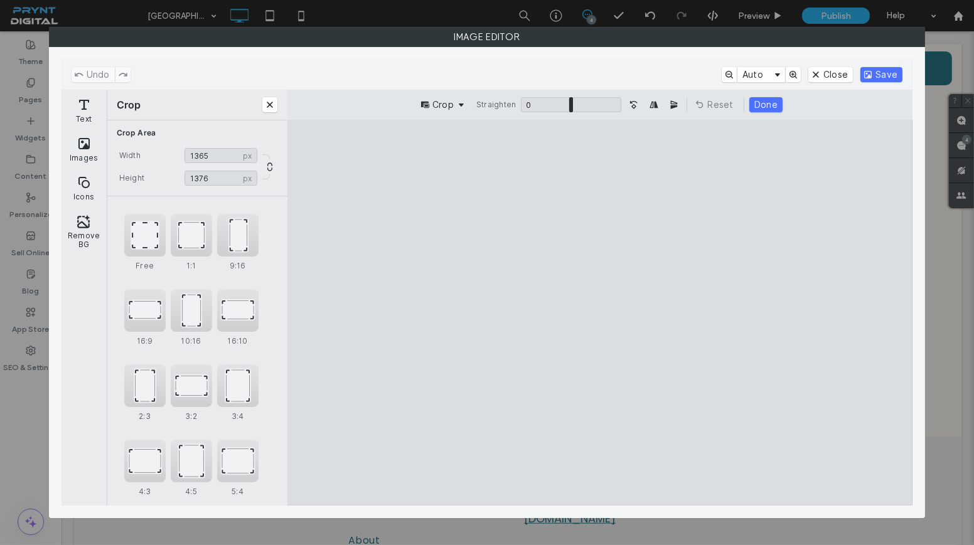
drag, startPoint x: 660, startPoint y: 233, endPoint x: 652, endPoint y: 218, distance: 16.8
click at [600, 313] on cesdk-canvas "Editor canvas" at bounding box center [600, 313] width 0 height 0
type input "****"
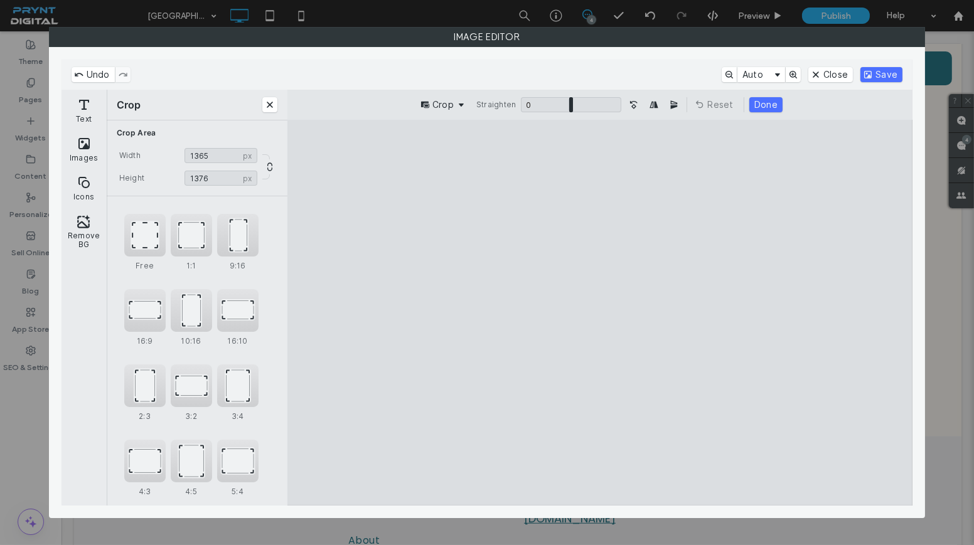
type input "****"
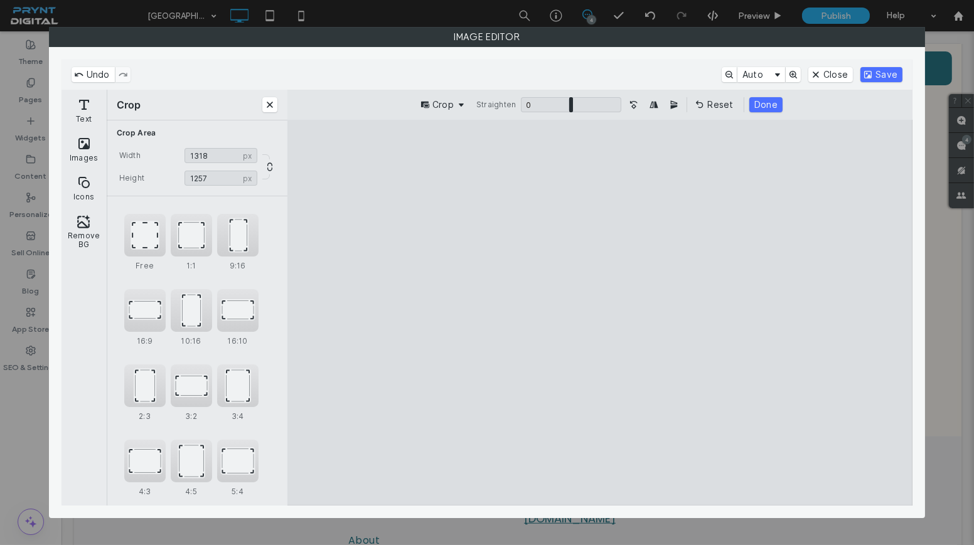
type input "****"
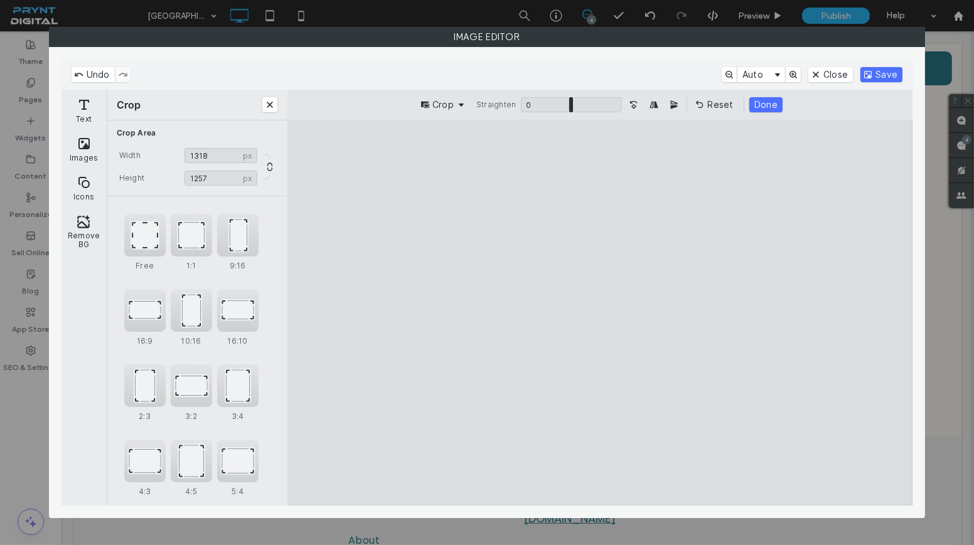
type input "****"
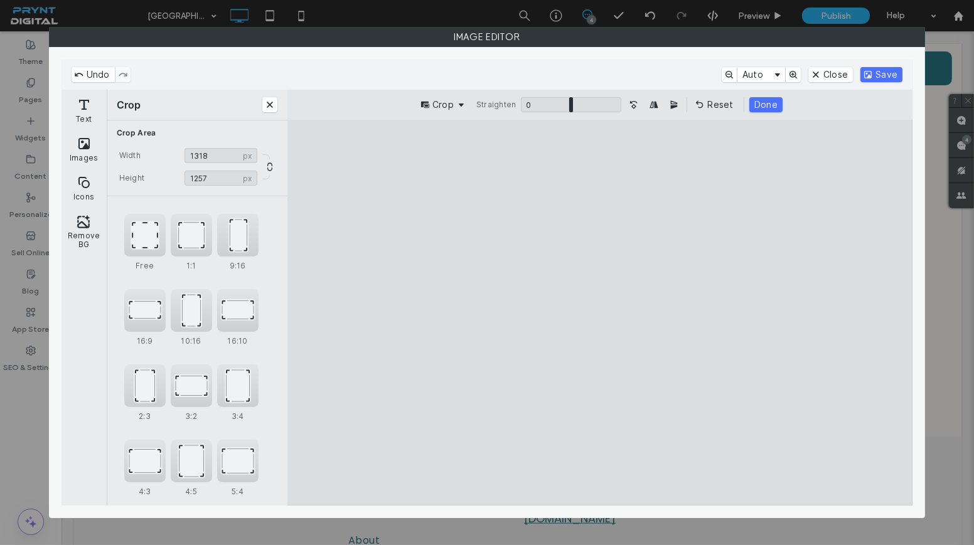
type input "****"
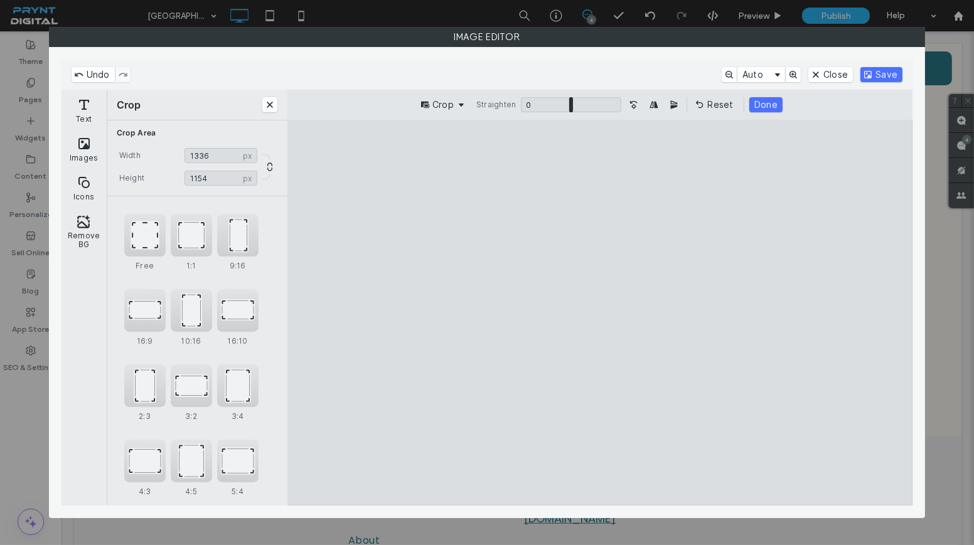
type input "****"
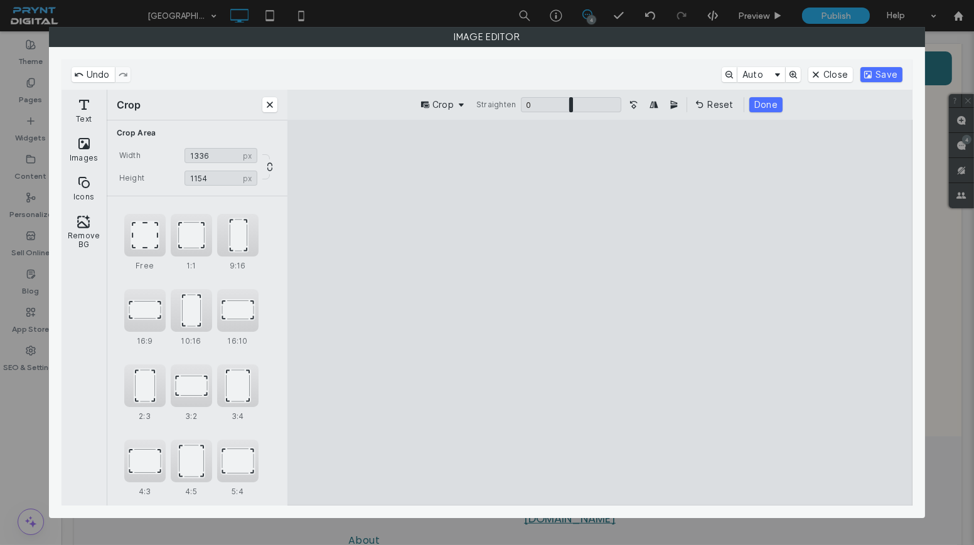
type input "****"
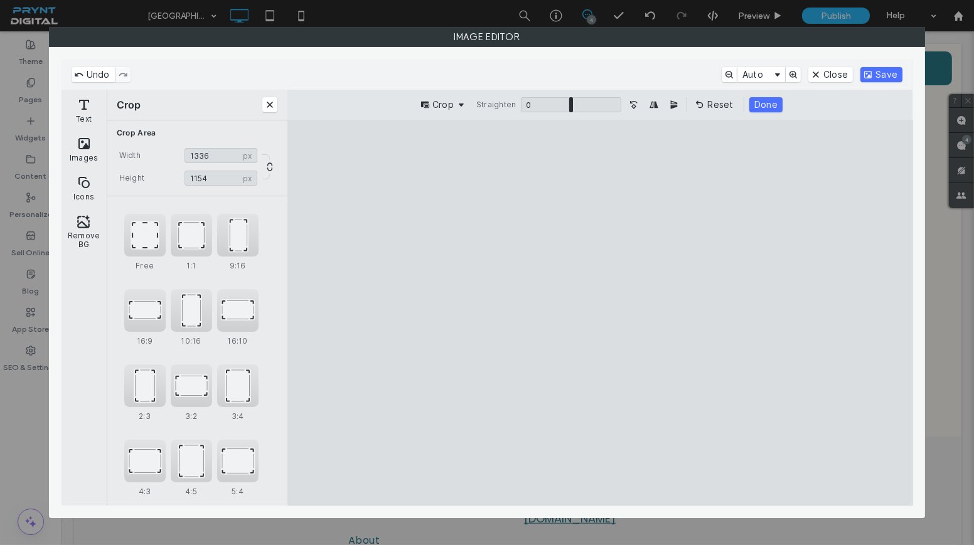
type input "****"
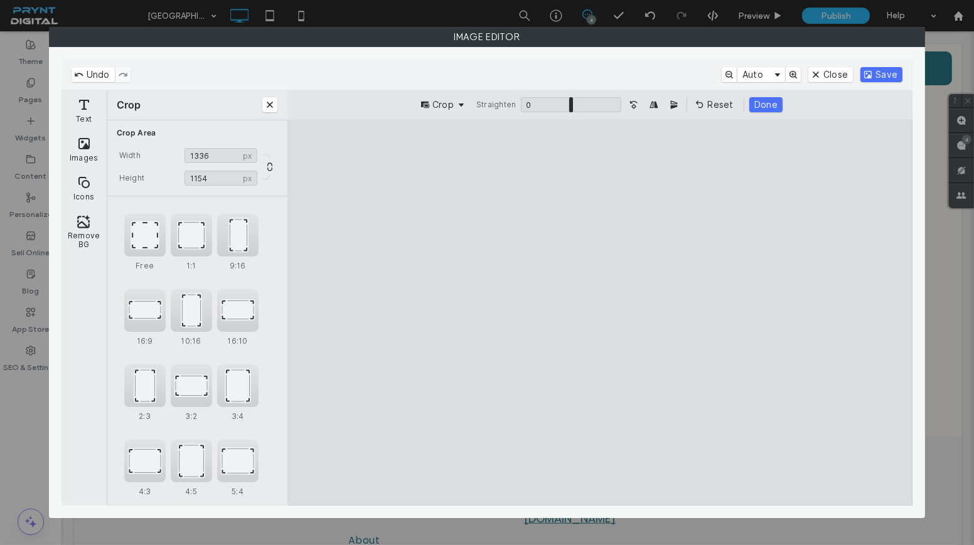
type input "****"
drag, startPoint x: 749, startPoint y: 161, endPoint x: 772, endPoint y: 210, distance: 53.6
click at [600, 313] on cesdk-canvas "Editor canvas" at bounding box center [600, 313] width 0 height 0
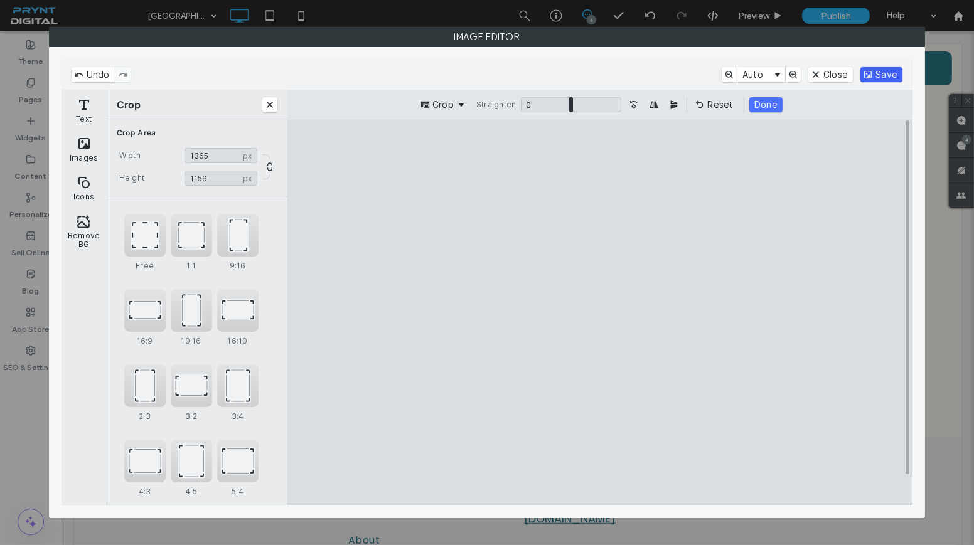
click at [892, 68] on button "Save" at bounding box center [881, 74] width 42 height 15
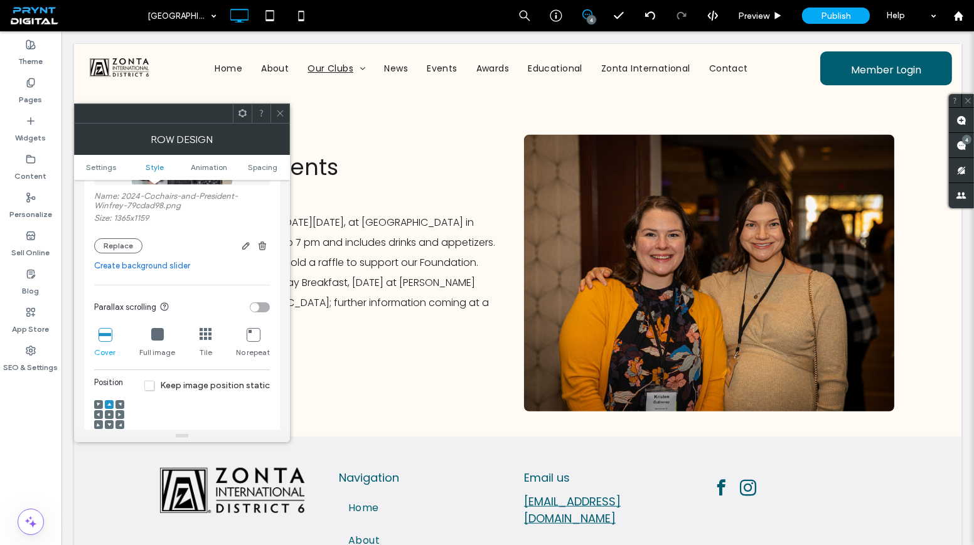
click at [279, 109] on icon at bounding box center [279, 113] width 9 height 9
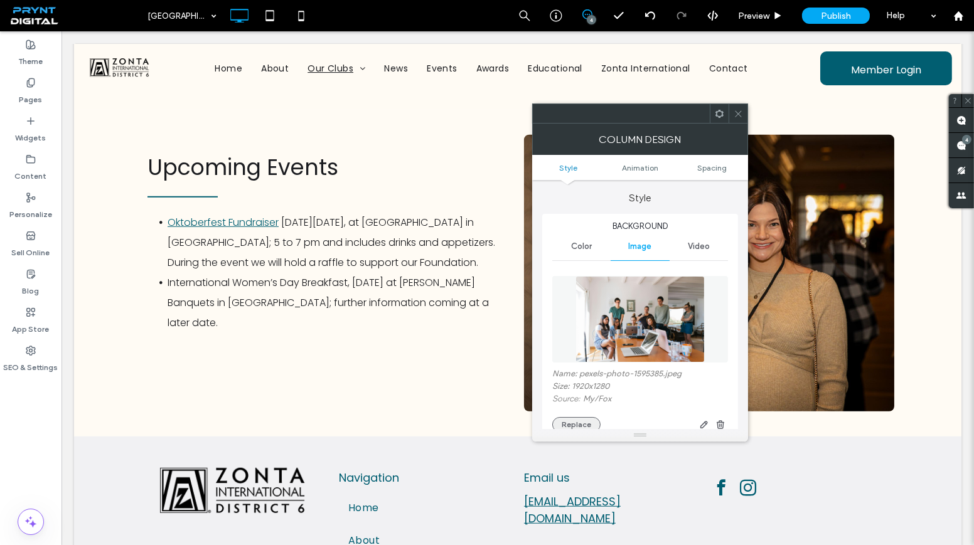
click at [586, 423] on button "Replace" at bounding box center [576, 424] width 48 height 15
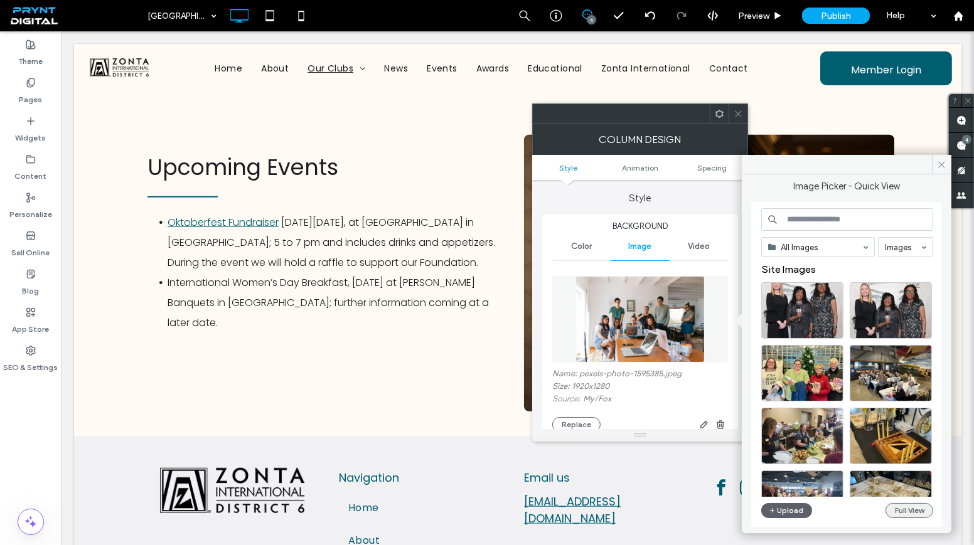
click at [911, 508] on button "Full View" at bounding box center [909, 510] width 48 height 15
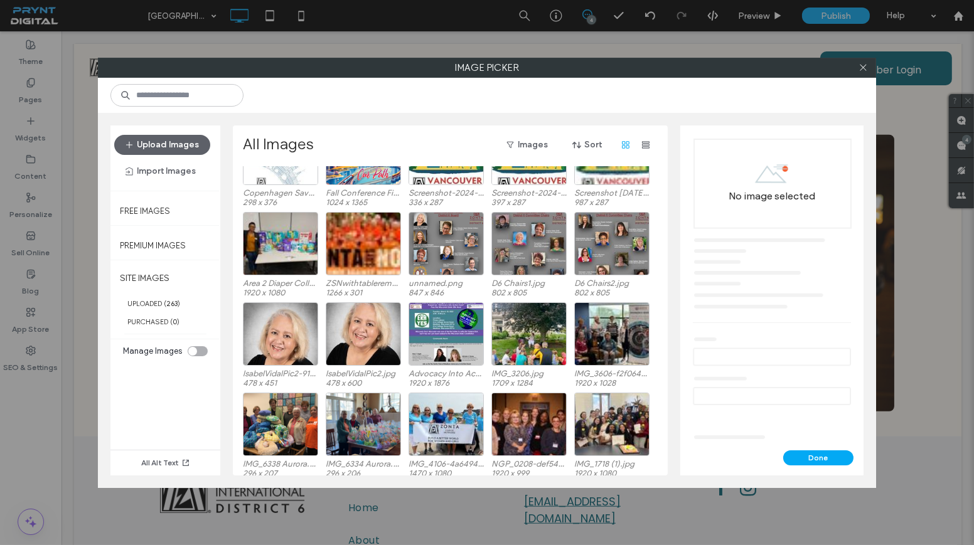
scroll to position [3601, 0]
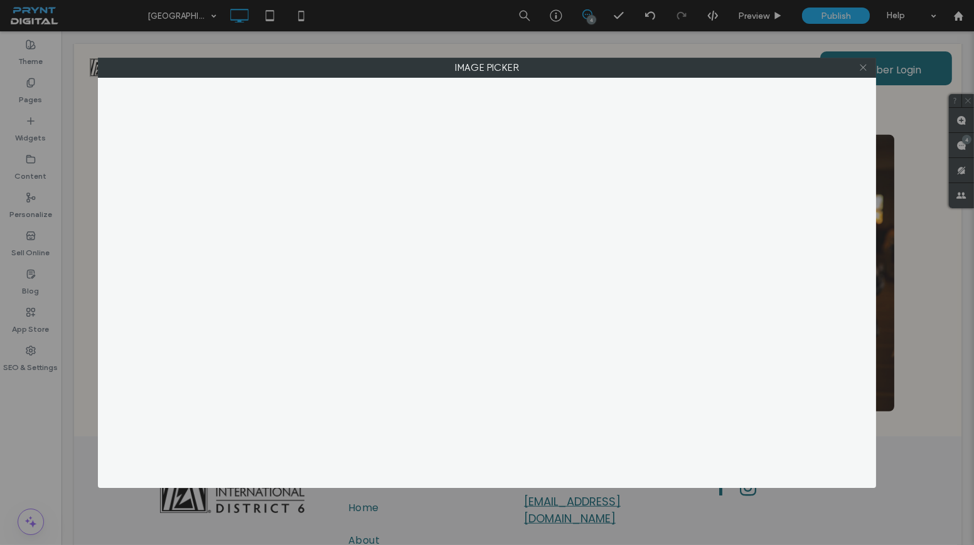
click at [863, 66] on icon at bounding box center [862, 67] width 9 height 9
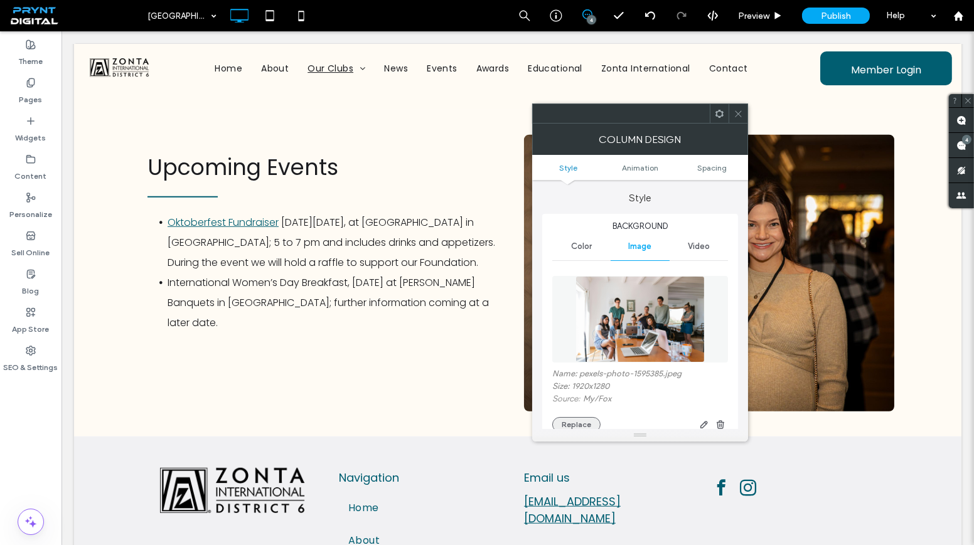
click at [579, 426] on button "Replace" at bounding box center [576, 424] width 48 height 15
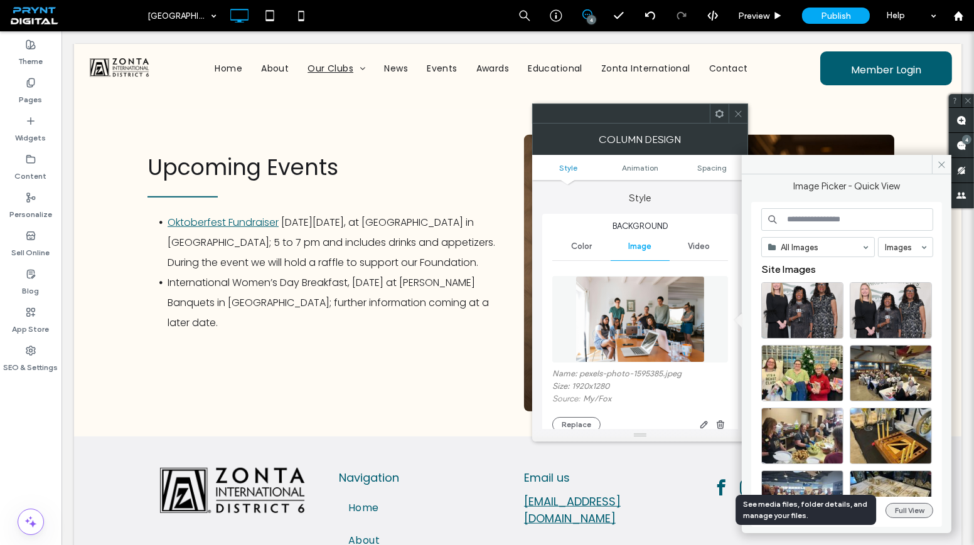
click at [914, 503] on button "Full View" at bounding box center [909, 510] width 48 height 15
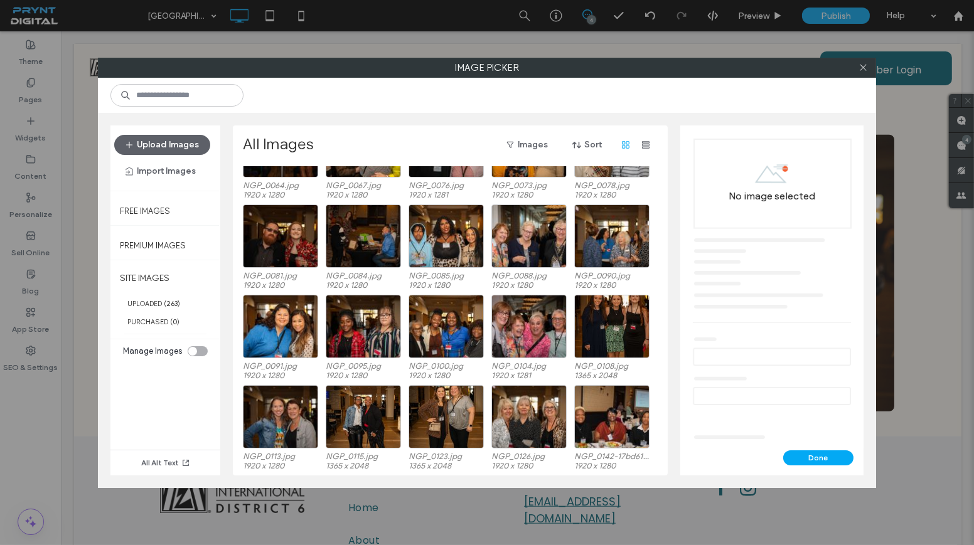
scroll to position [1896, 0]
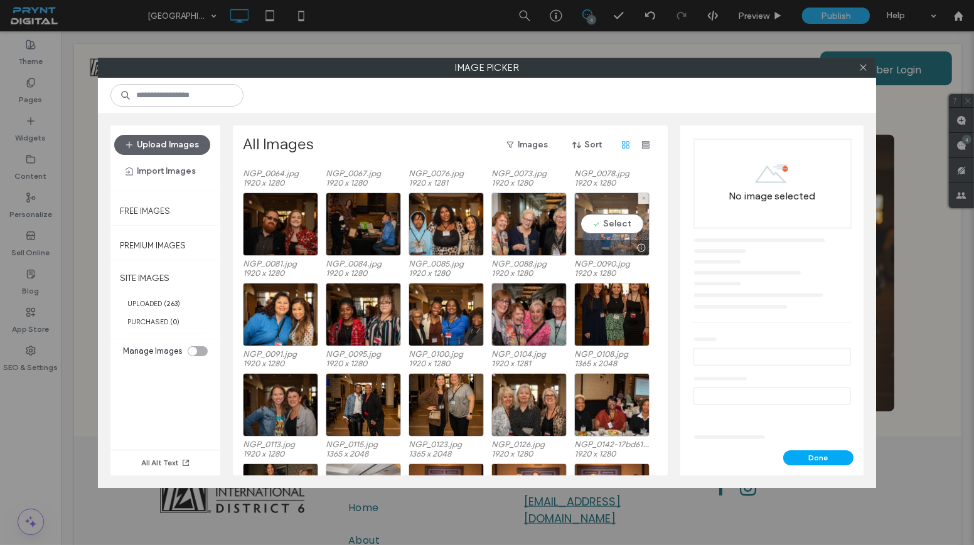
click at [607, 216] on div "Select" at bounding box center [611, 224] width 75 height 63
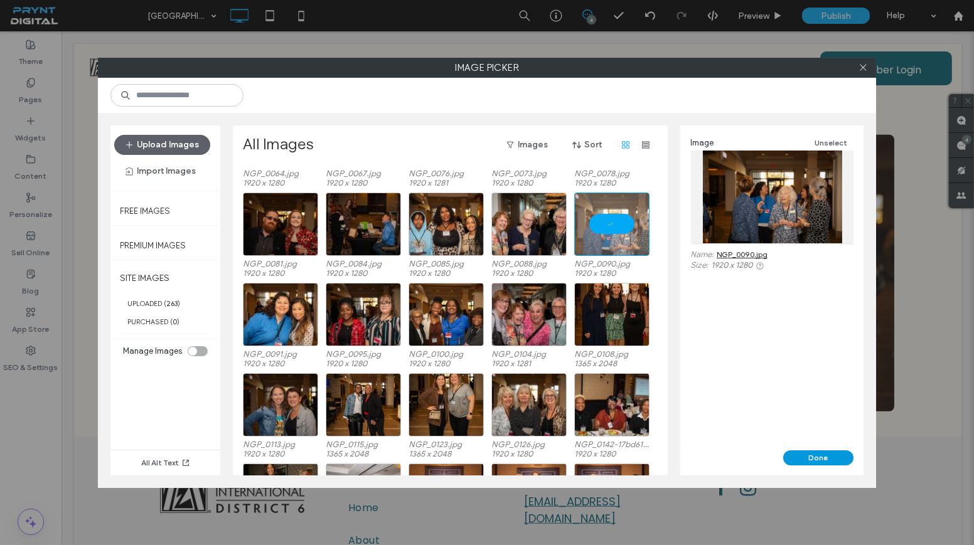
click at [816, 452] on button "Done" at bounding box center [818, 458] width 70 height 15
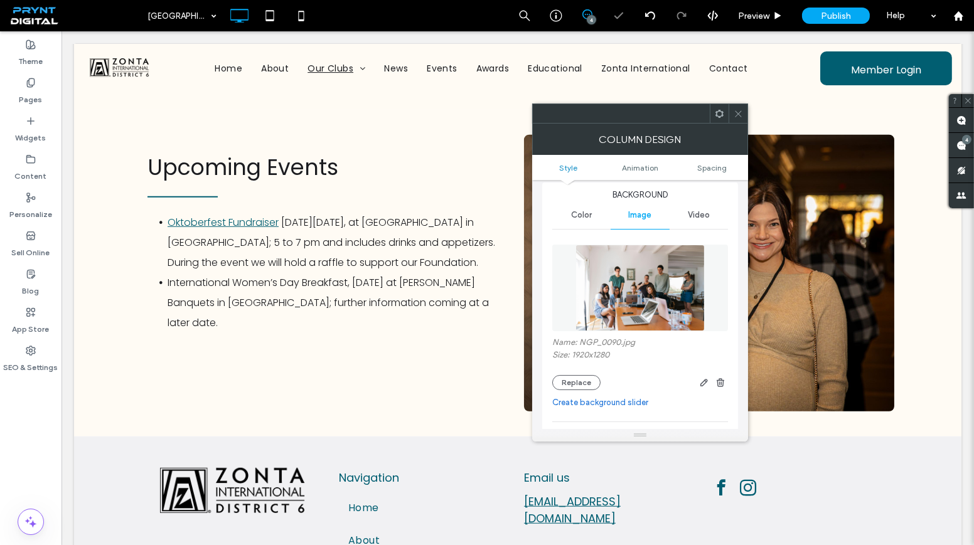
scroll to position [171, 0]
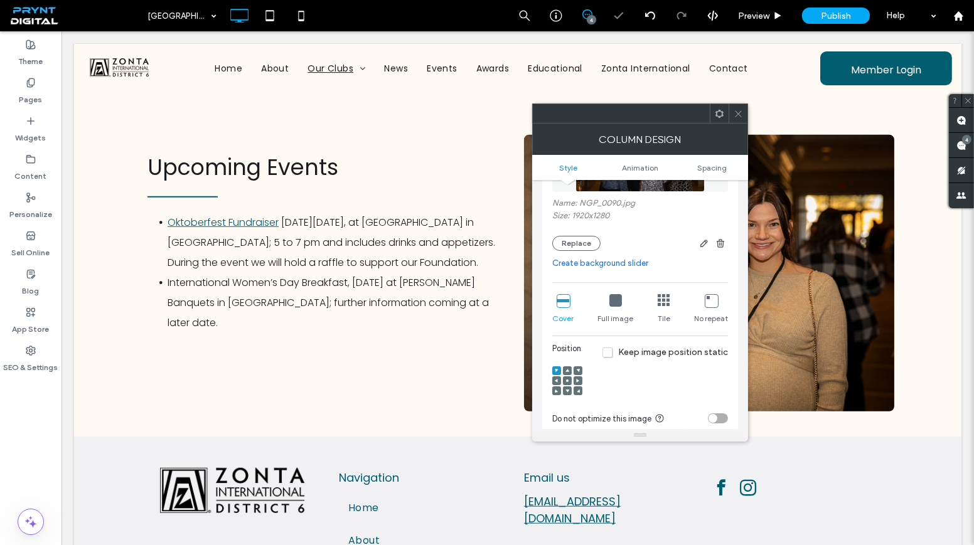
click at [564, 379] on div at bounding box center [567, 381] width 9 height 9
click at [565, 379] on icon at bounding box center [567, 381] width 4 height 4
click at [742, 104] on span at bounding box center [738, 113] width 9 height 19
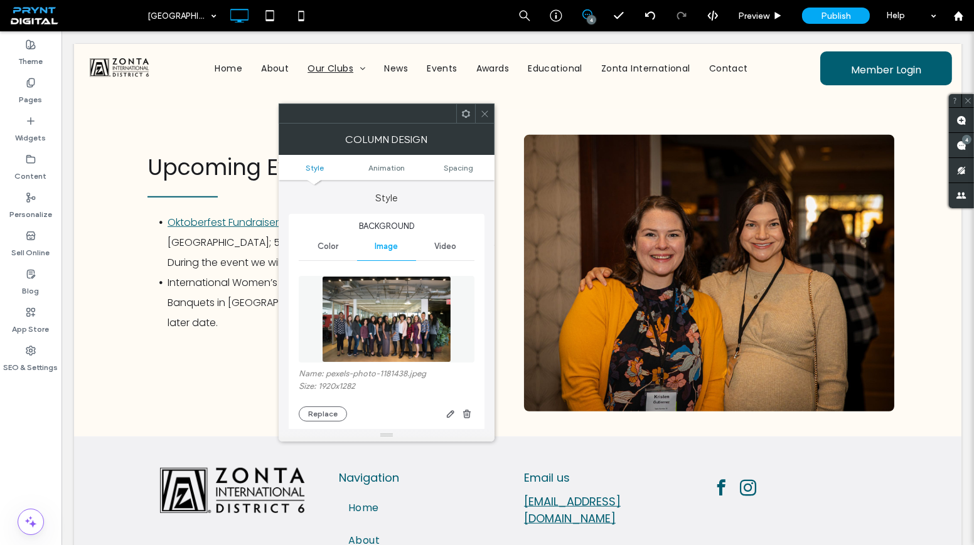
type input "**"
click at [330, 424] on button "Replace" at bounding box center [323, 424] width 48 height 15
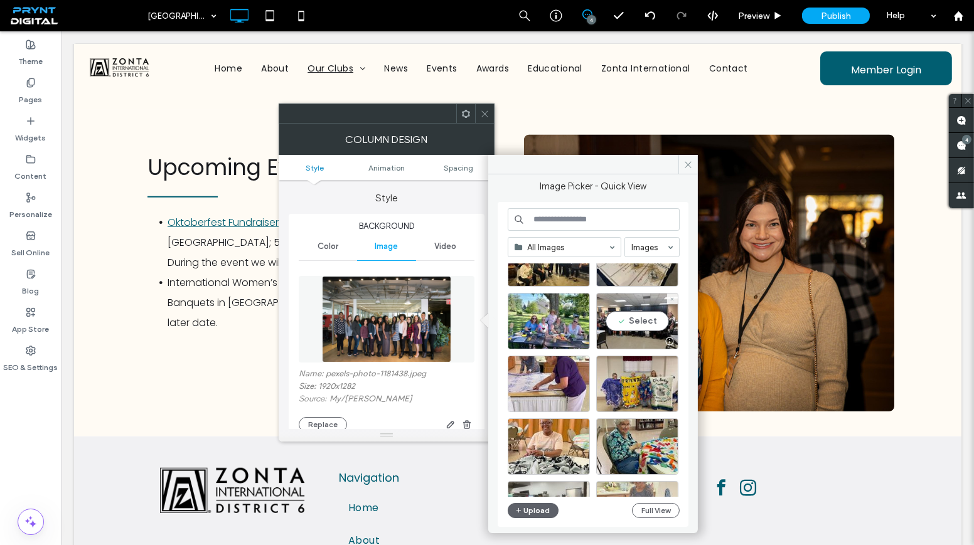
scroll to position [342, 0]
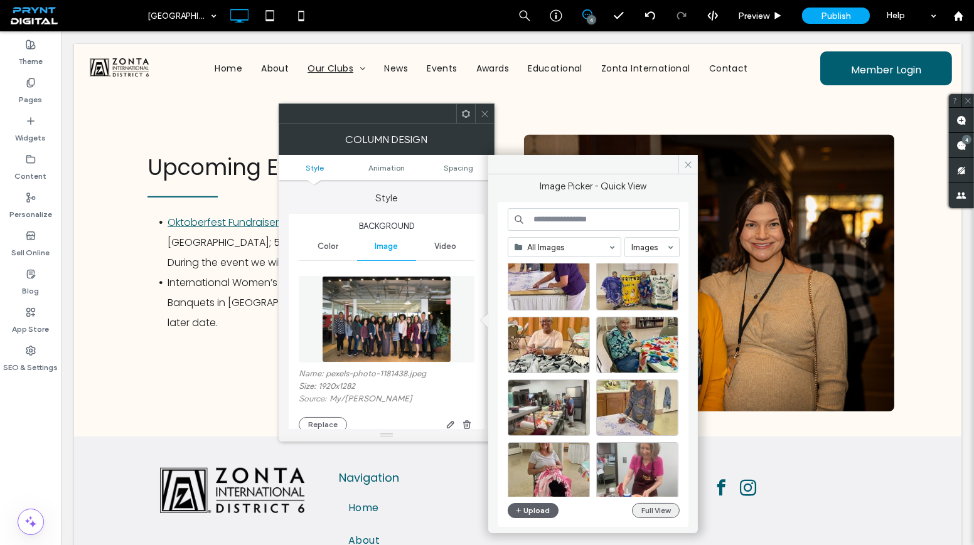
click at [644, 510] on button "Full View" at bounding box center [656, 510] width 48 height 15
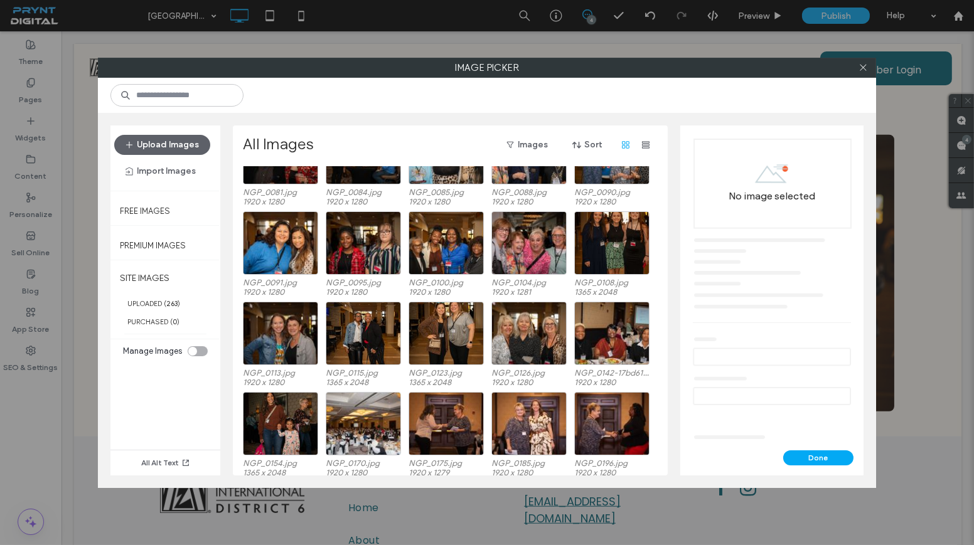
scroll to position [1953, 0]
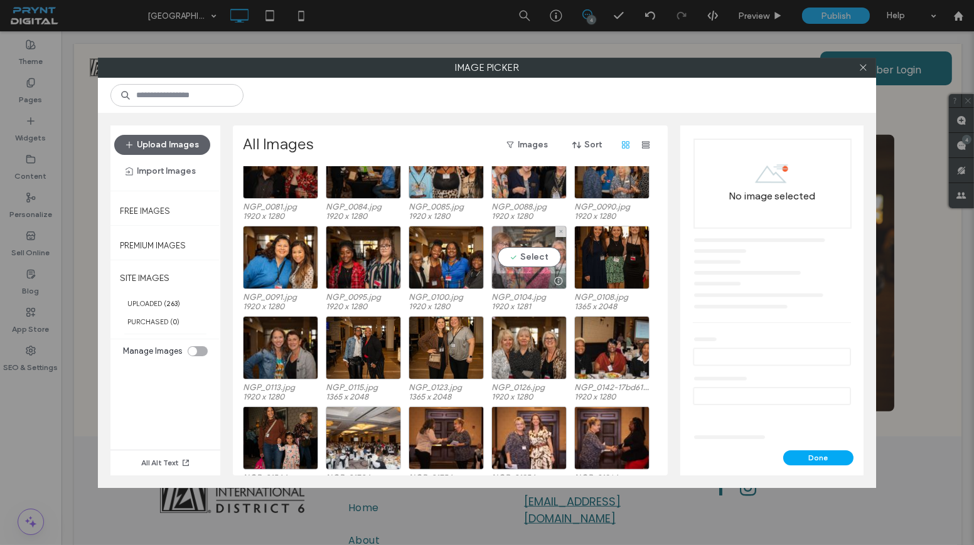
click at [523, 255] on div "Select" at bounding box center [528, 257] width 75 height 63
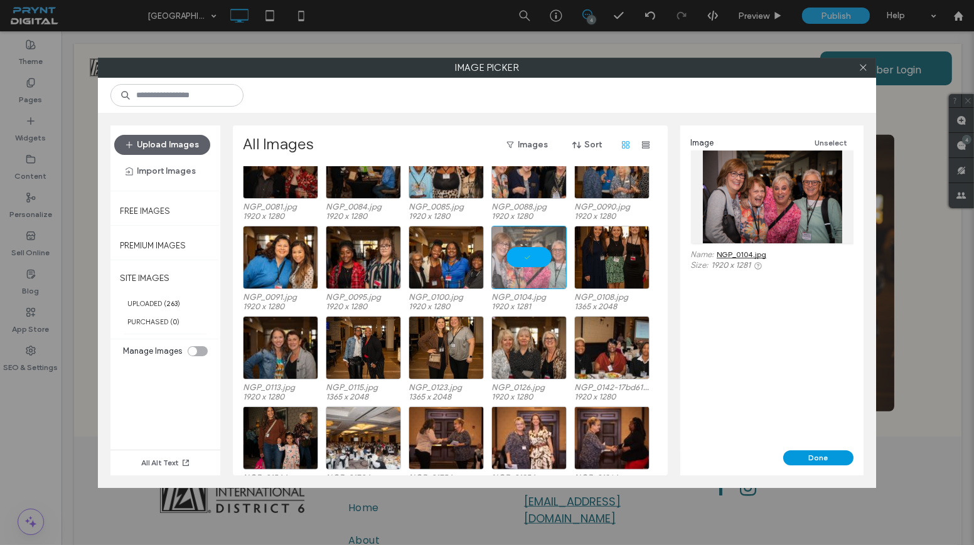
click at [821, 453] on button "Done" at bounding box center [818, 458] width 70 height 15
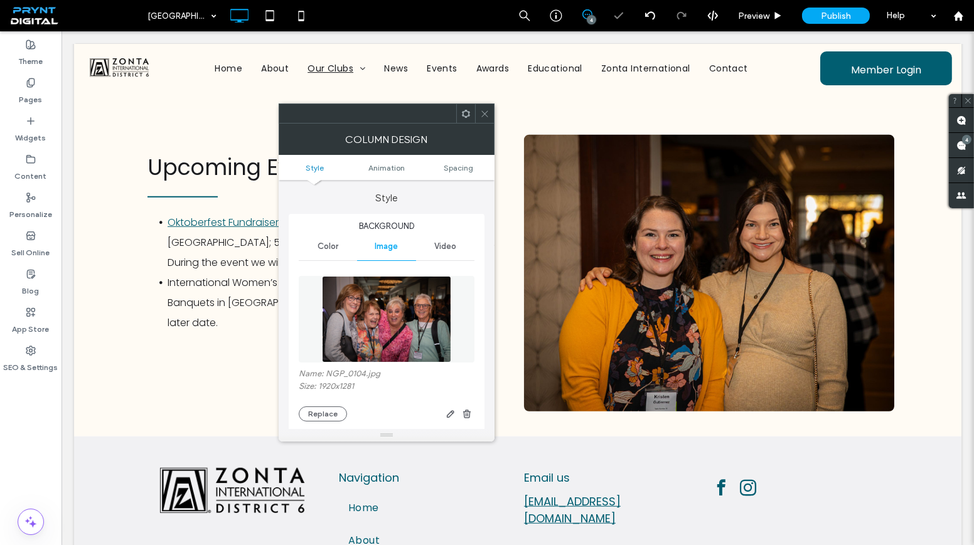
click at [483, 118] on span at bounding box center [484, 113] width 9 height 19
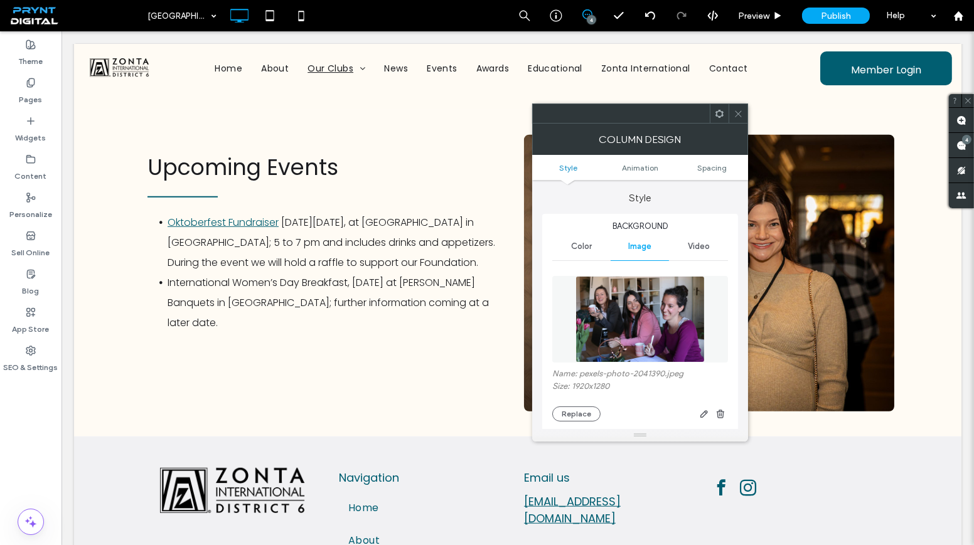
type input "**"
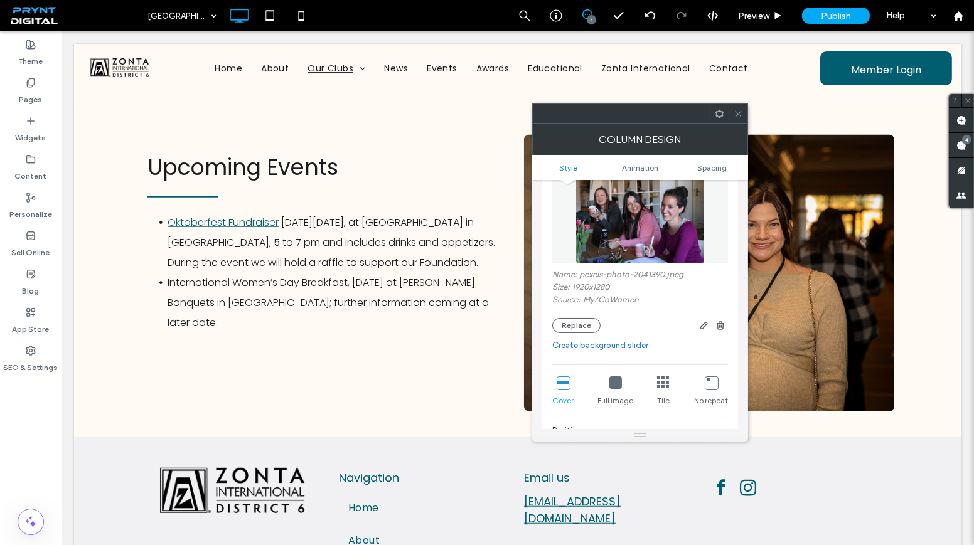
scroll to position [114, 0]
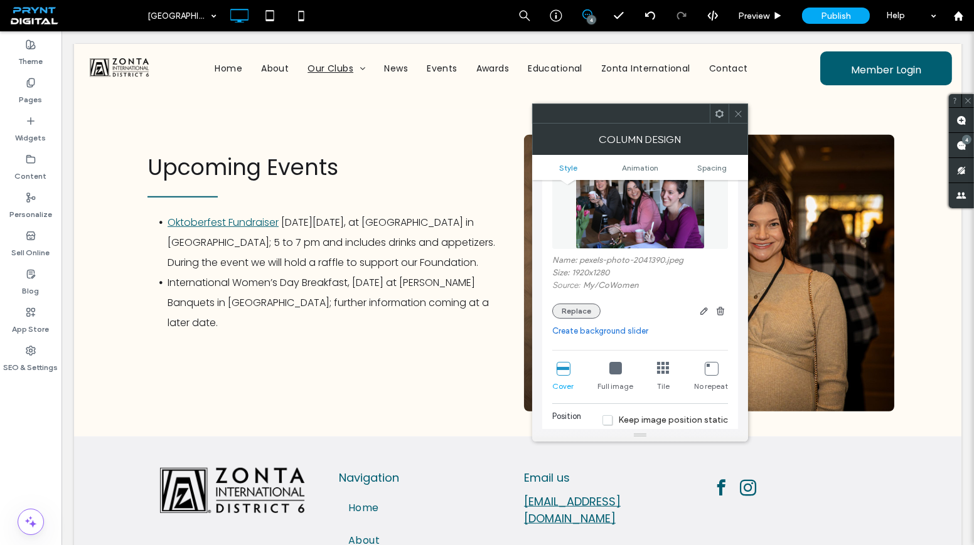
click at [557, 306] on button "Replace" at bounding box center [576, 311] width 48 height 15
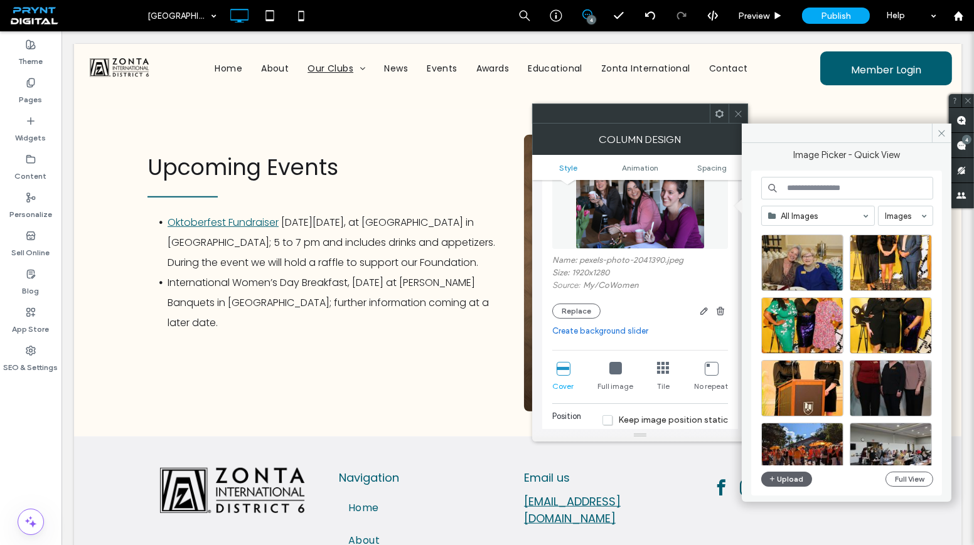
scroll to position [5158, 0]
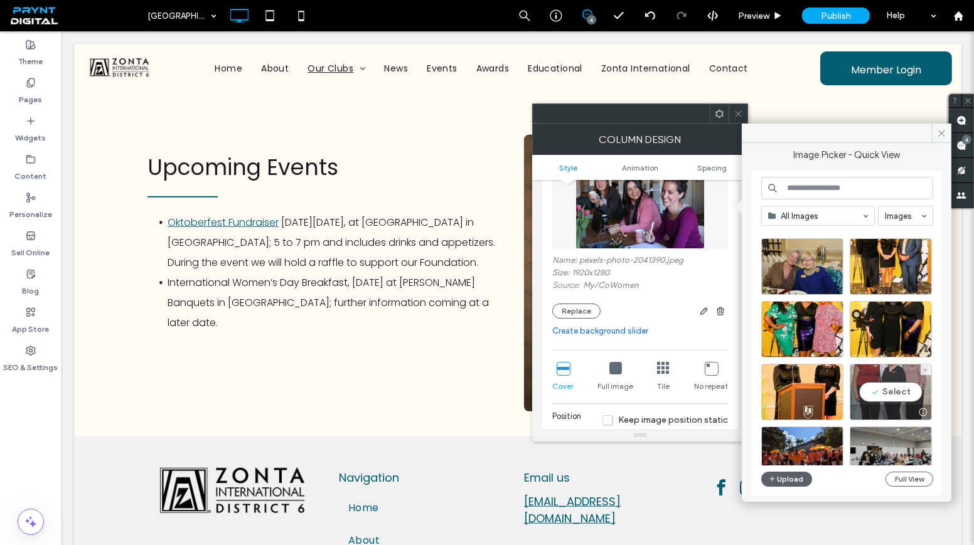
click at [913, 374] on div "Select" at bounding box center [891, 392] width 82 height 56
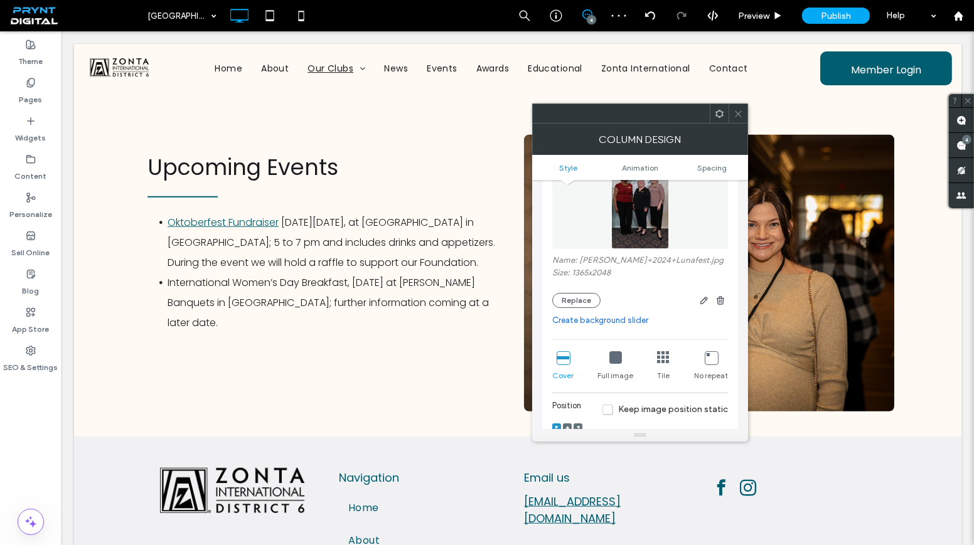
click at [741, 114] on icon at bounding box center [738, 113] width 9 height 9
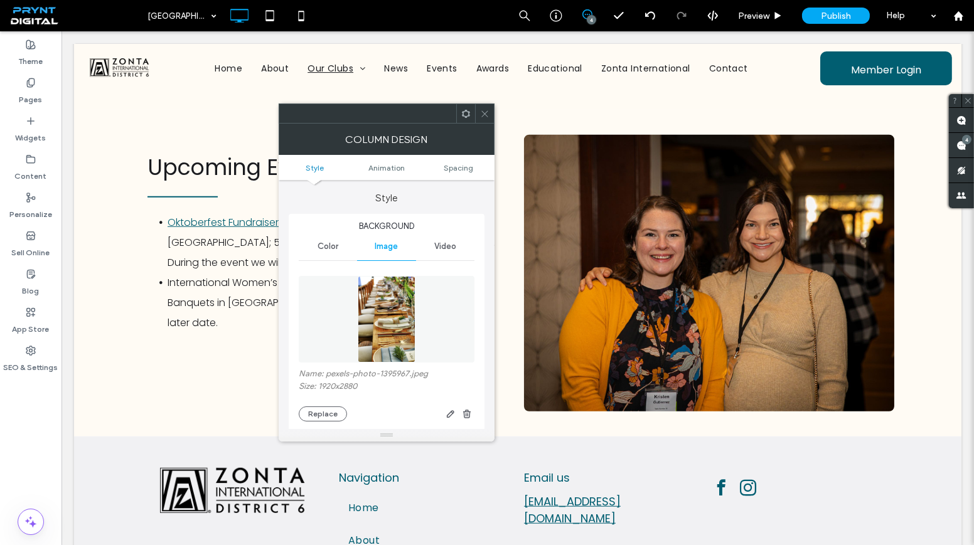
type input "**"
click at [326, 430] on div at bounding box center [387, 435] width 216 height 13
click at [328, 425] on button "Replace" at bounding box center [323, 424] width 48 height 15
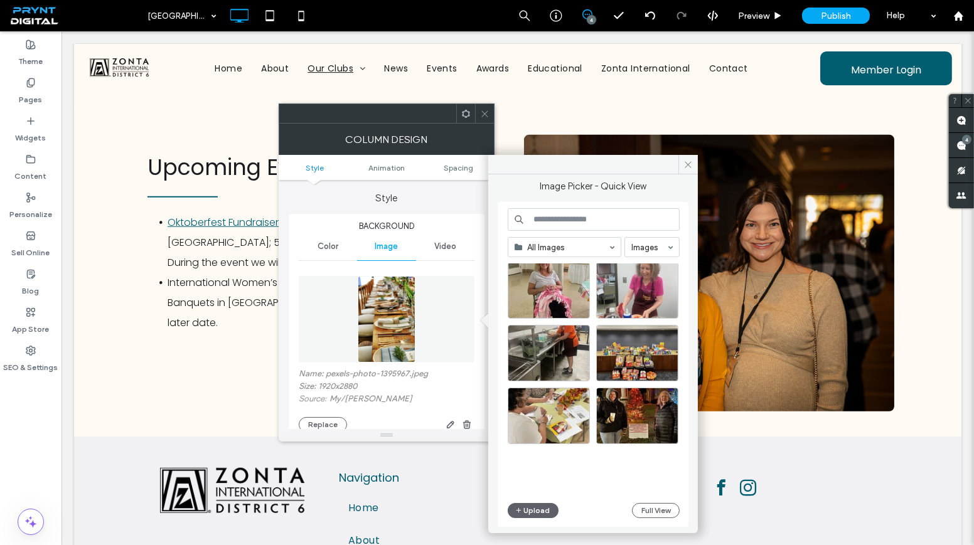
scroll to position [538, 0]
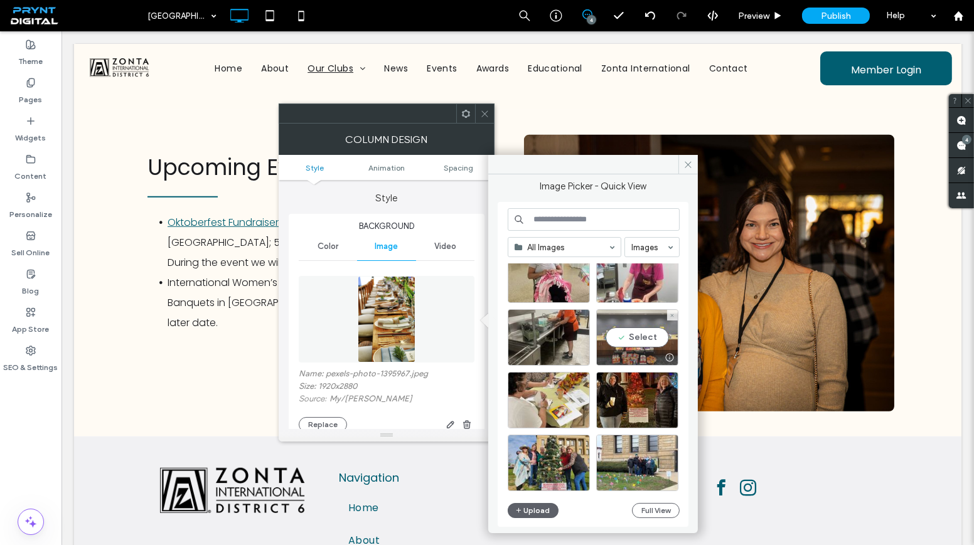
click at [617, 334] on div "Select" at bounding box center [637, 337] width 82 height 56
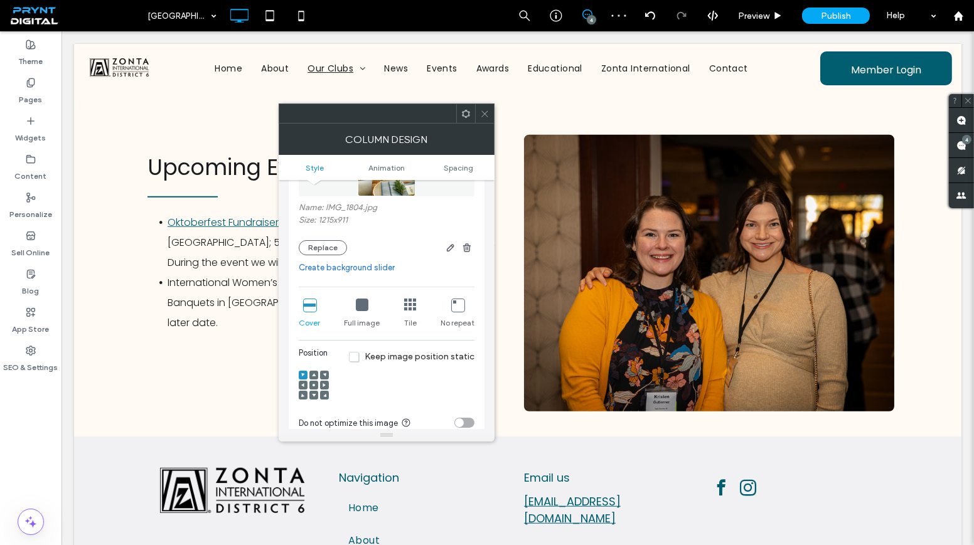
scroll to position [171, 0]
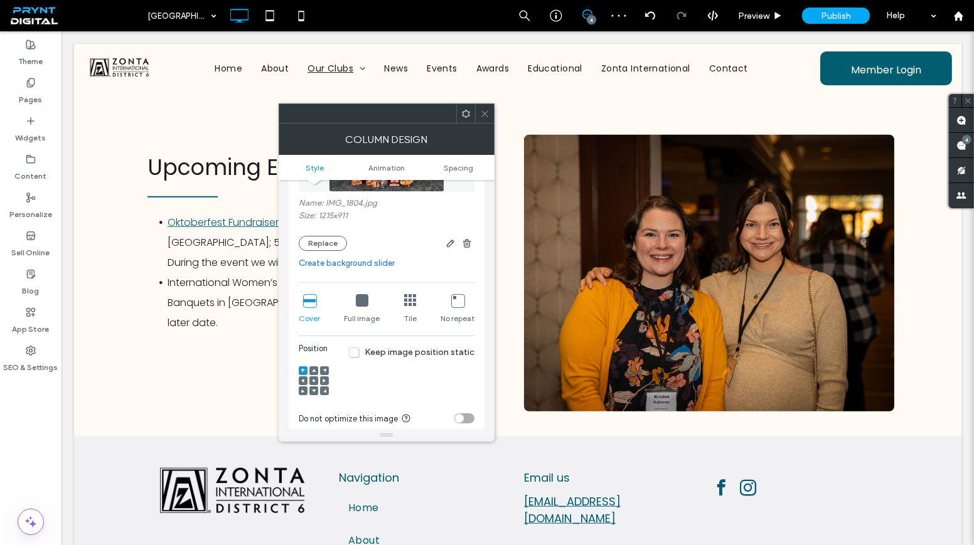
click at [314, 380] on use at bounding box center [313, 381] width 3 height 3
click at [485, 119] on span at bounding box center [484, 113] width 9 height 19
click at [319, 246] on button "Replace" at bounding box center [323, 243] width 48 height 15
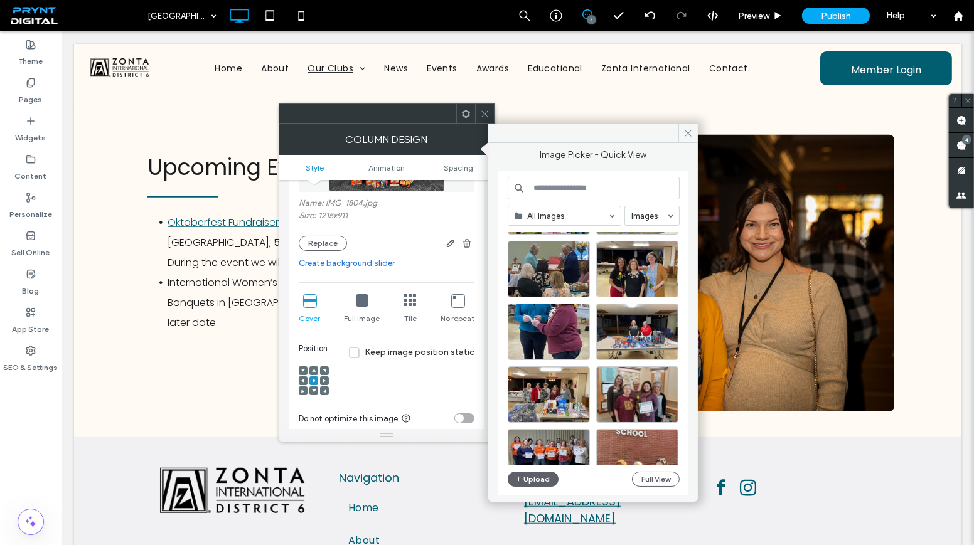
scroll to position [823, 0]
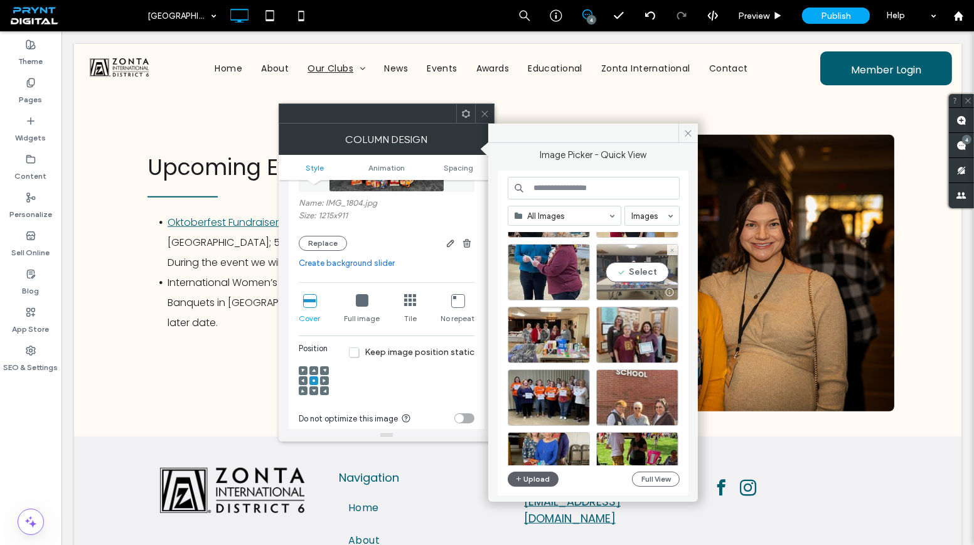
click at [652, 265] on div "Select" at bounding box center [637, 272] width 82 height 56
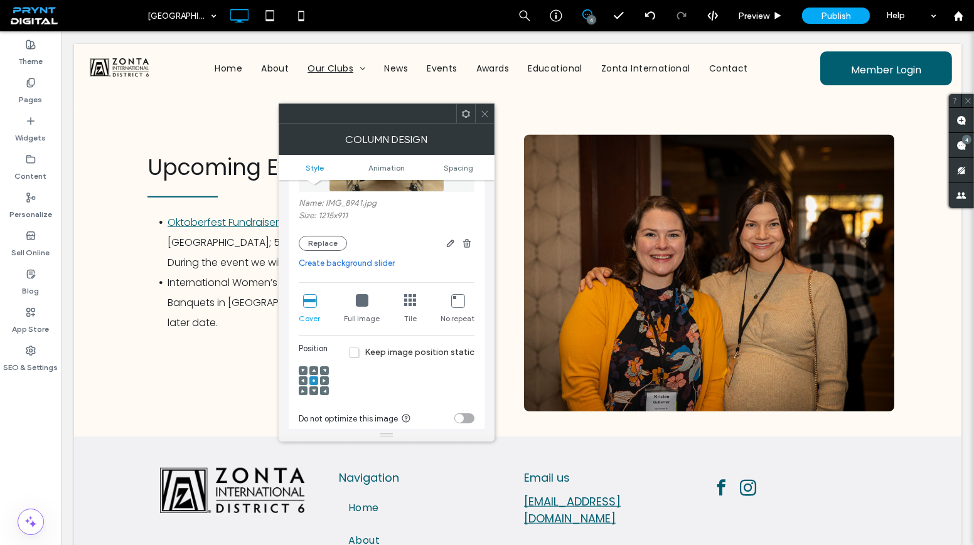
click at [488, 117] on icon at bounding box center [484, 113] width 9 height 9
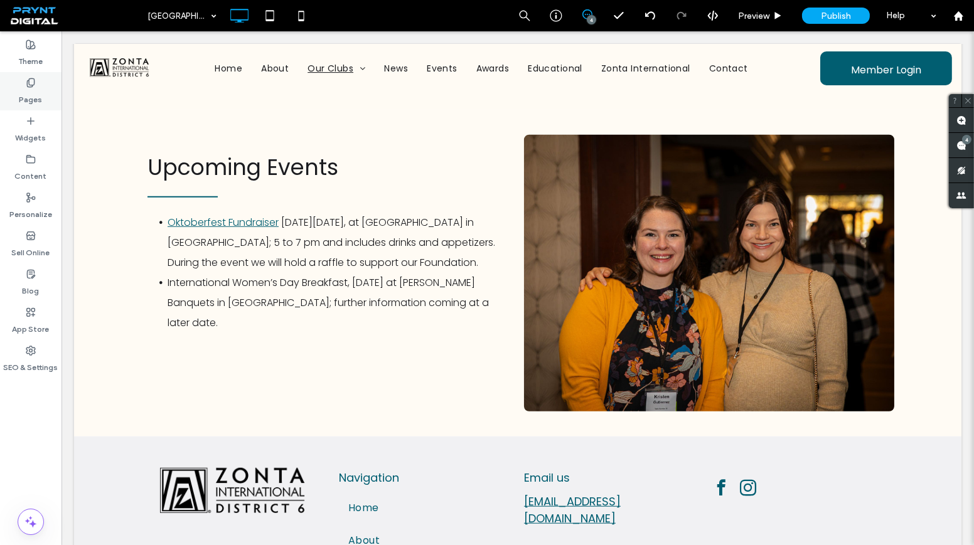
click at [19, 85] on div "Pages" at bounding box center [30, 91] width 61 height 38
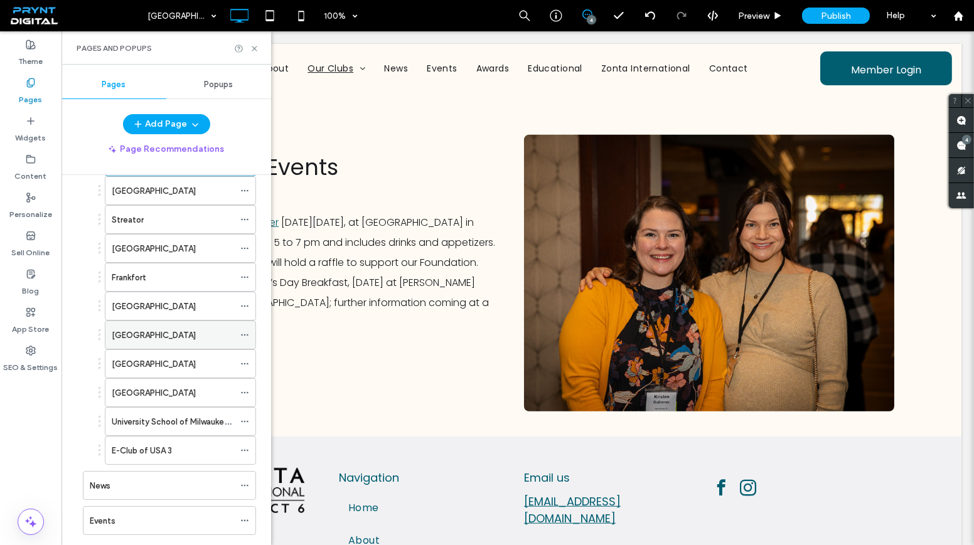
scroll to position [285, 0]
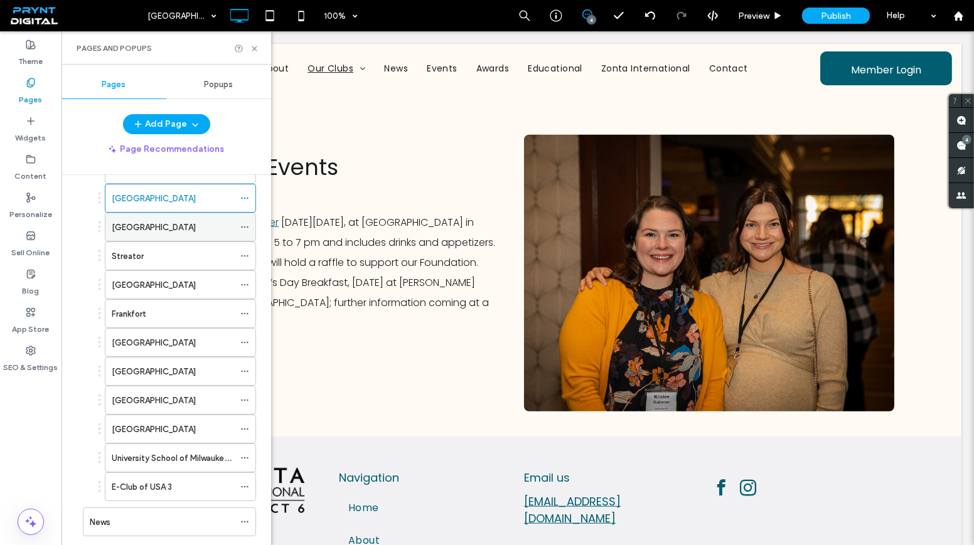
click at [138, 219] on label "Ottawa" at bounding box center [154, 227] width 84 height 22
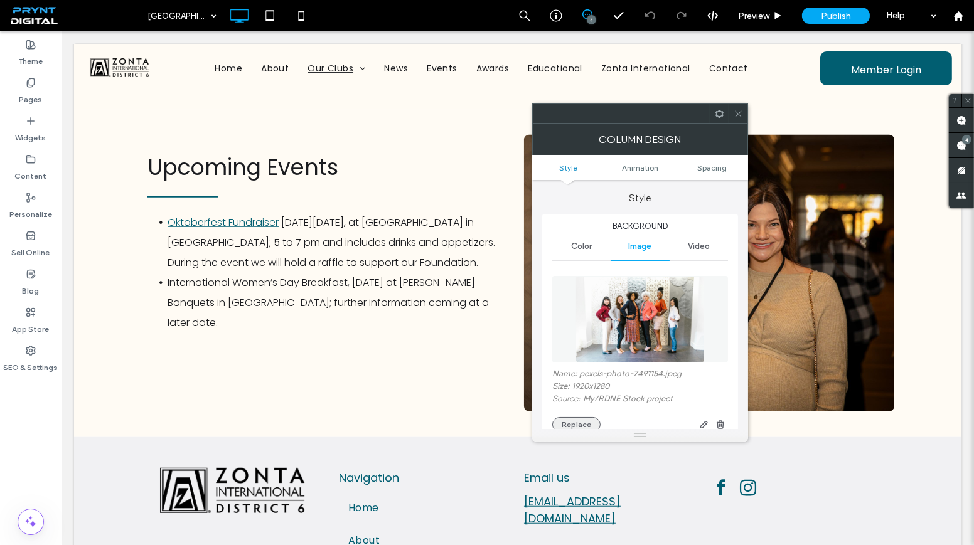
click at [583, 423] on button "Replace" at bounding box center [576, 424] width 48 height 15
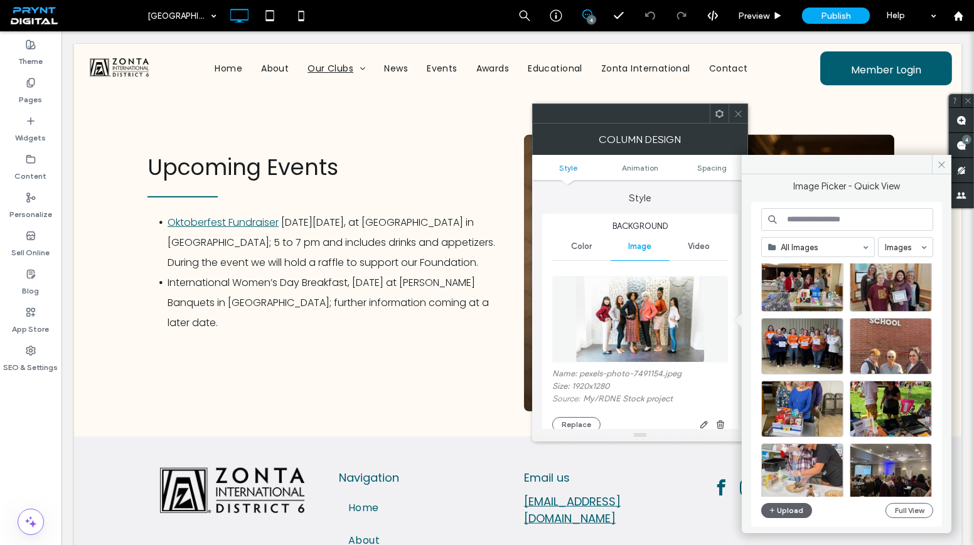
scroll to position [937, 0]
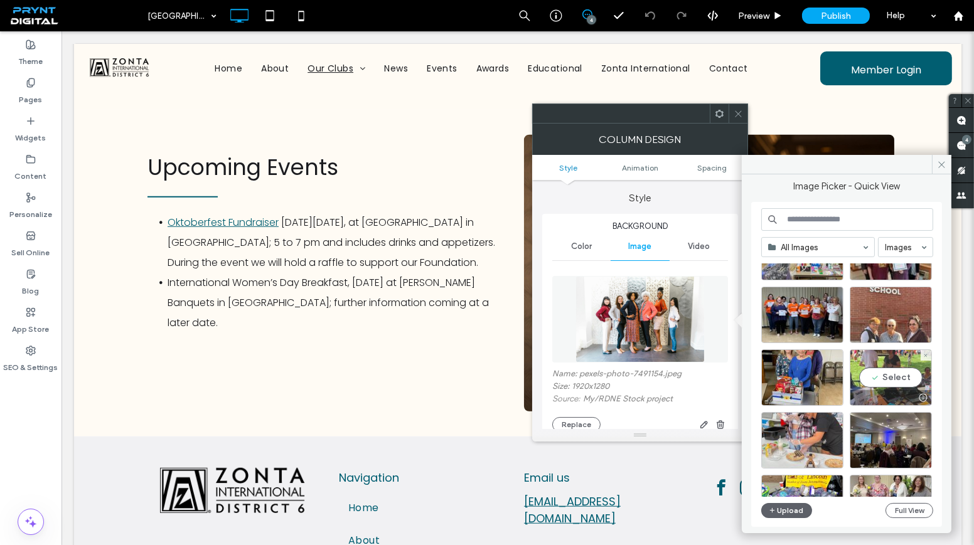
click at [888, 378] on div "Select" at bounding box center [891, 378] width 82 height 56
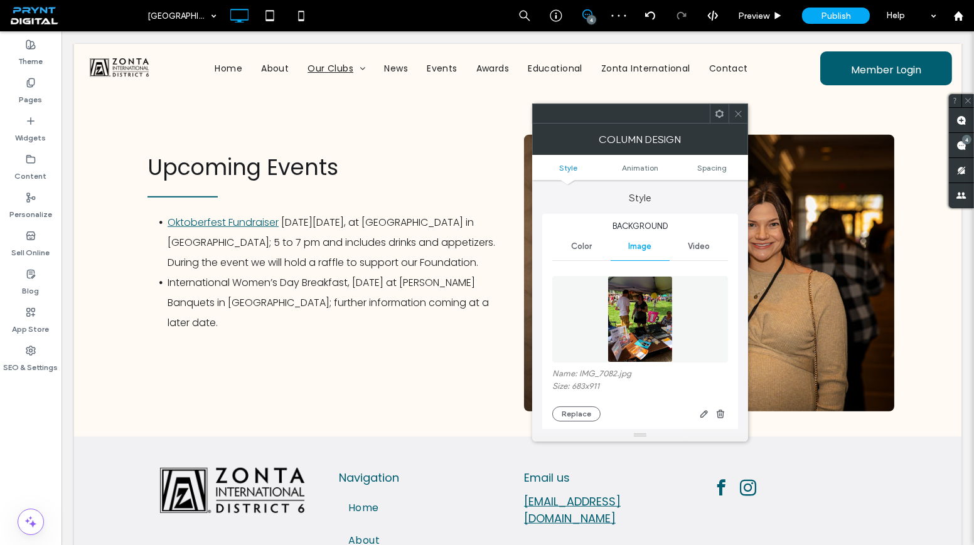
click at [734, 114] on icon at bounding box center [738, 113] width 9 height 9
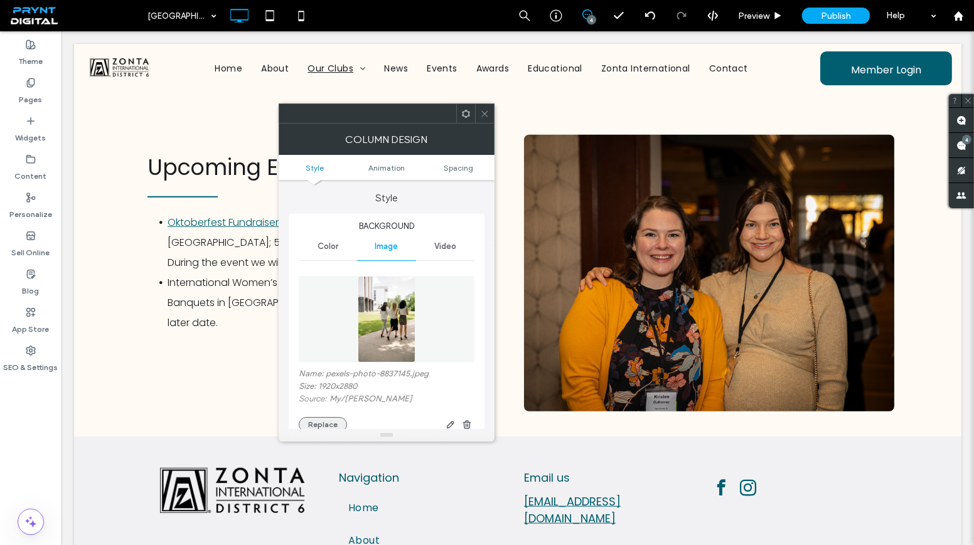
click at [326, 425] on button "Replace" at bounding box center [323, 424] width 48 height 15
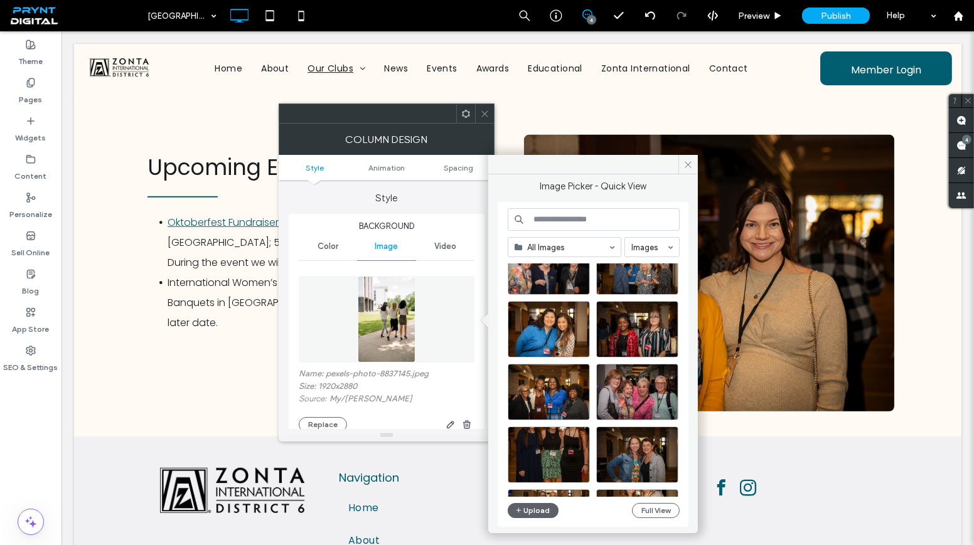
scroll to position [3436, 0]
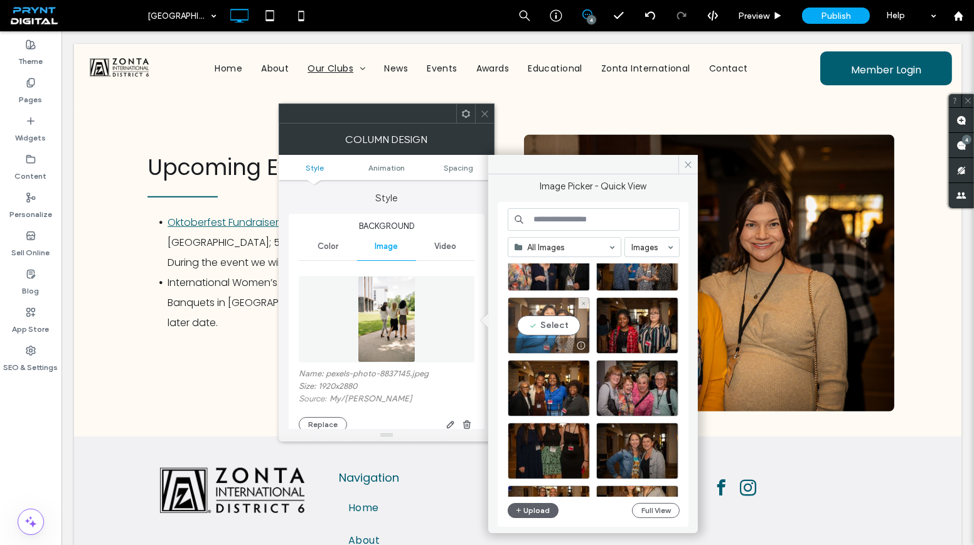
click at [557, 325] on div "Select" at bounding box center [549, 325] width 82 height 56
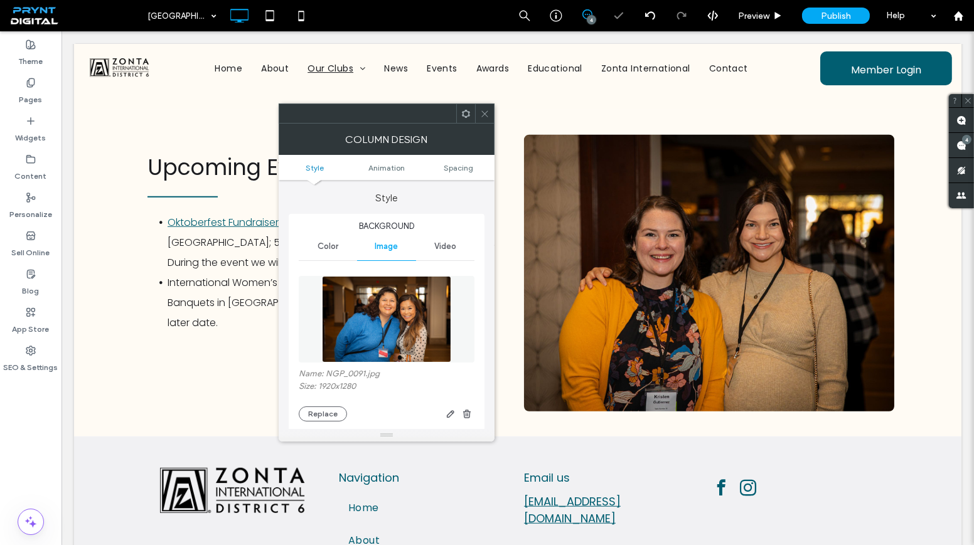
click at [486, 117] on icon at bounding box center [484, 113] width 9 height 9
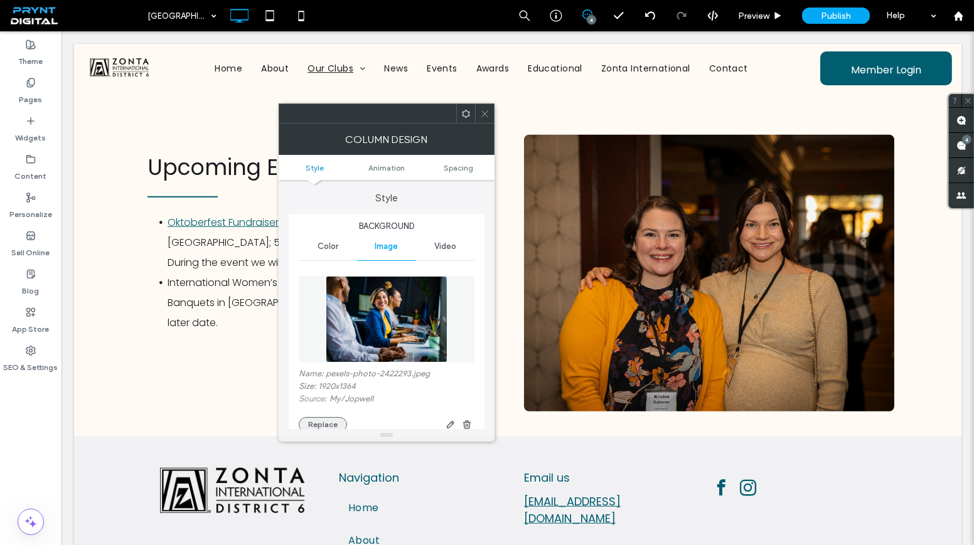
click at [324, 422] on button "Replace" at bounding box center [323, 424] width 48 height 15
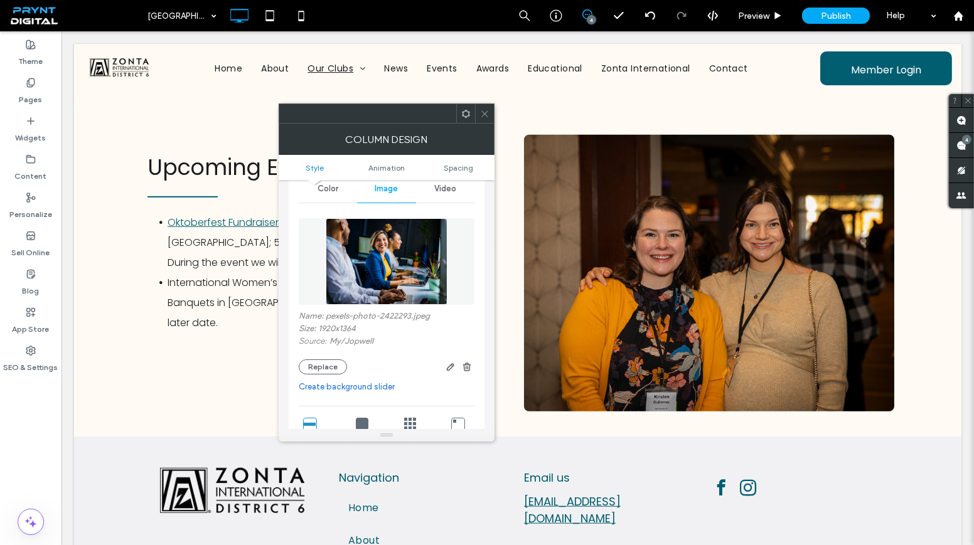
scroll to position [56, 0]
click at [333, 373] on button "Replace" at bounding box center [323, 368] width 48 height 15
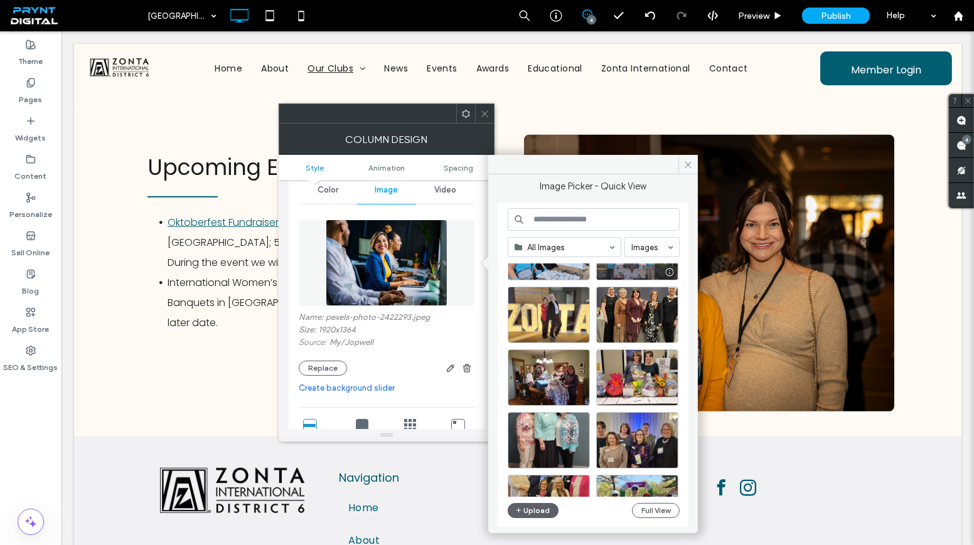
scroll to position [4406, 0]
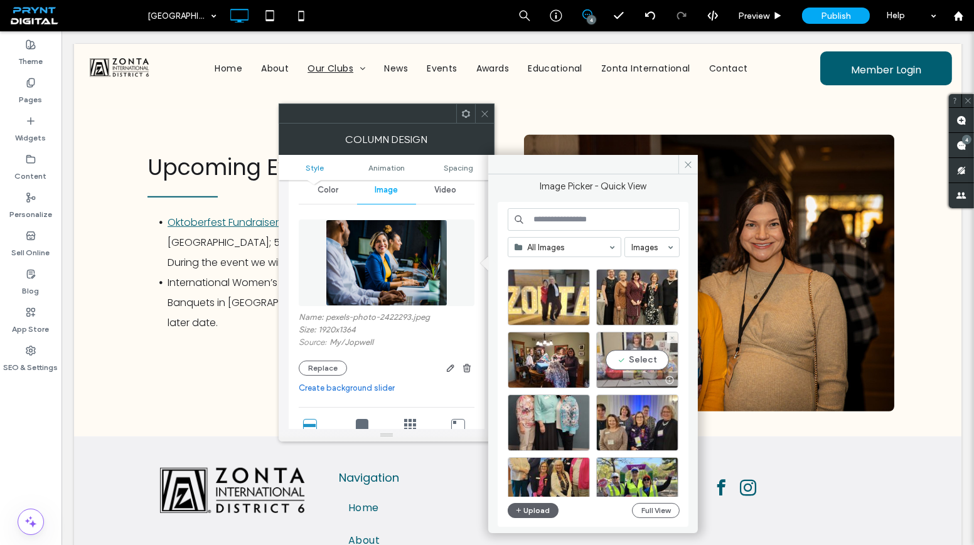
click at [648, 365] on div "Select" at bounding box center [637, 360] width 82 height 56
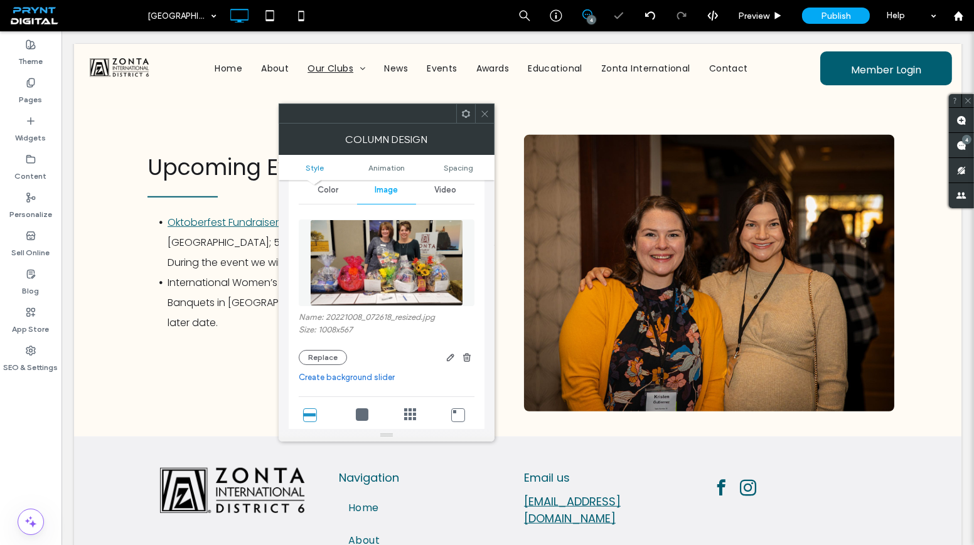
click at [483, 119] on span at bounding box center [484, 113] width 9 height 19
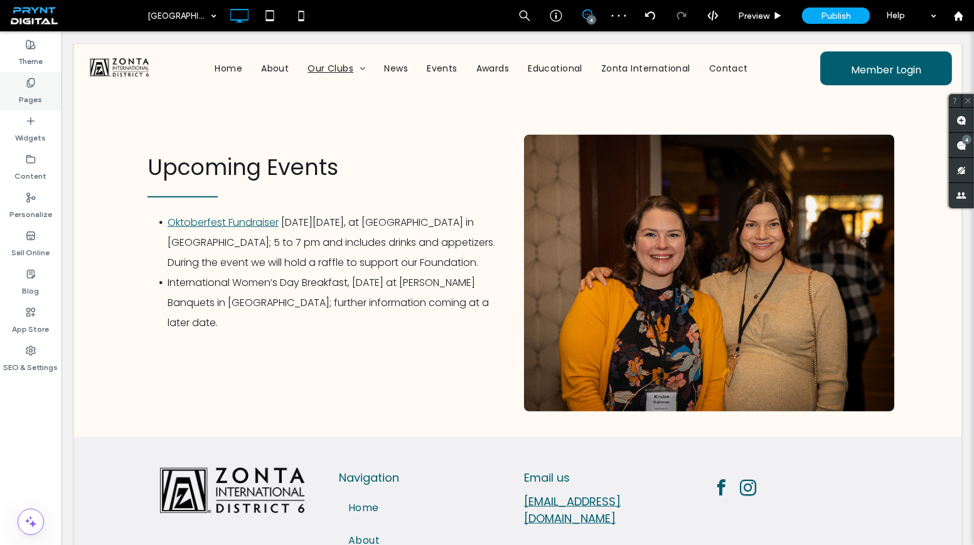
click at [56, 103] on div "Pages" at bounding box center [30, 91] width 61 height 38
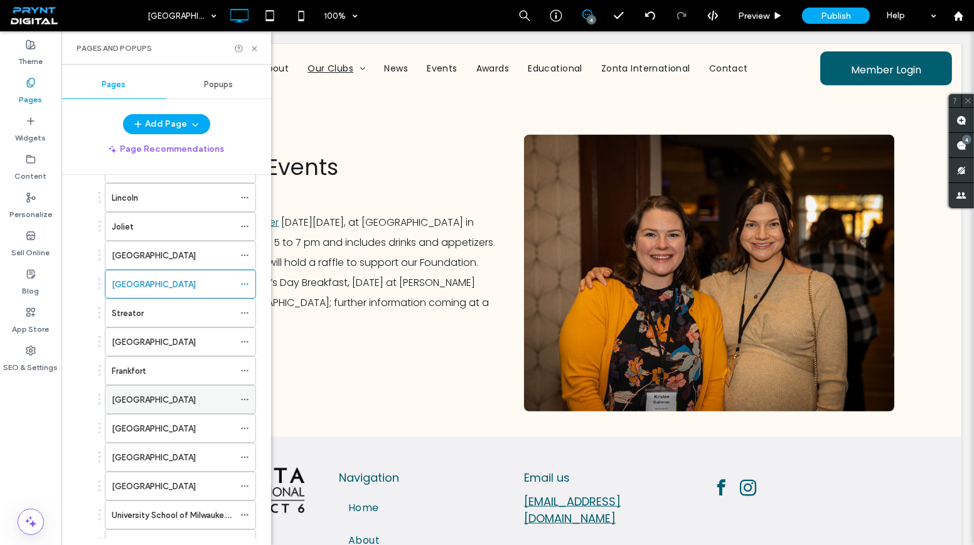
scroll to position [228, 0]
click at [156, 307] on div "Streator" at bounding box center [173, 313] width 122 height 13
click at [254, 45] on icon at bounding box center [254, 48] width 9 height 9
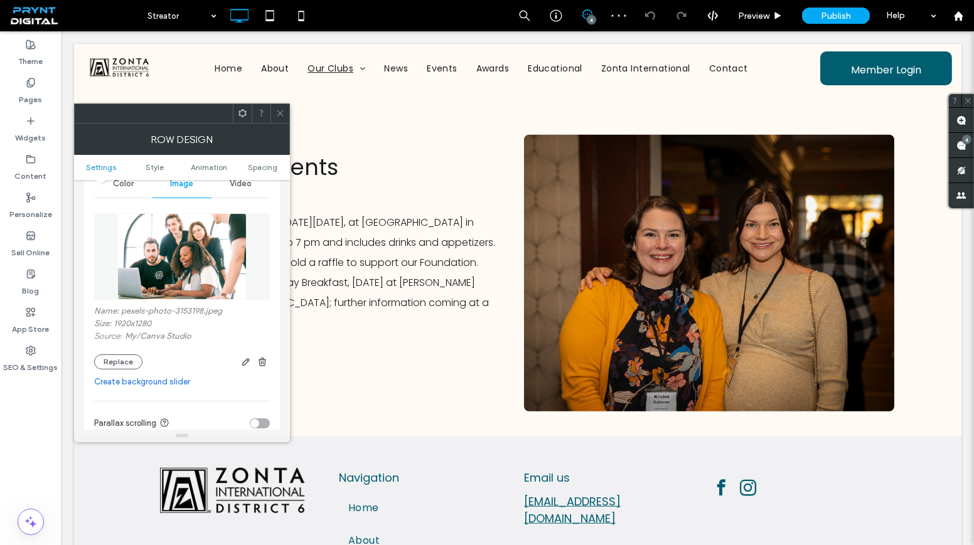
scroll to position [171, 0]
click at [117, 360] on button "Replace" at bounding box center [118, 361] width 48 height 15
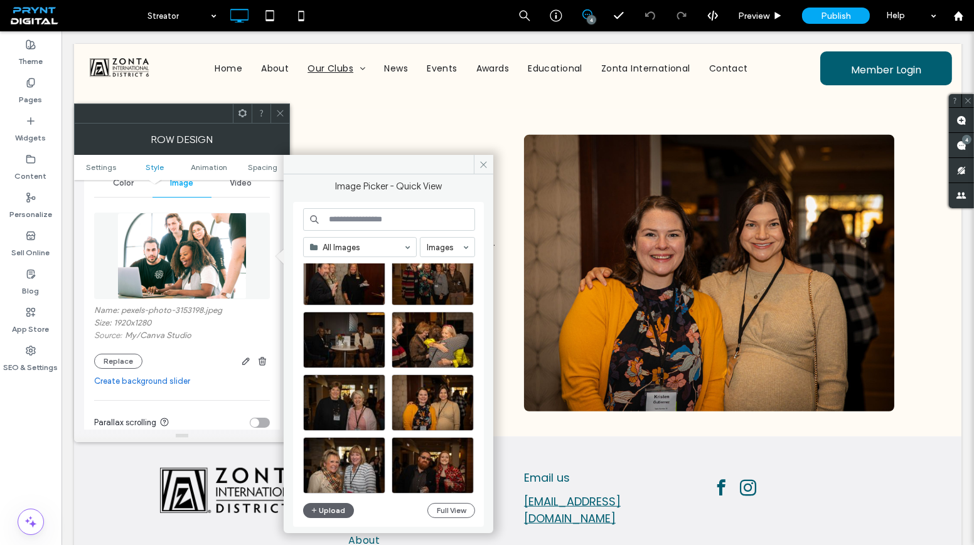
scroll to position [3127, 0]
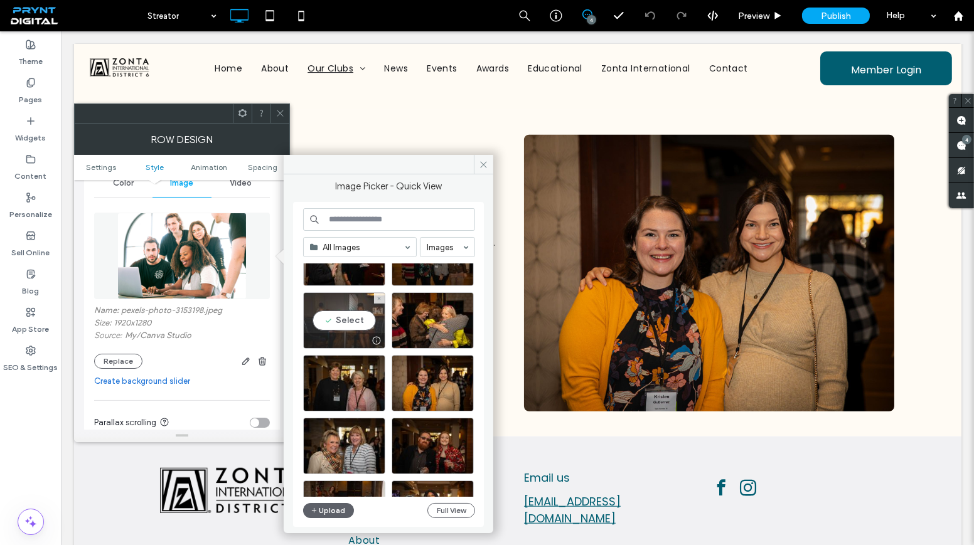
click at [353, 315] on div "Select" at bounding box center [344, 320] width 82 height 56
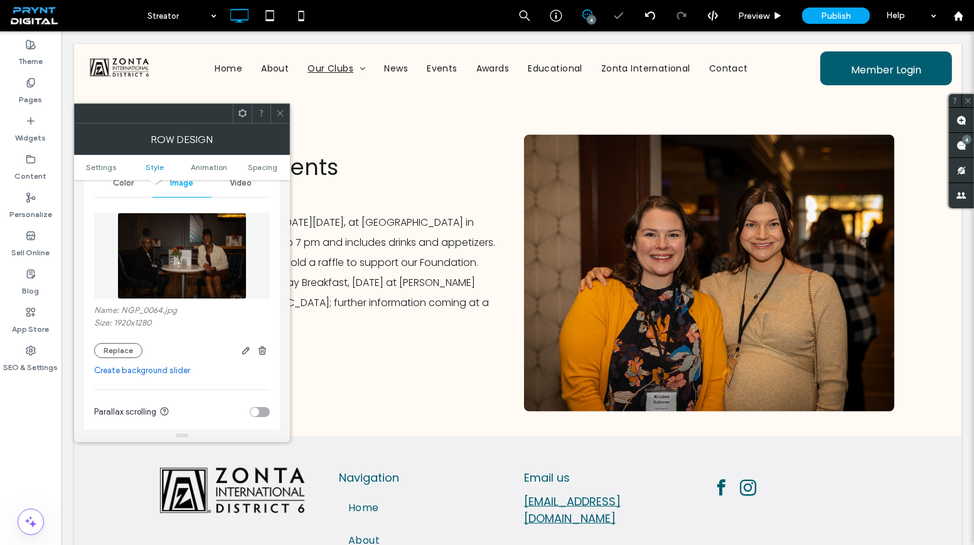
click at [278, 112] on icon at bounding box center [279, 113] width 9 height 9
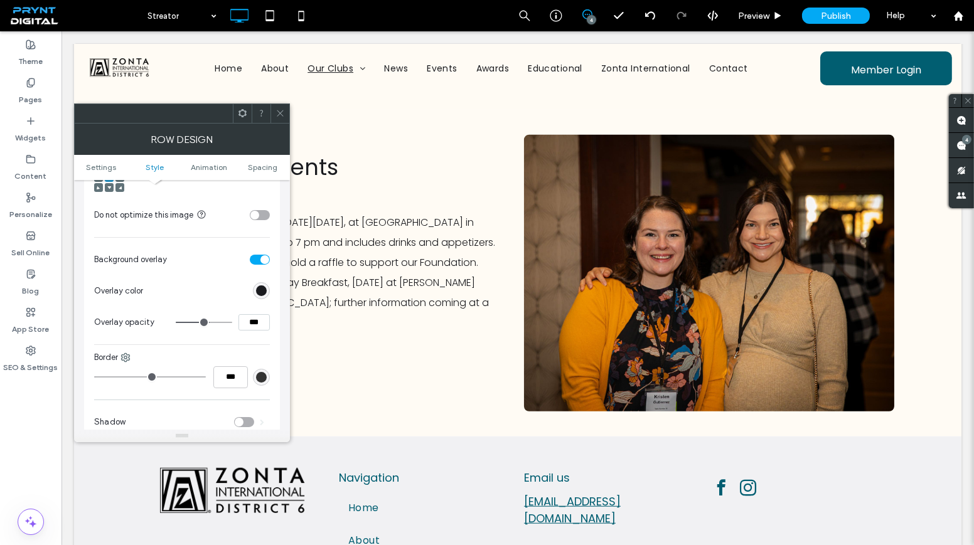
scroll to position [513, 0]
click at [248, 316] on input "***" at bounding box center [253, 322] width 31 height 16
type input "***"
type input "**"
type input "***"
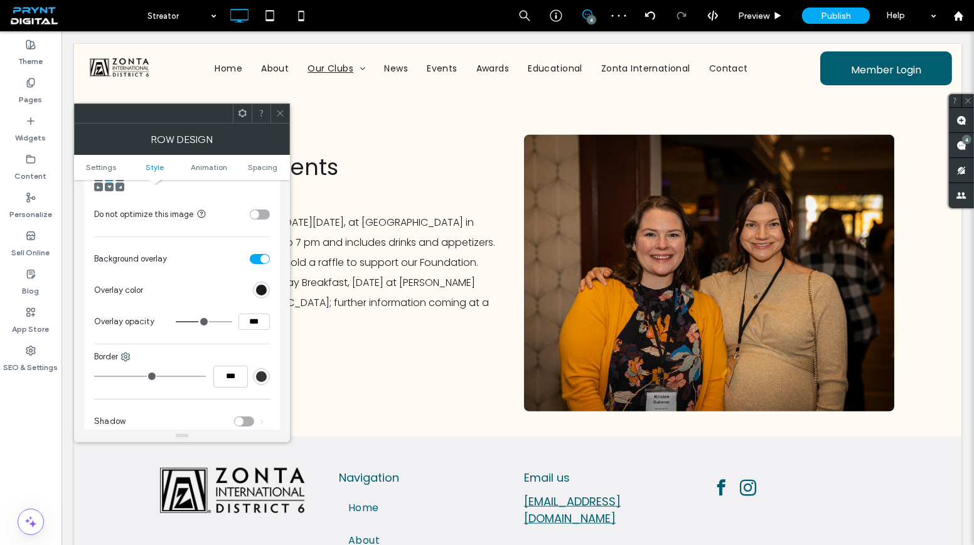
type input "**"
type input "***"
type input "**"
type input "***"
type input "**"
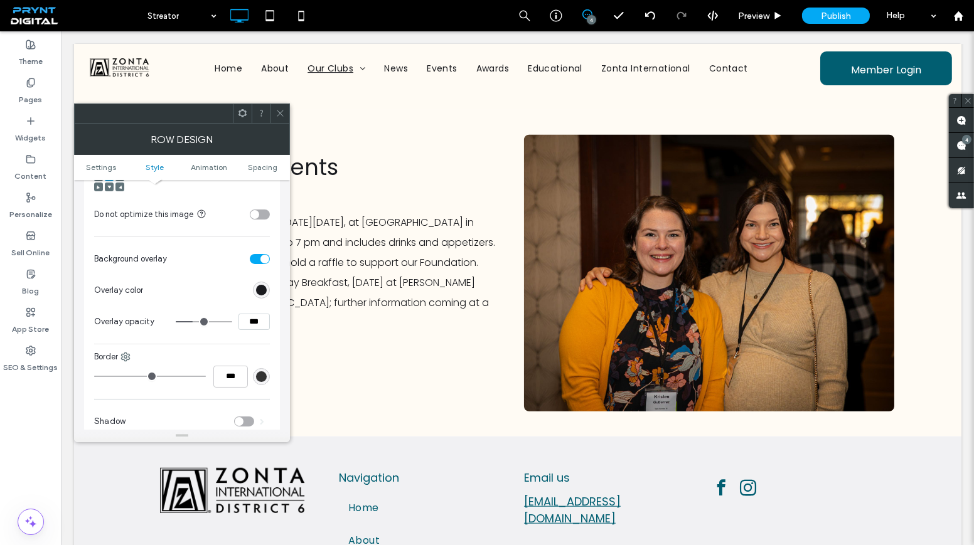
type input "***"
type input "**"
click at [280, 111] on icon at bounding box center [279, 113] width 9 height 9
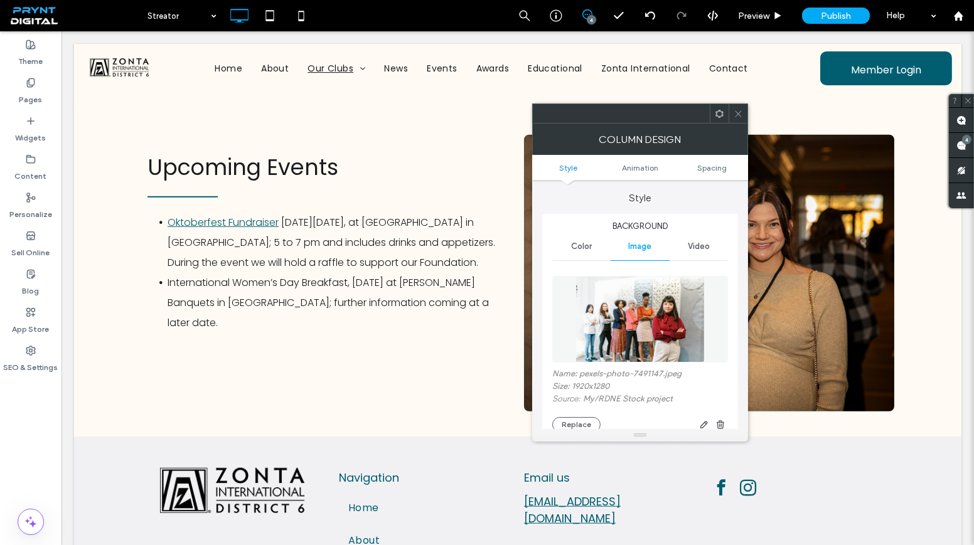
click at [737, 104] on span at bounding box center [738, 113] width 9 height 19
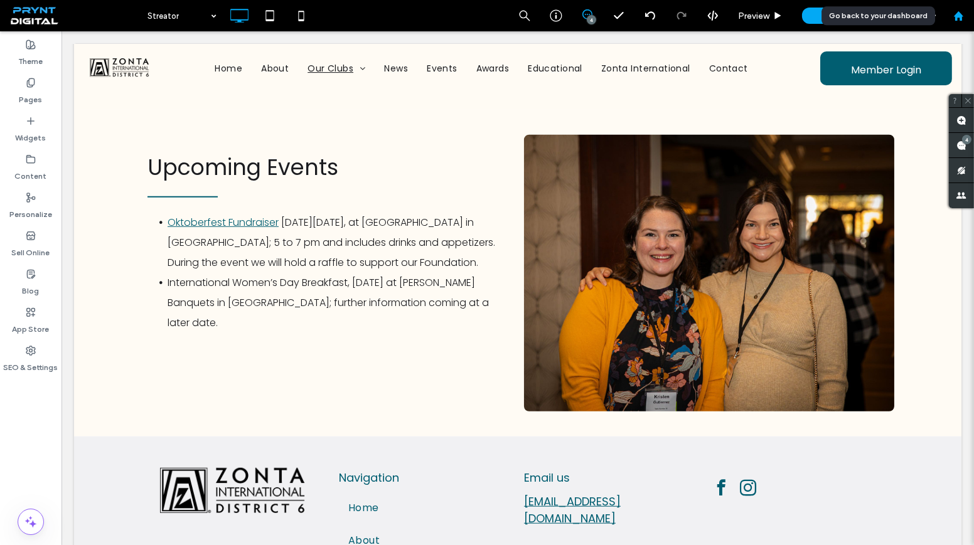
click at [961, 11] on icon at bounding box center [958, 16] width 11 height 11
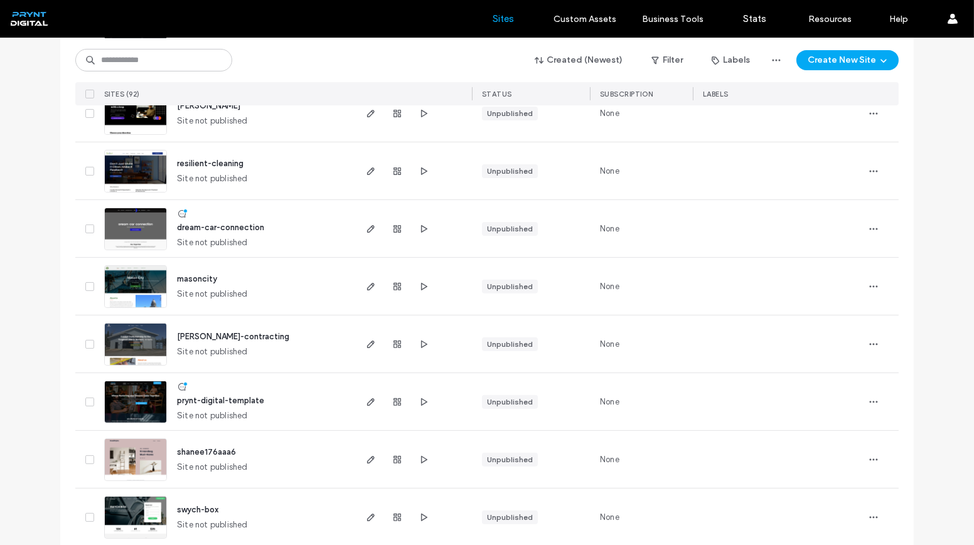
scroll to position [798, 0]
click at [366, 281] on icon "button" at bounding box center [371, 286] width 10 height 10
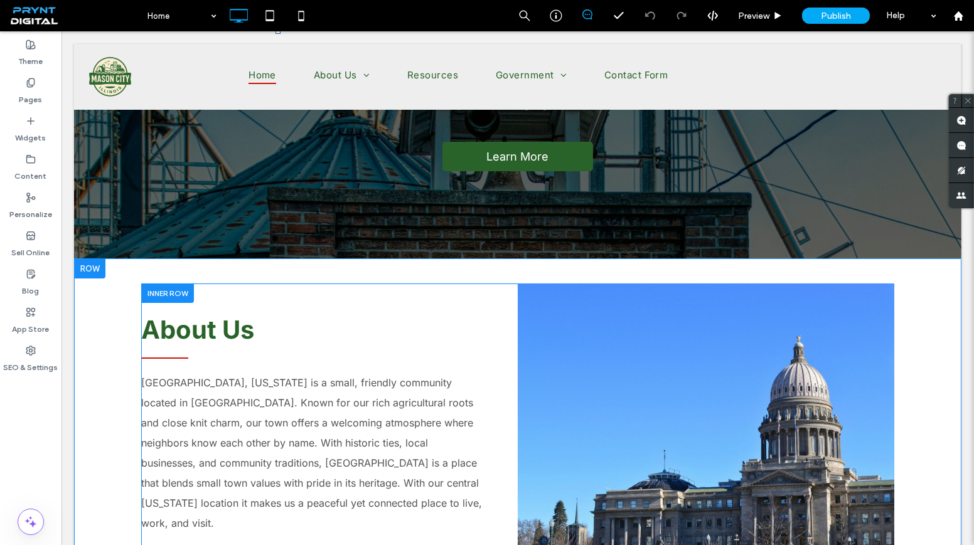
scroll to position [228, 0]
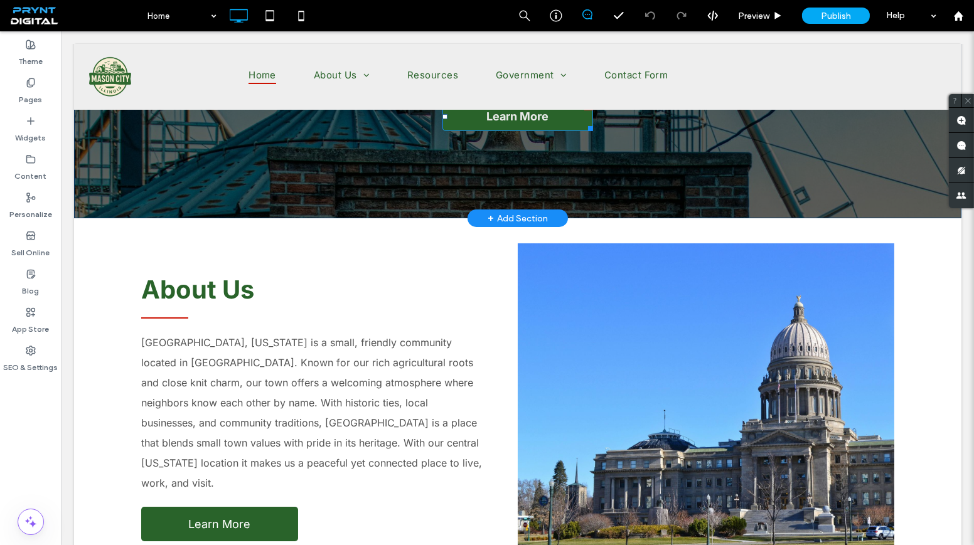
click at [557, 116] on link "Learn More" at bounding box center [517, 116] width 151 height 29
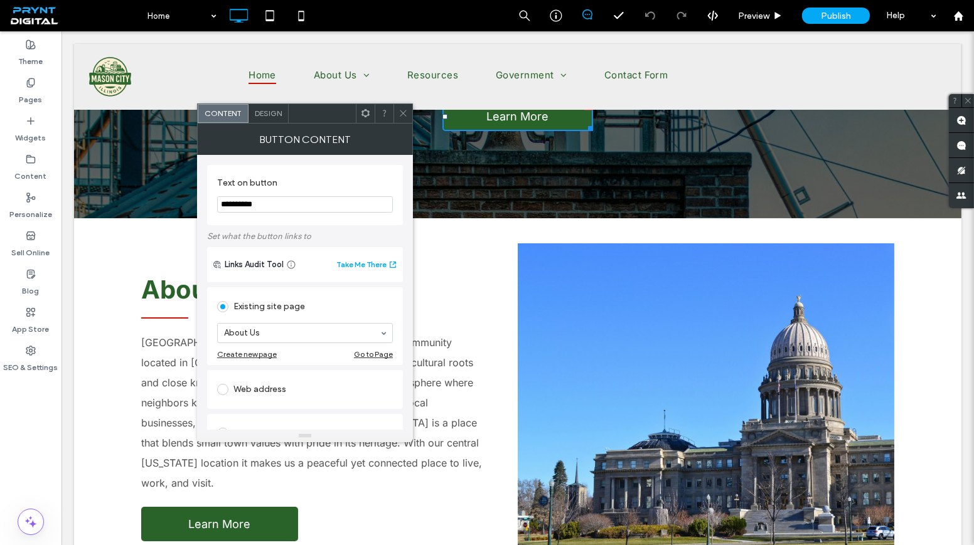
click at [400, 113] on icon at bounding box center [402, 113] width 9 height 9
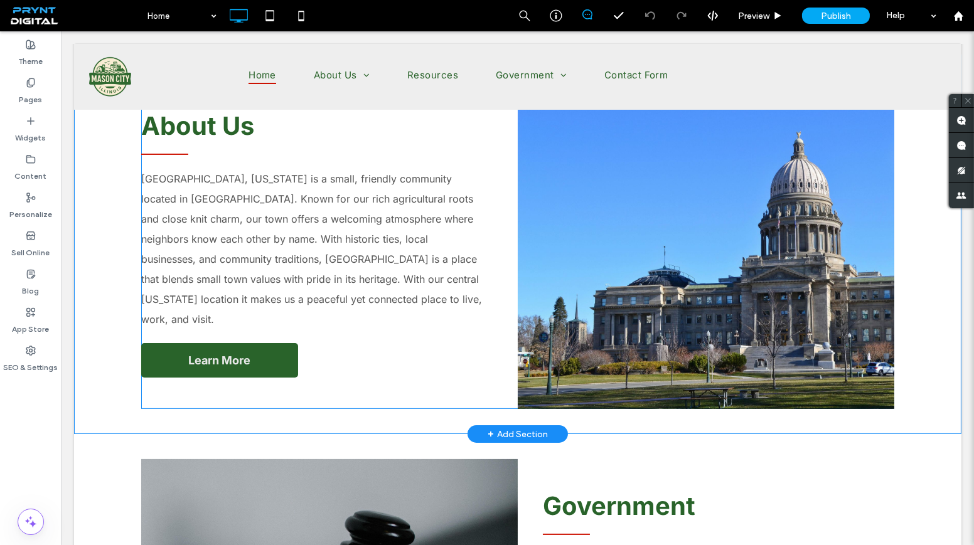
scroll to position [399, 0]
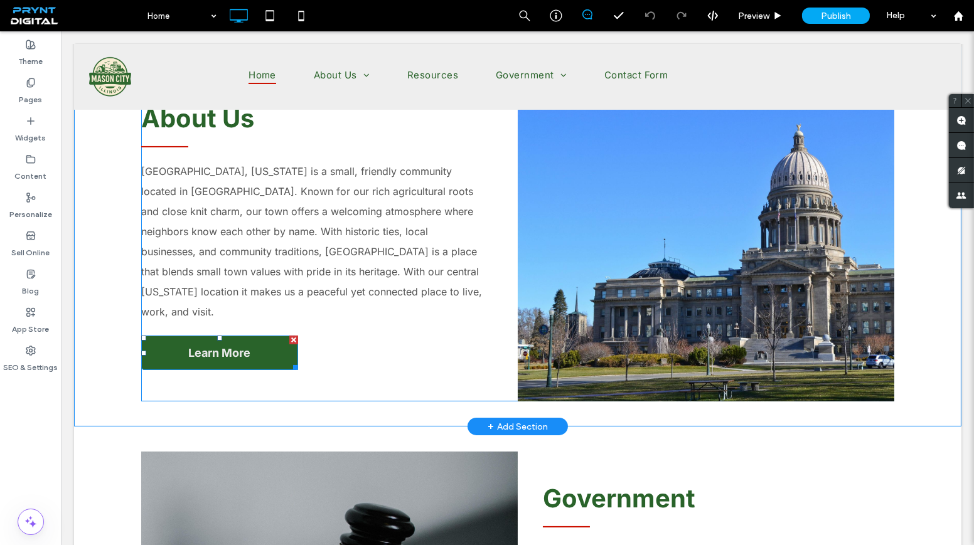
click at [254, 336] on link "Learn More" at bounding box center [219, 353] width 157 height 35
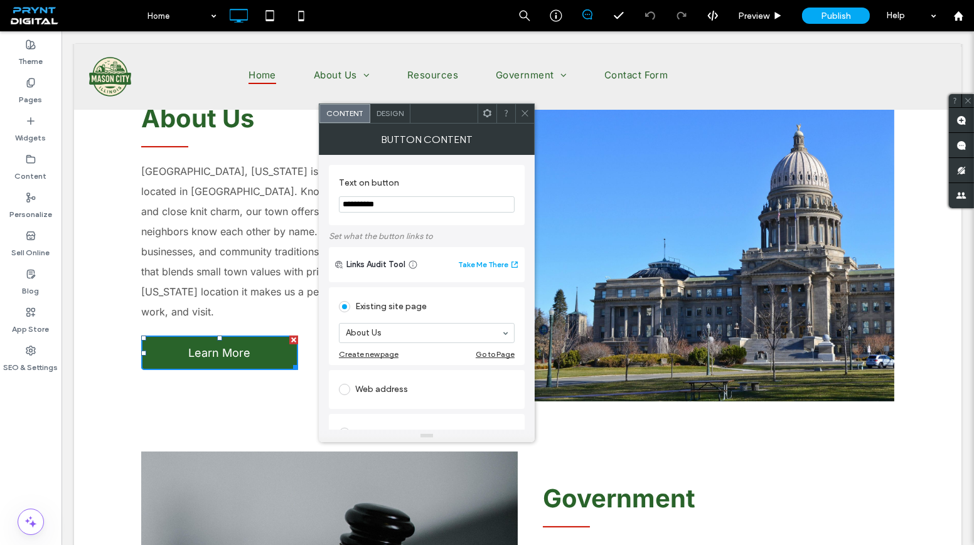
click at [534, 110] on div "Click To Paste" at bounding box center [706, 236] width 377 height 329
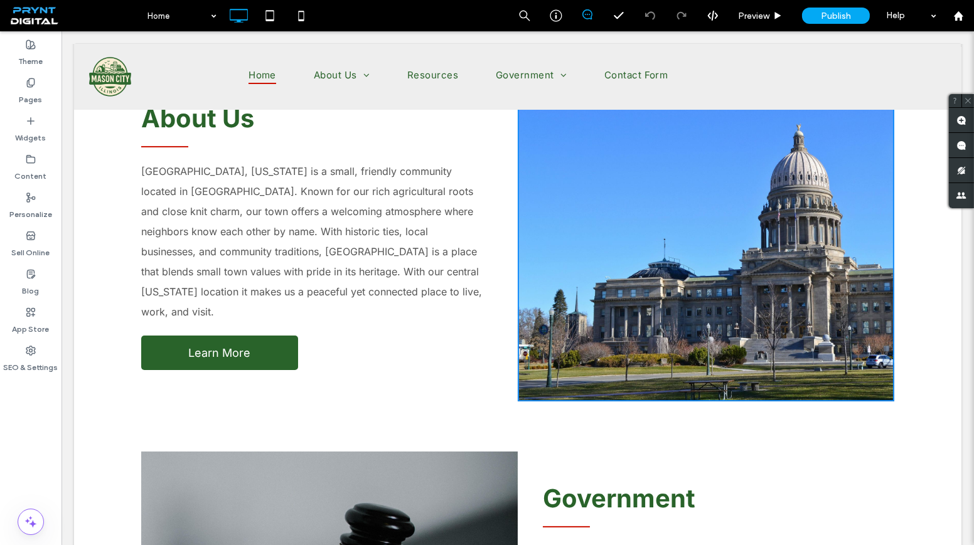
click at [530, 112] on div at bounding box center [524, 113] width 19 height 19
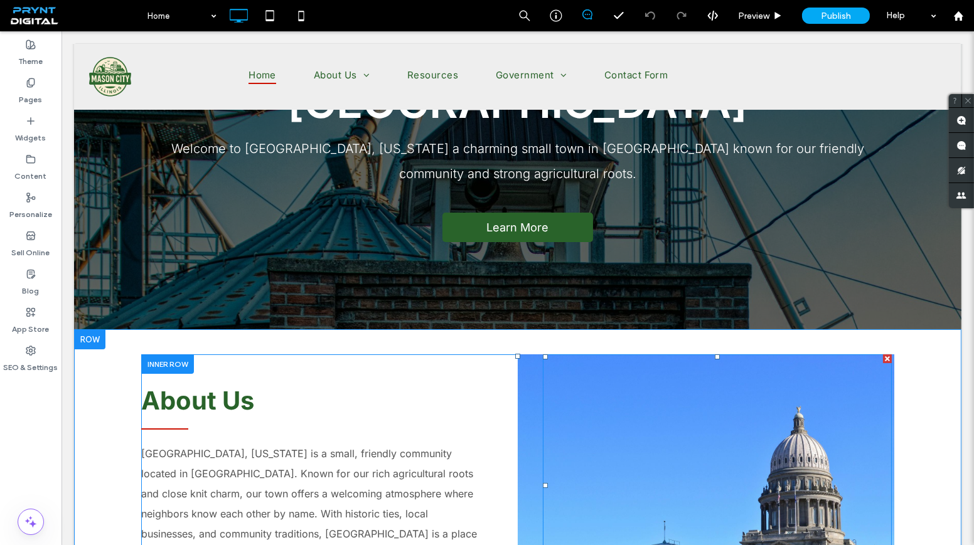
scroll to position [114, 0]
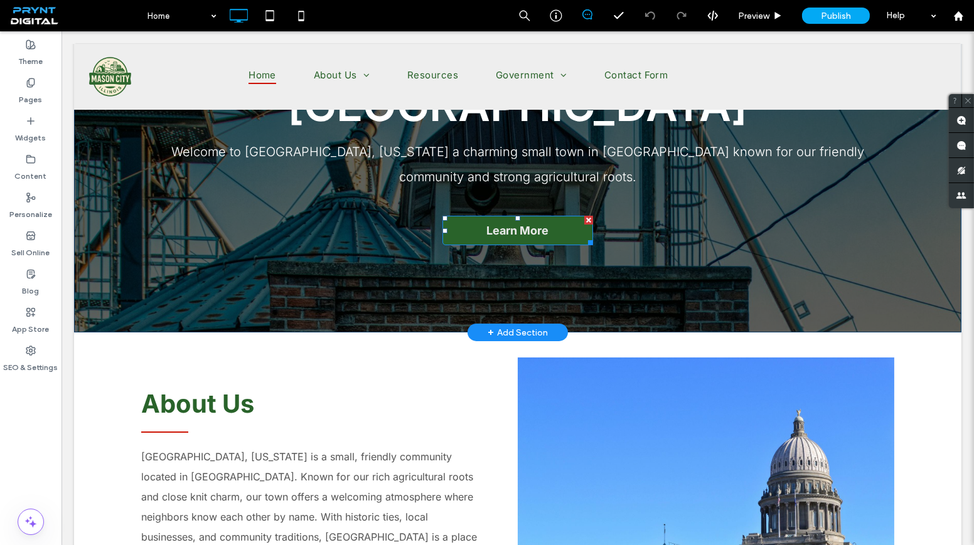
click at [537, 237] on span "Learn More" at bounding box center [517, 231] width 71 height 26
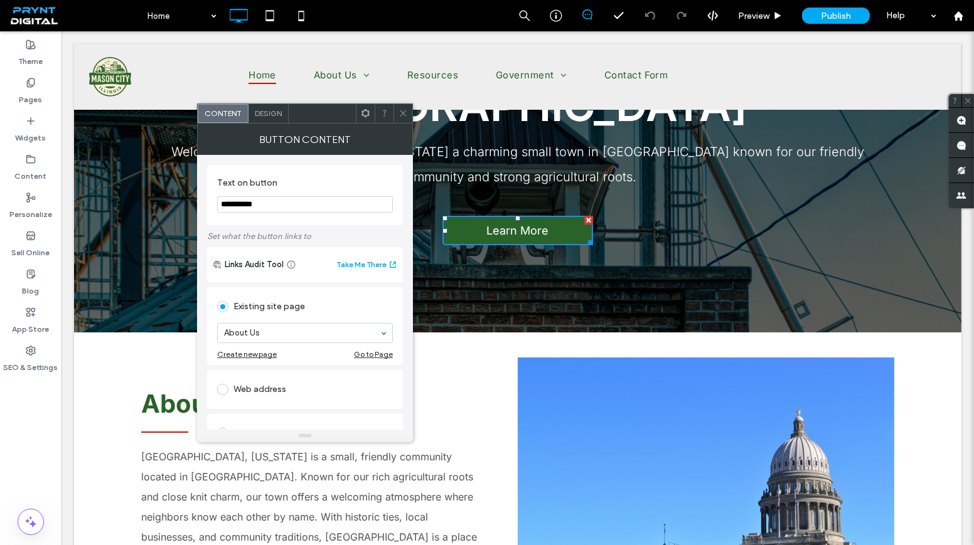
click at [300, 203] on input "**********" at bounding box center [305, 204] width 176 height 16
drag, startPoint x: 266, startPoint y: 203, endPoint x: 213, endPoint y: 206, distance: 53.4
click at [213, 206] on div "**********" at bounding box center [305, 195] width 196 height 60
click at [400, 110] on icon at bounding box center [402, 113] width 9 height 9
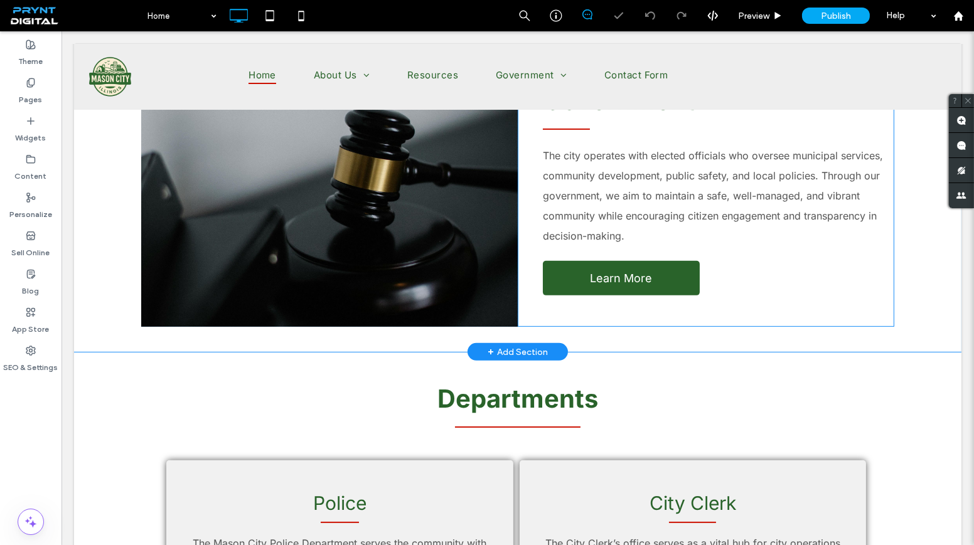
scroll to position [798, 0]
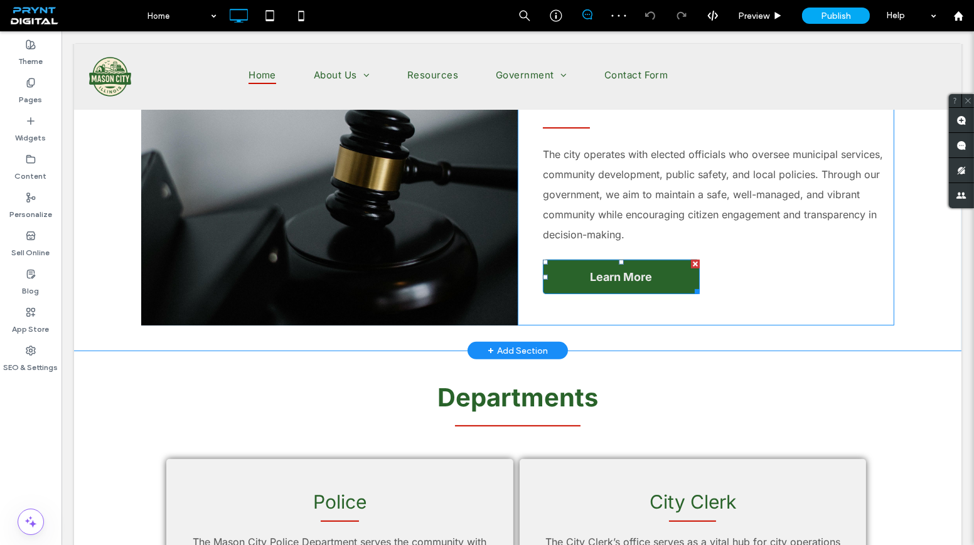
click at [614, 264] on span "Learn More" at bounding box center [620, 277] width 71 height 26
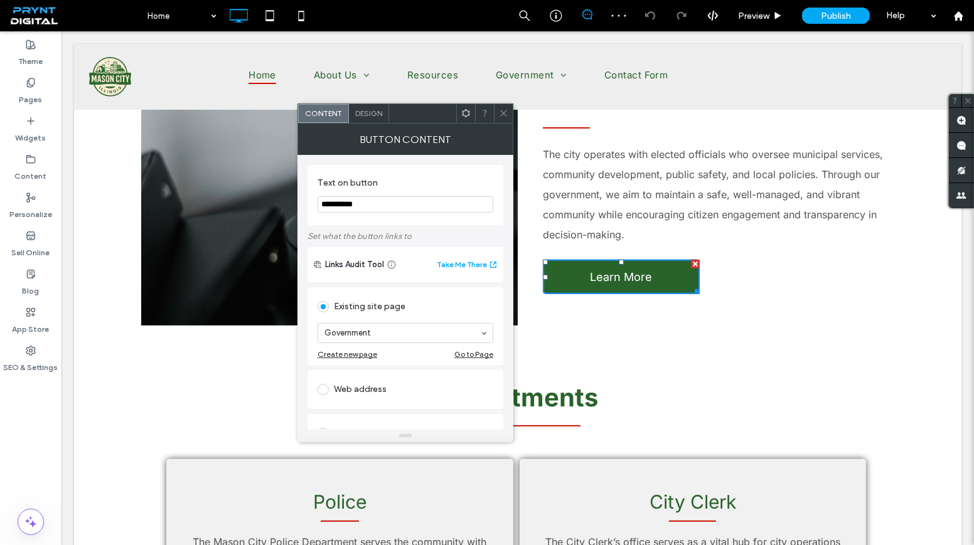
click at [503, 109] on icon at bounding box center [503, 113] width 9 height 9
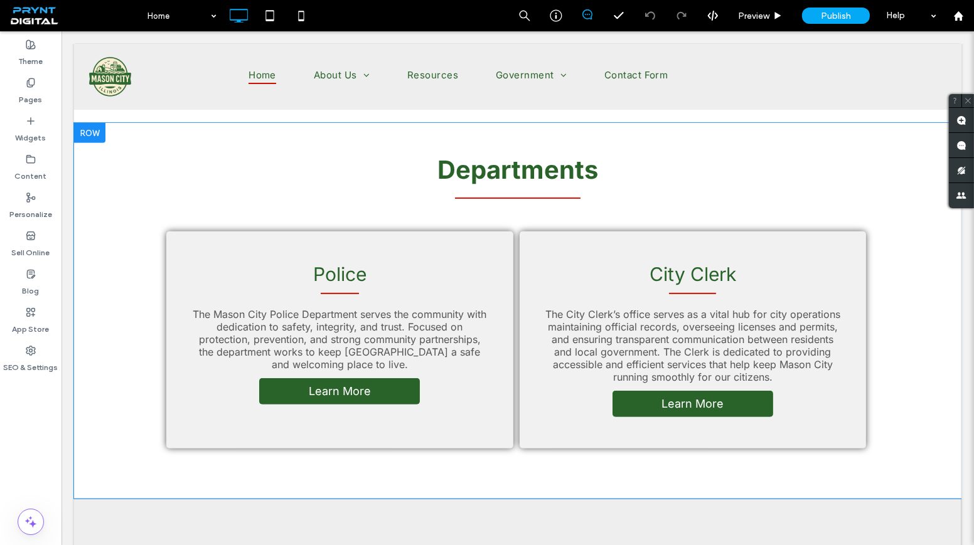
scroll to position [1027, 0]
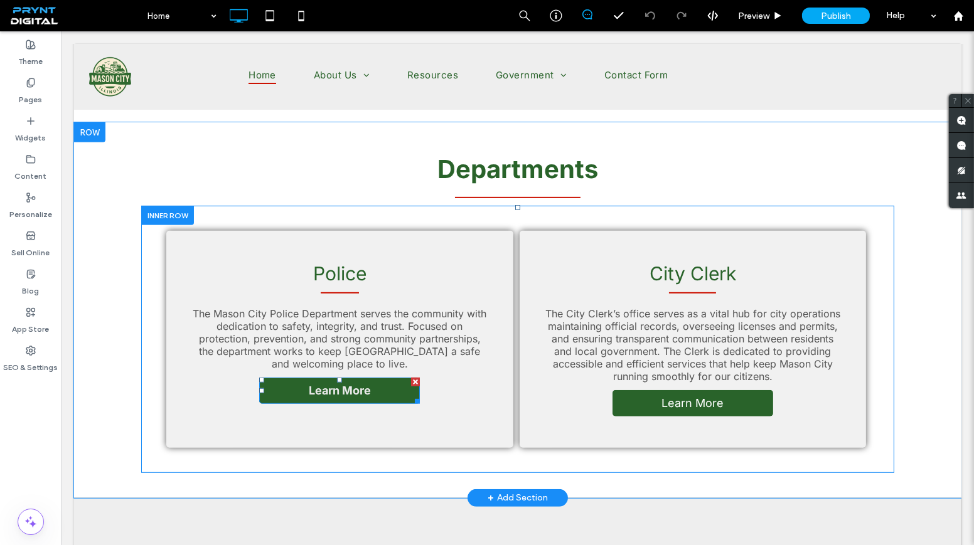
click at [337, 384] on span "Learn More" at bounding box center [340, 390] width 62 height 13
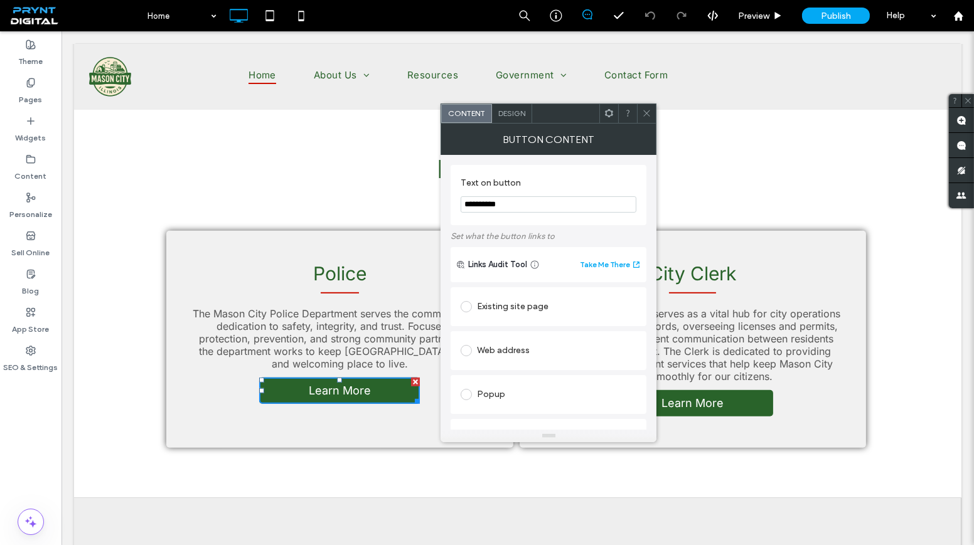
click at [525, 302] on div "Existing site page" at bounding box center [549, 307] width 176 height 20
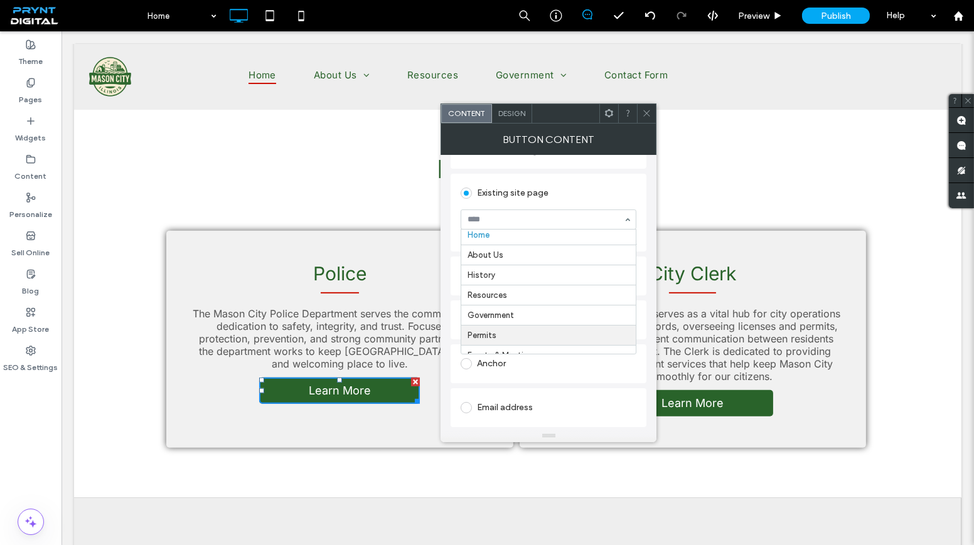
scroll to position [0, 0]
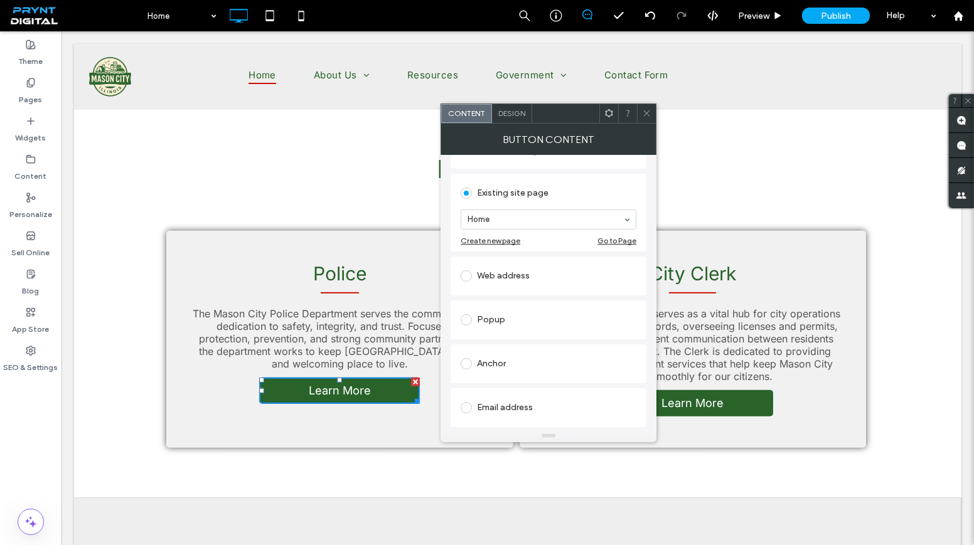
click at [649, 117] on icon at bounding box center [646, 113] width 9 height 9
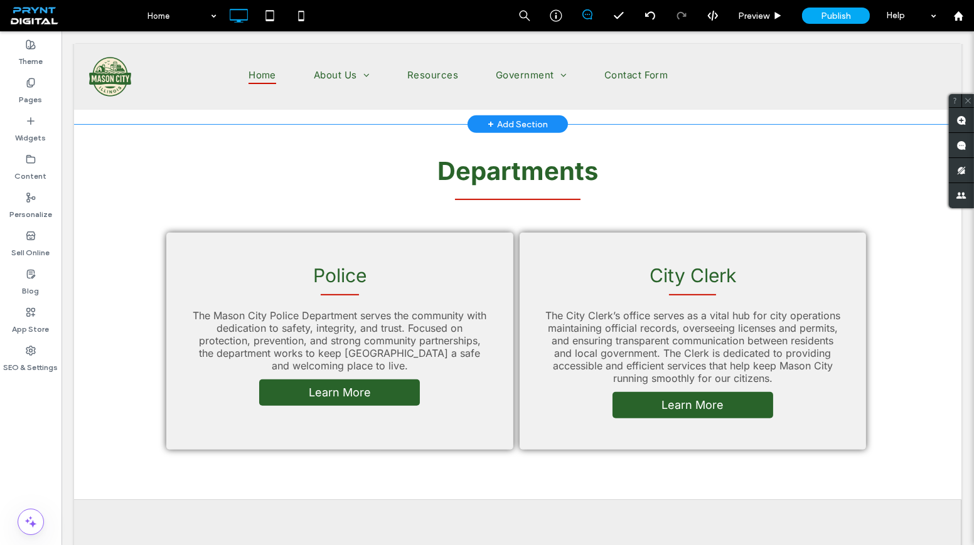
scroll to position [1027, 0]
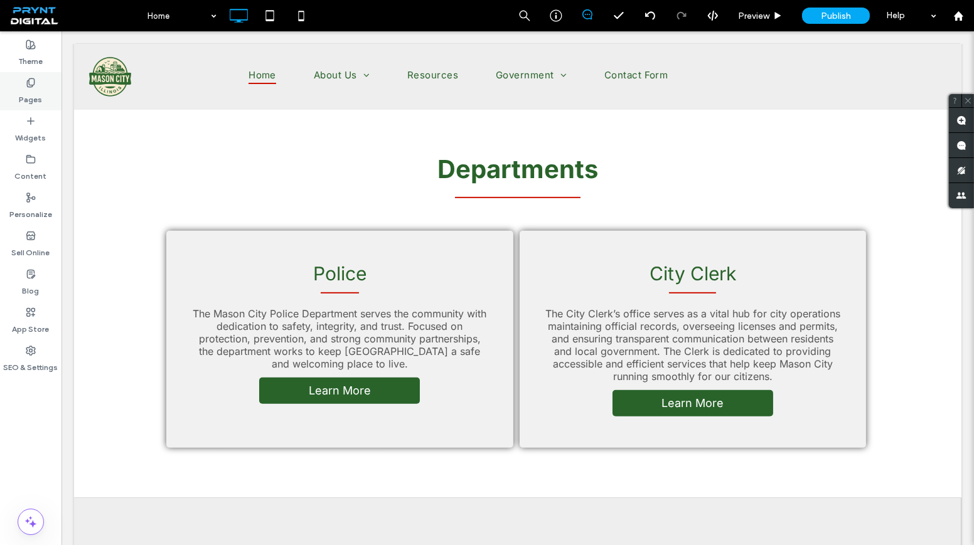
click at [29, 94] on label "Pages" at bounding box center [30, 97] width 23 height 18
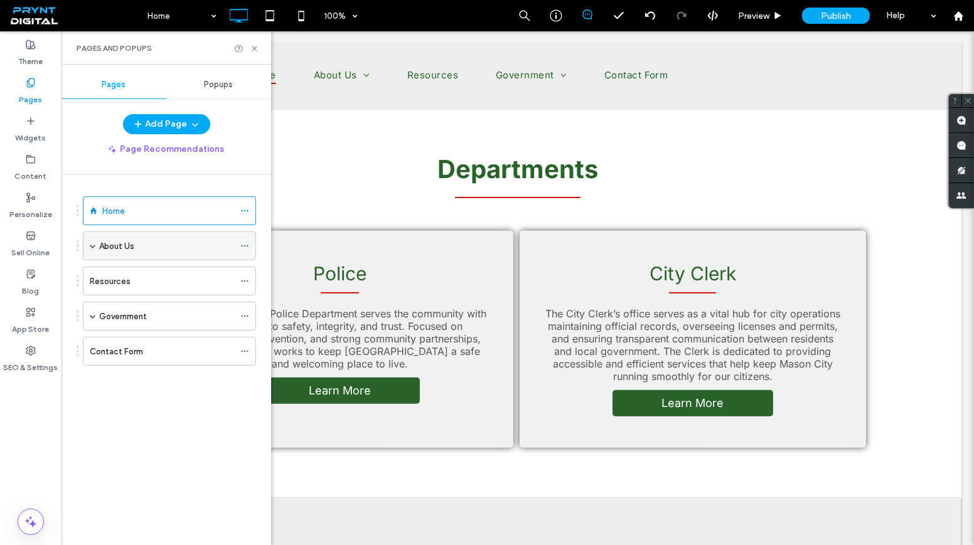
click at [92, 243] on span at bounding box center [93, 246] width 6 height 6
click at [93, 337] on span at bounding box center [93, 345] width 6 height 28
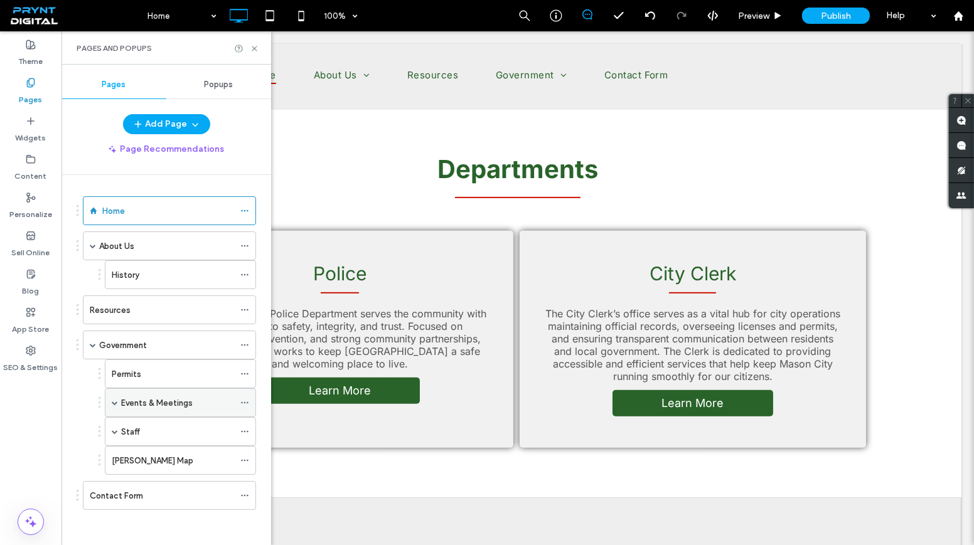
click at [115, 400] on span at bounding box center [115, 403] width 6 height 6
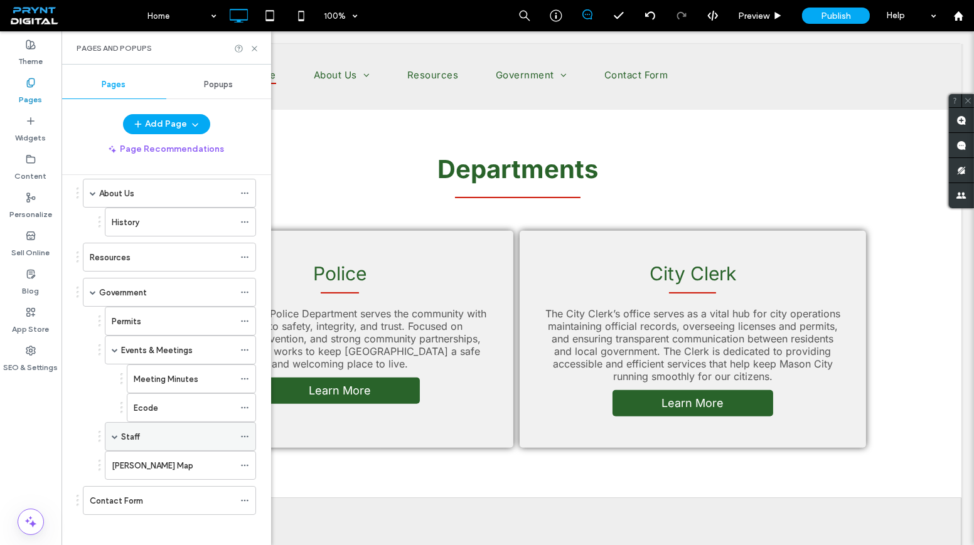
scroll to position [53, 0]
click at [109, 428] on div "Staff" at bounding box center [180, 436] width 151 height 29
click at [110, 429] on div "Staff" at bounding box center [180, 436] width 151 height 29
click at [113, 434] on span at bounding box center [115, 437] width 6 height 6
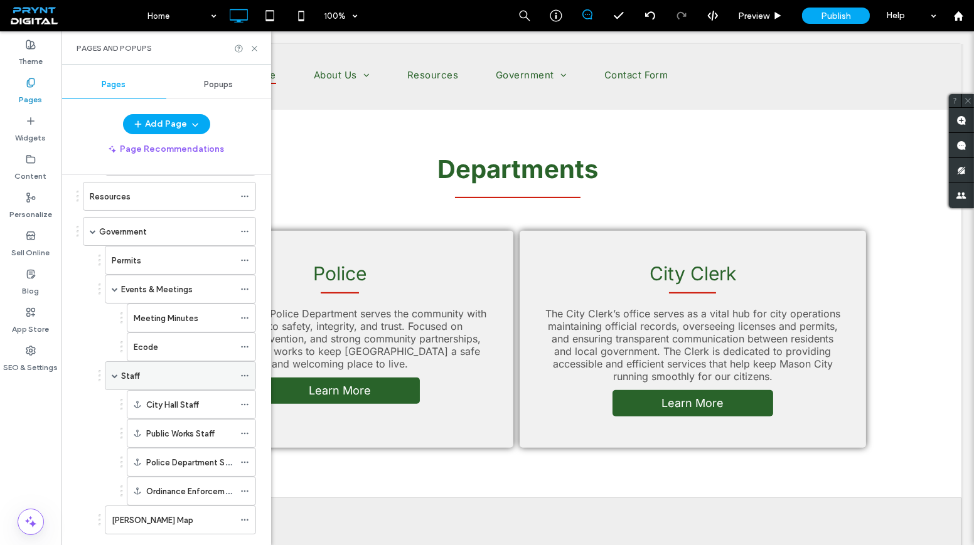
scroll to position [166, 0]
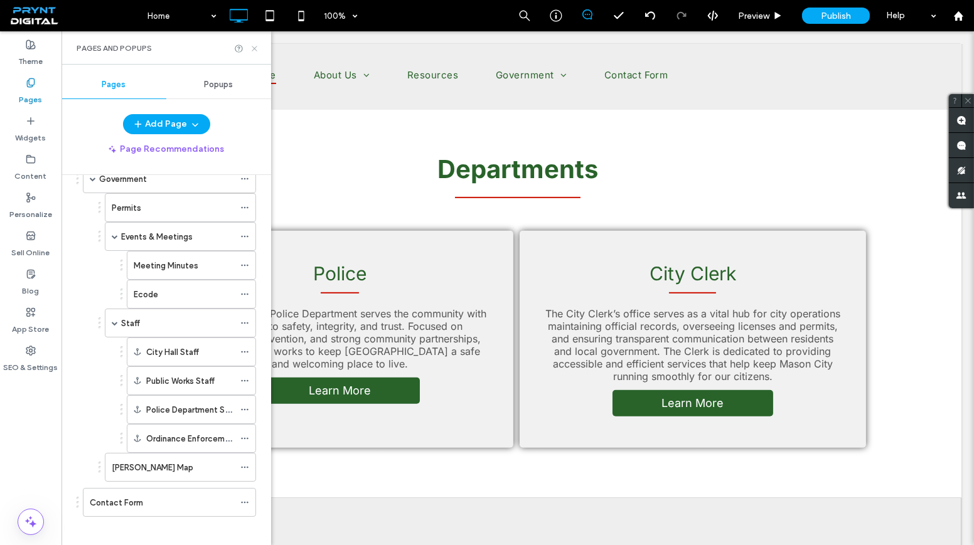
click at [250, 49] on icon at bounding box center [254, 48] width 9 height 9
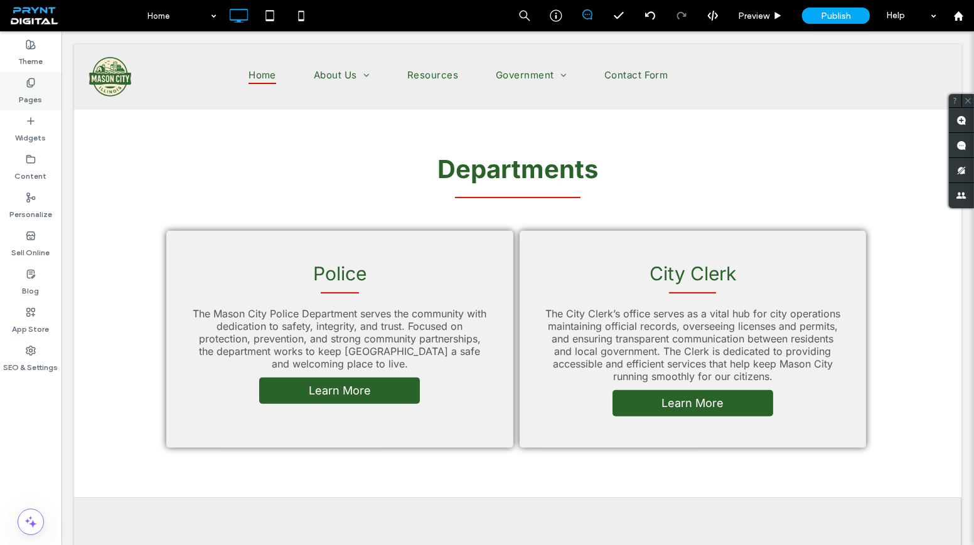
click at [45, 88] on div "Pages" at bounding box center [30, 91] width 61 height 38
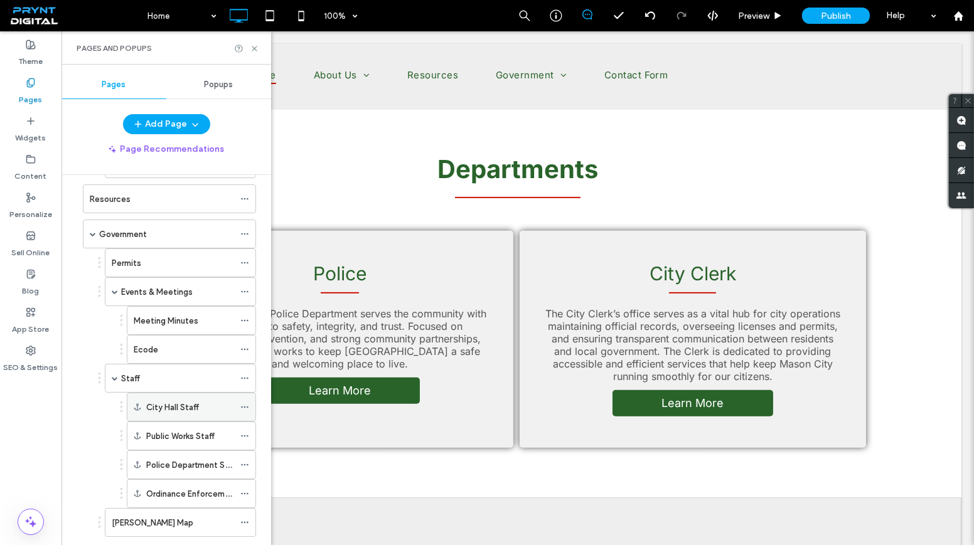
scroll to position [109, 0]
click at [158, 374] on div "Staff" at bounding box center [177, 380] width 113 height 13
click at [256, 52] on icon at bounding box center [254, 48] width 9 height 9
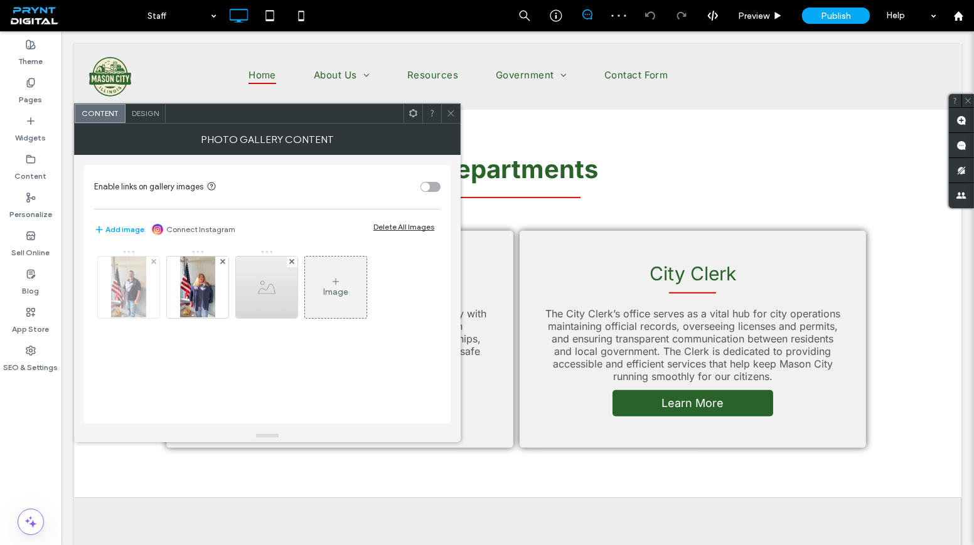
click at [144, 287] on img at bounding box center [128, 287] width 35 height 61
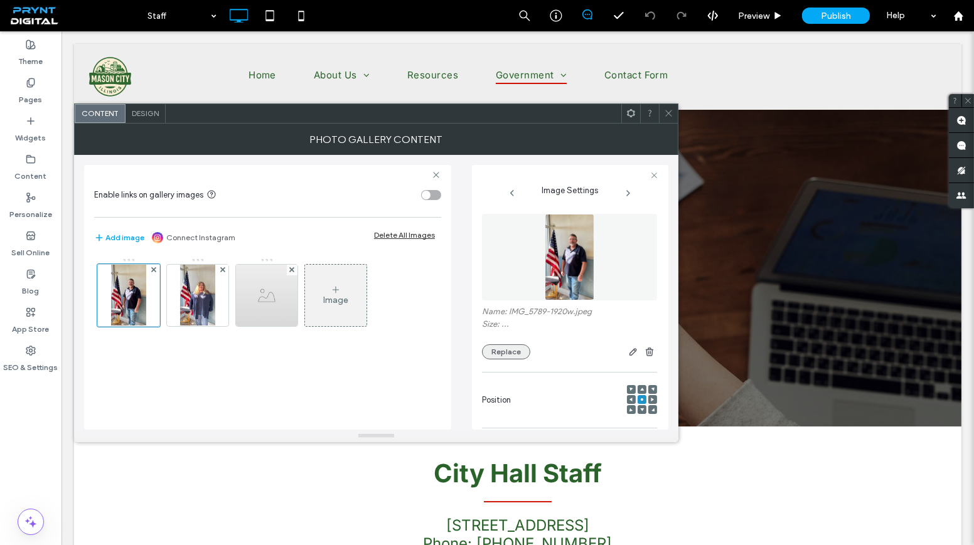
scroll to position [399, 0]
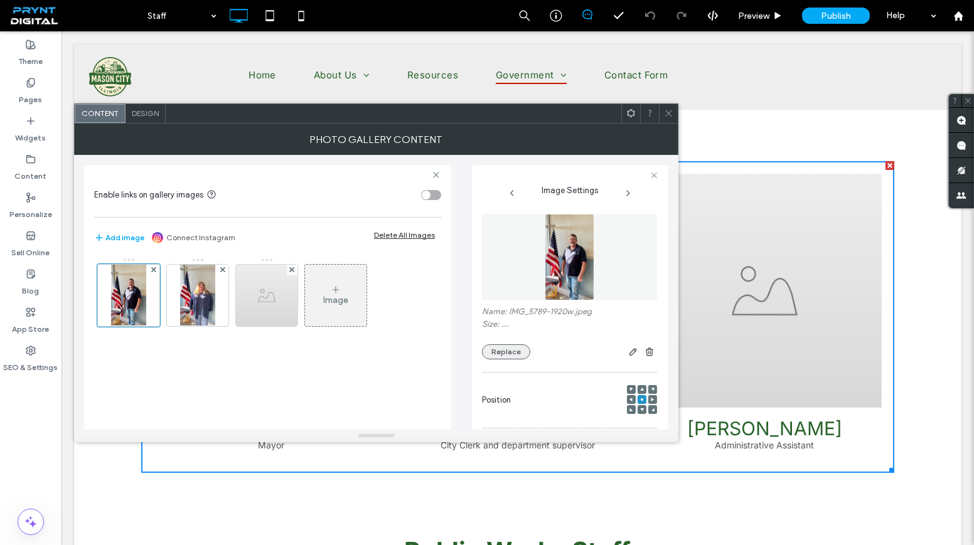
click at [512, 351] on button "Replace" at bounding box center [506, 352] width 48 height 15
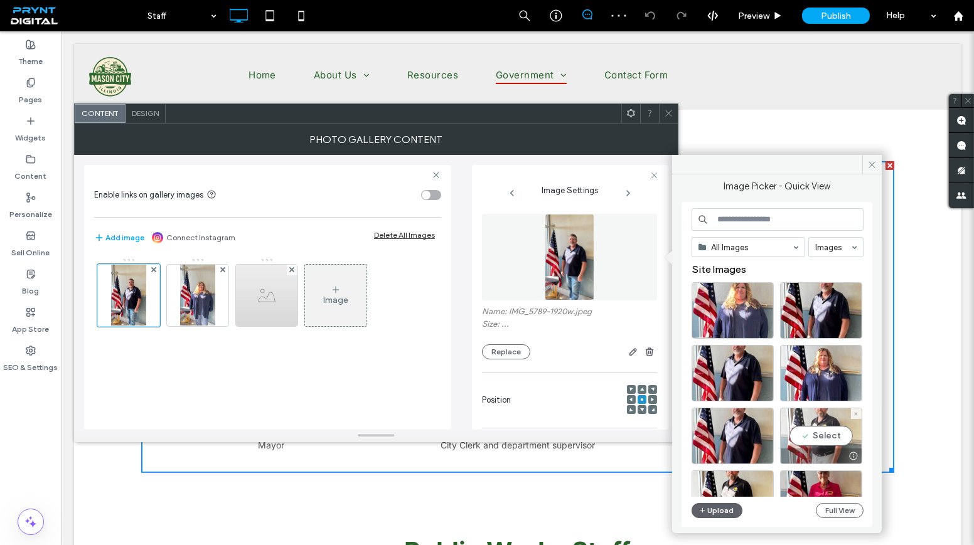
click at [810, 424] on div "Select" at bounding box center [821, 436] width 82 height 56
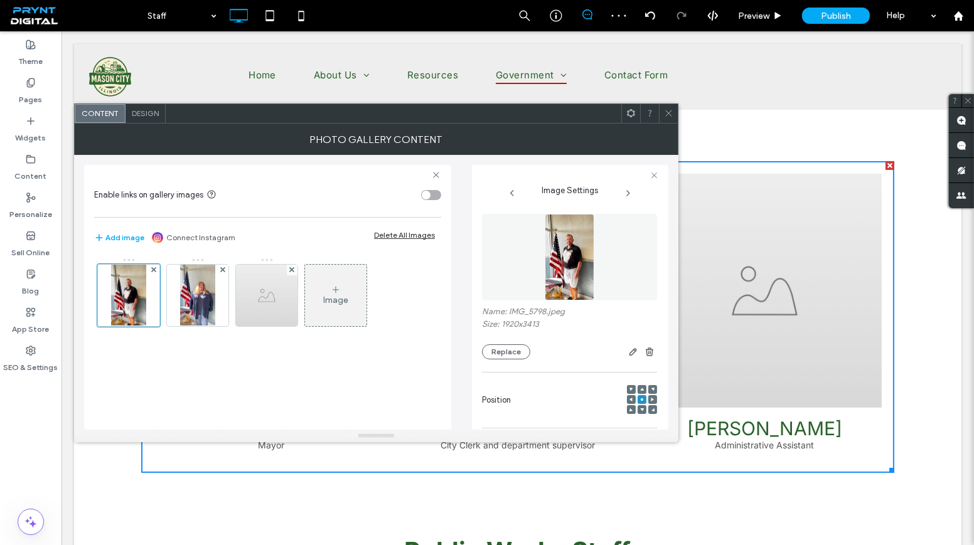
click at [665, 110] on icon at bounding box center [668, 113] width 9 height 9
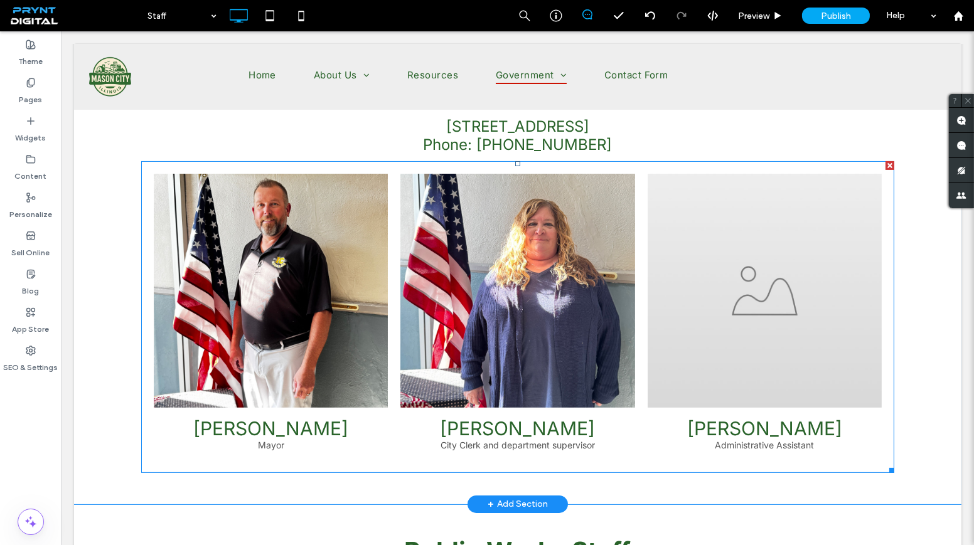
click at [570, 294] on link at bounding box center [517, 291] width 234 height 234
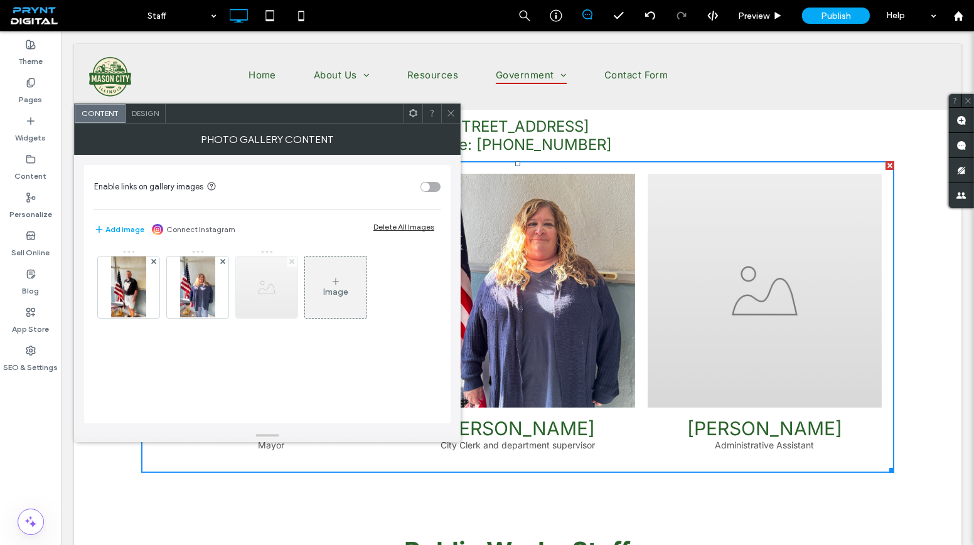
click at [289, 257] on span at bounding box center [291, 262] width 5 height 11
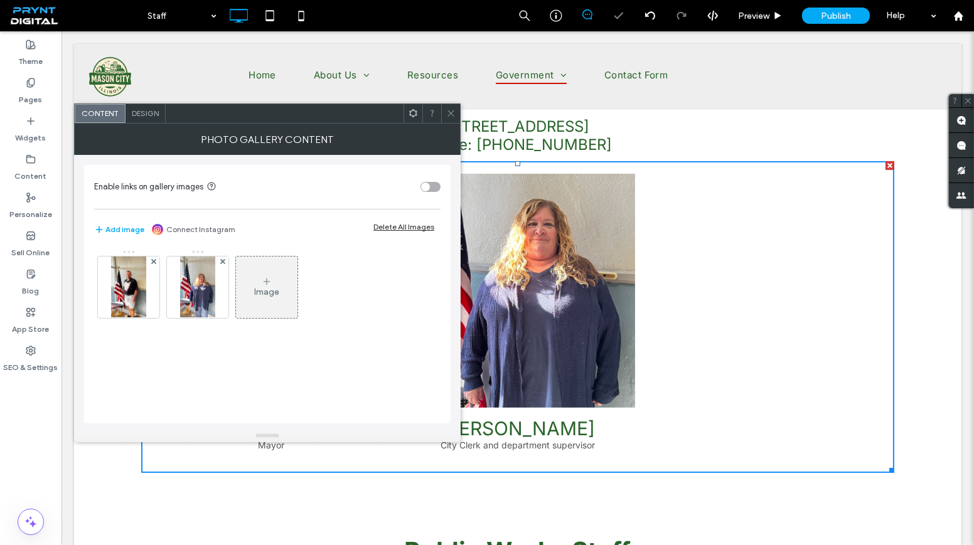
click at [149, 114] on span "Design" at bounding box center [145, 113] width 27 height 9
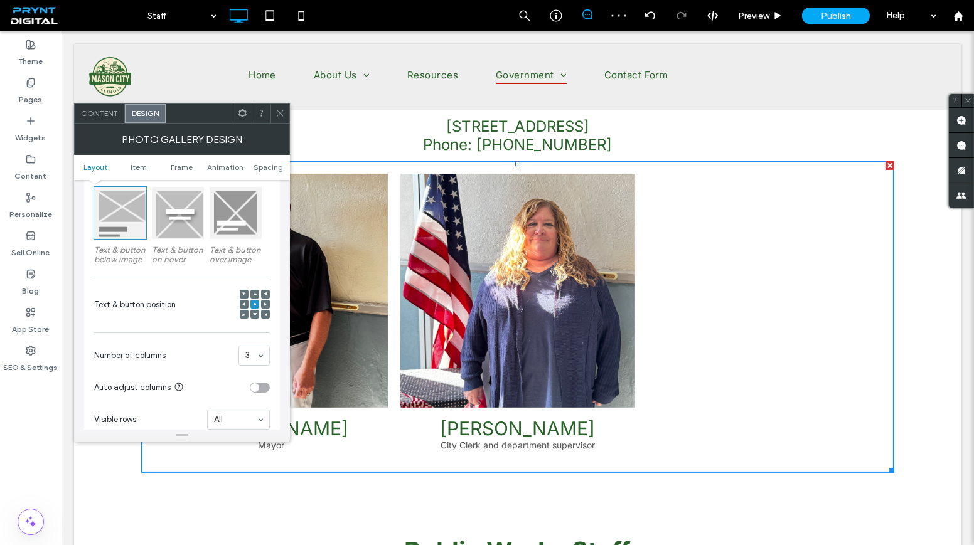
scroll to position [228, 0]
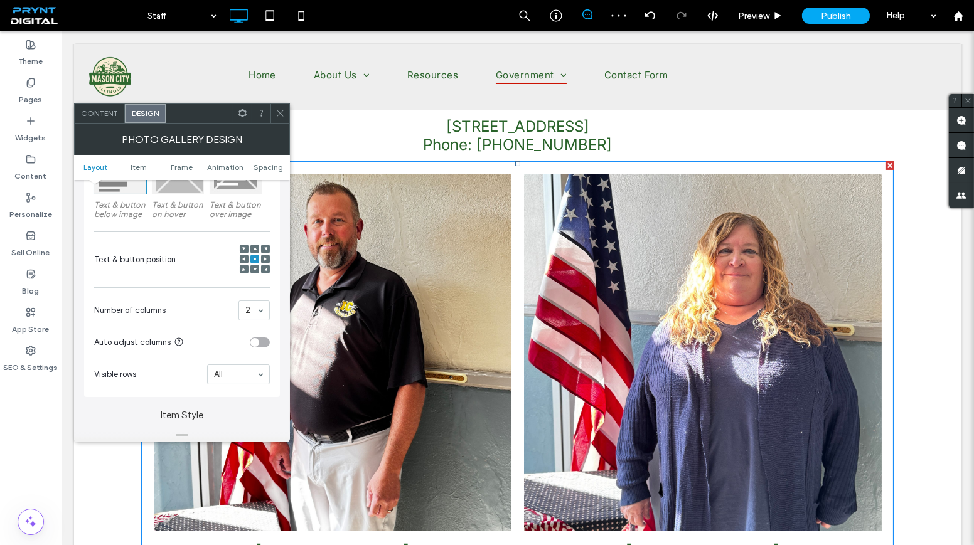
click at [284, 109] on icon at bounding box center [279, 113] width 9 height 9
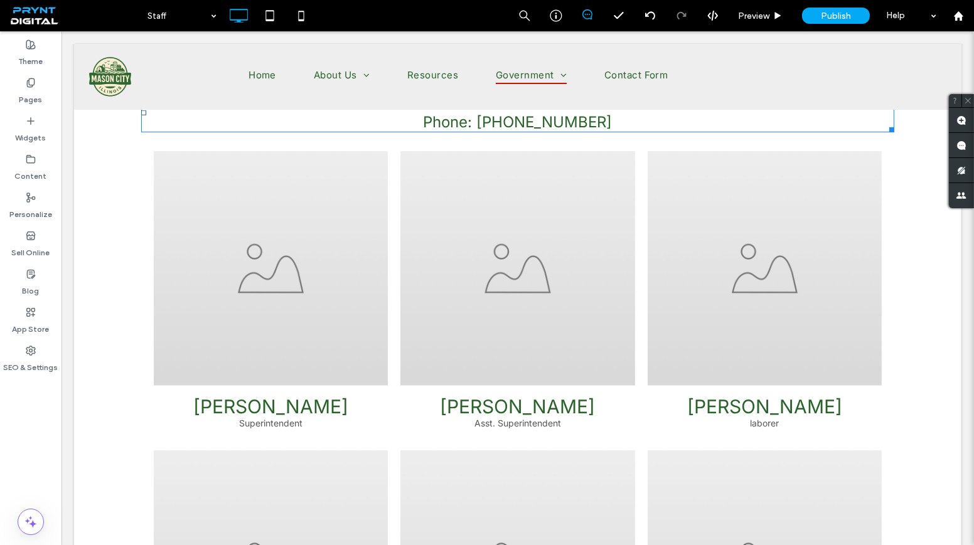
scroll to position [1084, 0]
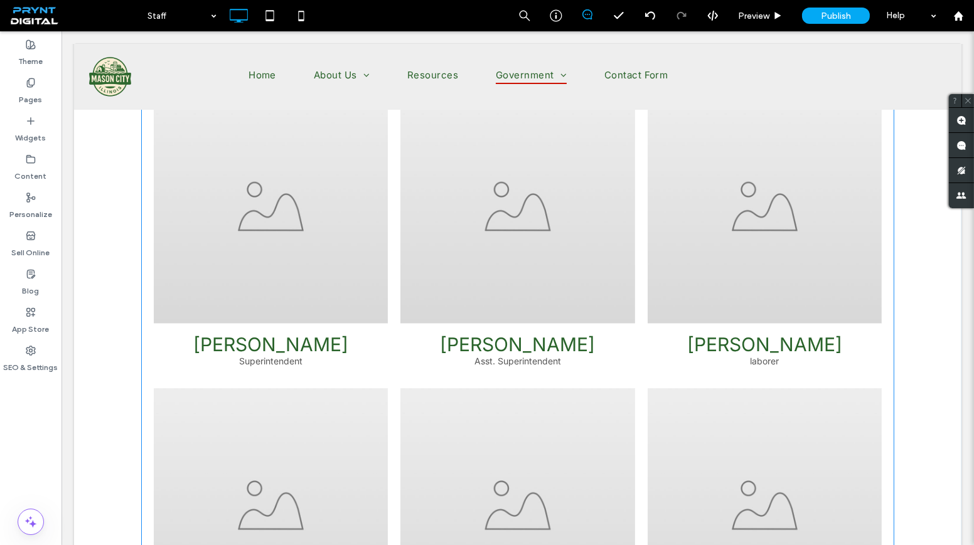
click at [238, 365] on span "[PERSON_NAME] Superintendent Button" at bounding box center [271, 350] width 234 height 52
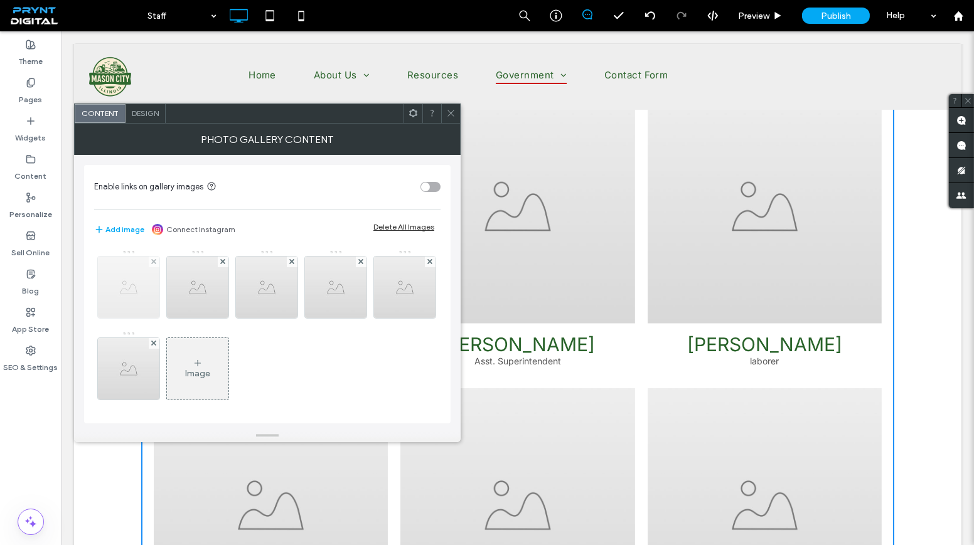
click at [117, 292] on img at bounding box center [128, 287] width 61 height 61
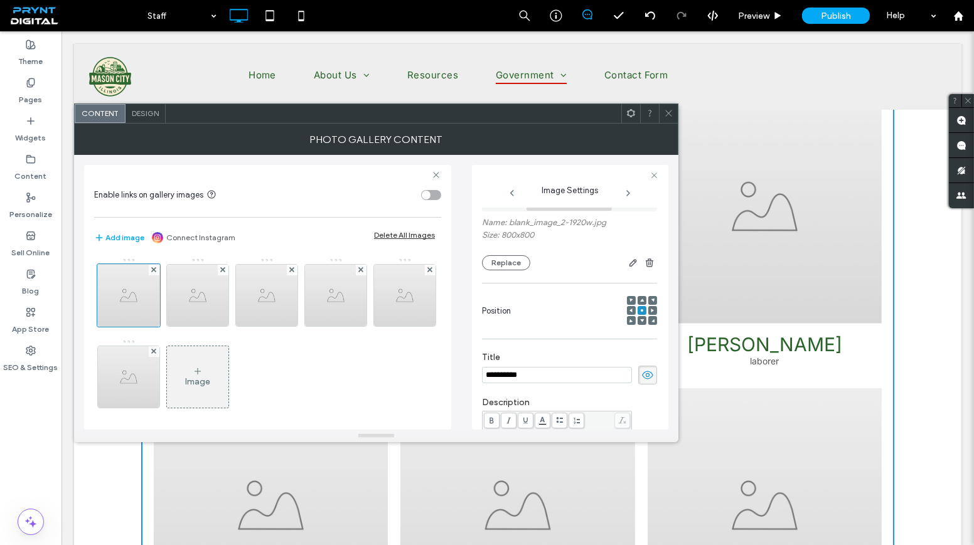
scroll to position [88, 0]
click at [508, 265] on button "Replace" at bounding box center [506, 263] width 48 height 15
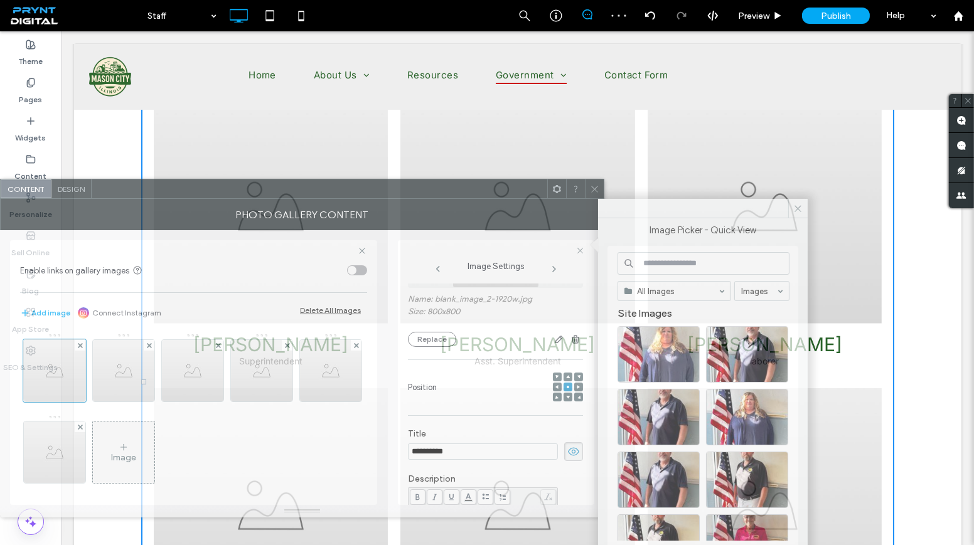
drag, startPoint x: 476, startPoint y: 112, endPoint x: 520, endPoint y: 181, distance: 82.7
click at [343, 188] on div at bounding box center [320, 188] width 456 height 19
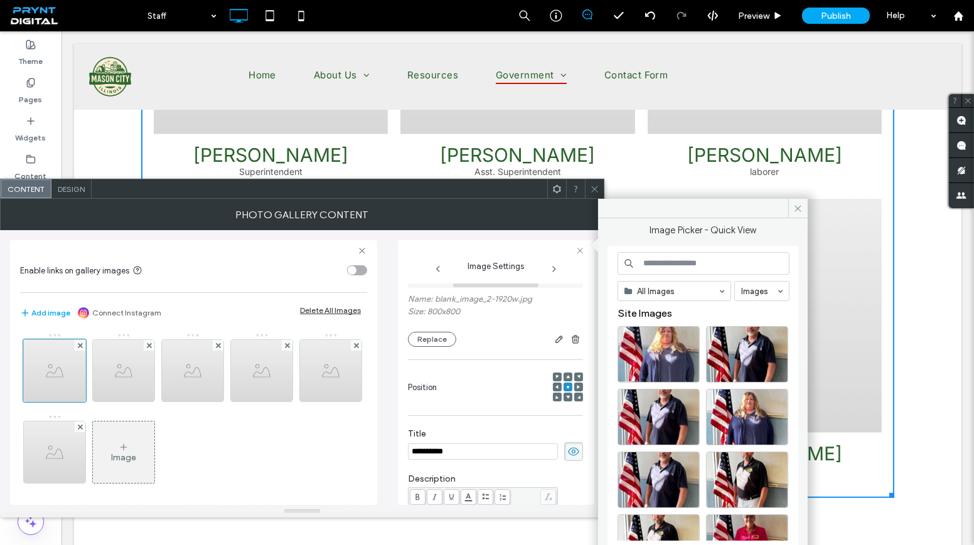
scroll to position [1244, 0]
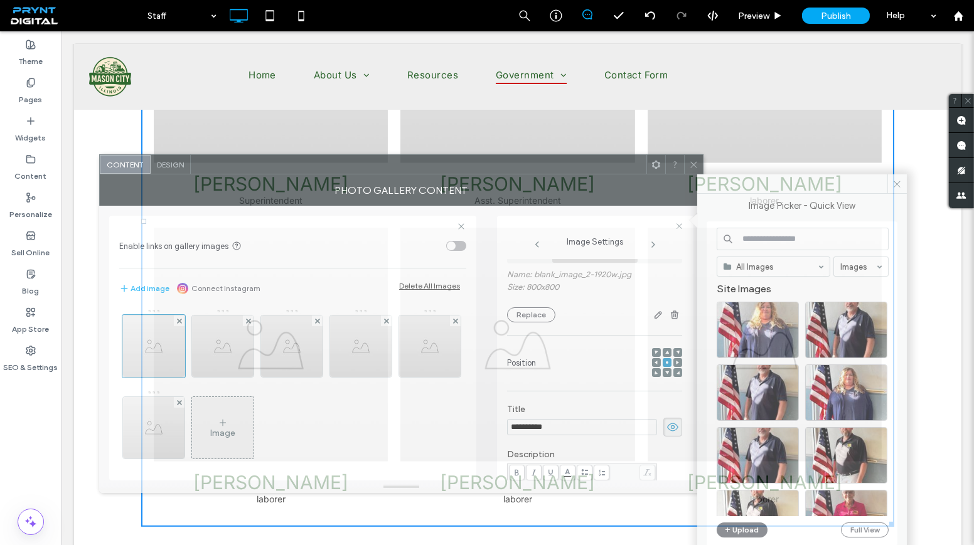
drag, startPoint x: 491, startPoint y: 195, endPoint x: 589, endPoint y: 171, distance: 101.5
click at [589, 171] on div at bounding box center [419, 164] width 456 height 19
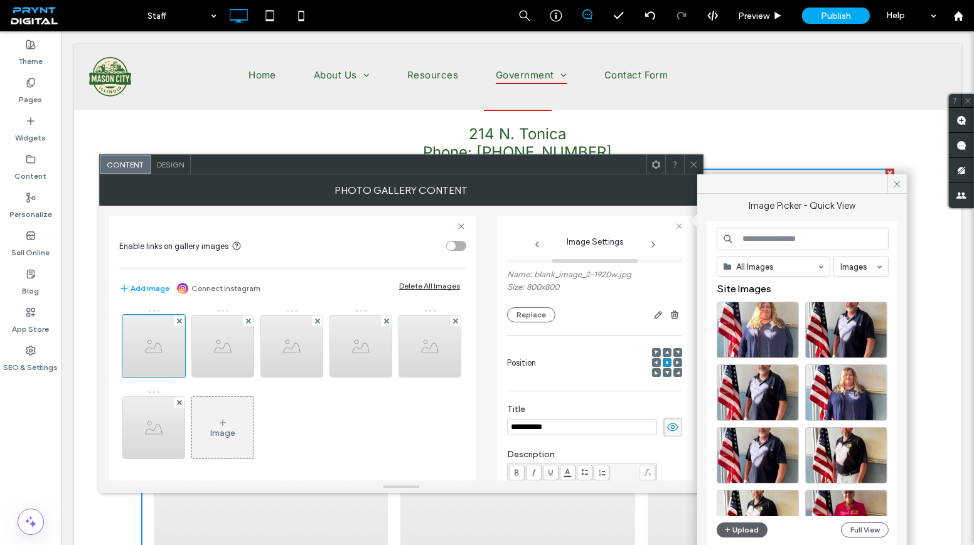
scroll to position [959, 0]
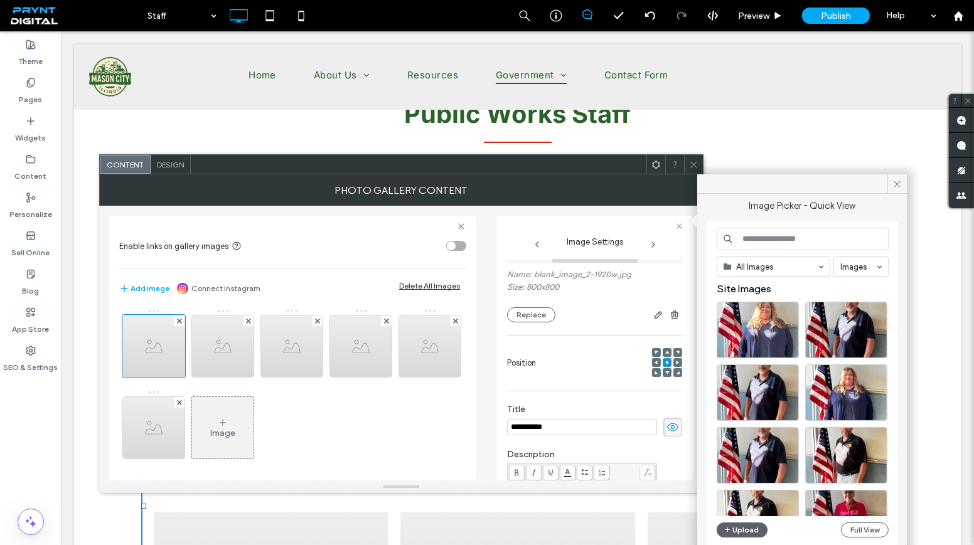
click at [692, 160] on icon at bounding box center [693, 164] width 9 height 9
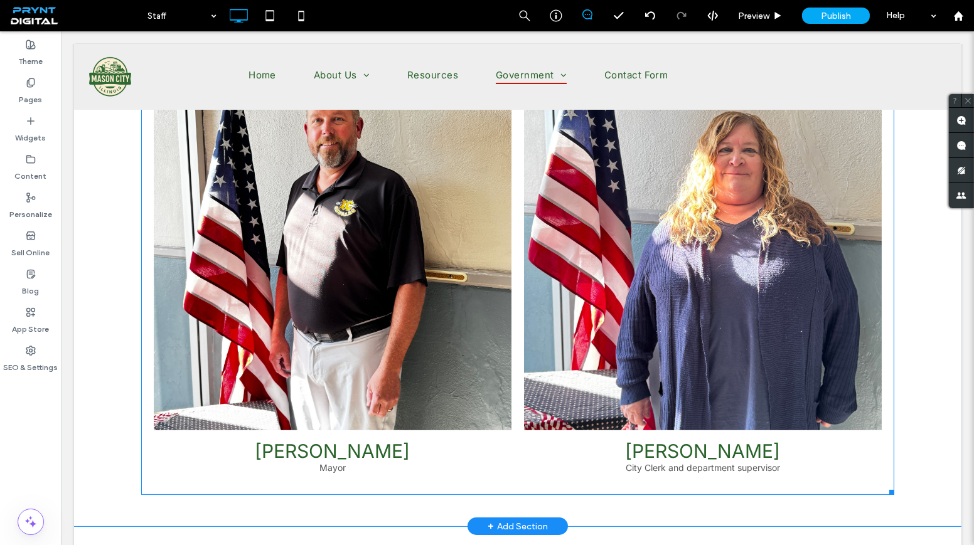
scroll to position [503, 0]
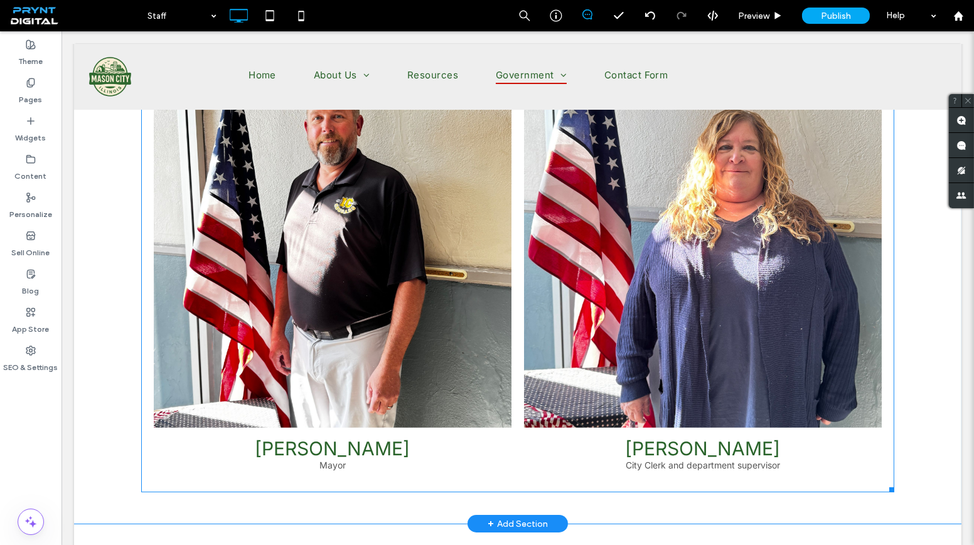
click at [431, 343] on link at bounding box center [333, 249] width 358 height 358
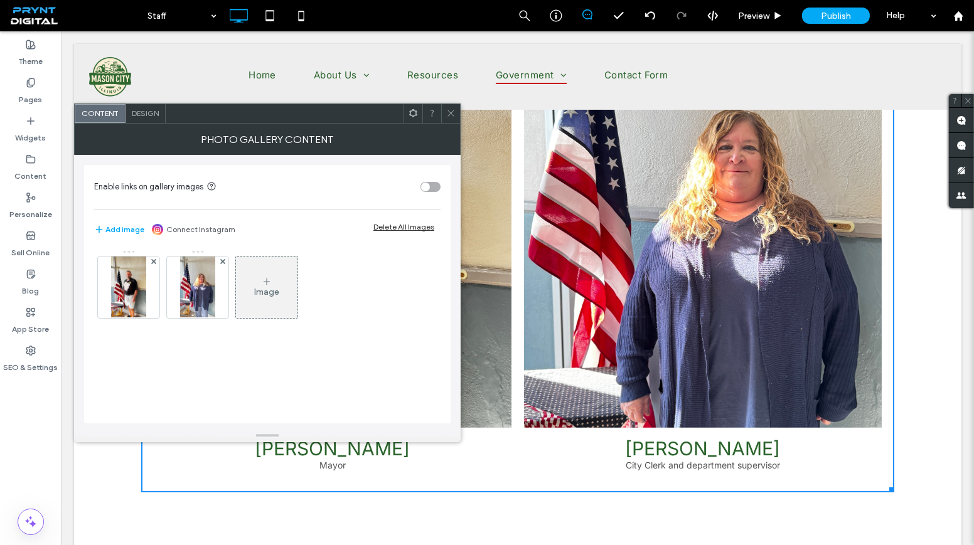
click at [158, 124] on div "Photo Gallery Content" at bounding box center [267, 139] width 387 height 31
click at [144, 107] on div "Design" at bounding box center [146, 113] width 40 height 19
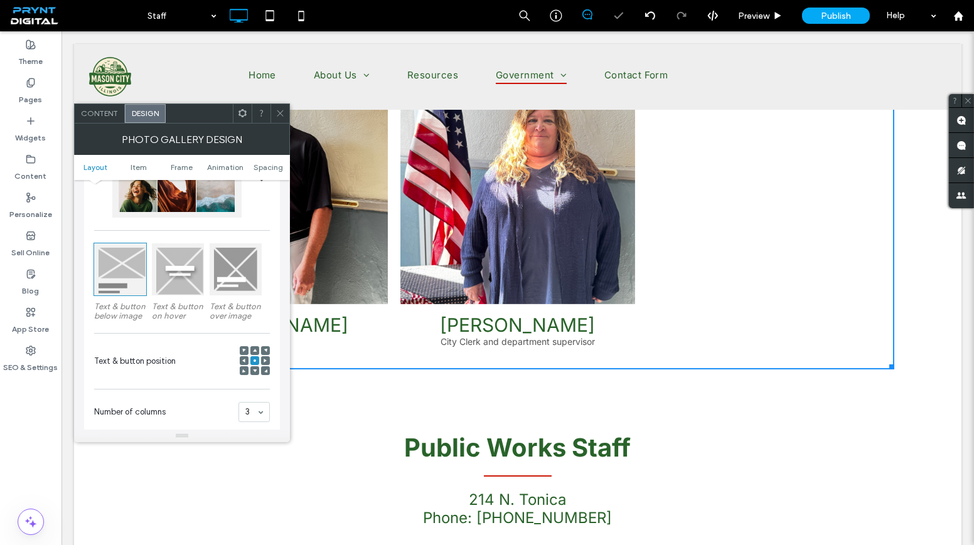
scroll to position [0, 0]
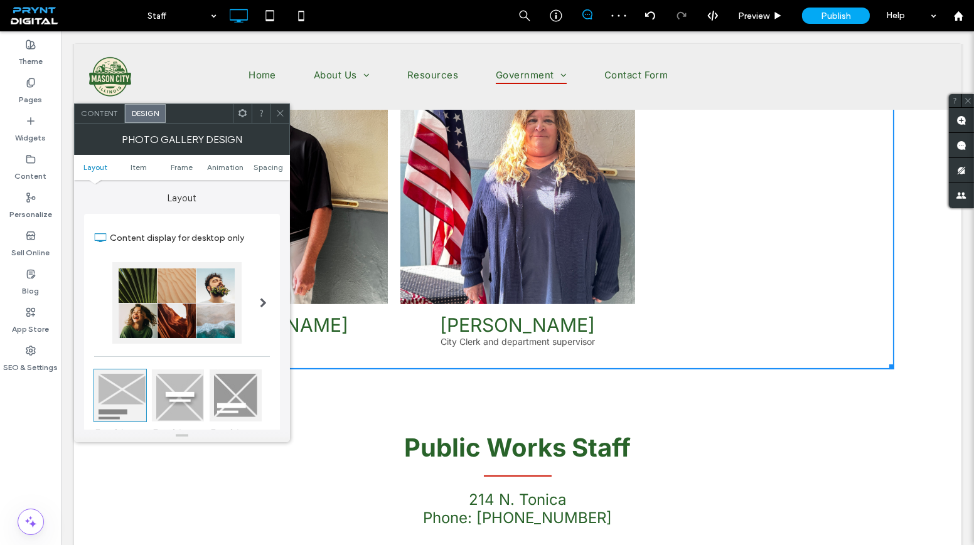
click at [102, 109] on span "Content" at bounding box center [99, 113] width 37 height 9
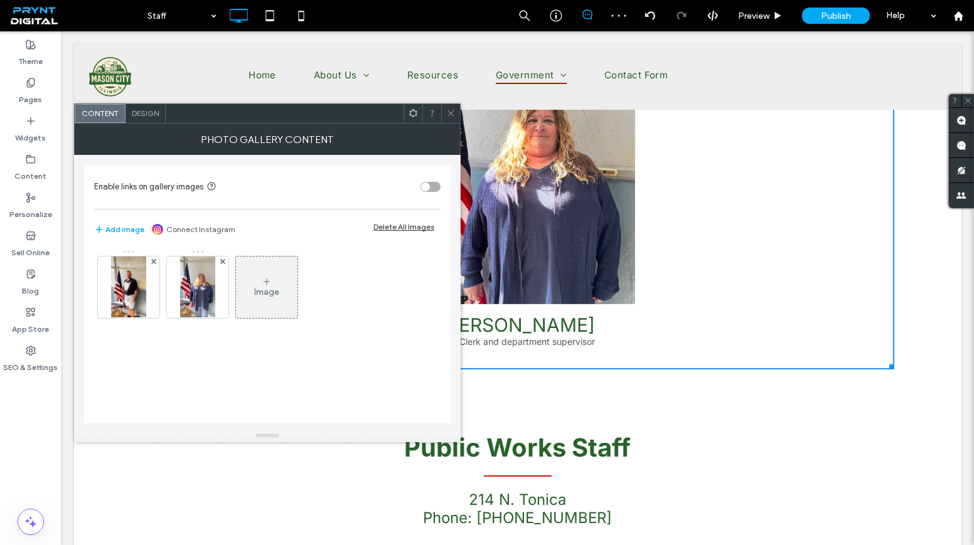
click at [265, 282] on icon at bounding box center [267, 282] width 10 height 10
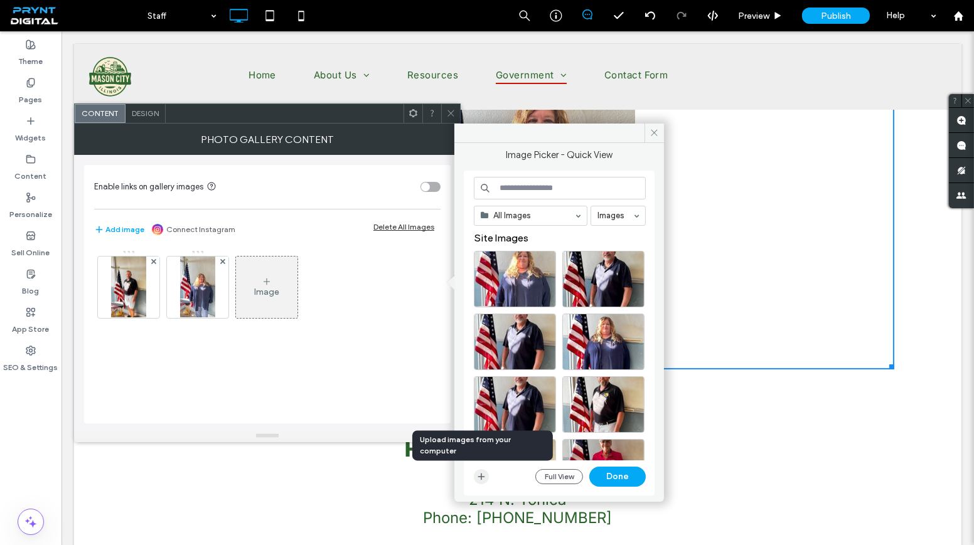
click at [483, 469] on span "button" at bounding box center [481, 476] width 15 height 15
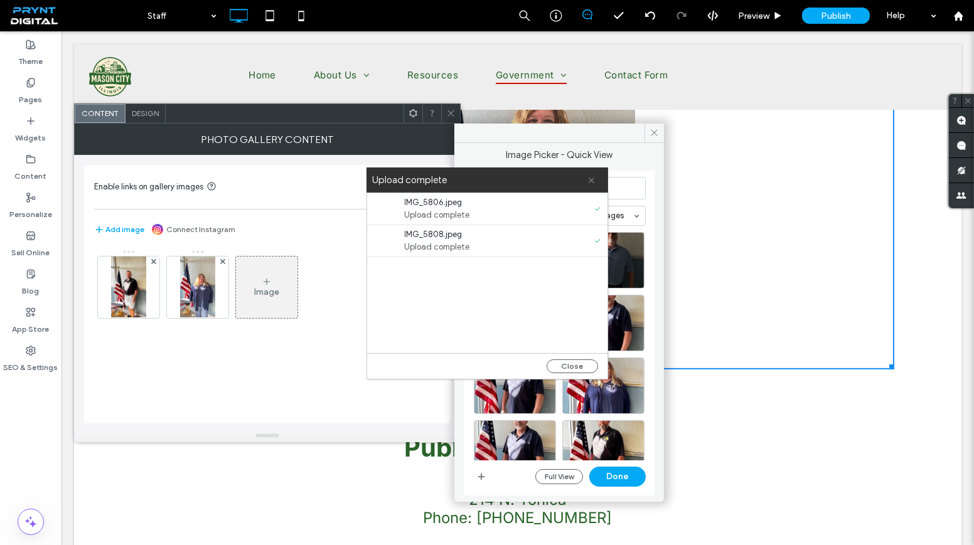
click at [588, 181] on icon at bounding box center [591, 180] width 8 height 8
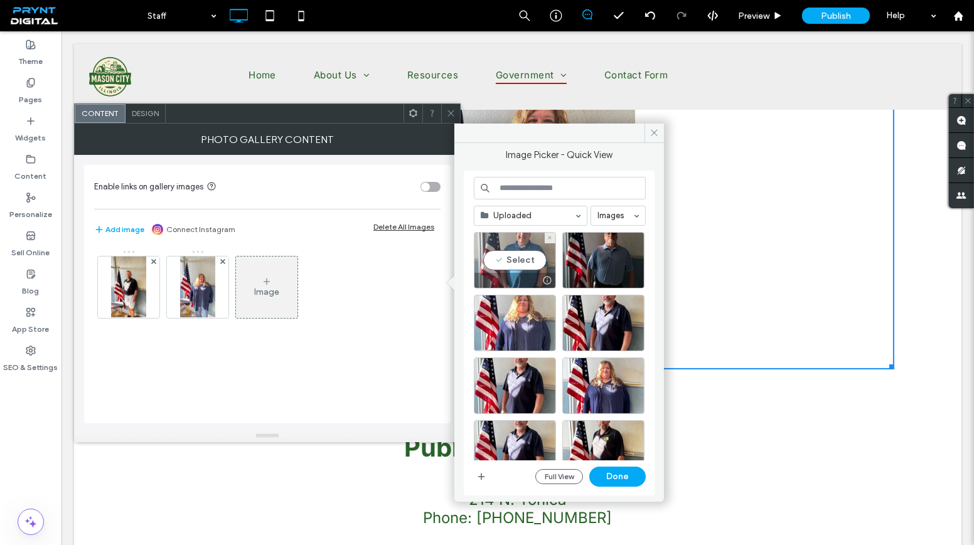
click at [519, 255] on div "Select" at bounding box center [515, 260] width 82 height 56
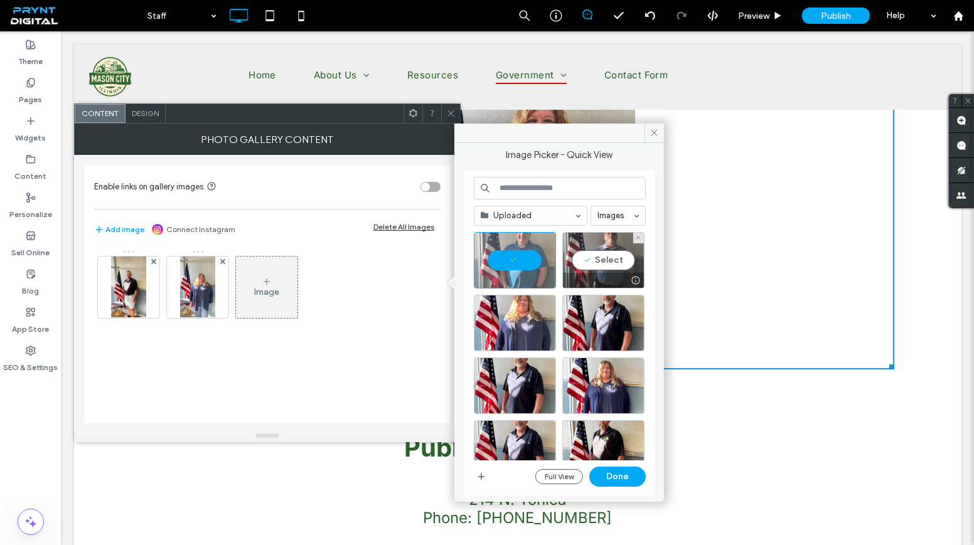
click at [626, 257] on div "Select" at bounding box center [603, 260] width 82 height 56
click at [621, 471] on button "Done" at bounding box center [617, 477] width 56 height 20
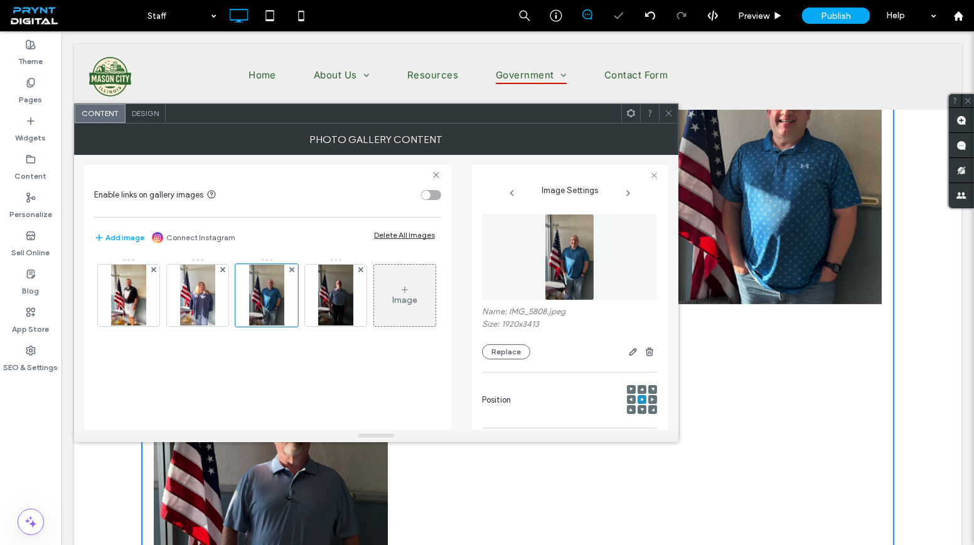
click at [400, 295] on icon at bounding box center [405, 290] width 10 height 10
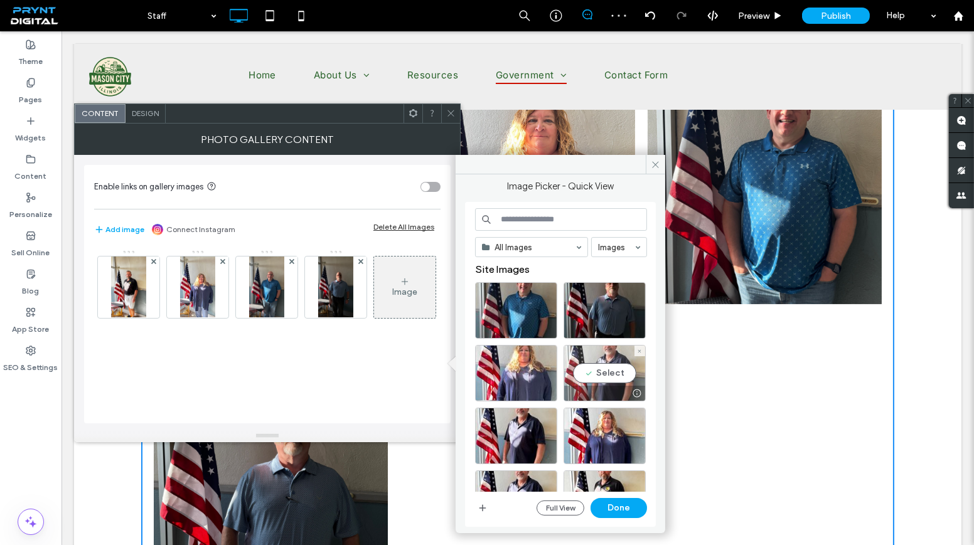
scroll to position [171, 0]
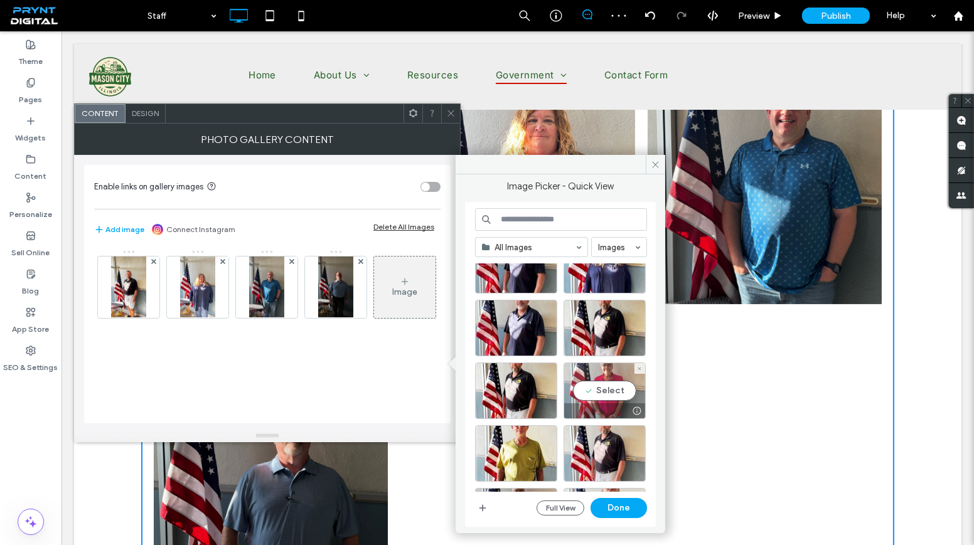
click at [597, 392] on div "Select" at bounding box center [604, 391] width 82 height 56
click at [629, 506] on button "Done" at bounding box center [618, 508] width 56 height 20
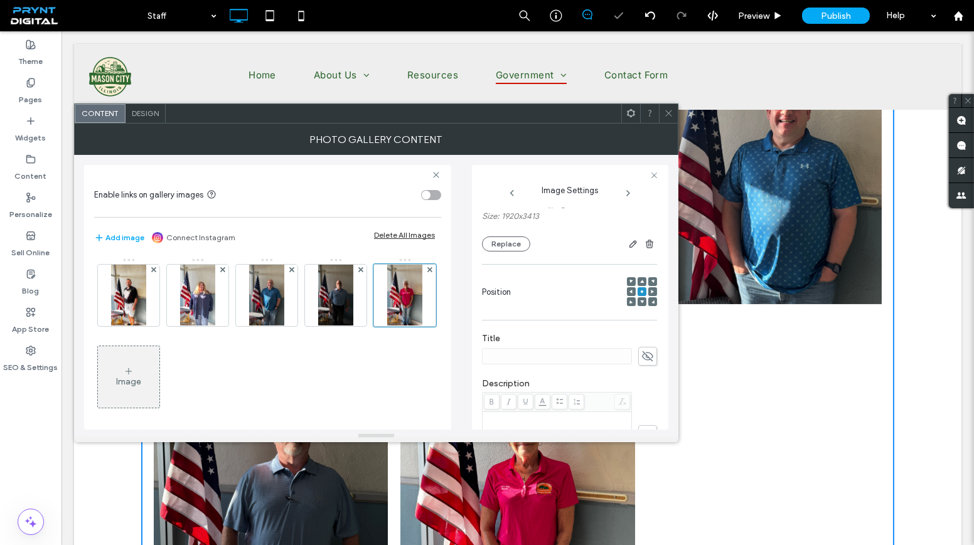
scroll to position [114, 0]
click at [641, 344] on icon at bounding box center [647, 351] width 13 height 14
paste input "**********"
drag, startPoint x: 601, startPoint y: 347, endPoint x: 557, endPoint y: 351, distance: 44.7
click at [557, 351] on input "**********" at bounding box center [557, 351] width 150 height 16
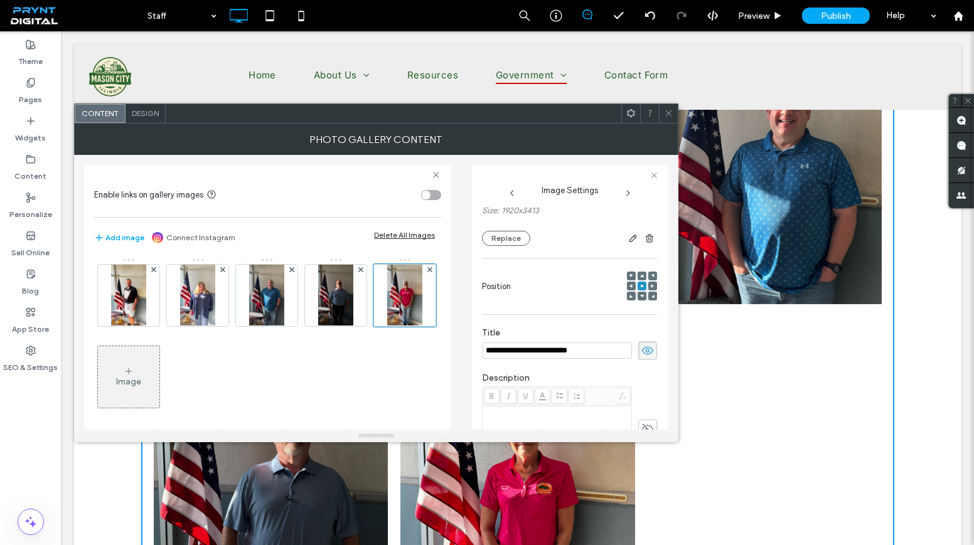
drag, startPoint x: 604, startPoint y: 347, endPoint x: 526, endPoint y: 353, distance: 78.0
click at [526, 353] on input "**********" at bounding box center [557, 351] width 150 height 16
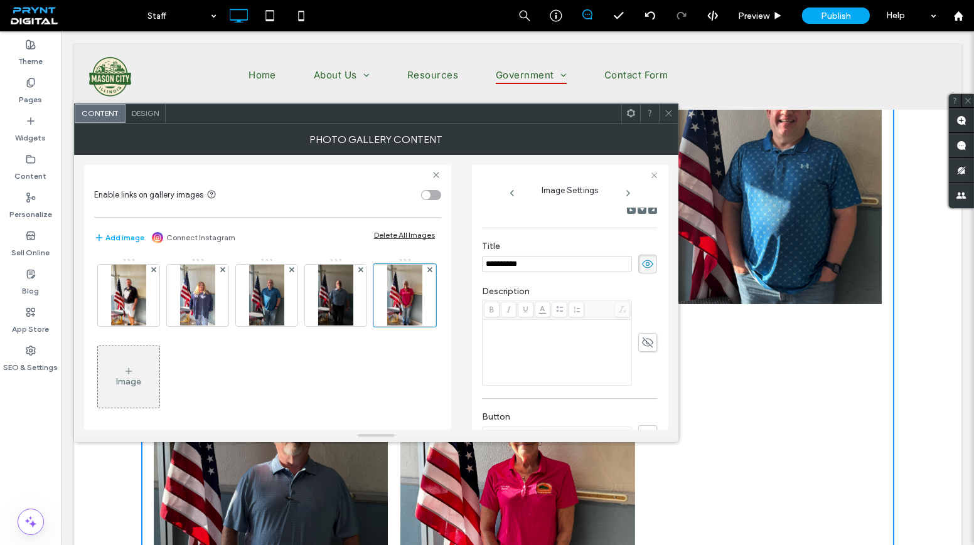
scroll to position [228, 0]
type input "**********"
click at [551, 319] on div "Rich Text Editor" at bounding box center [557, 325] width 146 height 63
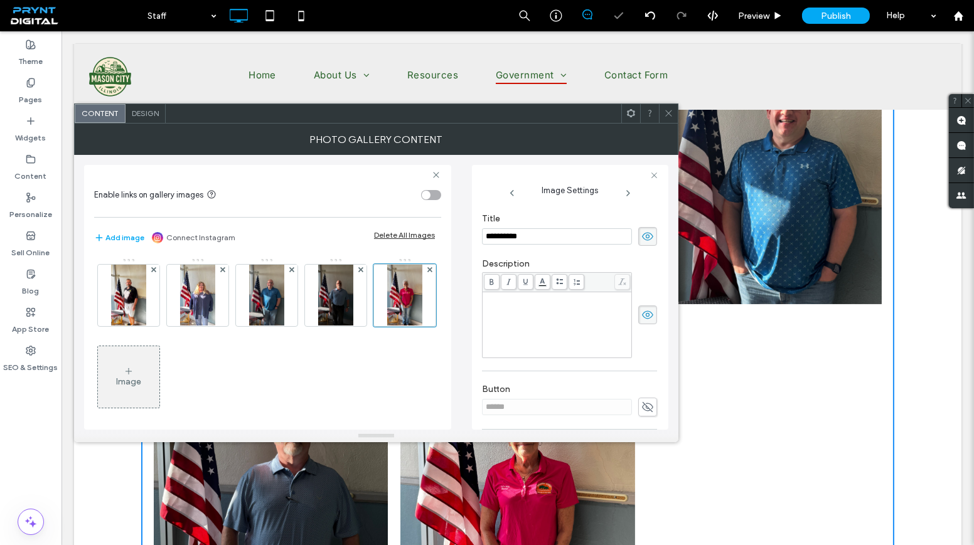
click at [531, 309] on div "Rich Text Editor" at bounding box center [557, 325] width 146 height 63
click at [535, 297] on span "**********" at bounding box center [510, 298] width 52 height 8
click at [489, 294] on span "********" at bounding box center [500, 298] width 33 height 8
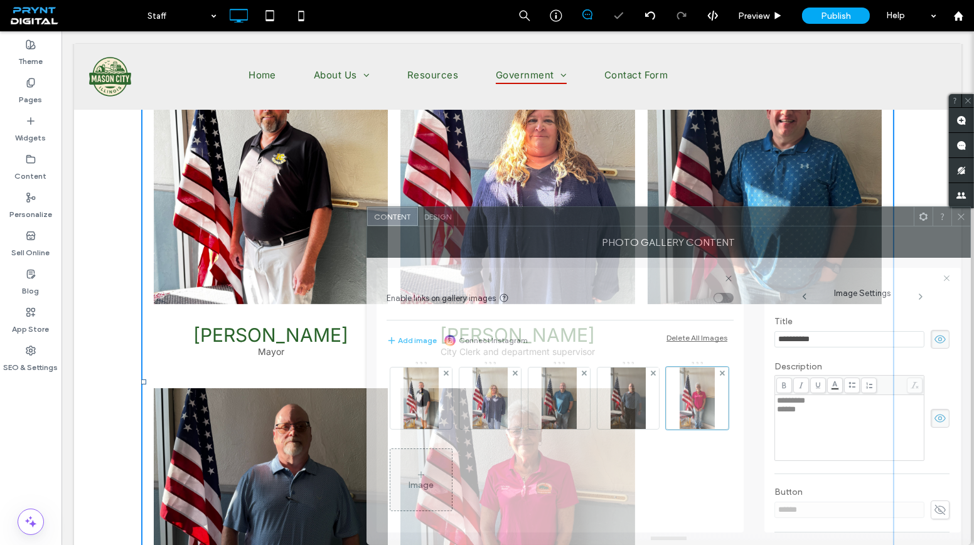
drag, startPoint x: 464, startPoint y: 124, endPoint x: 648, endPoint y: 253, distance: 224.8
click at [759, 240] on div "Photo Gallery Content" at bounding box center [668, 242] width 604 height 31
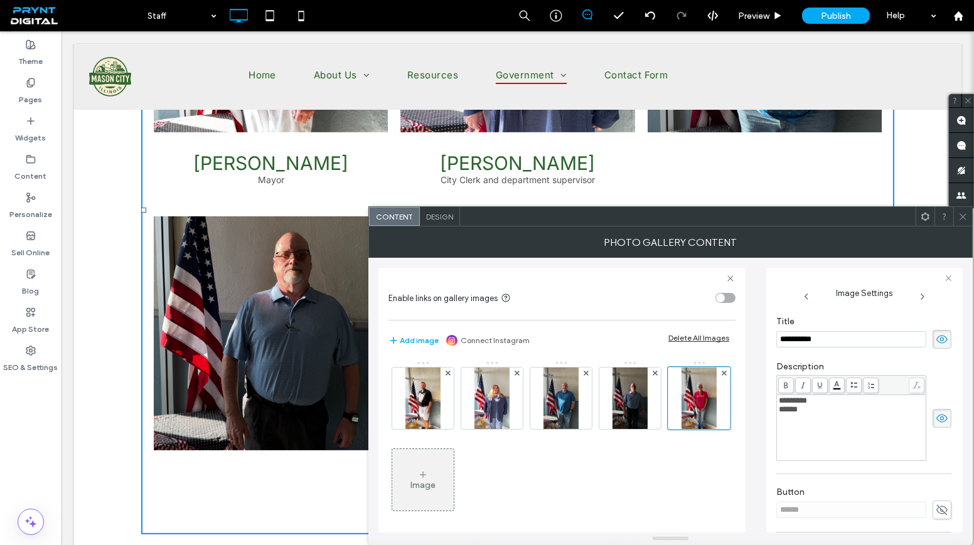
scroll to position [674, 0]
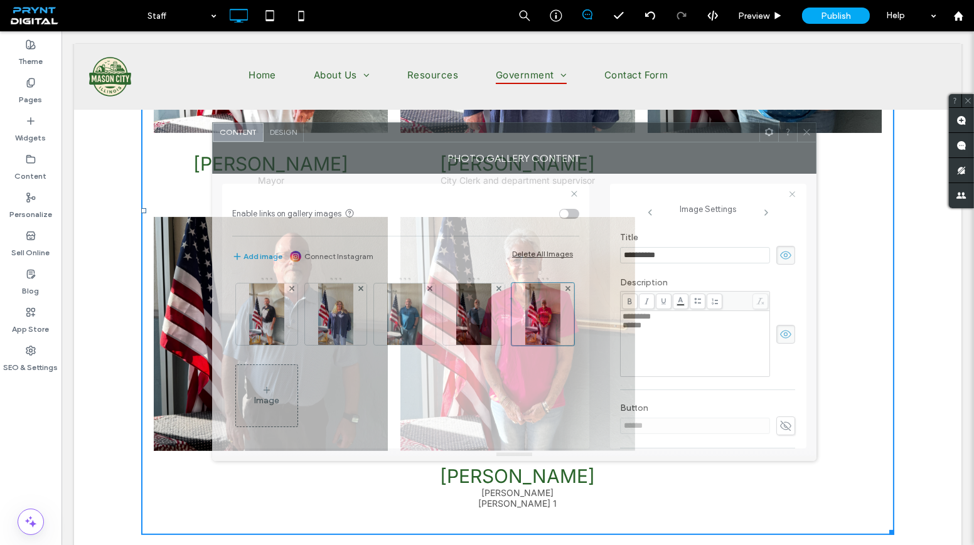
drag, startPoint x: 614, startPoint y: 222, endPoint x: 458, endPoint y: 138, distance: 177.4
click at [458, 138] on div at bounding box center [532, 132] width 456 height 19
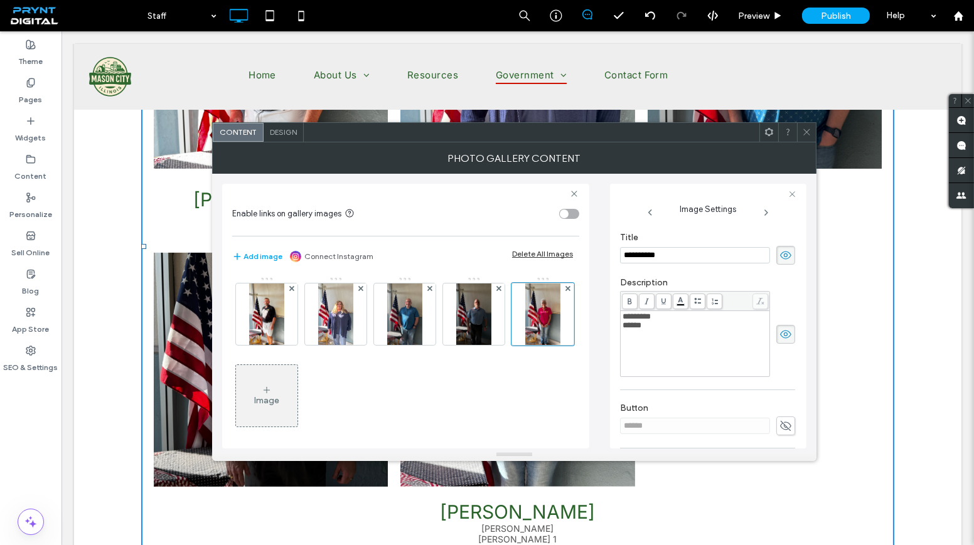
scroll to position [617, 0]
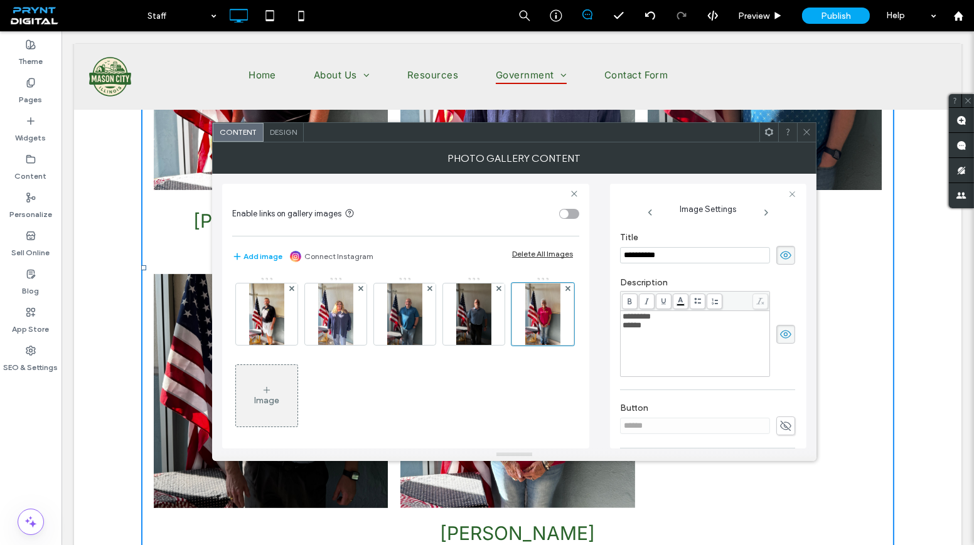
click at [651, 312] on span "********" at bounding box center [636, 316] width 28 height 8
click at [675, 251] on input "**********" at bounding box center [695, 255] width 150 height 16
click at [643, 253] on input "**********" at bounding box center [695, 255] width 150 height 16
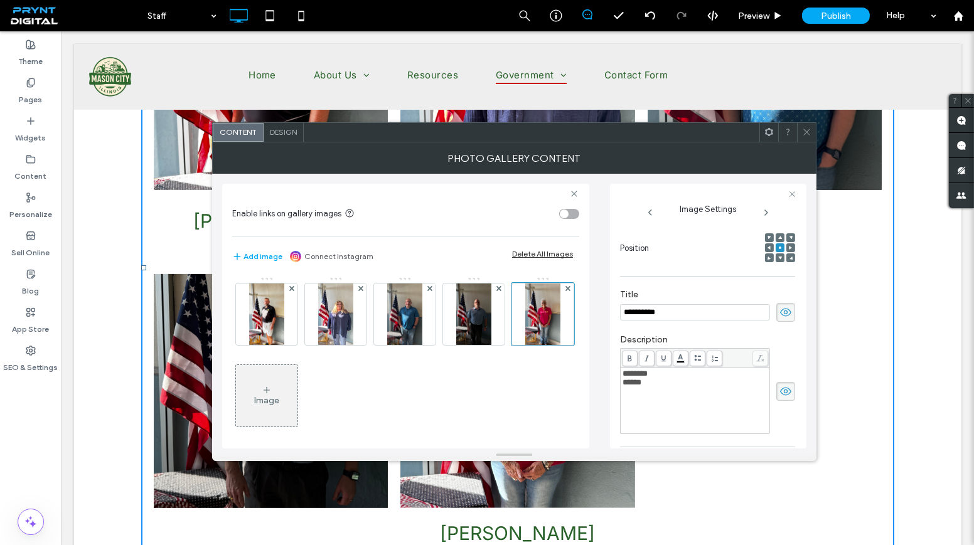
type input "**********"
click at [297, 418] on div "Image" at bounding box center [266, 395] width 61 height 59
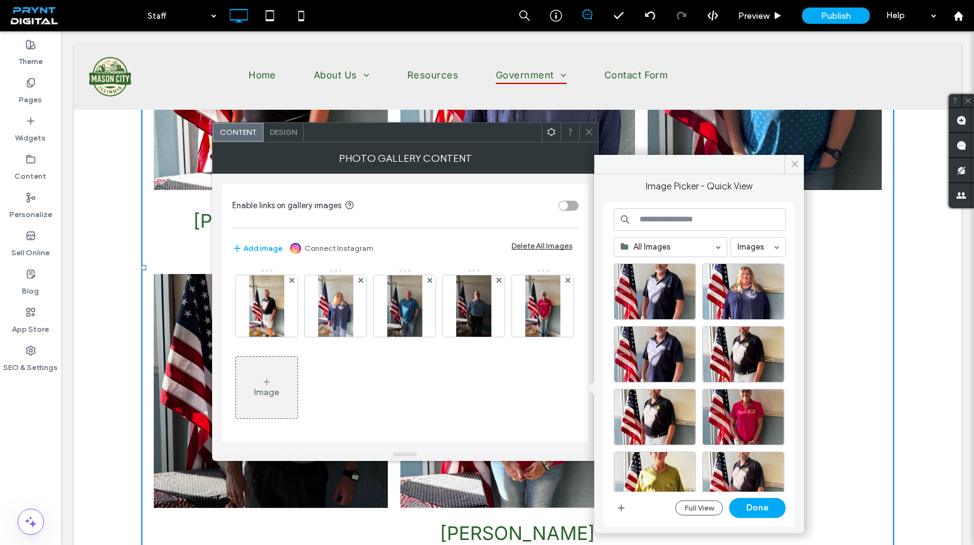
scroll to position [228, 0]
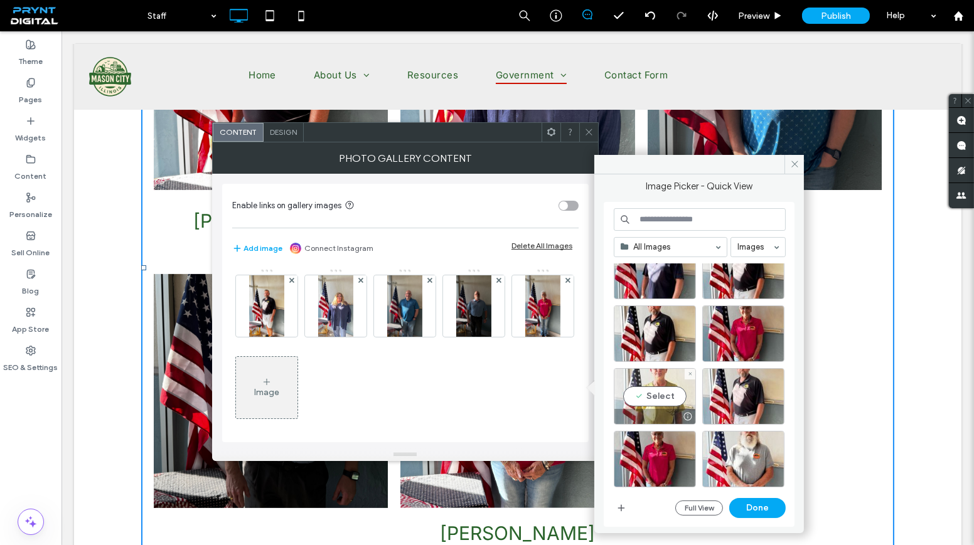
click at [654, 399] on div "Select" at bounding box center [655, 396] width 82 height 56
click at [747, 500] on button "Done" at bounding box center [757, 508] width 56 height 20
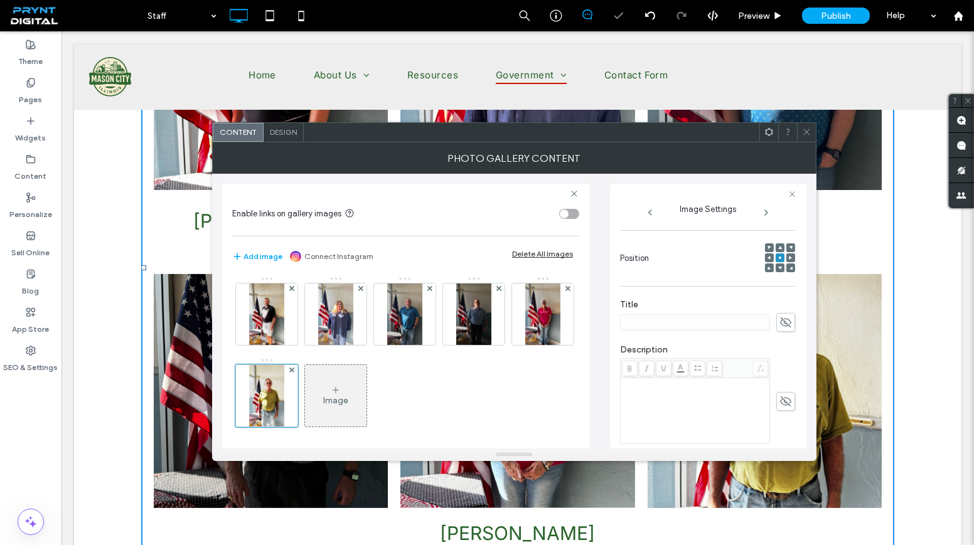
scroll to position [171, 0]
click at [780, 316] on icon at bounding box center [785, 313] width 13 height 14
click at [696, 309] on input at bounding box center [695, 312] width 150 height 16
paste input "**********"
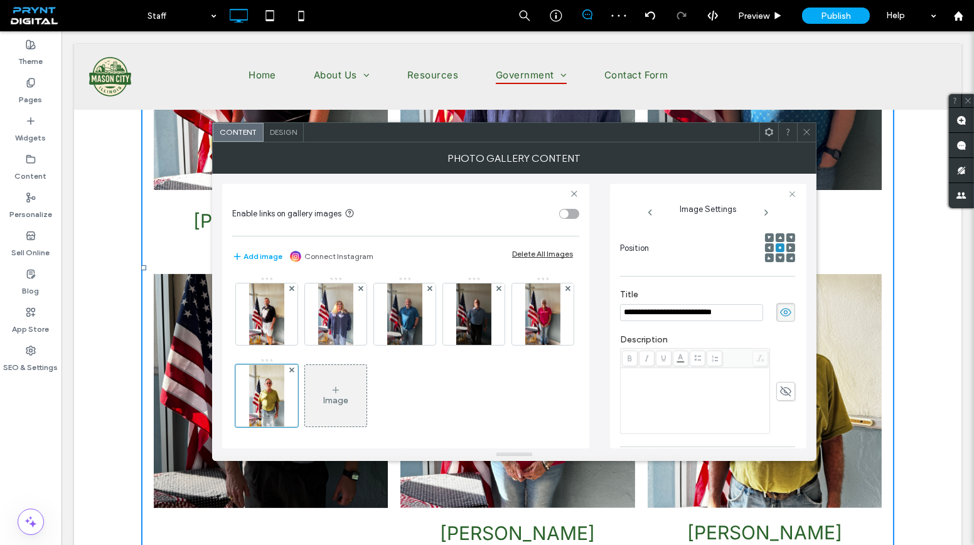
drag, startPoint x: 680, startPoint y: 311, endPoint x: 765, endPoint y: 321, distance: 85.4
click at [765, 321] on div "**********" at bounding box center [707, 305] width 175 height 45
click at [633, 375] on div "Rich Text Editor" at bounding box center [695, 374] width 146 height 9
click at [692, 380] on div "Rich Text Editor" at bounding box center [695, 401] width 146 height 63
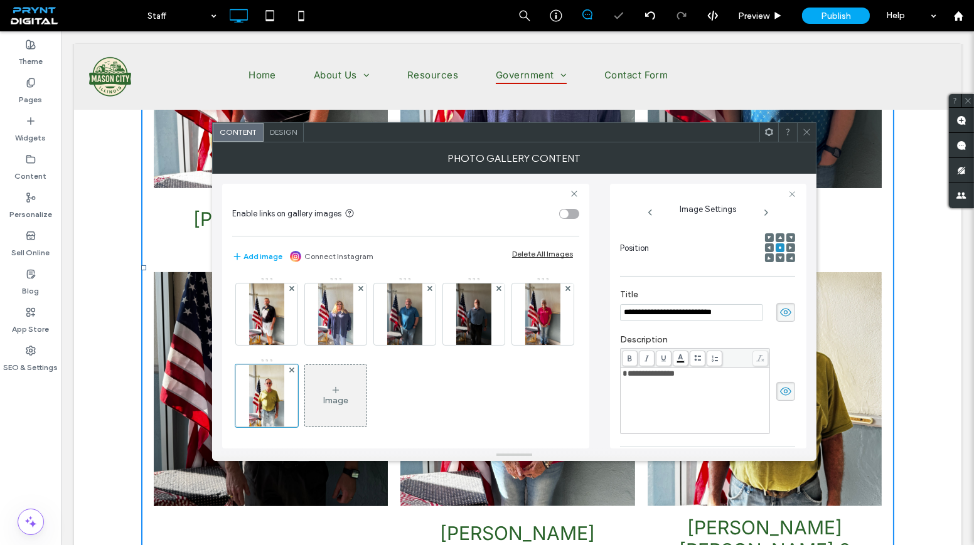
scroll to position [0, 3]
drag, startPoint x: 685, startPoint y: 310, endPoint x: 767, endPoint y: 319, distance: 82.7
click at [767, 319] on div "**********" at bounding box center [707, 312] width 175 height 19
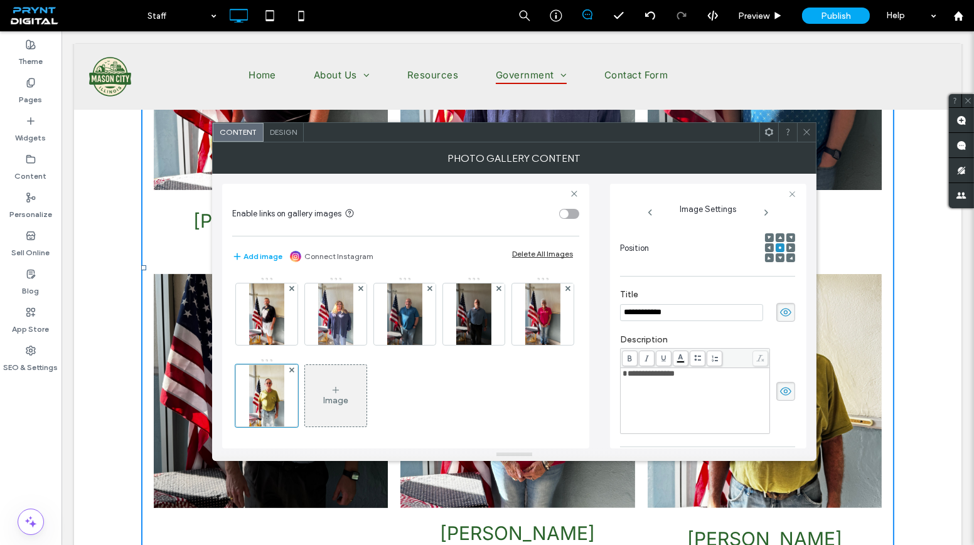
type input "**********"
click at [671, 374] on span "**********" at bounding box center [648, 374] width 52 height 8
click at [366, 380] on div "Image" at bounding box center [335, 395] width 61 height 59
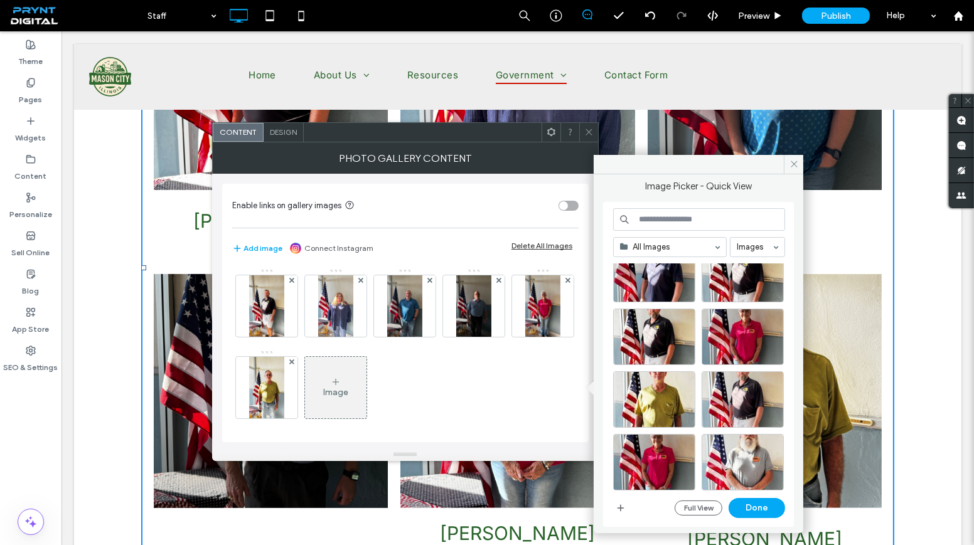
scroll to position [285, 0]
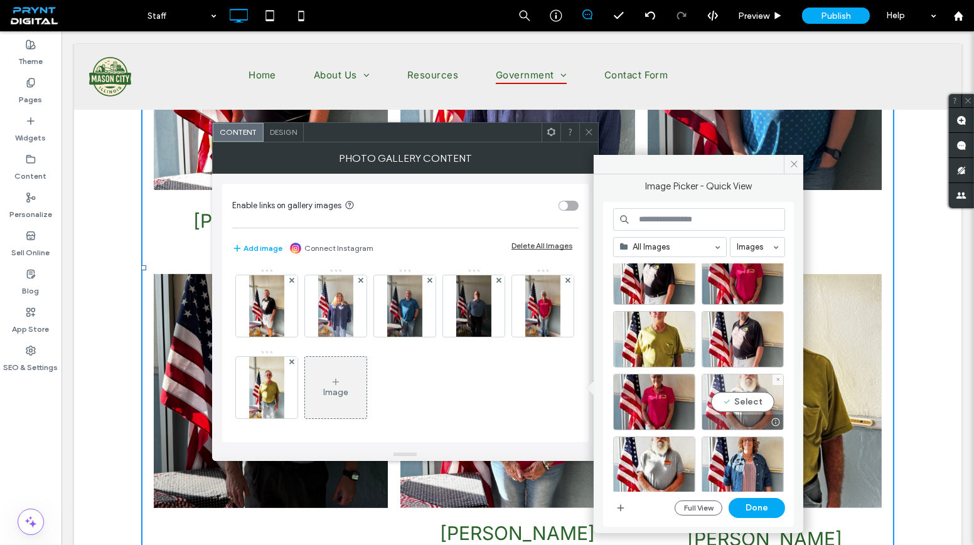
click at [749, 400] on div "Select" at bounding box center [743, 402] width 82 height 56
click at [756, 507] on button "Done" at bounding box center [757, 508] width 56 height 20
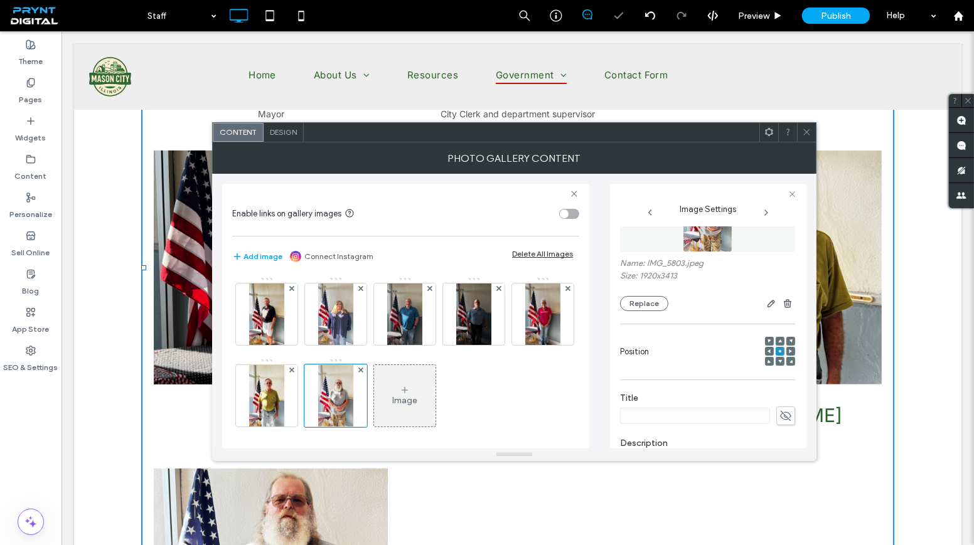
scroll to position [114, 0]
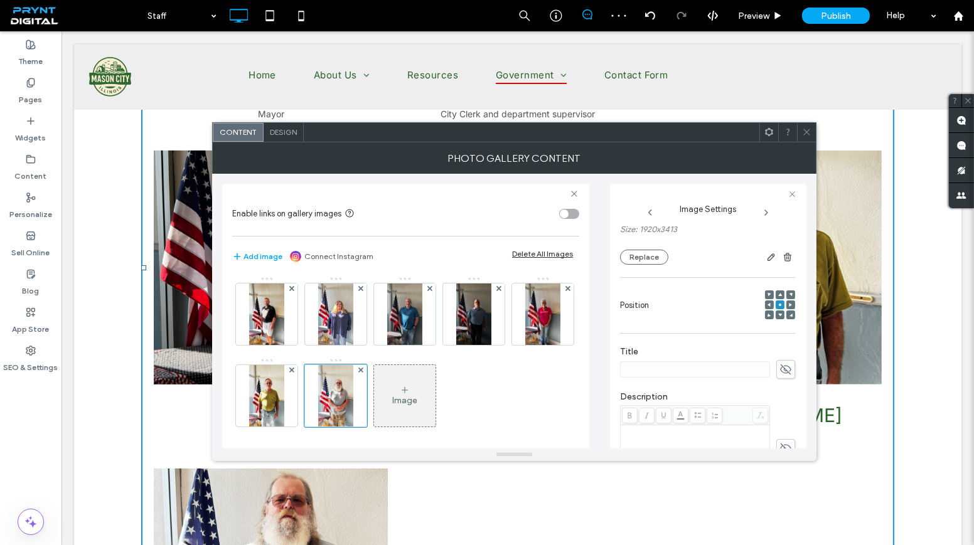
click at [779, 366] on icon at bounding box center [785, 370] width 13 height 14
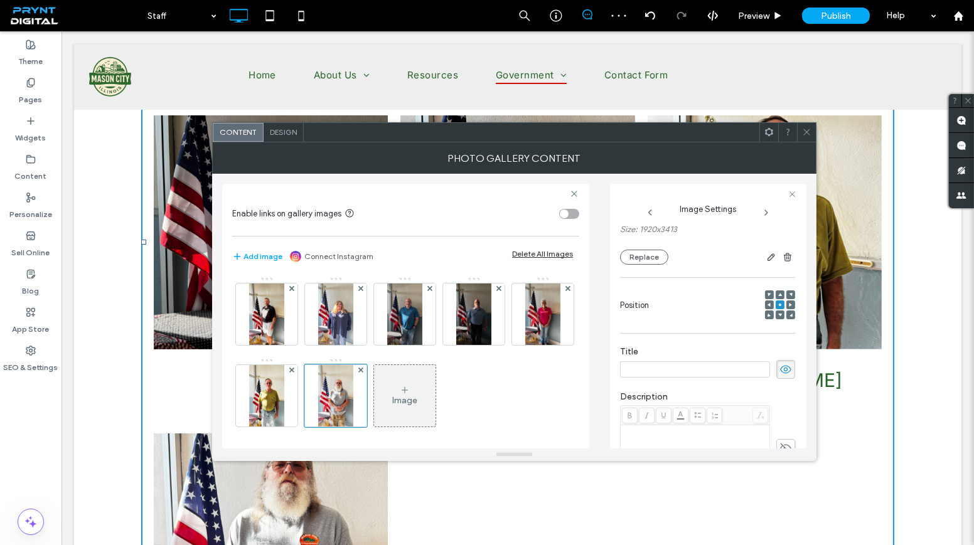
scroll to position [750, 0]
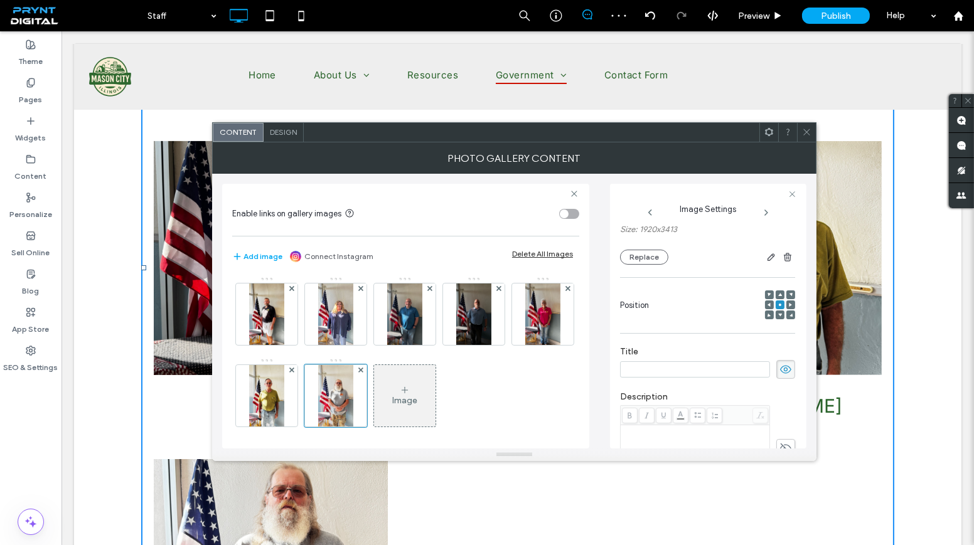
click at [715, 370] on input at bounding box center [695, 369] width 150 height 16
paste input "**********"
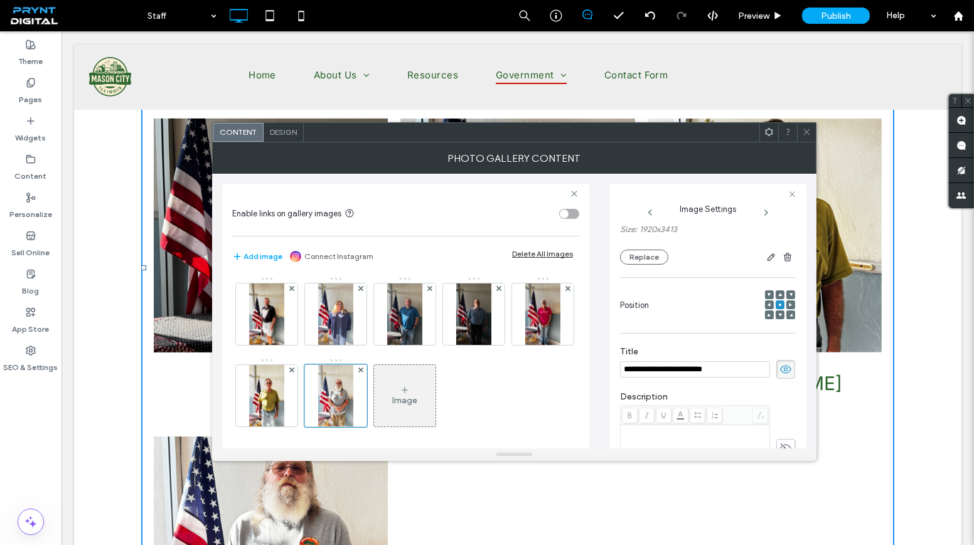
drag, startPoint x: 754, startPoint y: 369, endPoint x: 675, endPoint y: 357, distance: 80.6
click at [675, 357] on div "**********" at bounding box center [707, 362] width 175 height 45
click at [666, 432] on div "Rich Text Editor" at bounding box center [695, 431] width 146 height 9
click at [658, 427] on div "Rich Text Editor" at bounding box center [695, 431] width 146 height 9
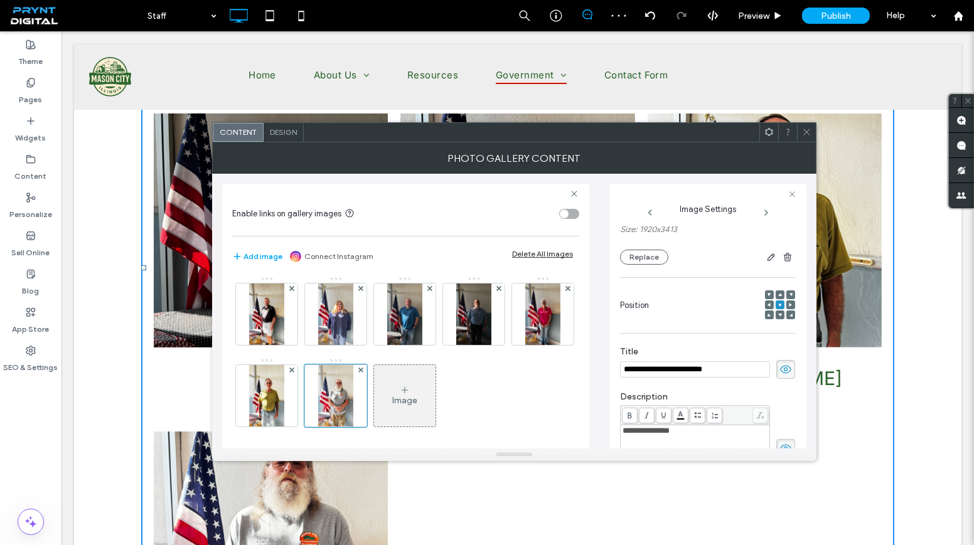
drag, startPoint x: 673, startPoint y: 369, endPoint x: 758, endPoint y: 377, distance: 85.7
click at [758, 377] on input "**********" at bounding box center [695, 369] width 150 height 16
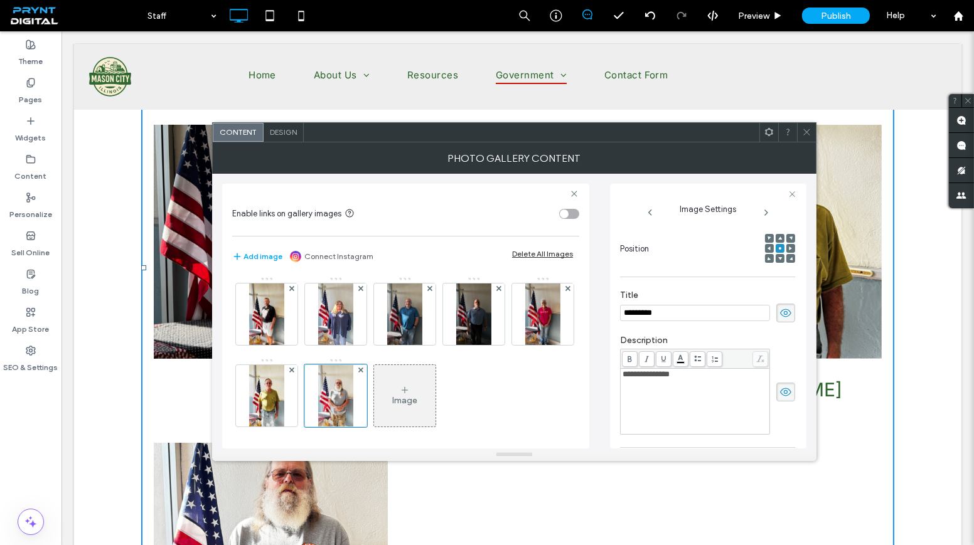
scroll to position [171, 0]
type input "*********"
click at [670, 372] on span "**********" at bounding box center [645, 374] width 47 height 8
click at [667, 375] on span "**********" at bounding box center [645, 374] width 47 height 8
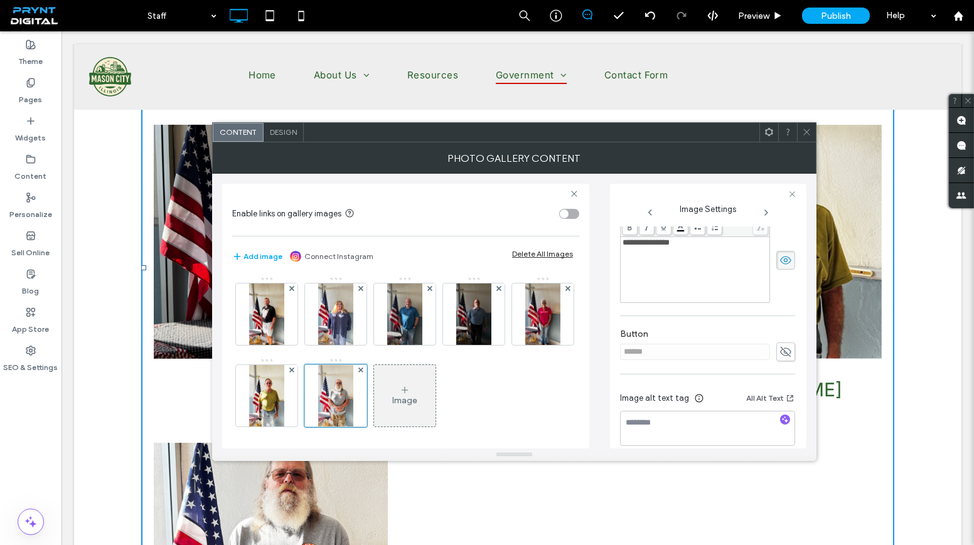
scroll to position [313, 0]
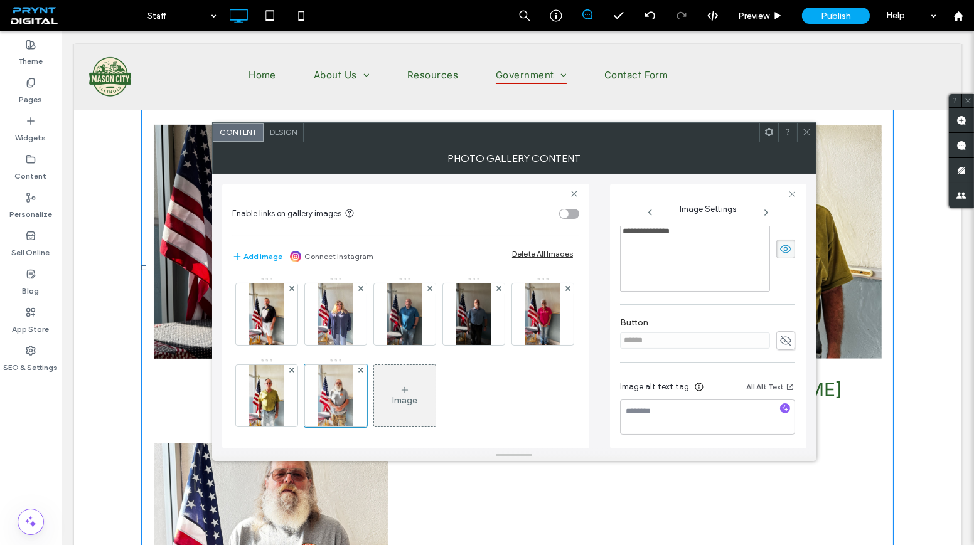
click at [435, 382] on div "Image" at bounding box center [404, 395] width 61 height 59
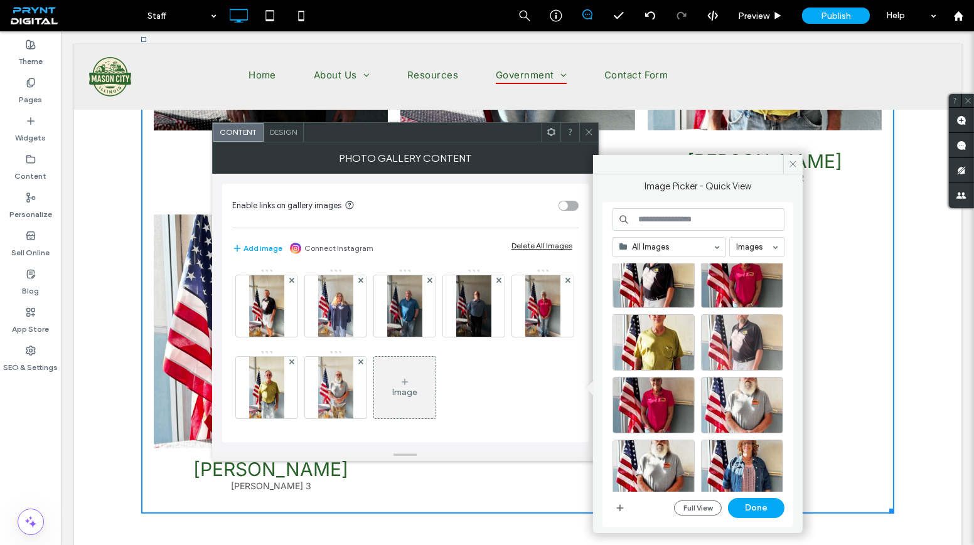
scroll to position [285, 0]
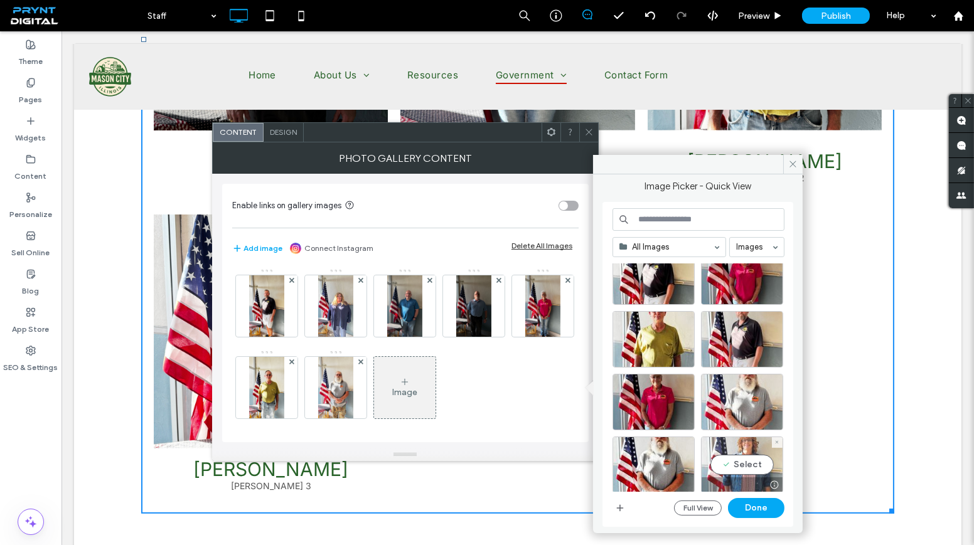
click at [749, 459] on div "Select" at bounding box center [742, 465] width 82 height 56
click at [761, 512] on button "Done" at bounding box center [756, 508] width 56 height 20
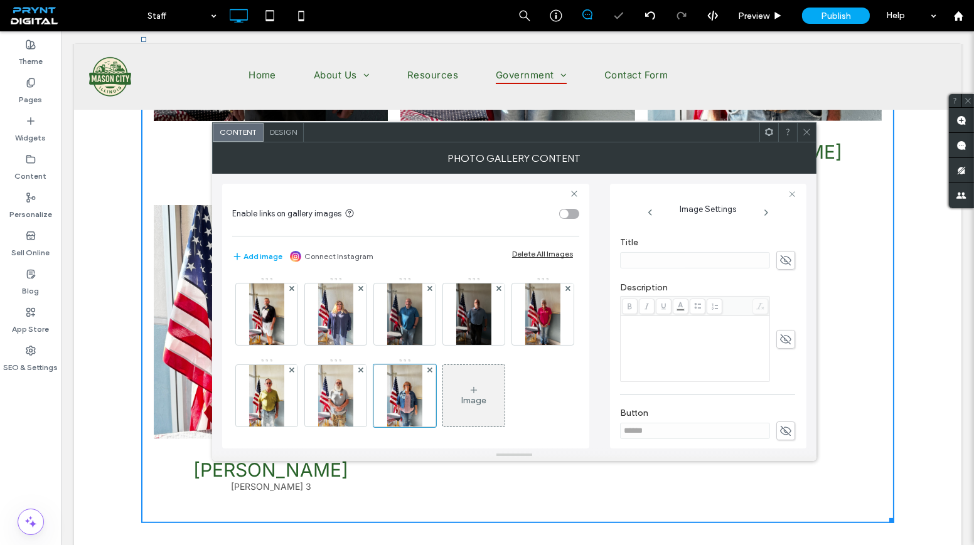
scroll to position [228, 0]
click at [780, 257] on use at bounding box center [785, 255] width 11 height 10
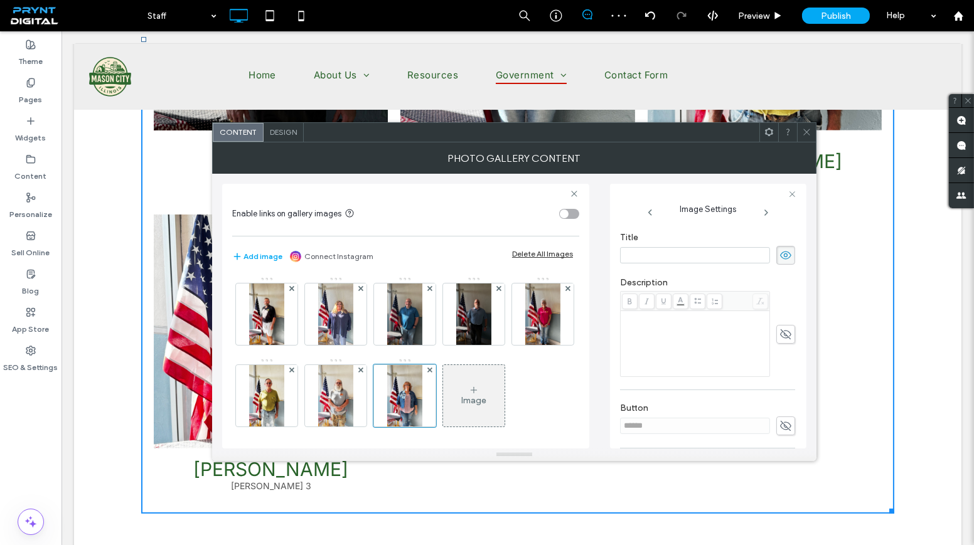
paste input "**********"
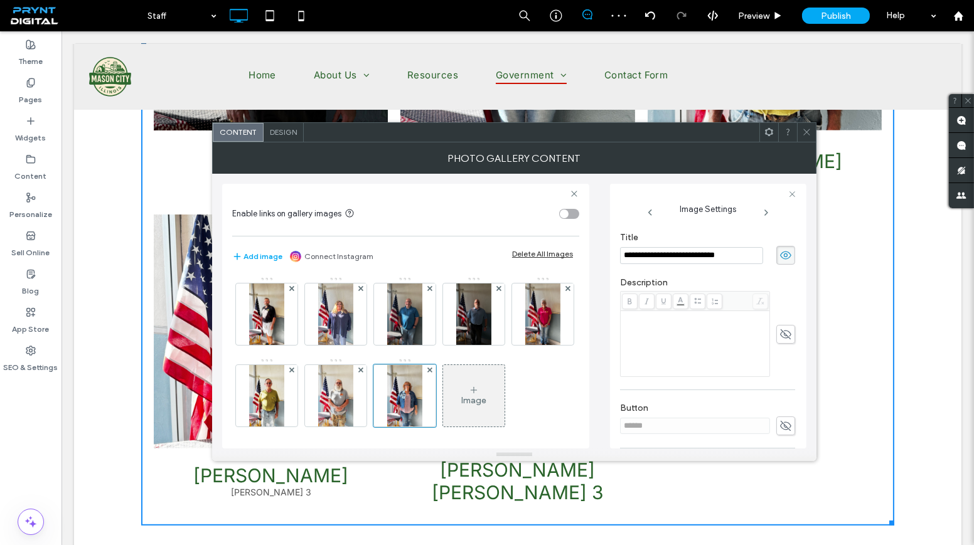
scroll to position [1001, 0]
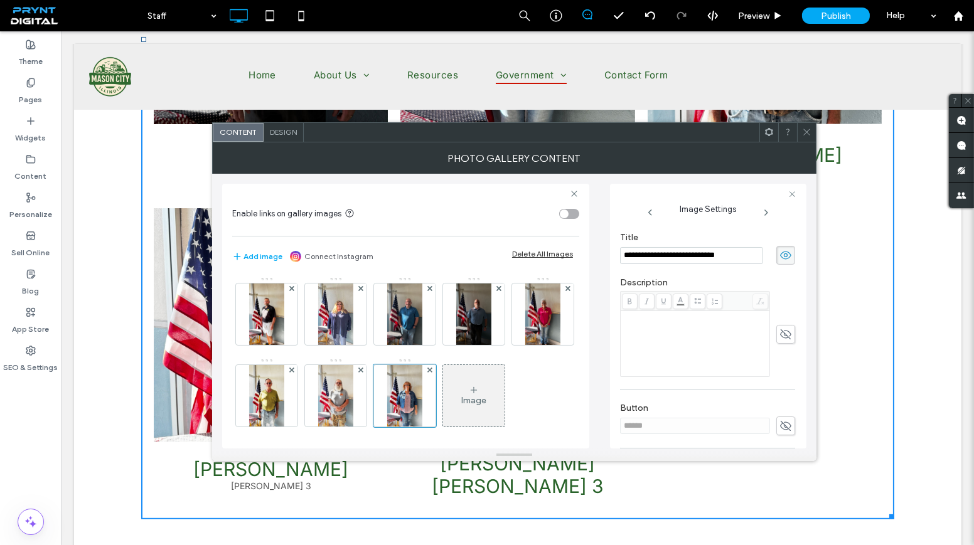
drag, startPoint x: 680, startPoint y: 255, endPoint x: 769, endPoint y: 258, distance: 88.5
click at [769, 258] on div "**********" at bounding box center [707, 255] width 175 height 19
click at [683, 336] on div "Rich Text Editor" at bounding box center [695, 343] width 146 height 63
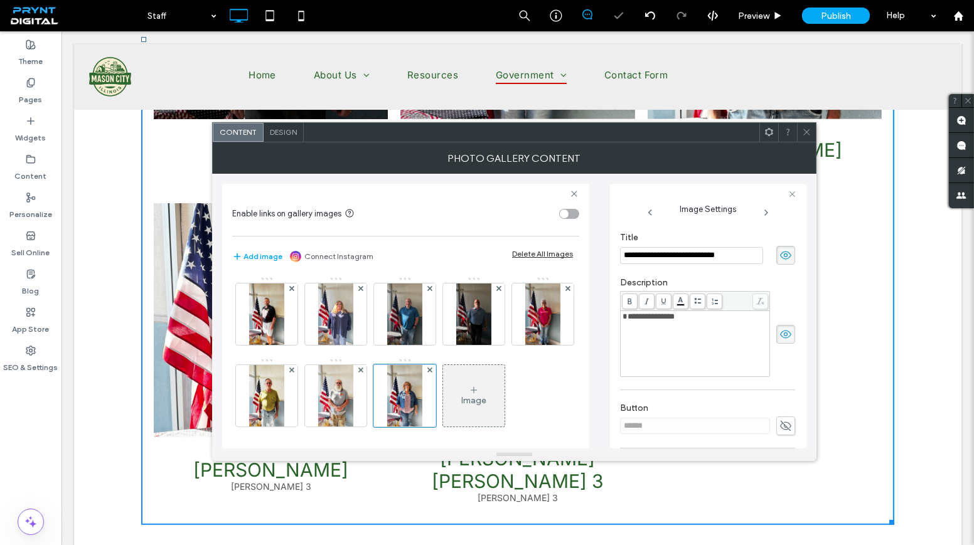
scroll to position [0, 4]
drag, startPoint x: 685, startPoint y: 254, endPoint x: 766, endPoint y: 267, distance: 82.6
click at [764, 267] on div "**********" at bounding box center [707, 248] width 175 height 45
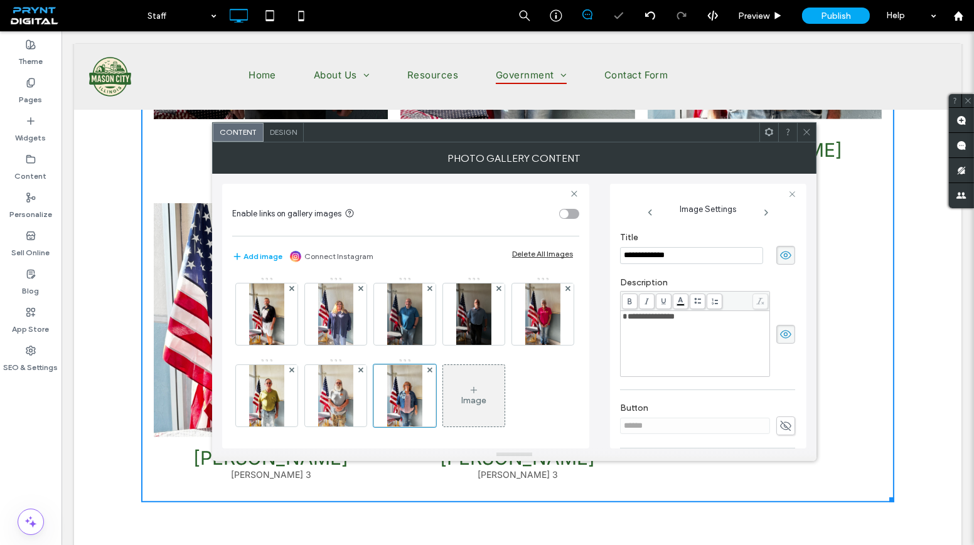
scroll to position [995, 0]
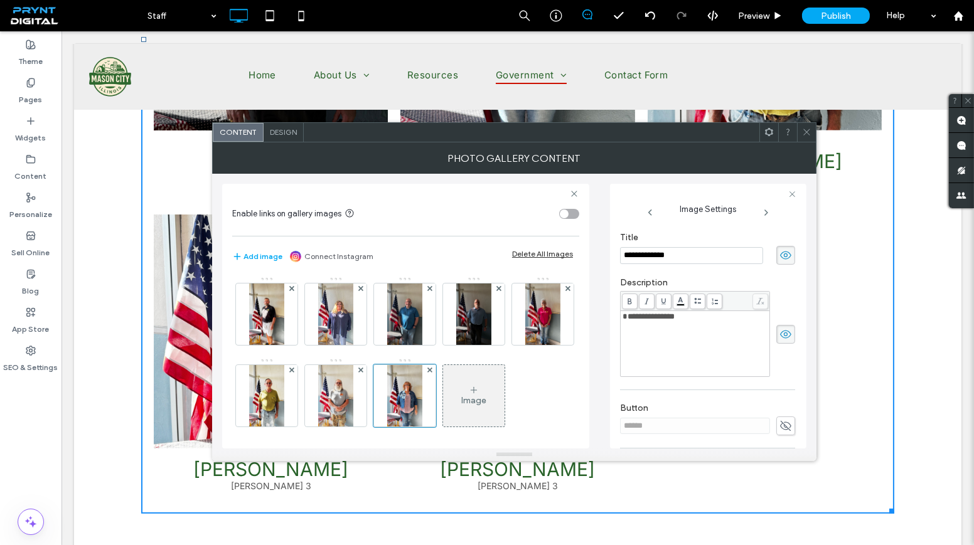
type input "**********"
click at [671, 319] on span "**********" at bounding box center [648, 316] width 52 height 8
click at [668, 318] on span "**********" at bounding box center [648, 316] width 52 height 8
drag, startPoint x: 670, startPoint y: 318, endPoint x: 629, endPoint y: 319, distance: 40.2
click at [629, 319] on span "**********" at bounding box center [648, 316] width 52 height 8
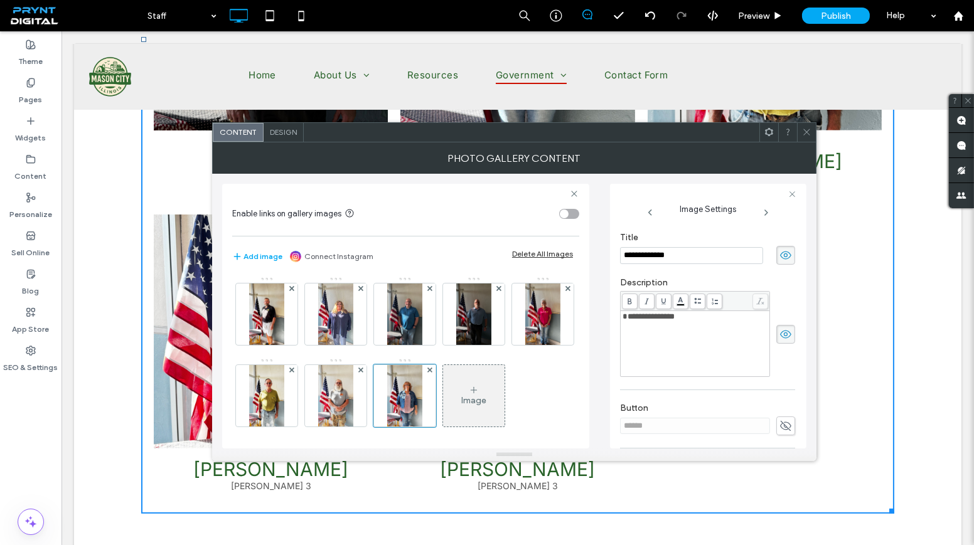
scroll to position [85, 0]
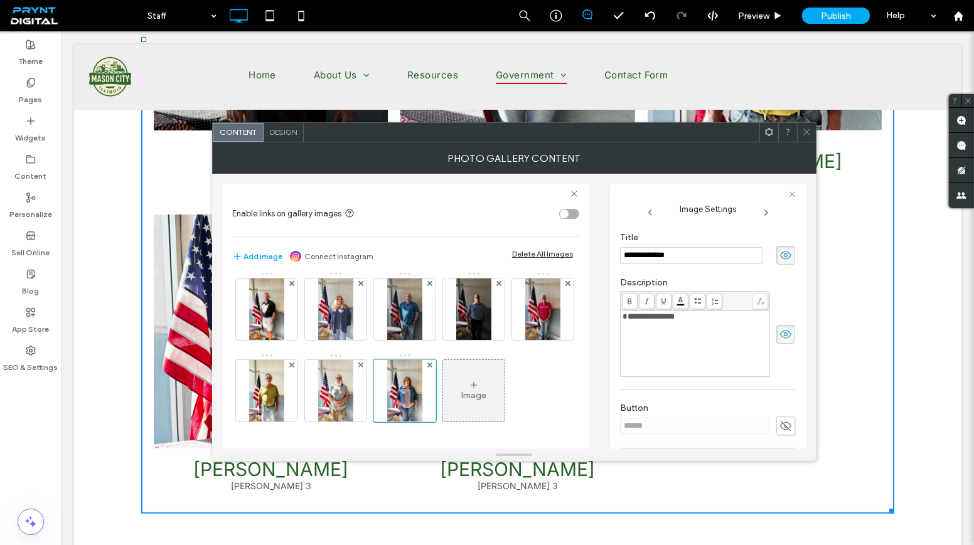
click at [443, 393] on div "Image" at bounding box center [473, 390] width 61 height 59
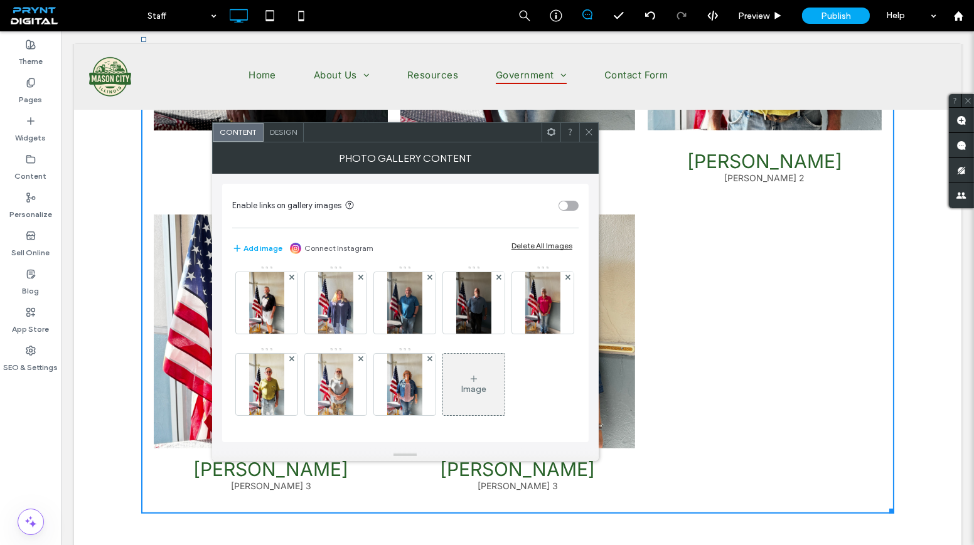
scroll to position [83, 0]
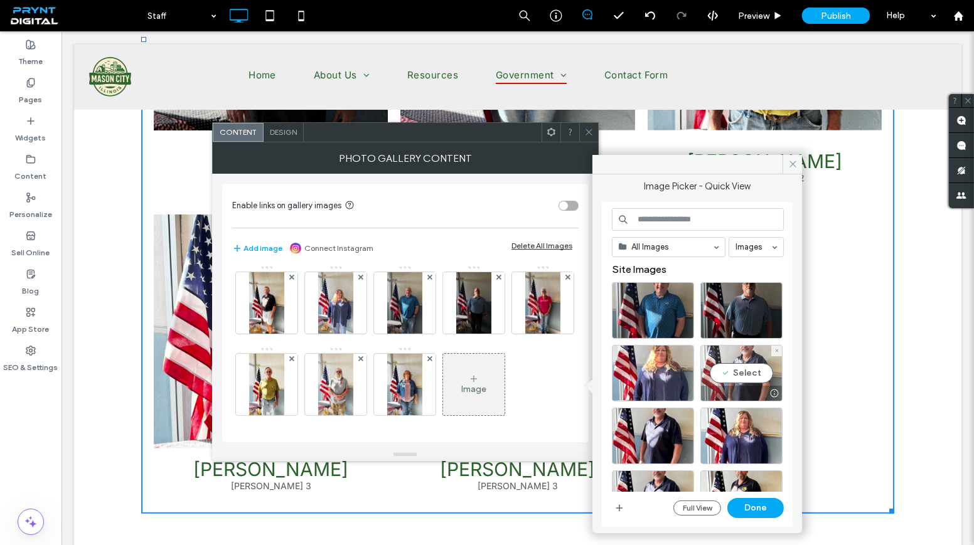
click at [755, 368] on div "Select" at bounding box center [741, 373] width 82 height 56
click at [763, 513] on button "Done" at bounding box center [755, 508] width 56 height 20
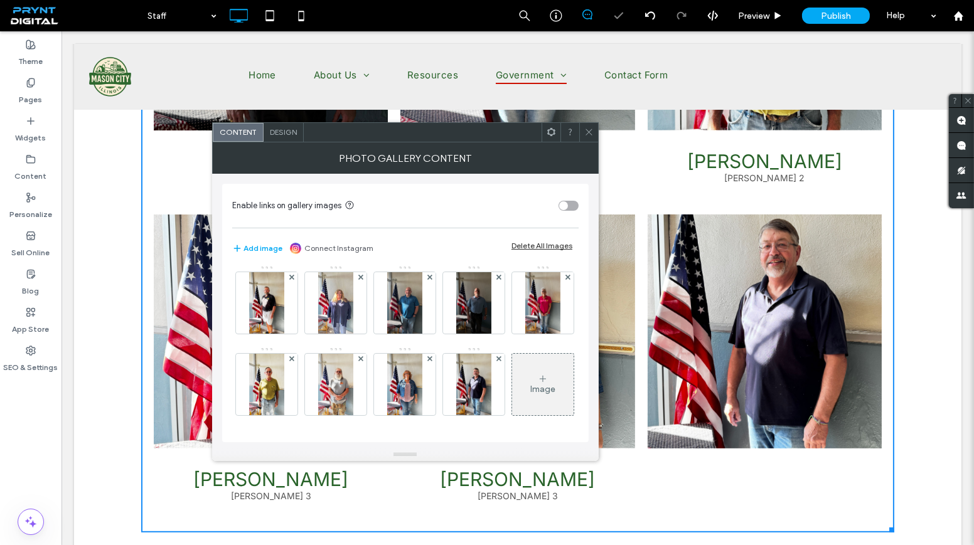
scroll to position [1004, 0]
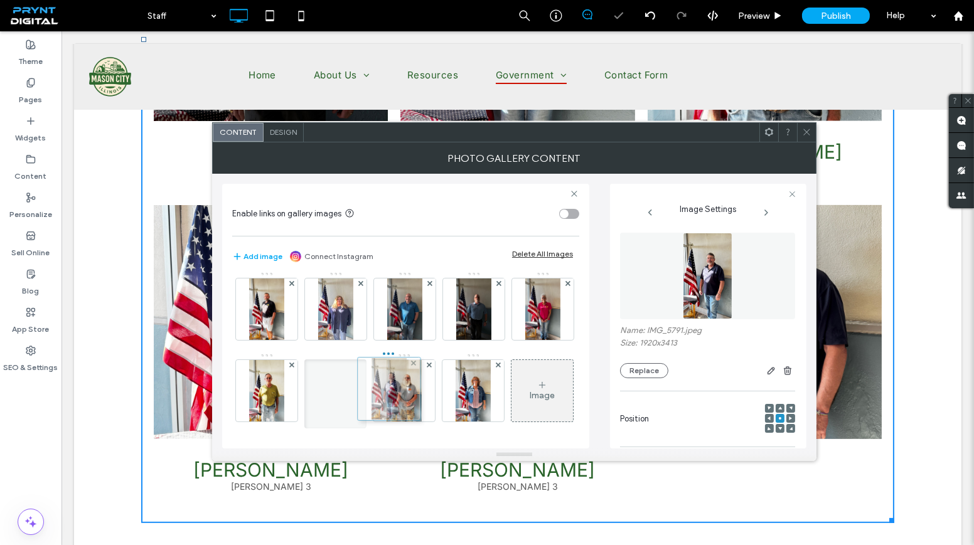
drag, startPoint x: 262, startPoint y: 382, endPoint x: 381, endPoint y: 299, distance: 144.8
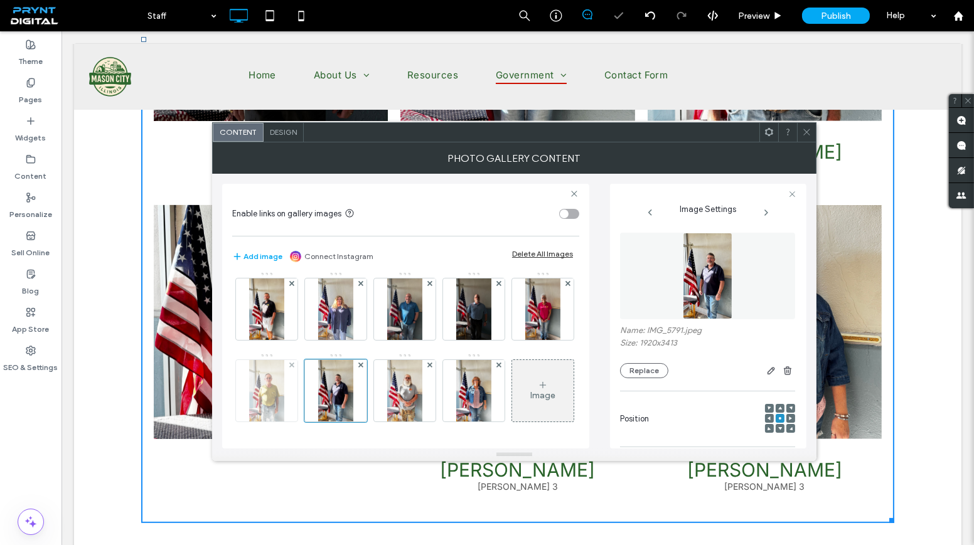
click at [297, 360] on div at bounding box center [266, 390] width 61 height 61
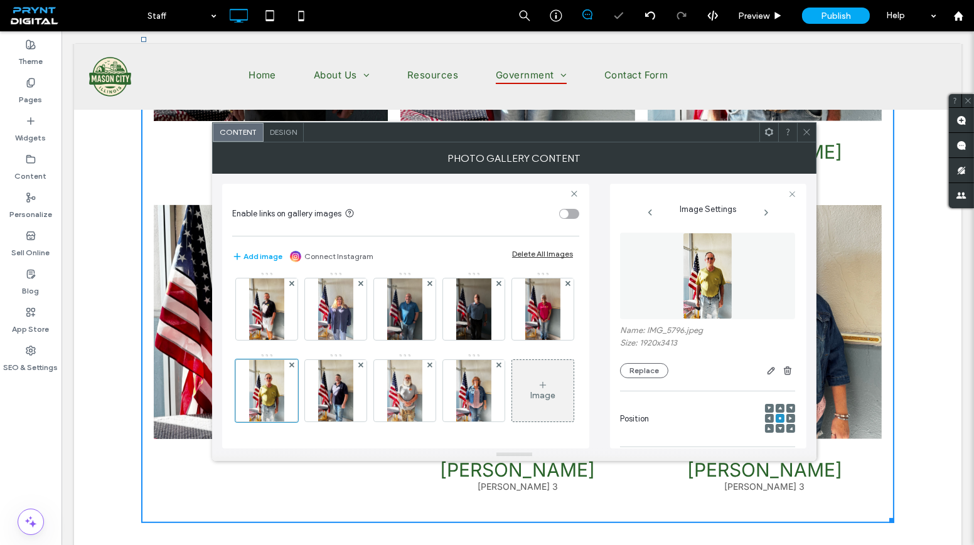
scroll to position [146, 0]
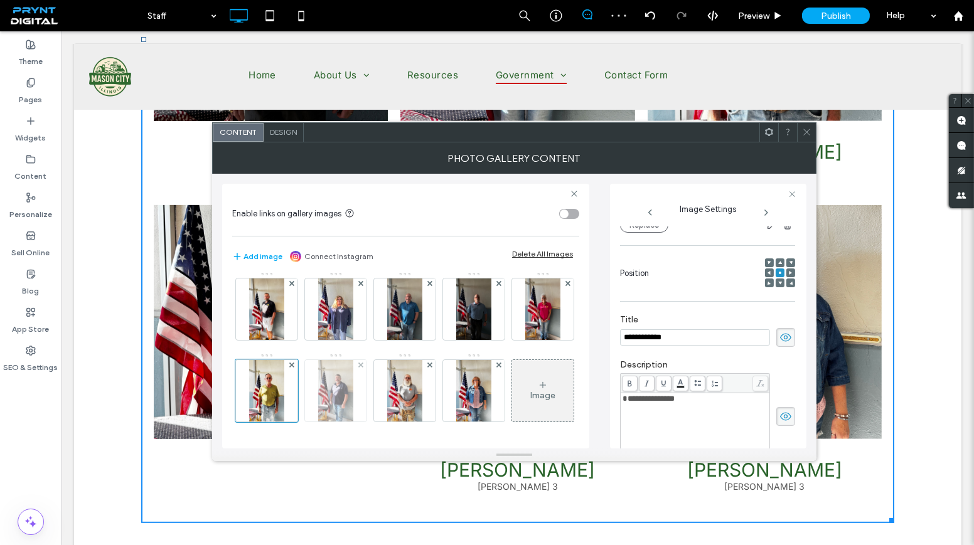
click at [366, 360] on div at bounding box center [335, 390] width 61 height 61
drag, startPoint x: 785, startPoint y: 334, endPoint x: 724, endPoint y: 336, distance: 60.9
click at [784, 334] on icon at bounding box center [785, 338] width 13 height 14
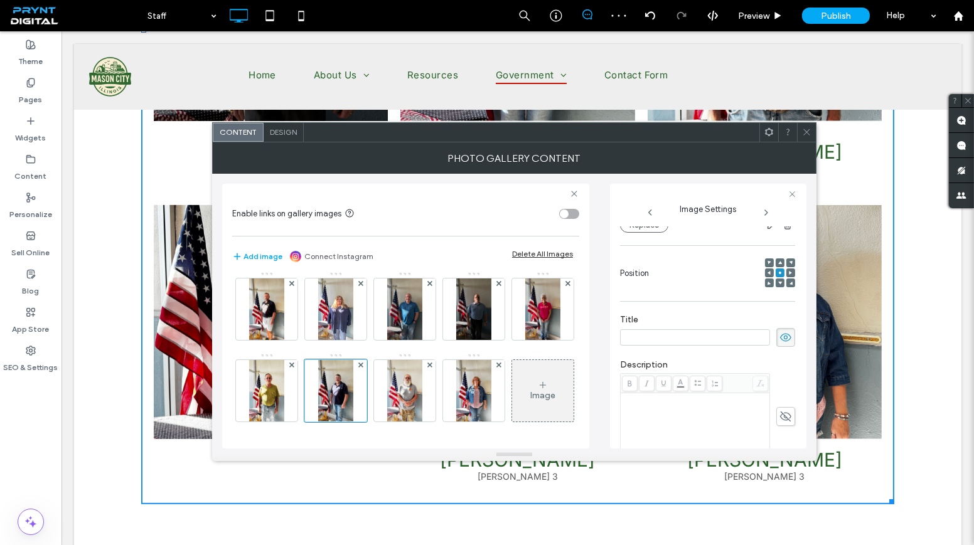
scroll to position [995, 0]
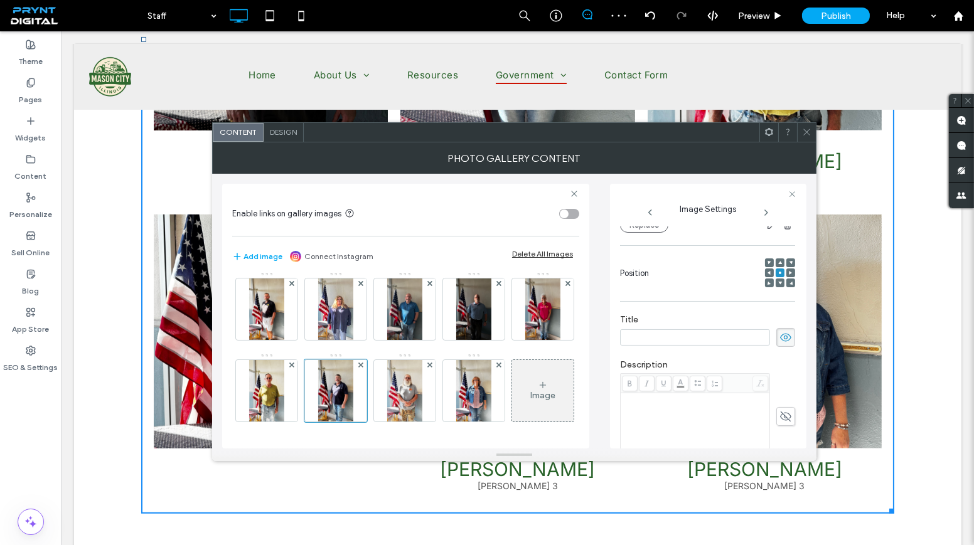
click at [696, 333] on input at bounding box center [695, 337] width 150 height 16
paste input "**********"
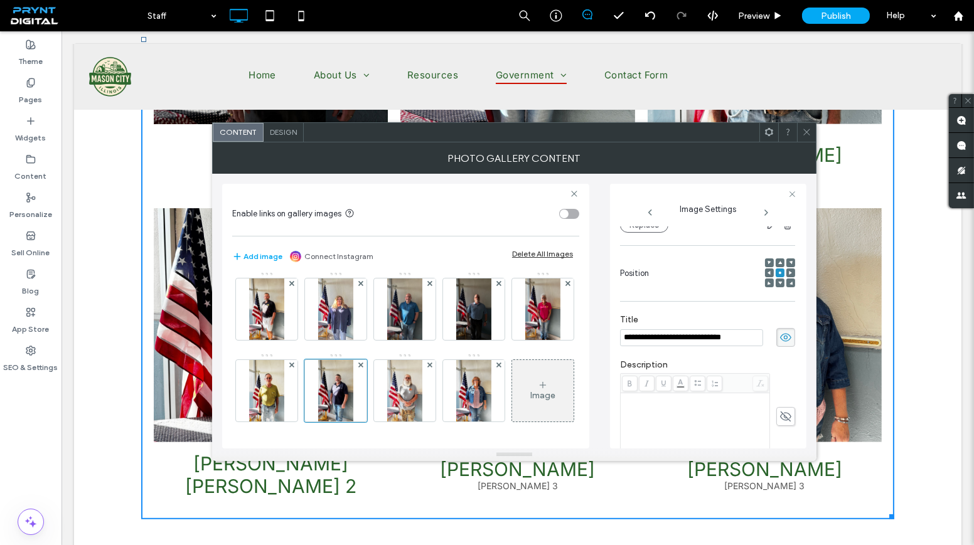
drag, startPoint x: 681, startPoint y: 339, endPoint x: 768, endPoint y: 350, distance: 87.9
click at [768, 350] on div "**********" at bounding box center [707, 330] width 175 height 45
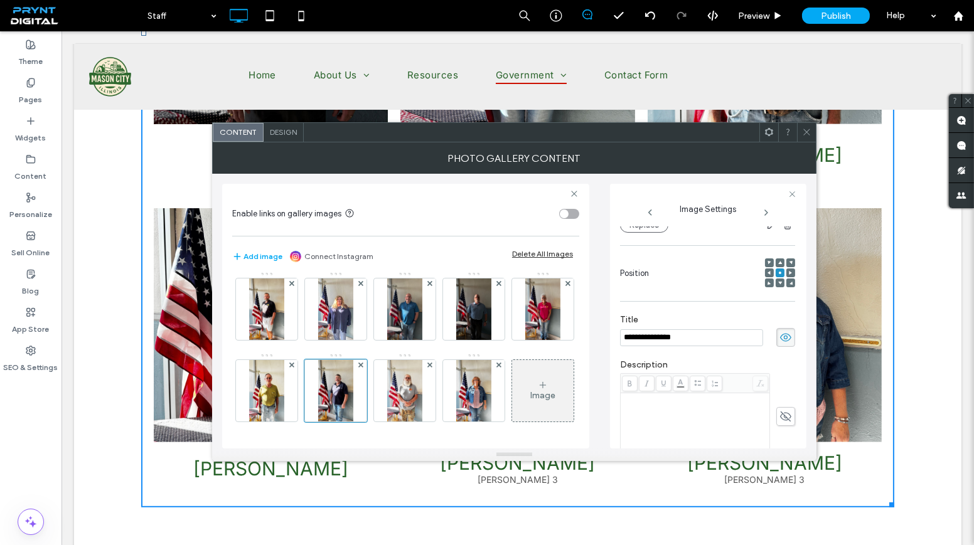
scroll to position [995, 0]
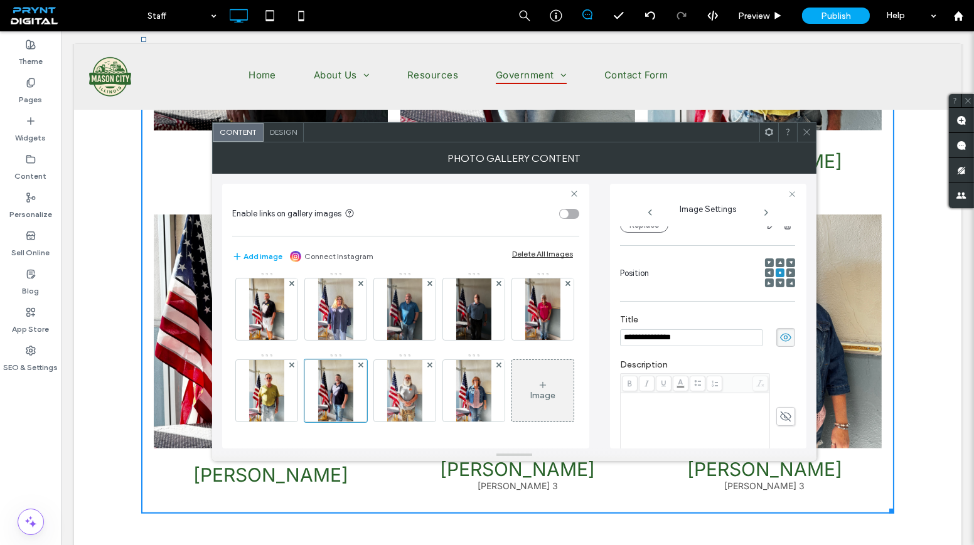
type input "**********"
click at [710, 402] on div "Rich Text Editor" at bounding box center [695, 399] width 146 height 9
click at [710, 403] on div "Rich Text Editor" at bounding box center [695, 399] width 146 height 9
click at [668, 398] on span "**********" at bounding box center [648, 399] width 52 height 8
drag, startPoint x: 707, startPoint y: 333, endPoint x: 662, endPoint y: 336, distance: 44.6
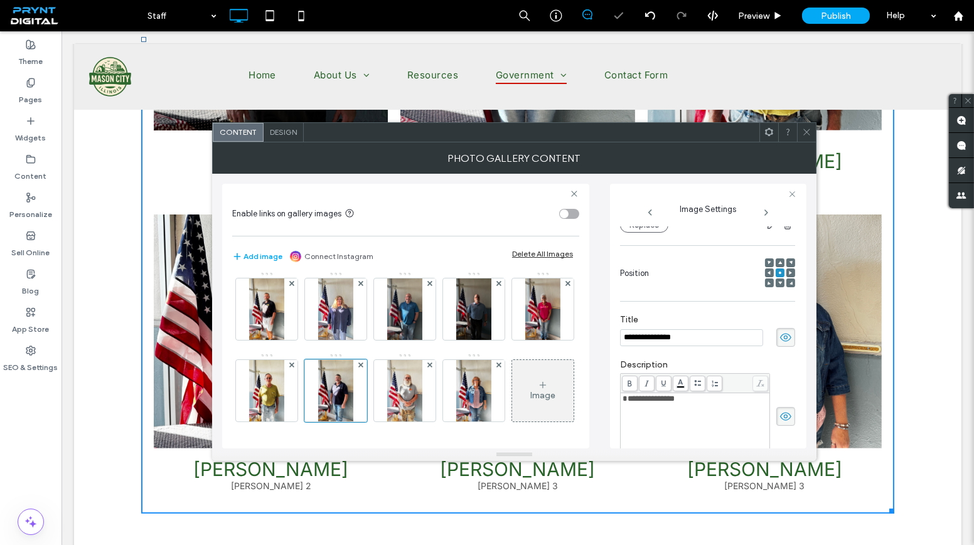
click at [662, 336] on input "**********" at bounding box center [691, 337] width 143 height 17
click at [650, 339] on input "**********" at bounding box center [691, 337] width 143 height 17
type input "**********"
click at [803, 133] on icon at bounding box center [806, 131] width 9 height 9
